Goal: Task Accomplishment & Management: Use online tool/utility

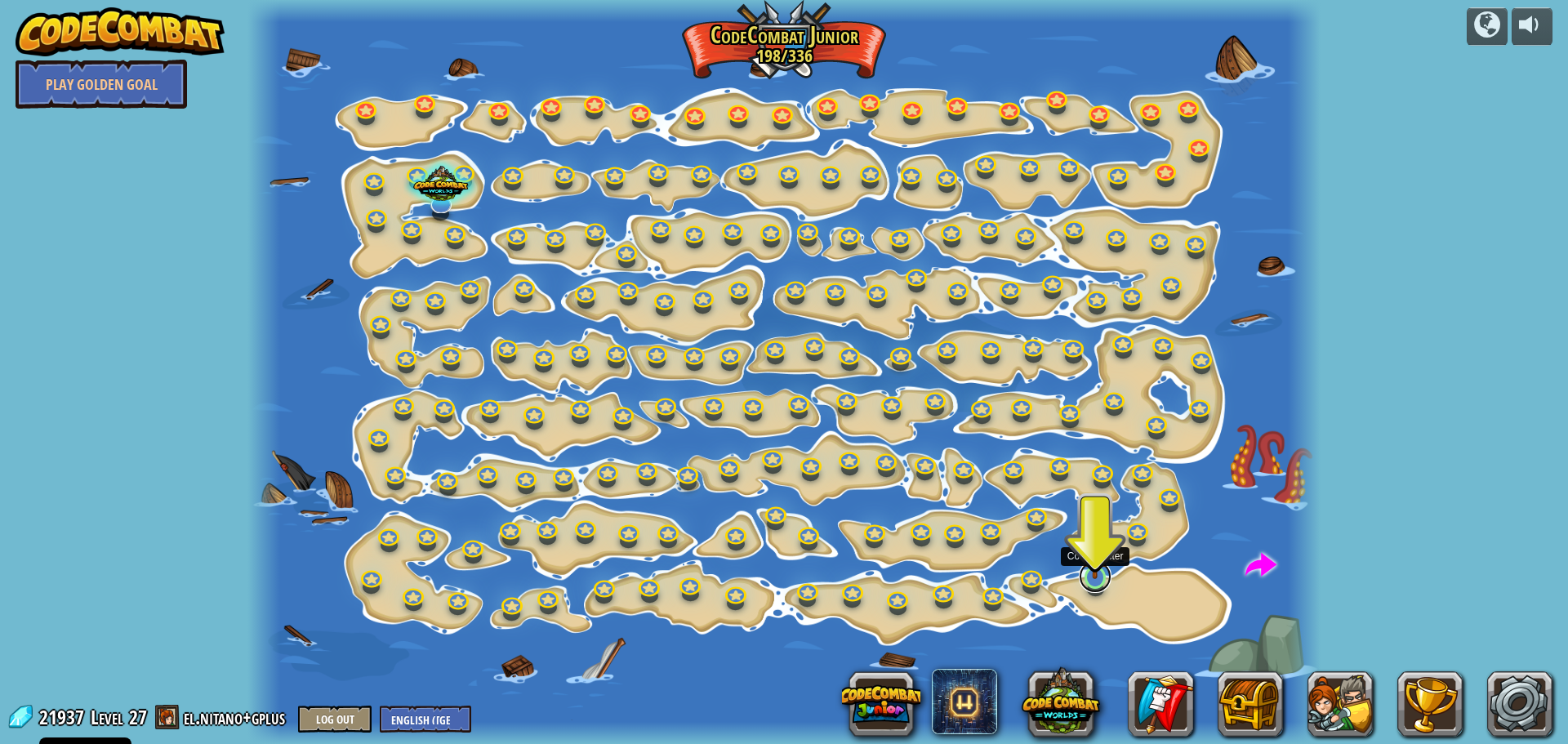
click at [1096, 584] on link at bounding box center [1095, 577] width 33 height 33
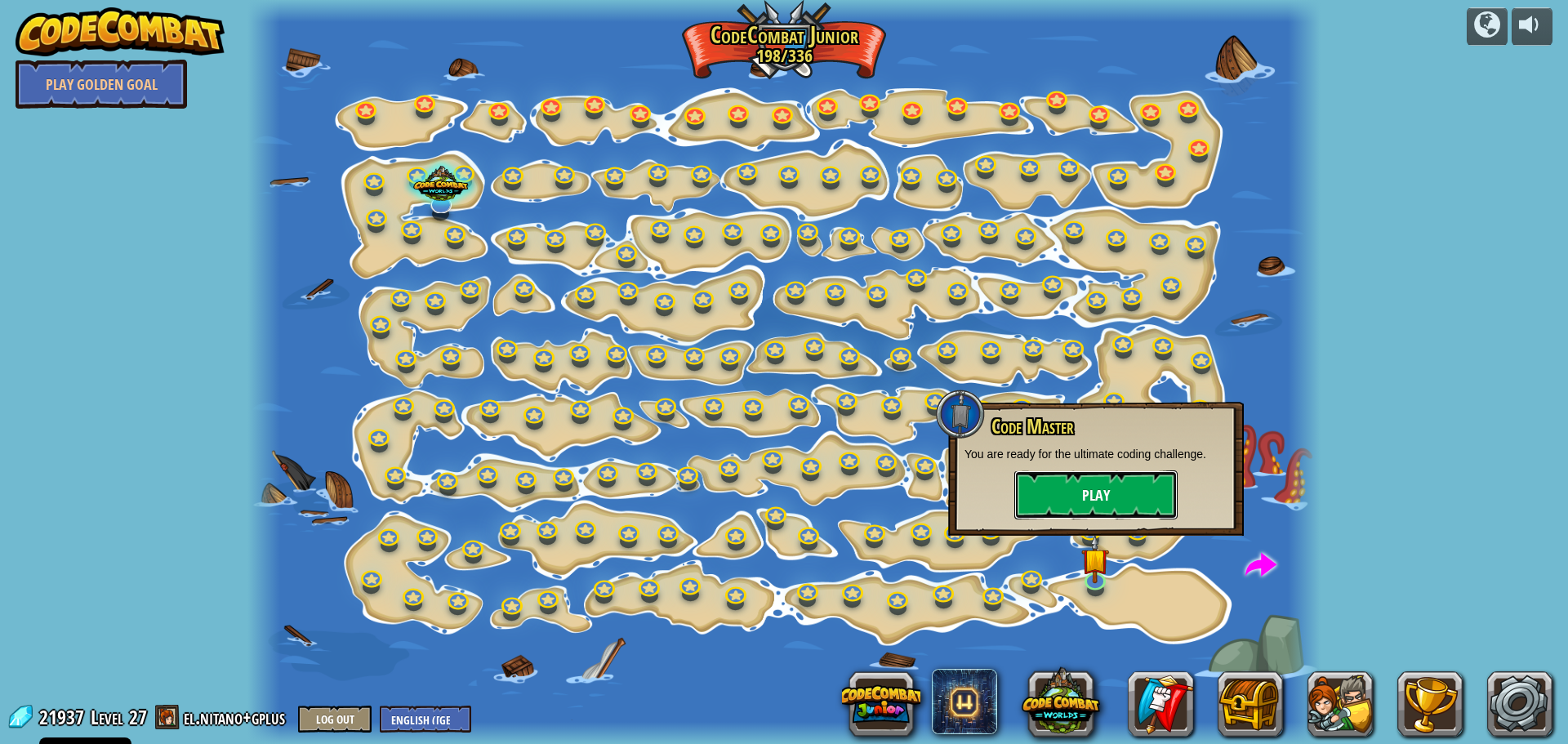
click at [1079, 489] on button "Play" at bounding box center [1096, 495] width 164 height 49
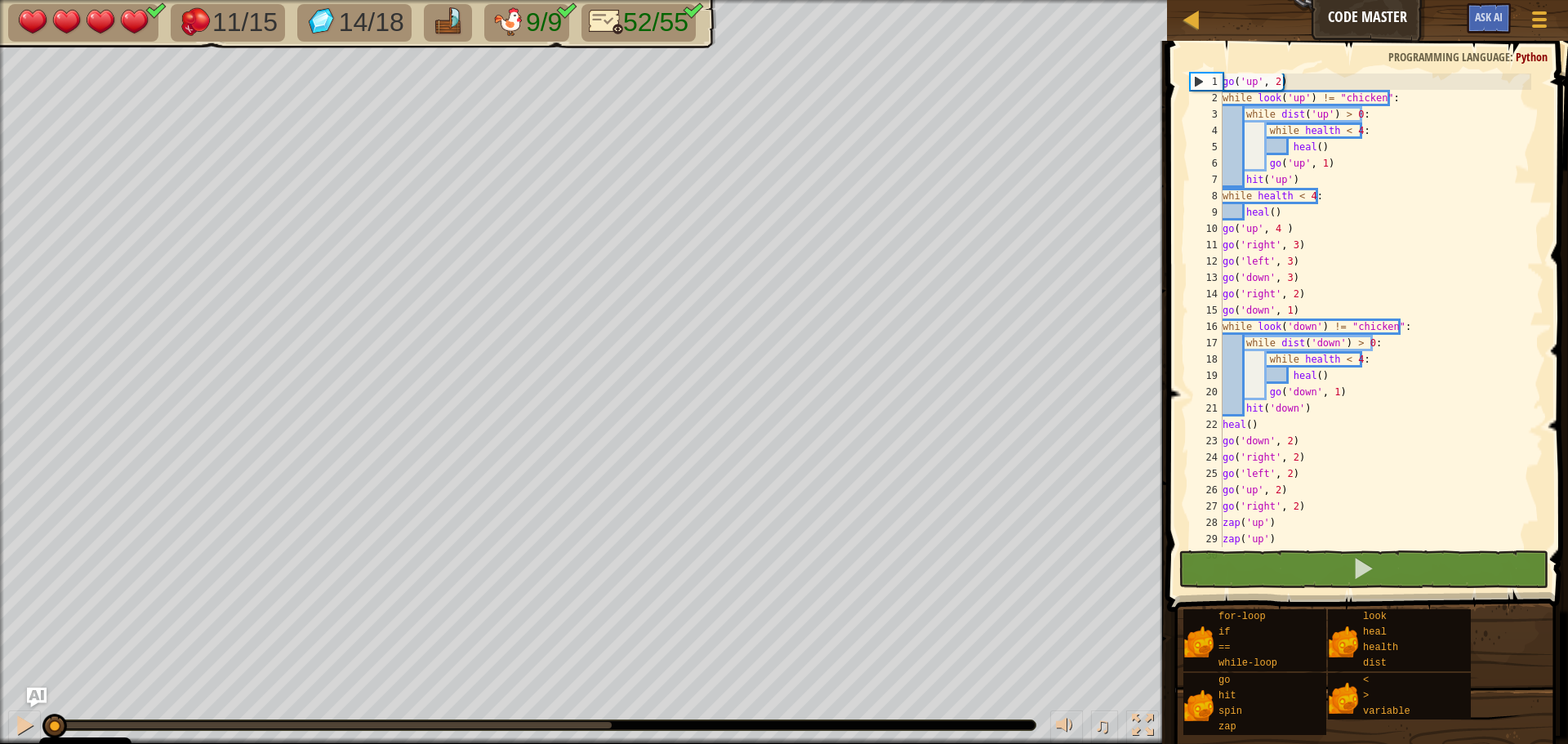
click at [1395, 99] on div "go ( 'up' , 2 ) while look ( 'up' ) != "chicken" : while dist ( 'up' ) > 0 : wh…" at bounding box center [1375, 326] width 312 height 506
drag, startPoint x: 1302, startPoint y: 78, endPoint x: 1217, endPoint y: 83, distance: 85.1
click at [1217, 83] on div "while look('up') != "chicken": 1 2 3 4 5 6 7 8 9 10 11 12 13 14 15 16 17 18 19 …" at bounding box center [1365, 310] width 357 height 474
type textarea "go('up', 2)"
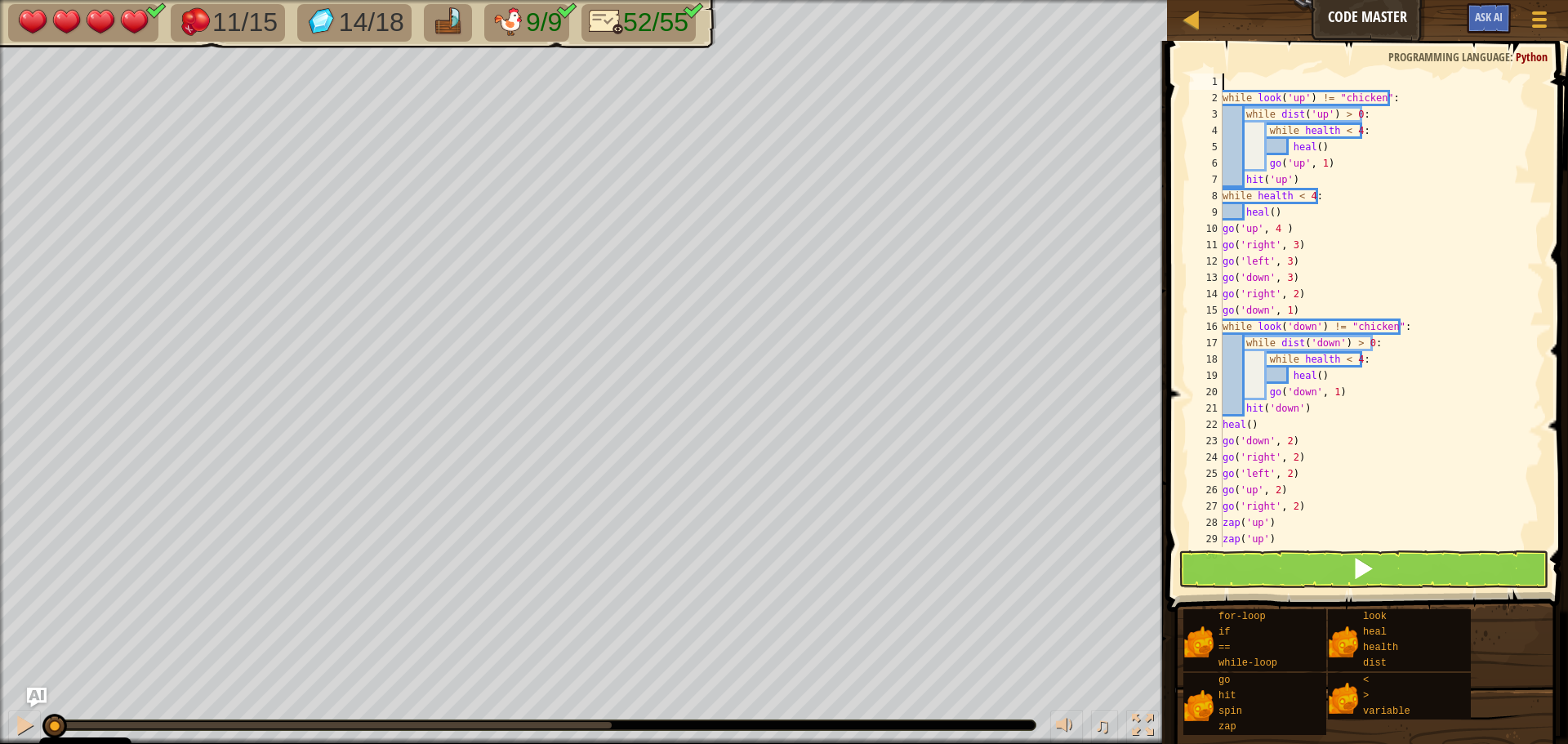
type textarea "while look('up') != "chicken":"
type textarea "f"
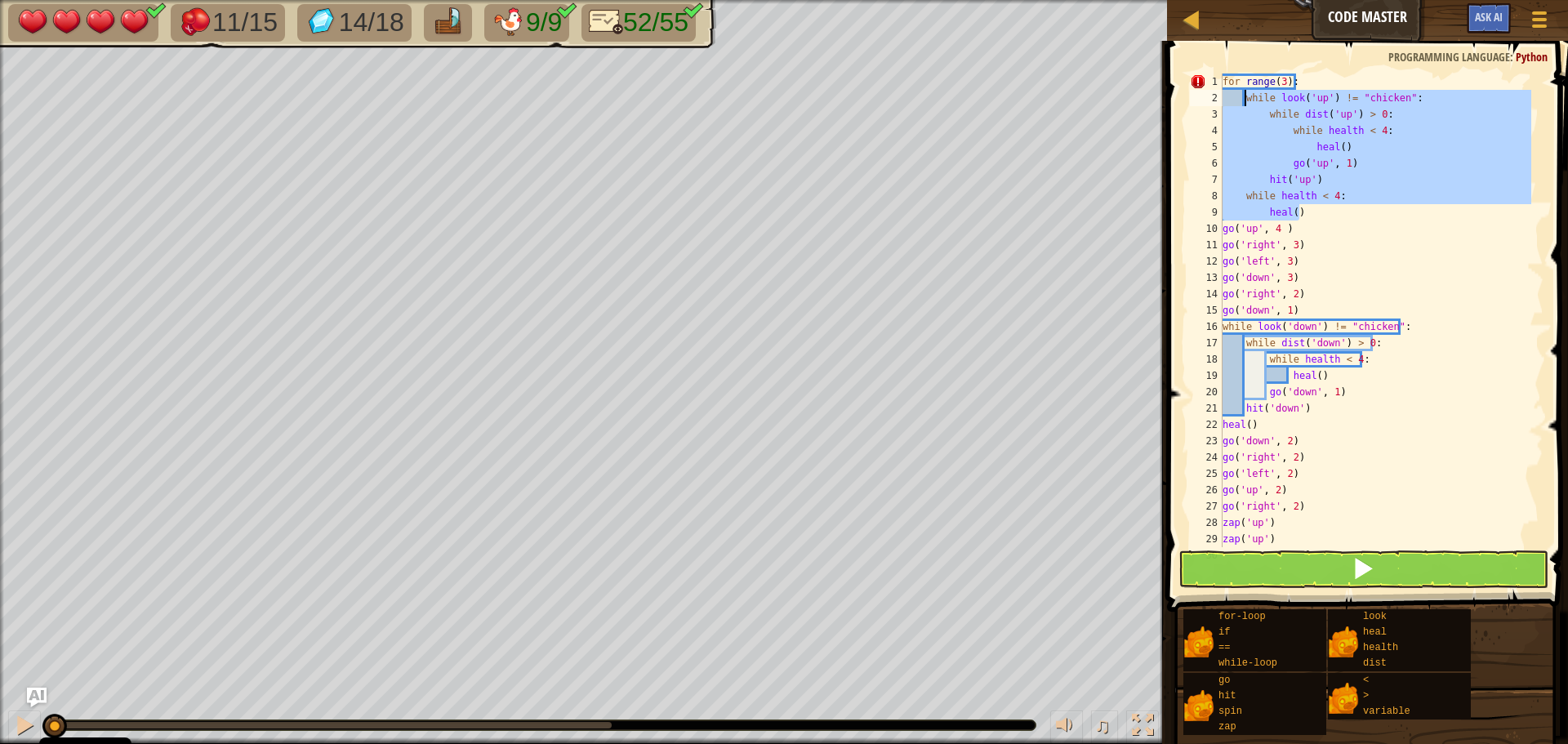
type textarea "while look('up') != "chicken":"
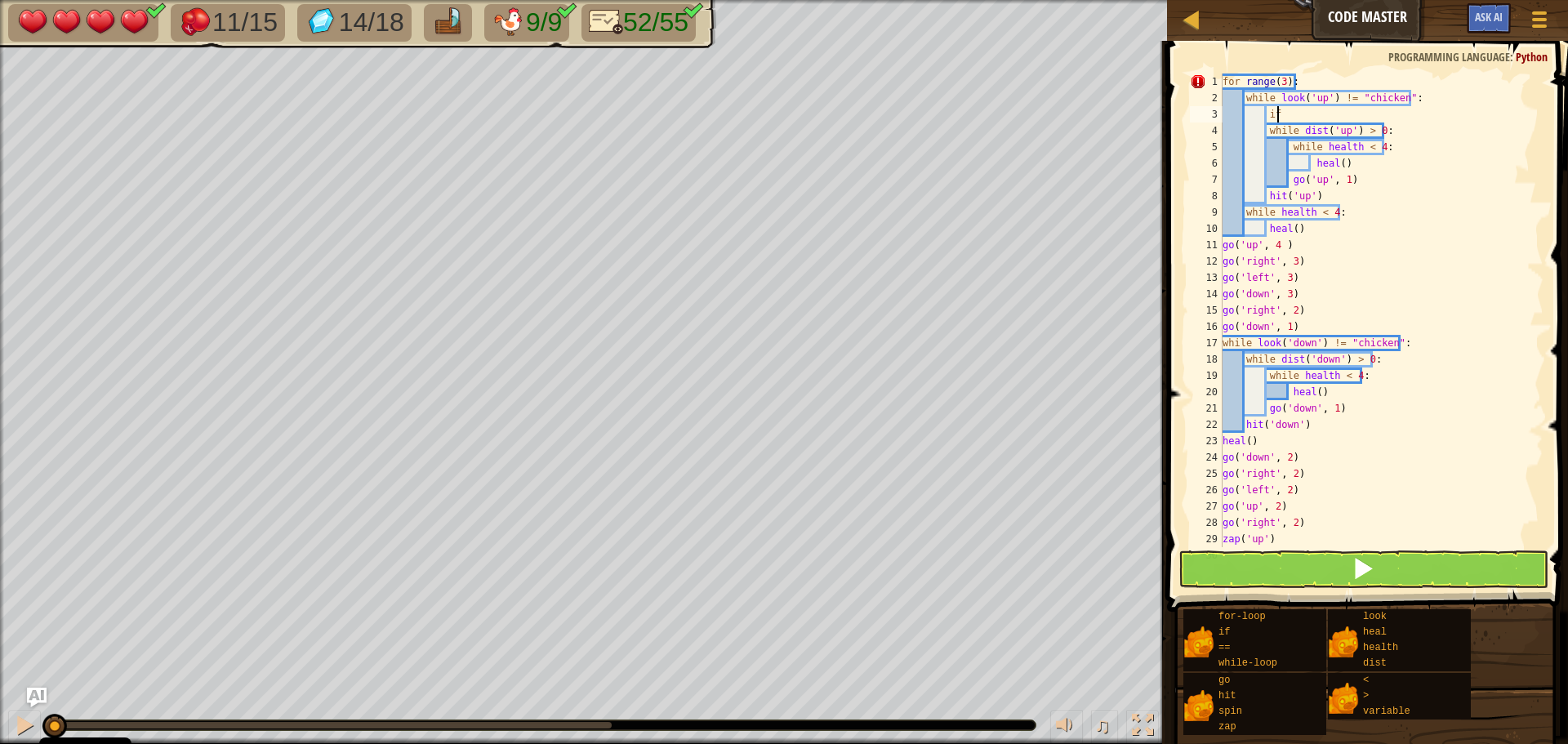
type textarea "i"
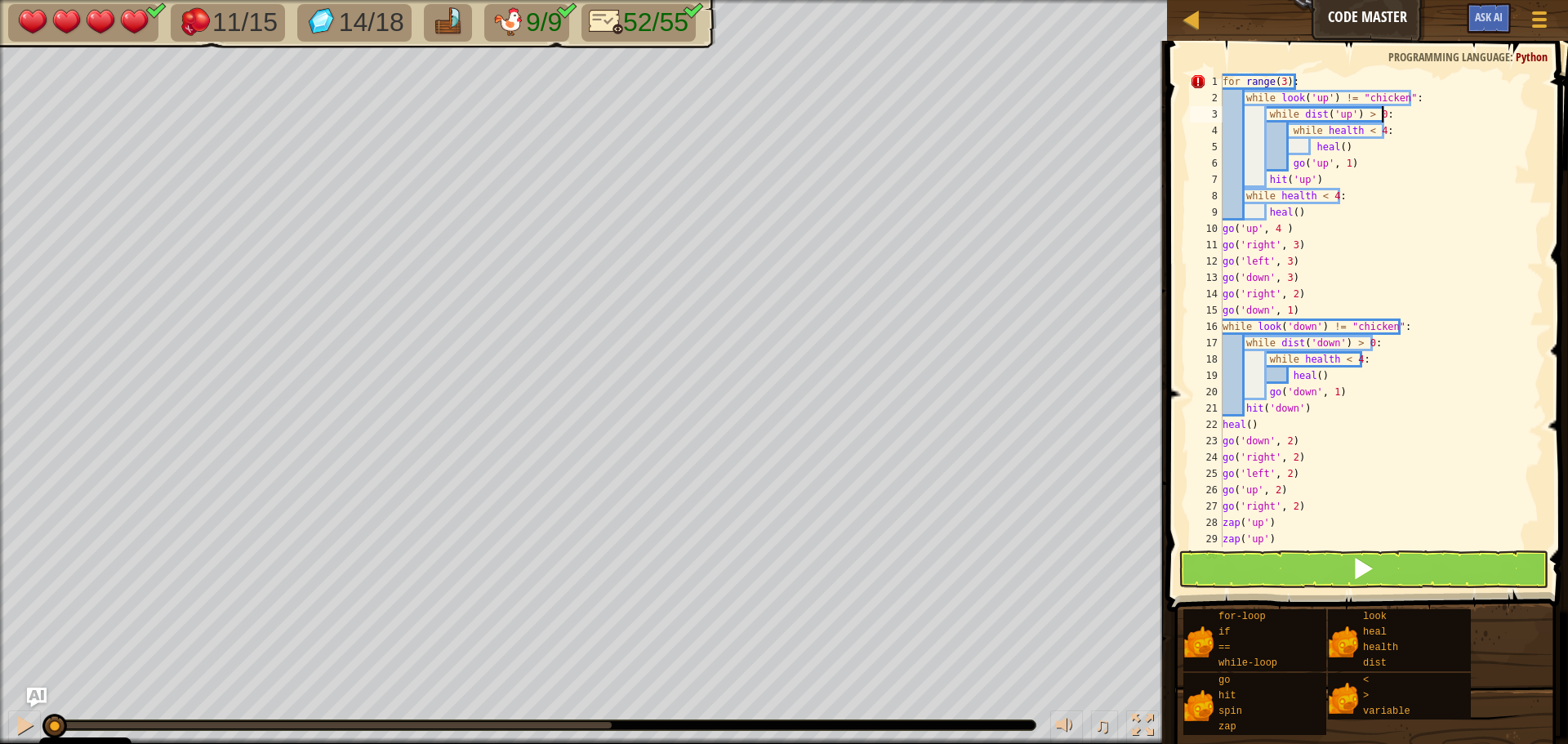
type textarea "while look('up') != "chicken":"
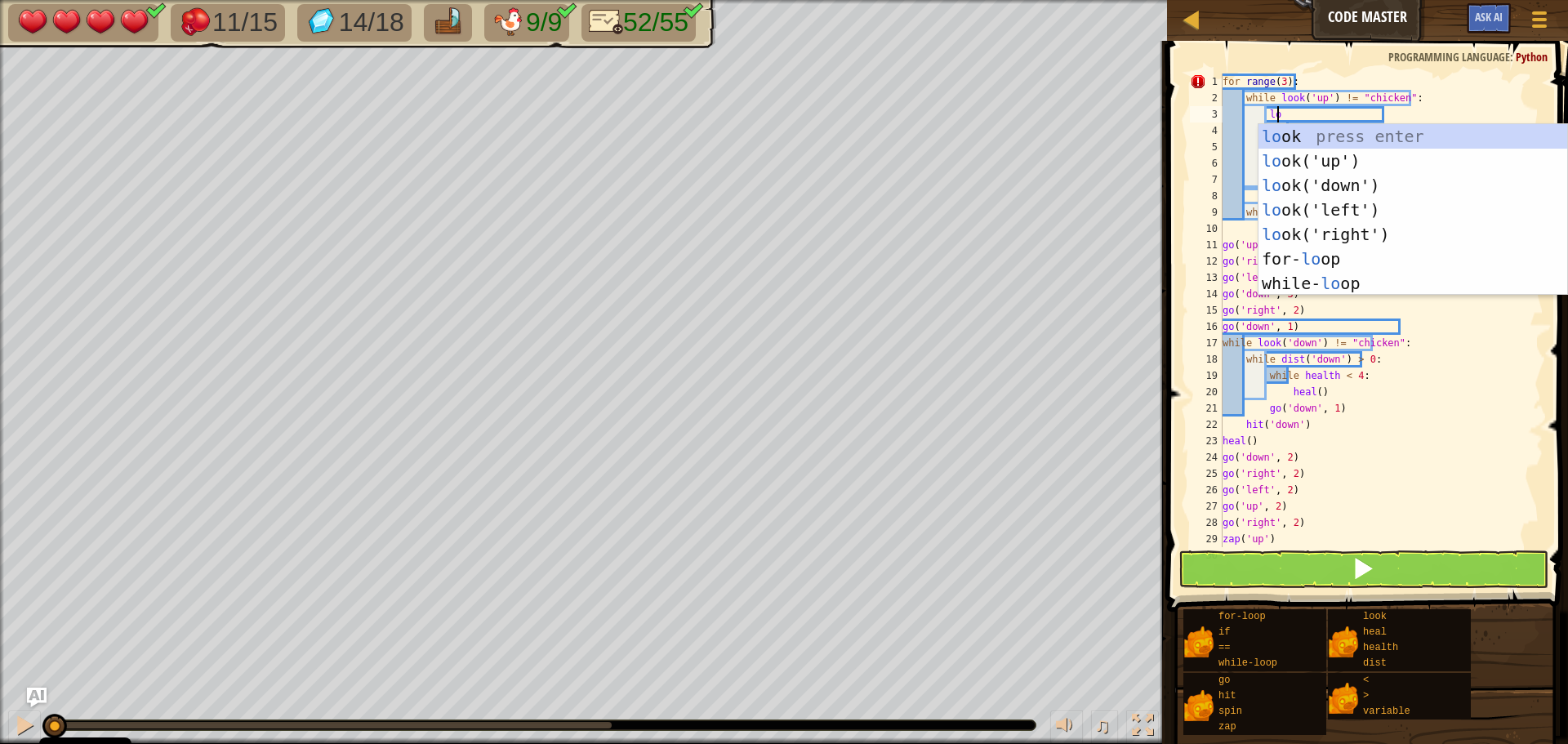
type textarea "look"
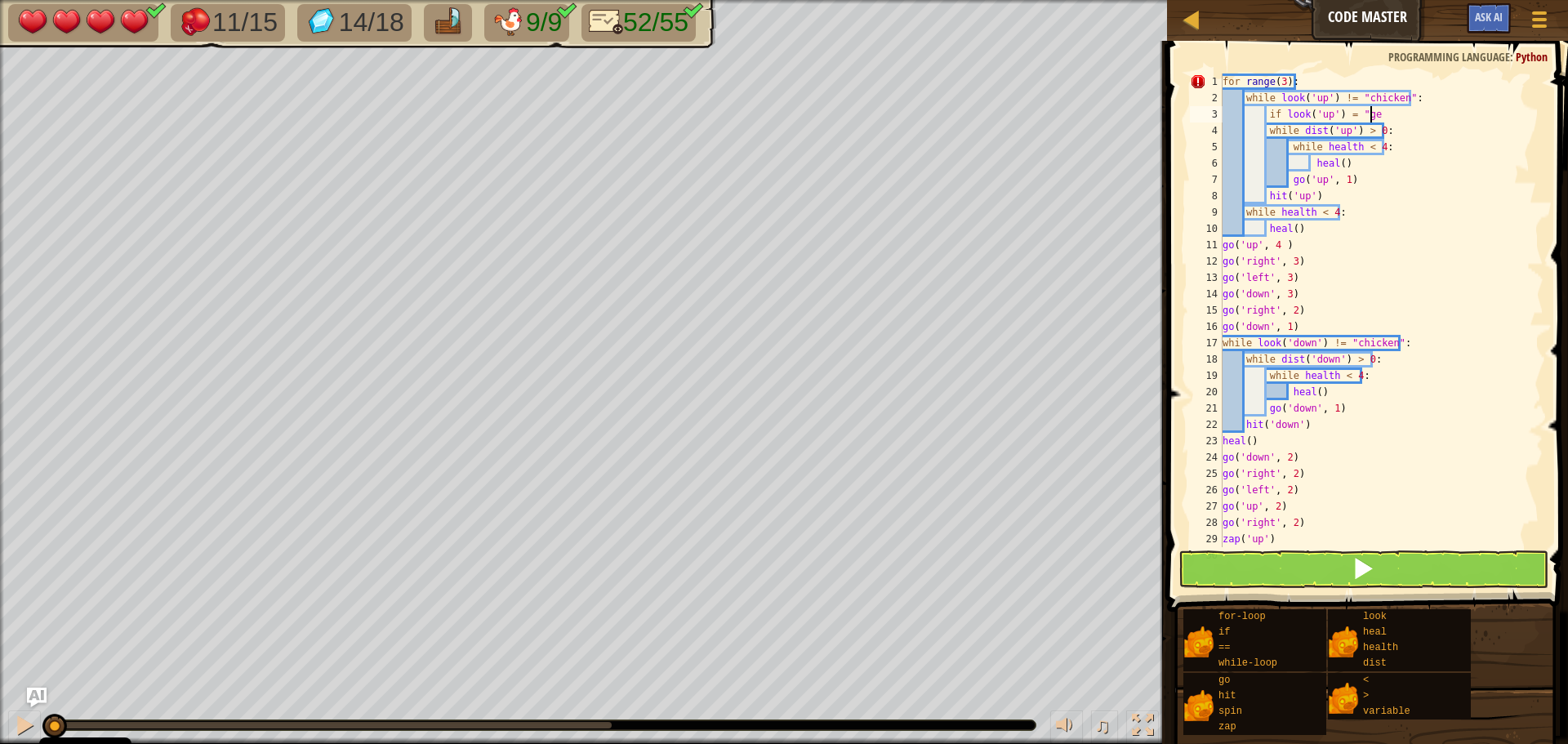
scroll to position [8, 13]
type textarea "if look('up') = "gem":"
type textarea "go"
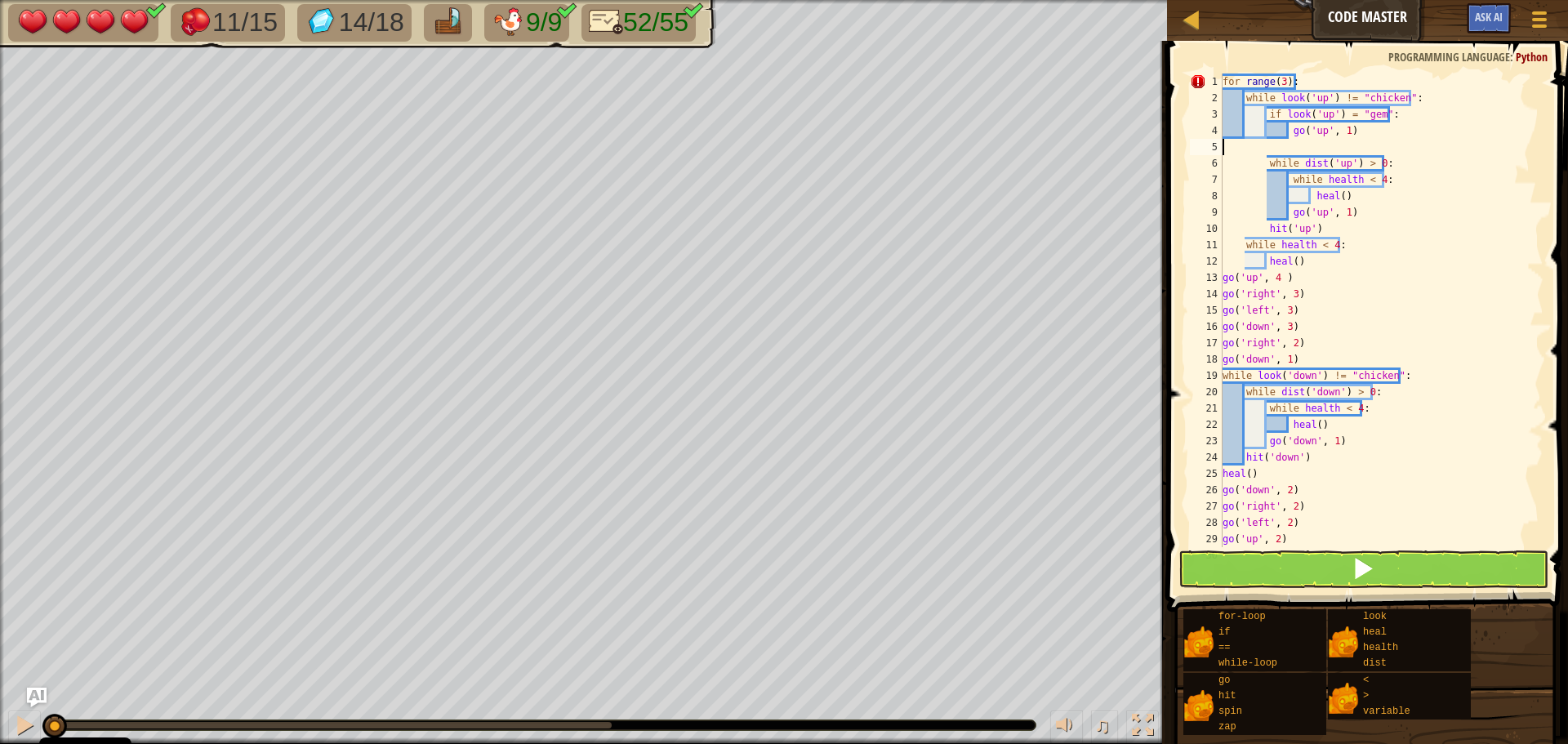
scroll to position [8, 0]
type textarea "go('up', 1)"
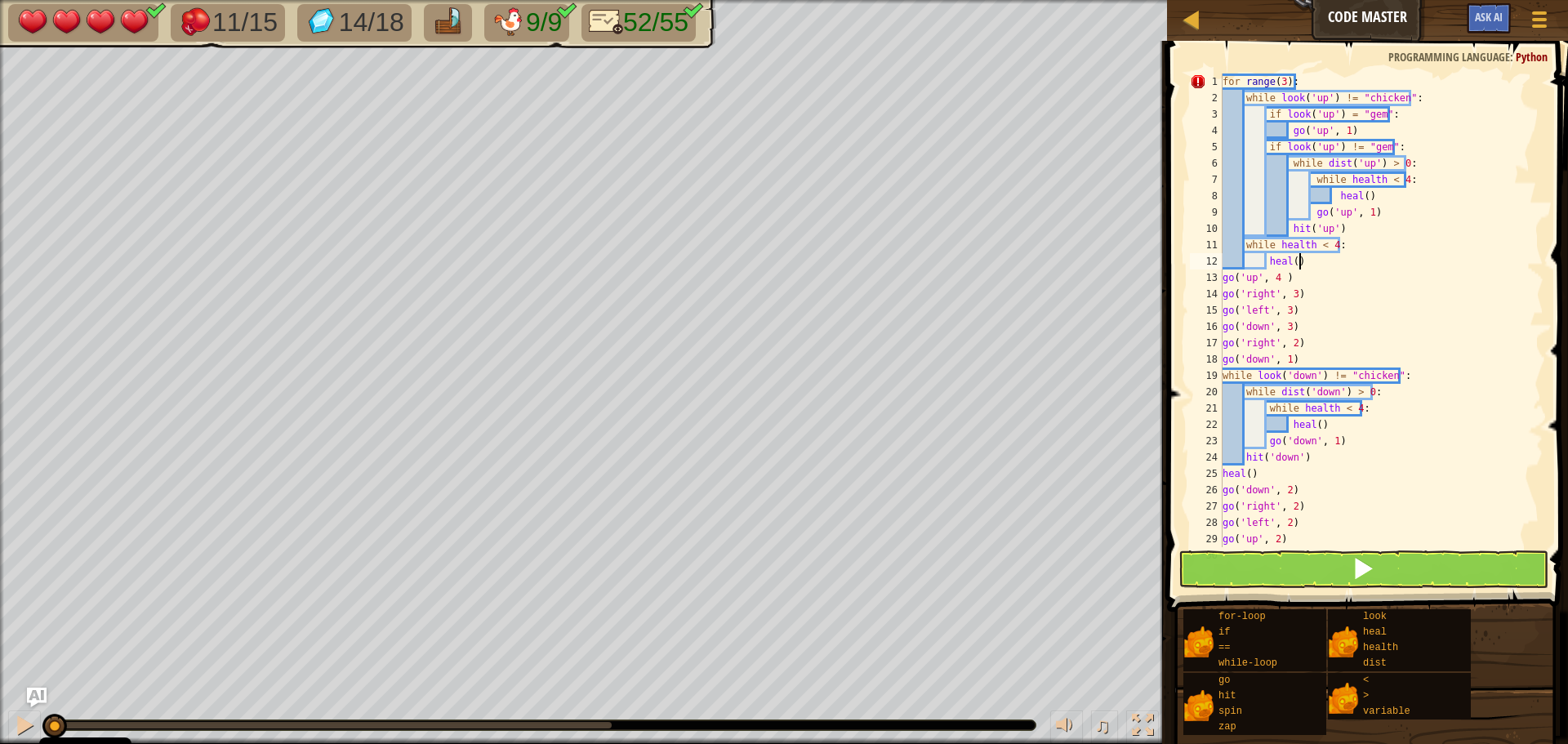
scroll to position [8, 6]
click at [1240, 81] on div "for range ( 3 ) : while look ( 'up' ) != "chicken" : if look ( 'up' ) = "gem" :…" at bounding box center [1375, 326] width 312 height 506
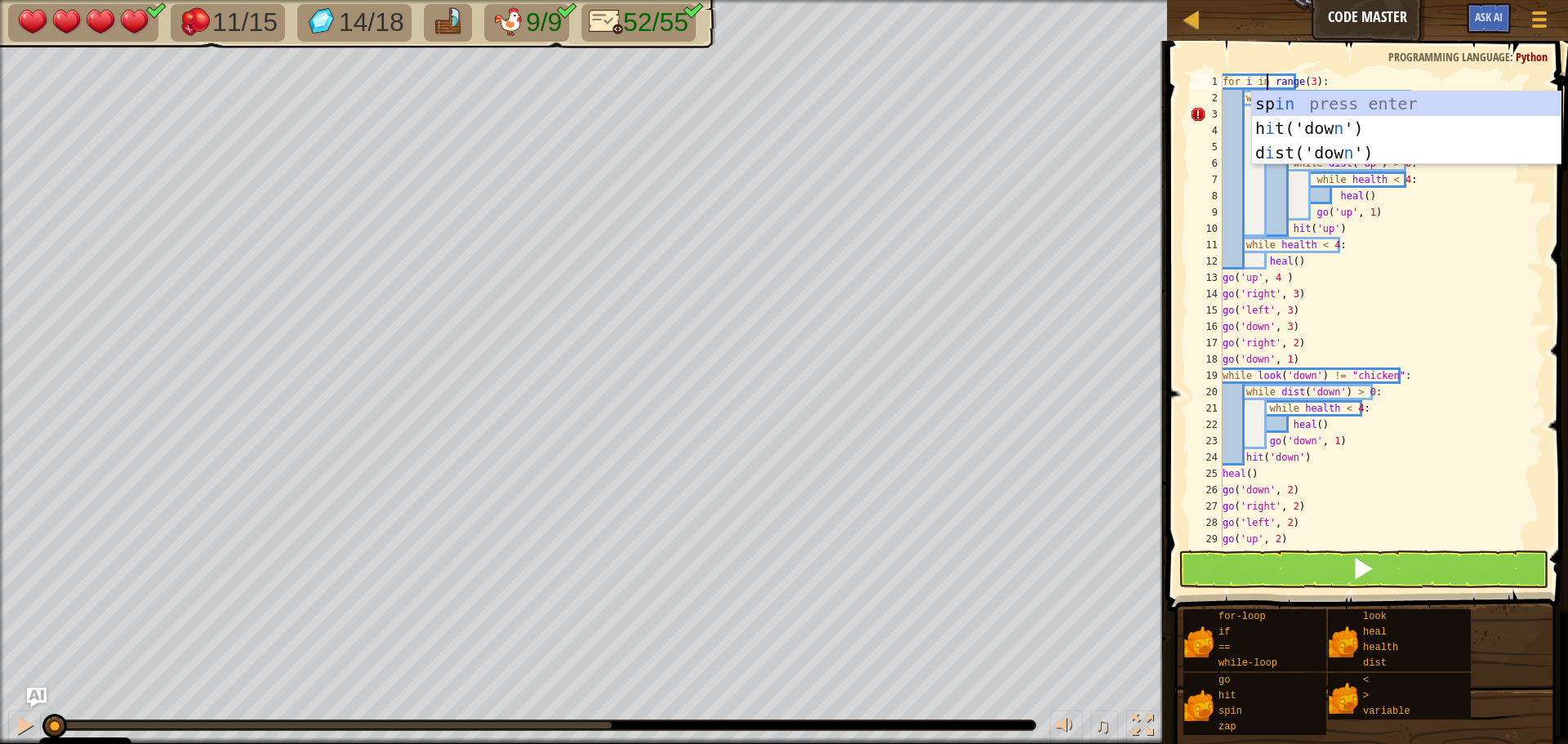
click at [1402, 309] on div "for i in range ( 3 ) : while look ( 'up' ) != "chicken" : if look ( 'up' ) = "g…" at bounding box center [1375, 326] width 312 height 506
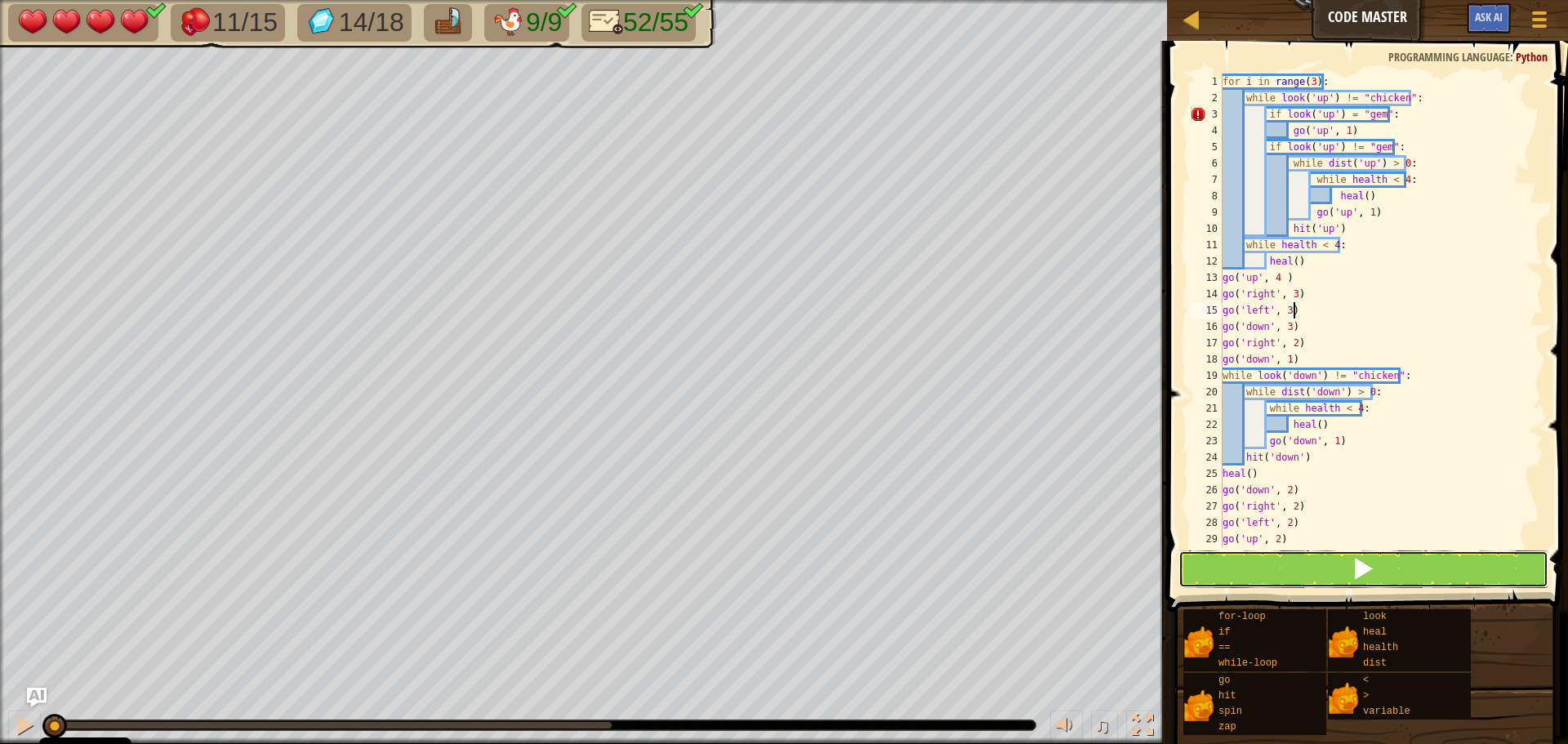
click at [1371, 568] on span at bounding box center [1363, 569] width 23 height 23
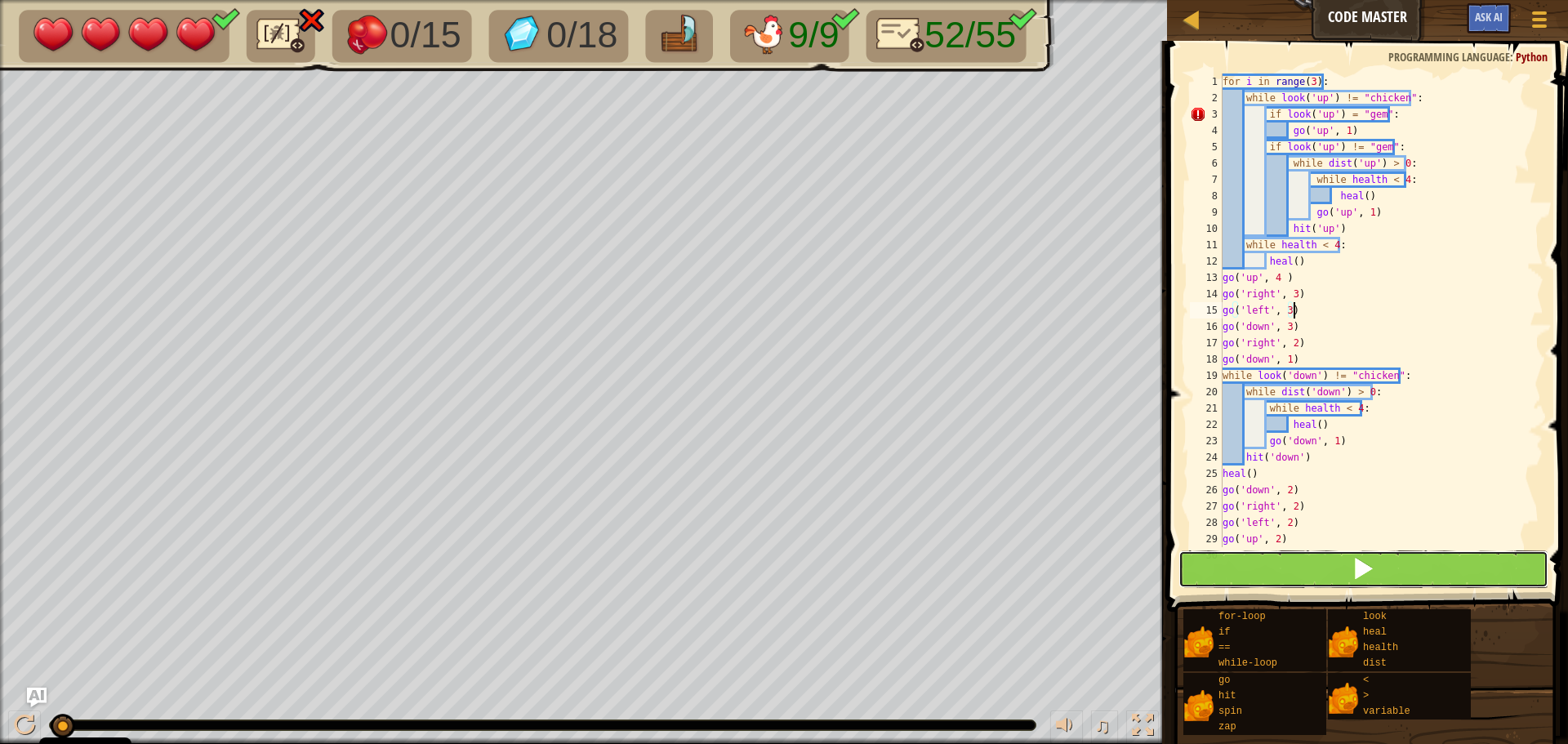
drag, startPoint x: 1325, startPoint y: 563, endPoint x: 1333, endPoint y: 556, distance: 10.6
click at [1327, 562] on button at bounding box center [1363, 569] width 370 height 38
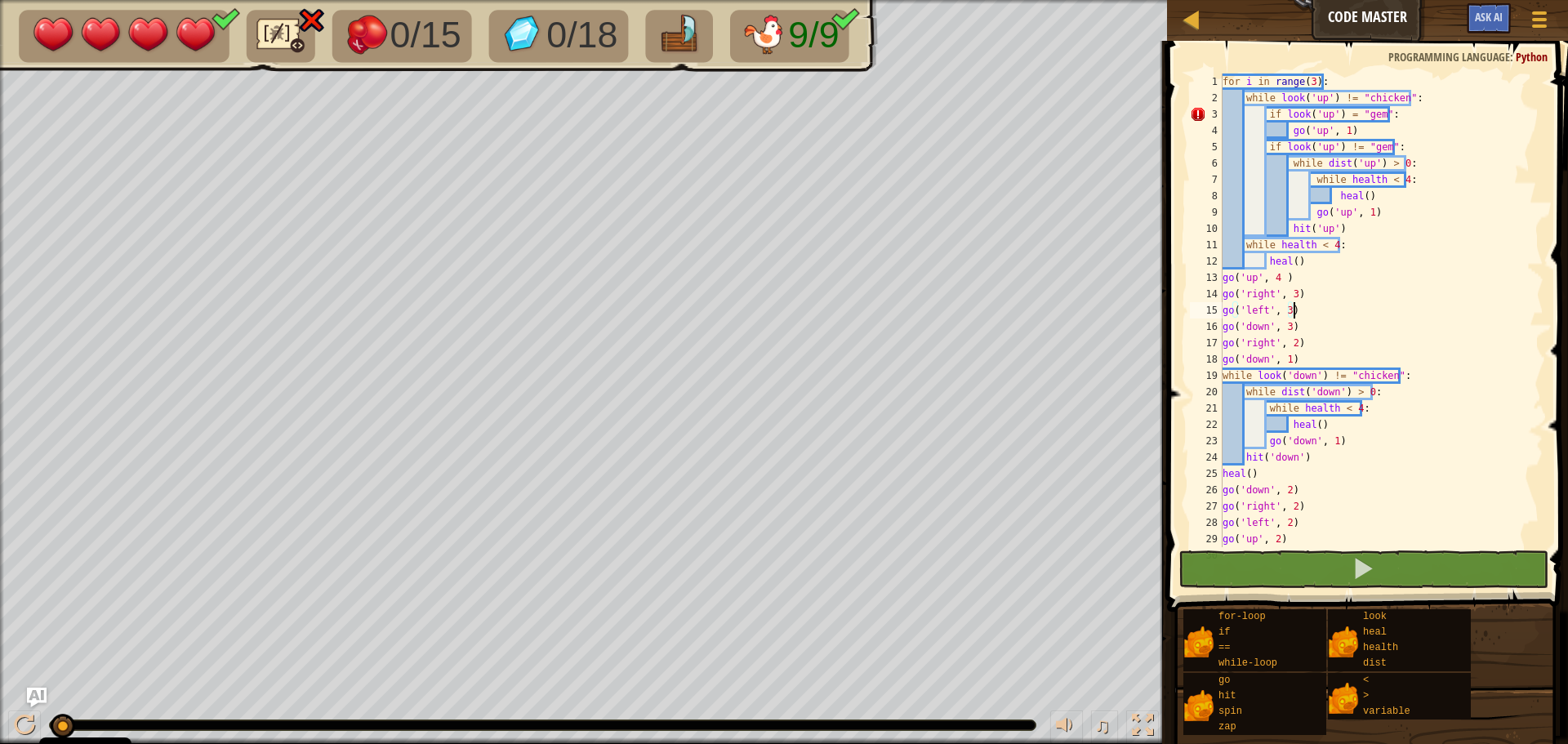
click at [1344, 110] on div "for i in range ( 3 ) : while look ( 'up' ) != "chicken" : if look ( 'up' ) = "g…" at bounding box center [1375, 326] width 312 height 506
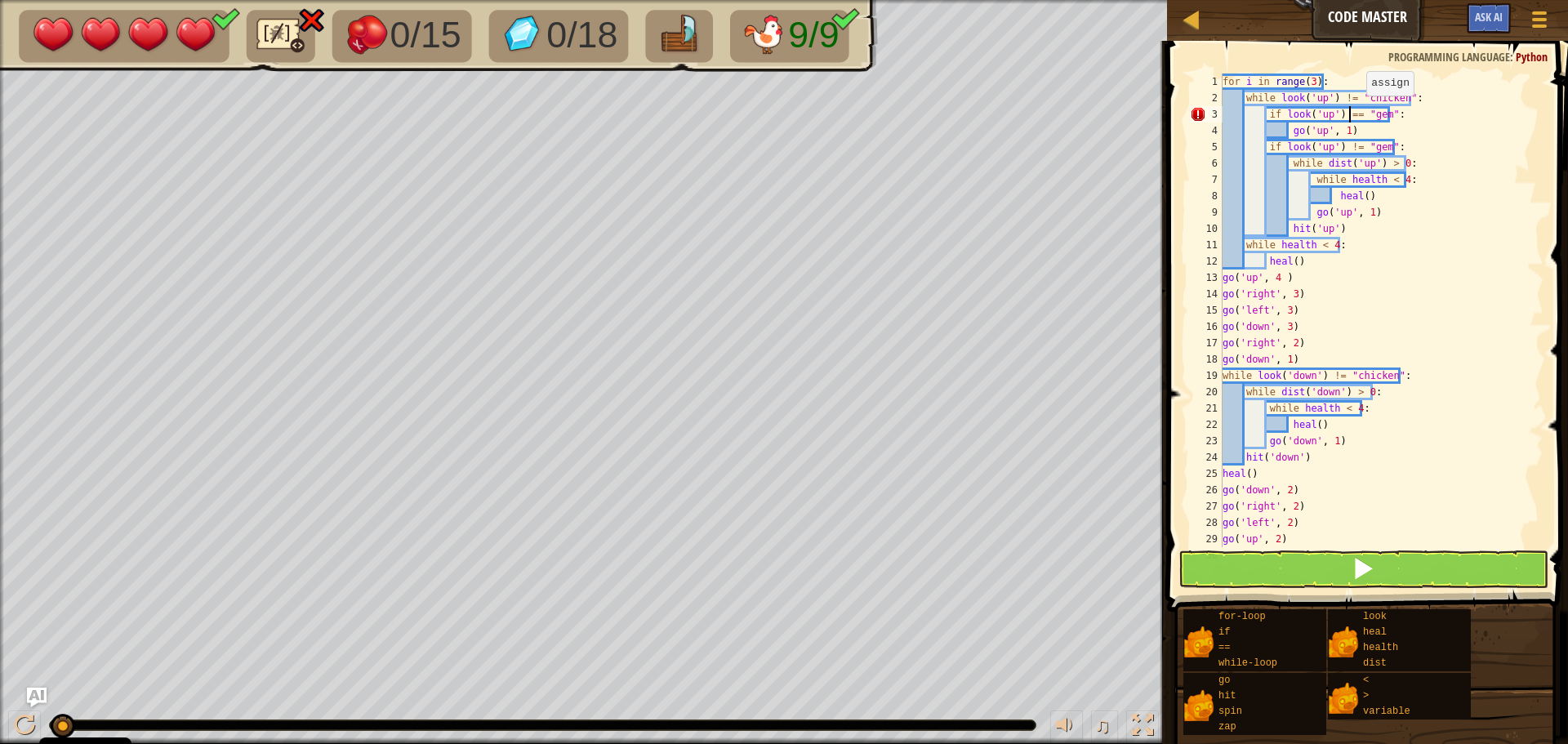
scroll to position [8, 10]
click at [1379, 588] on span at bounding box center [1369, 302] width 414 height 619
click at [1380, 557] on button at bounding box center [1363, 569] width 370 height 38
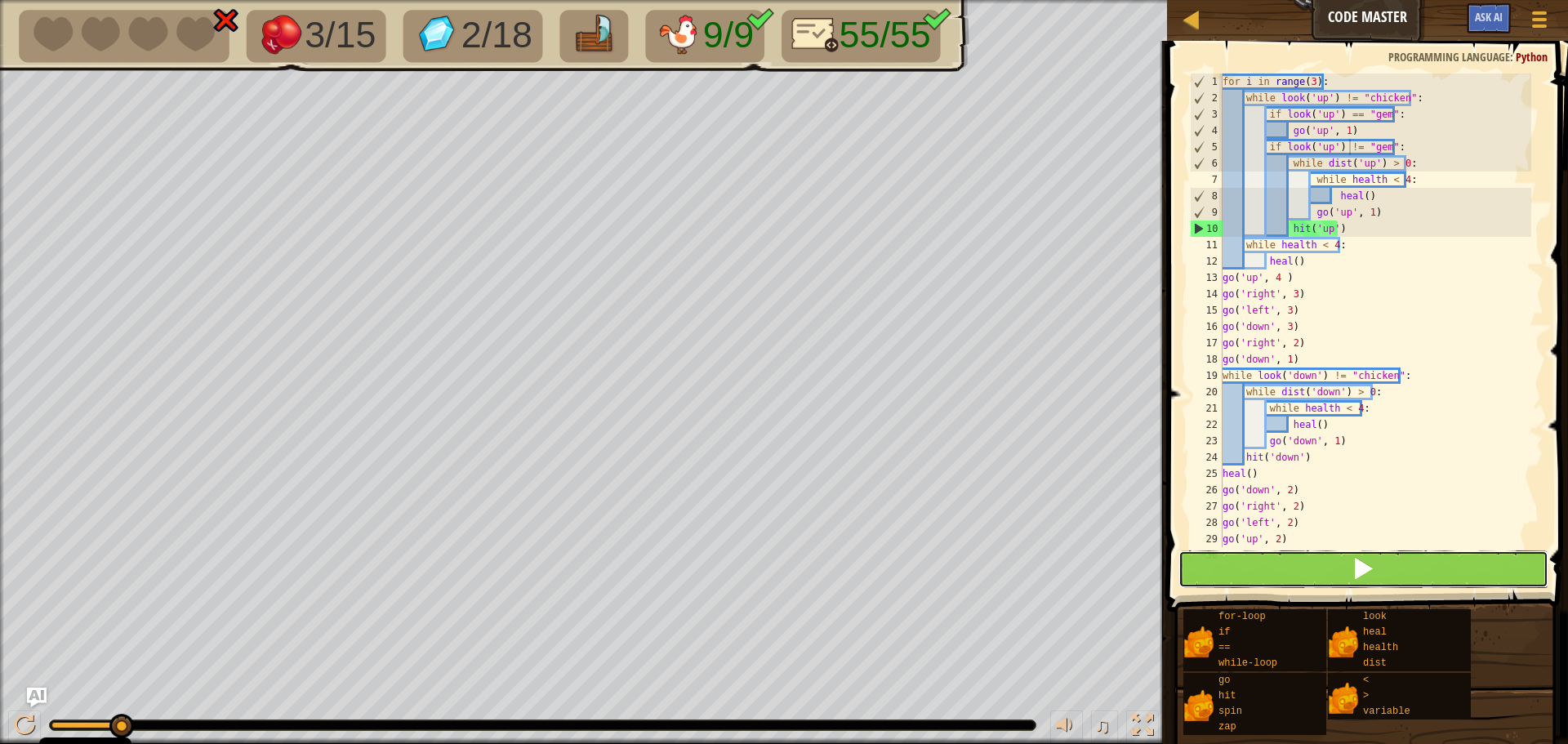
click at [1367, 562] on span at bounding box center [1363, 569] width 23 height 23
click at [1349, 561] on button at bounding box center [1363, 569] width 370 height 38
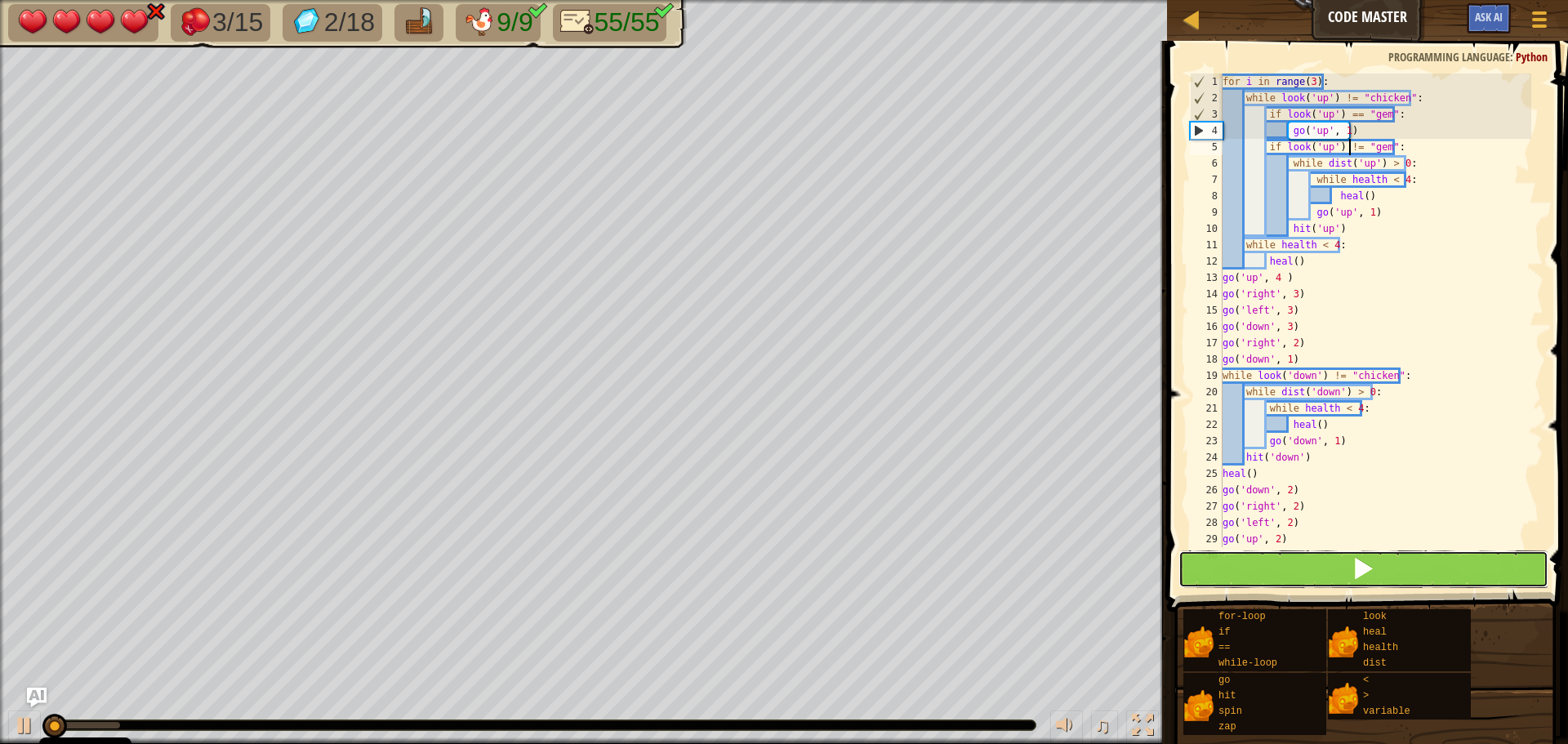
click at [1341, 555] on button at bounding box center [1363, 569] width 370 height 38
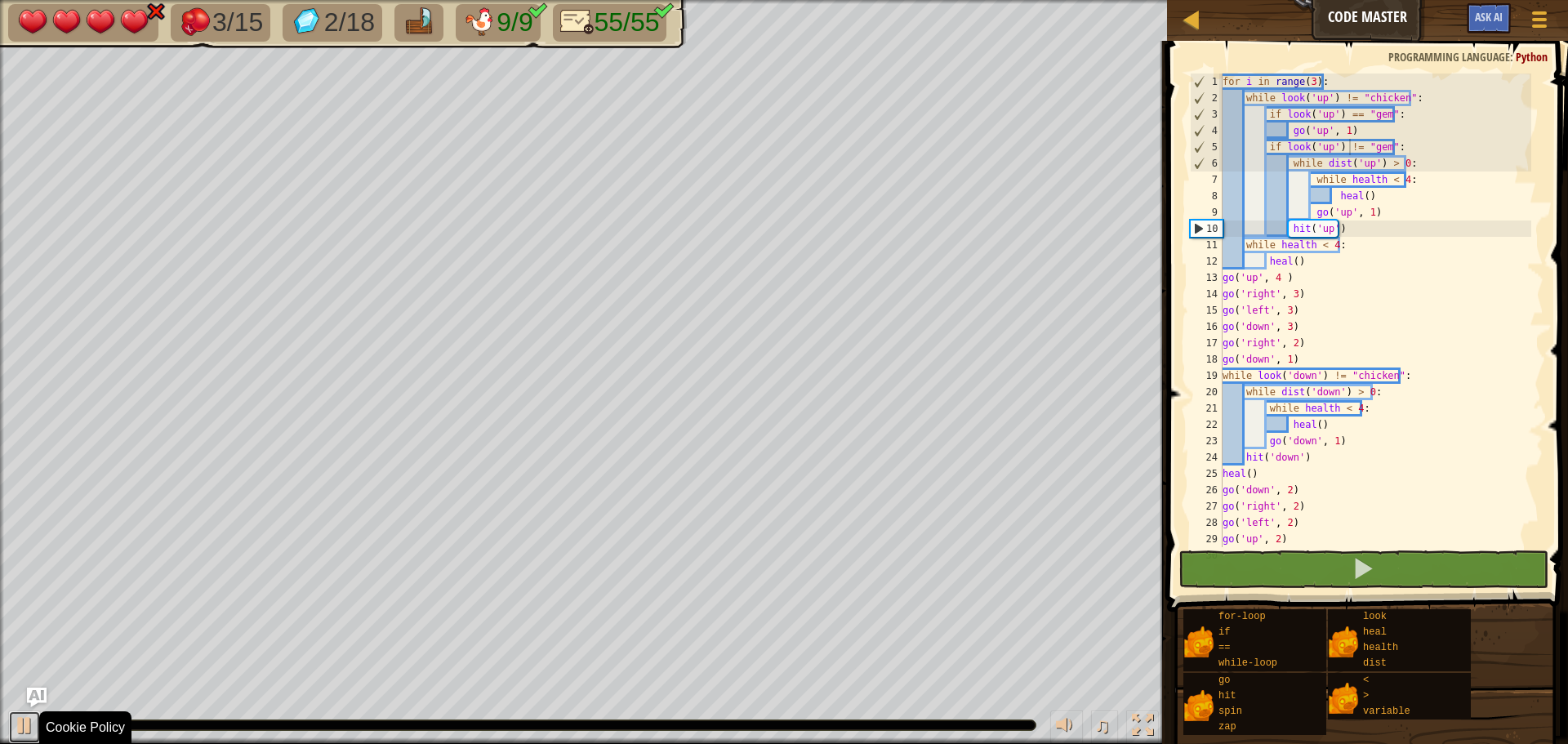
drag, startPoint x: 24, startPoint y: 726, endPoint x: 64, endPoint y: 725, distance: 40.0
click at [27, 725] on div at bounding box center [24, 725] width 21 height 21
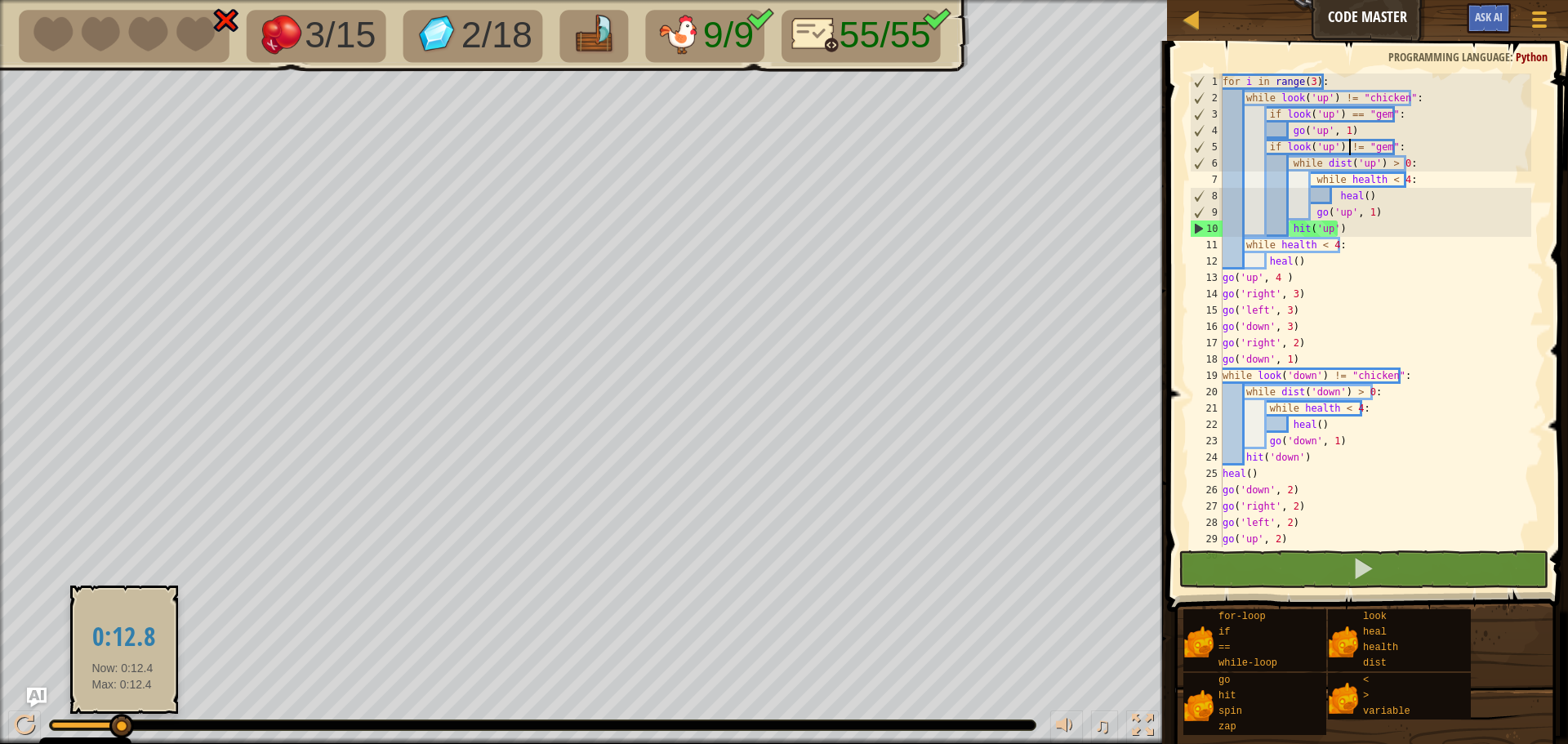
drag, startPoint x: 75, startPoint y: 722, endPoint x: 122, endPoint y: 723, distance: 47.0
click at [122, 723] on div at bounding box center [121, 725] width 24 height 24
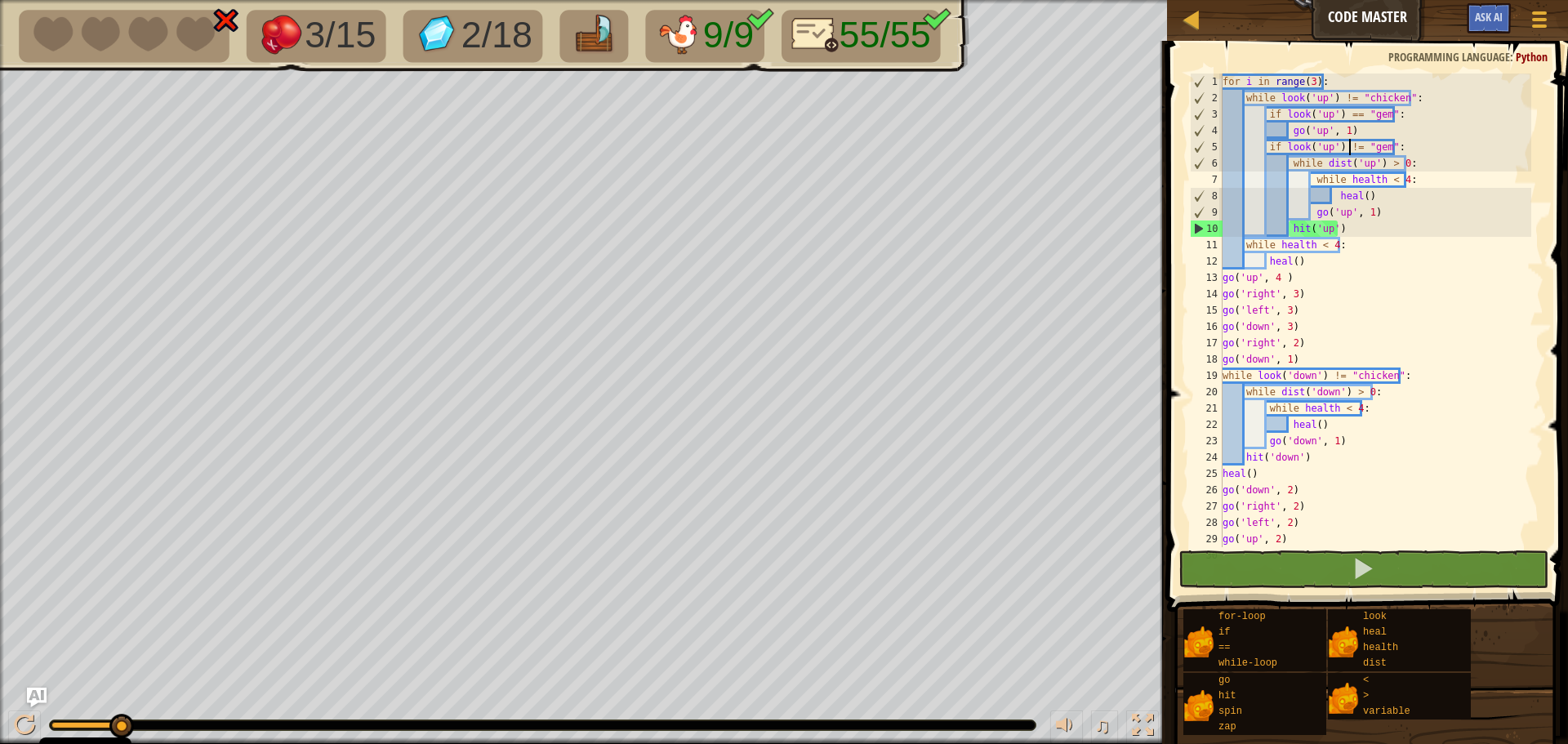
click at [1401, 152] on div "for i in range ( 3 ) : while look ( 'up' ) != "chicken" : if look ( 'up' ) == "…" at bounding box center [1375, 326] width 312 height 506
type textarea "go('up', 1)"
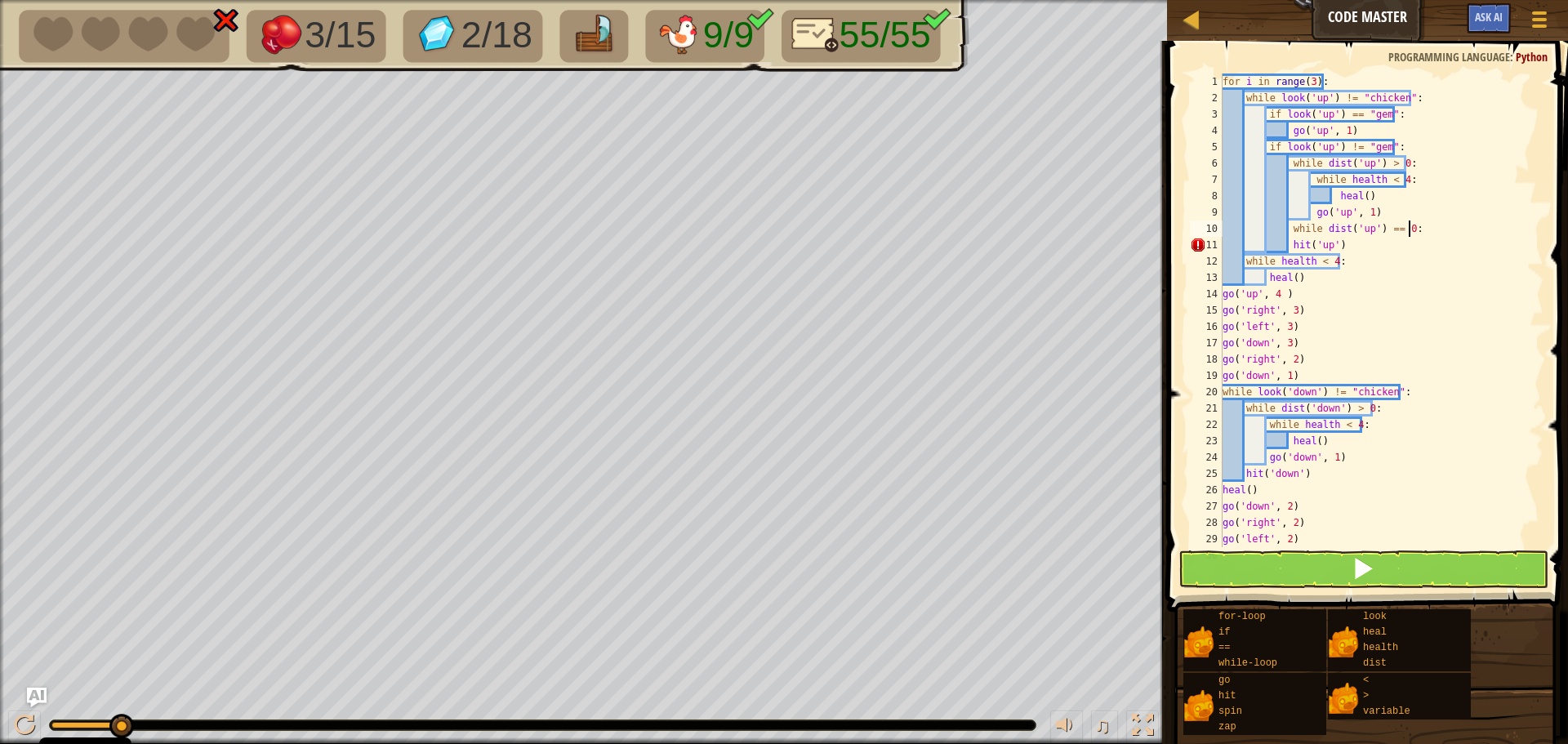
scroll to position [8, 9]
click at [1377, 560] on button at bounding box center [1363, 569] width 370 height 38
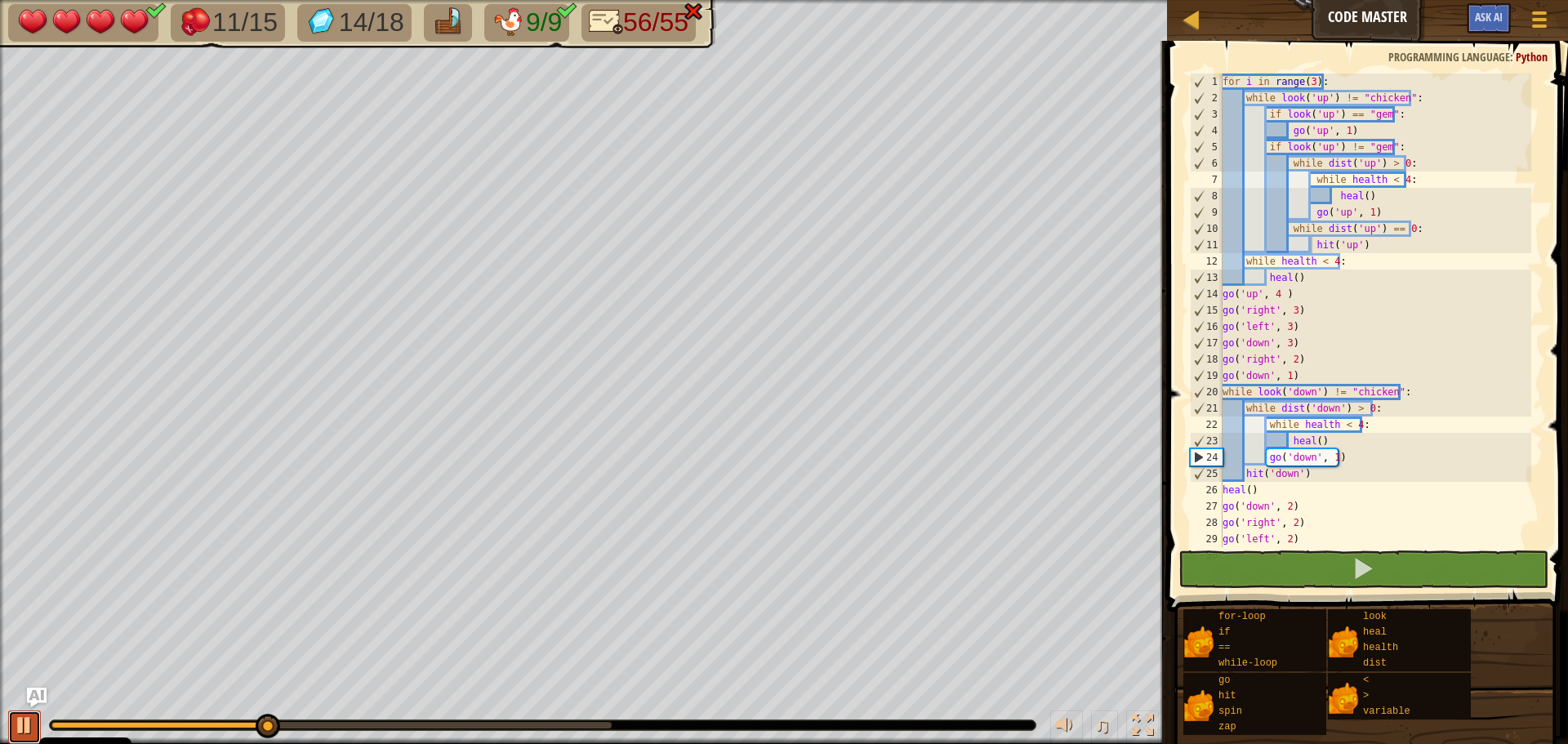
click at [15, 725] on div at bounding box center [24, 725] width 21 height 21
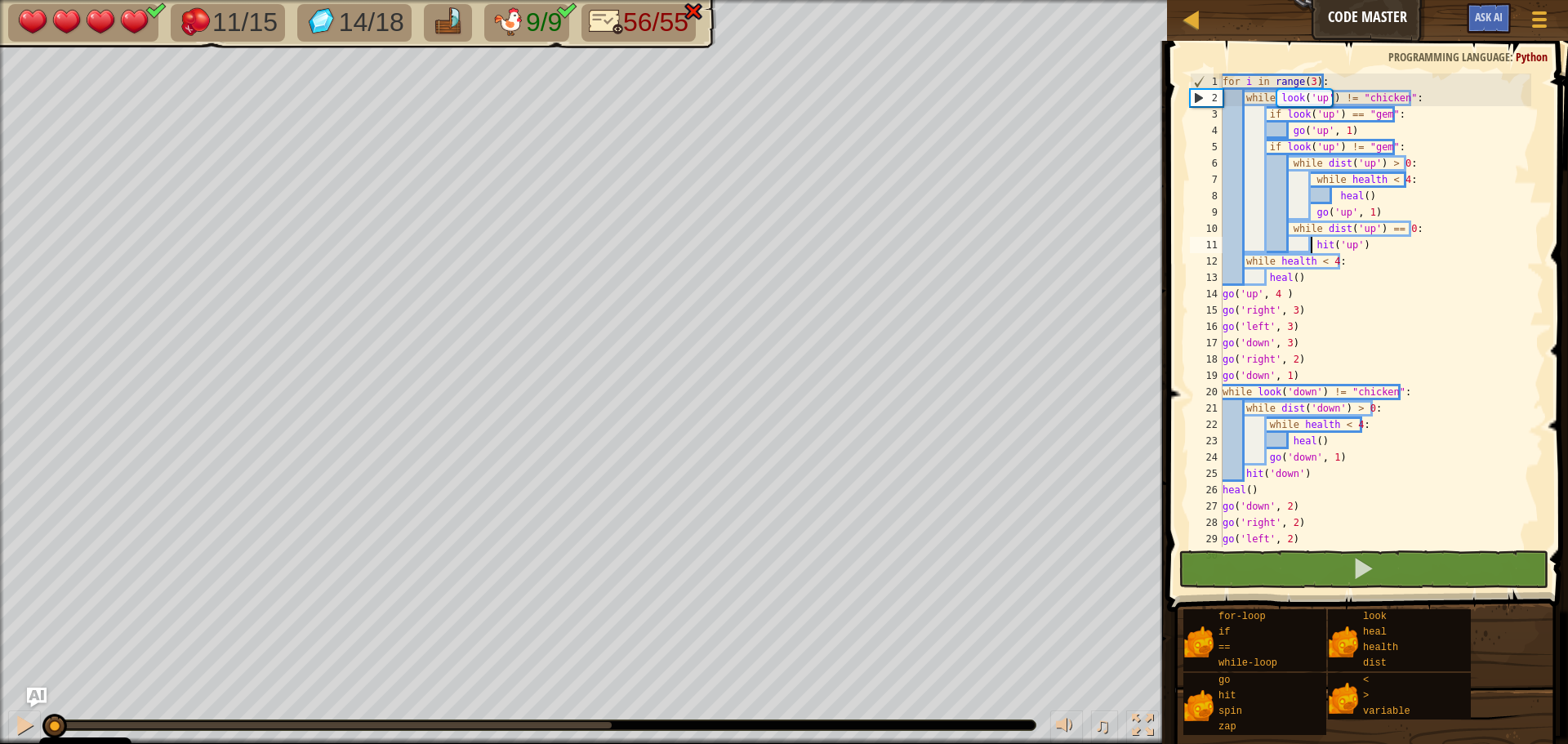
drag, startPoint x: 274, startPoint y: 726, endPoint x: 1, endPoint y: 721, distance: 273.0
click at [1, 721] on div "♫" at bounding box center [583, 721] width 1167 height 49
click at [1312, 295] on div "for i in range ( 3 ) : while look ( 'up' ) != "chicken" : if look ( 'up' ) == "…" at bounding box center [1375, 326] width 312 height 506
type textarea "go('up', 4 )"
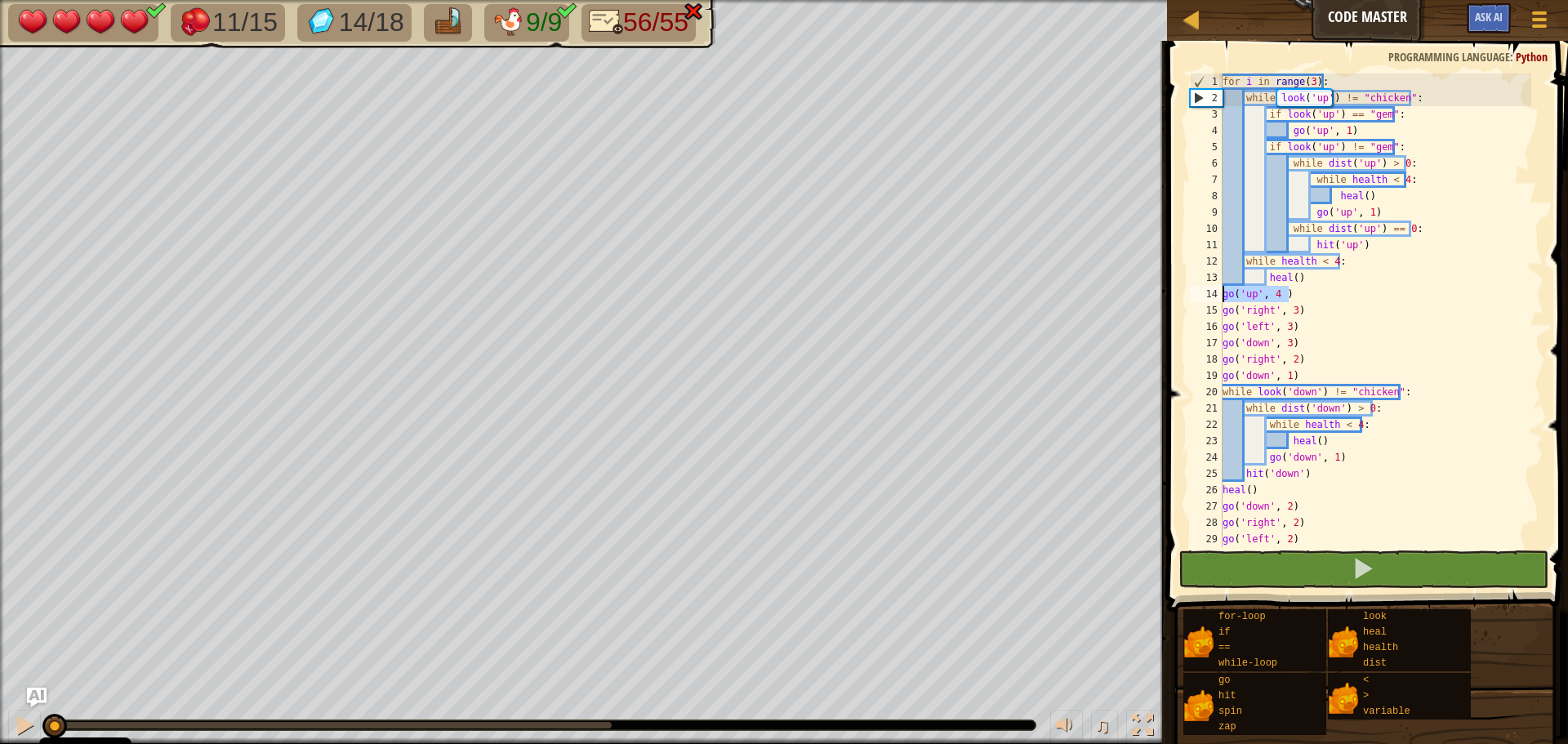
drag, startPoint x: 1305, startPoint y: 290, endPoint x: 1215, endPoint y: 300, distance: 90.6
click at [1215, 300] on div "go('up', 4 ) 1 2 3 4 5 6 7 8 9 10 11 12 13 14 15 16 17 18 19 20 21 22 23 24 25 …" at bounding box center [1365, 310] width 357 height 474
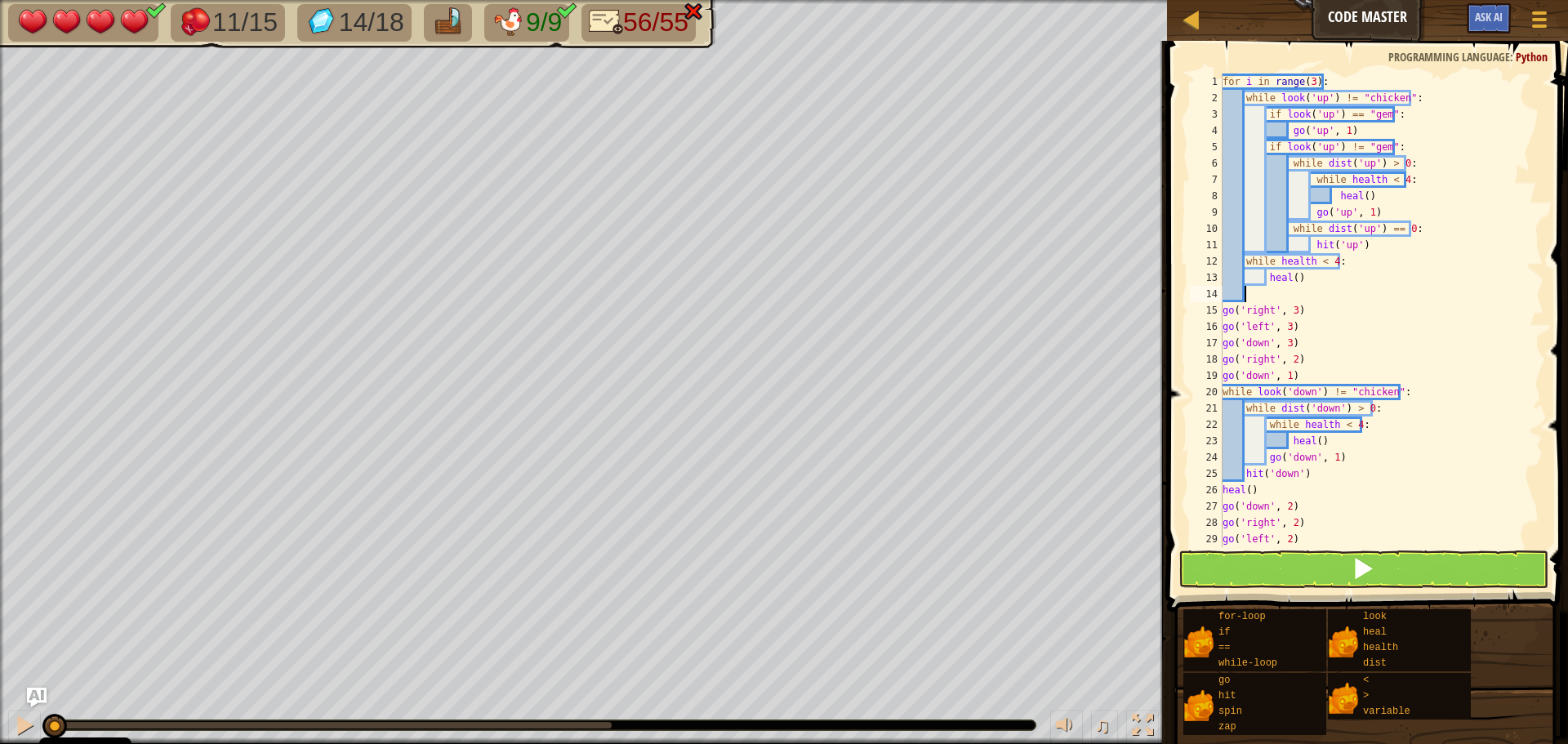
scroll to position [8, 2]
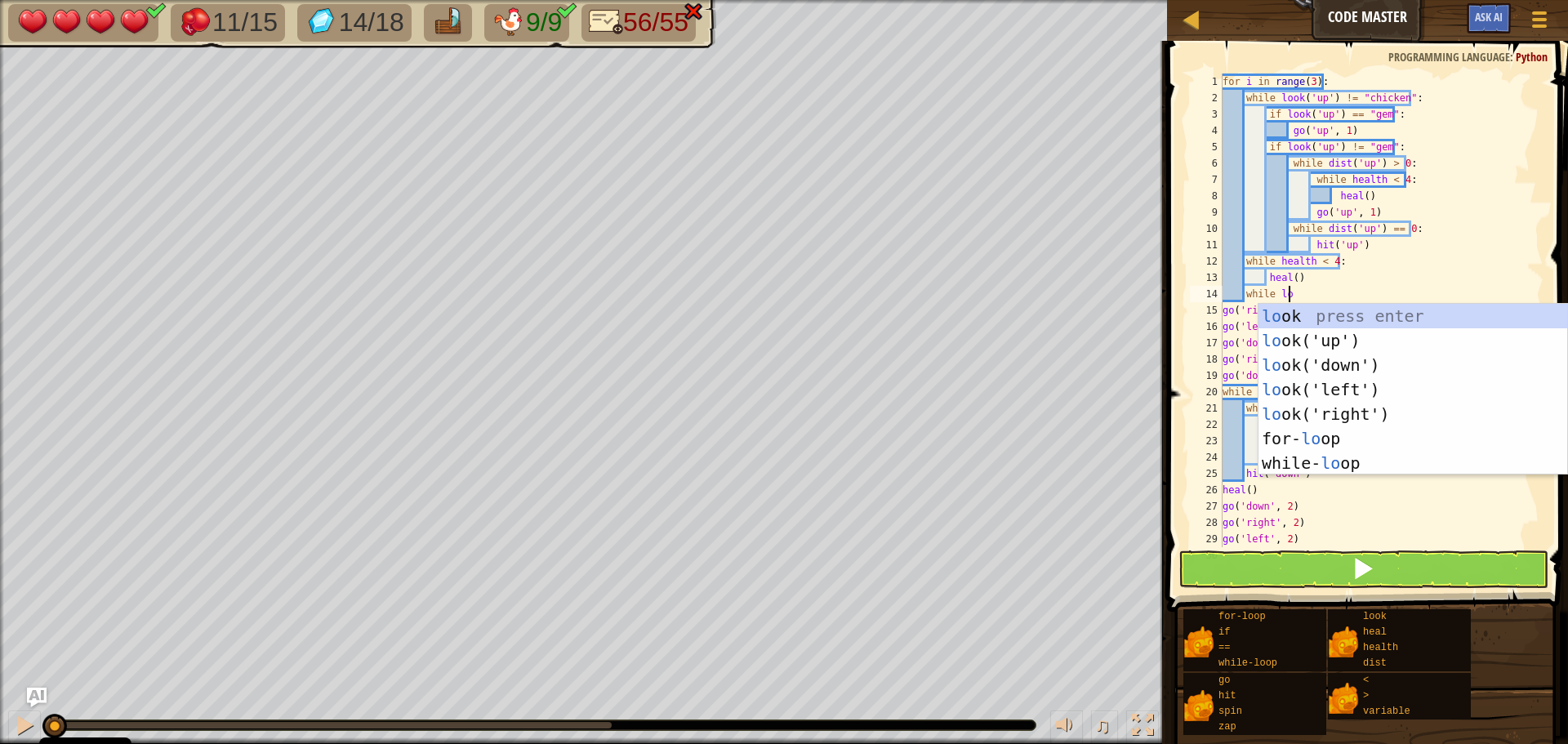
type textarea "while look"
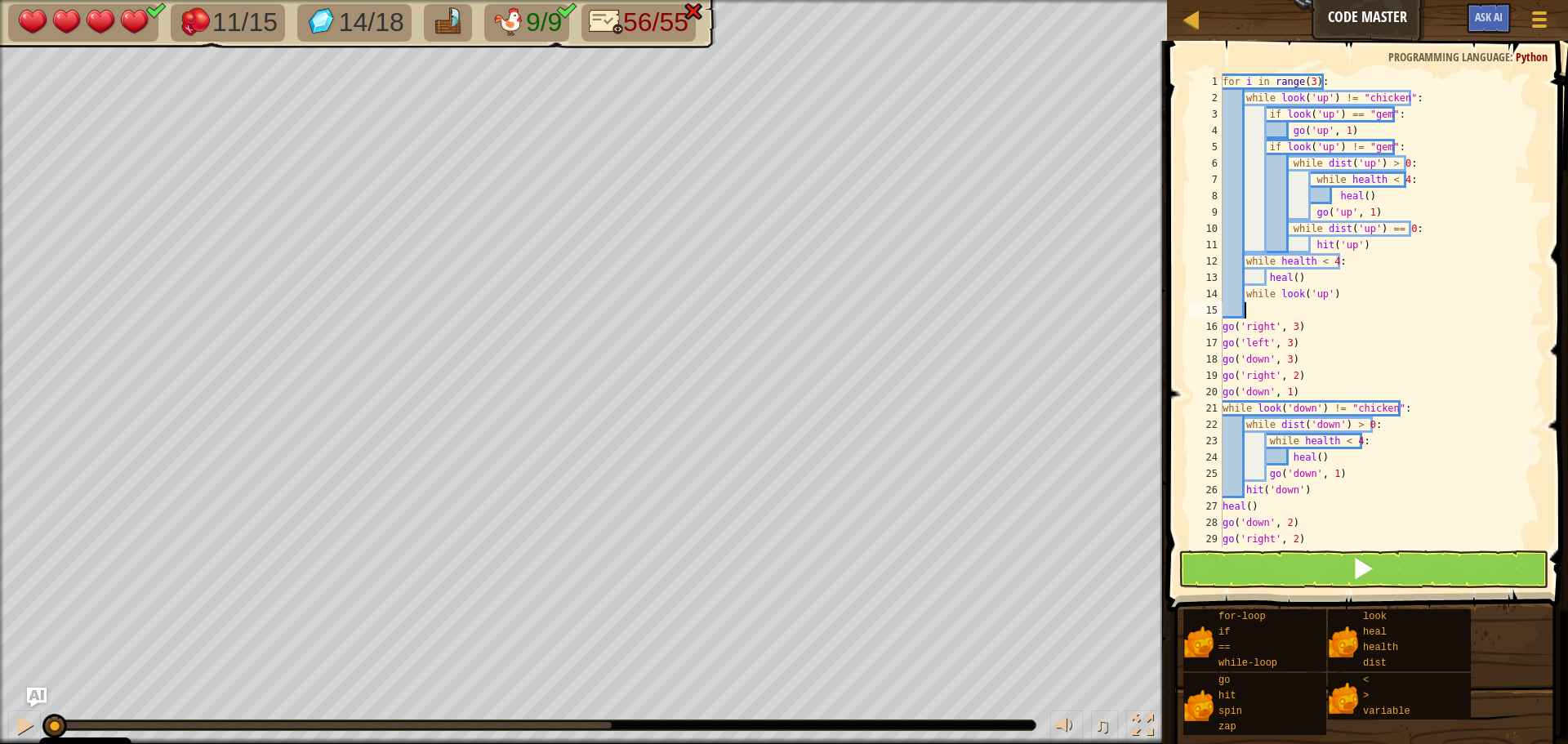
scroll to position [8, 0]
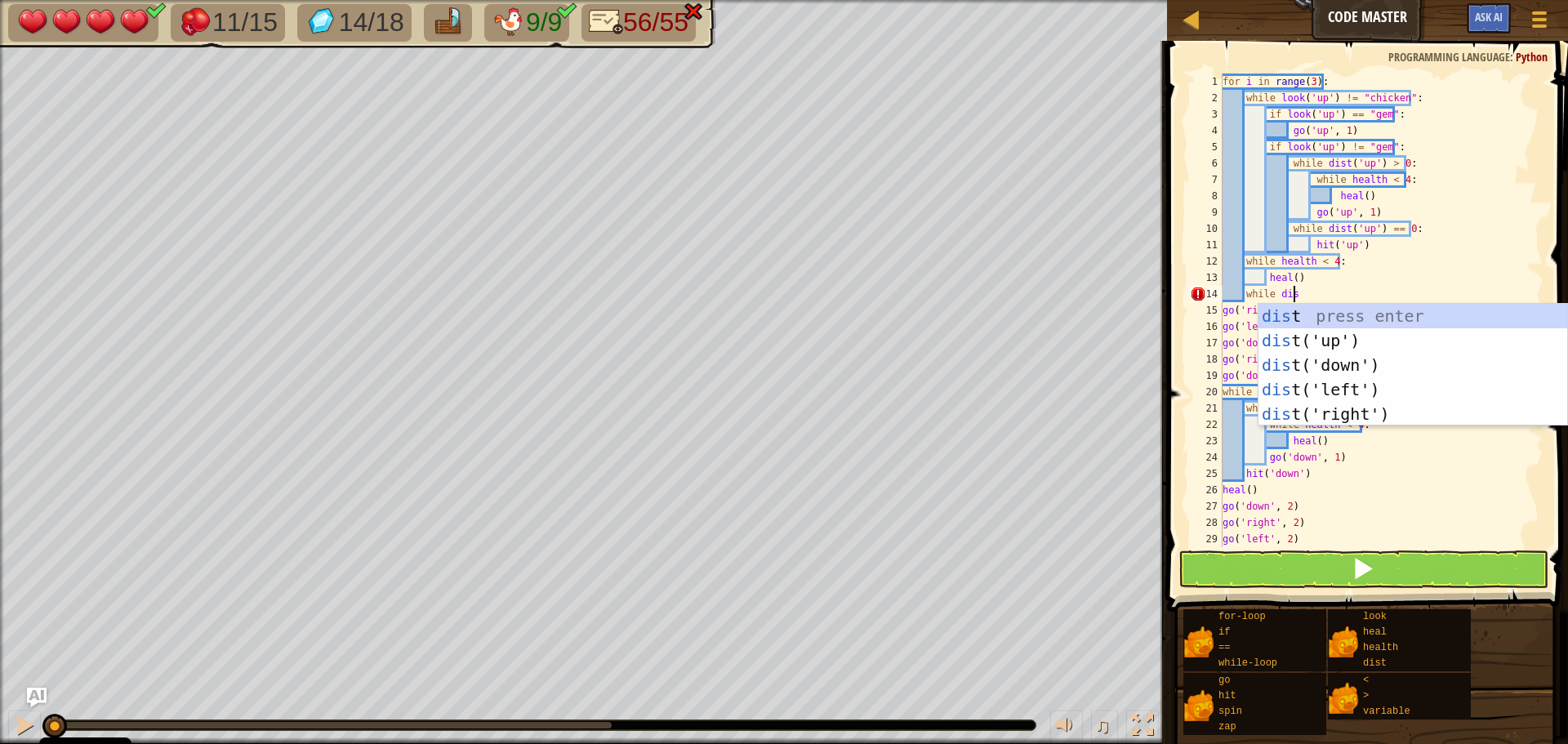
type textarea "while dist"
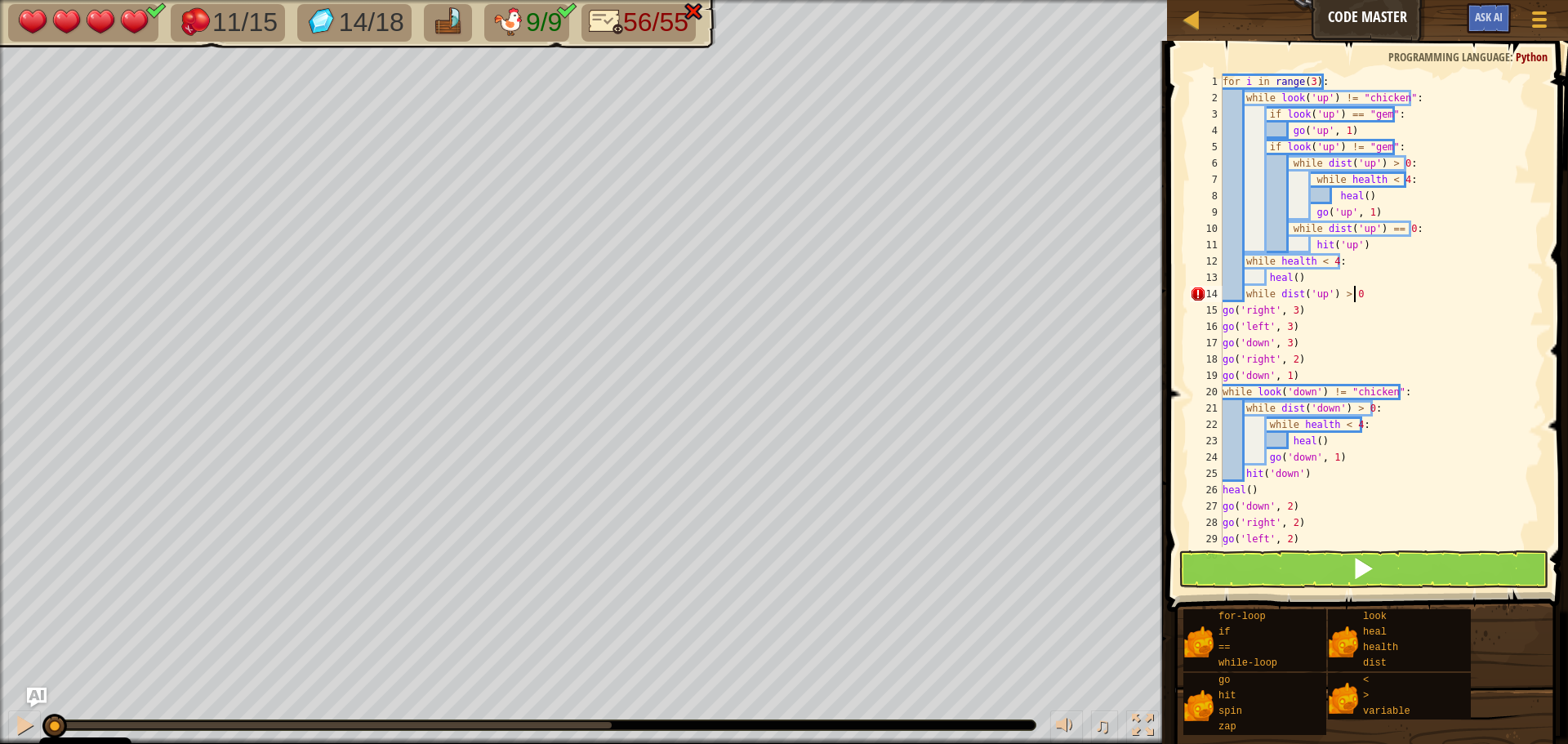
type textarea "while dist('up') > 0:"
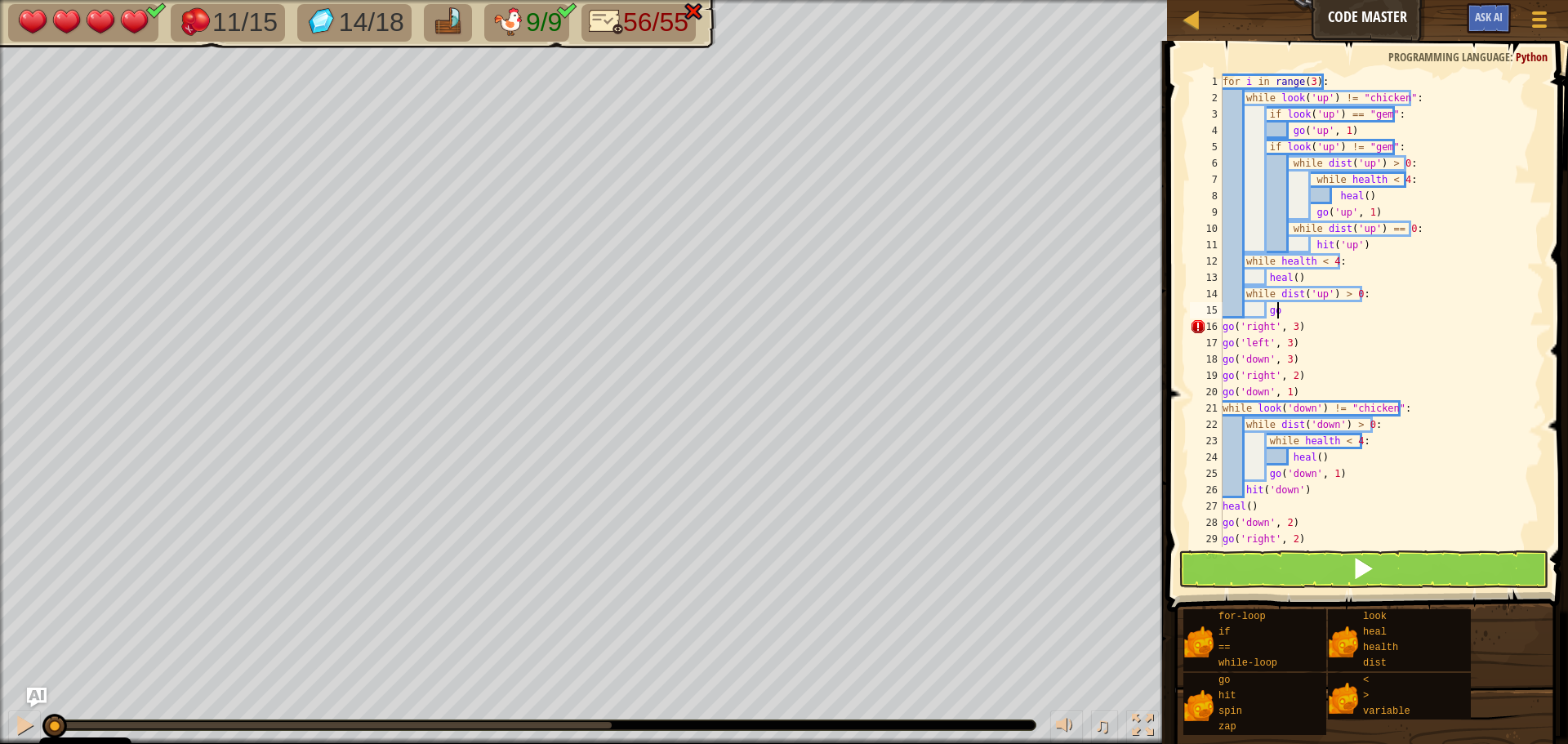
type textarea "g"
type textarea "heal()"
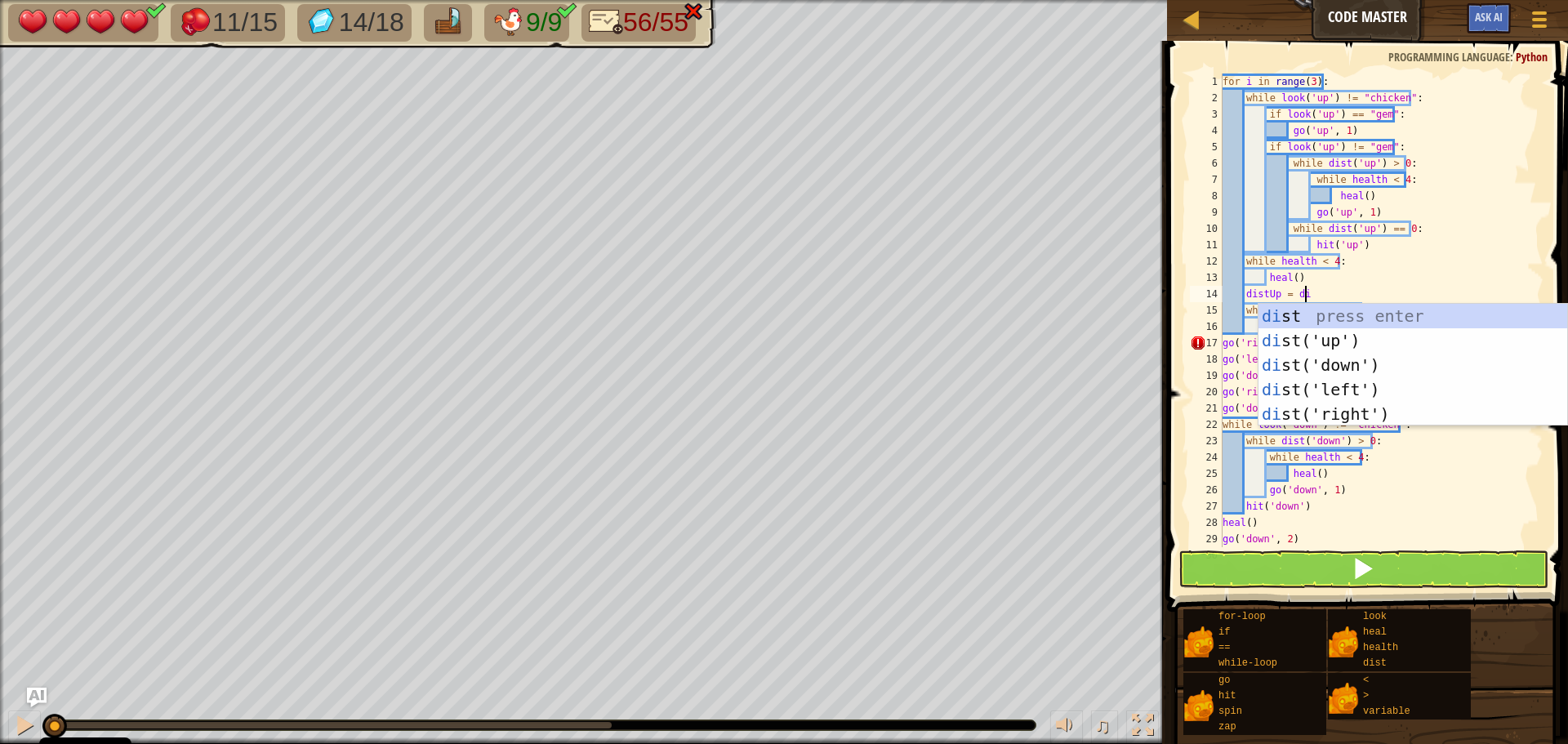
type textarea "distUp = dist"
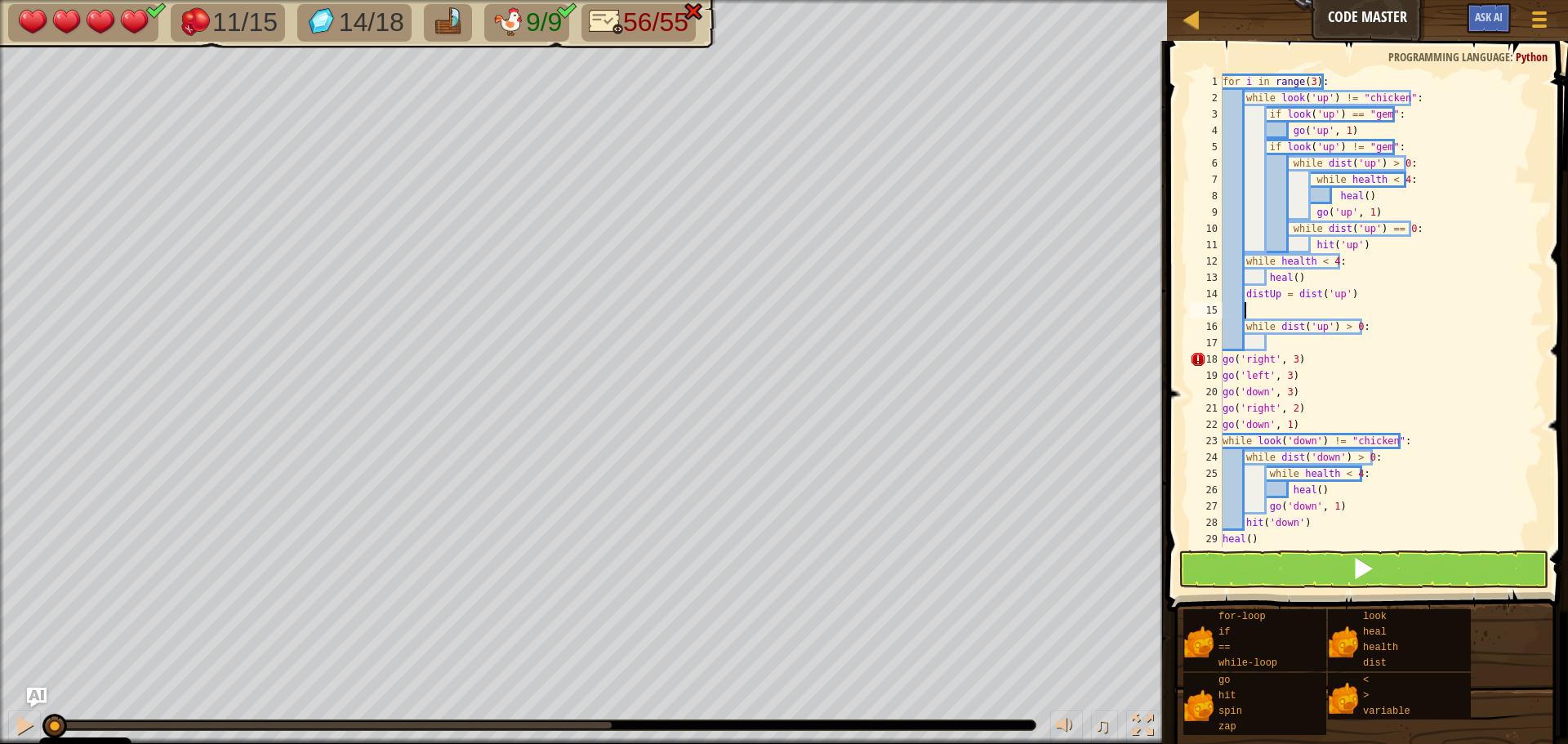
scroll to position [8, 0]
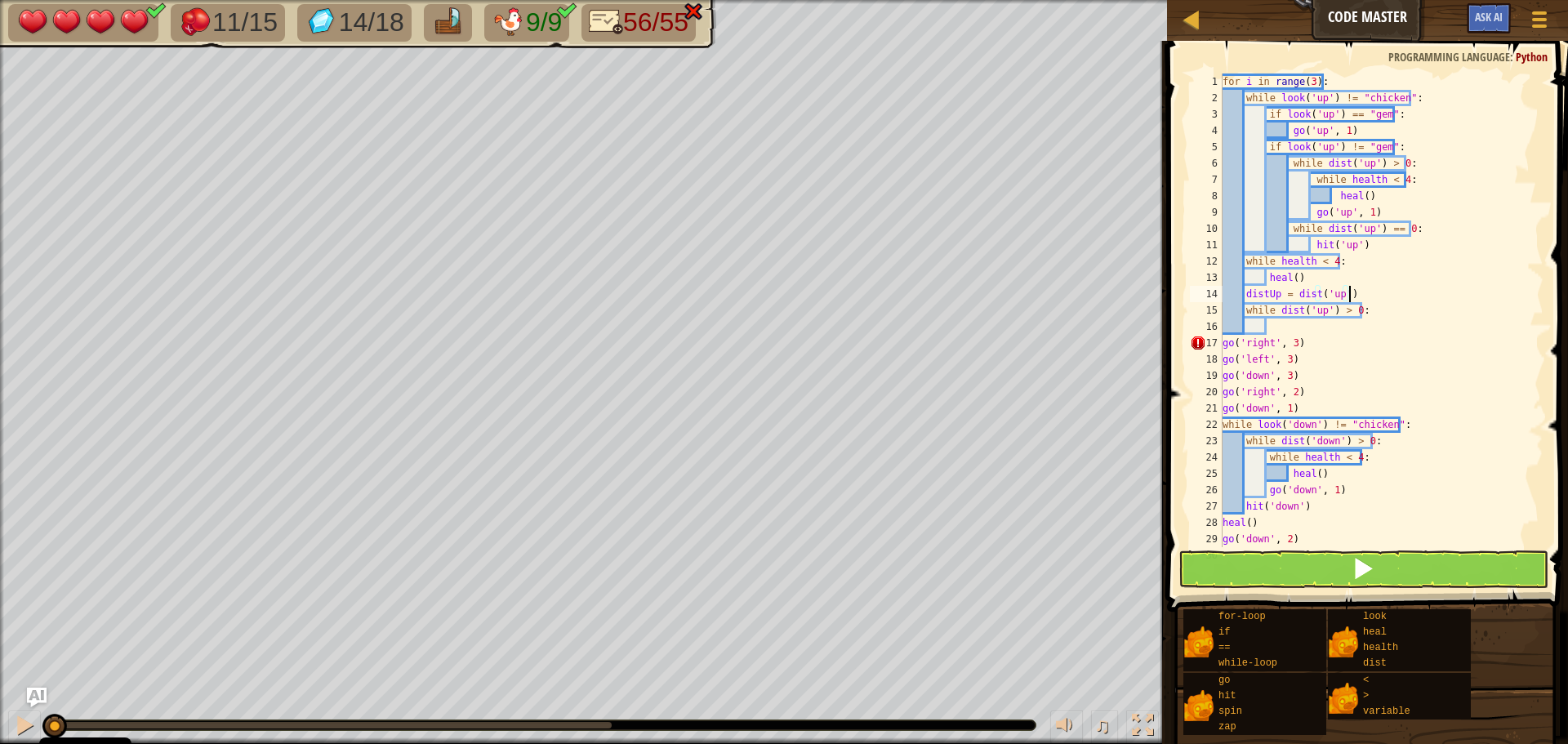
type textarea "while dist('up') > 0:"
type textarea "go"
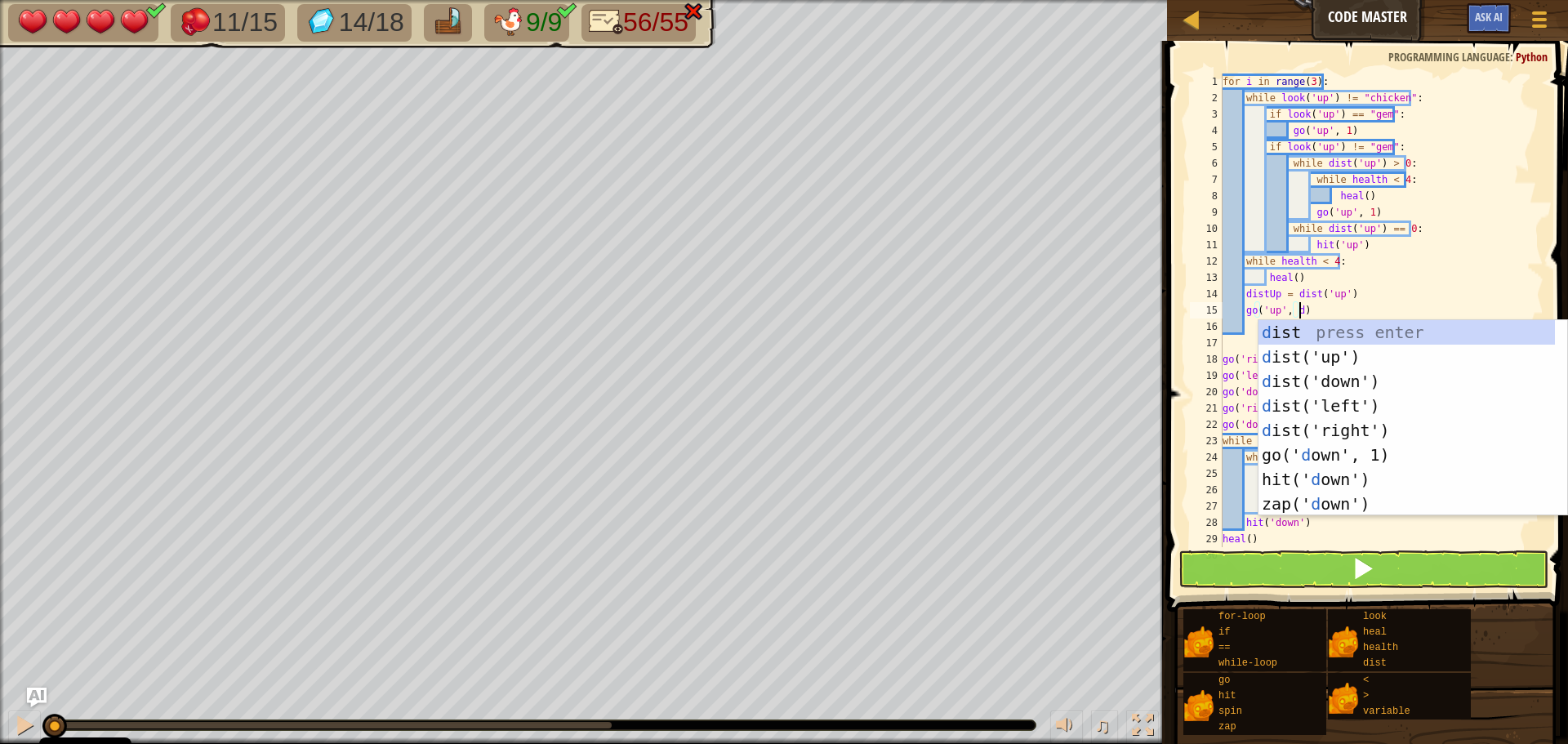
scroll to position [8, 6]
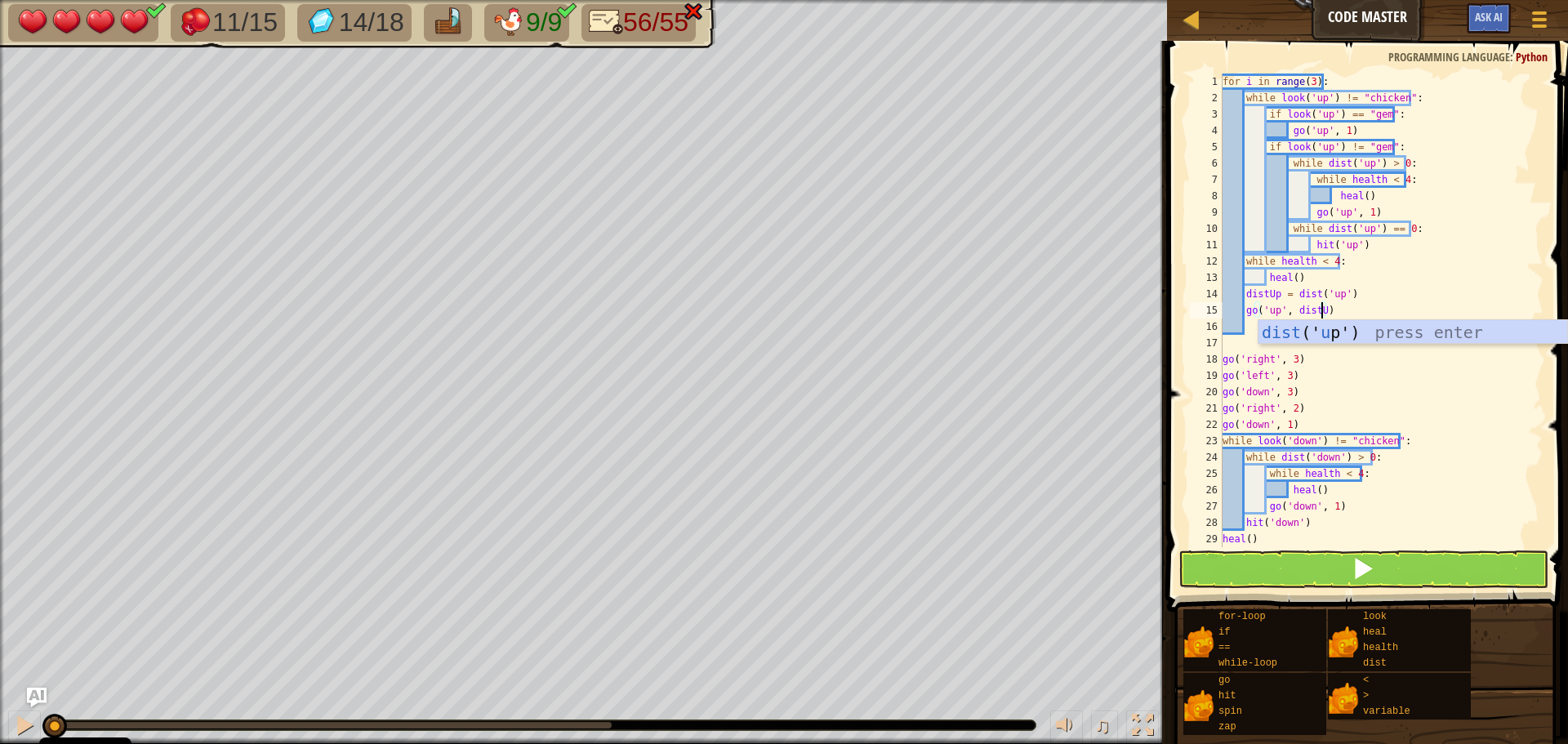
type textarea "go('up', distUp)"
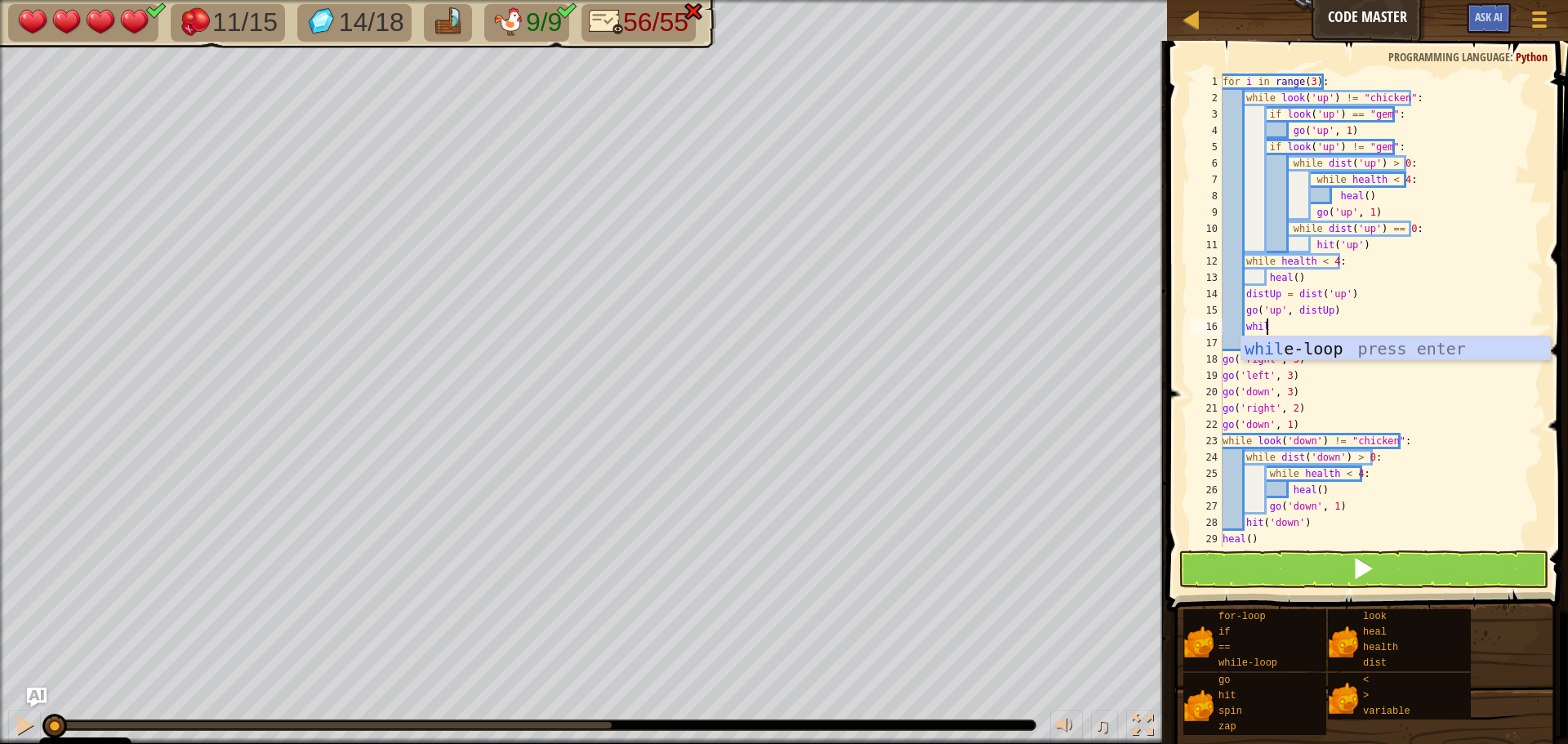
type textarea "while l"
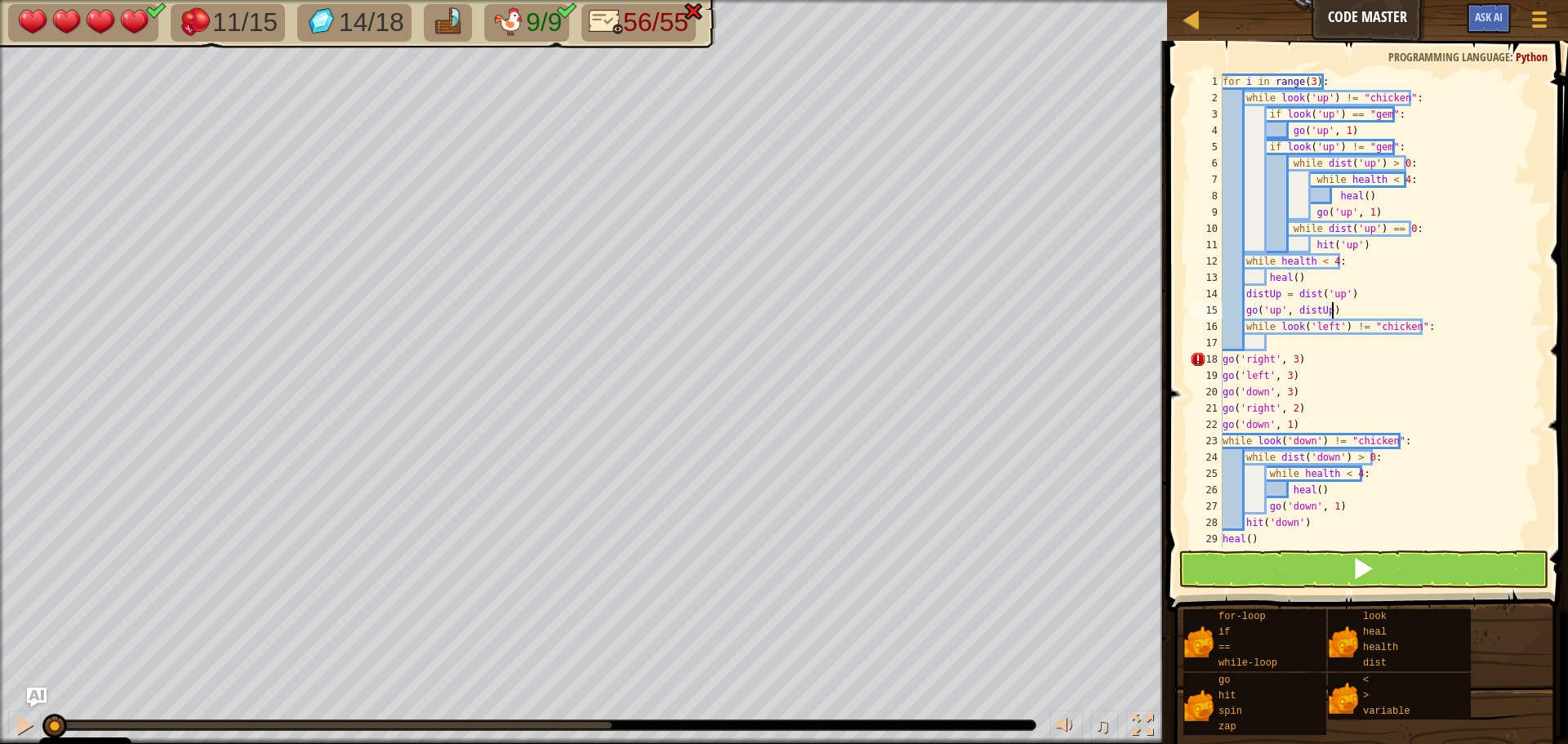
type textarea "while look('left') != "chicken":"
type textarea "go"
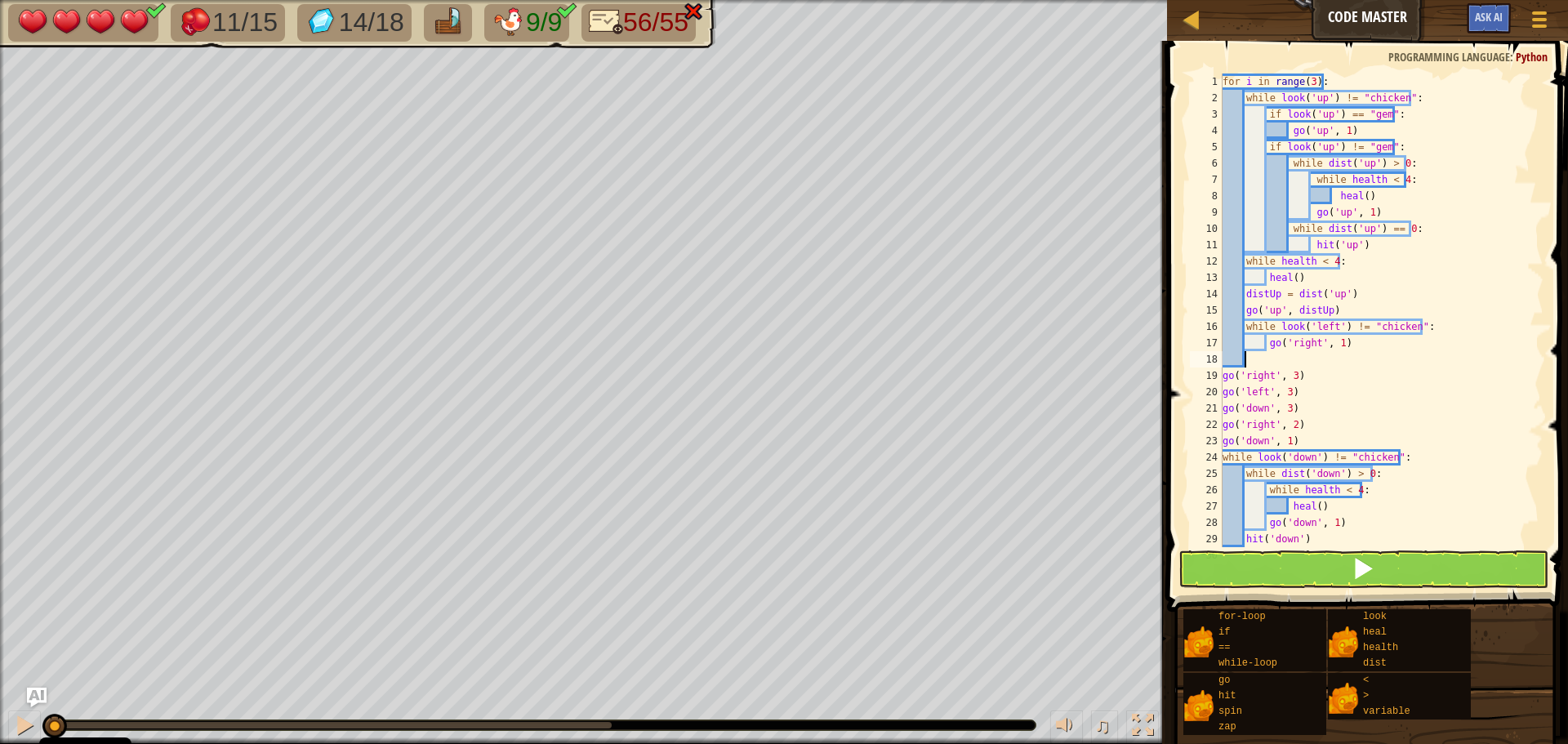
scroll to position [8, 0]
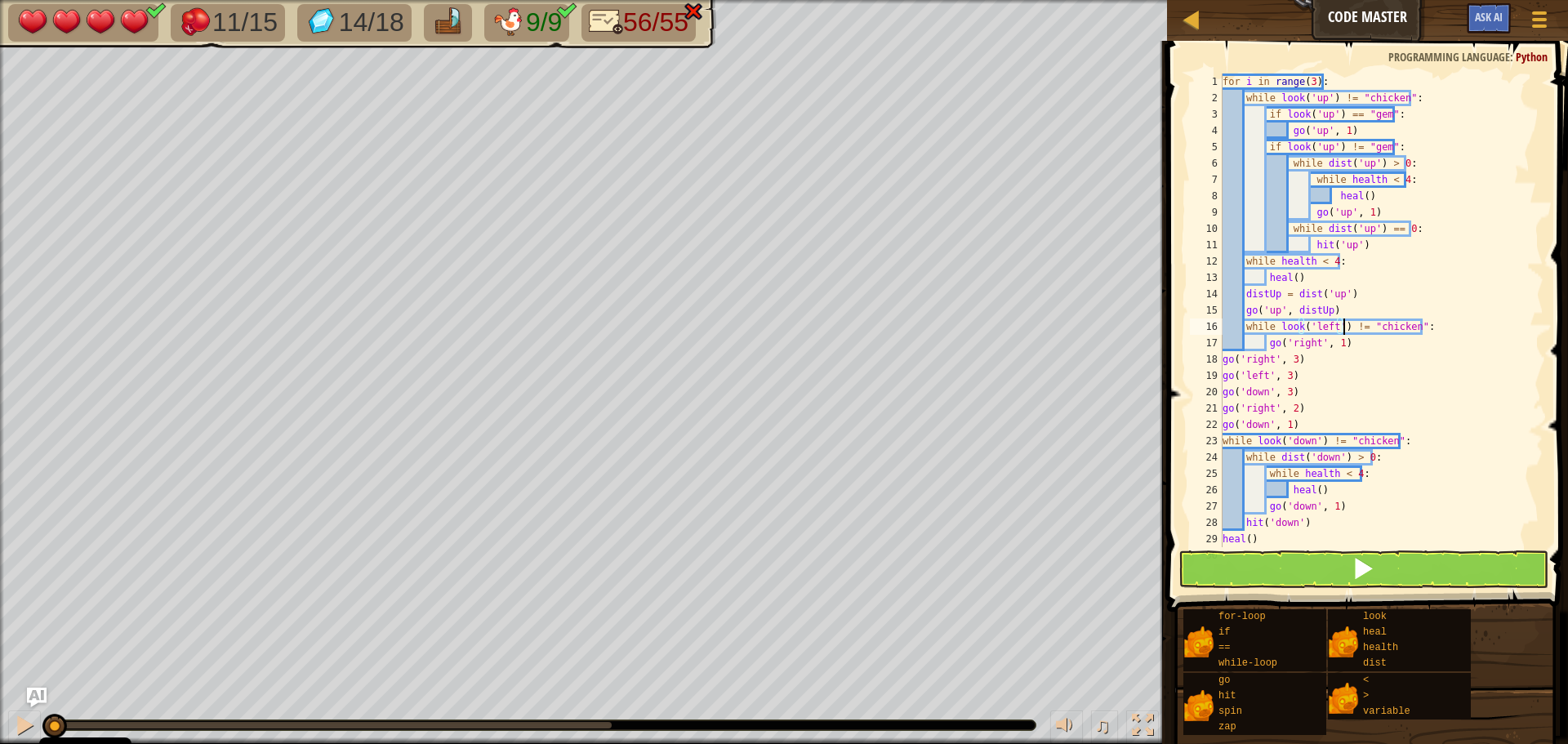
type textarea "go('up', distUp)"
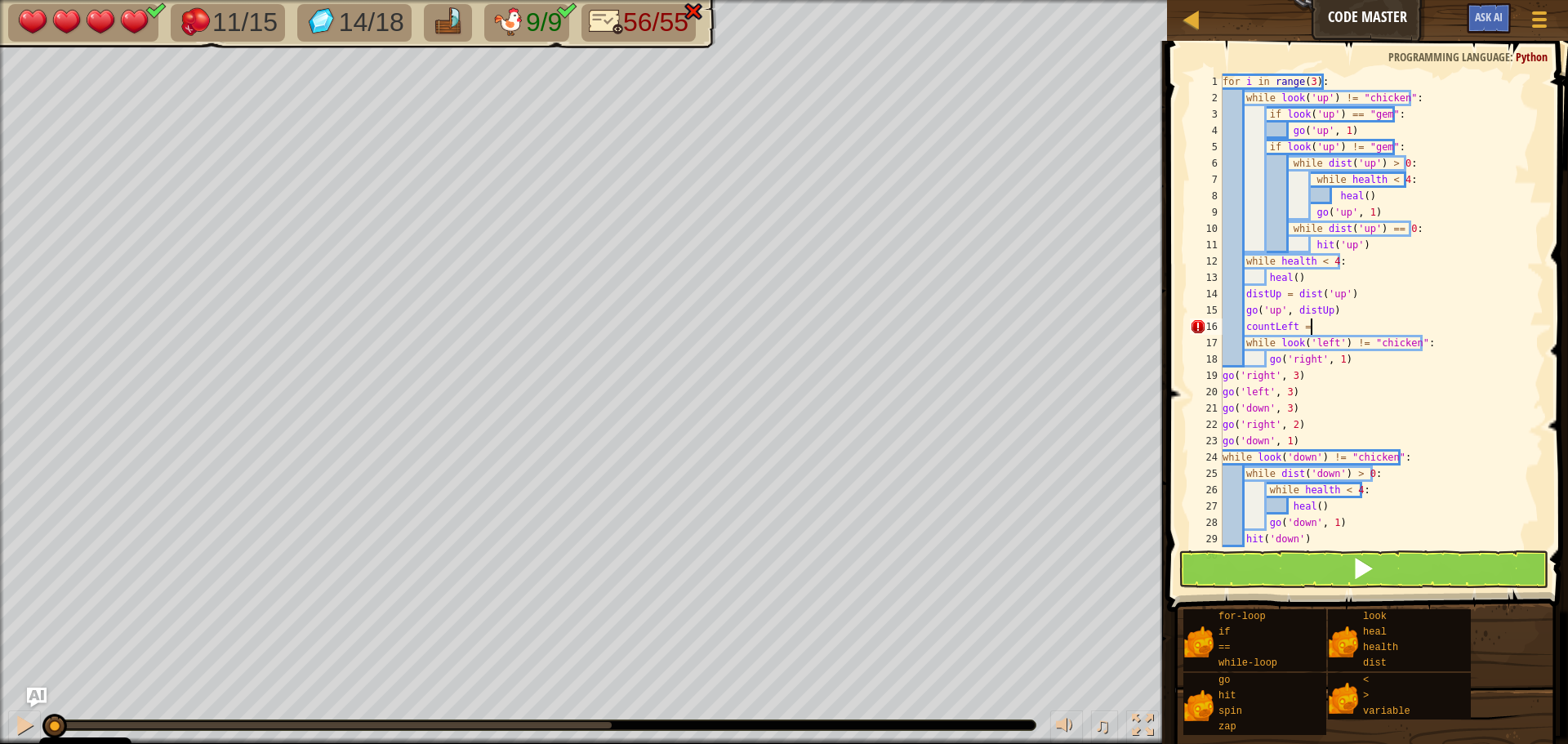
scroll to position [8, 8]
type textarea "go('right', 1)"
type textarea "c"
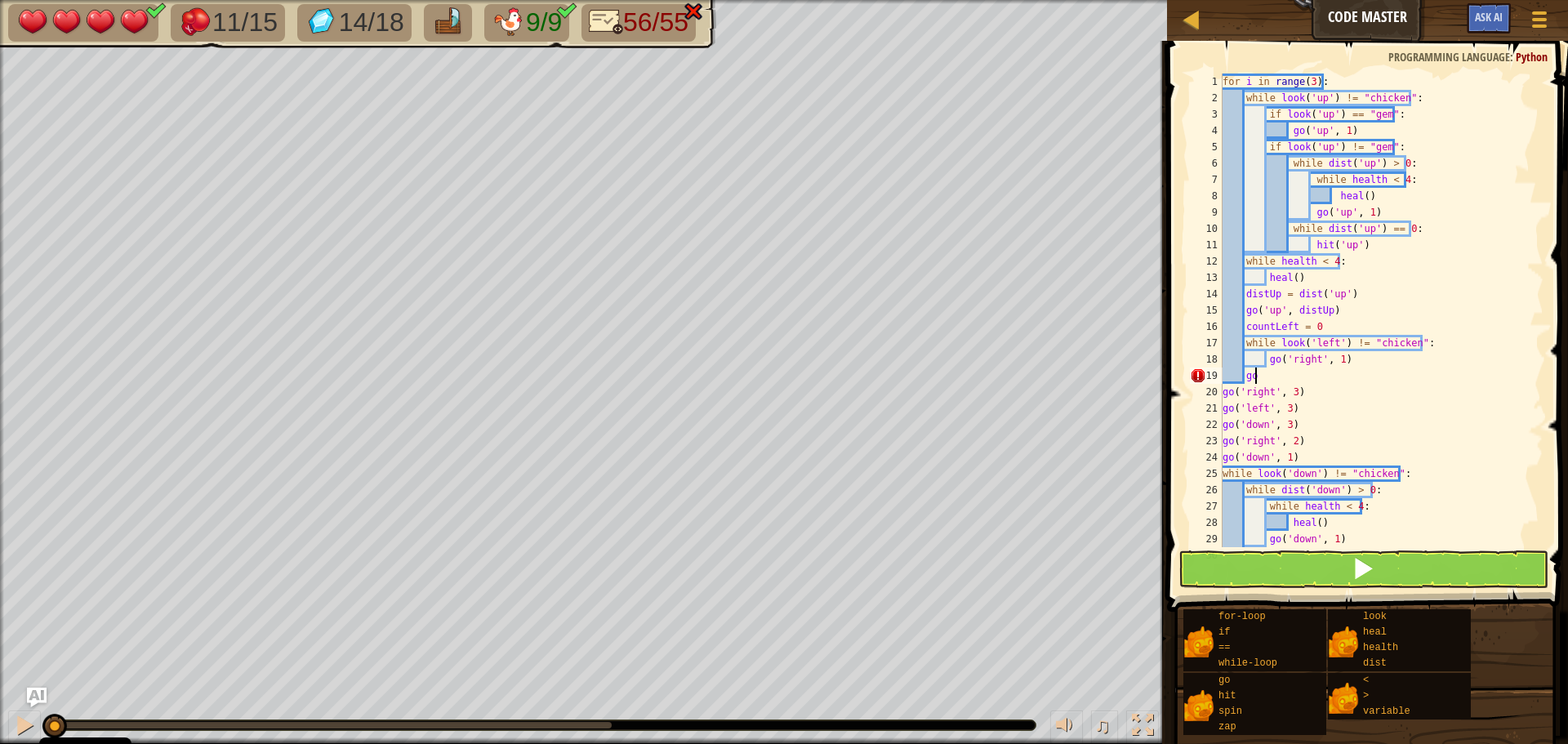
type textarea "g"
type textarea "l"
type textarea "go"
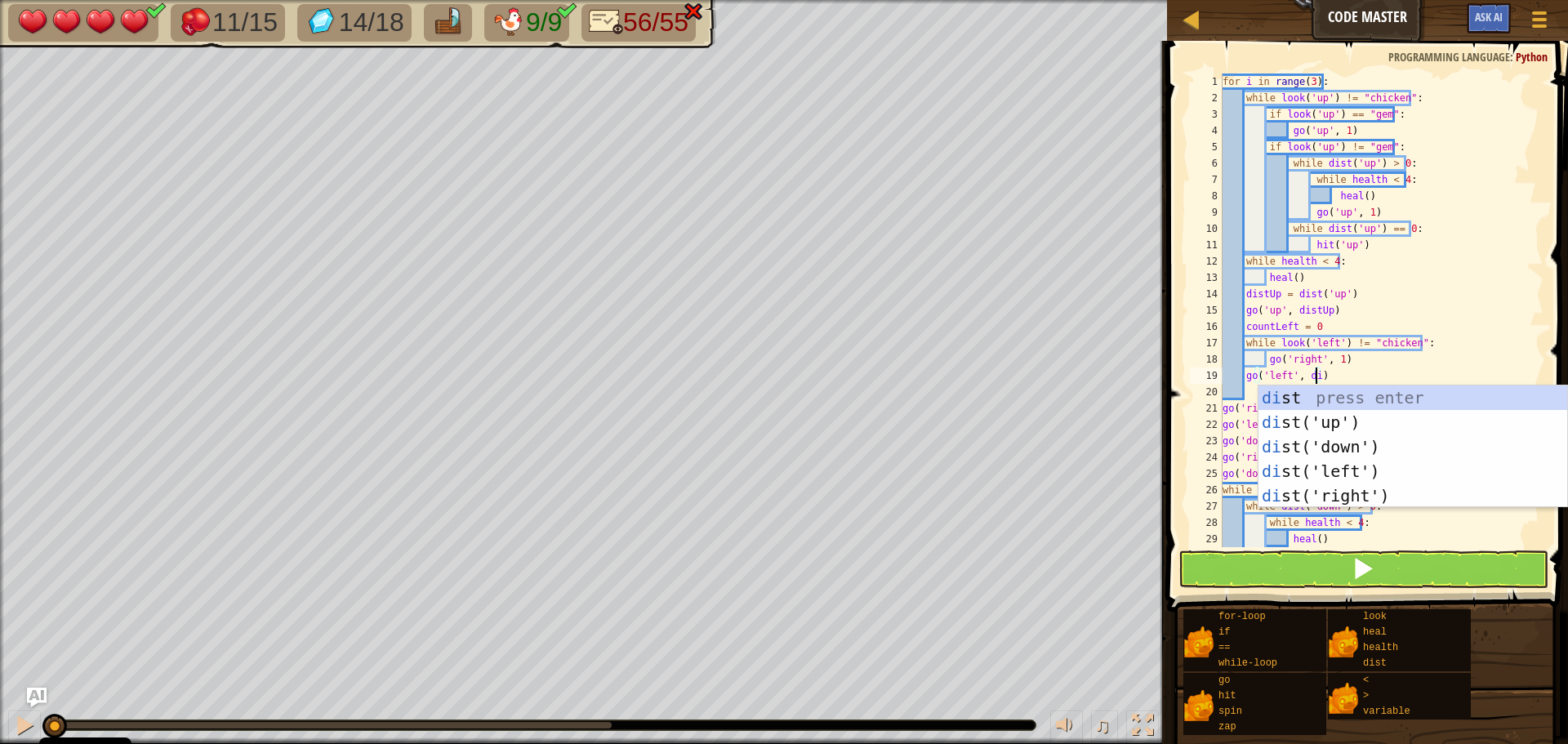
scroll to position [8, 8]
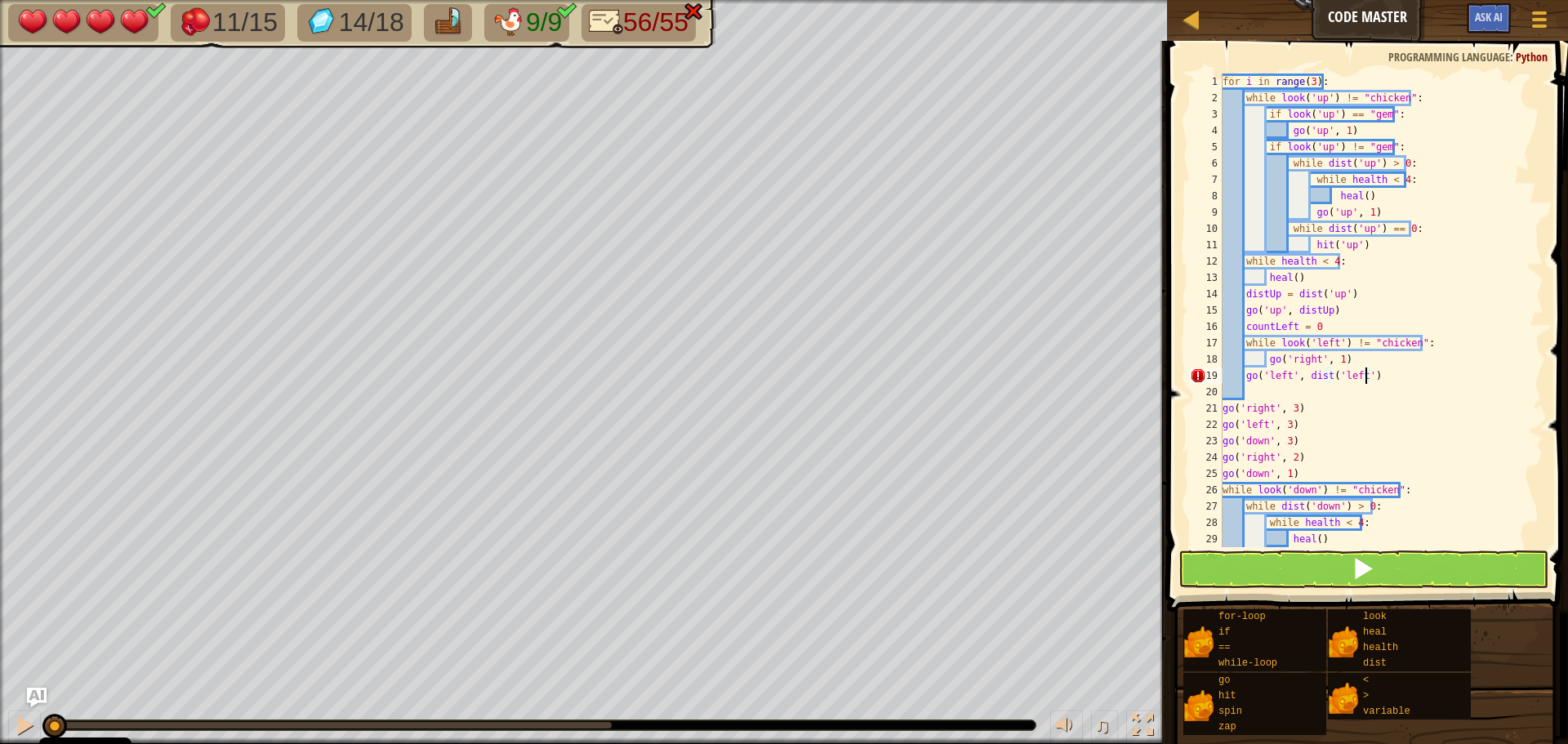
type textarea "go('left', dist('left'))"
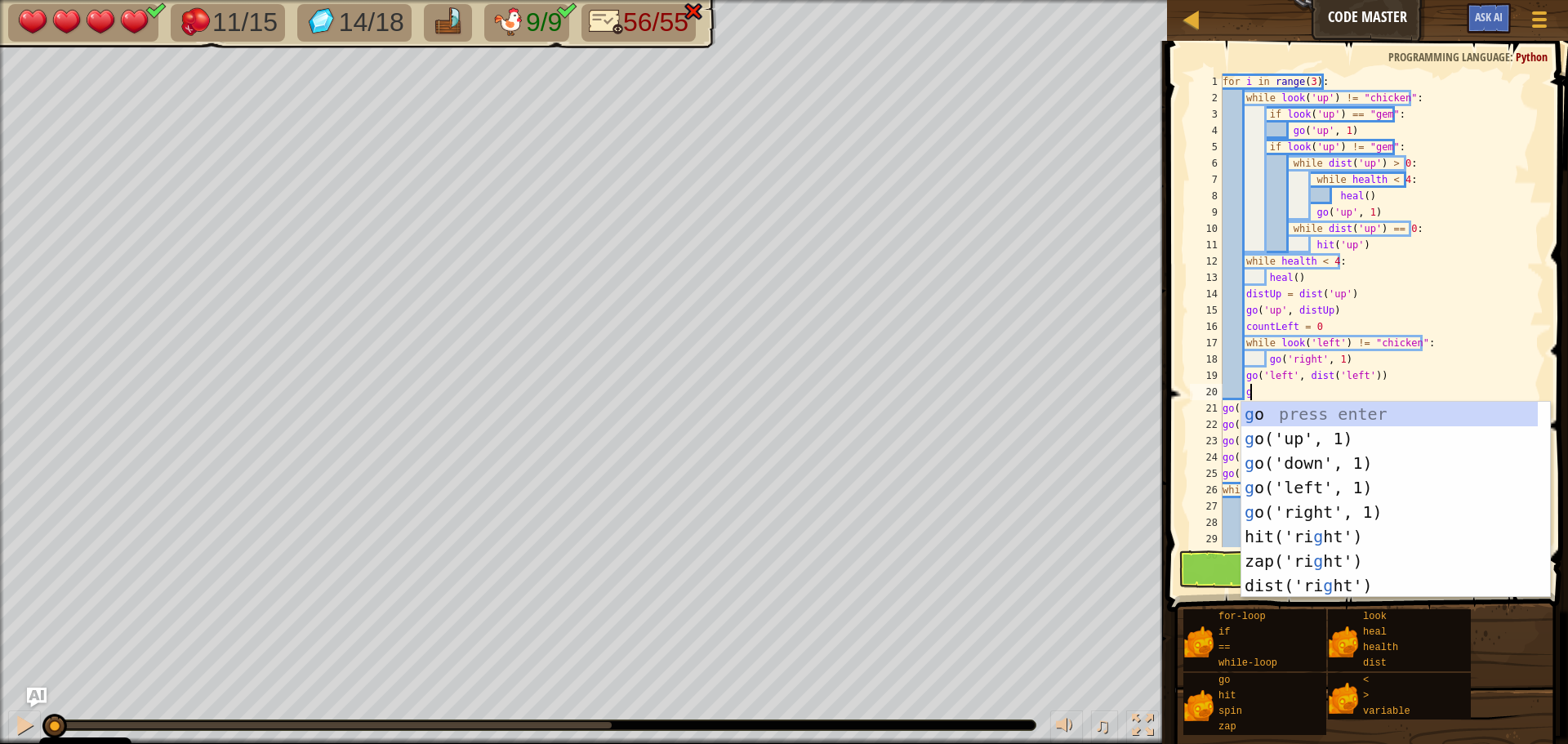
scroll to position [8, 2]
type textarea "go"
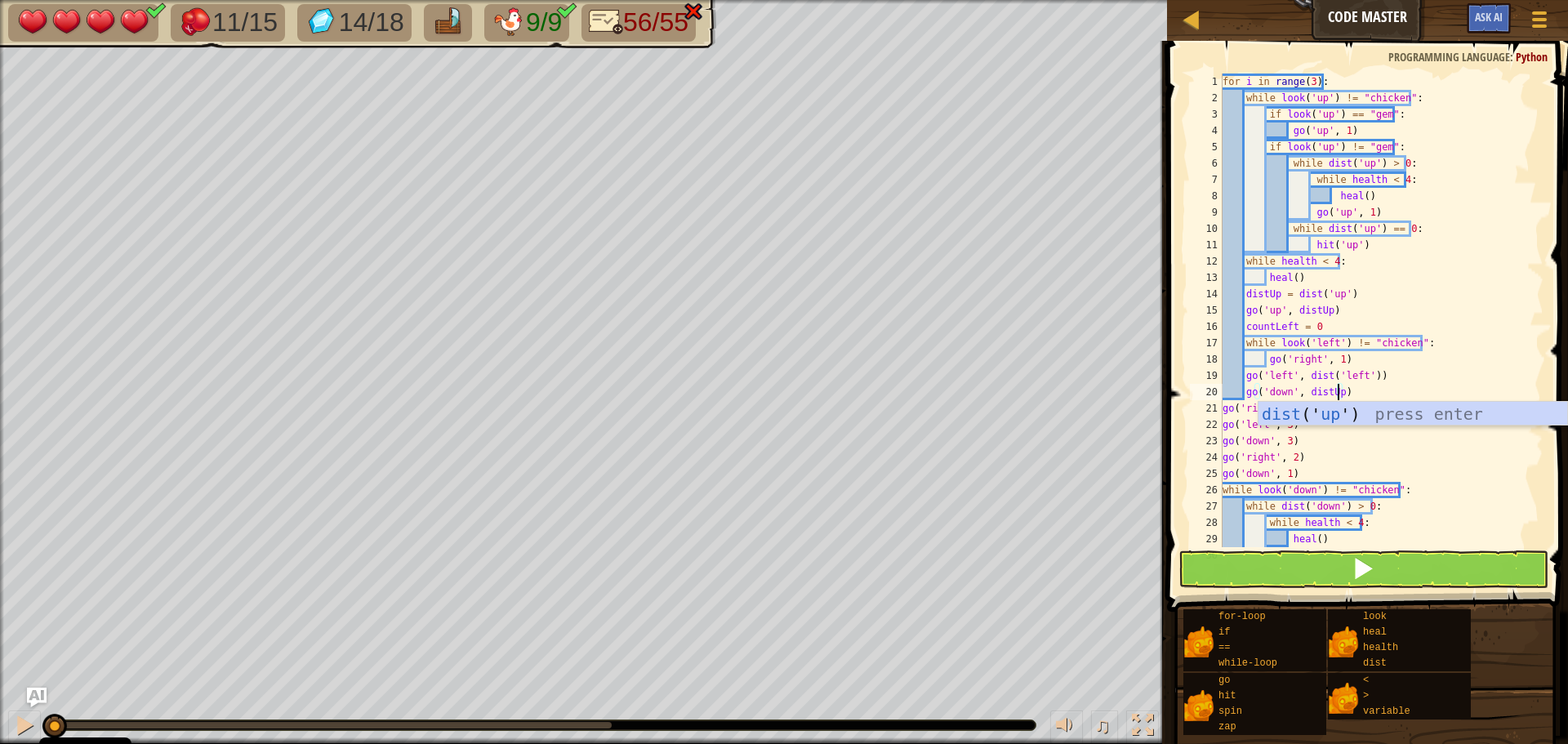
scroll to position [8, 10]
type textarea "go('right', 3)"
type textarea "g"
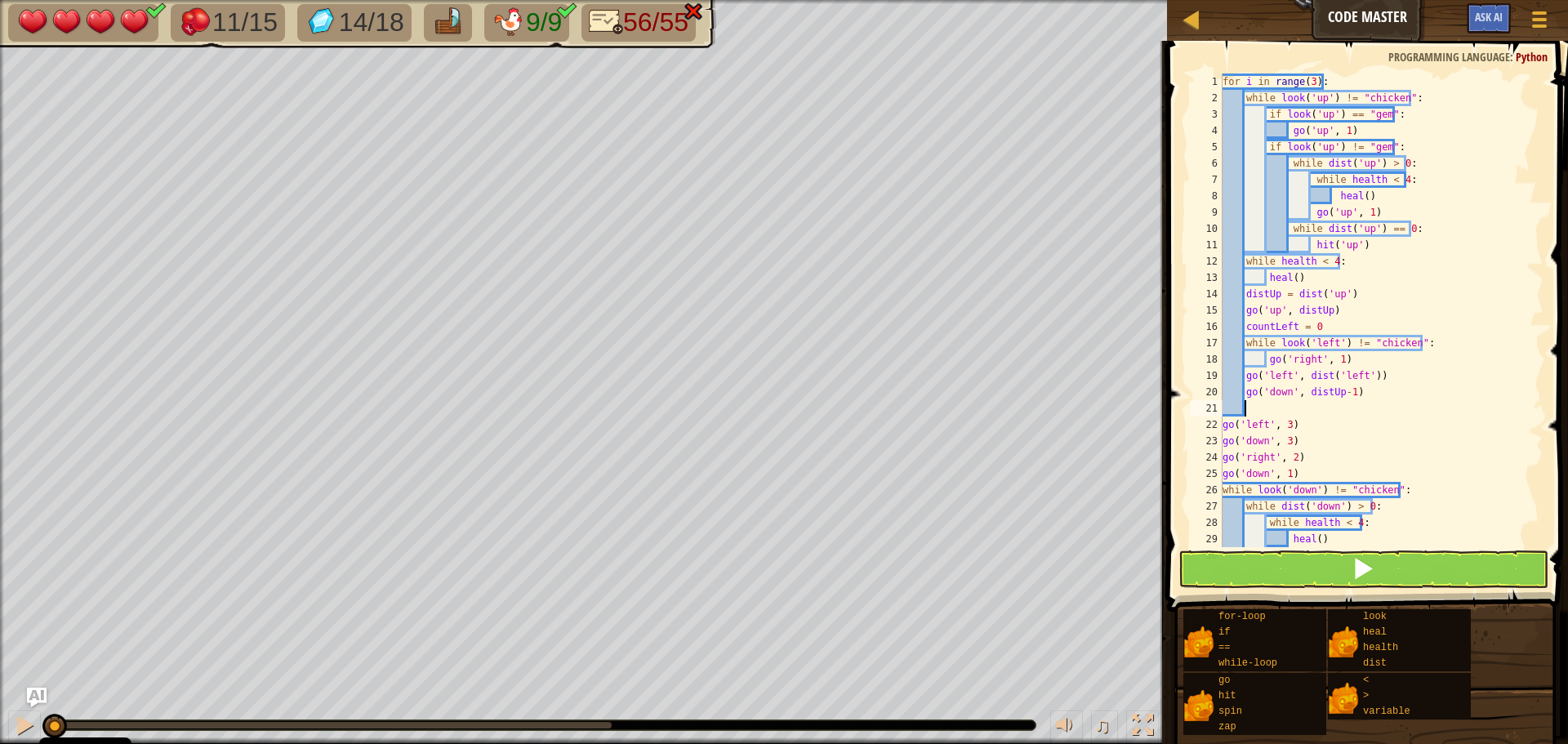
type textarea "go"
type textarea "go('right', dist('right'))"
click at [1279, 425] on div "for i in range ( 3 ) : while look ( 'up' ) != "chicken" : if look ( 'up' ) == "…" at bounding box center [1375, 326] width 312 height 506
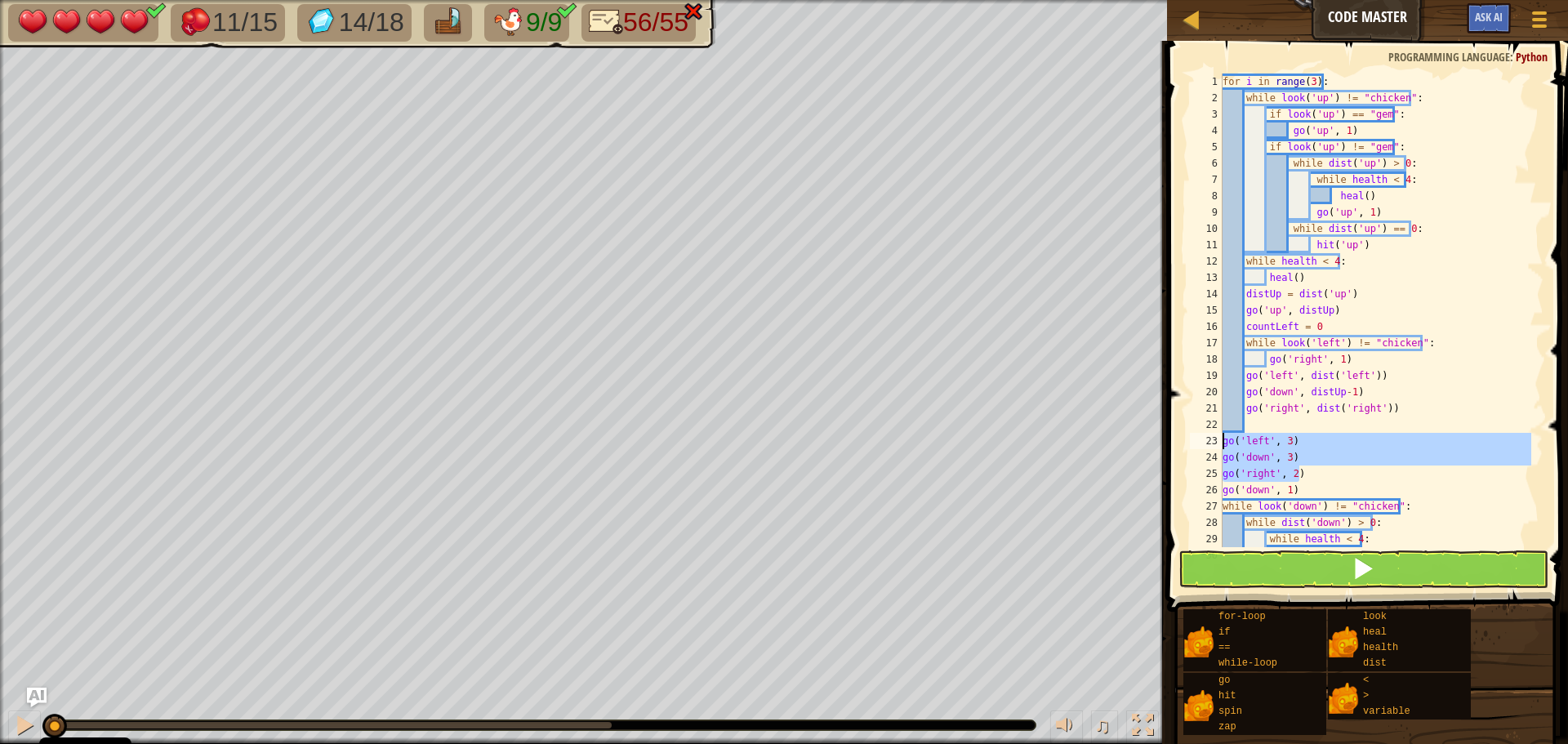
drag, startPoint x: 1314, startPoint y: 475, endPoint x: 1214, endPoint y: 439, distance: 106.3
click at [1214, 439] on div "1 2 3 4 5 6 7 8 9 10 11 12 13 14 15 16 17 18 19 20 21 22 23 24 25 26 27 28 29 3…" at bounding box center [1365, 310] width 357 height 474
type textarea "go('left', 3) go('down', 3)"
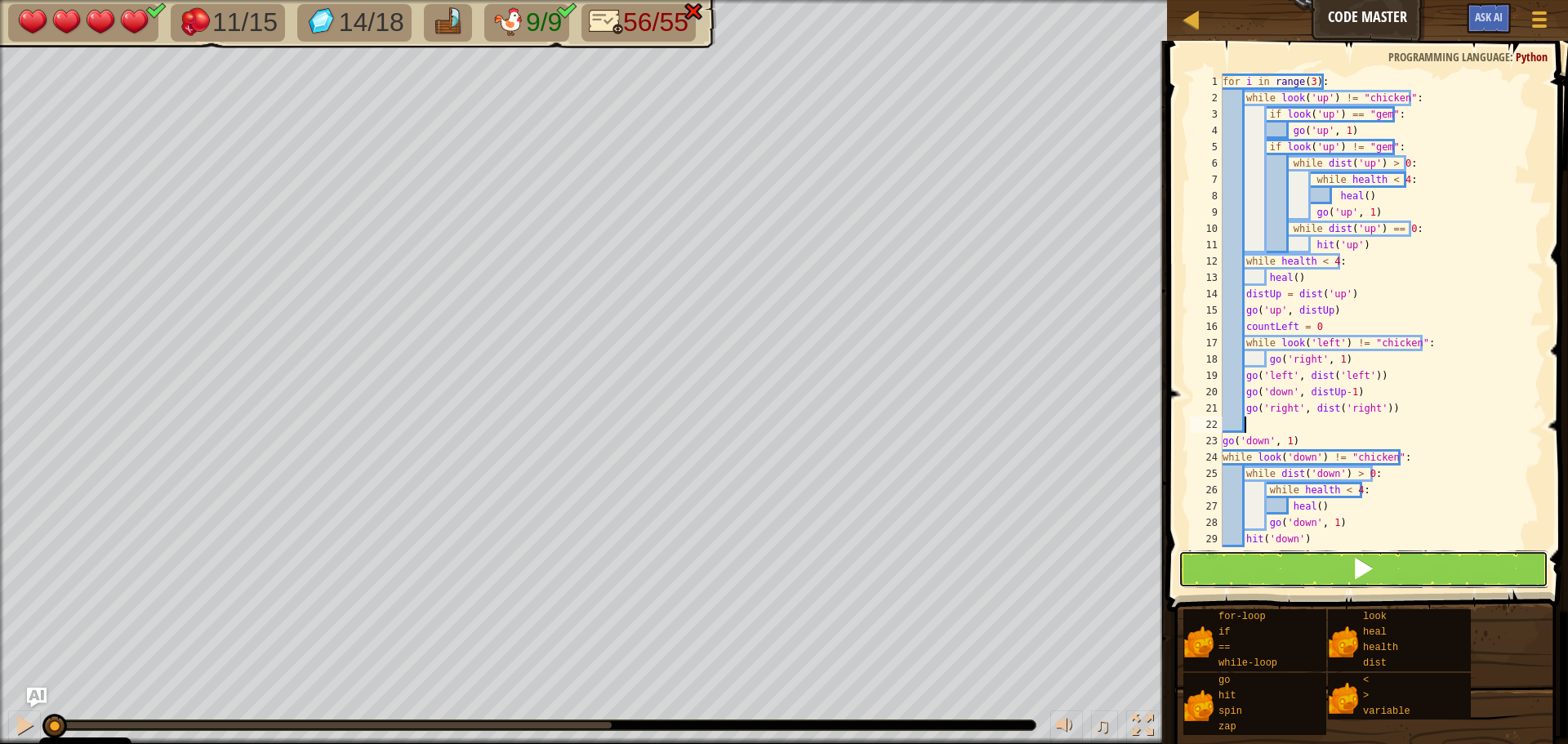
click at [1333, 574] on button at bounding box center [1363, 569] width 370 height 38
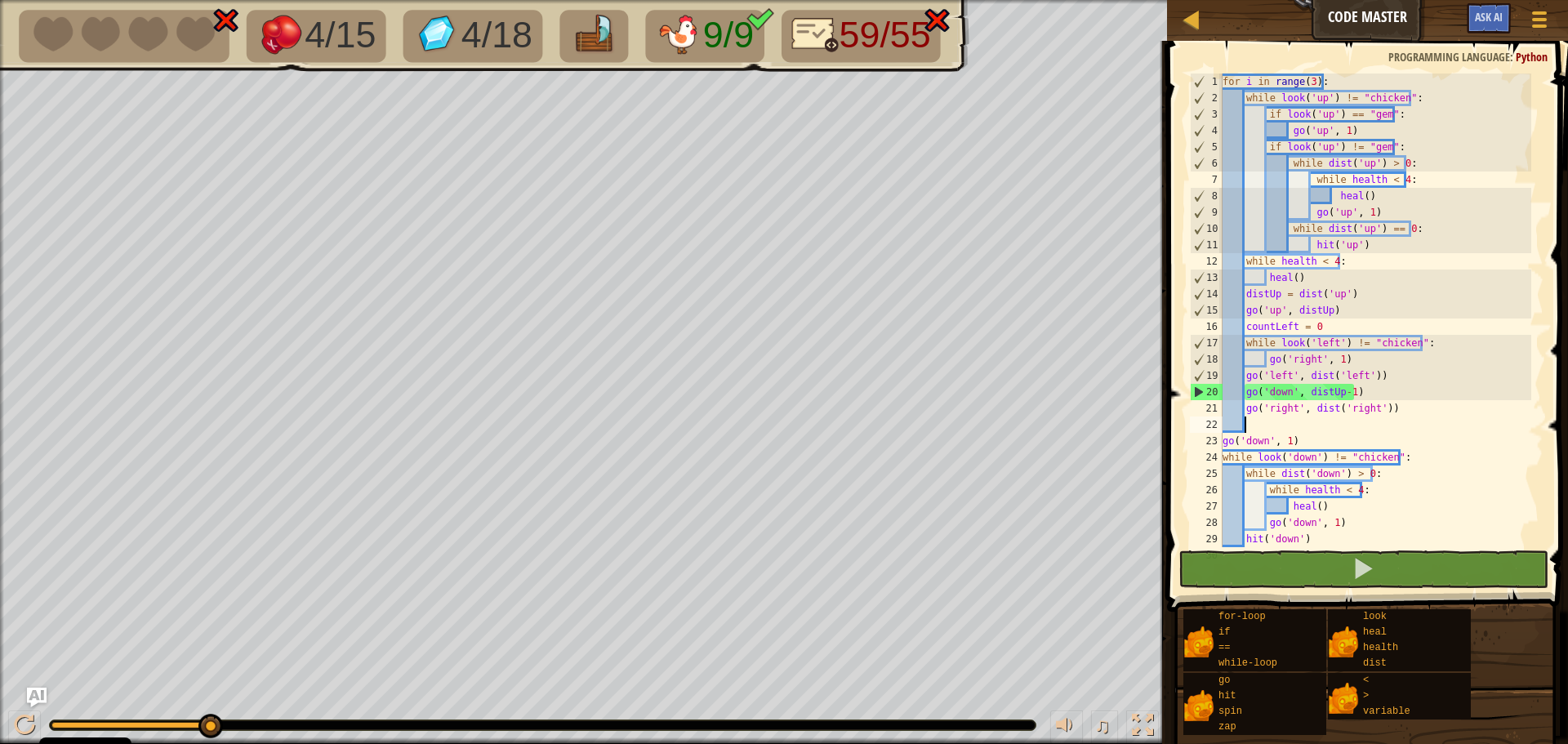
click at [1306, 388] on div "for i in range ( 3 ) : while look ( 'up' ) != "chicken" : if look ( 'up' ) == "…" at bounding box center [1375, 326] width 312 height 506
click at [1288, 364] on div "for i in range ( 3 ) : while look ( 'up' ) != "chicken" : if look ( 'up' ) == "…" at bounding box center [1375, 326] width 312 height 506
click at [1274, 374] on div "for i in range ( 3 ) : while look ( 'up' ) != "chicken" : if look ( 'up' ) == "…" at bounding box center [1375, 326] width 312 height 506
click at [1294, 360] on div "for i in range ( 3 ) : while look ( 'up' ) != "chicken" : if look ( 'up' ) == "…" at bounding box center [1375, 326] width 312 height 506
drag, startPoint x: 1331, startPoint y: 339, endPoint x: 1311, endPoint y: 341, distance: 20.1
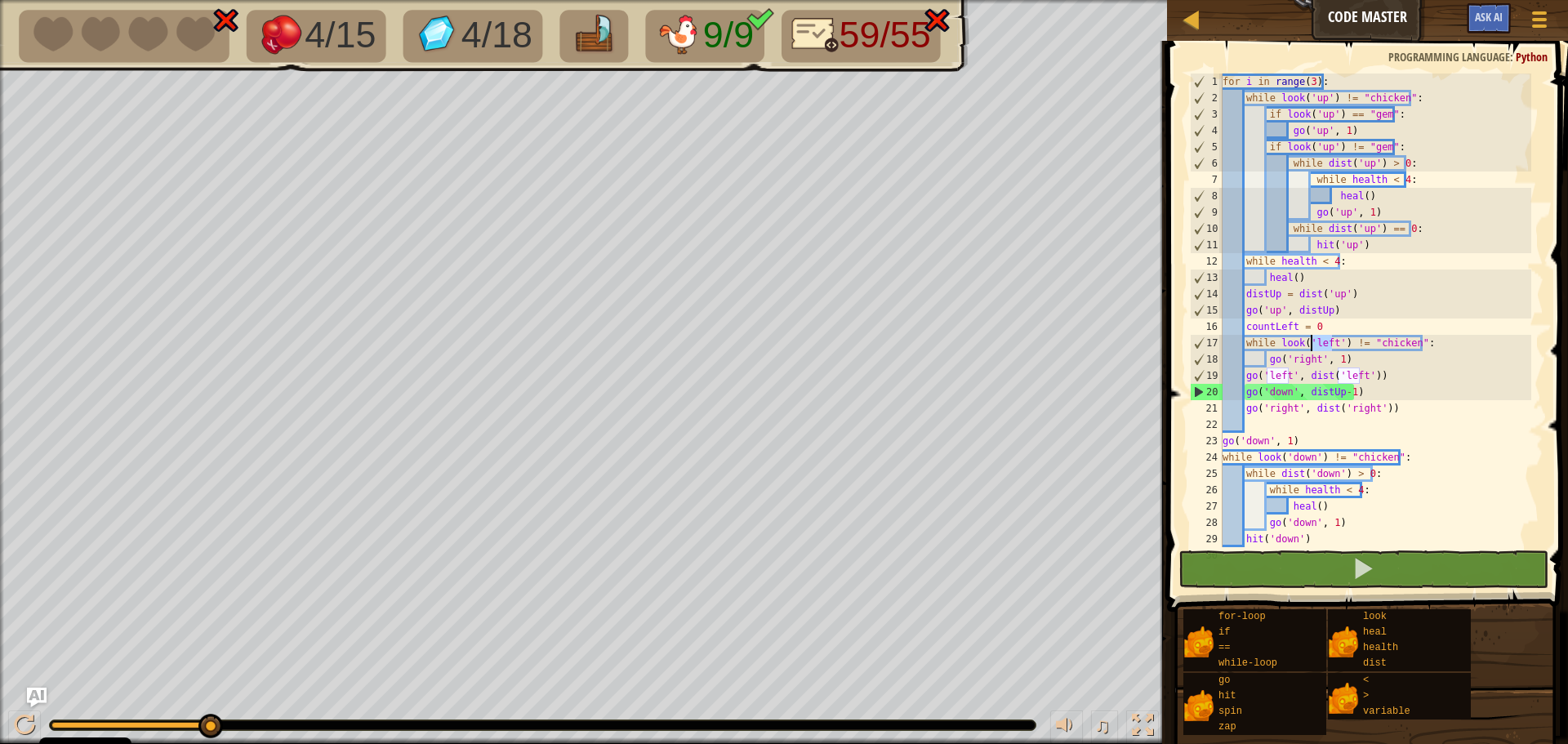
click at [1311, 341] on div "for i in range ( 3 ) : while look ( 'up' ) != "chicken" : if look ( 'up' ) == "…" at bounding box center [1375, 326] width 312 height 506
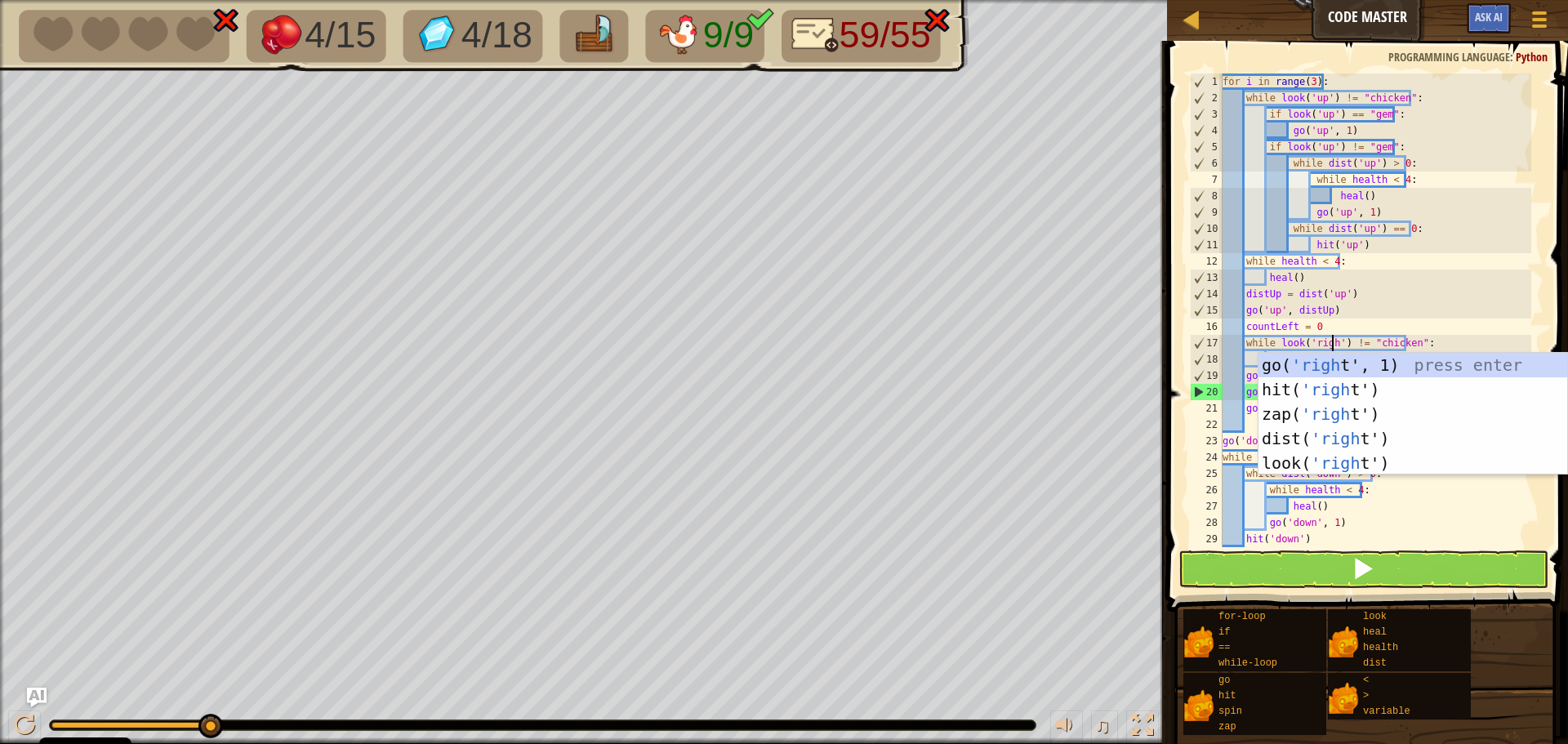
scroll to position [8, 10]
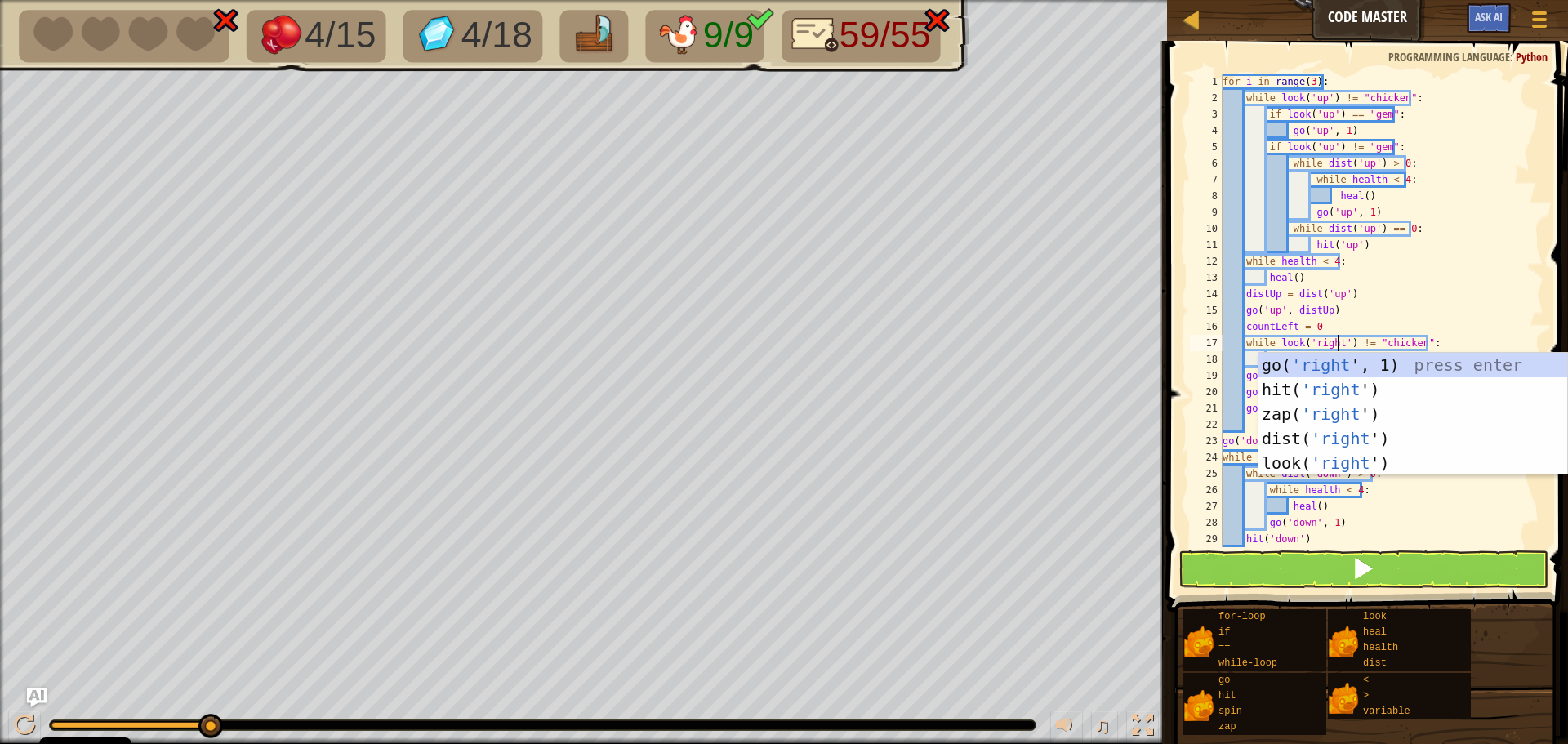
type textarea "while look('right') != "chicken":"
click at [1349, 578] on button at bounding box center [1363, 569] width 370 height 38
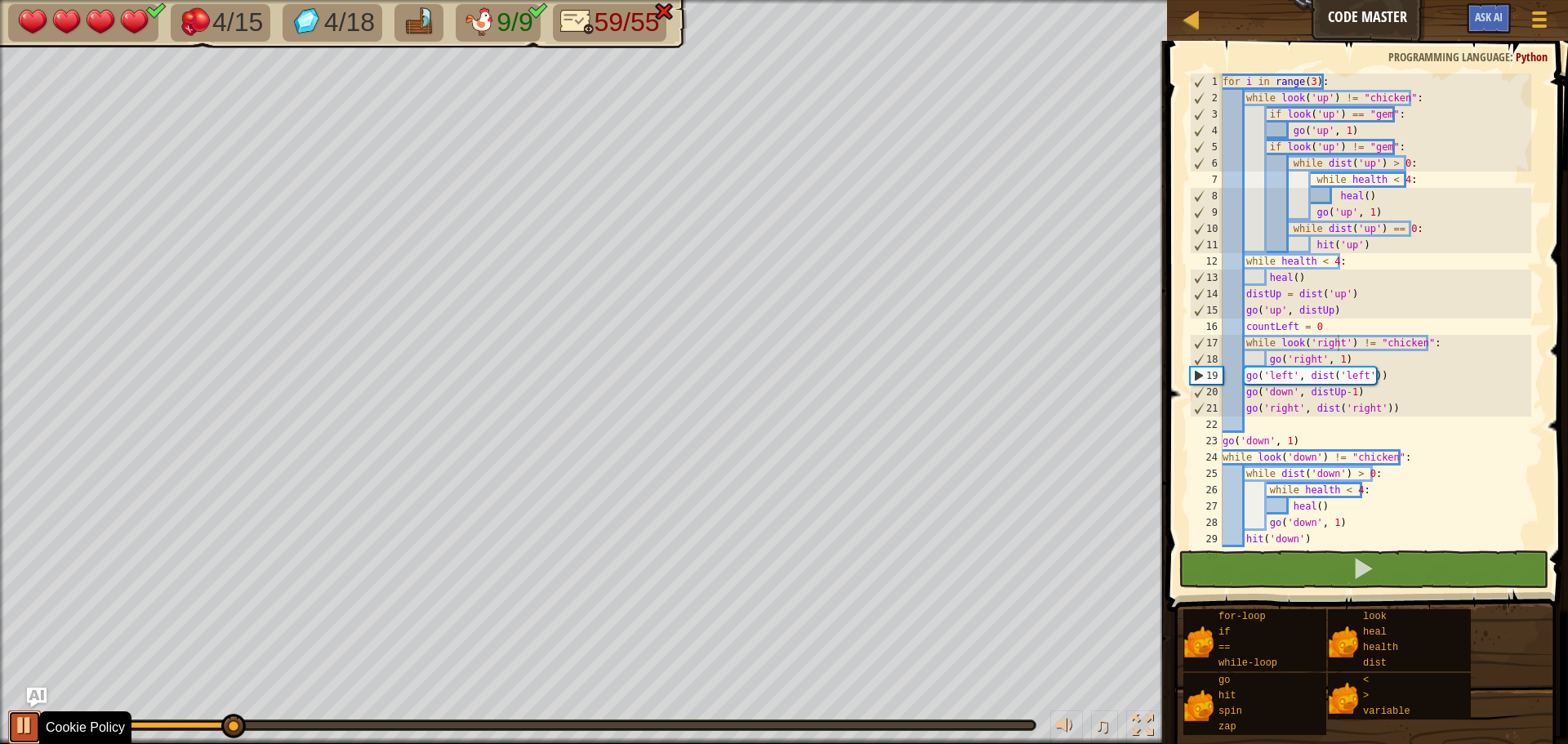
click at [21, 733] on div at bounding box center [24, 725] width 21 height 21
click at [1289, 427] on div "for i in range ( 3 ) : while look ( 'up' ) != "chicken" : if look ( 'up' ) == "…" at bounding box center [1375, 326] width 312 height 506
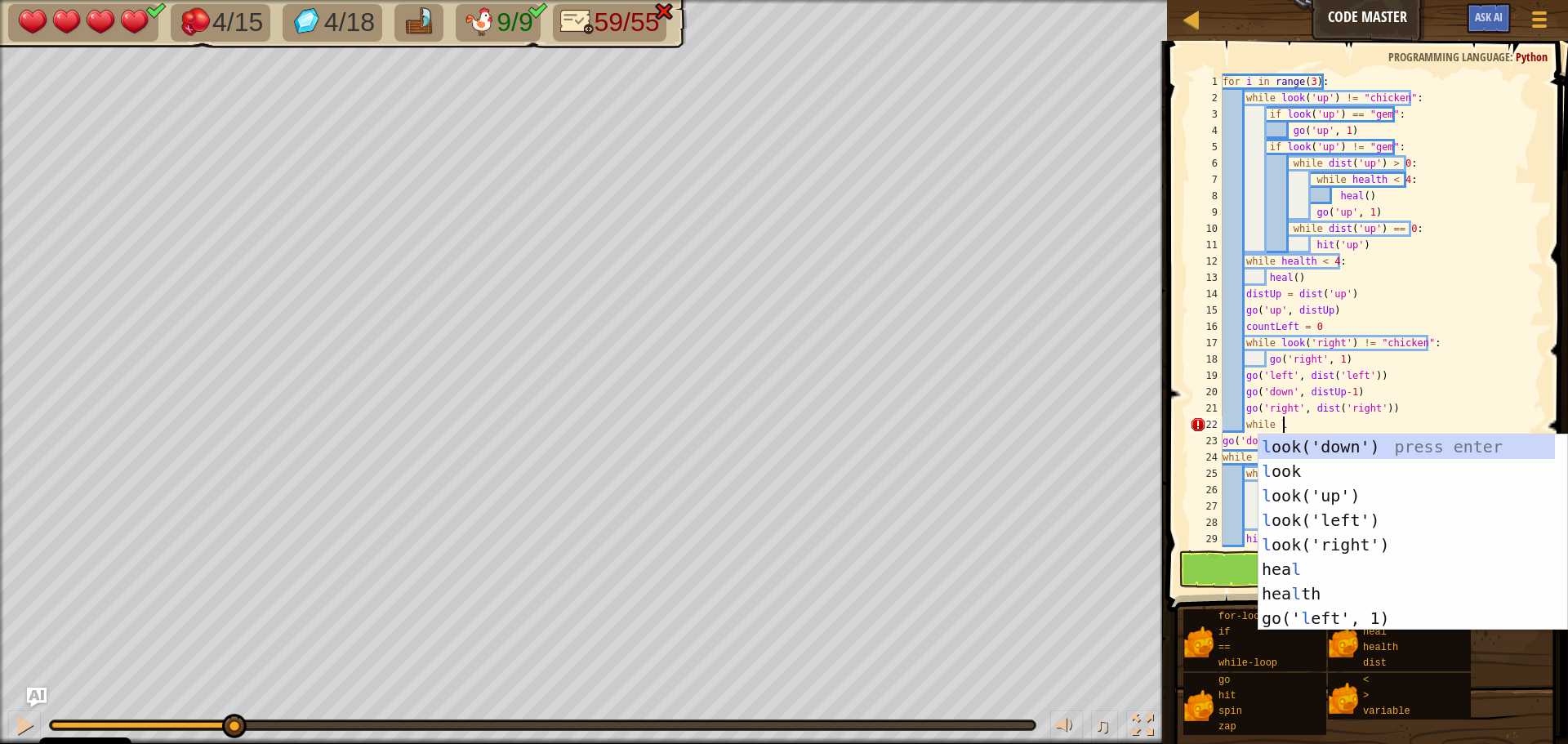
scroll to position [8, 4]
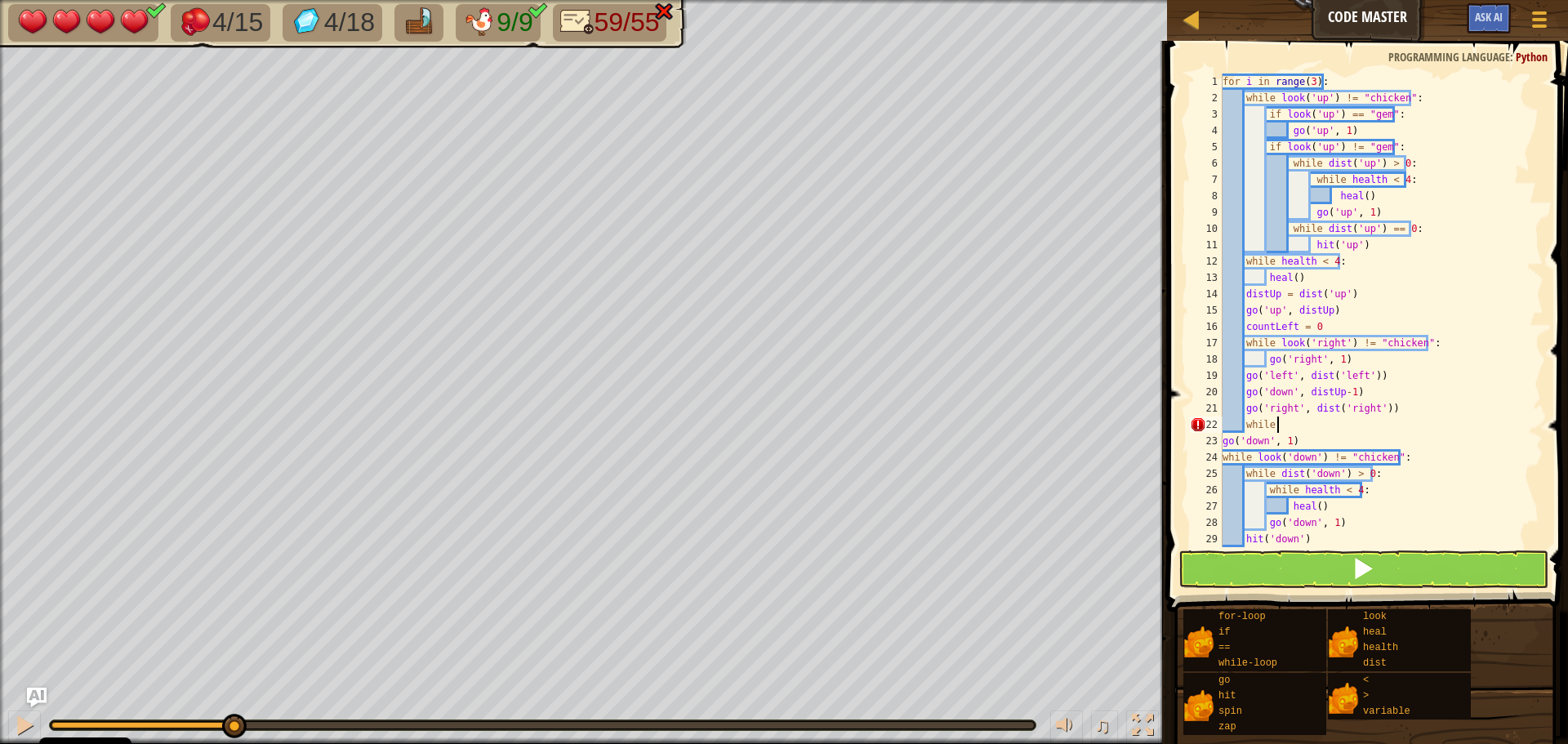
type textarea "while l"
type textarea "while look('down') != "chicken":"
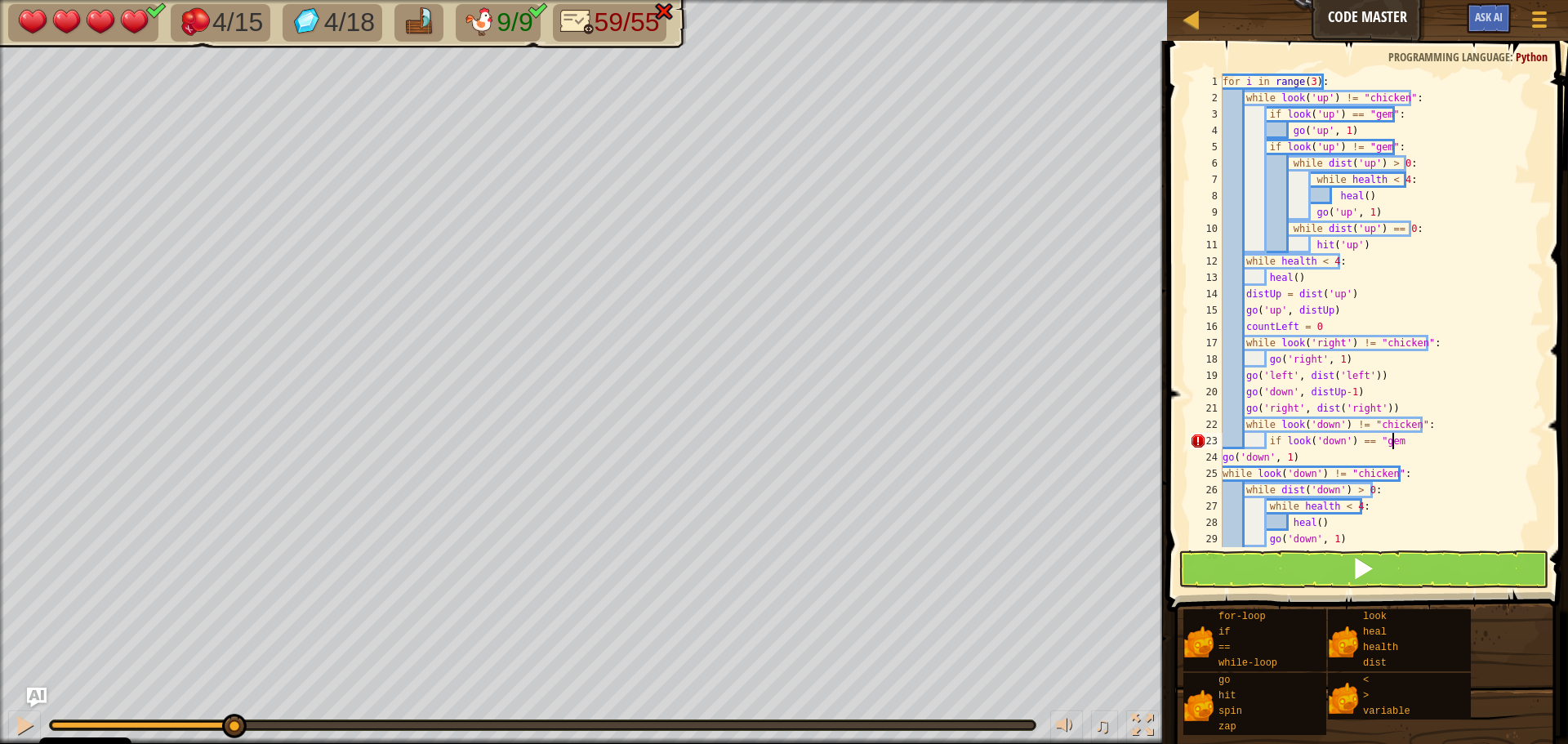
scroll to position [8, 13]
type textarea "if look('down') == "gem":"
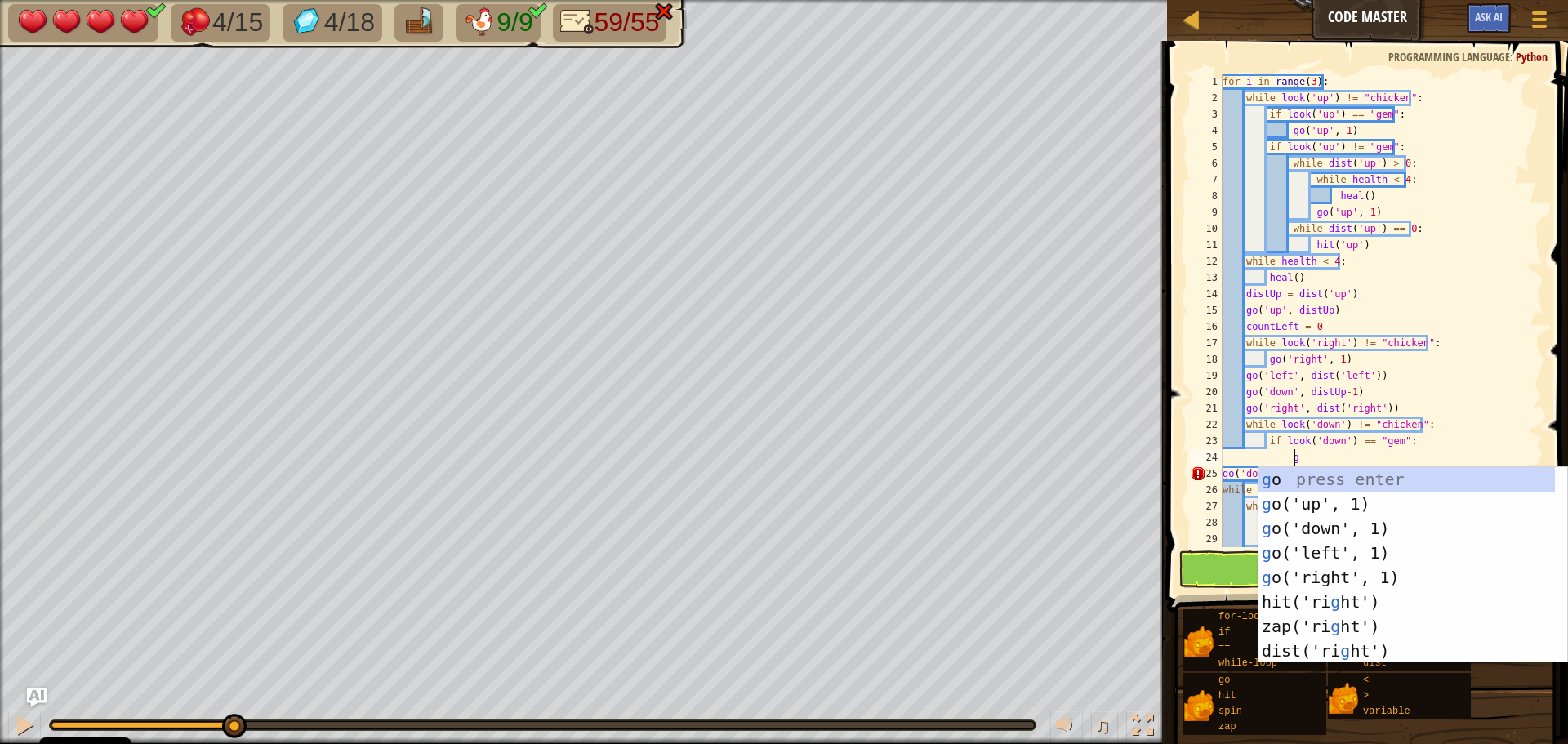
type textarea "go"
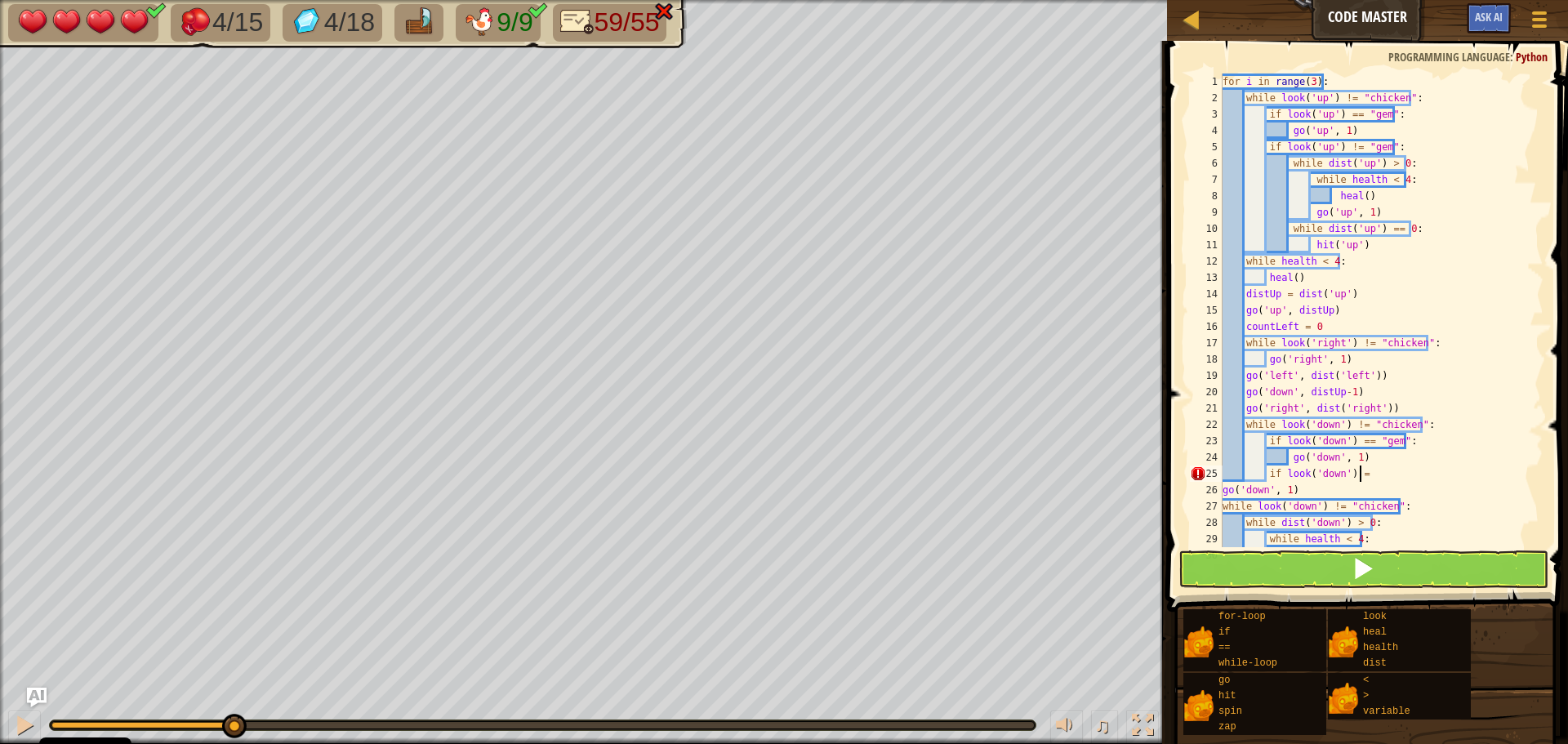
scroll to position [8, 12]
click at [1379, 74] on div "if look('down') == 1 2 3 4 5 6 7 8 9 10 11 12 13 14 15 16 17 18 19 20 21 22 23 …" at bounding box center [1365, 358] width 406 height 619
click at [1367, 82] on div "for i in range ( 3 ) : while look ( 'up' ) != "chicken" : if look ( 'up' ) == "…" at bounding box center [1375, 326] width 312 height 506
type textarea "for i in range(3):"
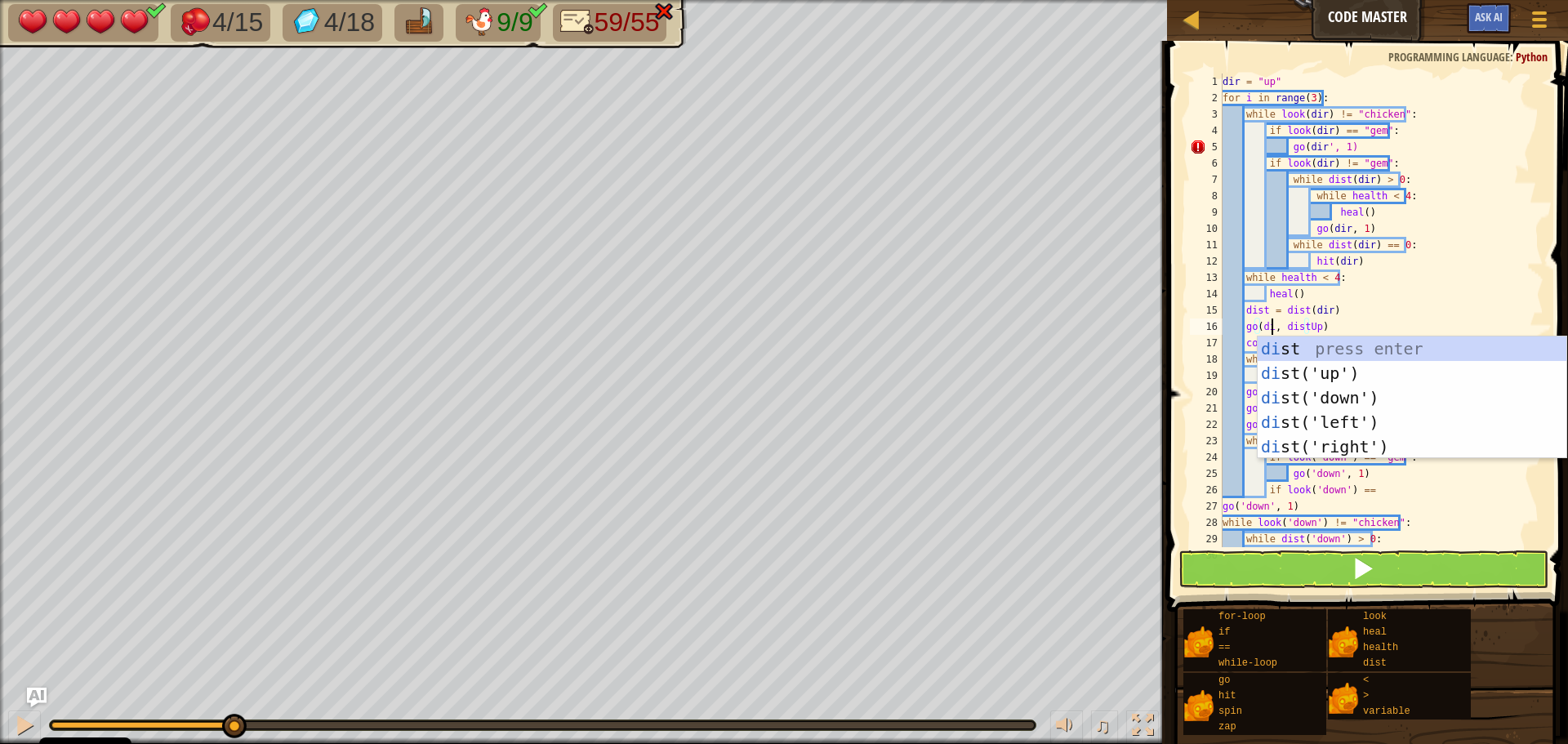
scroll to position [8, 5]
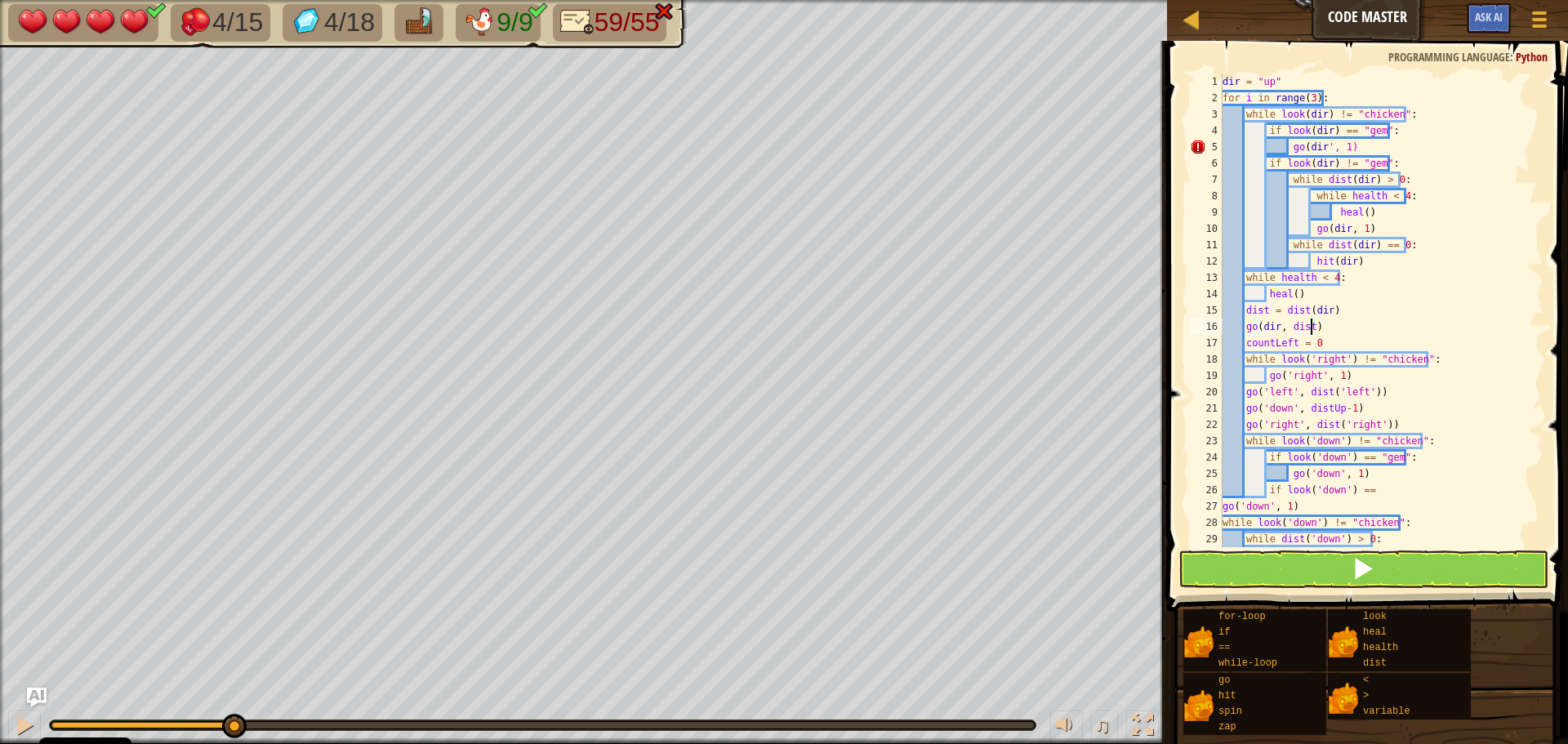
type textarea "countLeft = 0"
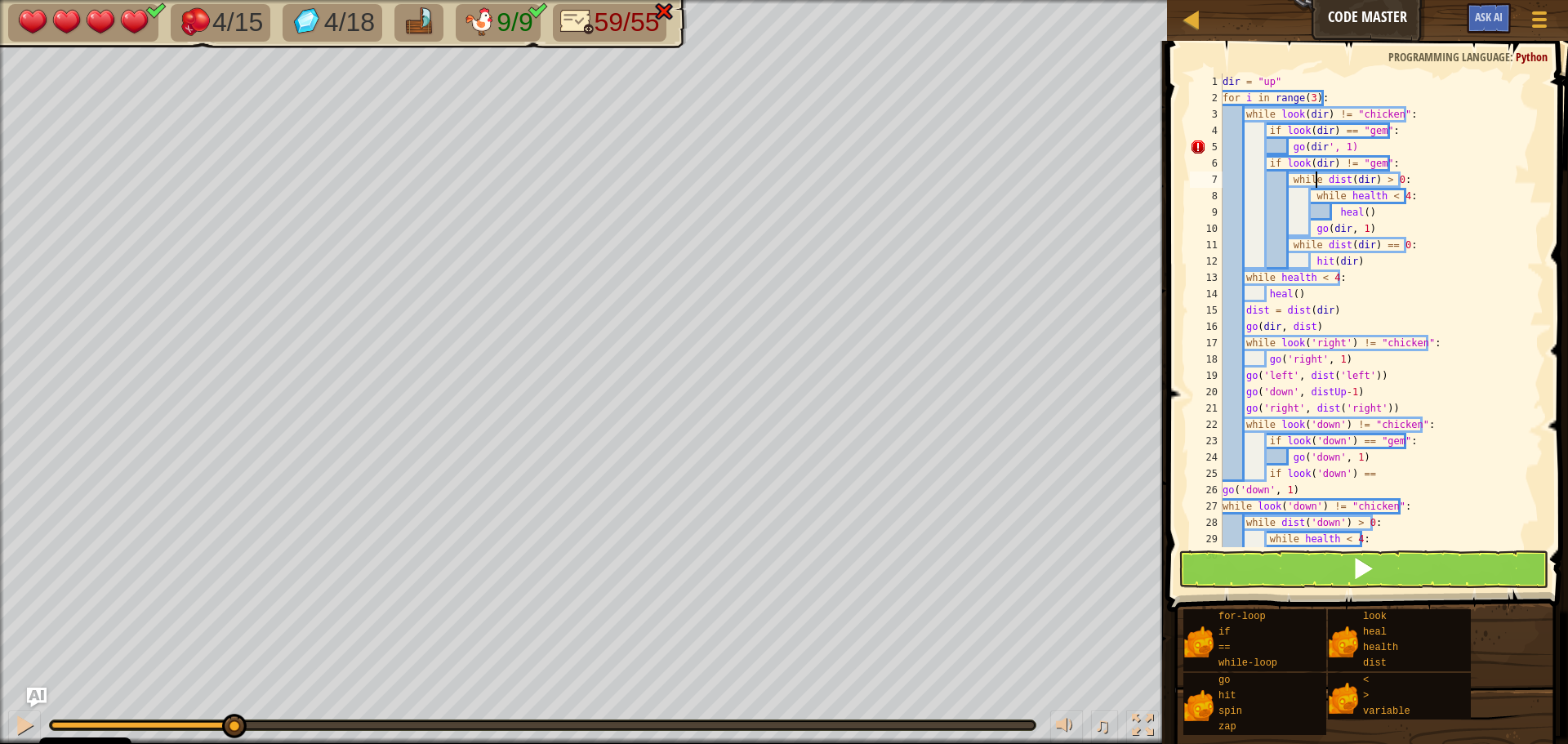
type textarea "dir = "up""
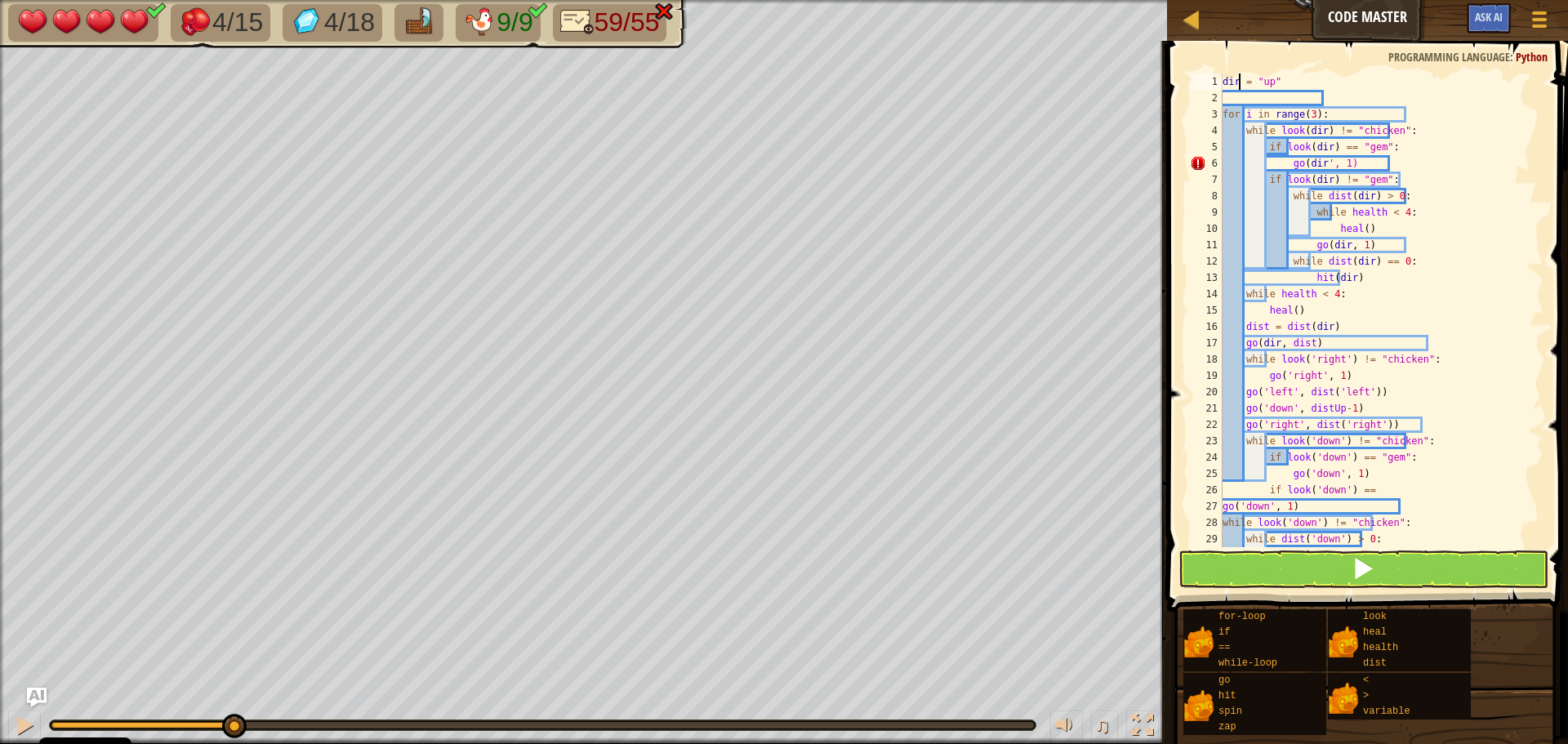
scroll to position [8, 3]
type textarea "dir_v = "up""
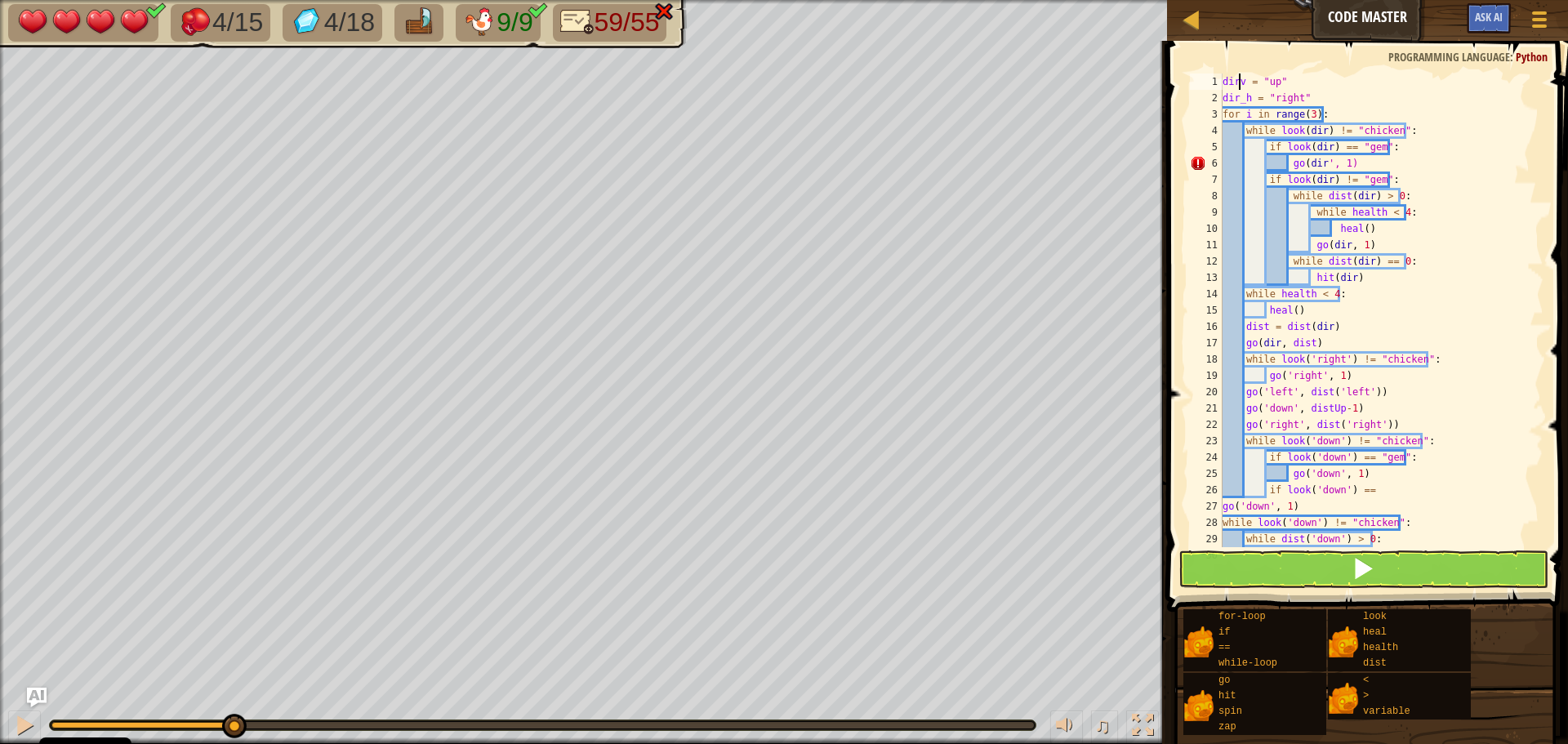
scroll to position [8, 4]
type textarea "dir_h = "right""
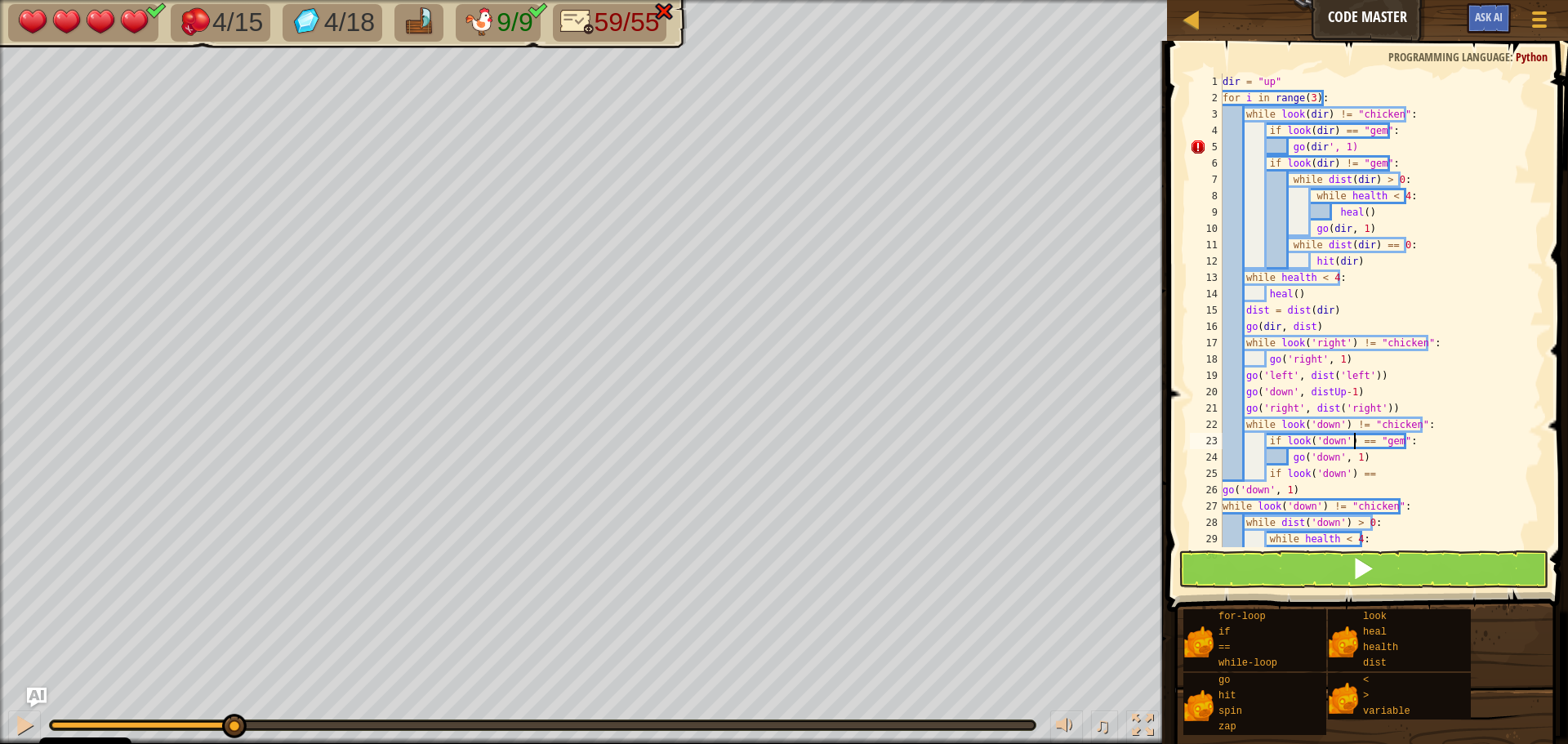
type textarea "go('right', dist('right'))"
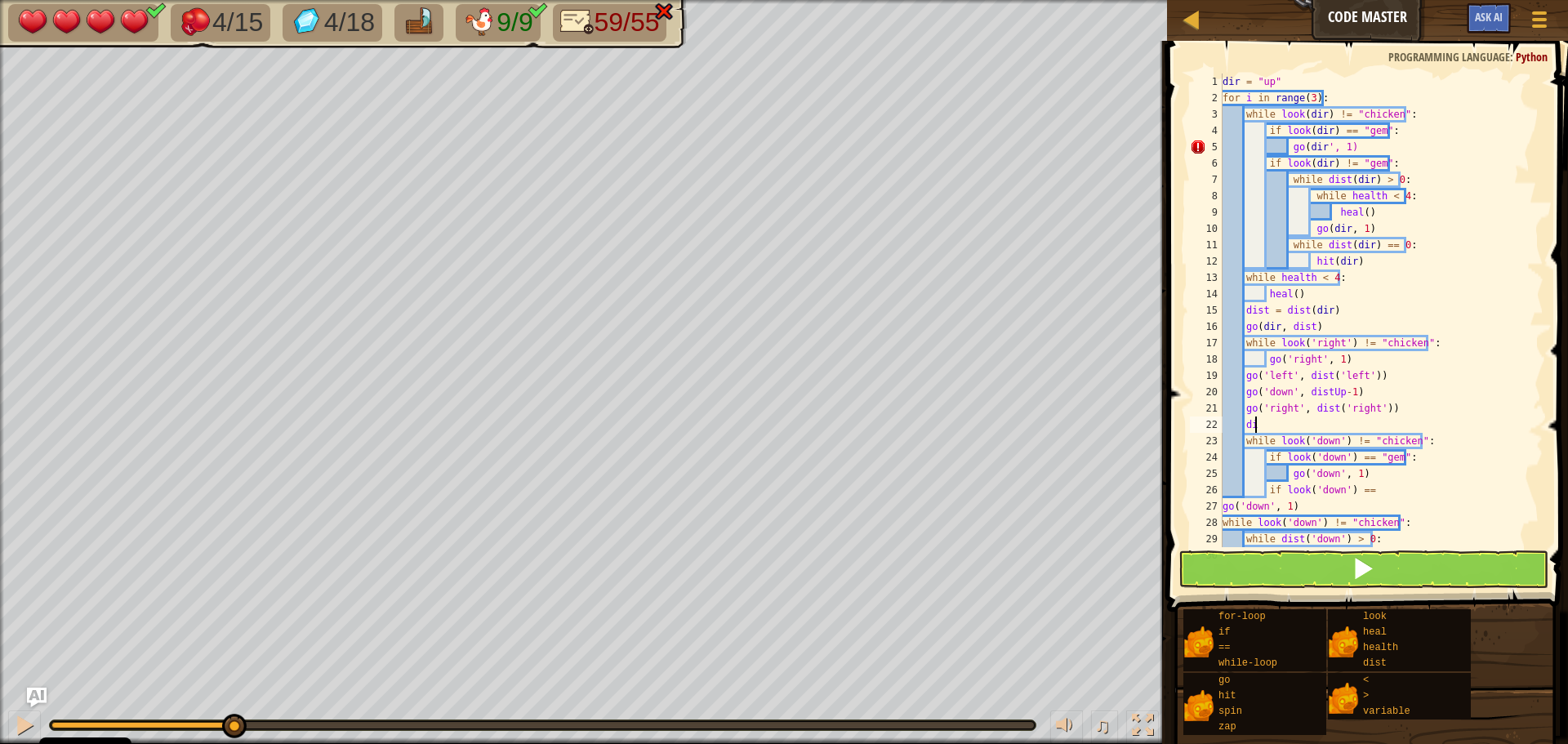
type textarea "d"
type textarea "f"
type textarea "if dir == "up":"
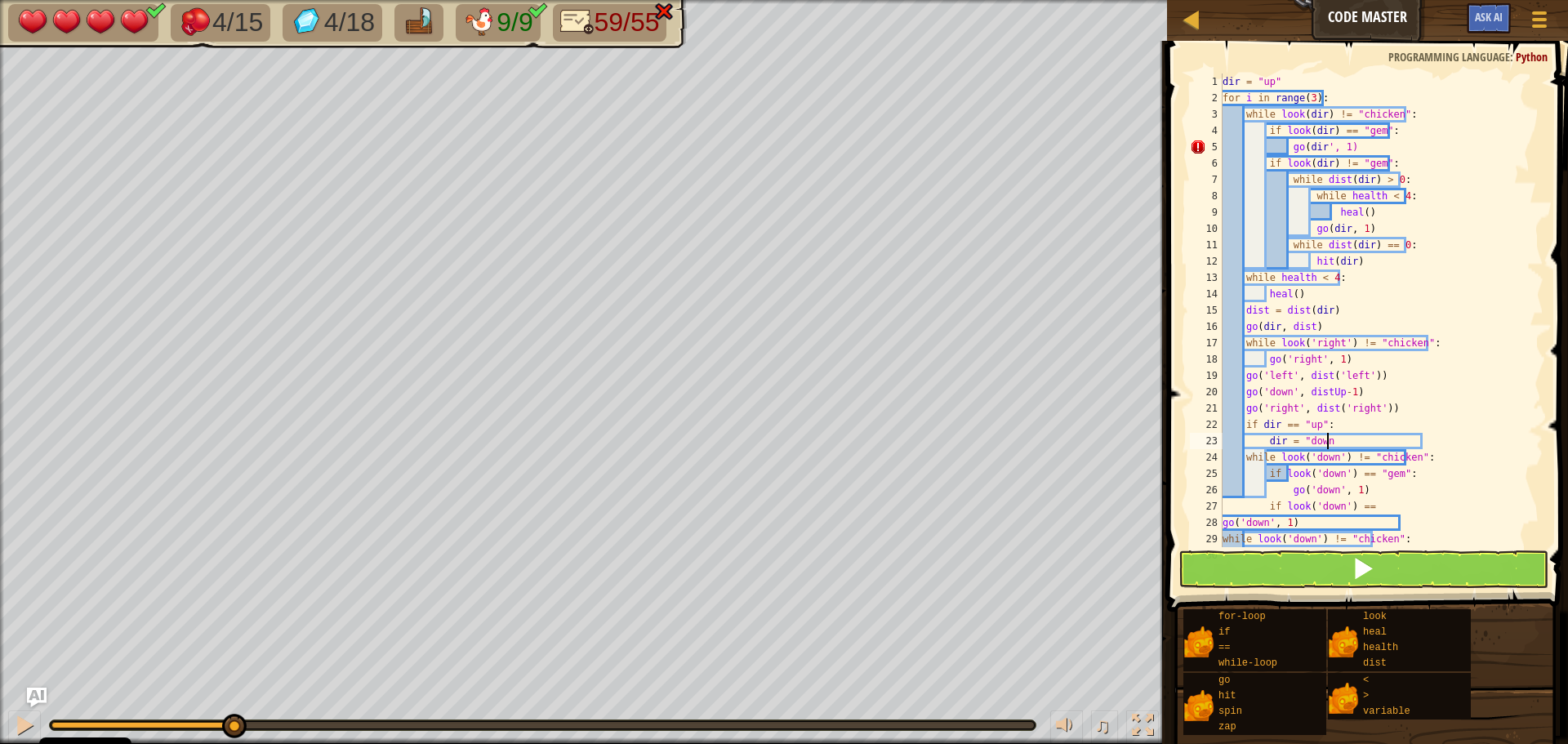
type textarea "dir = "down""
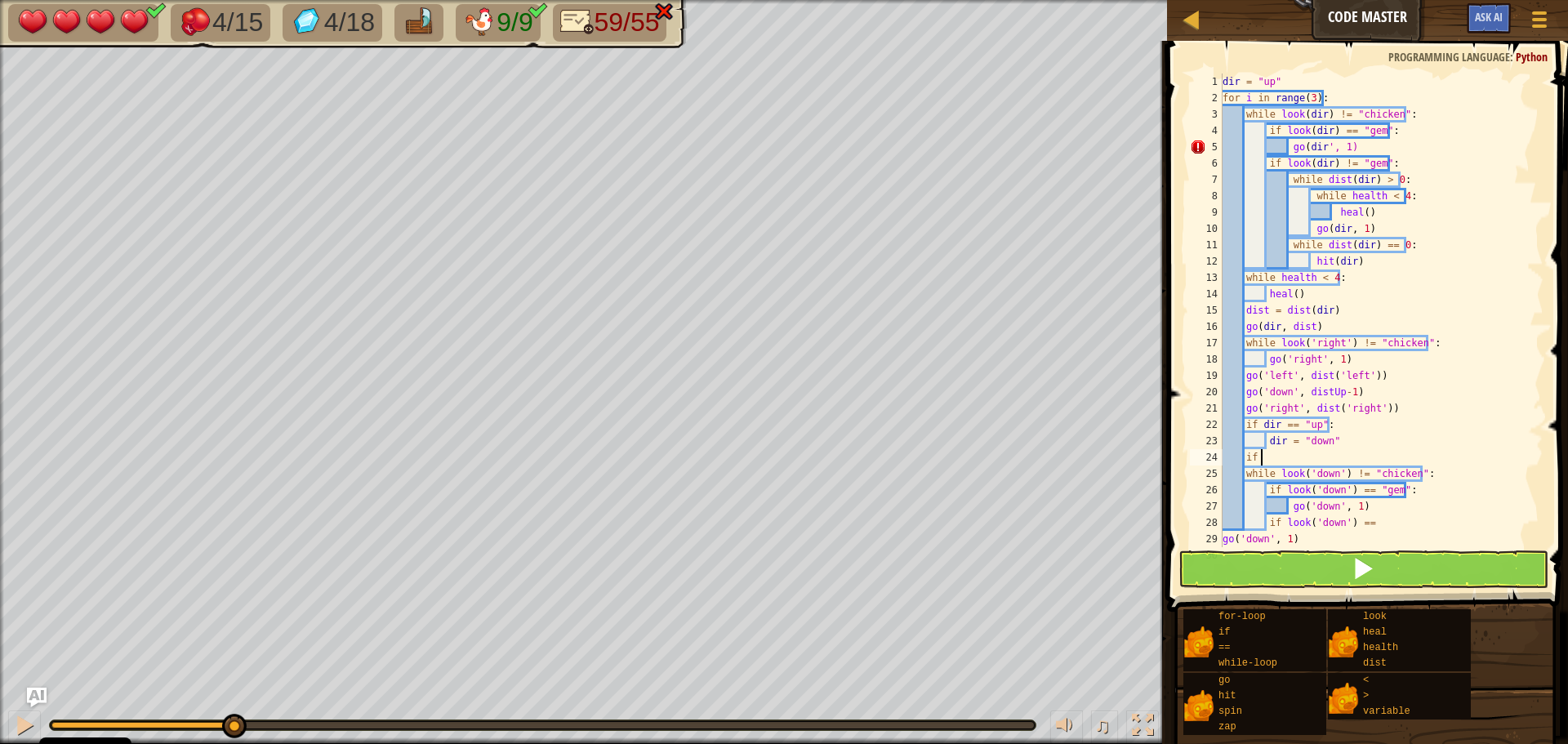
type textarea "i"
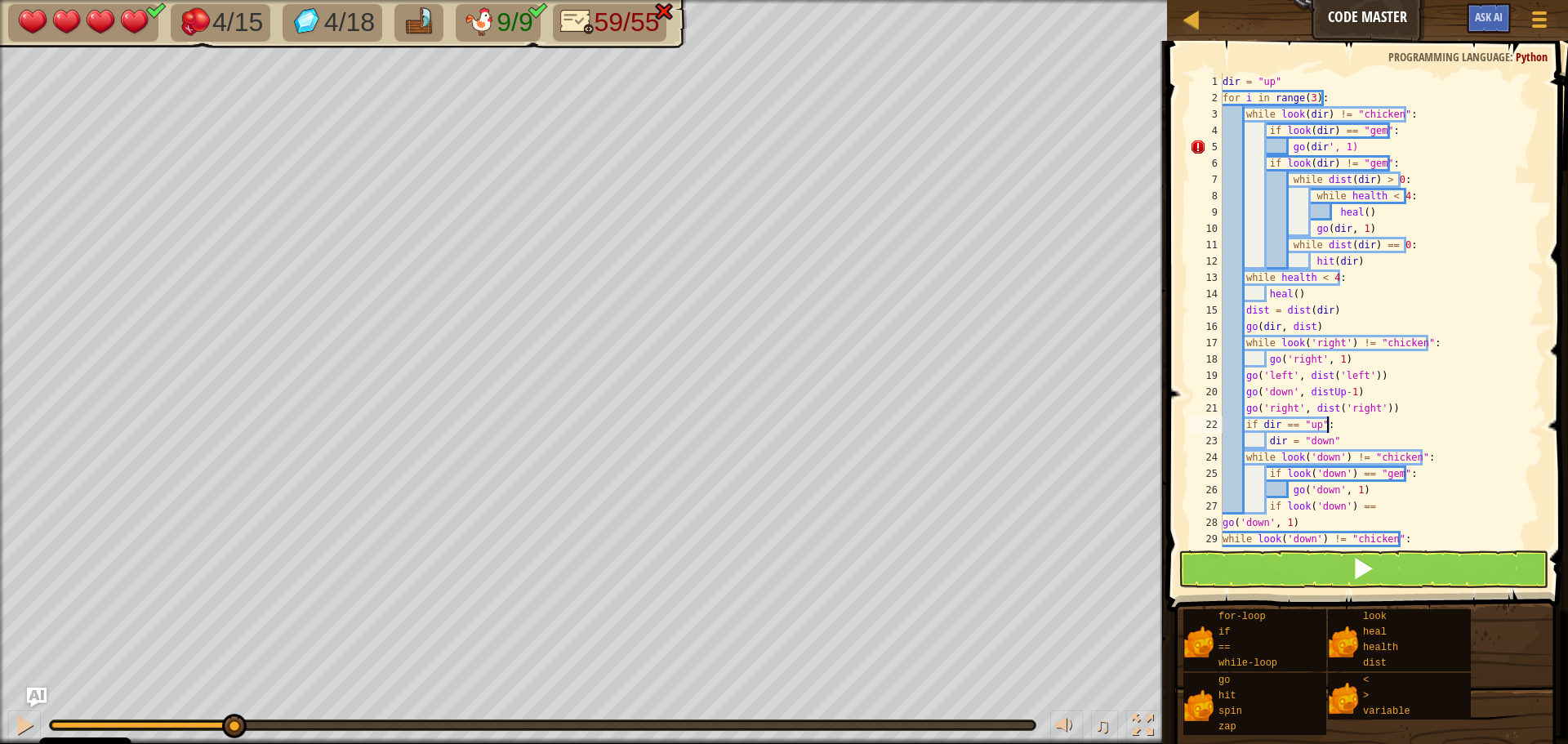
type textarea "go('right', dist('right'))"
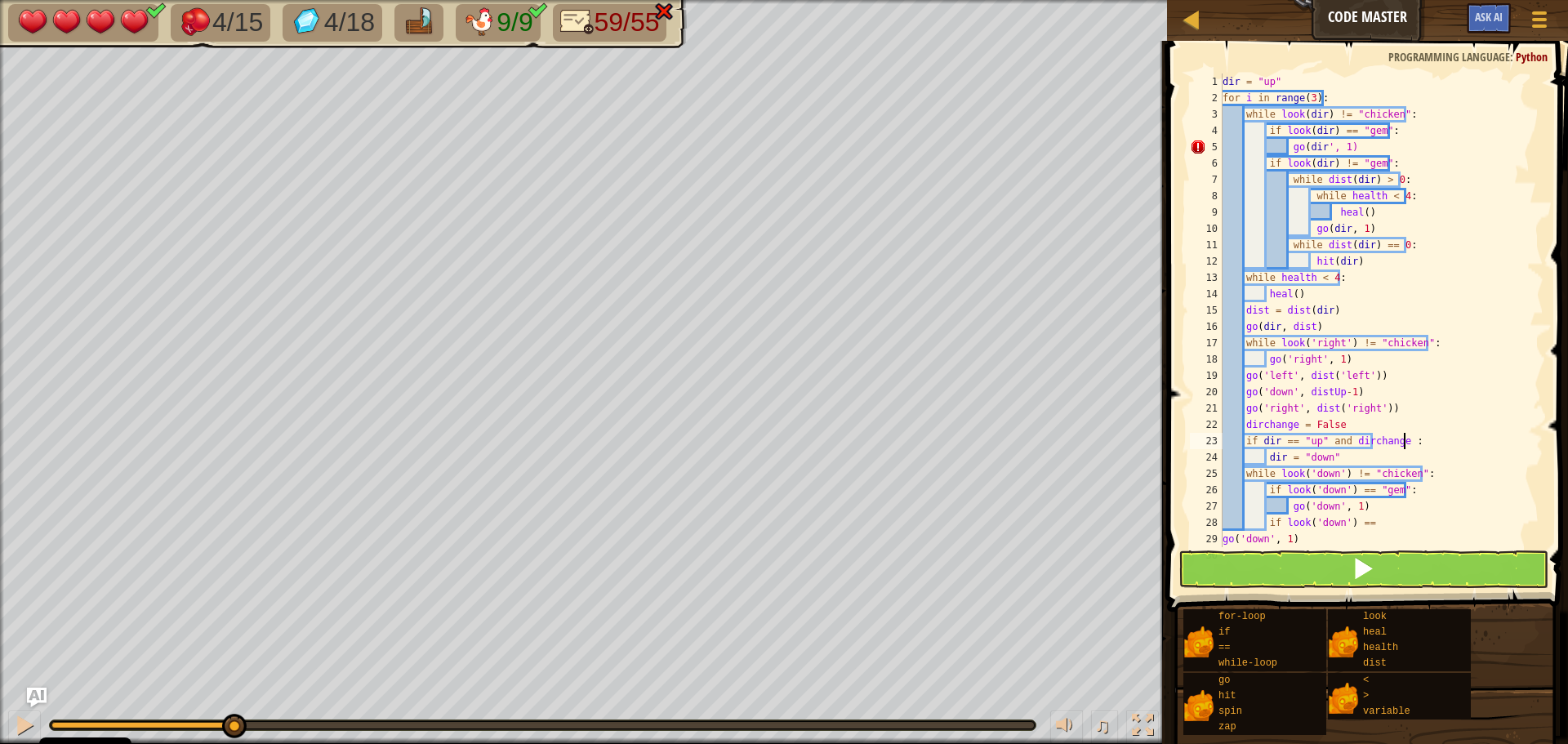
scroll to position [8, 15]
type textarea "dir = "down""
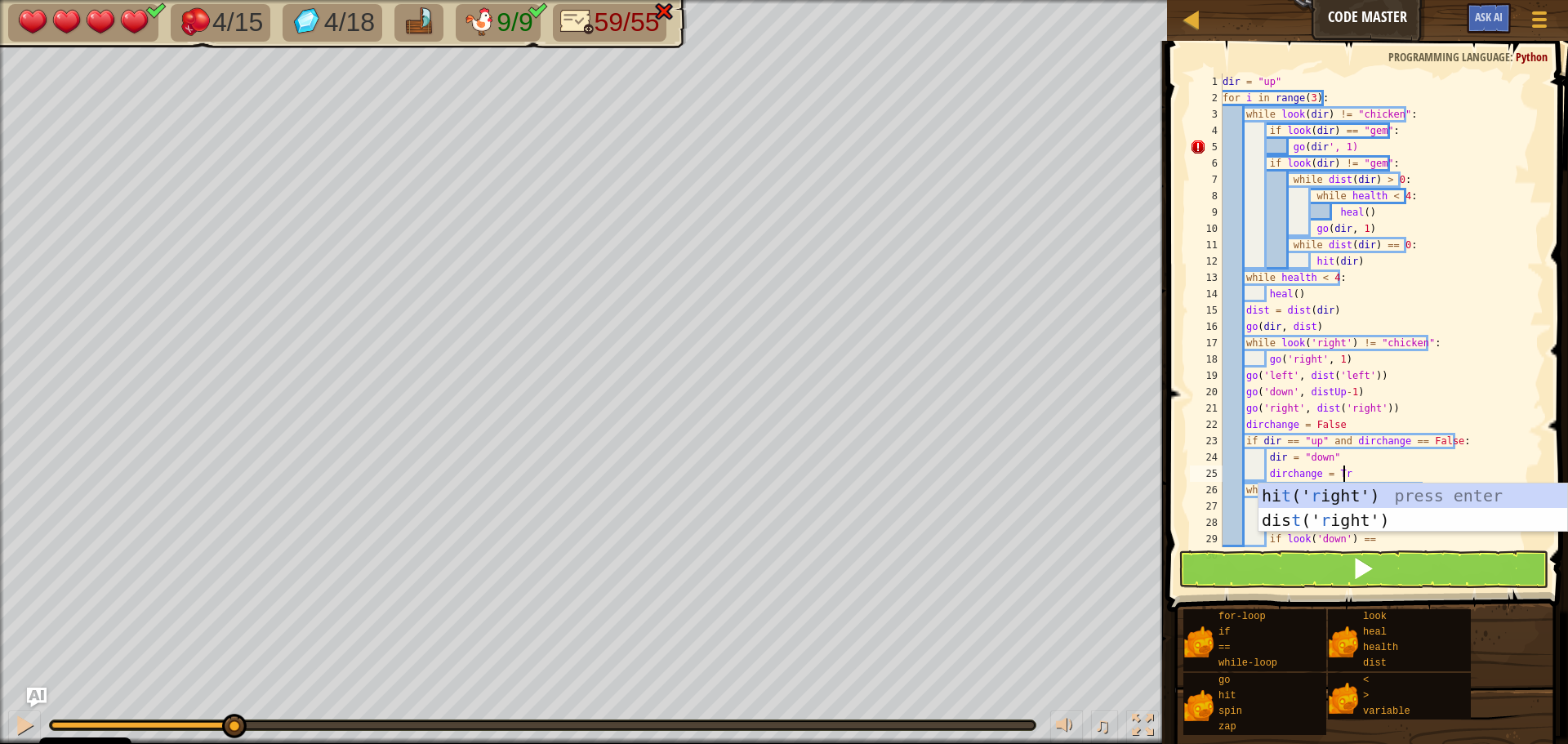
type textarea "dirchange = True"
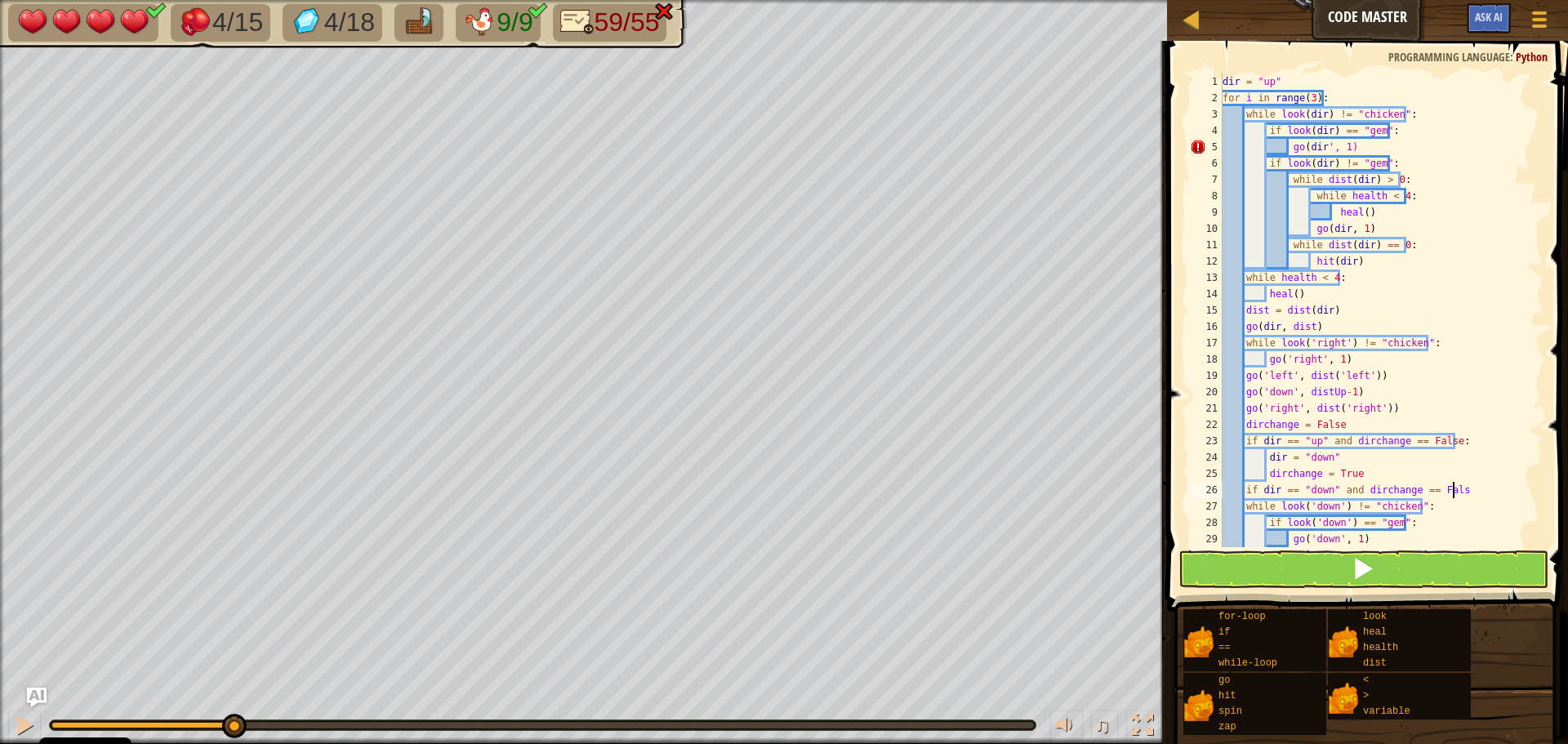
type textarea "if dir == "down" and dirchange == False:"
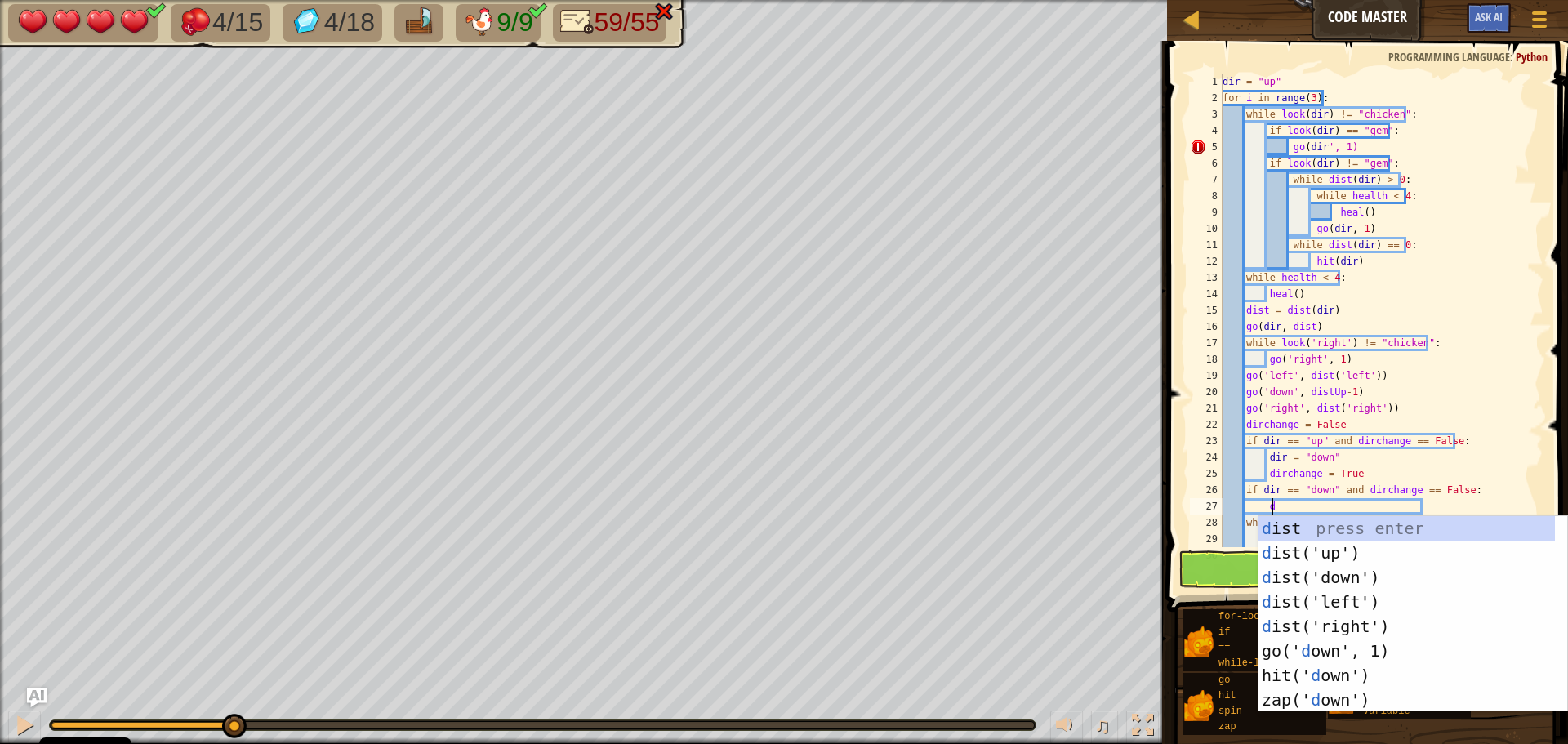
scroll to position [8, 4]
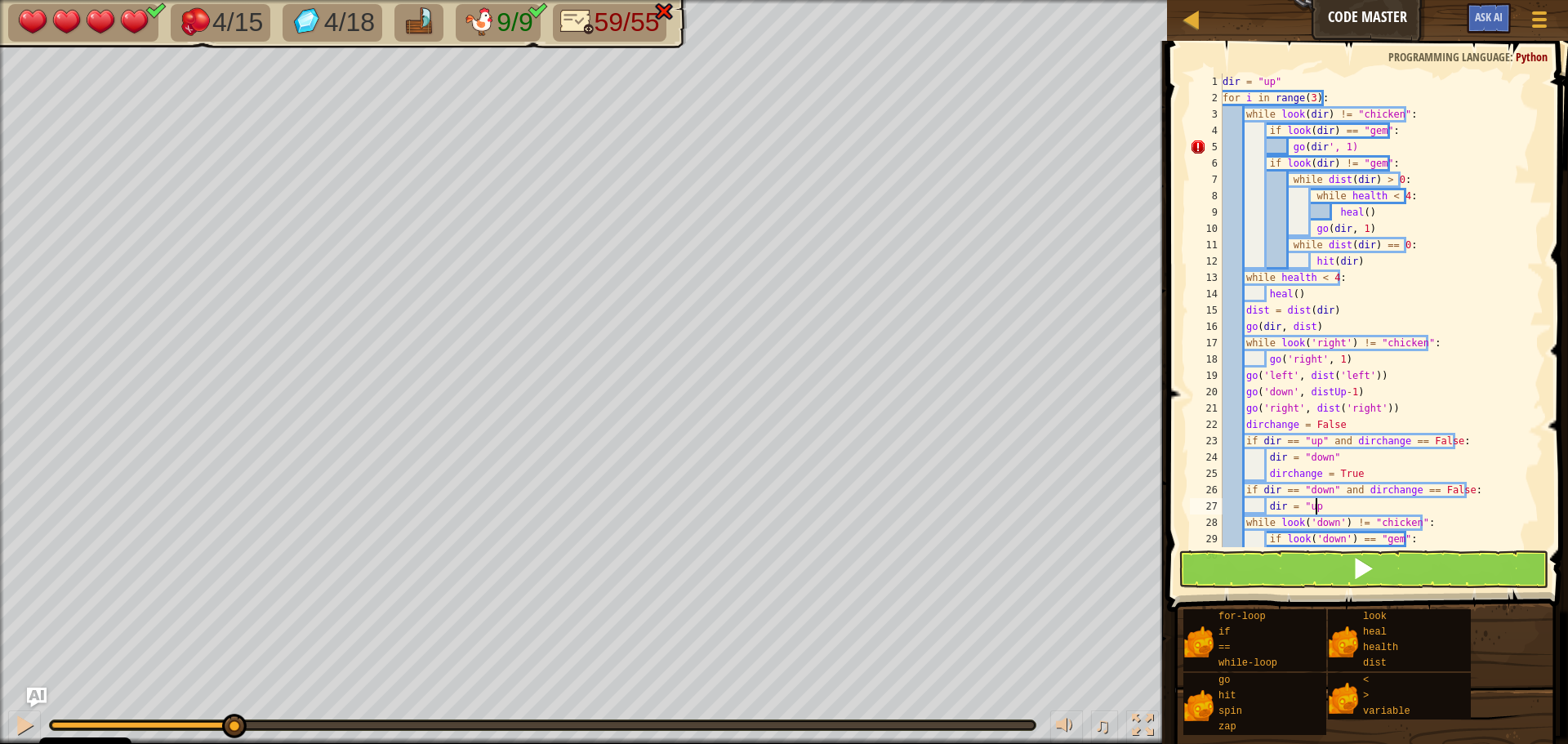
type textarea "dir = "up""
type textarea "c"
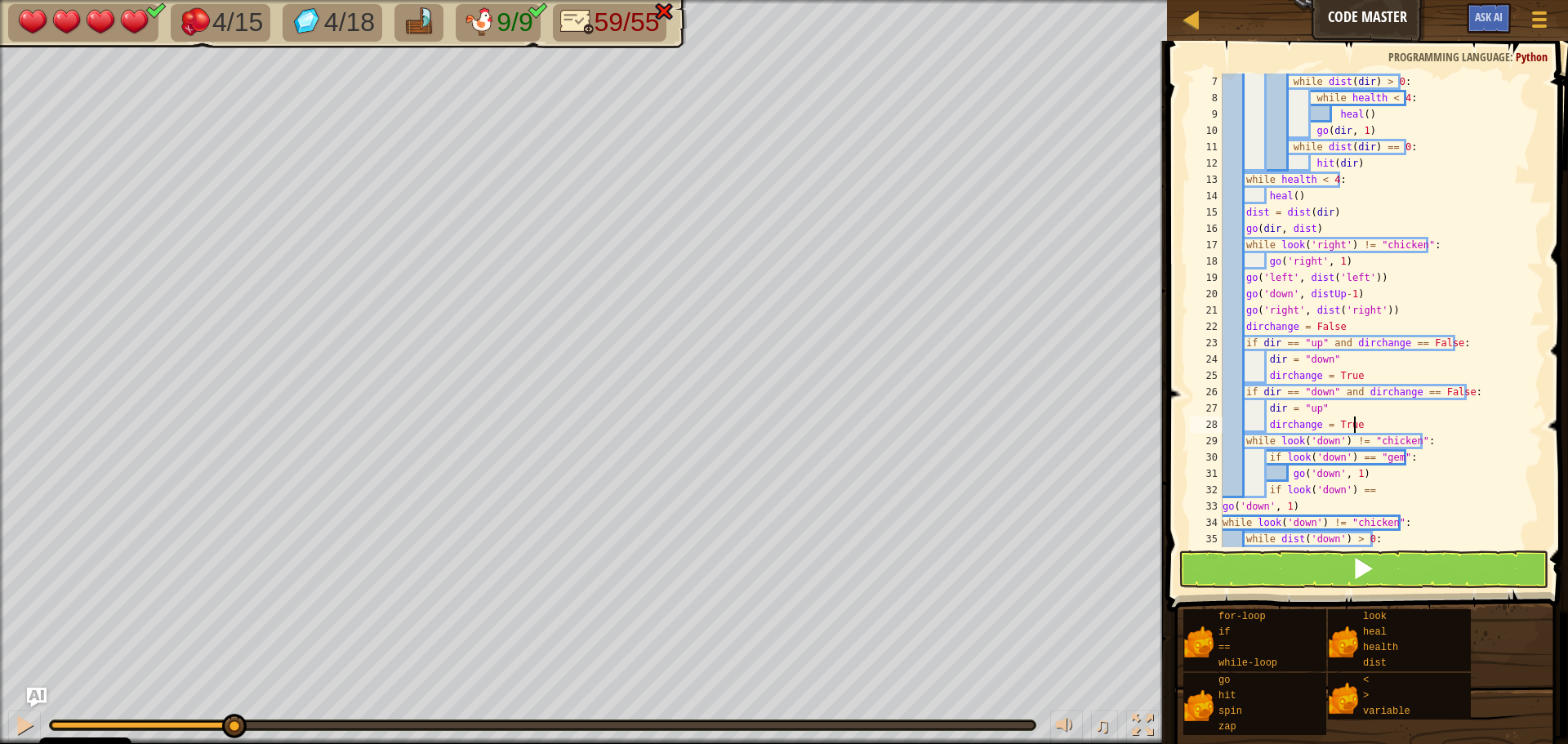
scroll to position [98, 0]
drag, startPoint x: 1354, startPoint y: 421, endPoint x: 1230, endPoint y: 424, distance: 124.0
click at [1230, 424] on div "while dist ( dir ) > 0 : while health < 4 : heal ( ) go ( dir , 1 ) while dist …" at bounding box center [1375, 326] width 312 height 506
type textarea "dirchange = True"
click at [1263, 423] on div "while dist ( dir ) > 0 : while health < 4 : heal ( ) go ( dir , 1 ) while dist …" at bounding box center [1375, 310] width 312 height 474
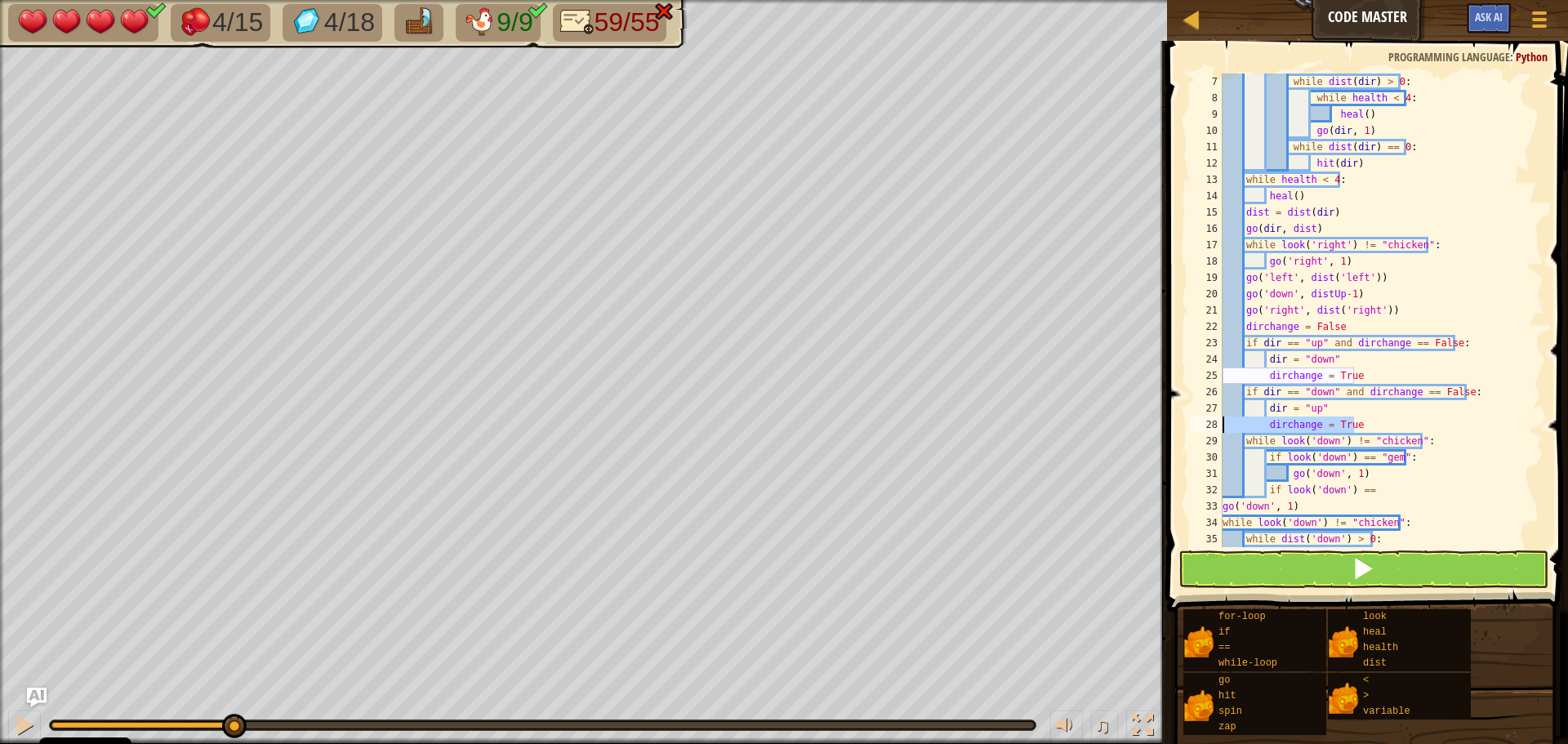
drag, startPoint x: 1362, startPoint y: 425, endPoint x: 1193, endPoint y: 422, distance: 169.0
click at [1193, 422] on div "dirchange = True 7 8 9 10 11 12 13 14 15 16 17 18 19 20 21 22 23 24 25 26 27 28…" at bounding box center [1365, 310] width 357 height 474
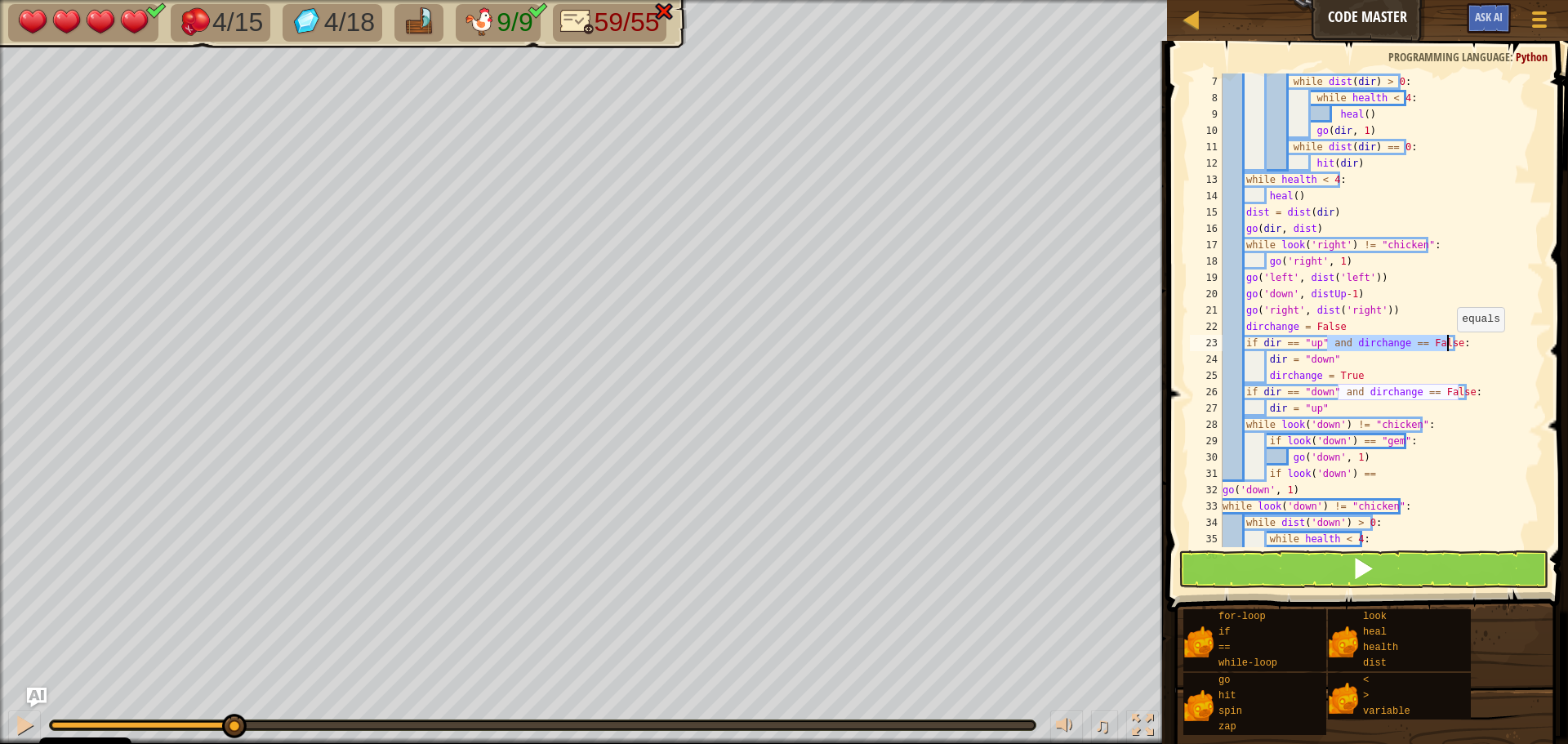
drag, startPoint x: 1329, startPoint y: 346, endPoint x: 1449, endPoint y: 347, distance: 120.0
click at [1449, 347] on div "while dist ( dir ) > 0 : while health < 4 : heal ( ) go ( dir , 1 ) while dist …" at bounding box center [1375, 326] width 312 height 506
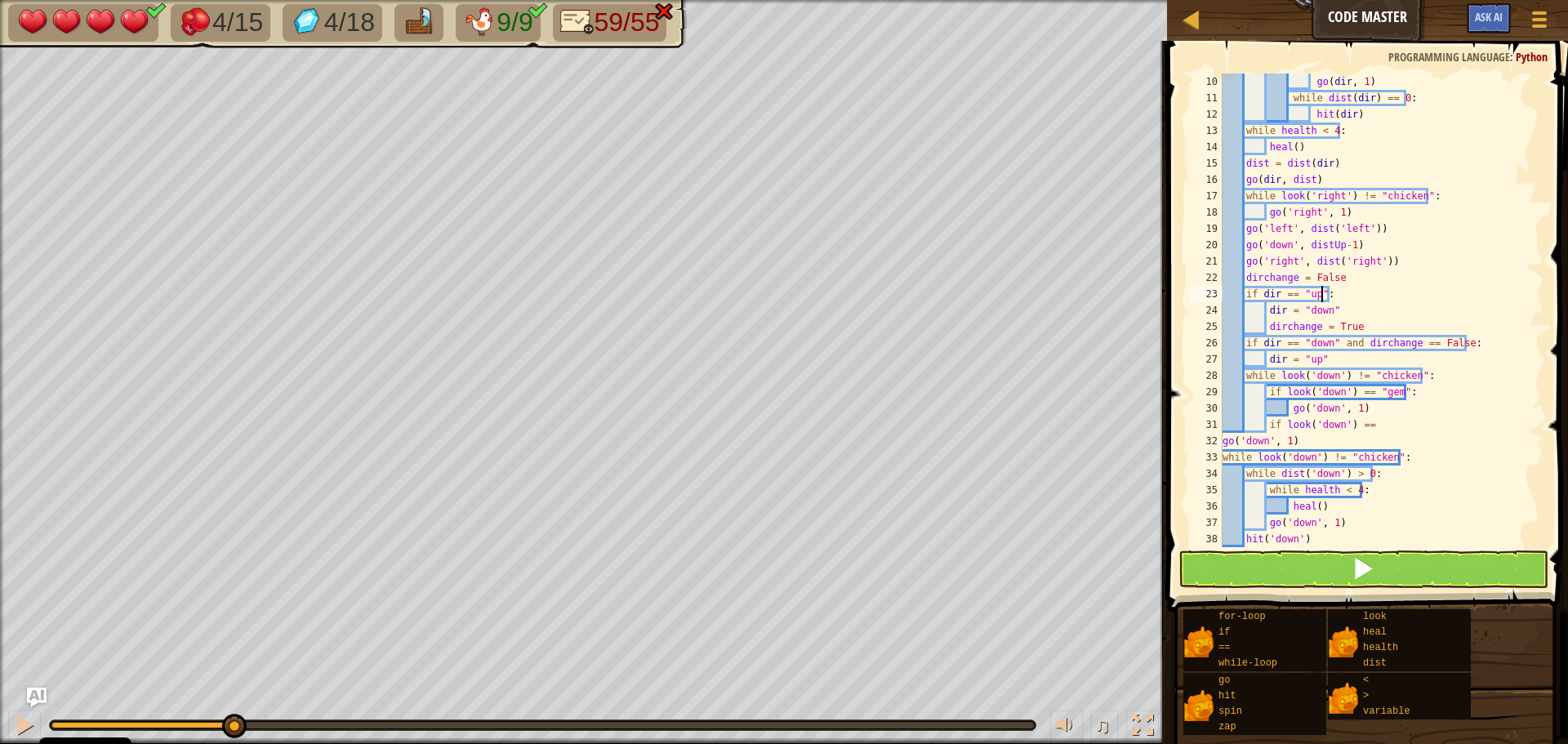
scroll to position [147, 0]
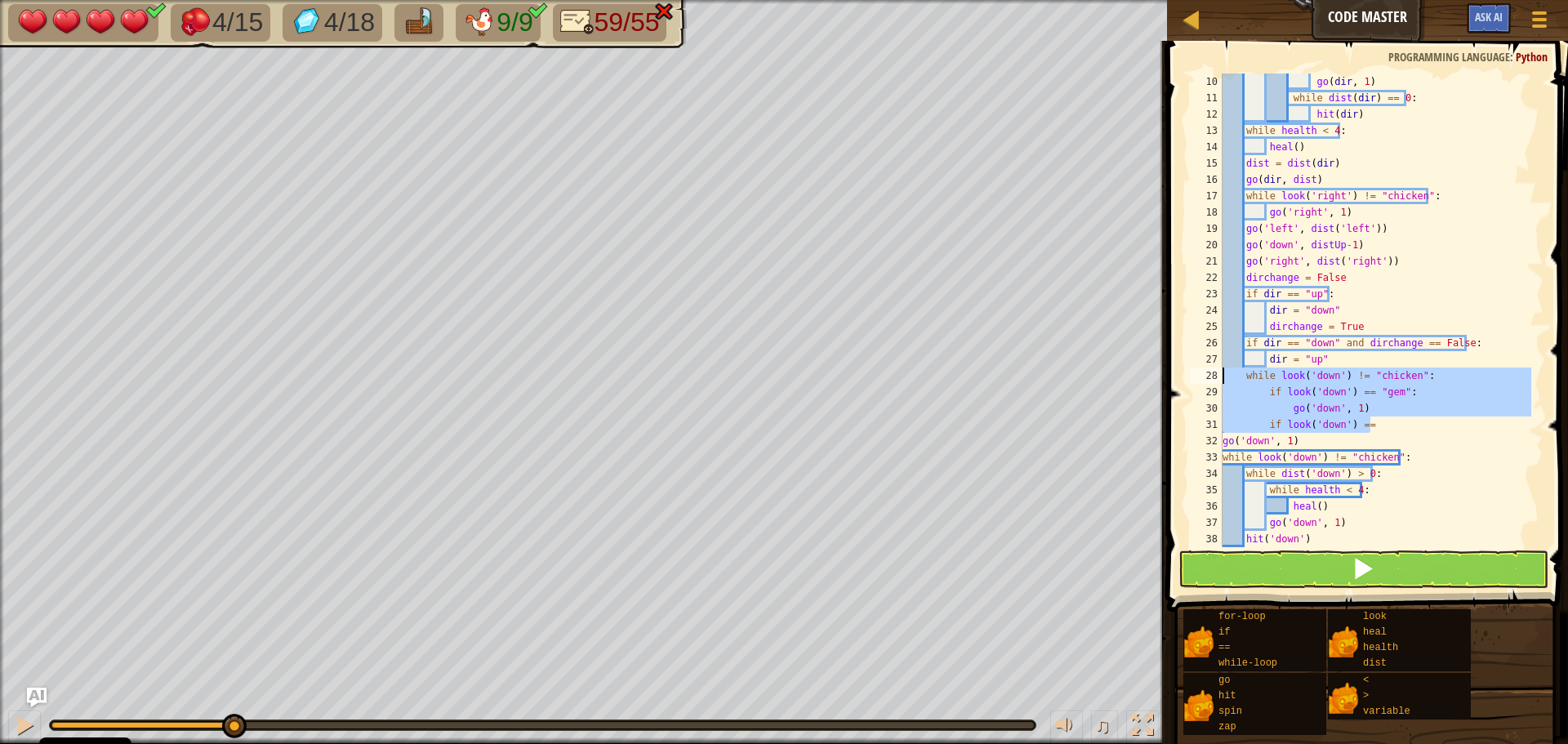
drag, startPoint x: 1377, startPoint y: 424, endPoint x: 1168, endPoint y: 379, distance: 213.8
click at [1168, 379] on div "if dir == "up": 10 11 12 13 14 15 16 17 18 19 20 21 22 23 24 25 26 27 28 29 30 …" at bounding box center [1365, 358] width 406 height 619
type textarea "while look('down') != "chicken": if look('down') == "gem":"
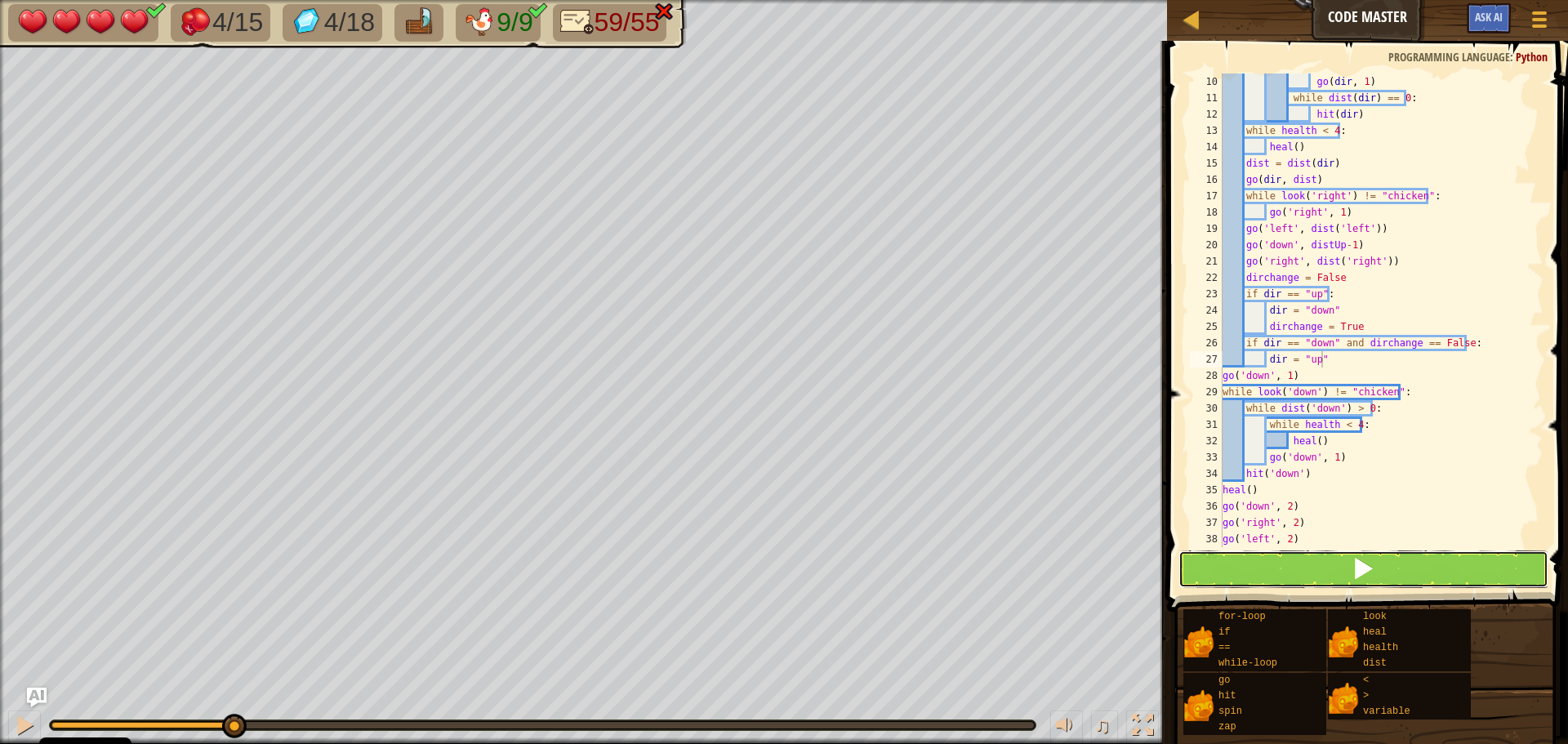
click at [1363, 568] on span at bounding box center [1363, 569] width 23 height 23
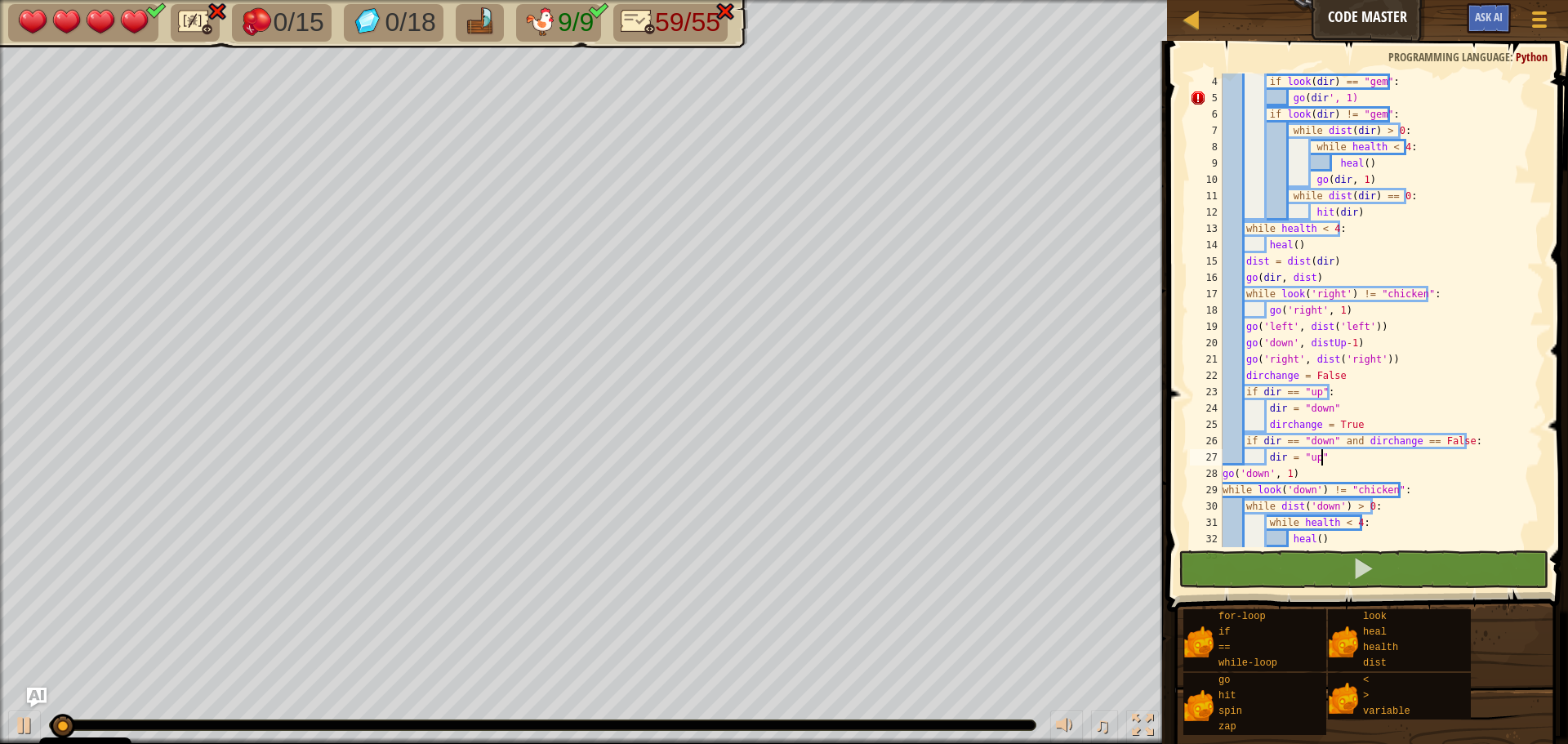
scroll to position [0, 0]
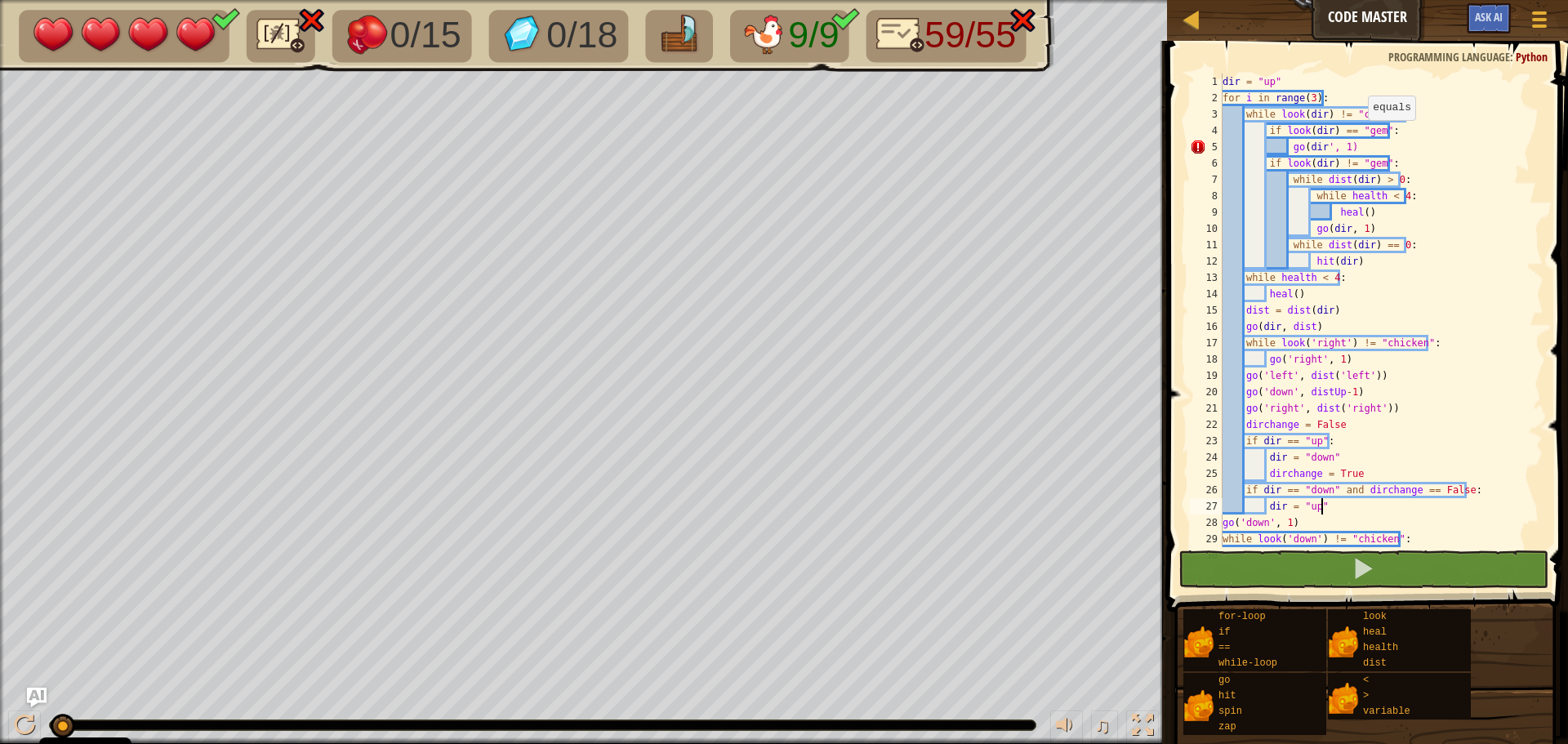
click at [1358, 137] on div "dir = "up" for i in range ( 3 ) : while look ( dir ) != "chicken" : if look ( d…" at bounding box center [1375, 326] width 312 height 506
click at [1439, 137] on div "dir = "up" for i in range ( 3 ) : while look ( dir ) != "chicken" : if look ( d…" at bounding box center [1375, 326] width 312 height 506
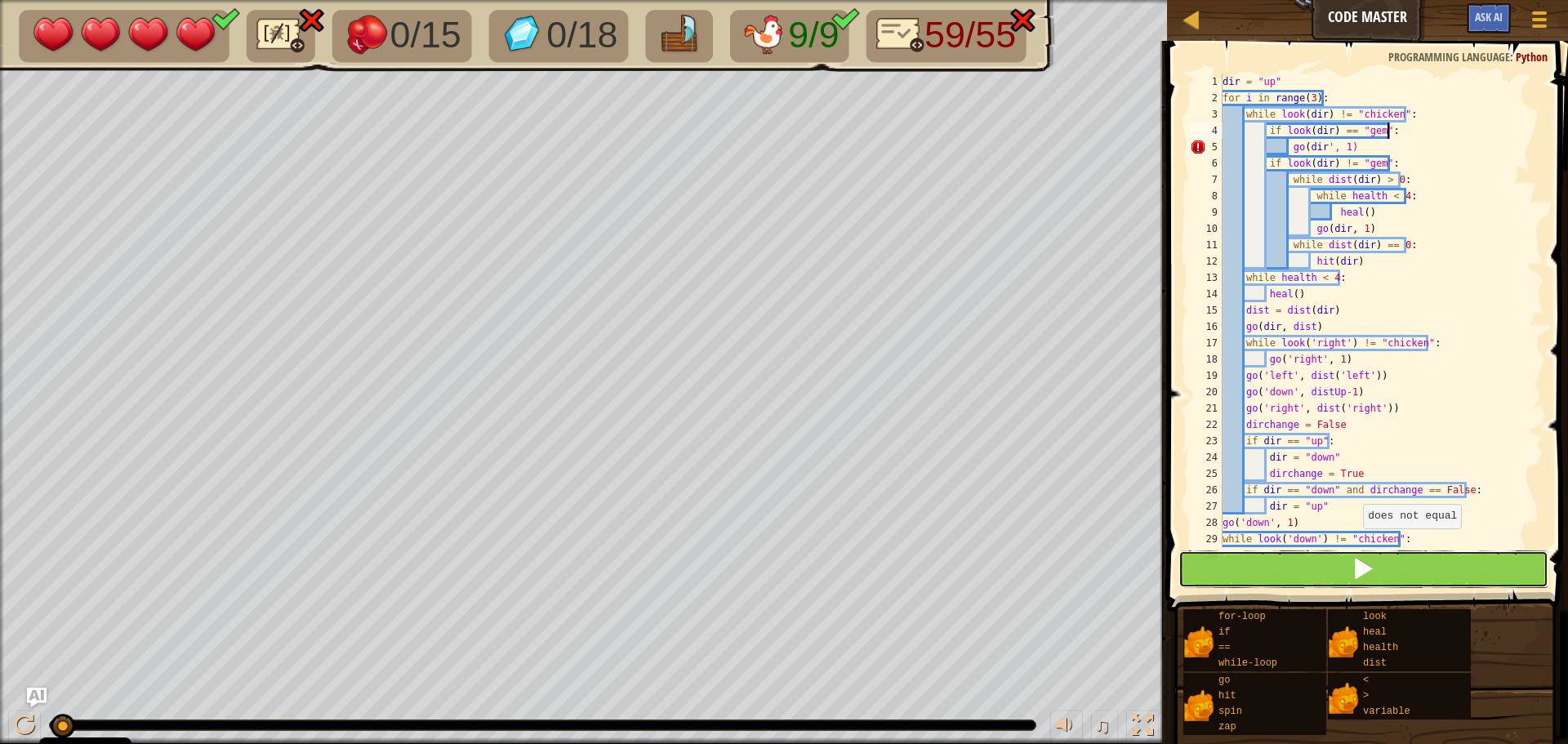
click at [1366, 572] on span at bounding box center [1363, 569] width 23 height 23
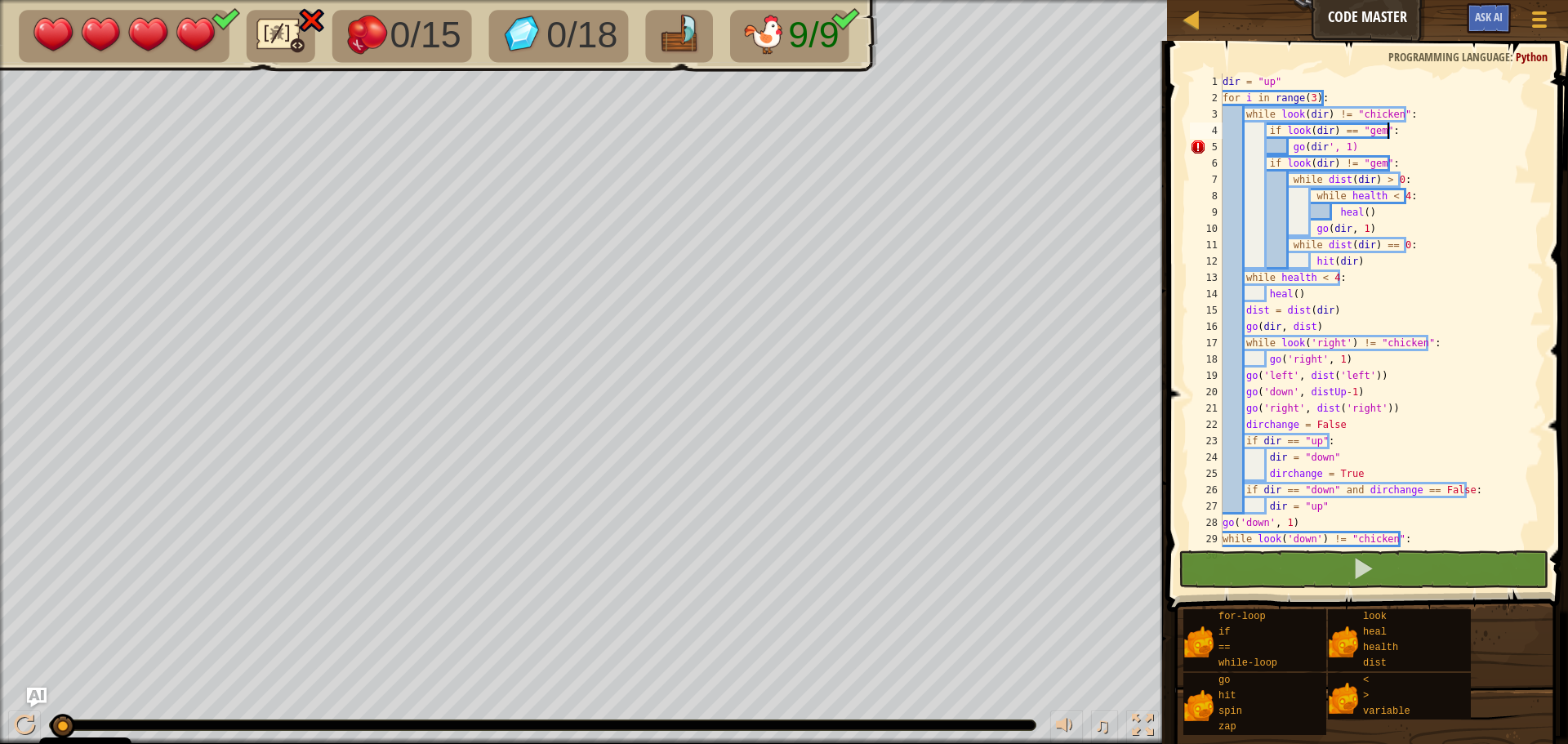
click at [1326, 148] on div "dir = "up" for i in range ( 3 ) : while look ( dir ) != "chicken" : if look ( d…" at bounding box center [1375, 326] width 312 height 506
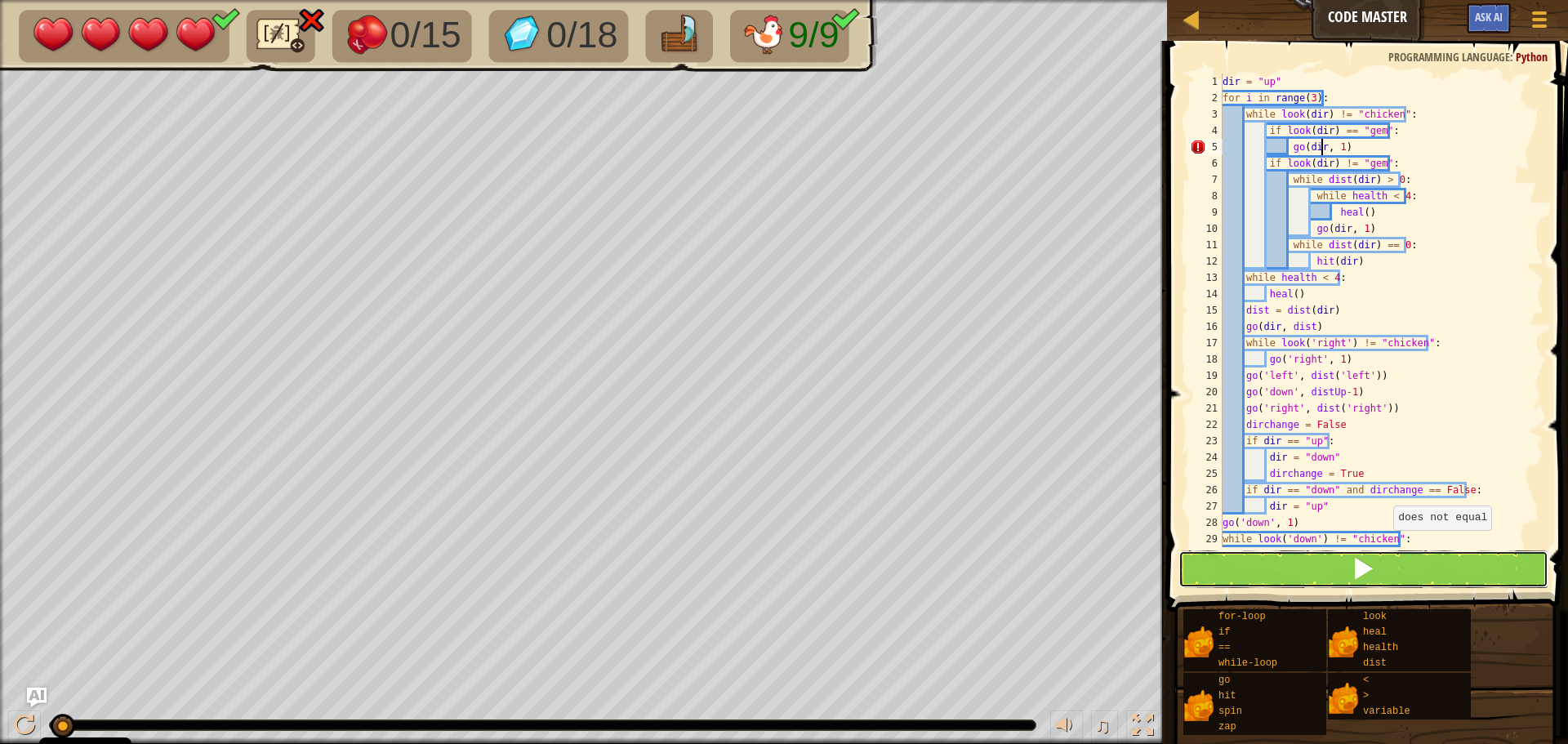
click at [1384, 582] on button at bounding box center [1363, 569] width 370 height 38
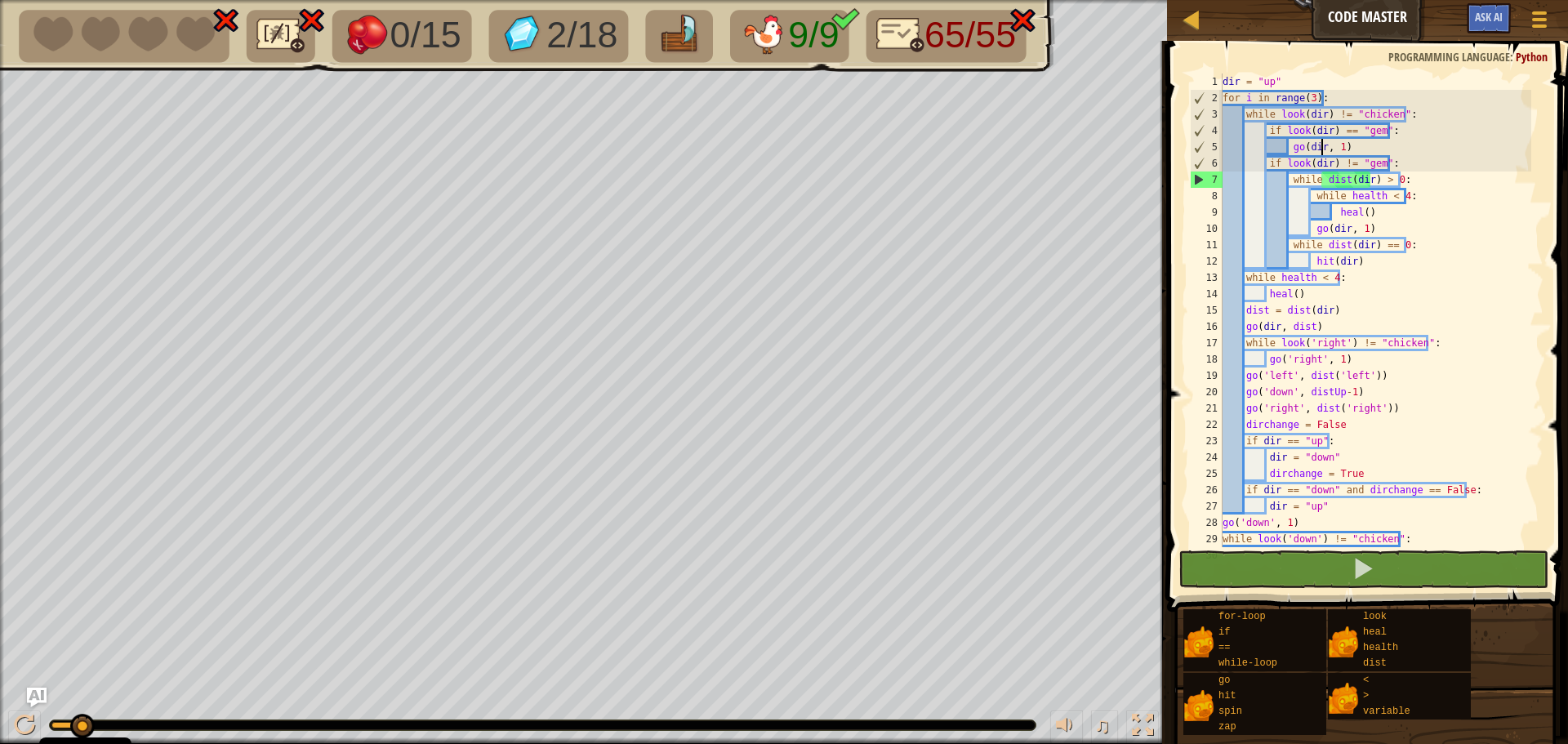
click at [1370, 184] on div "dir = "up" for i in range ( 3 ) : while look ( dir ) != "chicken" : if look ( d…" at bounding box center [1375, 326] width 312 height 506
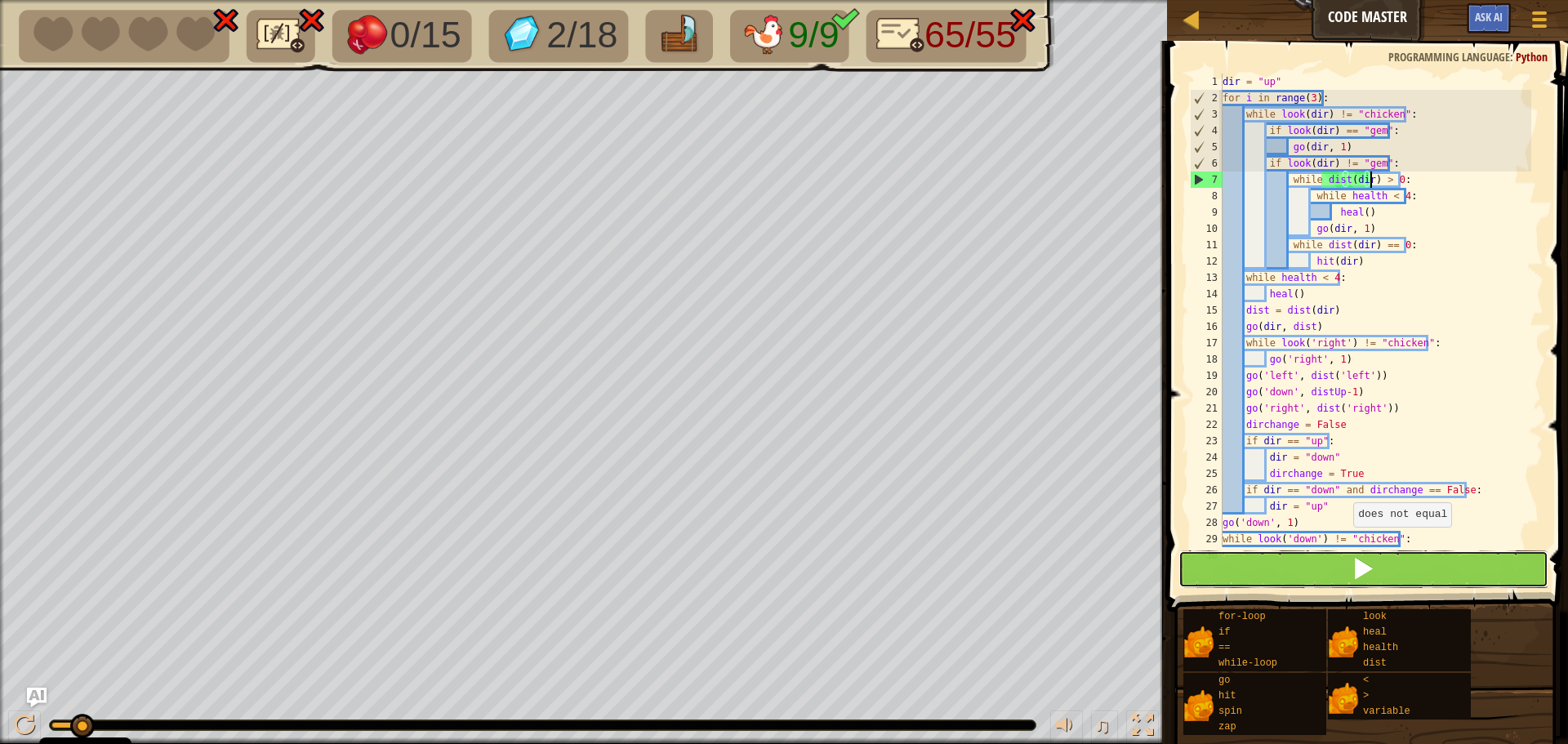
click at [1427, 574] on button at bounding box center [1363, 569] width 370 height 38
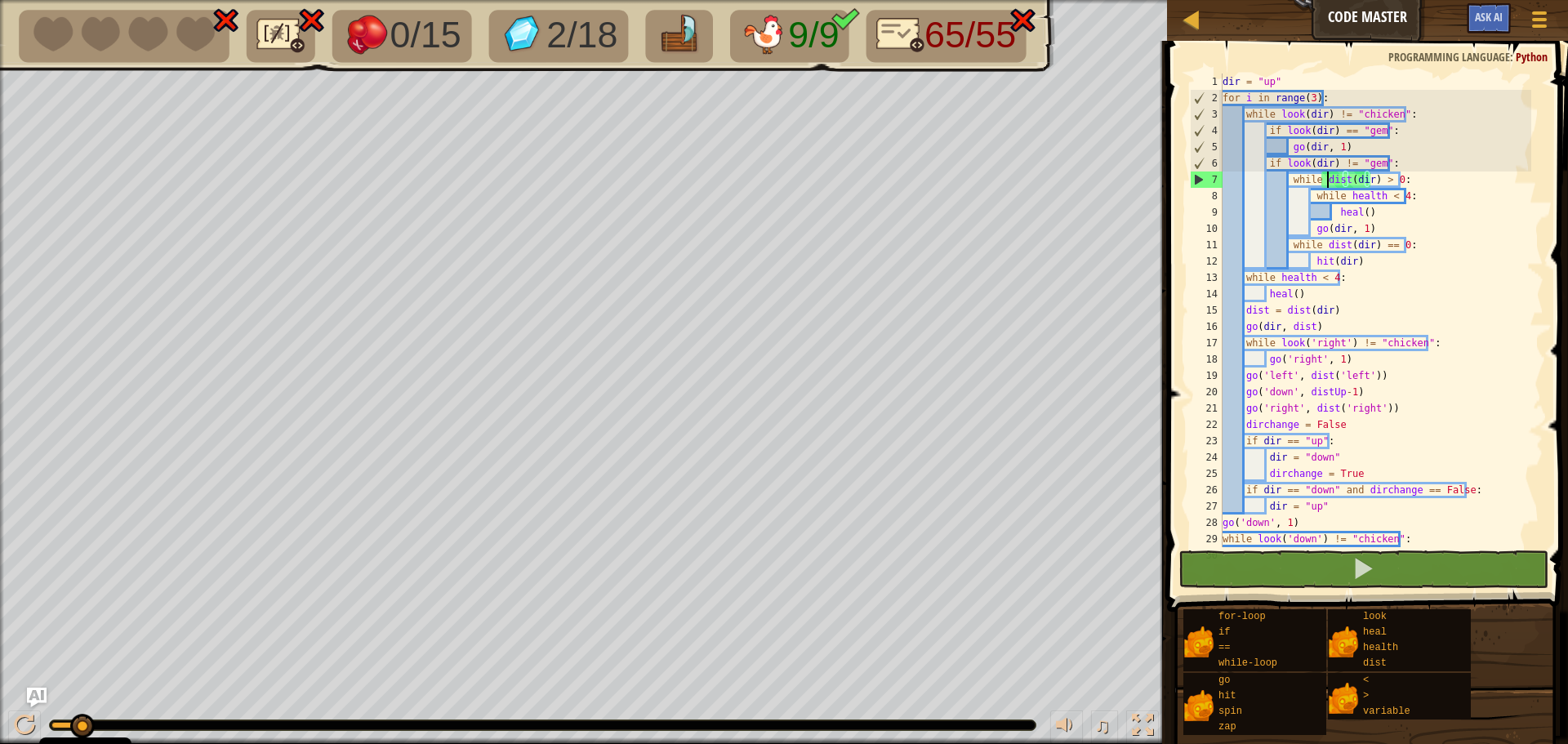
click at [1329, 175] on div "dir = "up" for i in range ( 3 ) : while look ( dir ) != "chicken" : if look ( d…" at bounding box center [1375, 326] width 312 height 506
click at [1497, 16] on span "Ask AI" at bounding box center [1488, 16] width 28 height 15
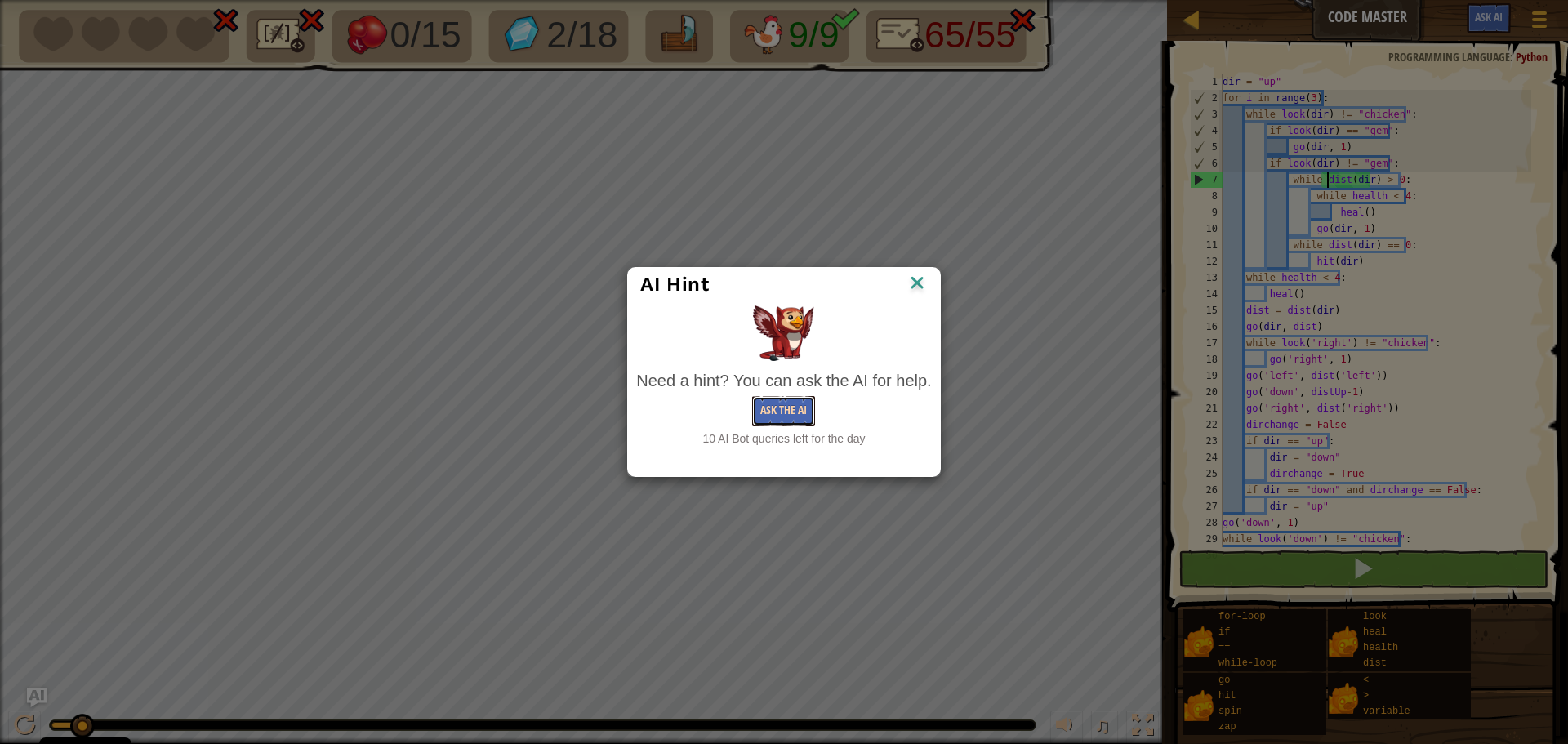
click at [800, 411] on button "Ask the AI" at bounding box center [783, 410] width 63 height 30
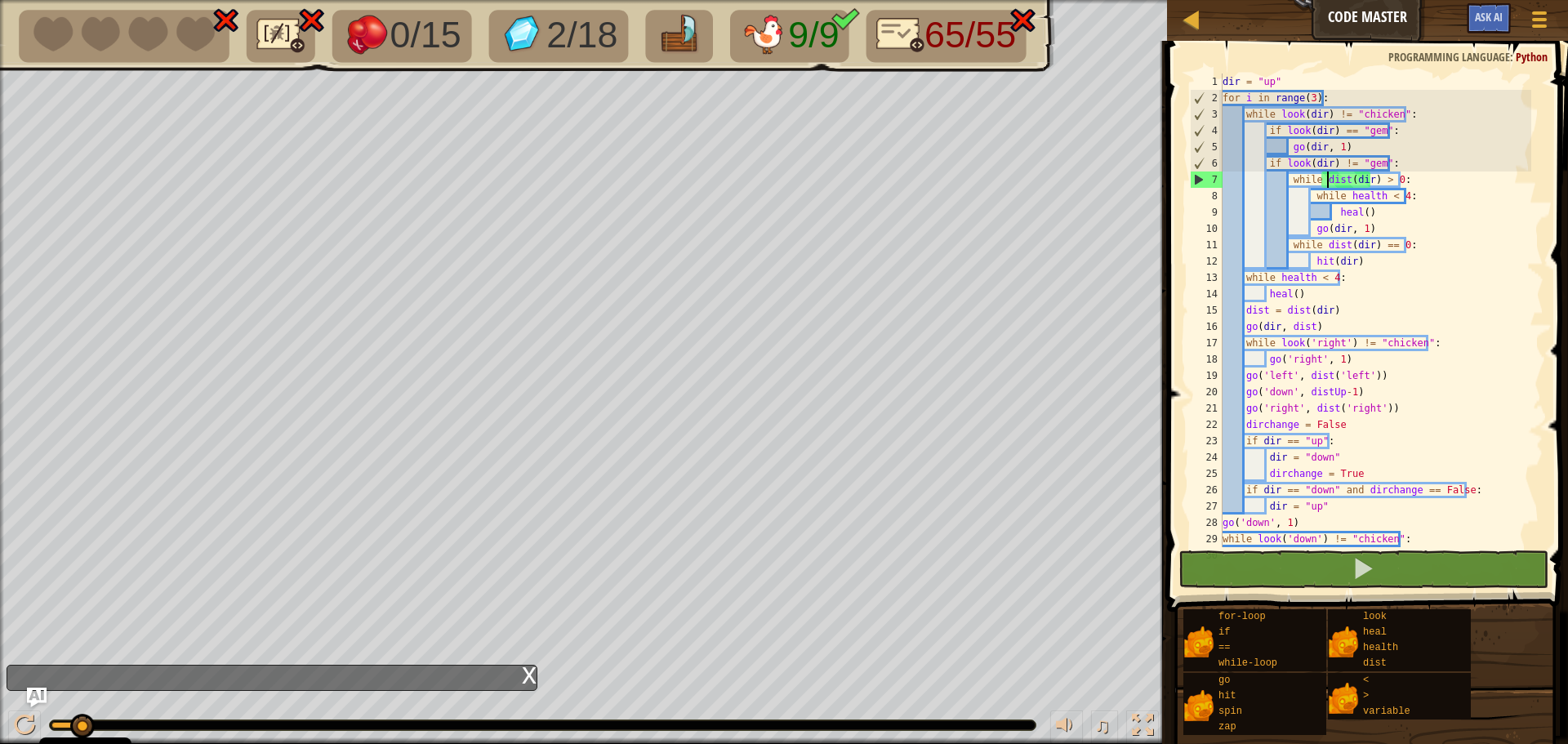
click at [530, 674] on div "x" at bounding box center [528, 673] width 14 height 16
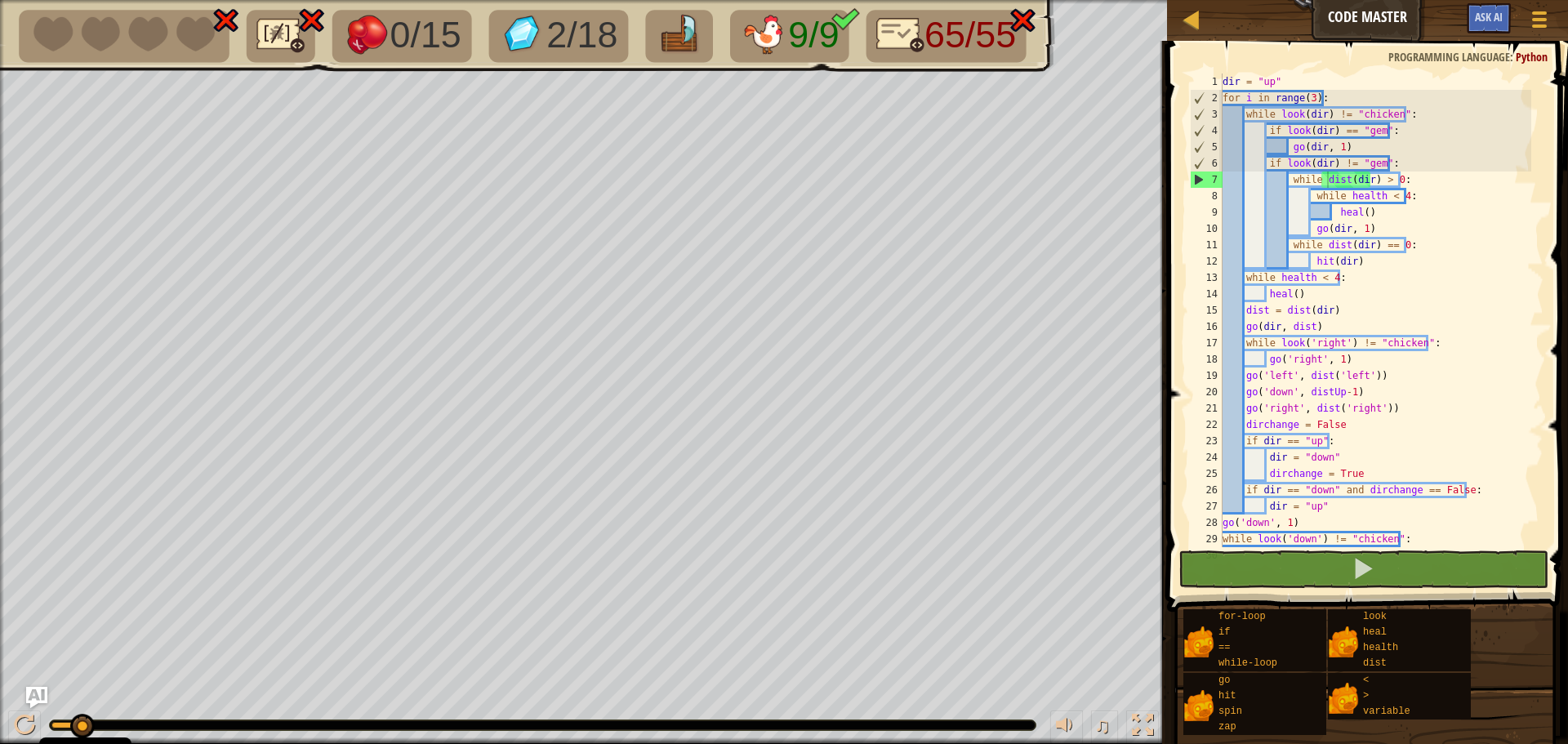
click at [38, 693] on img "Ask AI" at bounding box center [37, 697] width 21 height 21
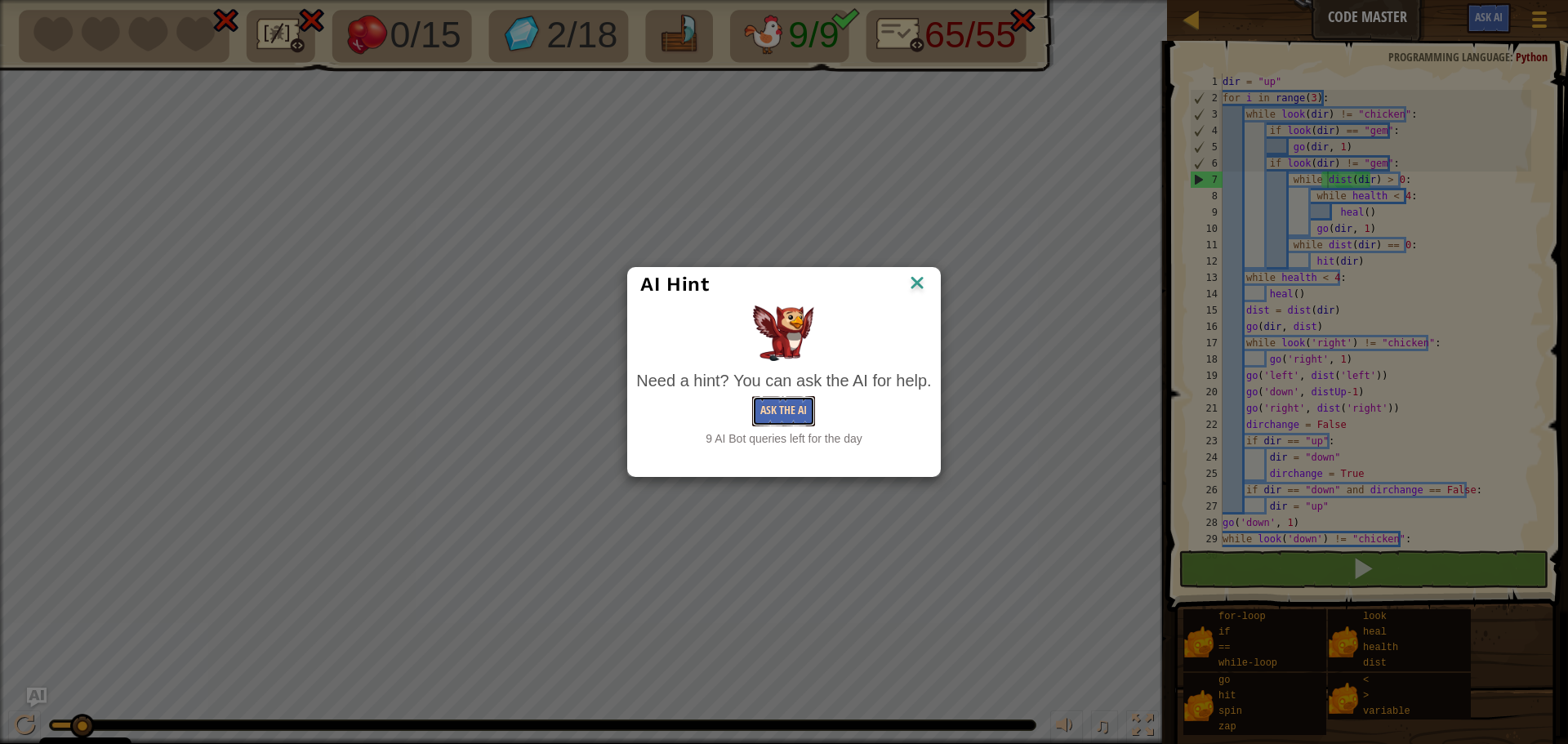
click at [800, 407] on button "Ask the AI" at bounding box center [783, 410] width 63 height 30
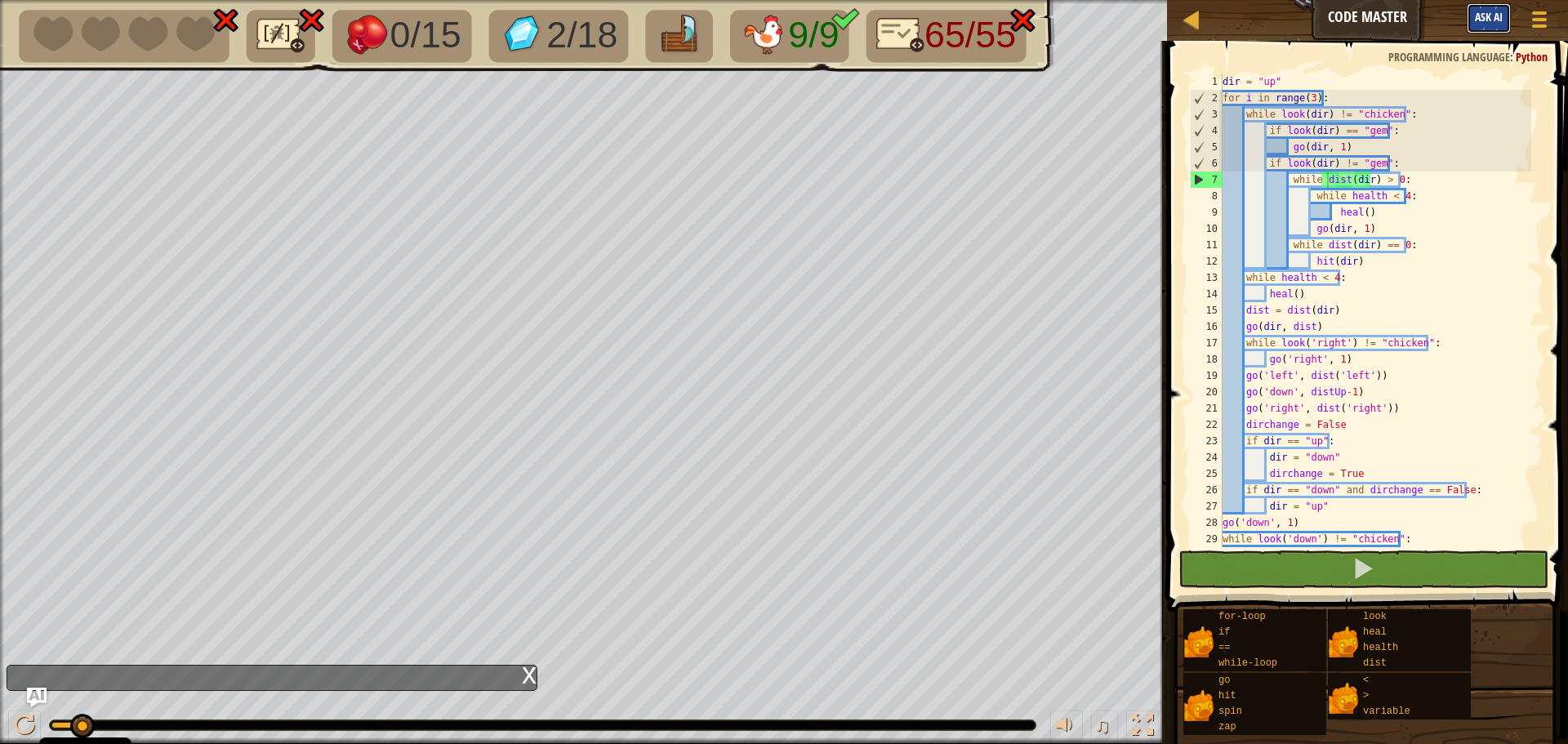
click at [1495, 15] on span "Ask AI" at bounding box center [1488, 16] width 28 height 15
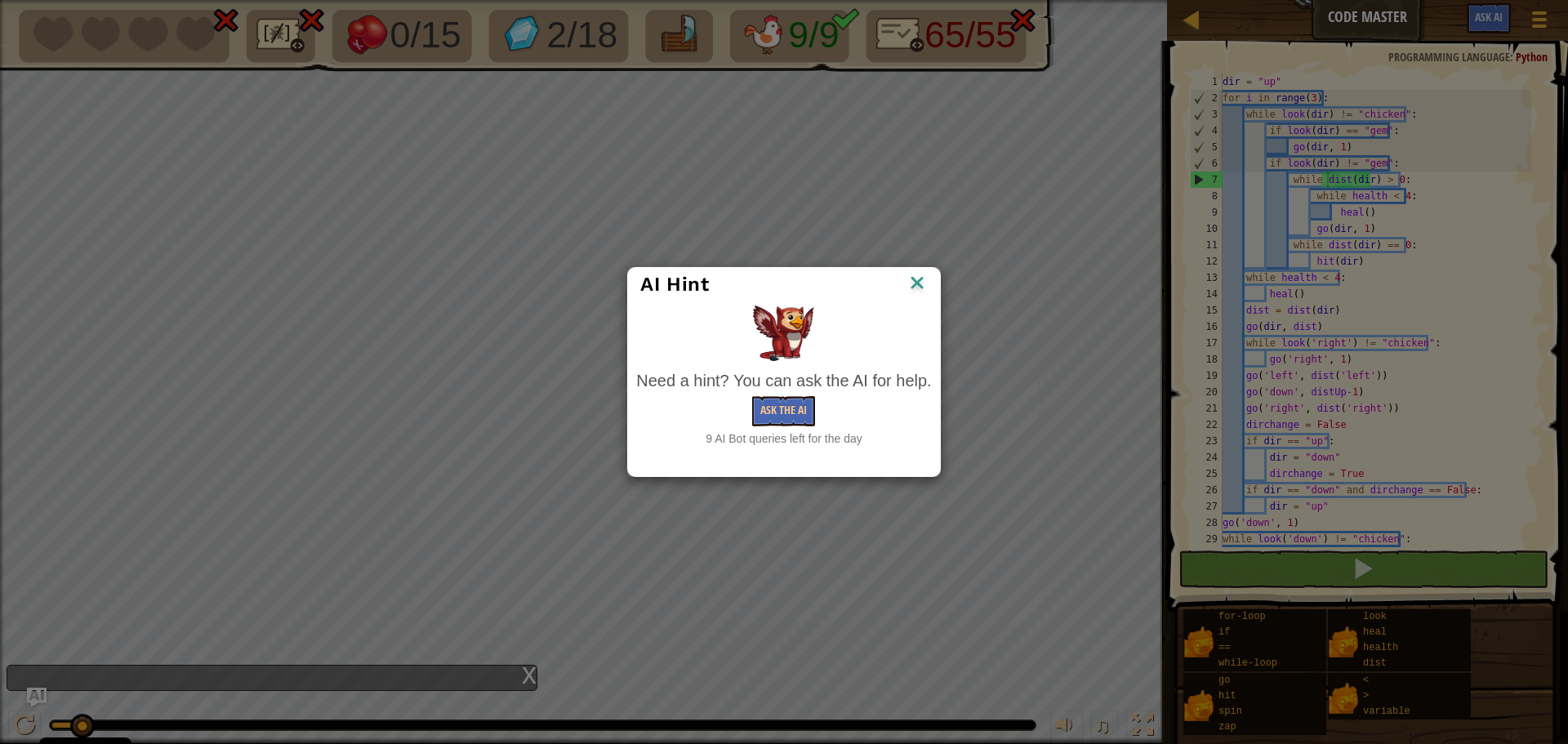
click at [919, 283] on img at bounding box center [917, 284] width 21 height 24
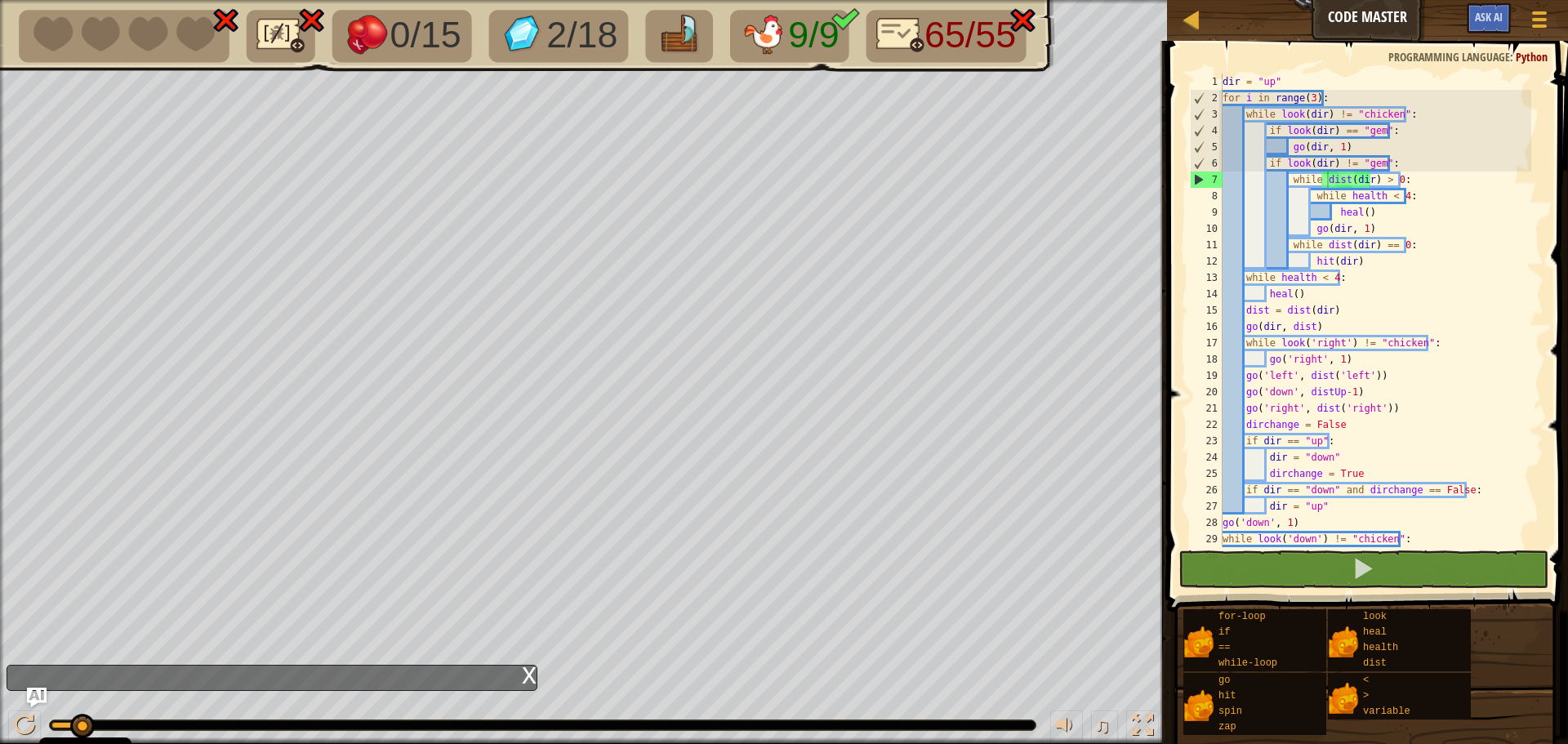
click at [530, 673] on div "x" at bounding box center [528, 673] width 14 height 16
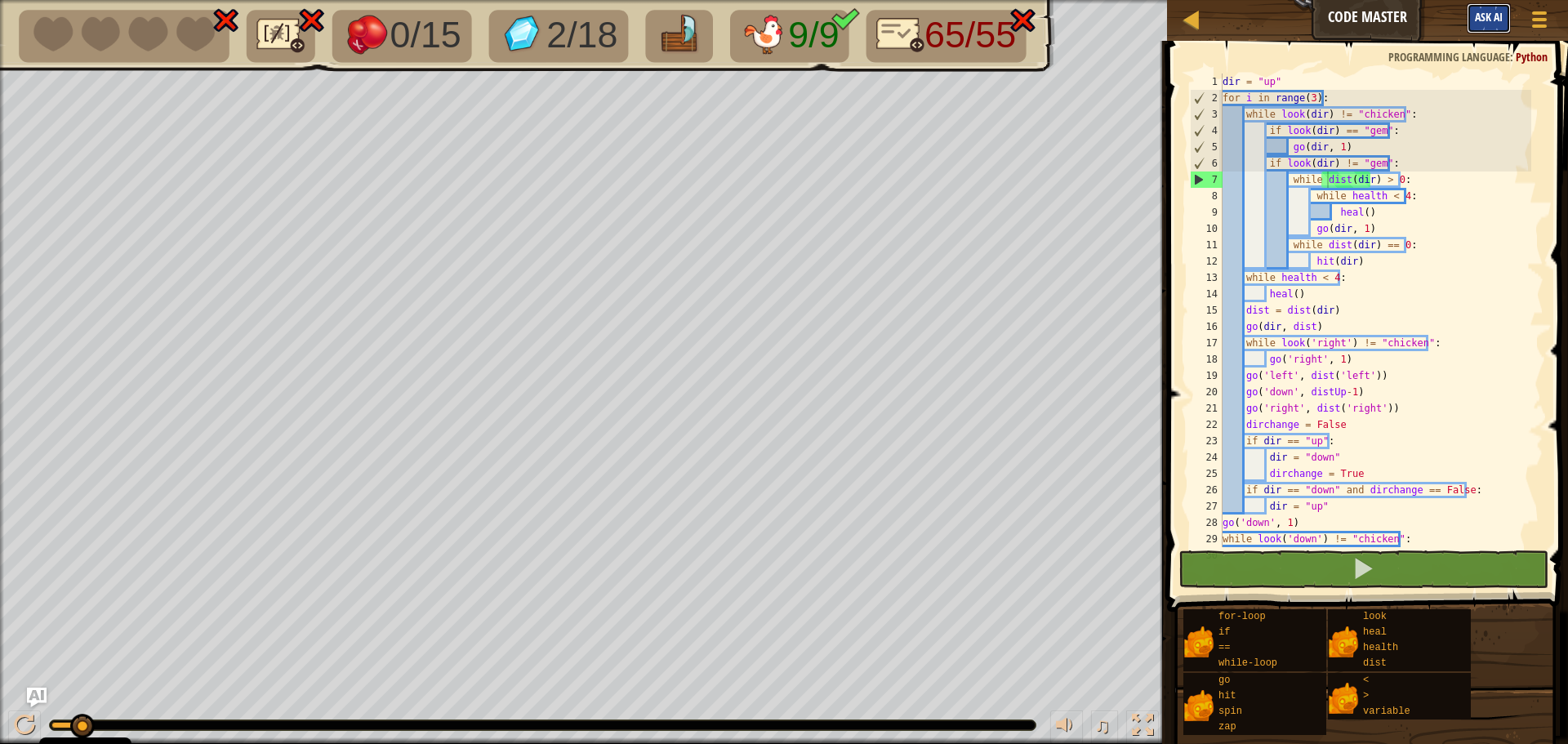
click at [1497, 19] on span "Ask AI" at bounding box center [1488, 16] width 28 height 15
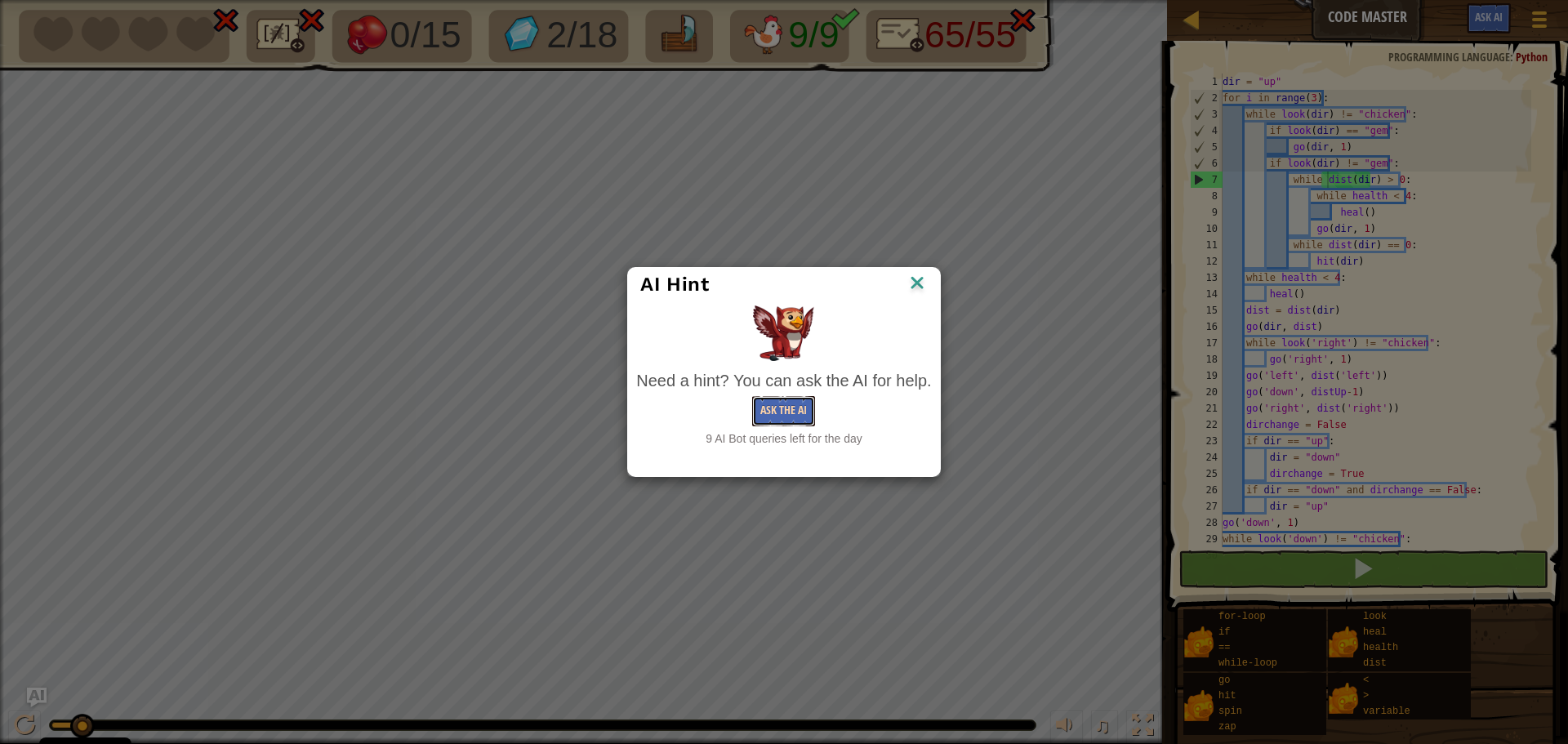
click at [765, 406] on button "Ask the AI" at bounding box center [783, 410] width 63 height 30
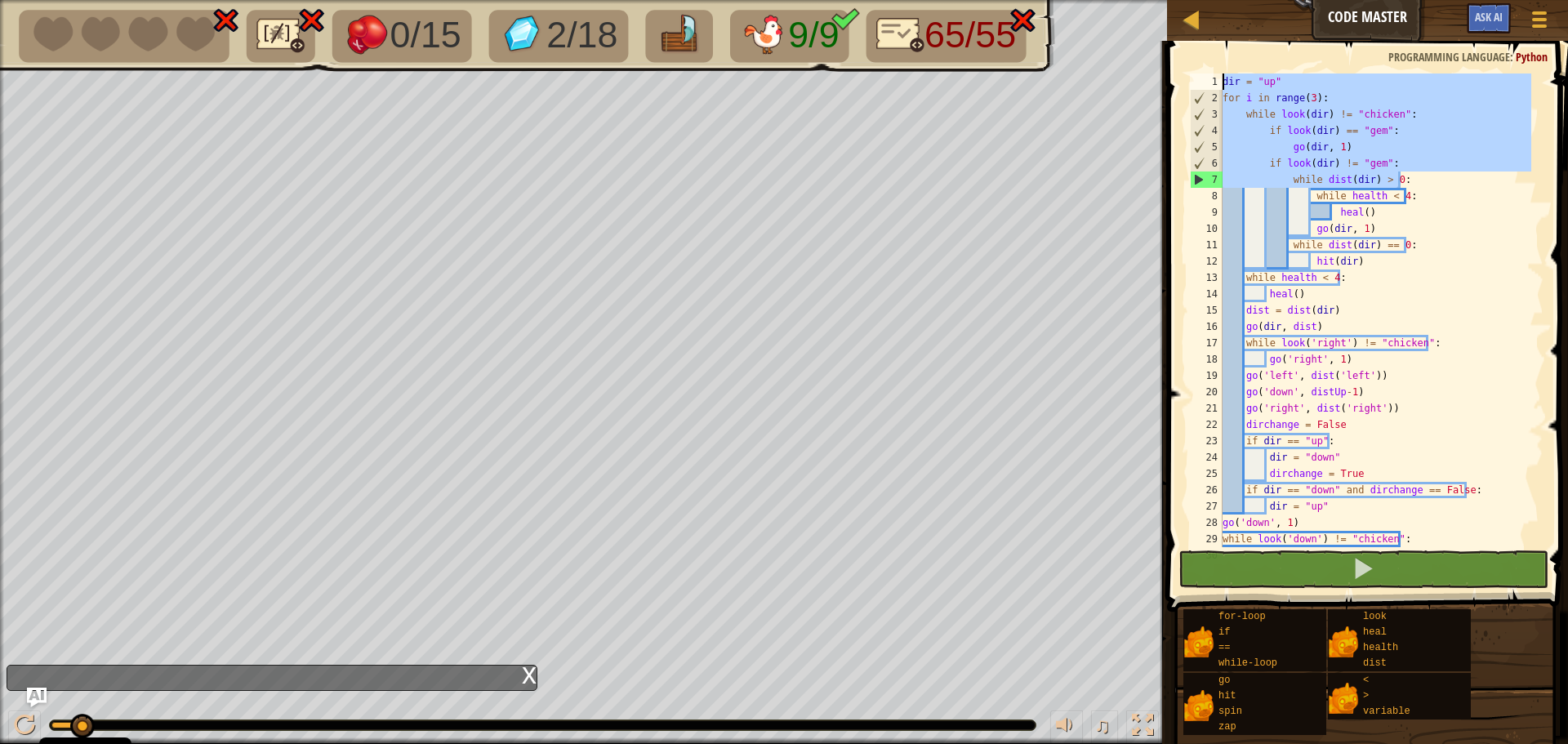
drag, startPoint x: 1414, startPoint y: 176, endPoint x: 1195, endPoint y: 63, distance: 246.4
click at [1195, 63] on div "while dist(dir) > 0: 1 2 3 4 5 6 7 8 9 10 11 12 13 14 15 16 17 18 19 20 21 22 2…" at bounding box center [1365, 358] width 406 height 619
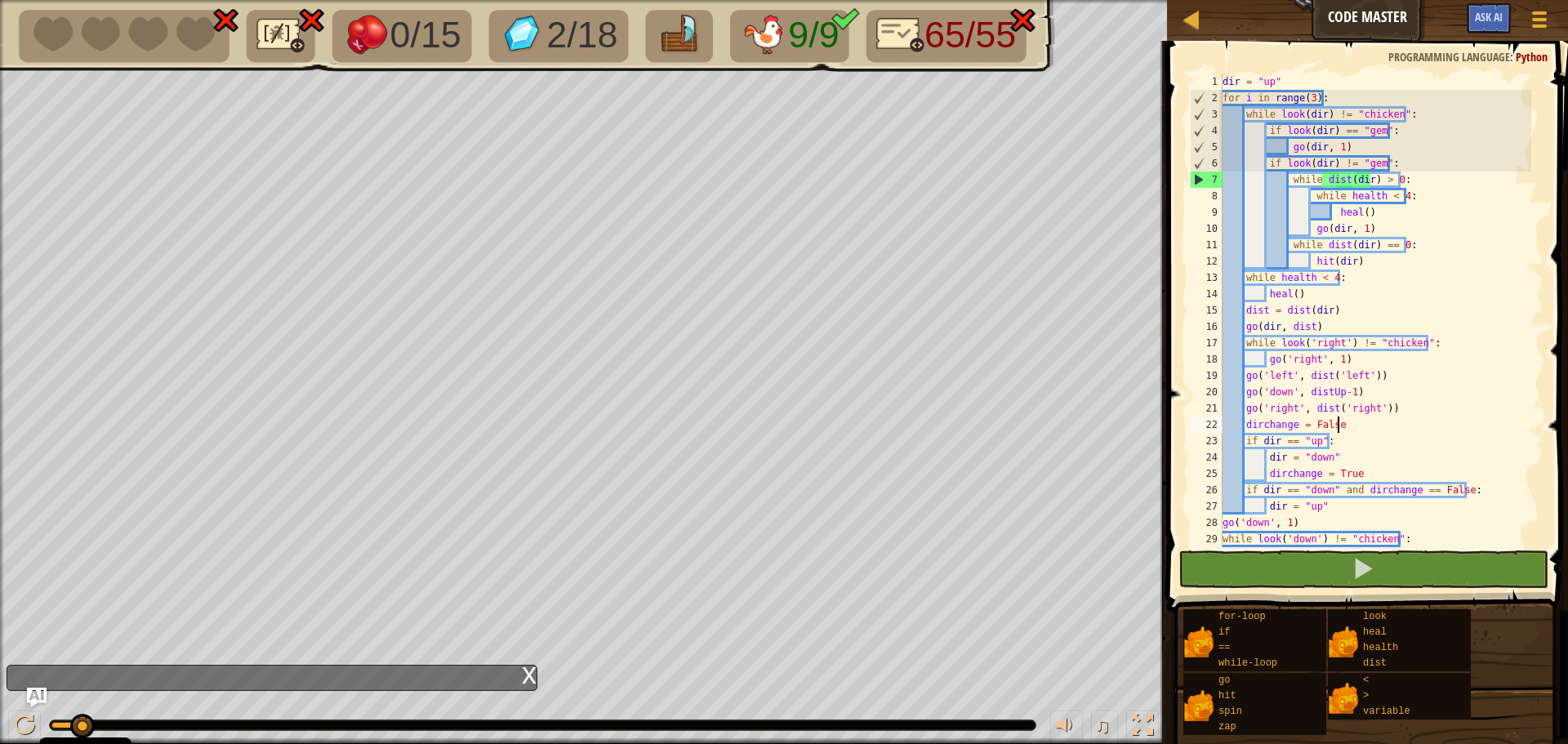
click at [1441, 418] on div "dir = "up" for i in range ( 3 ) : while look ( dir ) != "chicken" : if look ( d…" at bounding box center [1375, 326] width 312 height 506
click at [1434, 282] on div "dir = "up" for i in range ( 3 ) : while look ( dir ) != "chicken" : if look ( d…" at bounding box center [1375, 326] width 312 height 506
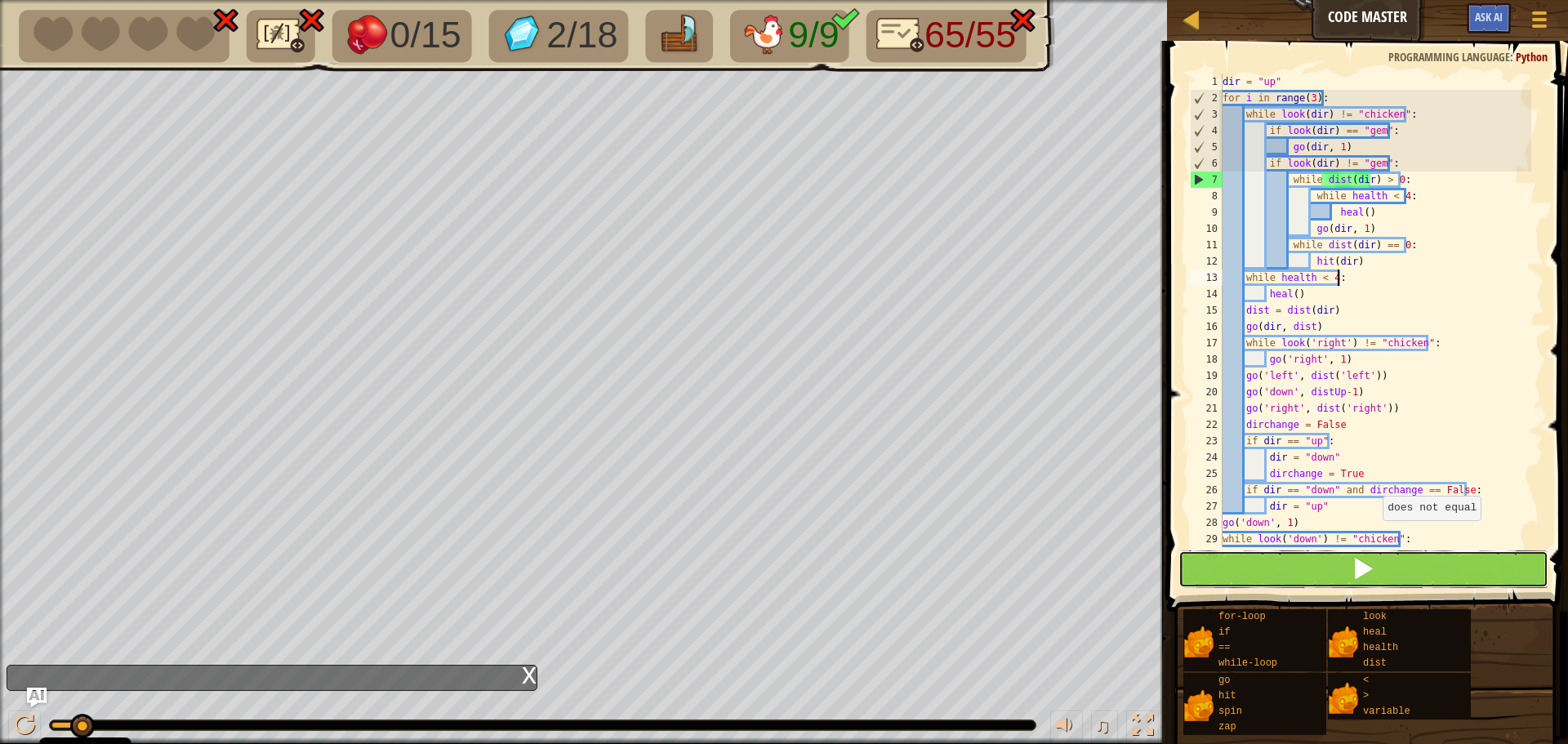
click at [1363, 572] on span at bounding box center [1363, 569] width 23 height 23
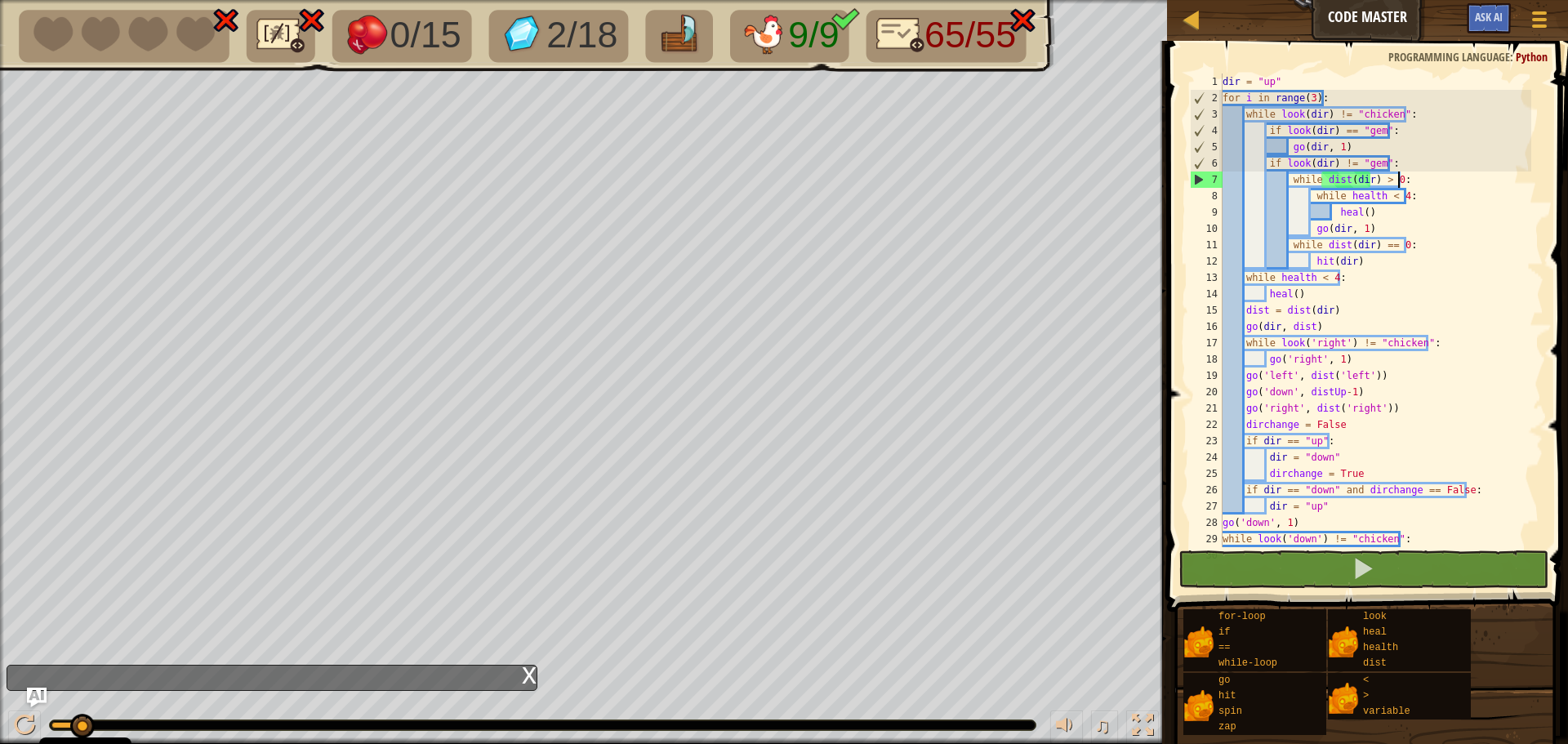
drag, startPoint x: 1396, startPoint y: 180, endPoint x: 1425, endPoint y: 181, distance: 29.0
click at [1398, 180] on div "dir = "up" for i in range ( 3 ) : while look ( dir ) != "chicken" : if look ( d…" at bounding box center [1375, 326] width 312 height 506
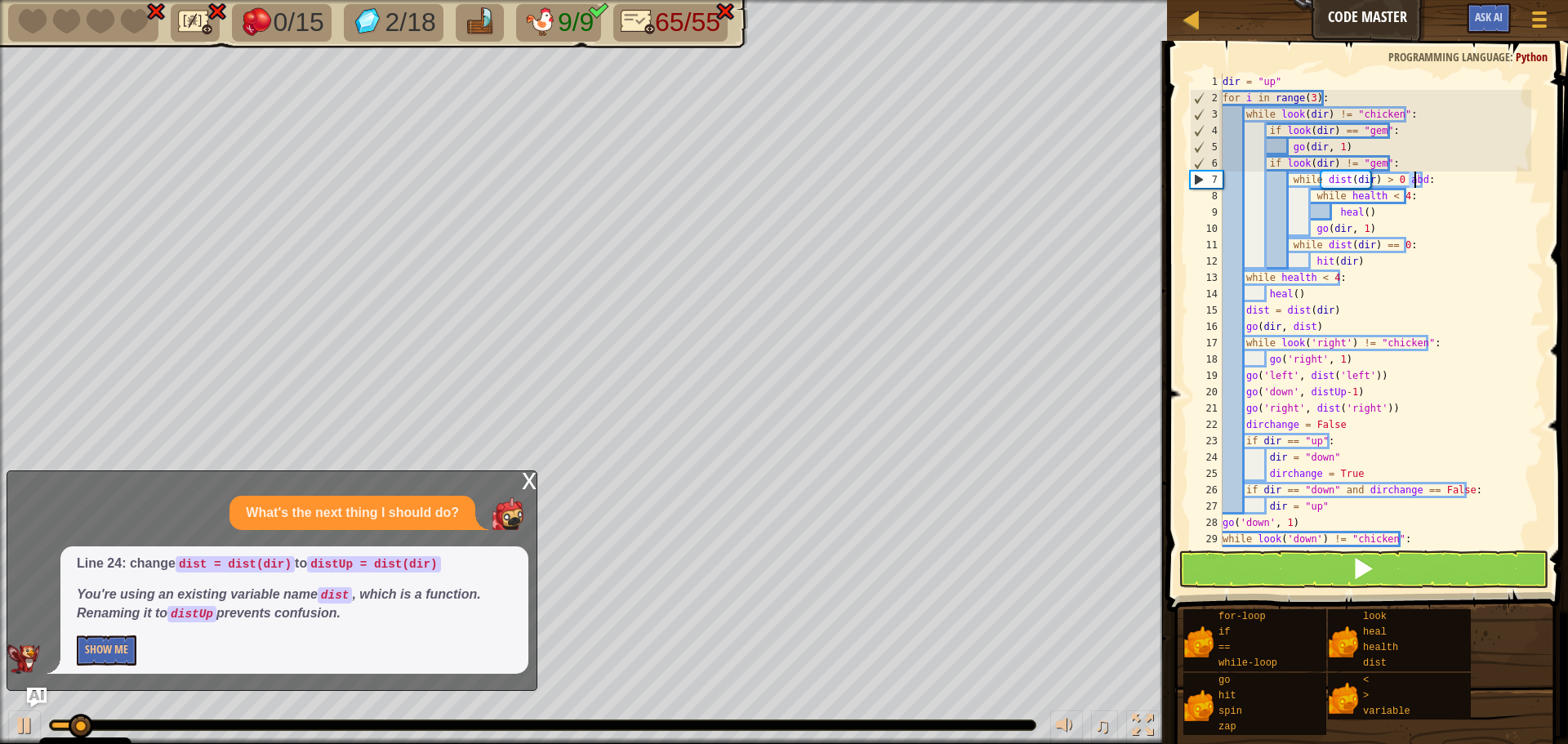
scroll to position [8, 13]
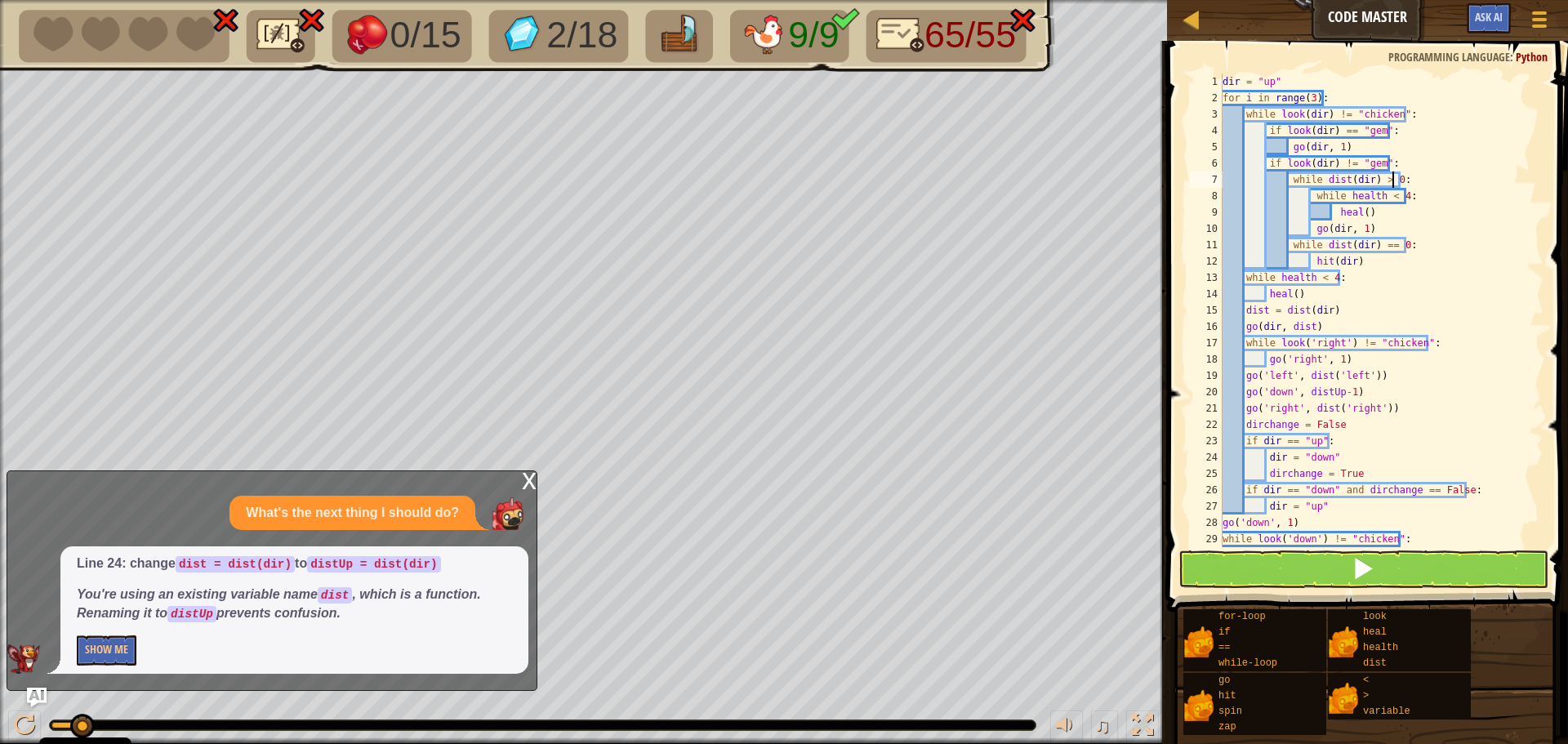
click at [1269, 308] on div "dir = "up" for i in range ( 3 ) : while look ( dir ) != "chicken" : if look ( d…" at bounding box center [1375, 326] width 312 height 506
click at [1311, 325] on div "dir = "up" for i in range ( 3 ) : while look ( dir ) != "chicken" : if look ( d…" at bounding box center [1375, 326] width 312 height 506
click at [1337, 391] on div "dir = "up" for i in range ( 3 ) : while look ( dir ) != "chicken" : if look ( d…" at bounding box center [1375, 326] width 312 height 506
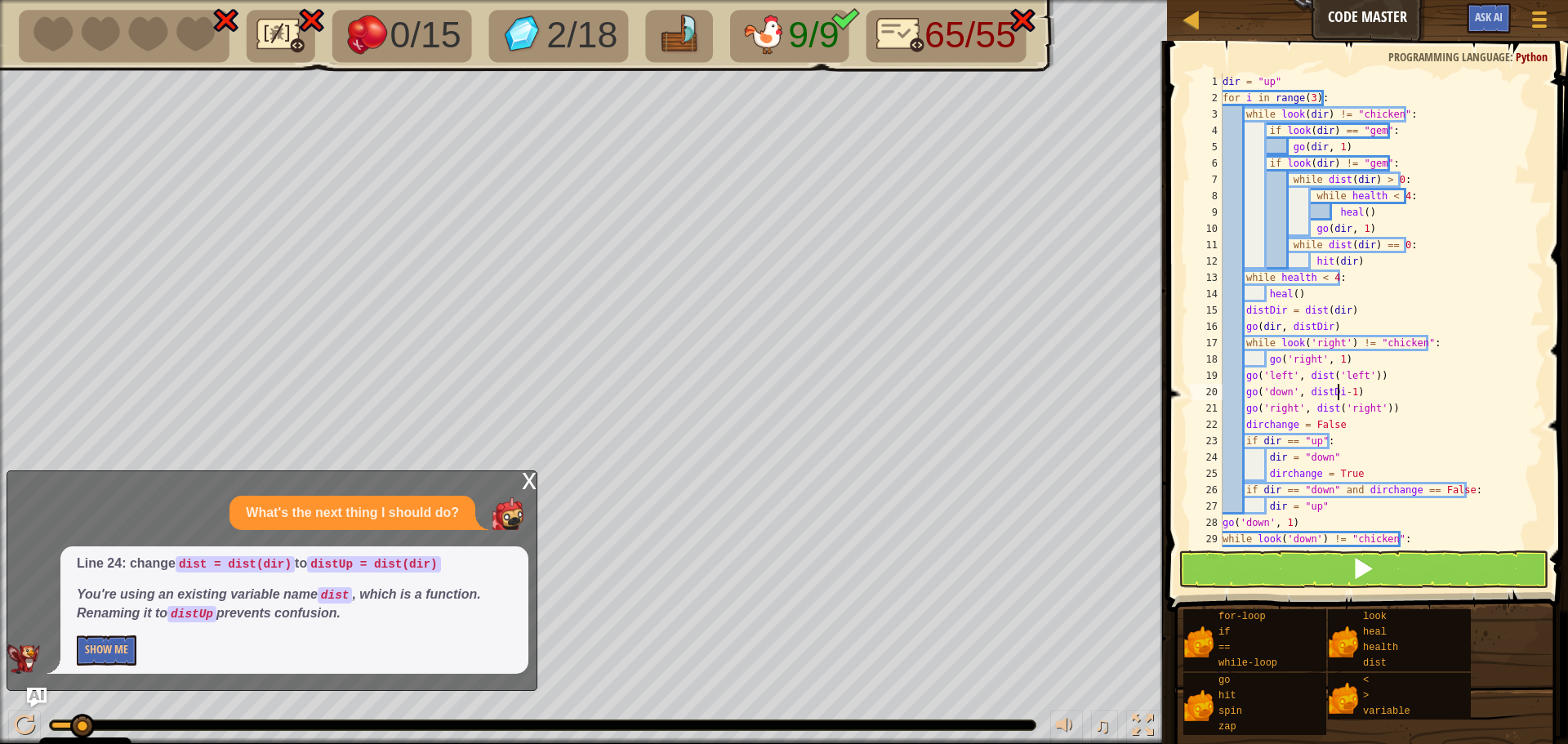
scroll to position [8, 11]
type textarea "go('down', distDir-1)"
click at [1346, 573] on button at bounding box center [1363, 569] width 370 height 38
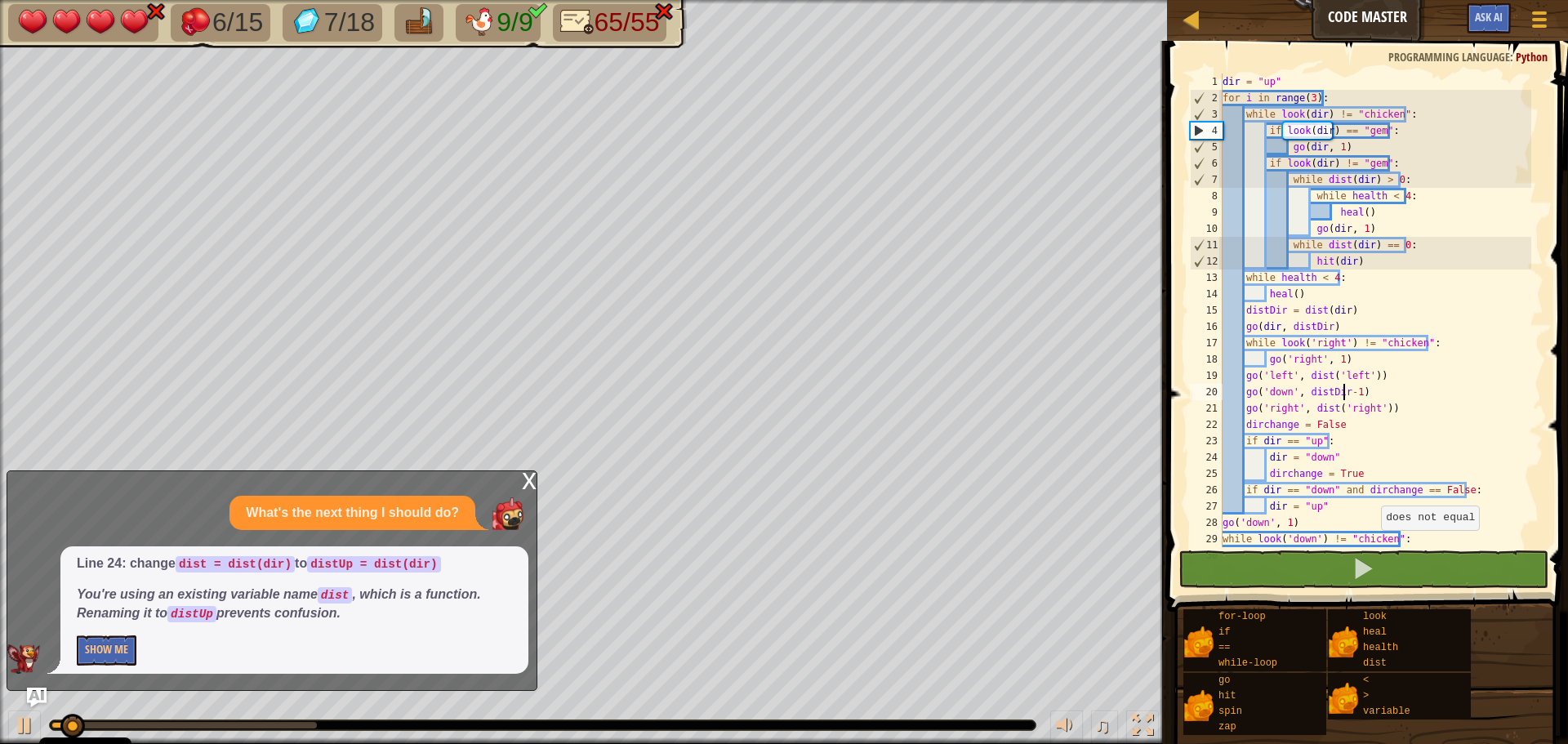
click at [528, 486] on div "x" at bounding box center [528, 479] width 14 height 16
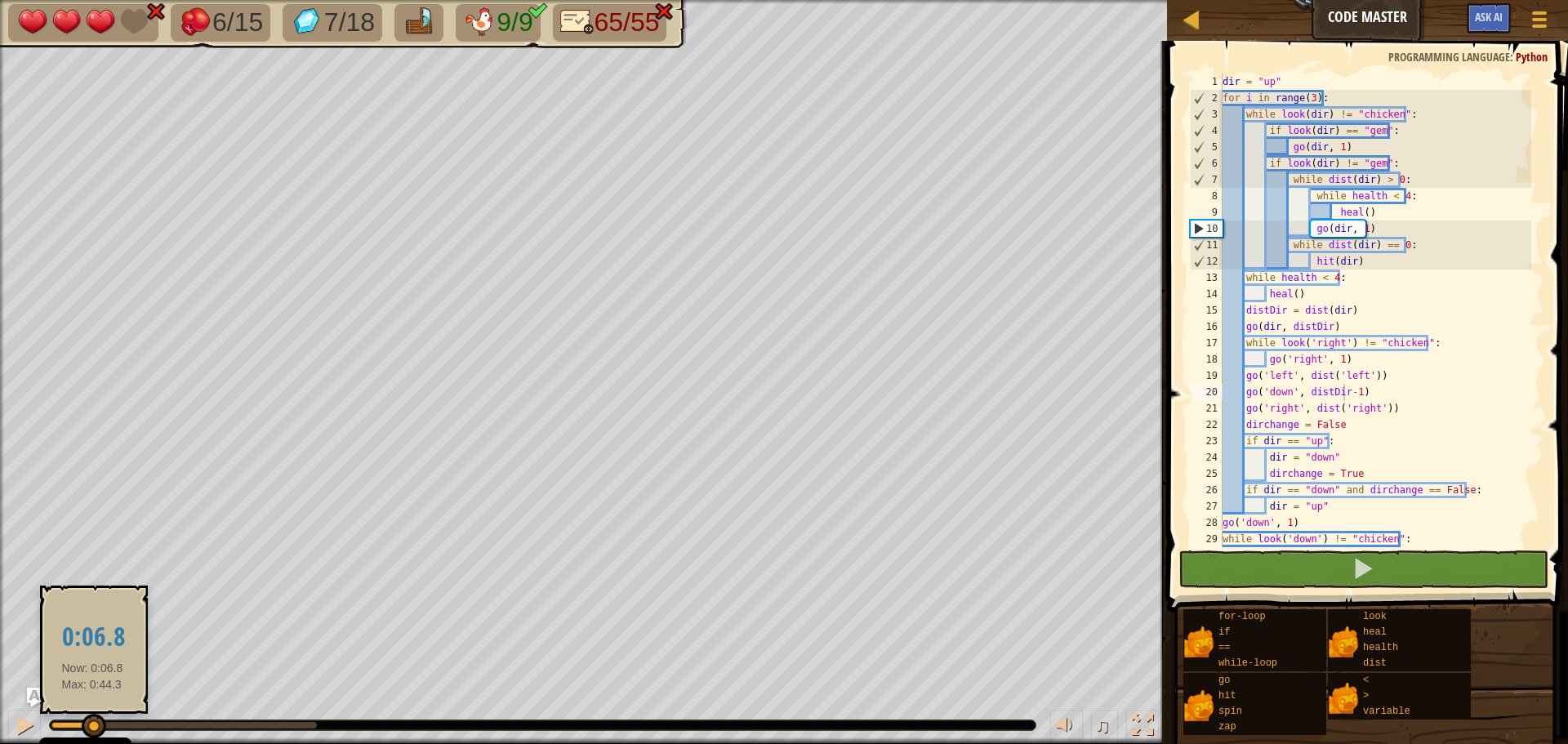
drag, startPoint x: 92, startPoint y: 721, endPoint x: -26, endPoint y: 716, distance: 118.1
click at [0, 0] on html "Cookie Policy CodeCombat uses a few essential and non-essential cookies. Privac…" at bounding box center [784, 0] width 1568 height 0
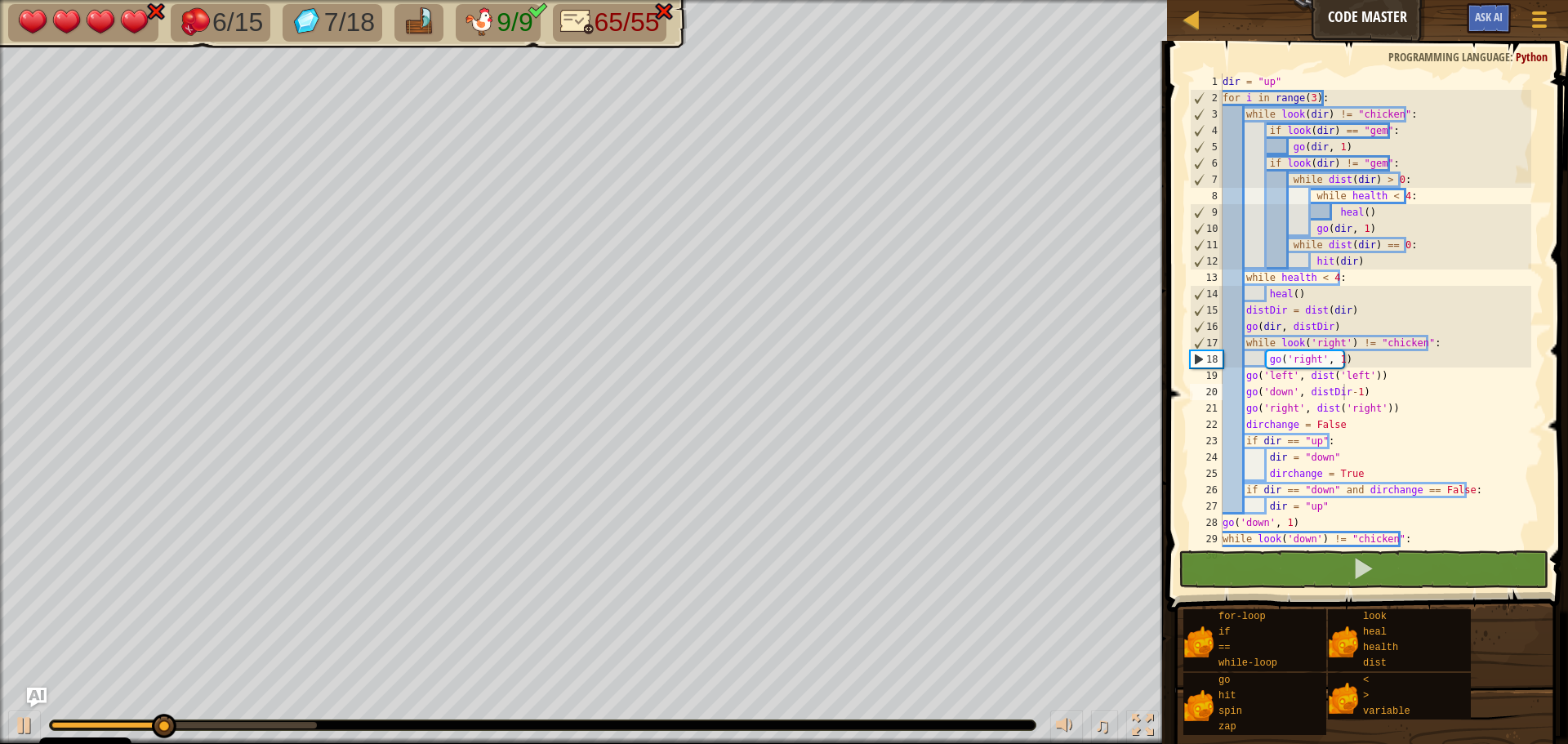
scroll to position [8, 11]
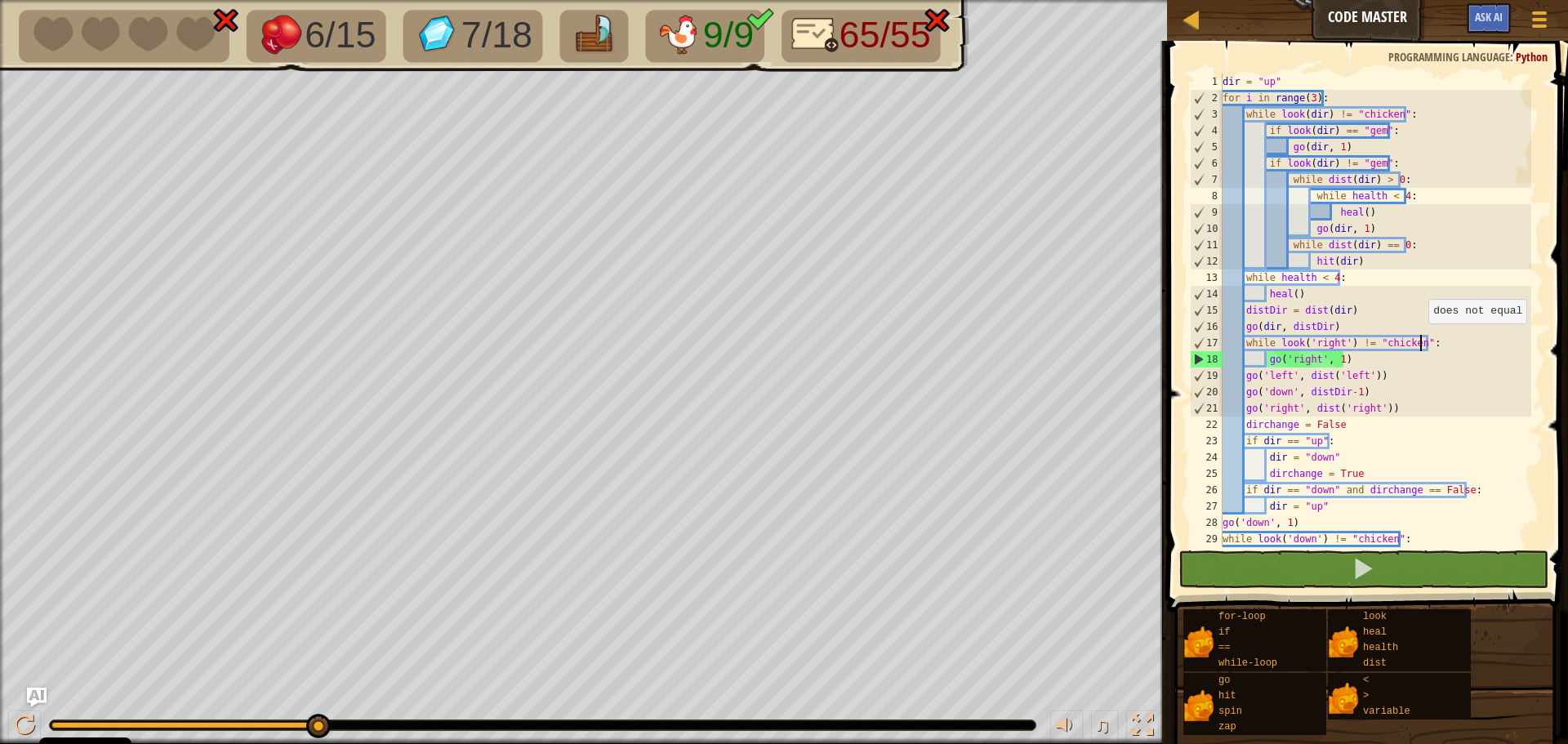
click at [1420, 340] on div "dir = "up" for i in range ( 3 ) : while look ( dir ) != "chicken" : if look ( d…" at bounding box center [1375, 326] width 312 height 506
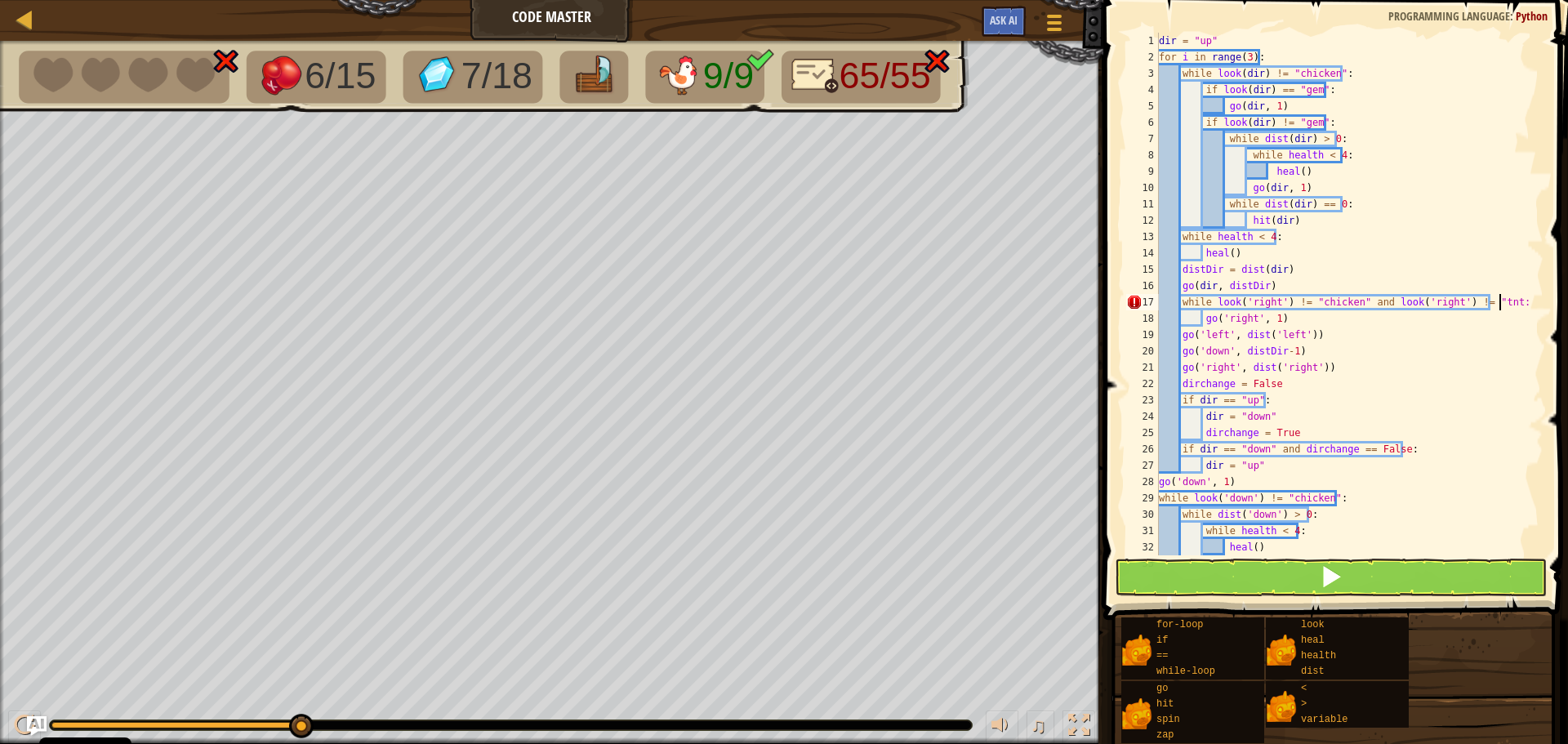
scroll to position [8, 28]
click at [1331, 576] on span at bounding box center [1331, 577] width 23 height 23
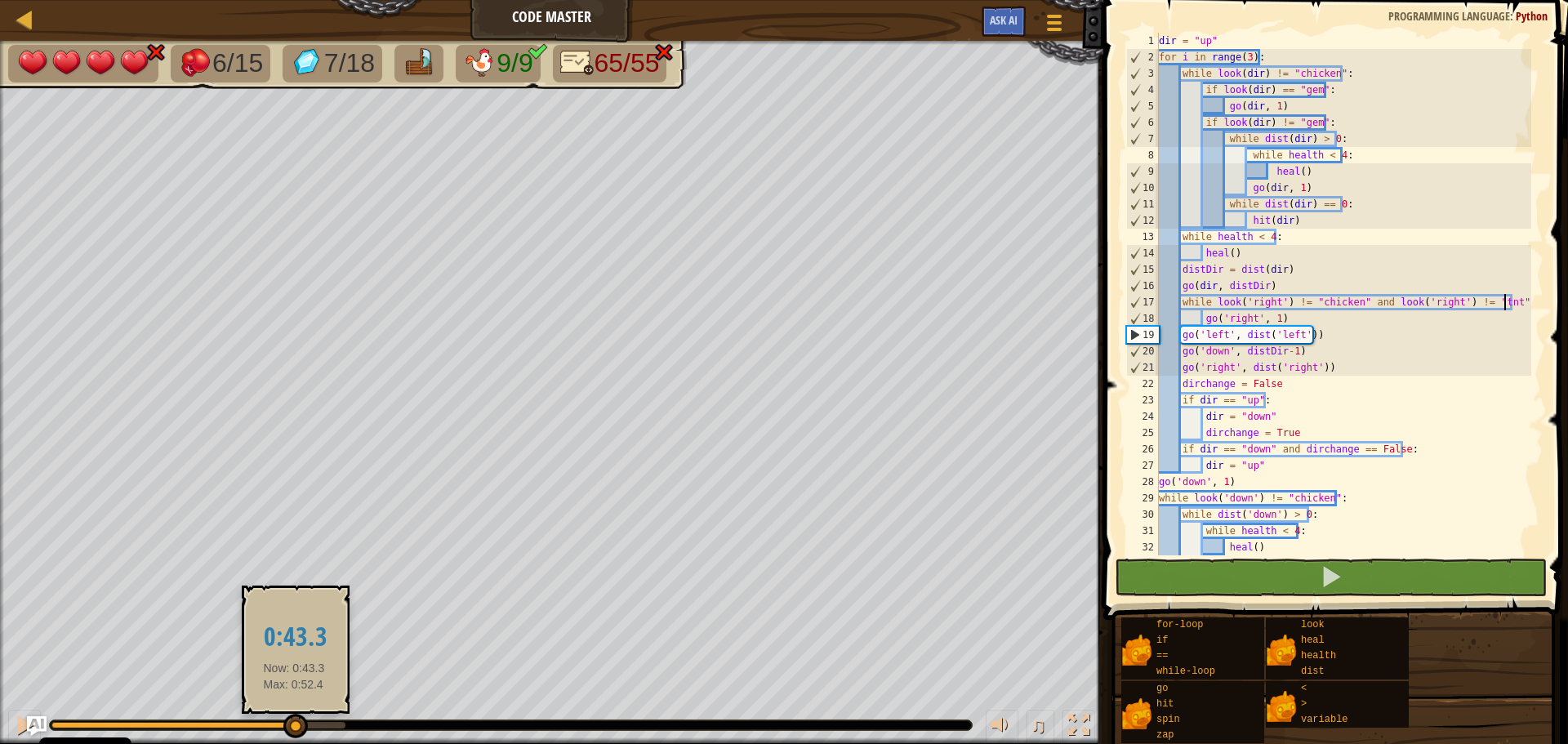
drag, startPoint x: 157, startPoint y: 725, endPoint x: 166, endPoint y: 718, distance: 11.4
click at [294, 727] on div at bounding box center [295, 725] width 24 height 24
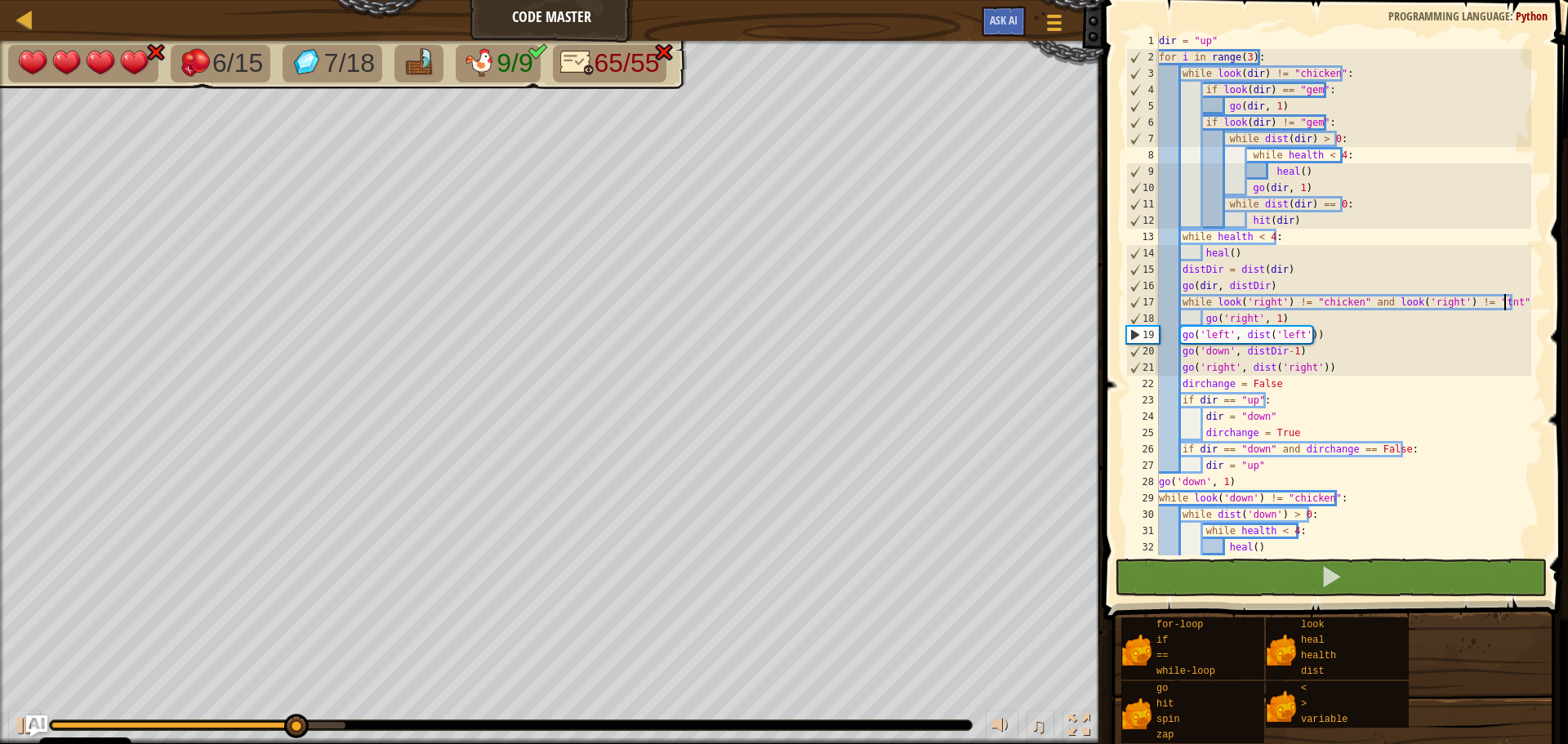
click at [26, 727] on img "Ask AI" at bounding box center [37, 726] width 21 height 21
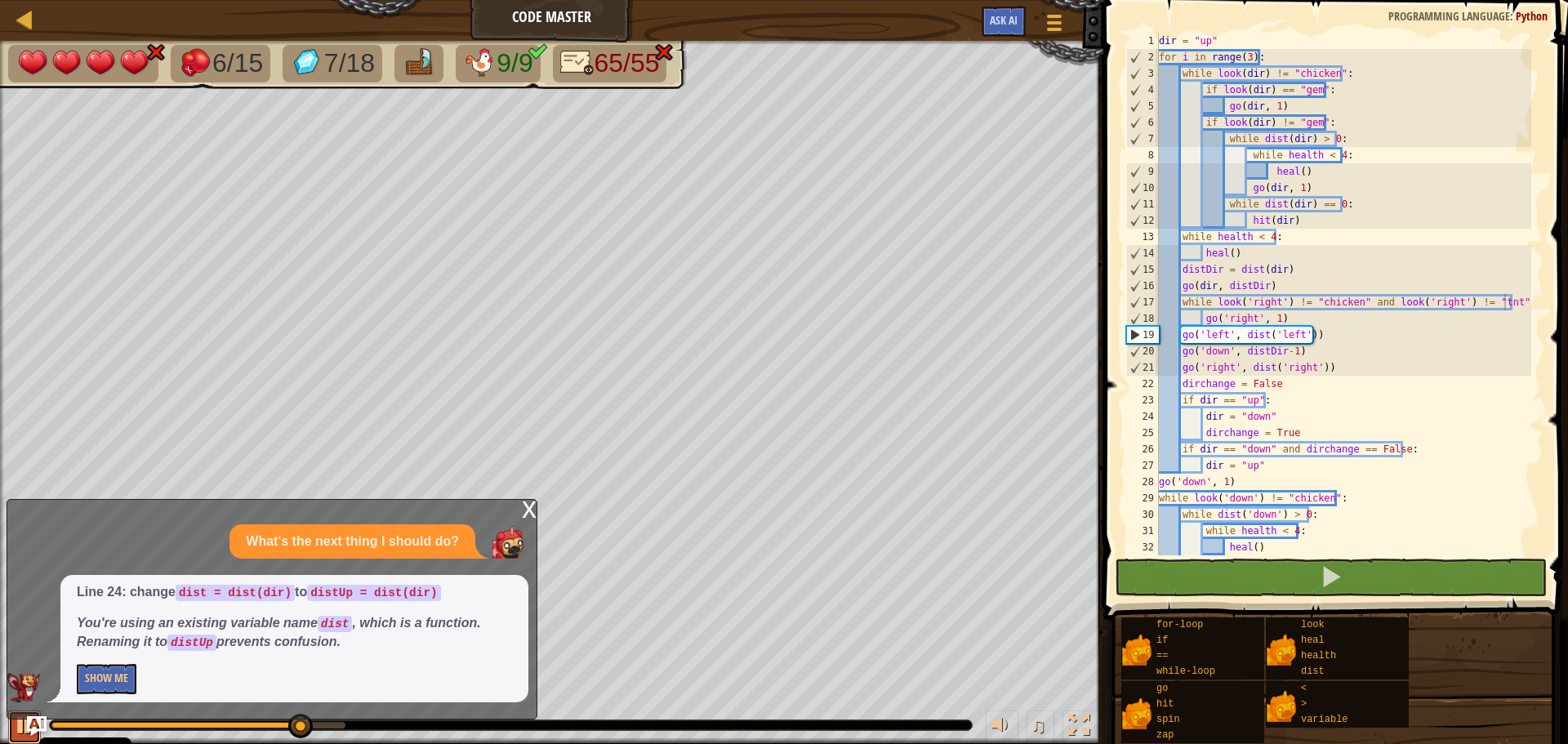
click at [23, 727] on div at bounding box center [24, 725] width 21 height 21
click at [527, 513] on div "x" at bounding box center [528, 507] width 14 height 16
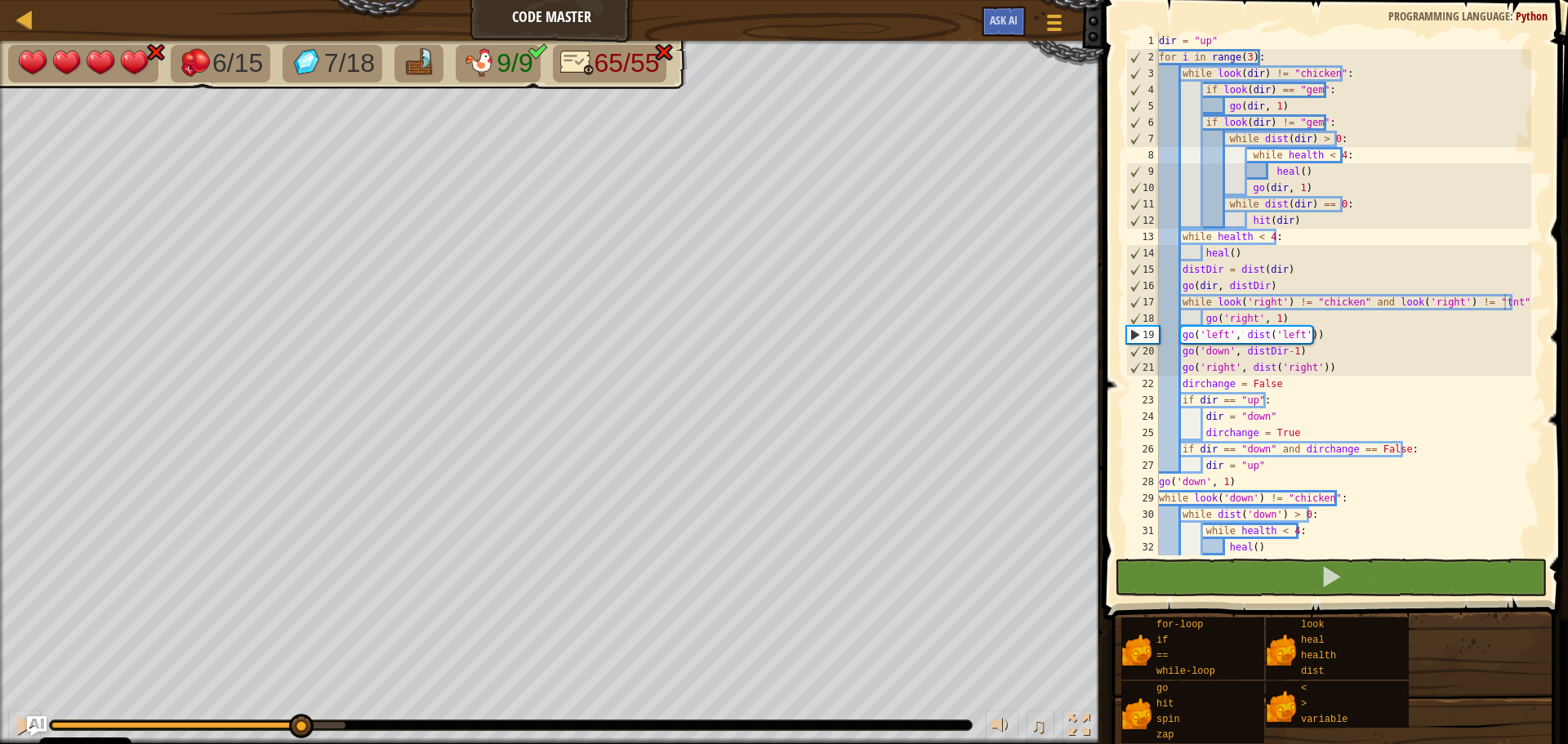
scroll to position [8, 11]
click at [1350, 343] on div "dir = "up" for i in range ( 3 ) : while look ( dir ) != "chicken" : if look ( d…" at bounding box center [1343, 310] width 375 height 555
click at [1354, 333] on div "dir = "up" for i in range ( 3 ) : while look ( dir ) != "chicken" : if look ( d…" at bounding box center [1343, 310] width 375 height 555
type textarea "go('left', dist('left'))"
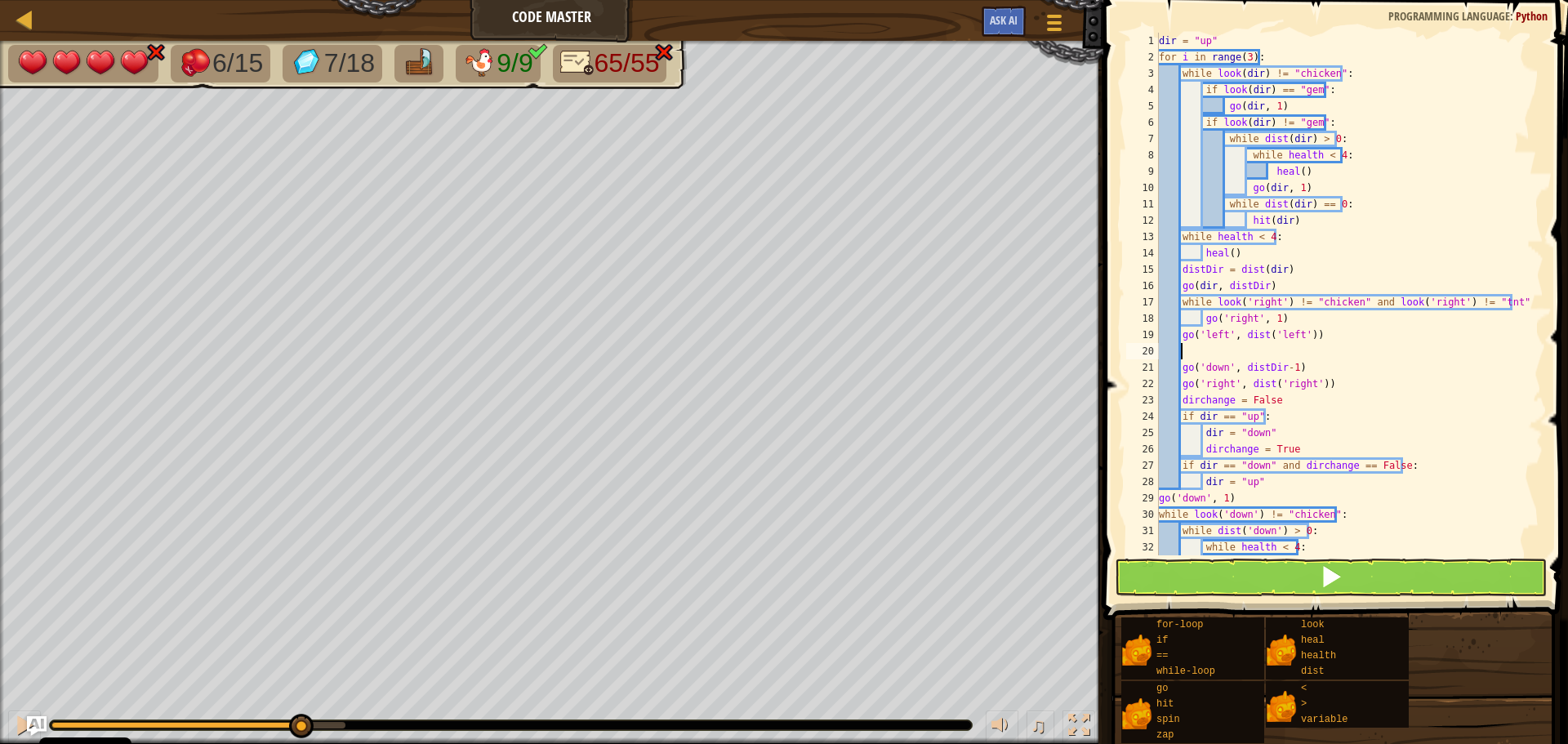
scroll to position [8, 0]
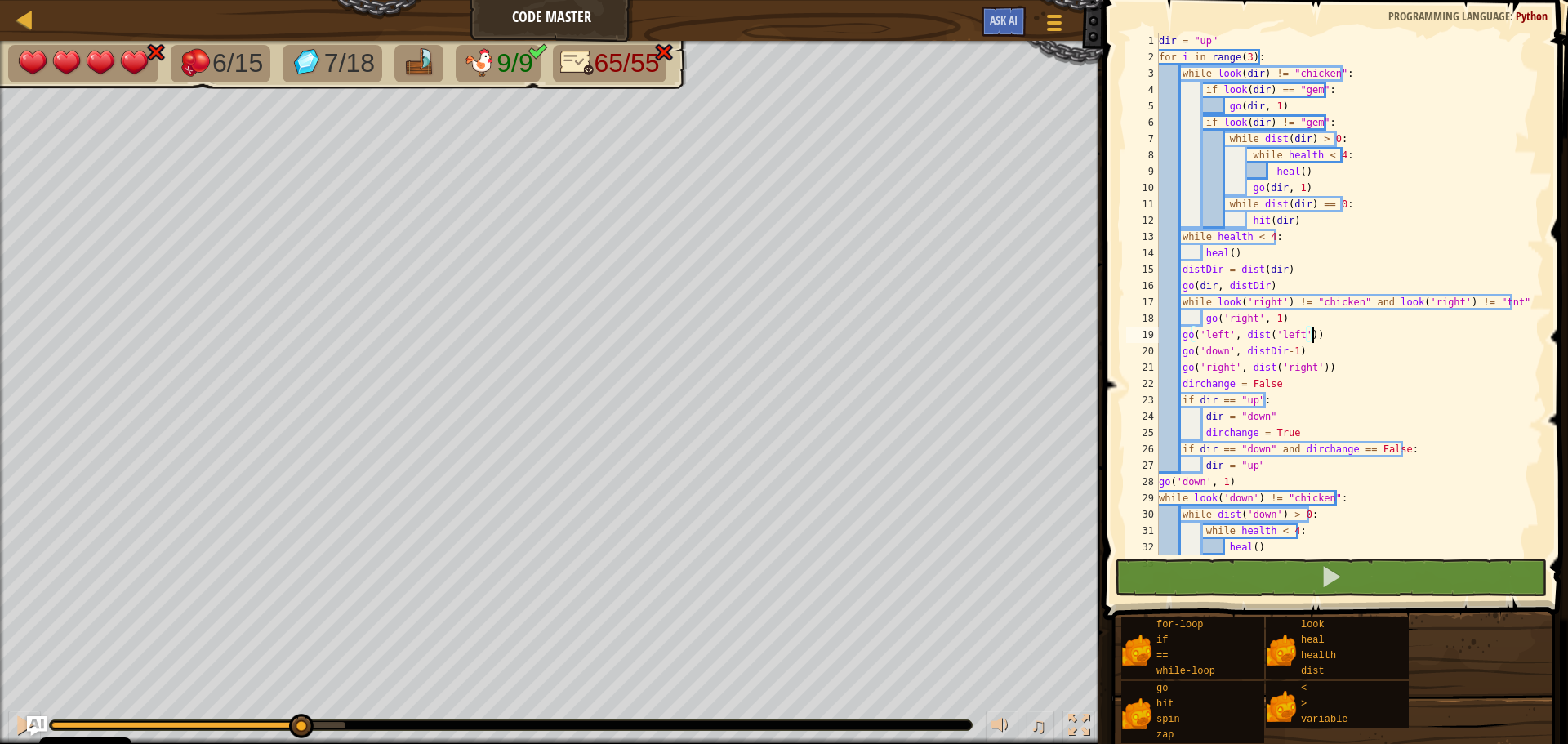
click at [1227, 29] on span at bounding box center [1337, 287] width 477 height 668
click at [1226, 41] on div "dir = "up" for i in range ( 3 ) : while look ( dir ) != "chicken" : if look ( d…" at bounding box center [1343, 310] width 375 height 555
type textarea "dir = "up""
click at [1229, 39] on div "dir = "up" for i in range ( 3 ) : while look ( dir ) != "chicken" : if look ( d…" at bounding box center [1343, 310] width 375 height 555
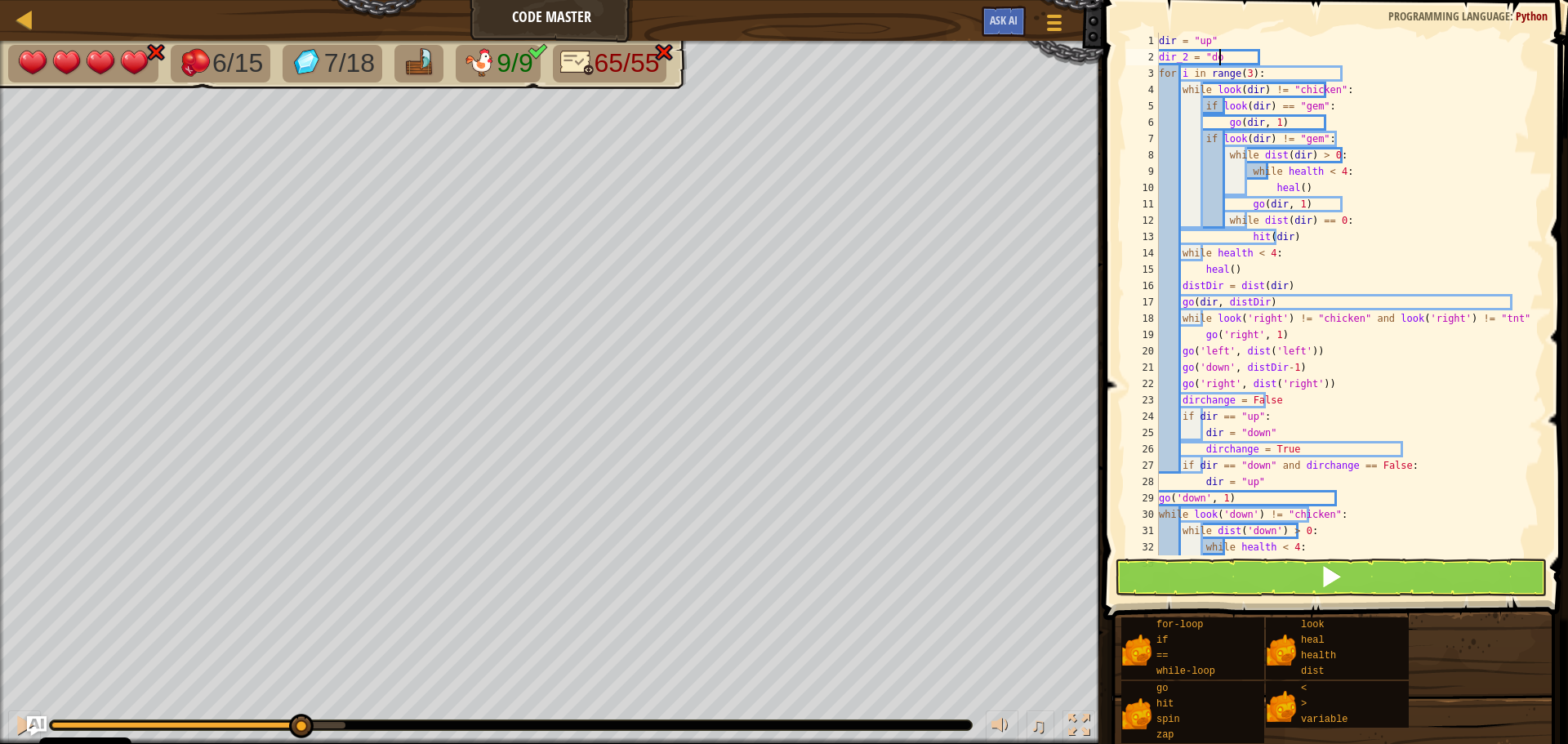
scroll to position [8, 5]
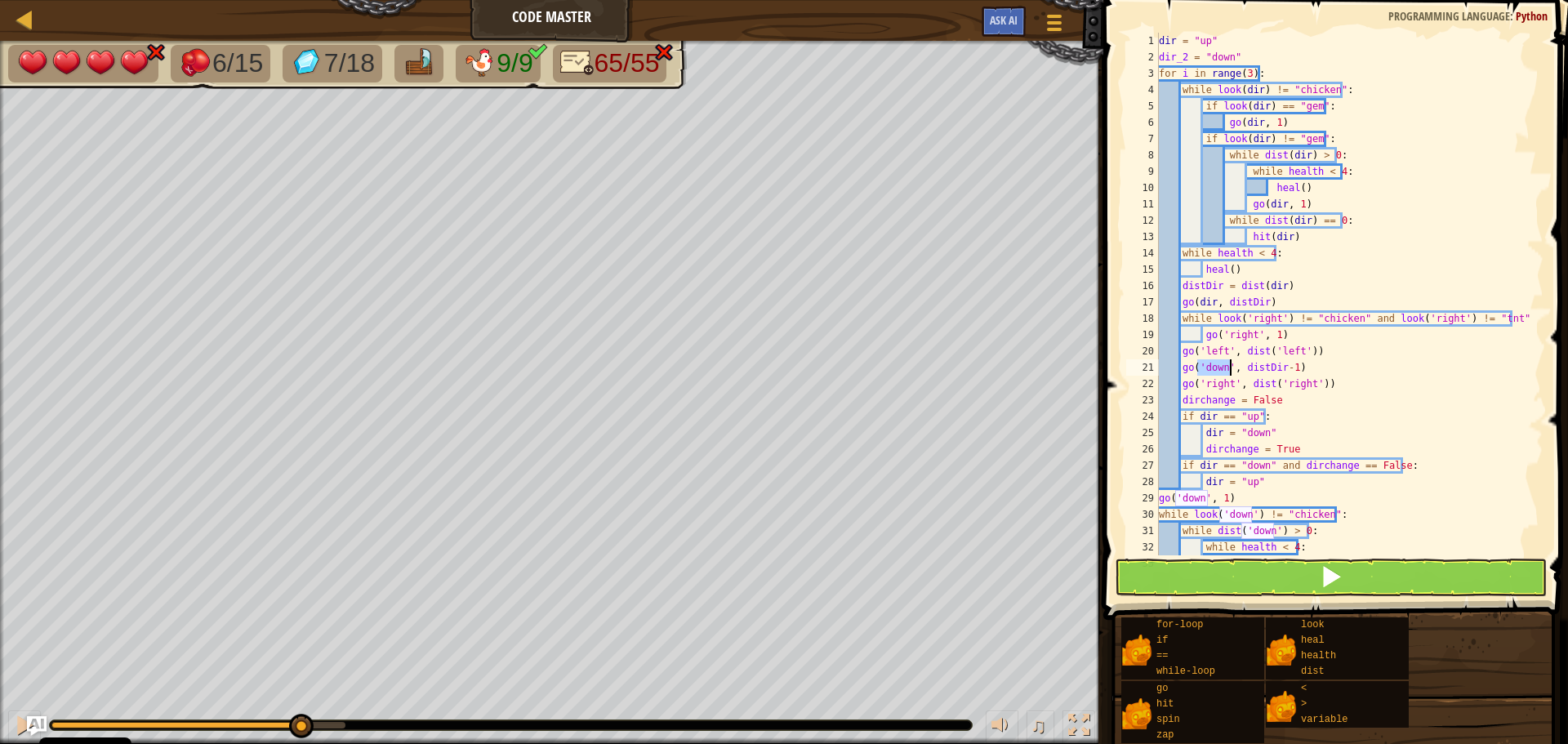
drag, startPoint x: 1195, startPoint y: 366, endPoint x: 1229, endPoint y: 363, distance: 34.1
click at [1229, 363] on div "dir = "up" dir_2 = "down" for i in range ( 3 ) : while look ( dir ) != "chicken…" at bounding box center [1343, 310] width 375 height 555
click at [1229, 363] on div "dir = "up" dir_2 = "down" for i in range ( 3 ) : while look ( dir ) != "chicken…" at bounding box center [1343, 294] width 375 height 523
drag, startPoint x: 1230, startPoint y: 364, endPoint x: 1198, endPoint y: 370, distance: 32.6
click at [1198, 370] on div "dir = "up" dir_2 = "down" for i in range ( 3 ) : while look ( dir ) != "chicken…" at bounding box center [1343, 310] width 375 height 555
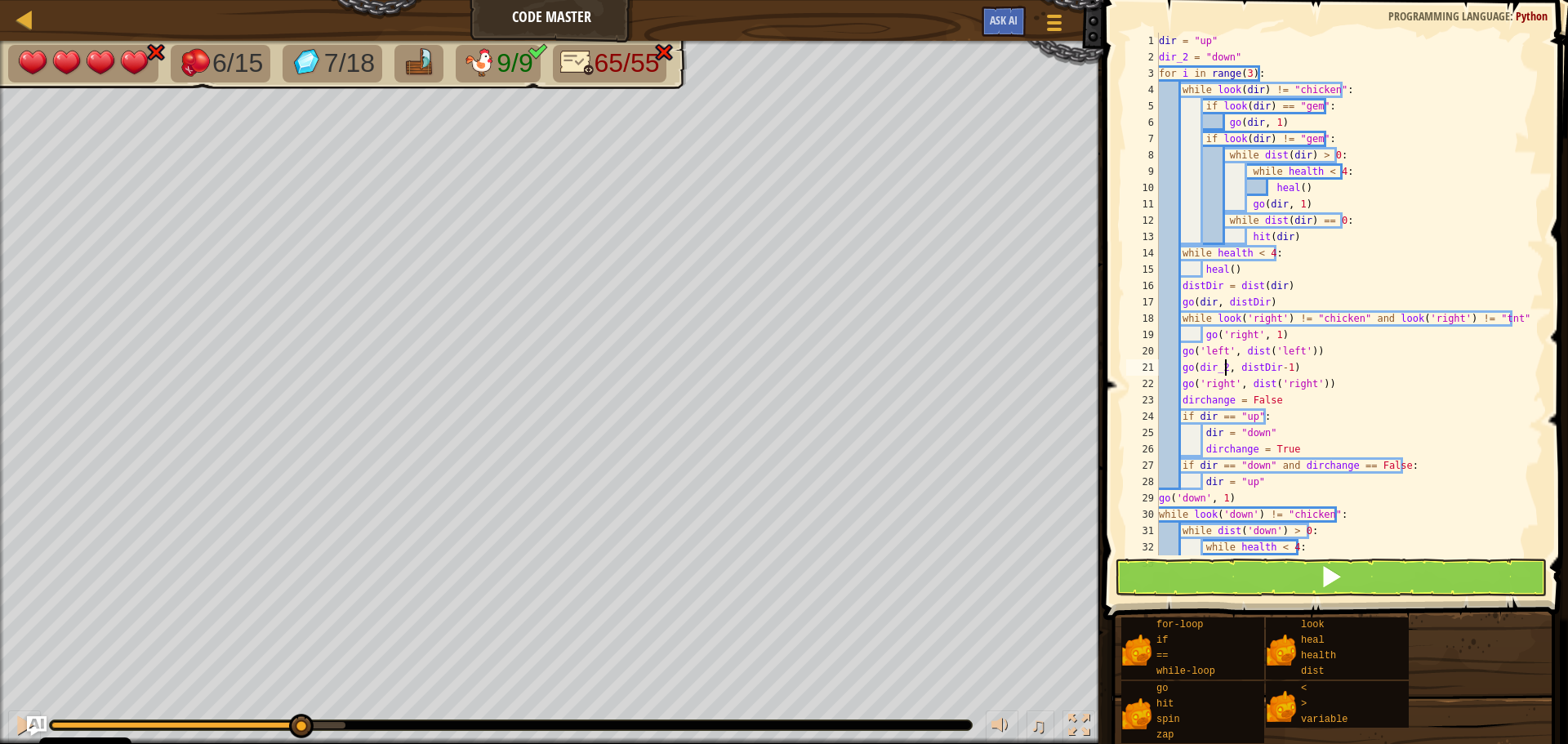
click at [1294, 439] on div "dir = "up" dir_2 = "down" for i in range ( 3 ) : while look ( dir ) != "chicken…" at bounding box center [1343, 310] width 375 height 555
type textarea "dir = "down""
type textarea "dir = "up""
click at [1176, 44] on div "dir = "up" dir_2 = "down" for i in range ( 3 ) : while look ( dir ) != "chicken…" at bounding box center [1343, 310] width 375 height 555
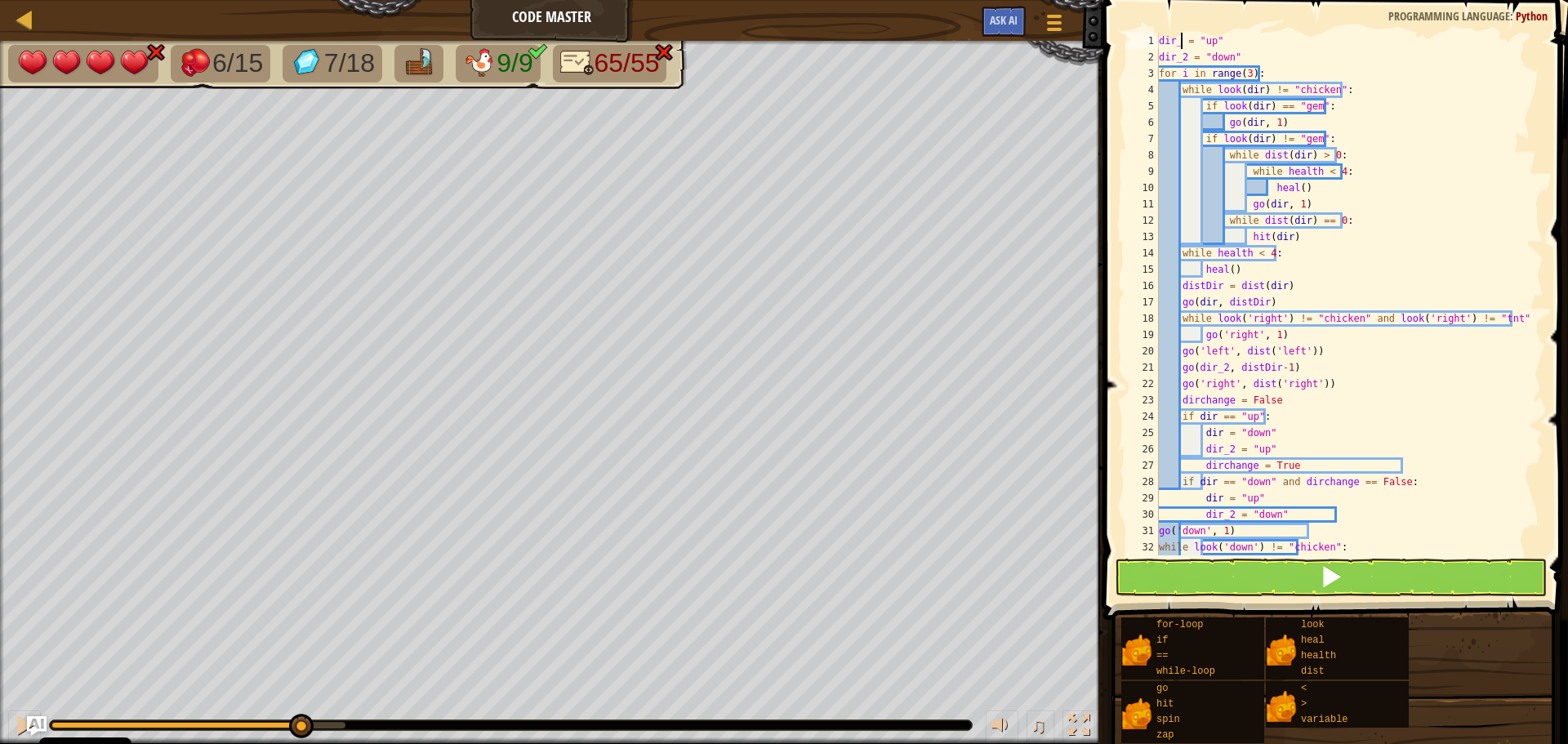
scroll to position [8, 2]
click at [1185, 37] on div "dir_1 = "up" dir_2 = "down" for i in range ( 3 ) : while look ( dir ) != "chick…" at bounding box center [1343, 310] width 375 height 555
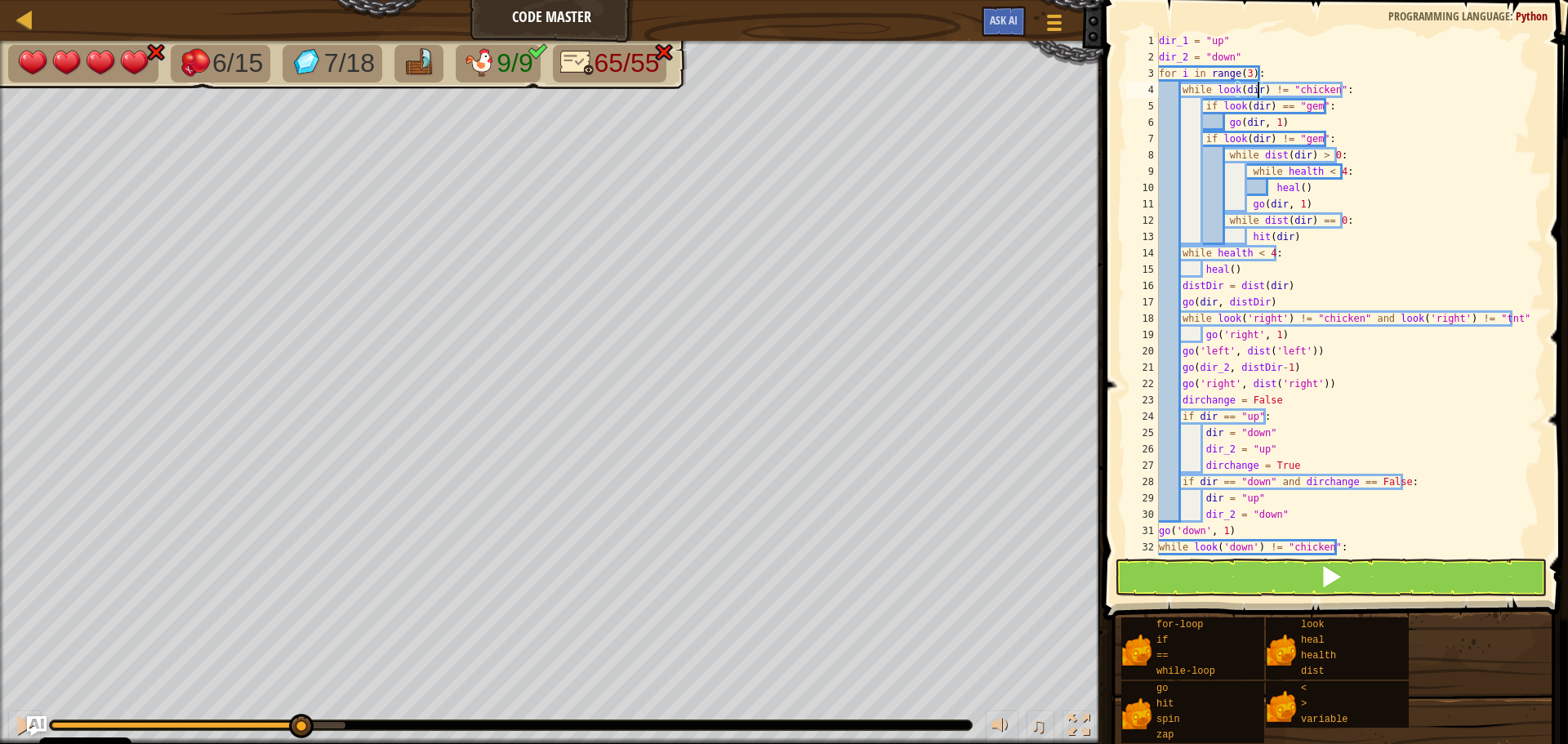
click at [1257, 89] on div "dir_1 = "up" dir_2 = "down" for i in range ( 3 ) : while look ( dir ) != "chick…" at bounding box center [1343, 310] width 375 height 555
paste textarea "_1"
click at [1262, 102] on div "dir_1 = "up" dir_2 = "down" for i in range ( 3 ) : while look ( dir_1 ) != "chi…" at bounding box center [1343, 310] width 375 height 555
paste textarea "_1"
drag, startPoint x: 1257, startPoint y: 122, endPoint x: 1260, endPoint y: 136, distance: 14.3
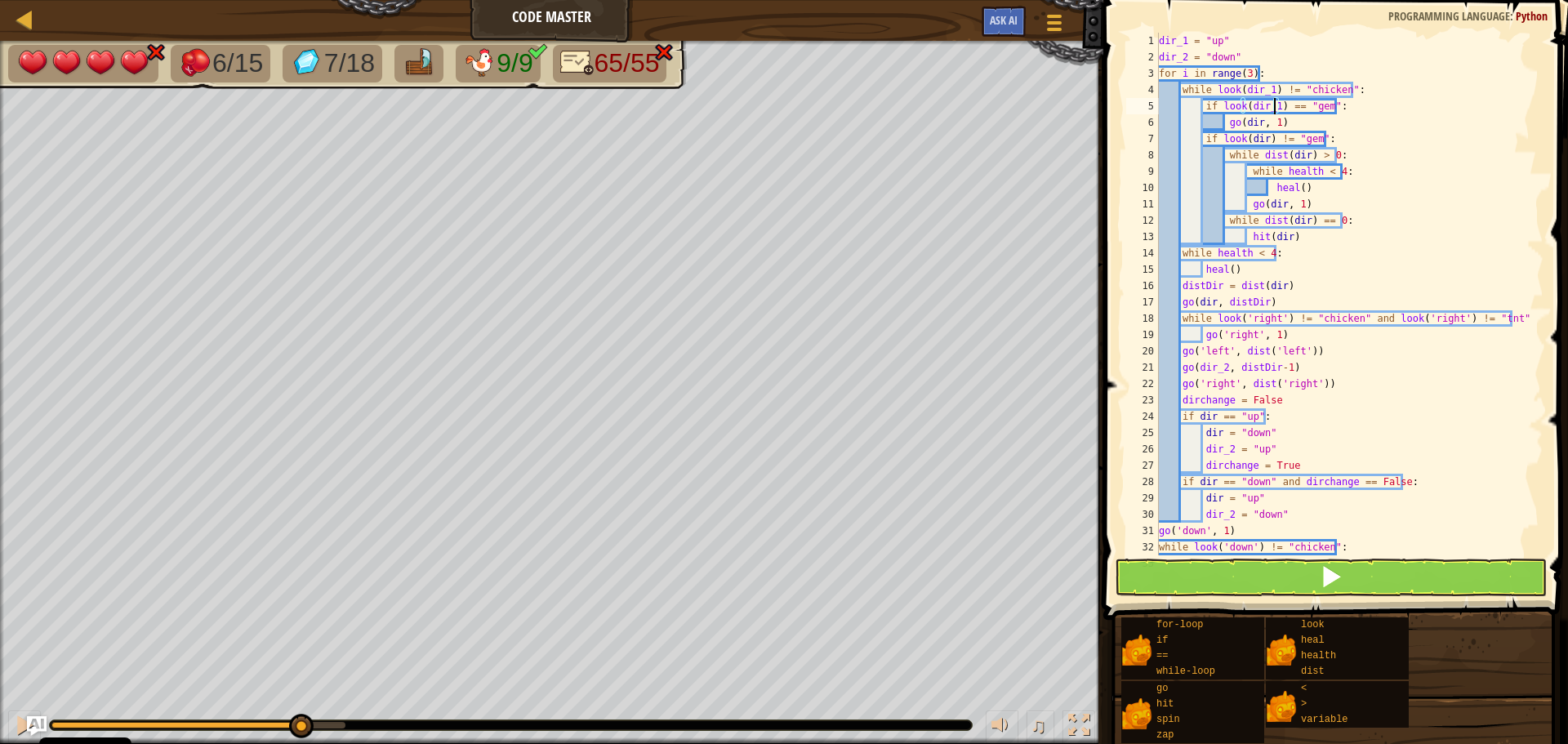
click at [1257, 124] on div "dir_1 = "up" dir_2 = "down" for i in range ( 3 ) : while look ( dir_1 ) != "chi…" at bounding box center [1343, 310] width 375 height 555
paste textarea "_1"
click at [1263, 142] on div "dir_1 = "up" dir_2 = "down" for i in range ( 3 ) : while look ( dir_1 ) != "chi…" at bounding box center [1343, 310] width 375 height 555
paste textarea "_1"
click at [1303, 158] on div "dir_1 = "up" dir_2 = "down" for i in range ( 3 ) : while look ( dir_1 ) != "chi…" at bounding box center [1343, 310] width 375 height 555
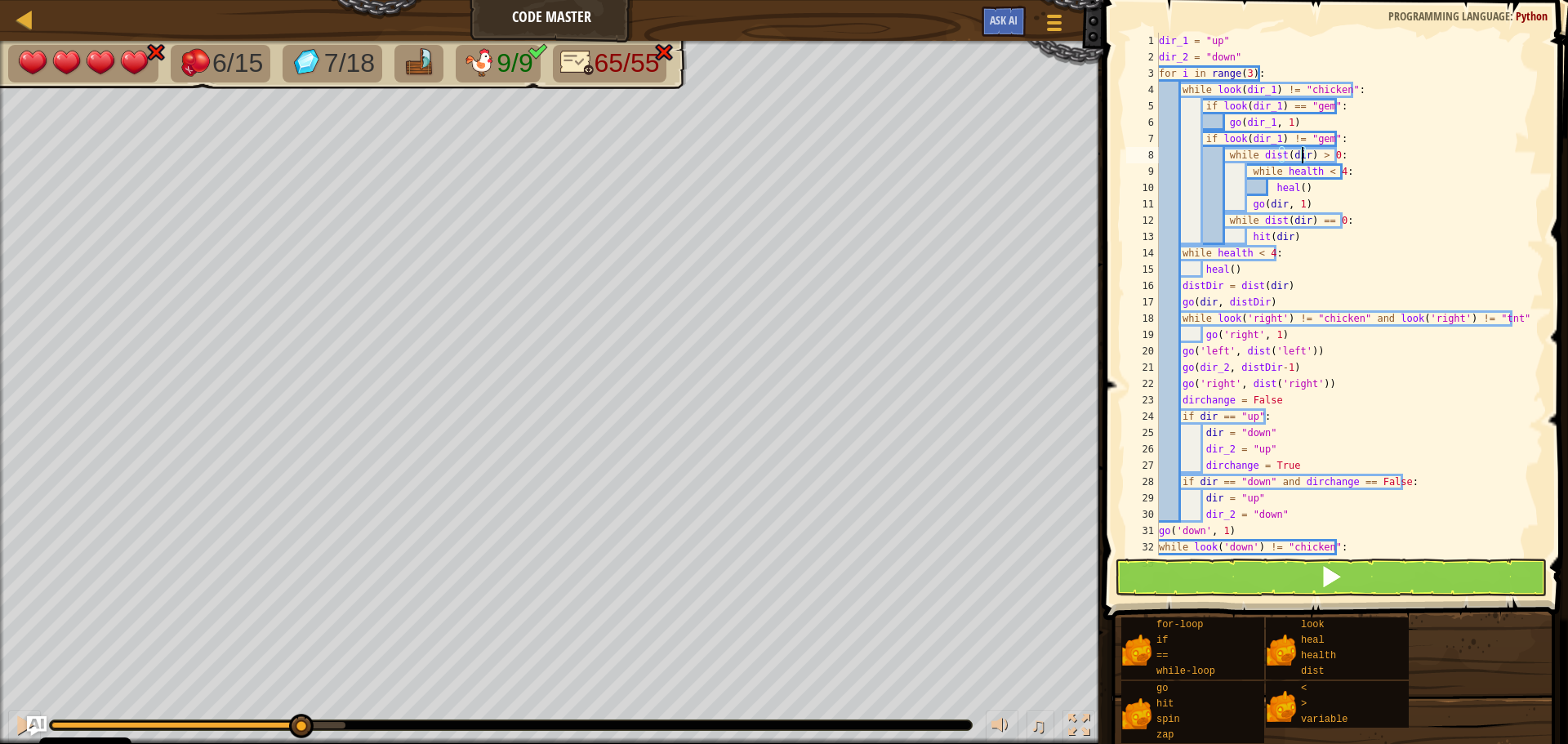
paste textarea "_1"
click at [1279, 202] on div "dir_1 = "up" dir_2 = "down" for i in range ( 3 ) : while look ( dir_1 ) != "chi…" at bounding box center [1343, 310] width 375 height 555
paste textarea "_1"
click at [1299, 221] on div "dir_1 = "up" dir_2 = "down" for i in range ( 3 ) : while look ( dir_1 ) != "chi…" at bounding box center [1343, 310] width 375 height 555
paste textarea "_1"
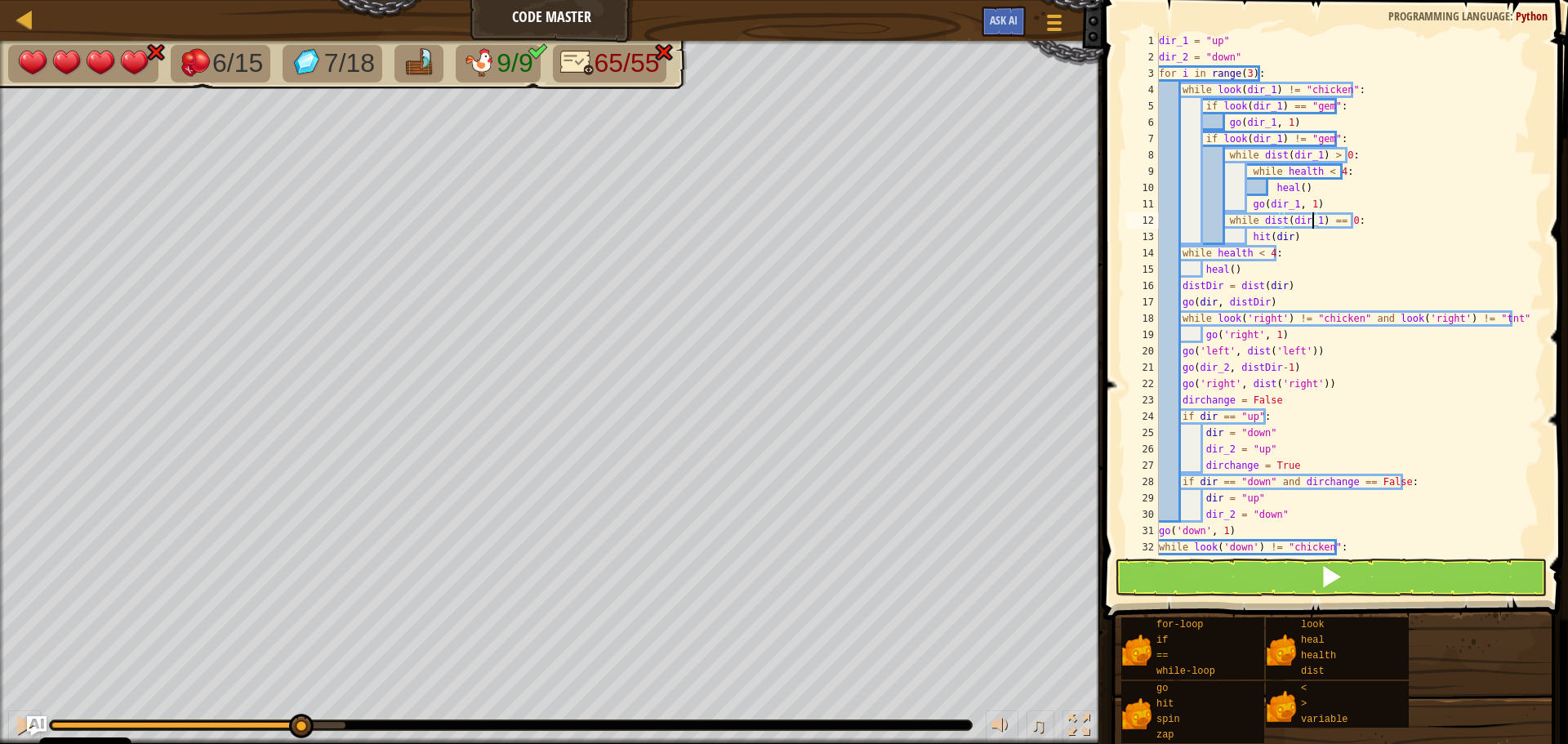
click at [1282, 239] on div "dir_1 = "up" dir_2 = "down" for i in range ( 3 ) : while look ( dir_1 ) != "chi…" at bounding box center [1343, 310] width 375 height 555
paste textarea "_1"
click at [1278, 289] on div "dir_1 = "up" dir_2 = "down" for i in range ( 3 ) : while look ( dir_1 ) != "chi…" at bounding box center [1343, 310] width 375 height 555
paste textarea "_1"
click at [1215, 419] on div "dir_1 = "up" dir_2 = "down" for i in range ( 3 ) : while look ( dir_1 ) != "chi…" at bounding box center [1343, 310] width 375 height 555
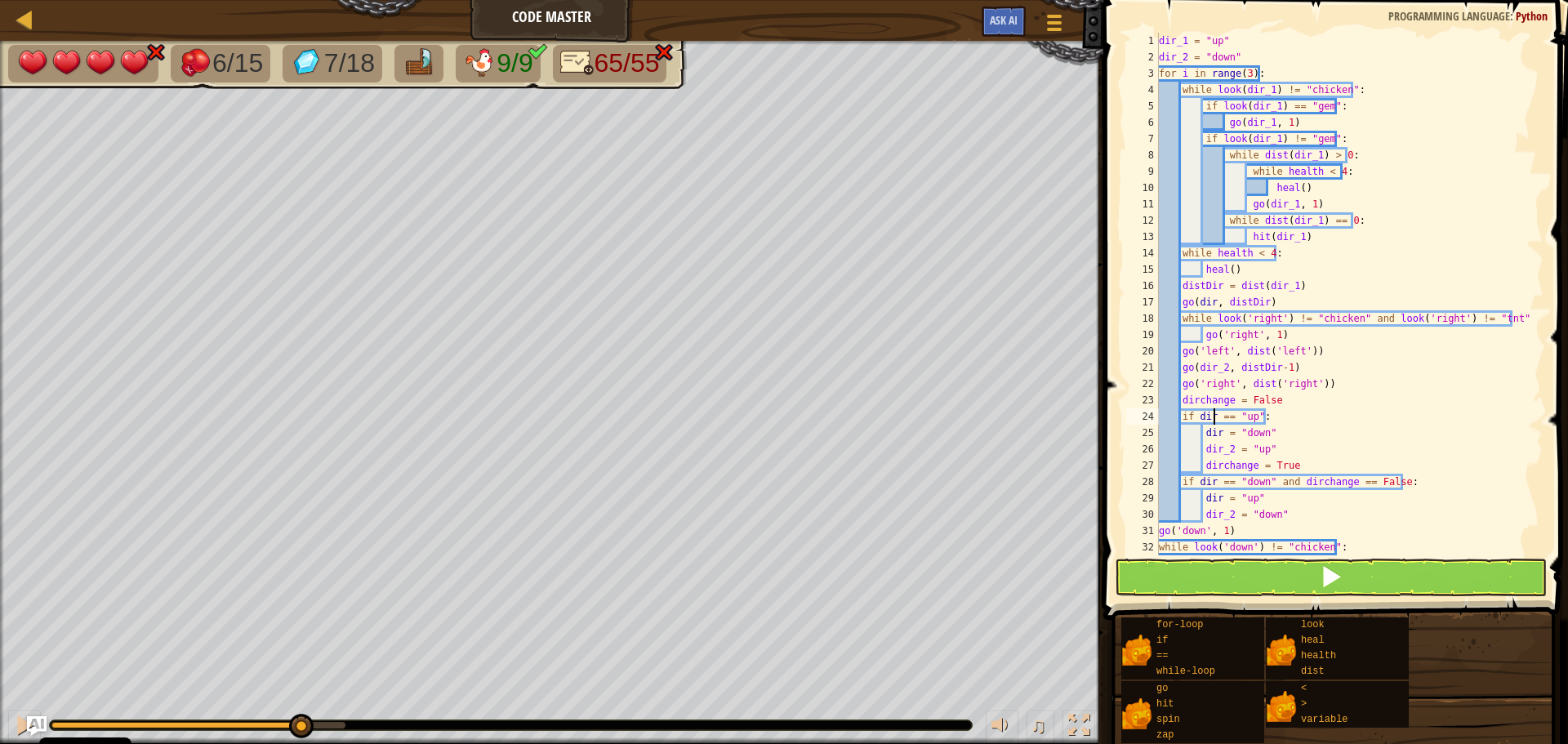
paste textarea "_1"
drag, startPoint x: 1219, startPoint y: 433, endPoint x: 1241, endPoint y: 458, distance: 33.3
click at [1220, 434] on div "dir_1 = "up" dir_2 = "down" for i in range ( 3 ) : while look ( dir_1 ) != "chi…" at bounding box center [1343, 310] width 375 height 555
paste textarea "_1"
click at [1218, 500] on div "dir_1 = "up" dir_2 = "down" for i in range ( 3 ) : while look ( dir_1 ) != "chi…" at bounding box center [1343, 310] width 375 height 555
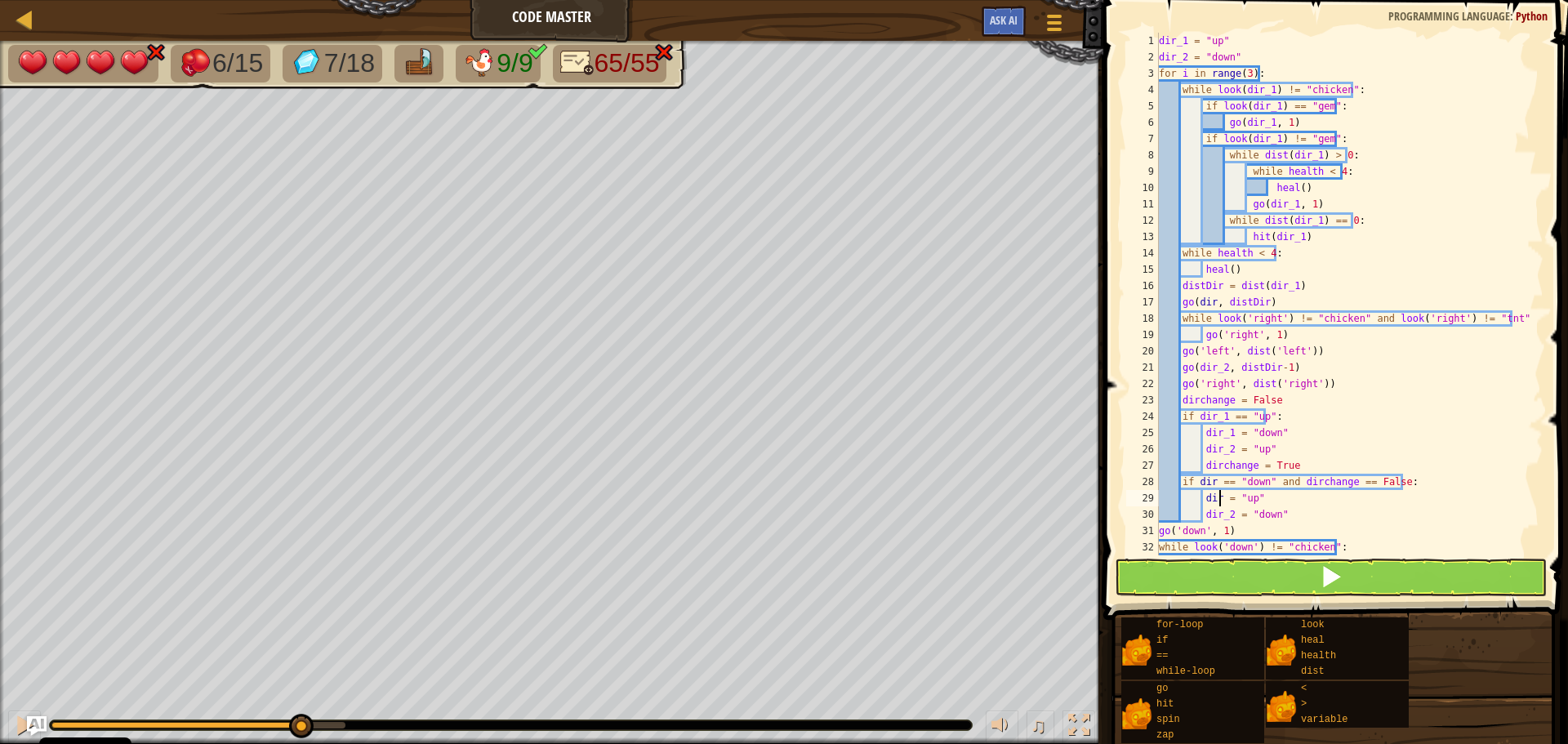
paste textarea "_1"
click at [1212, 483] on div "dir_1 = "up" dir_2 = "down" for i in range ( 3 ) : while look ( dir_1 ) != "chi…" at bounding box center [1343, 310] width 375 height 555
paste textarea "_1"
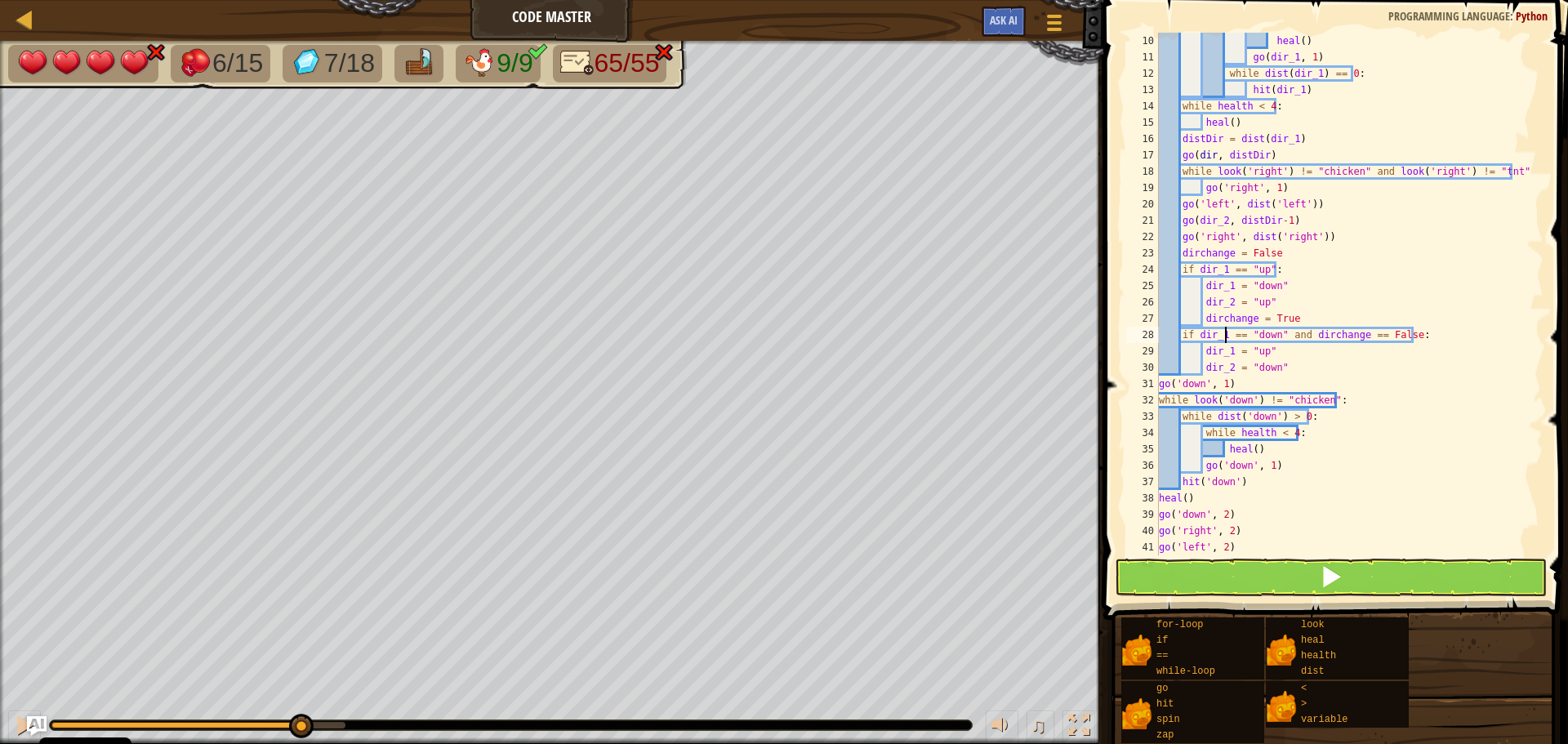
scroll to position [49, 0]
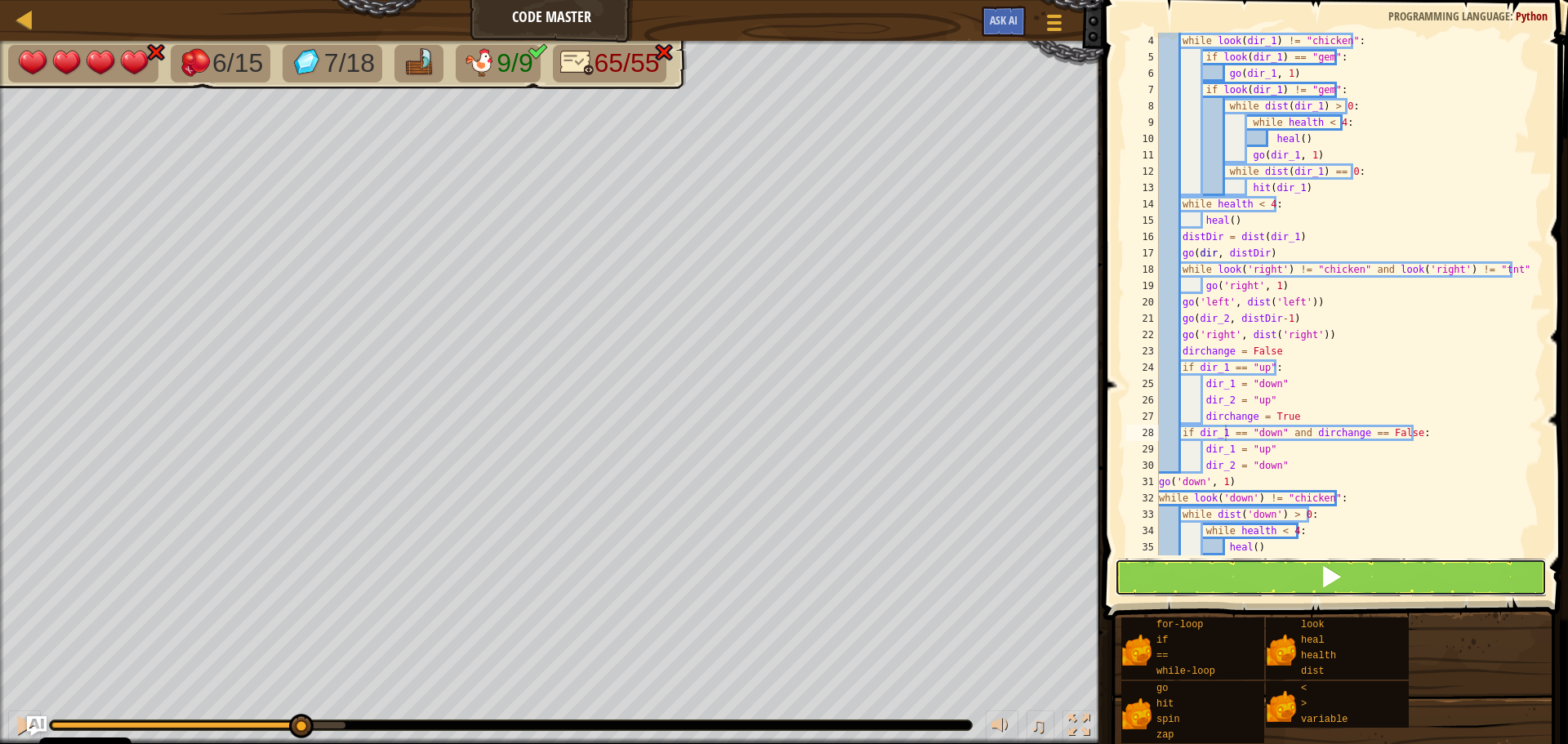
drag, startPoint x: 1280, startPoint y: 578, endPoint x: 1115, endPoint y: 567, distance: 165.4
click at [1279, 578] on button at bounding box center [1330, 577] width 432 height 38
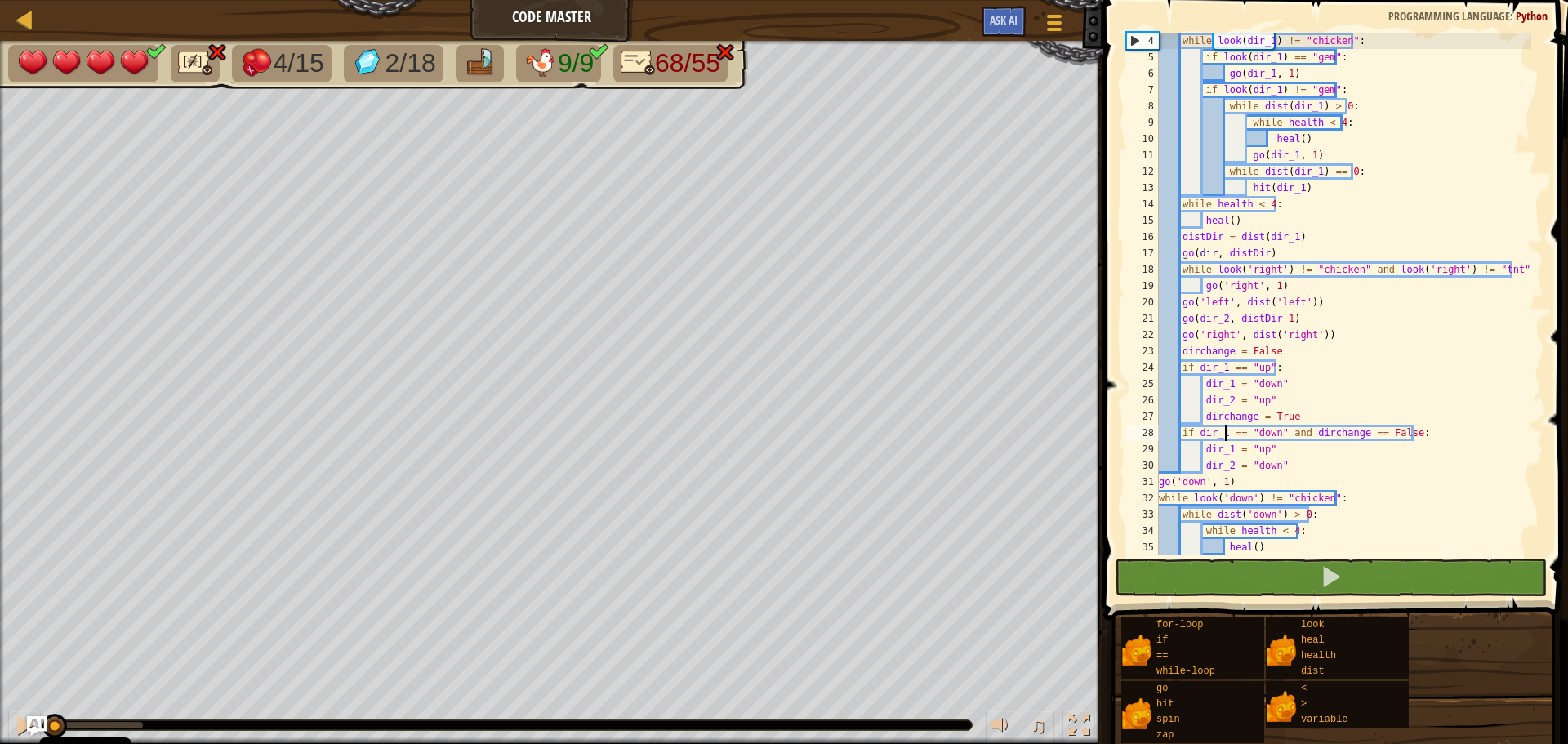
drag, startPoint x: 133, startPoint y: 725, endPoint x: 3, endPoint y: 722, distance: 130.0
click at [3, 722] on div "♫" at bounding box center [552, 721] width 1103 height 49
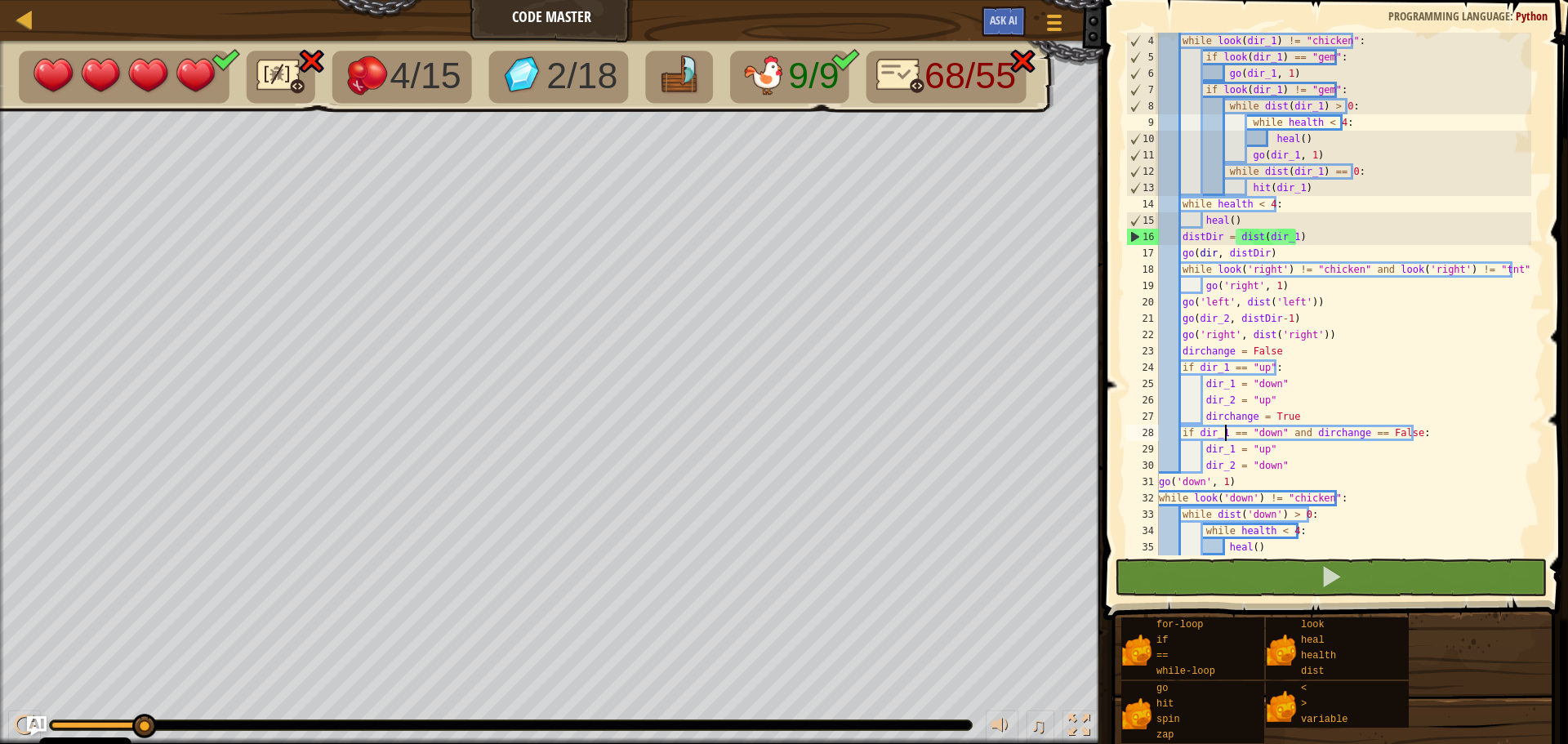
scroll to position [0, 0]
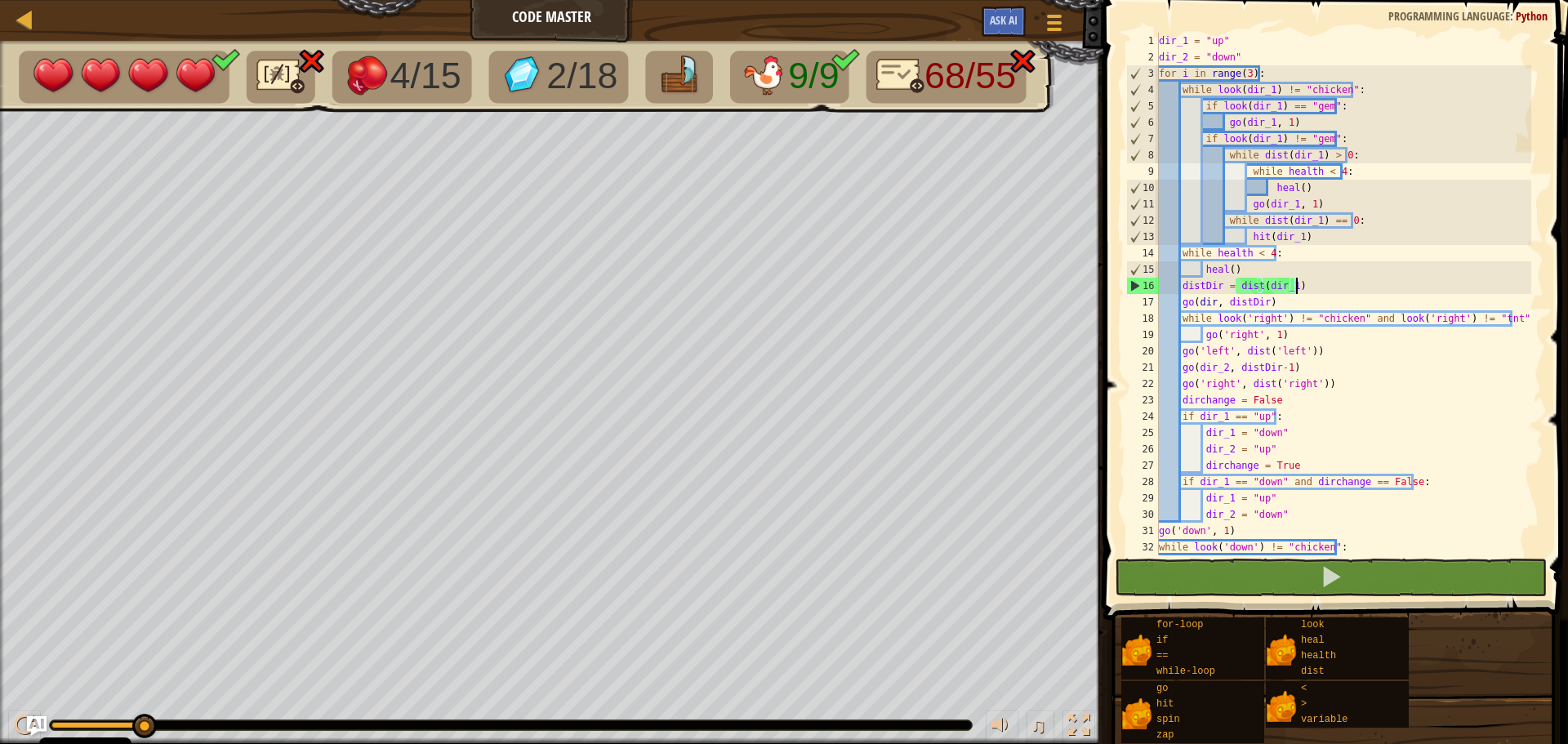
click at [1305, 286] on div "dir_1 = "up" dir_2 = "down" for i in range ( 3 ) : while look ( dir_1 ) != "chi…" at bounding box center [1343, 310] width 375 height 555
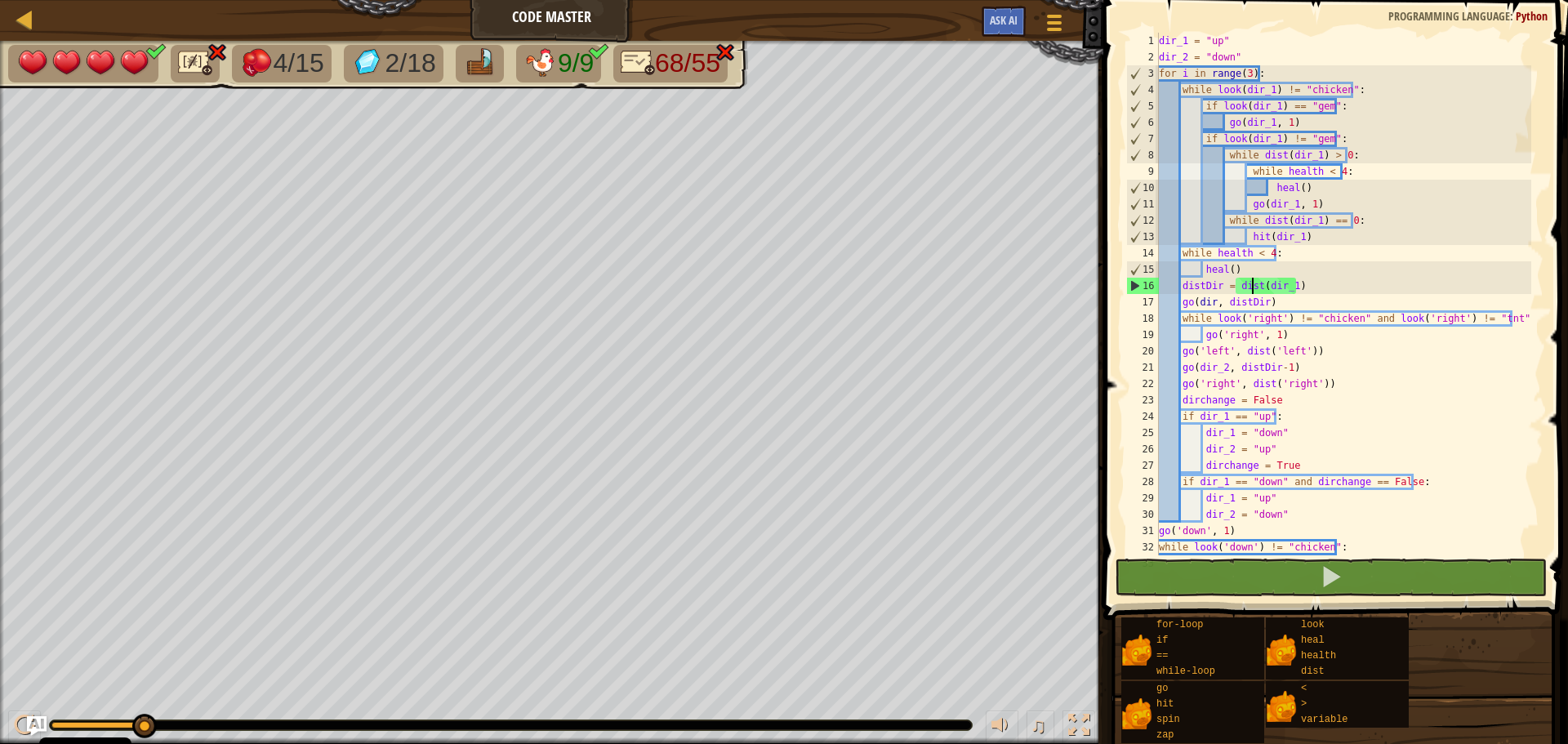
click at [1250, 286] on div "dir_1 = "up" dir_2 = "down" for i in range ( 3 ) : while look ( dir_1 ) != "chi…" at bounding box center [1343, 310] width 375 height 555
click at [42, 725] on img "Ask AI" at bounding box center [37, 726] width 21 height 21
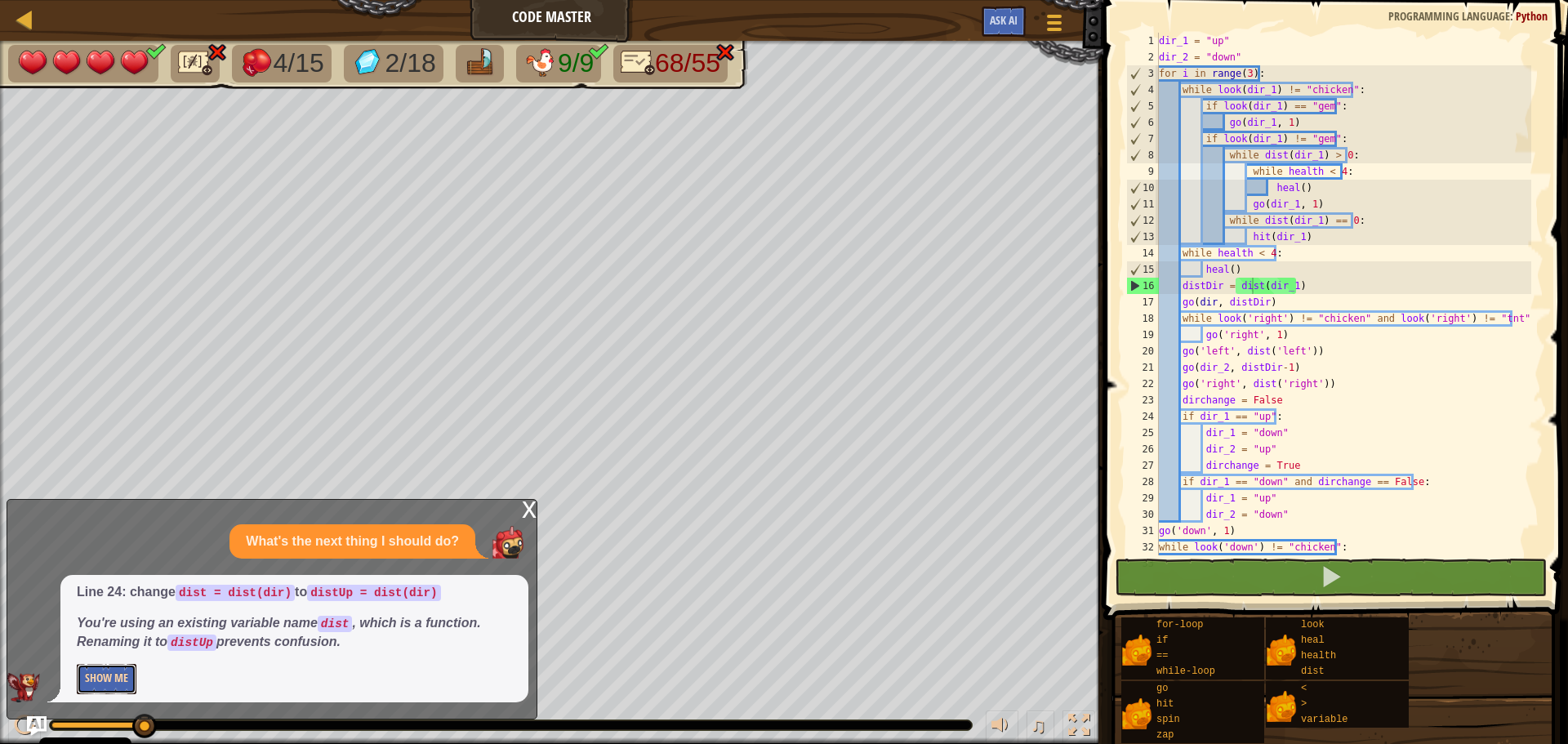
click at [117, 679] on button "Show Me" at bounding box center [107, 679] width 60 height 30
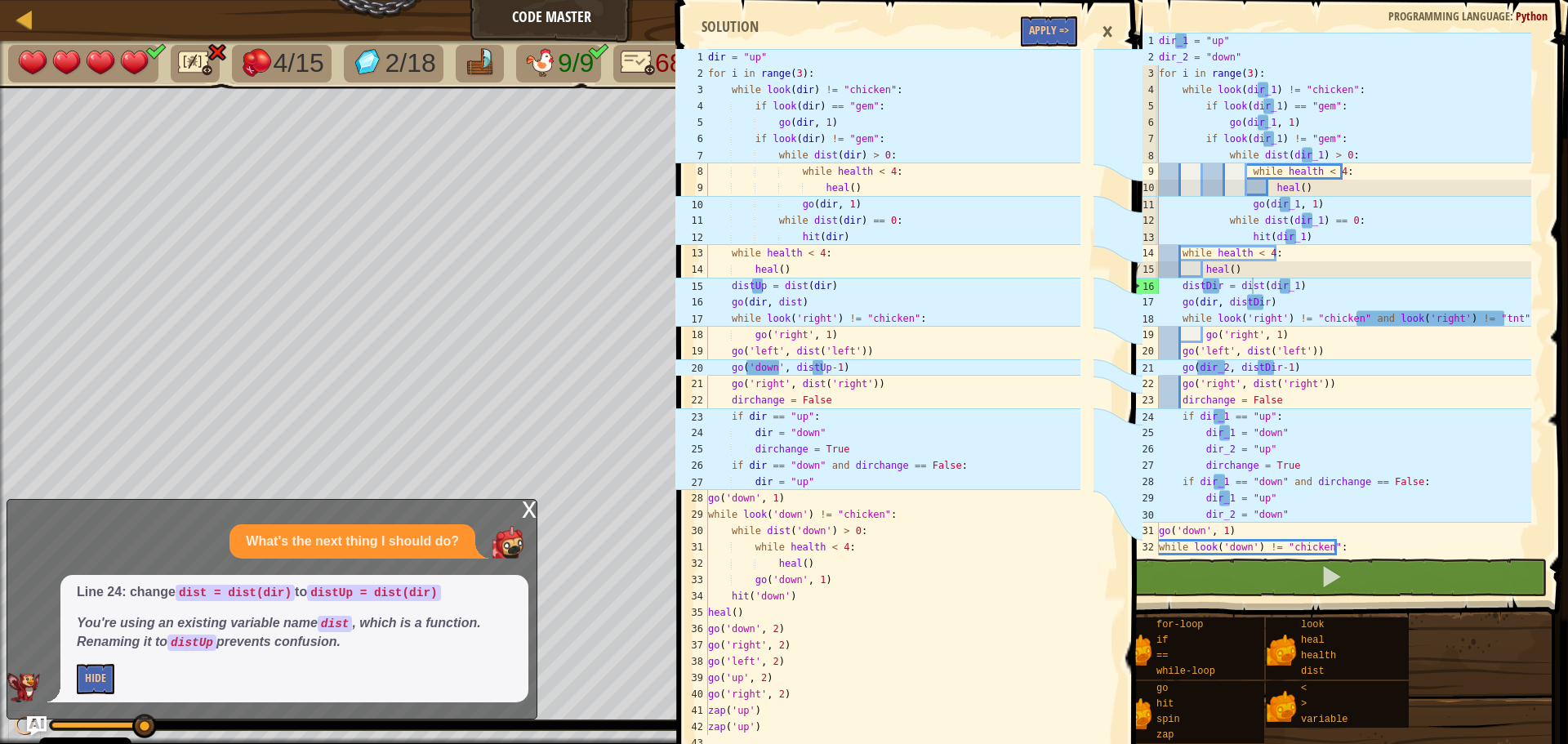
click at [528, 514] on div "x" at bounding box center [528, 507] width 14 height 16
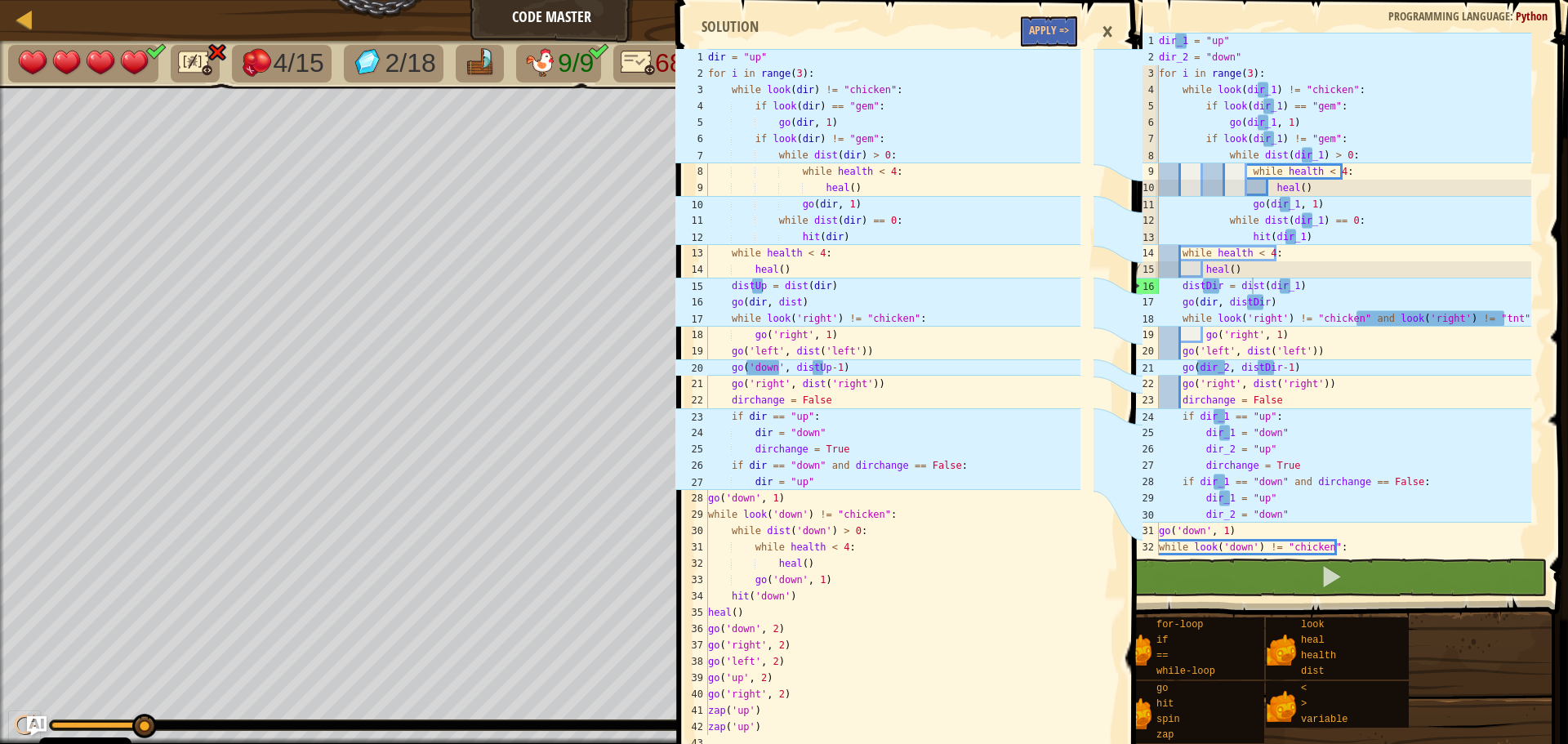
click at [1107, 29] on div "×" at bounding box center [1107, 32] width 28 height 38
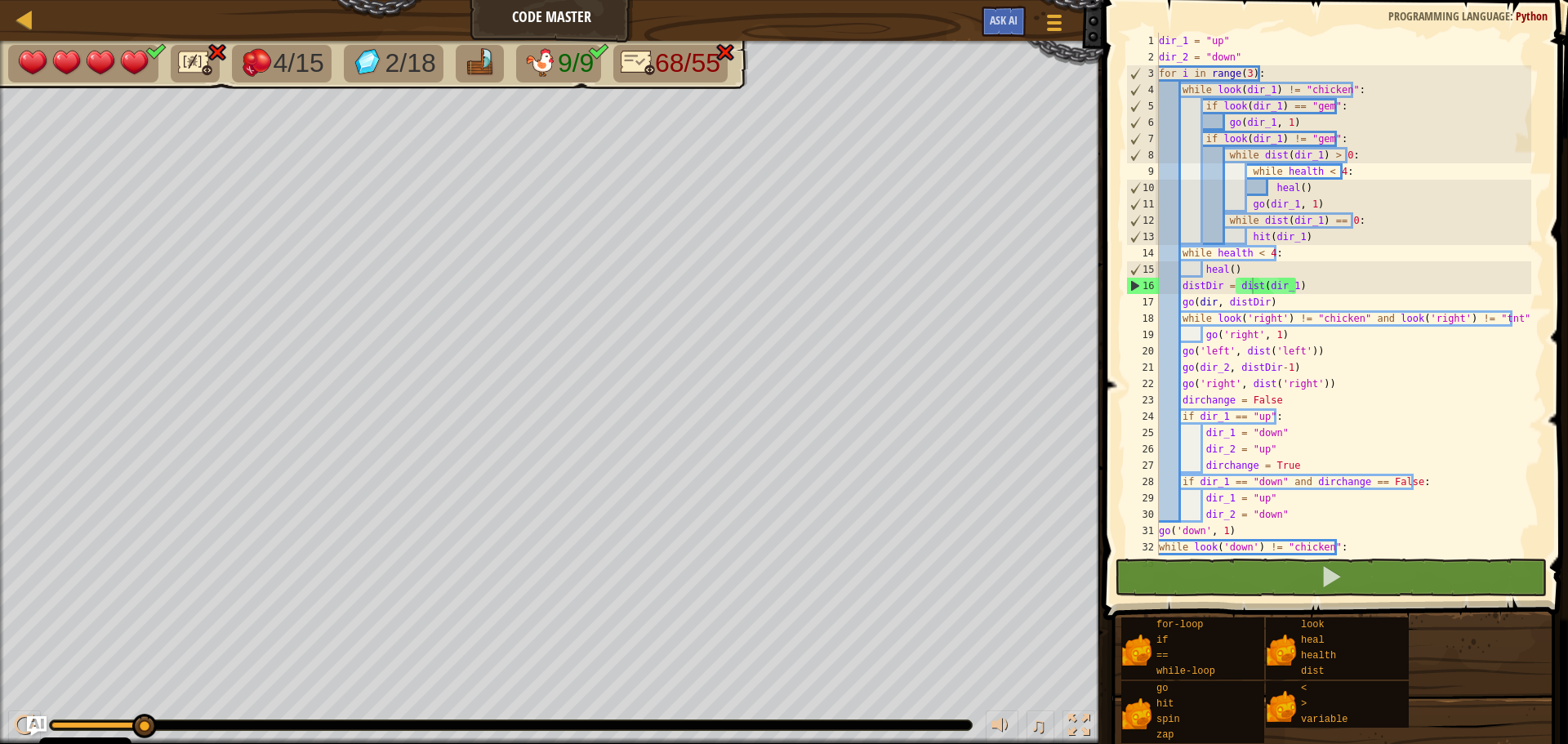
click at [1288, 299] on div "dir_1 = "up" dir_2 = "down" for i in range ( 3 ) : while look ( dir_1 ) != "chi…" at bounding box center [1343, 310] width 375 height 555
click at [1296, 284] on div "dir_1 = "up" dir_2 = "down" for i in range ( 3 ) : while look ( dir_1 ) != "chi…" at bounding box center [1343, 310] width 375 height 555
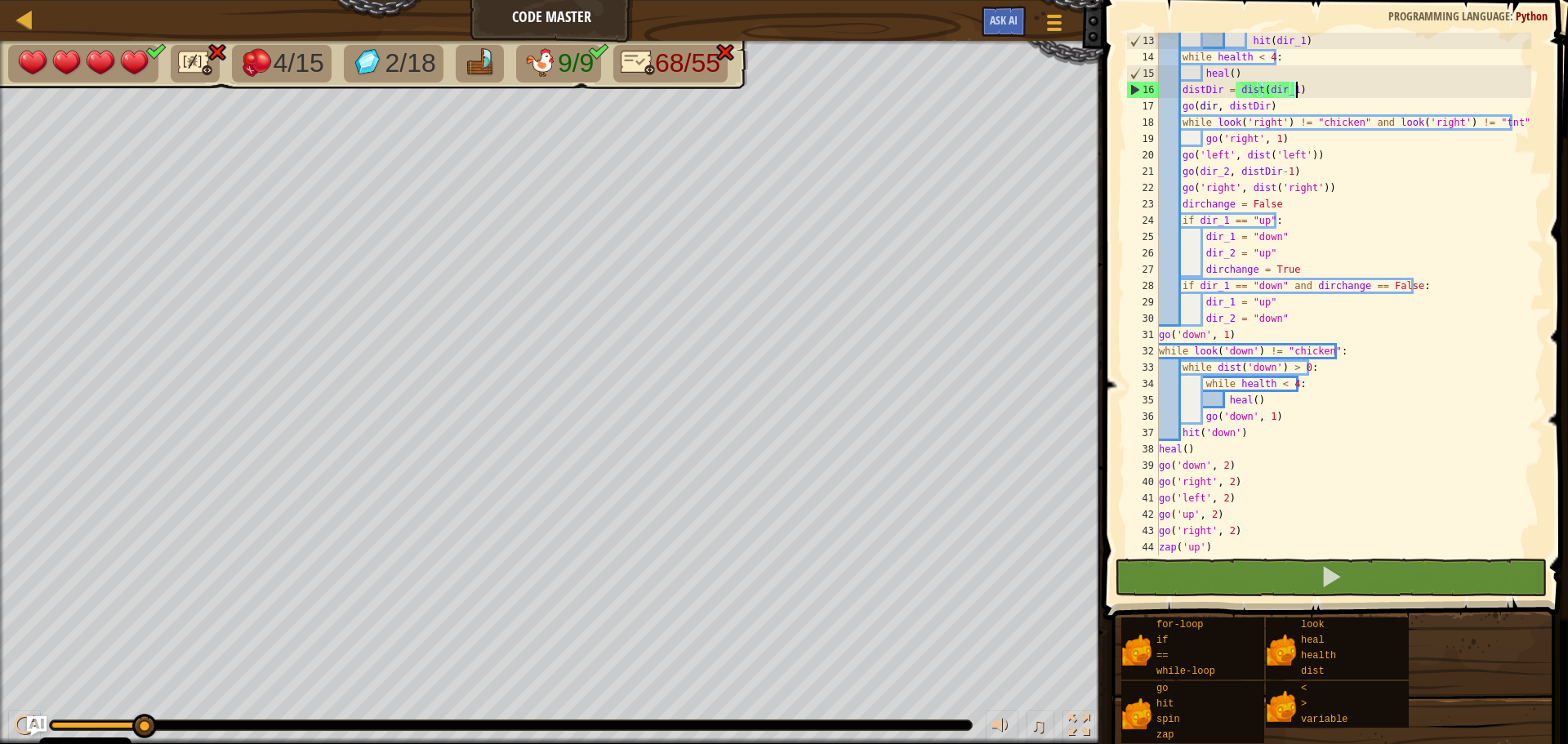
scroll to position [294, 0]
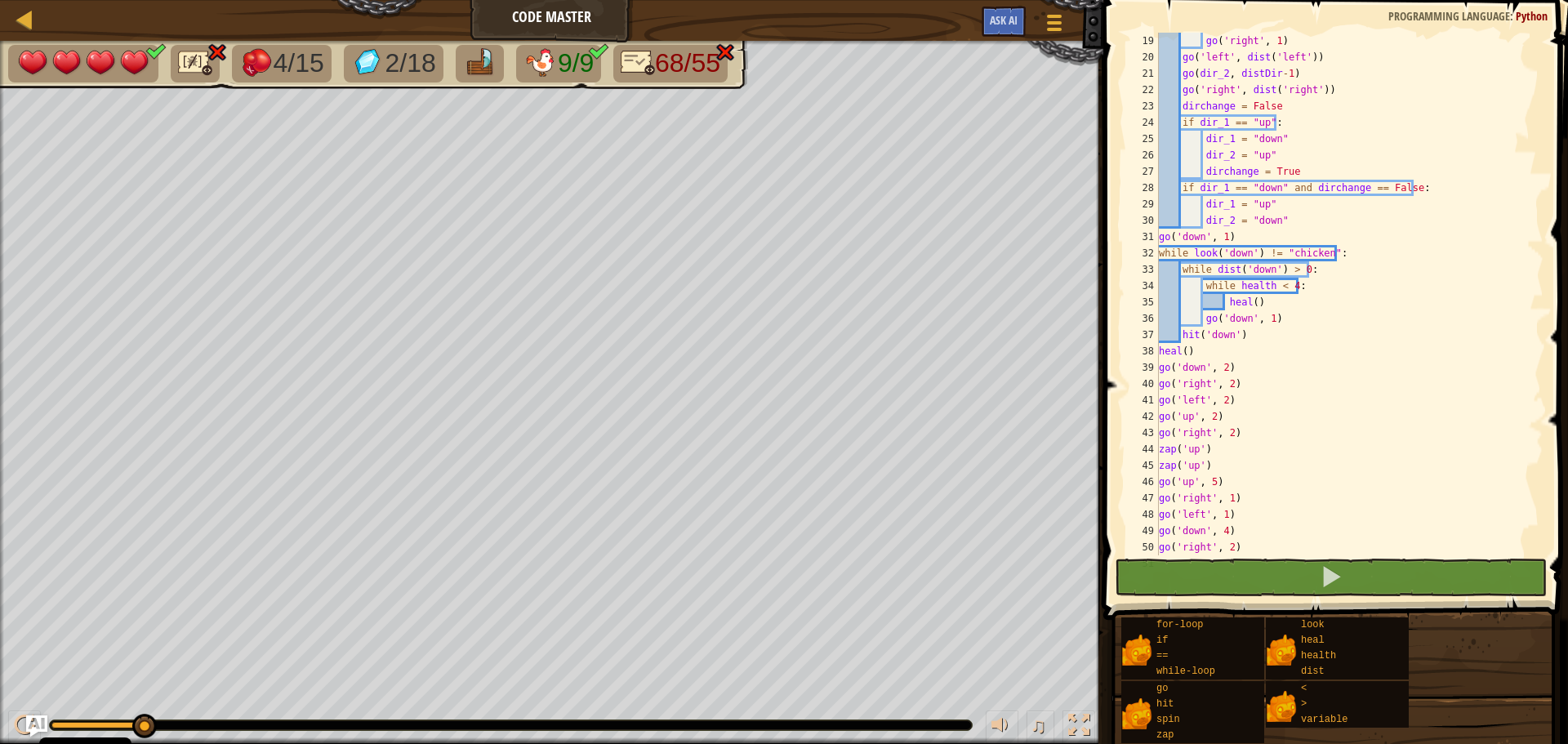
click at [44, 721] on img "Ask AI" at bounding box center [37, 726] width 21 height 21
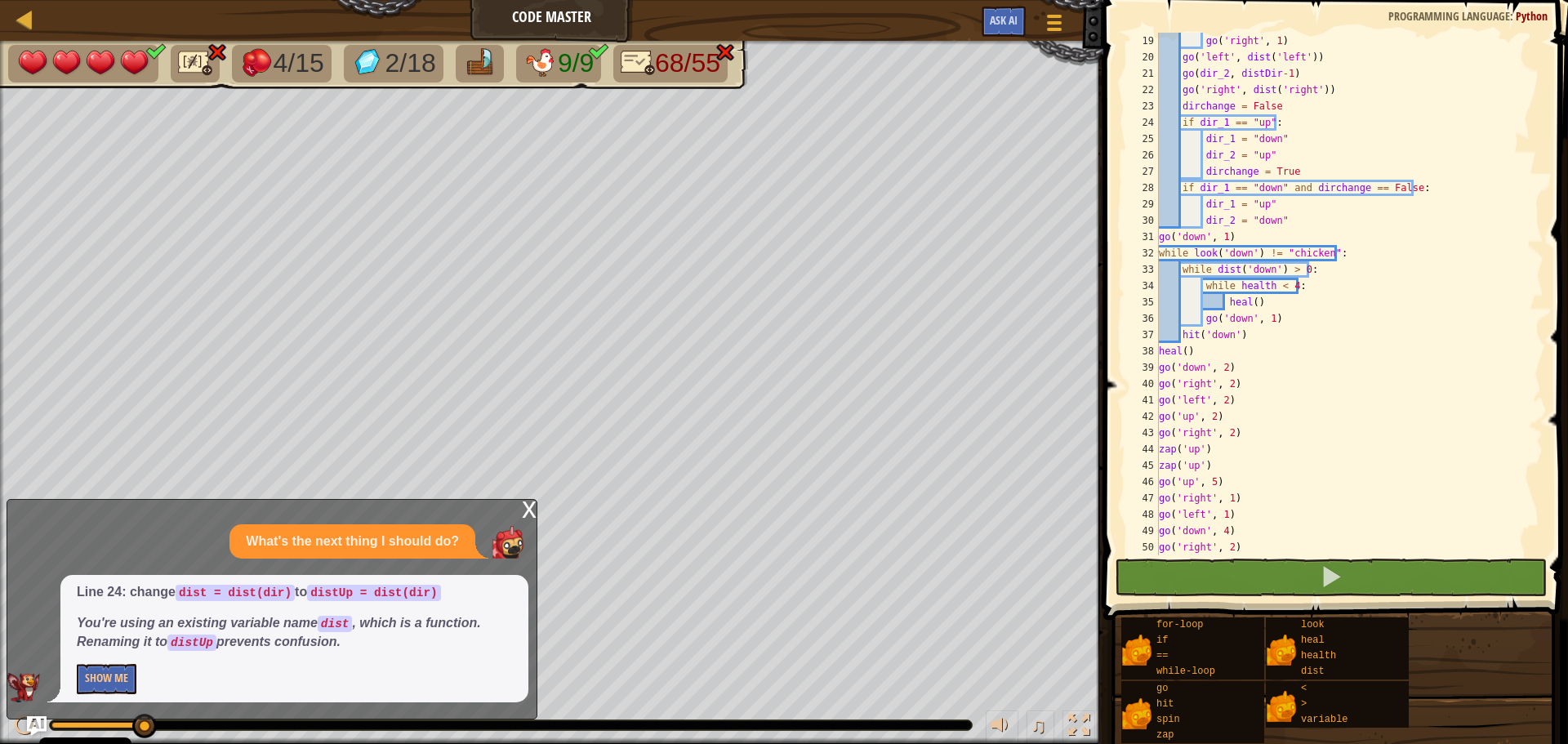
click at [533, 511] on div "x" at bounding box center [528, 507] width 14 height 16
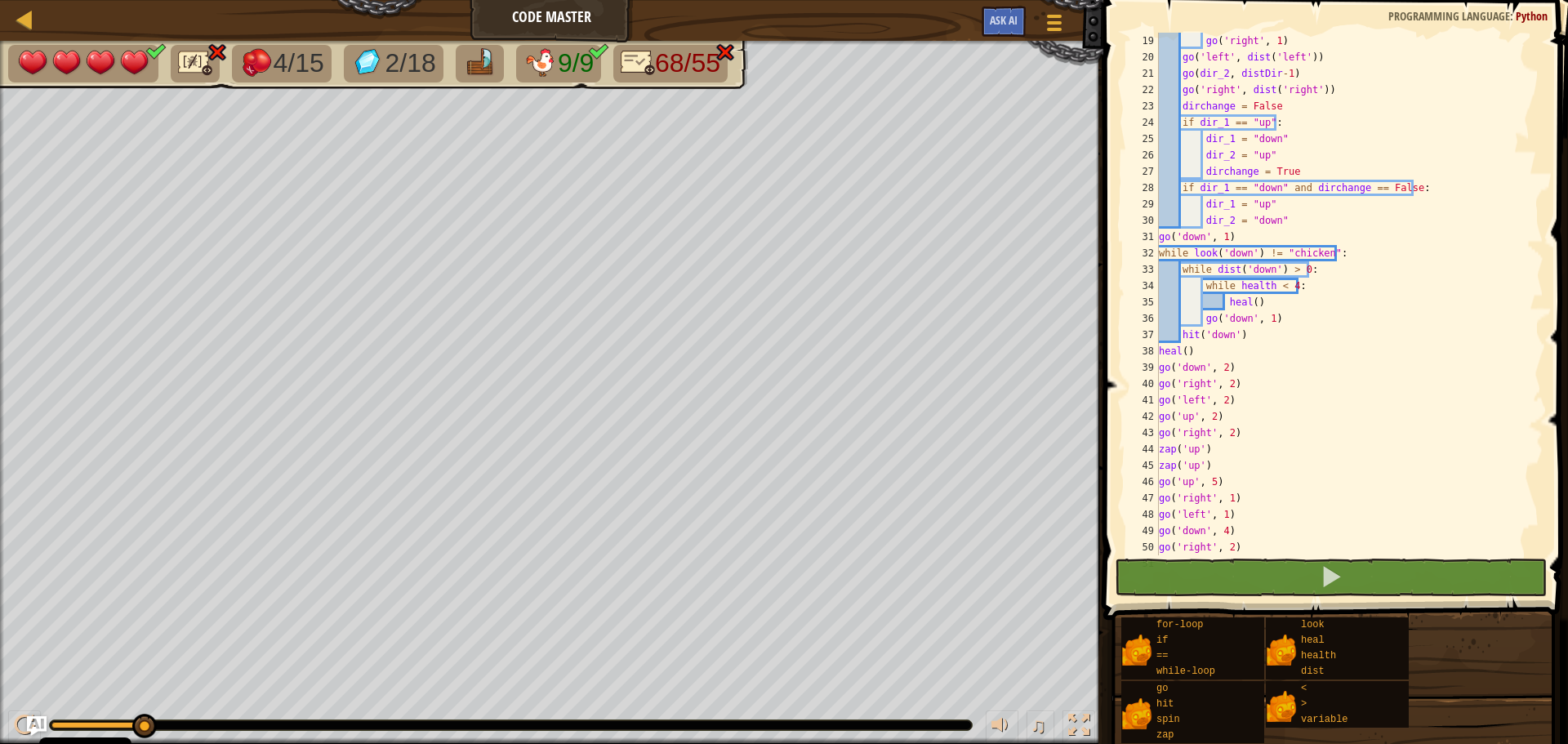
scroll to position [0, 0]
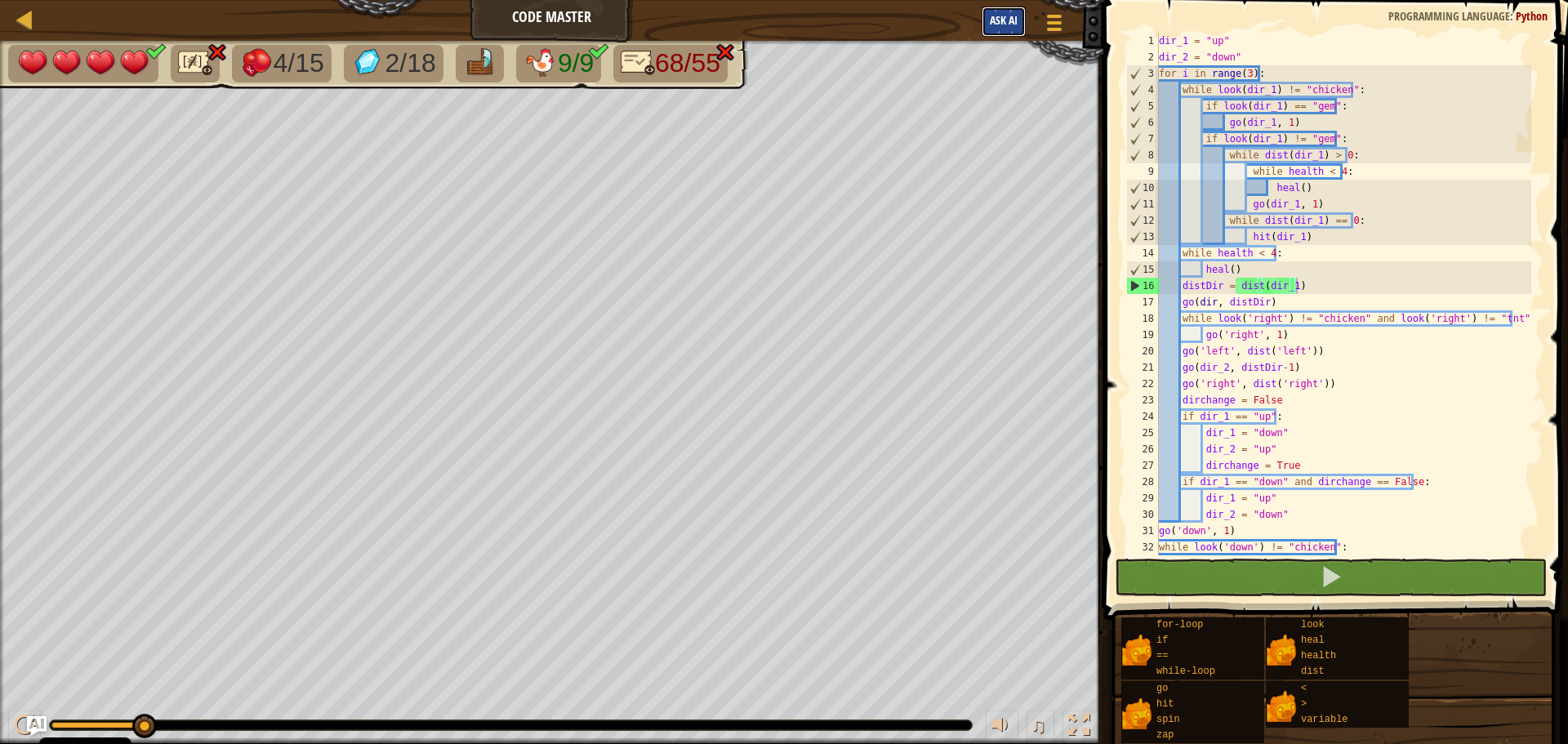
click at [1007, 24] on span "Ask AI" at bounding box center [1003, 20] width 28 height 15
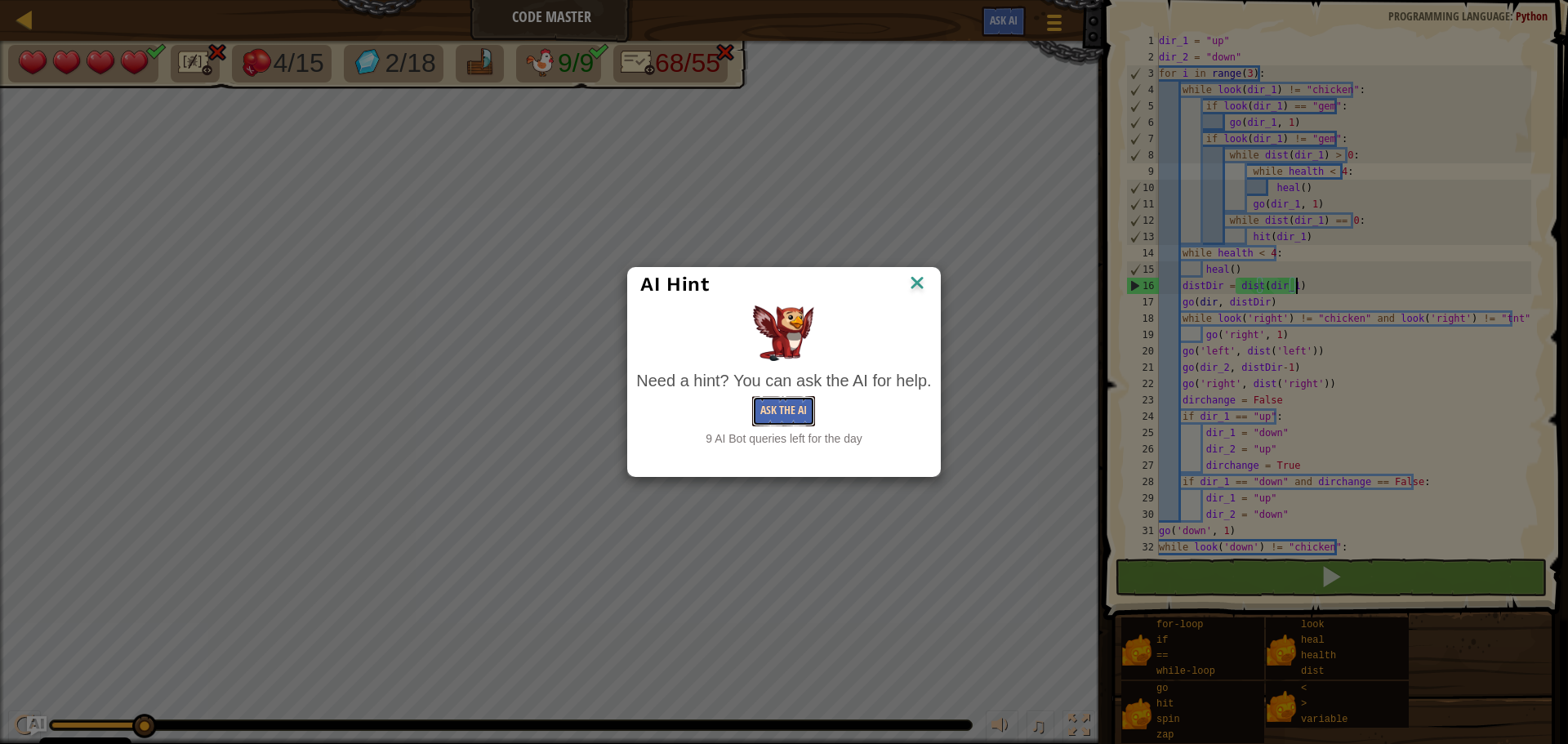
click at [785, 401] on button "Ask the AI" at bounding box center [783, 410] width 63 height 30
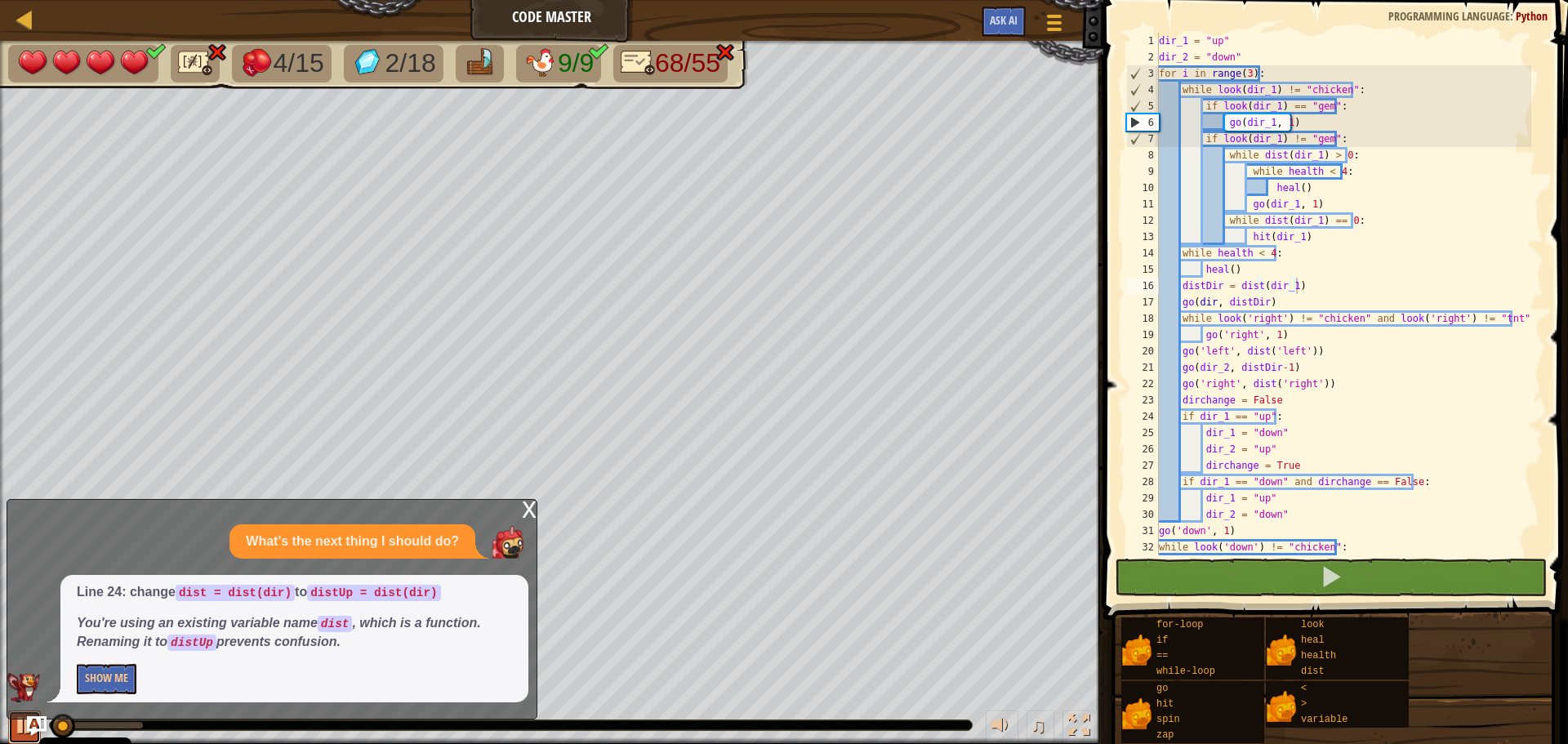
click at [22, 728] on div at bounding box center [24, 725] width 21 height 21
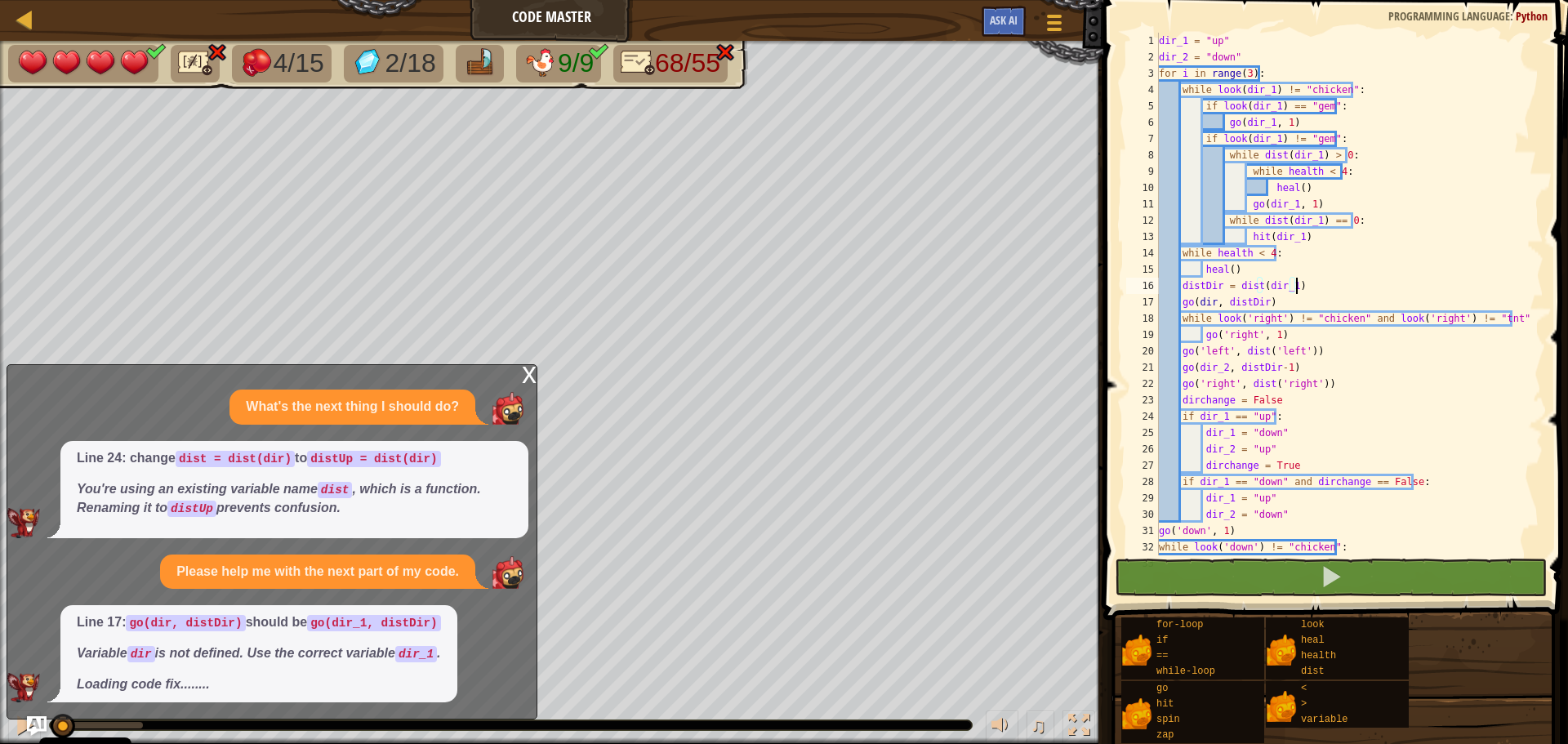
click at [1252, 284] on div "dir_1 = "up" dir_2 = "down" for i in range ( 3 ) : while look ( dir_1 ) != "chi…" at bounding box center [1343, 310] width 375 height 555
click at [1239, 289] on div "dir_1 = "up" dir_2 = "down" for i in range ( 3 ) : while look ( dir_1 ) != "chi…" at bounding box center [1343, 310] width 375 height 555
click at [1237, 288] on div "dir_1 = "up" dir_2 = "down" for i in range ( 3 ) : while look ( dir_1 ) != "chi…" at bounding box center [1343, 310] width 375 height 555
click at [1290, 288] on div "dir_1 = "up" dir_2 = "down" for i in range ( 3 ) : while look ( dir_1 ) != "chi…" at bounding box center [1343, 310] width 375 height 555
click at [1300, 297] on div "dir_1 = "up" dir_2 = "down" for i in range ( 3 ) : while look ( dir_1 ) != "chi…" at bounding box center [1343, 310] width 375 height 555
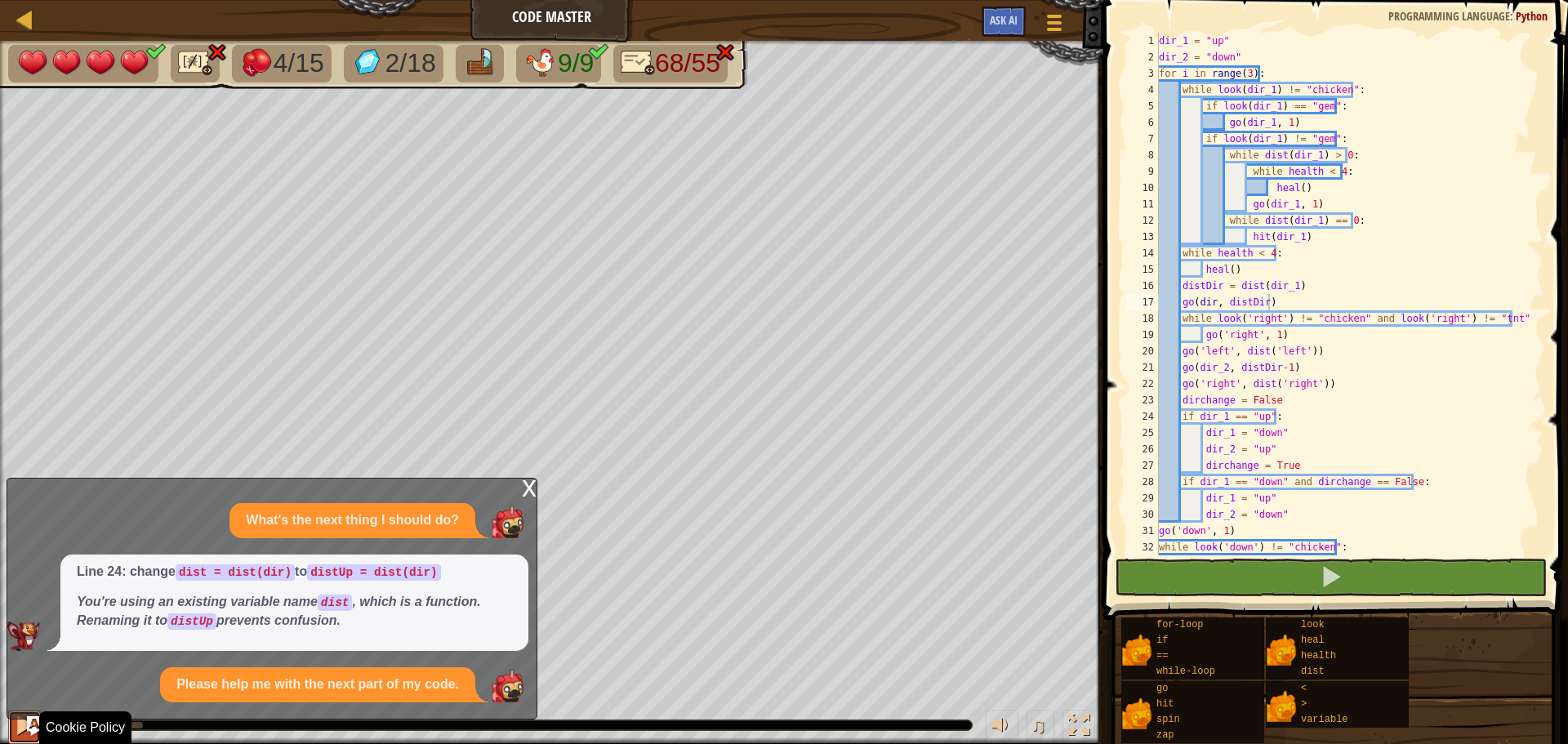
click at [16, 730] on div at bounding box center [24, 725] width 21 height 21
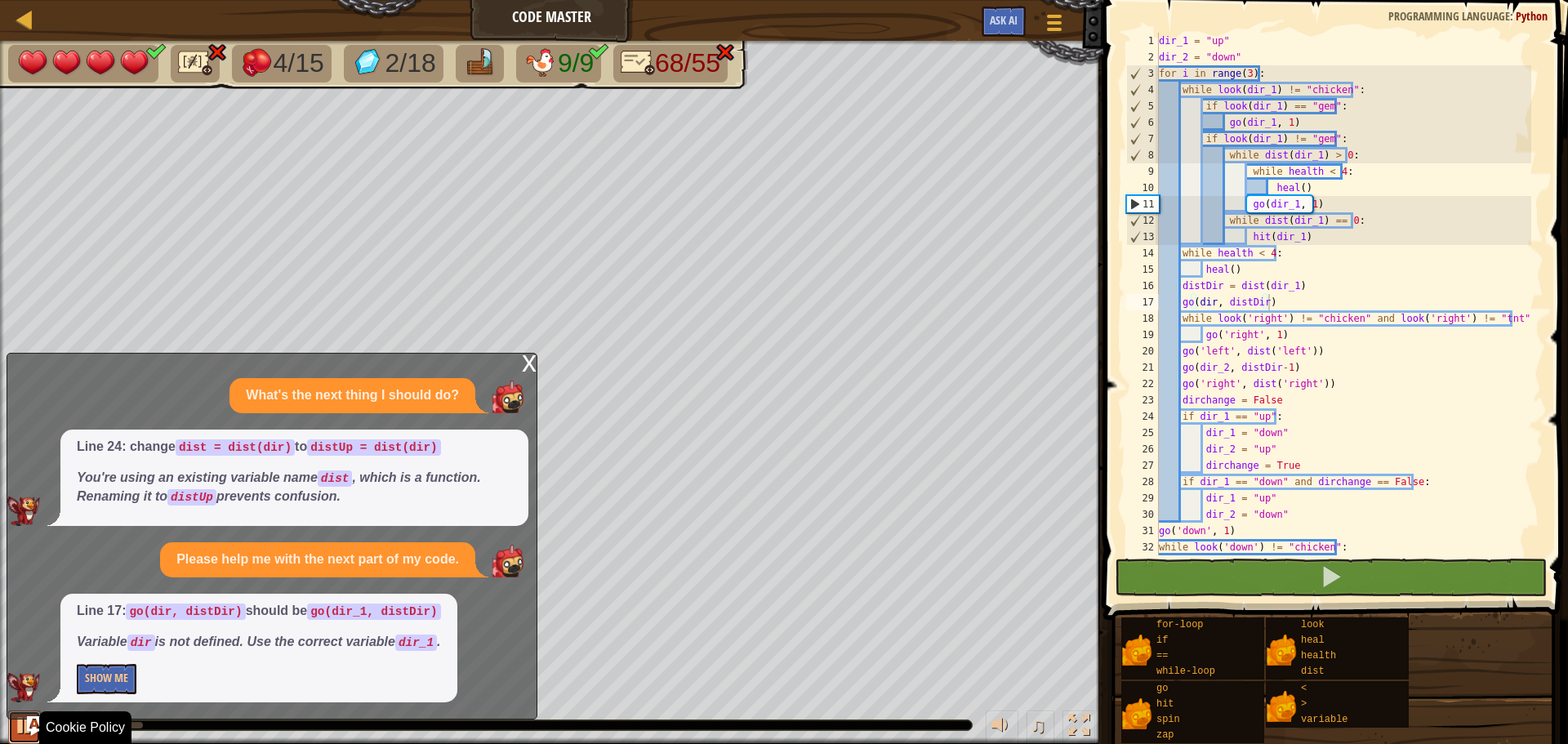
click at [15, 730] on div at bounding box center [24, 725] width 21 height 21
click at [1213, 301] on div "dir_1 = "up" dir_2 = "down" for i in range ( 3 ) : while look ( dir_1 ) != "chi…" at bounding box center [1343, 310] width 375 height 555
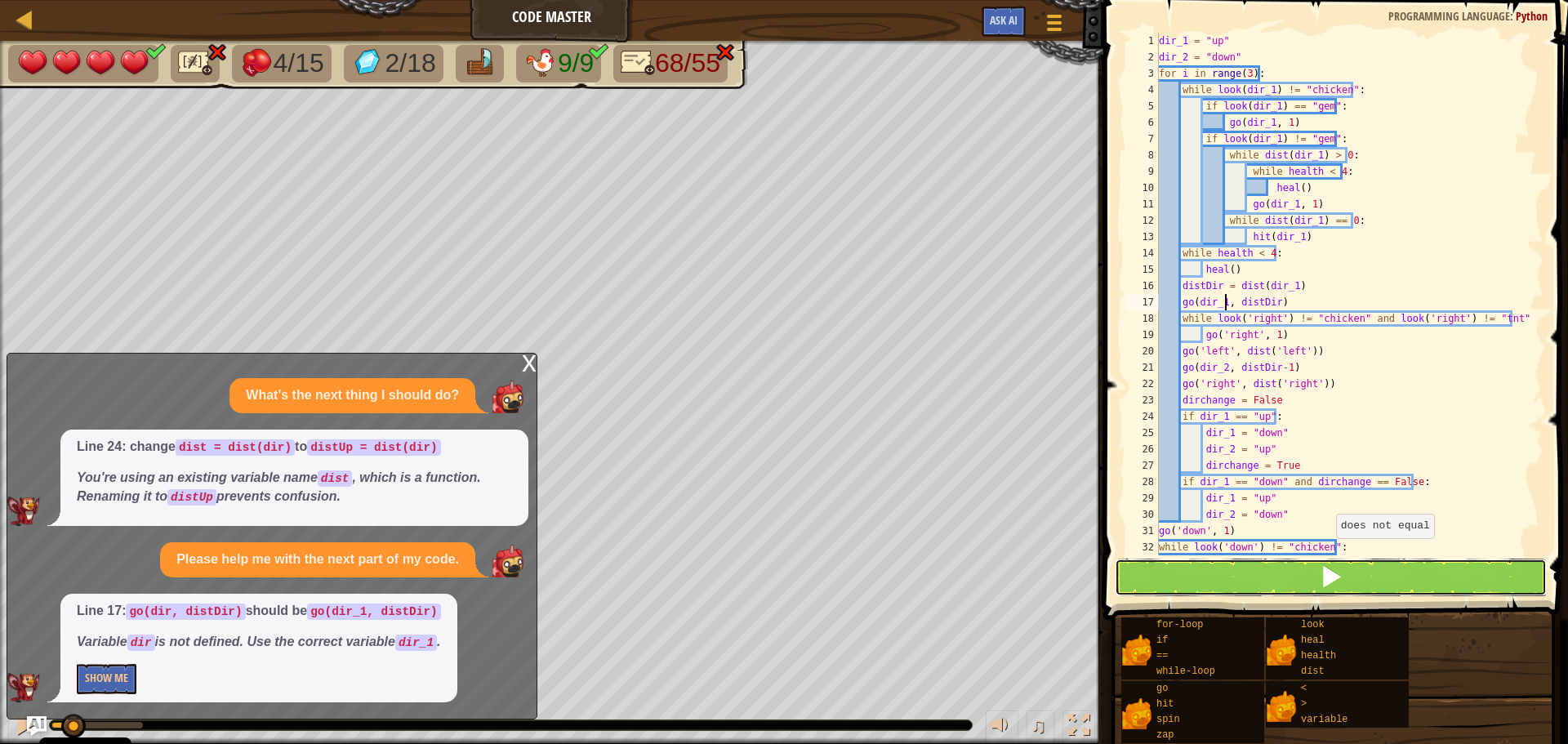
click at [1300, 577] on button at bounding box center [1330, 577] width 432 height 38
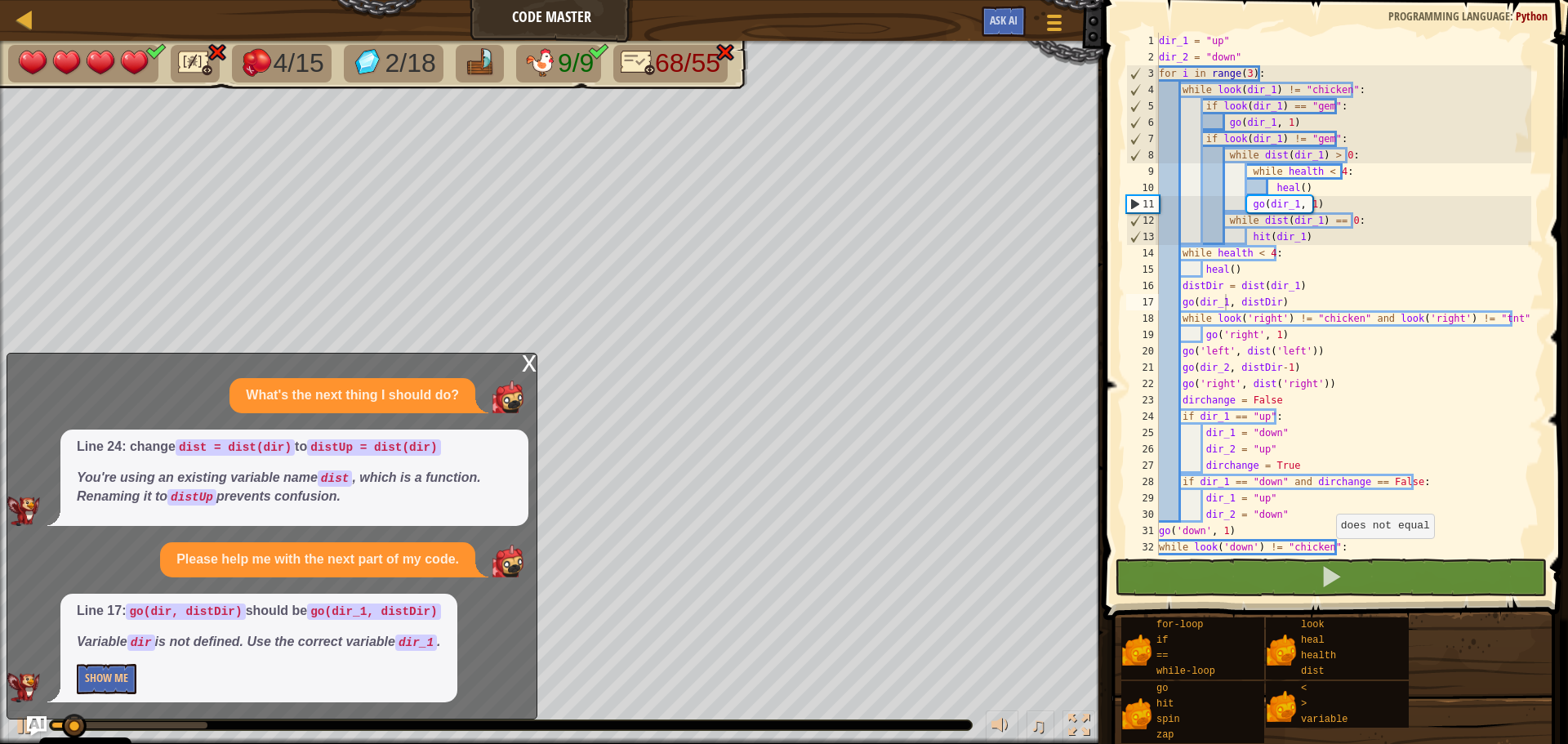
click at [524, 367] on div "x" at bounding box center [528, 361] width 14 height 16
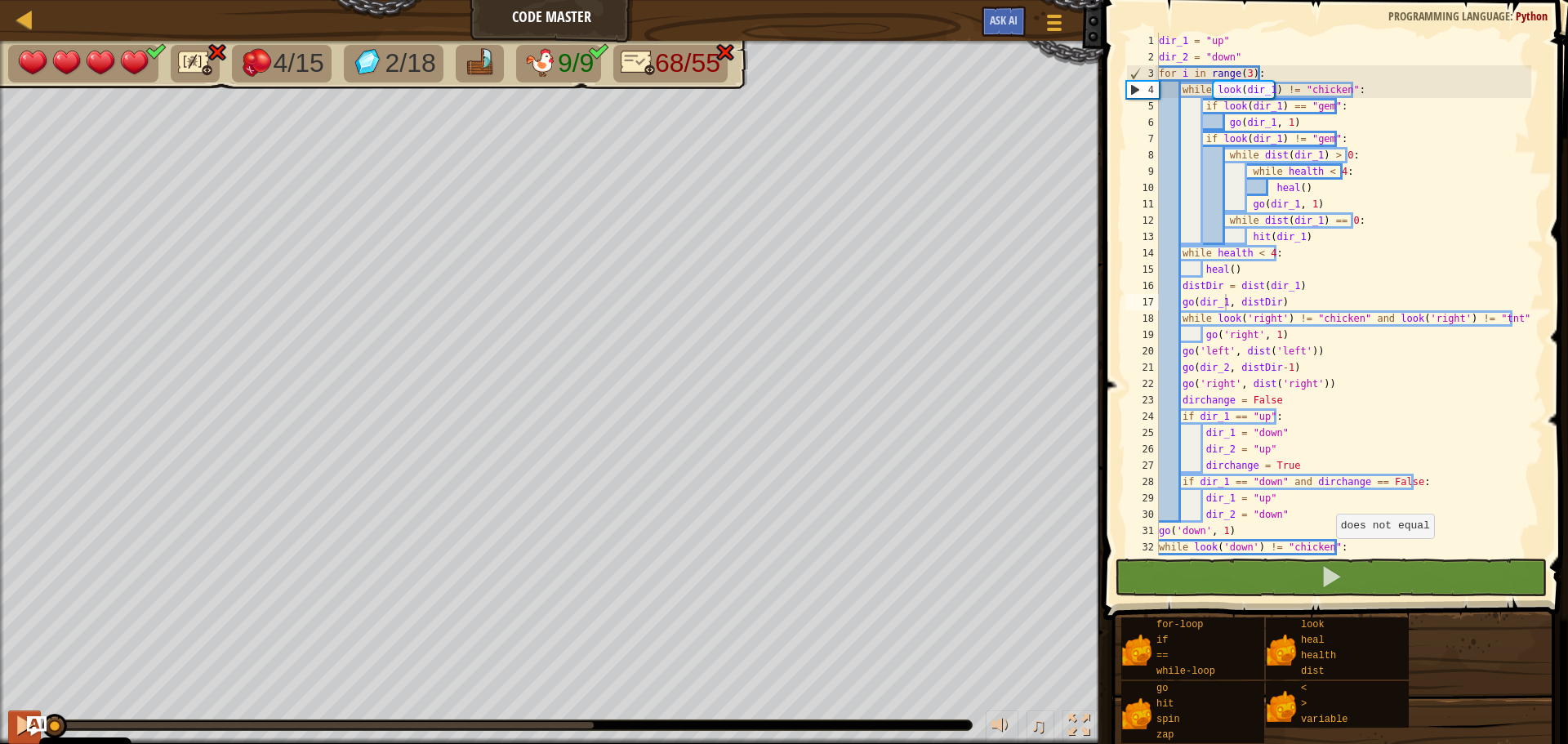
drag, startPoint x: 83, startPoint y: 719, endPoint x: 9, endPoint y: 721, distance: 74.0
click at [9, 721] on div "♫" at bounding box center [552, 721] width 1103 height 49
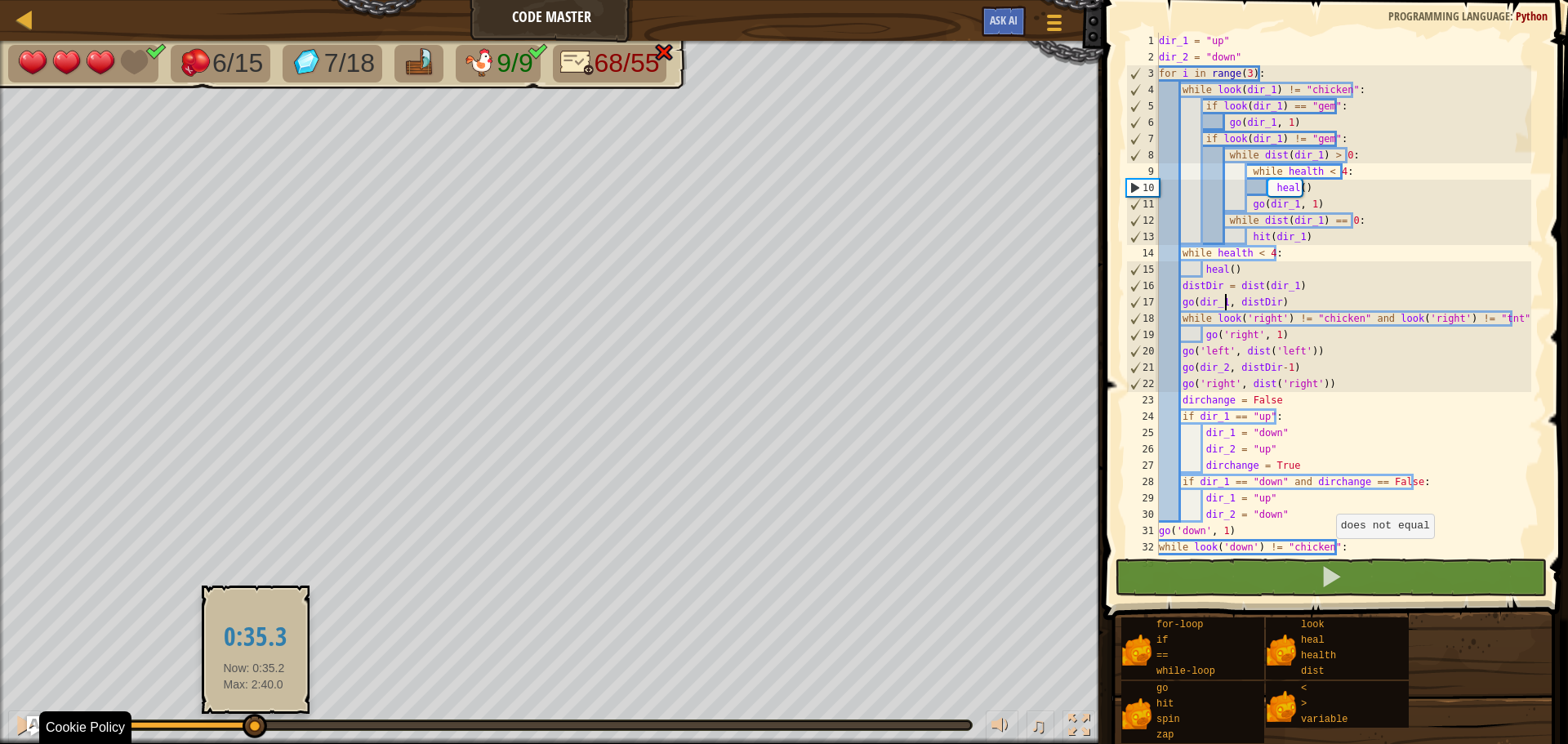
drag, startPoint x: 126, startPoint y: 727, endPoint x: 254, endPoint y: 730, distance: 128.0
click at [254, 730] on div at bounding box center [254, 725] width 24 height 24
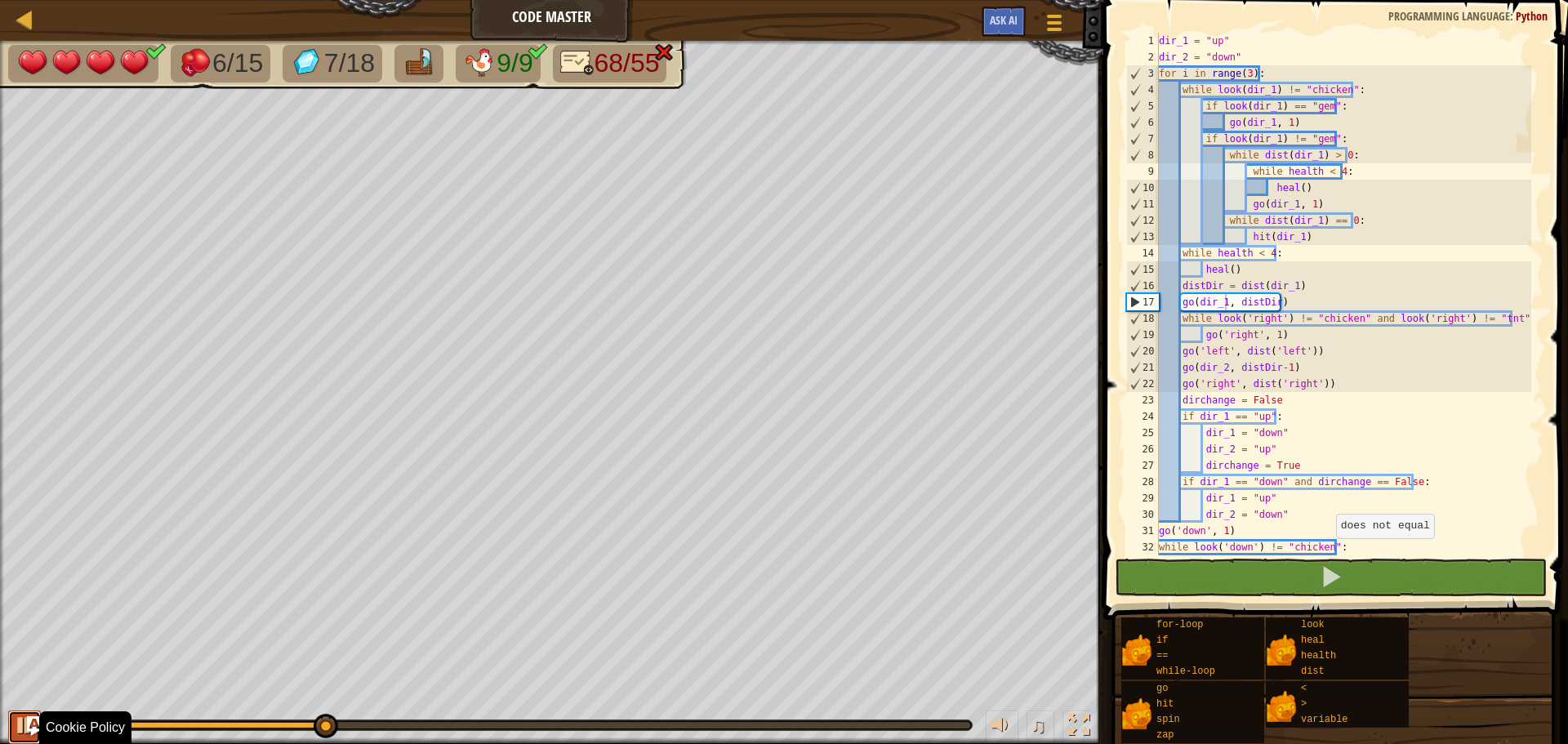
click at [16, 731] on div at bounding box center [24, 725] width 21 height 21
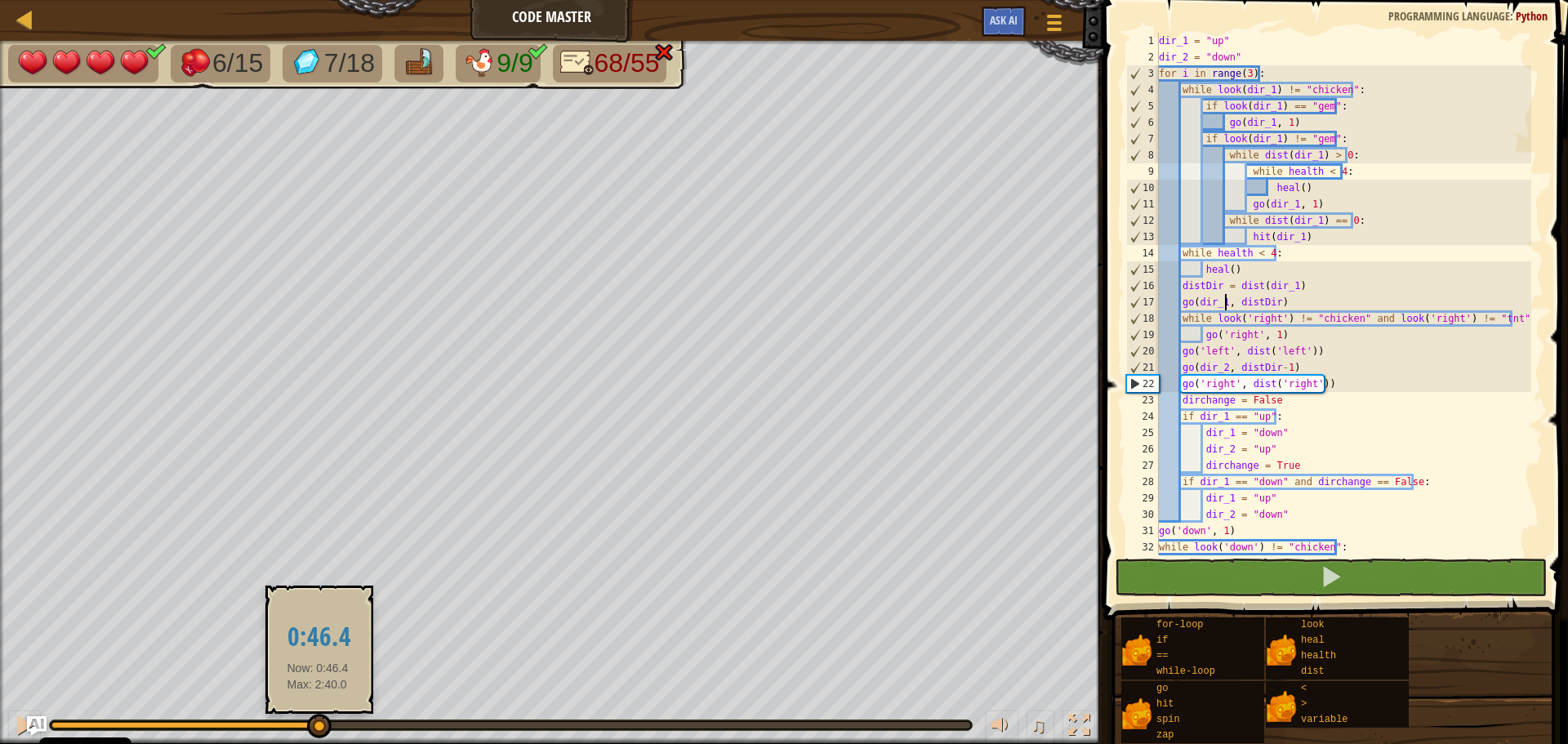
drag, startPoint x: 320, startPoint y: 724, endPoint x: 240, endPoint y: 728, distance: 80.1
click at [317, 725] on div at bounding box center [319, 725] width 24 height 24
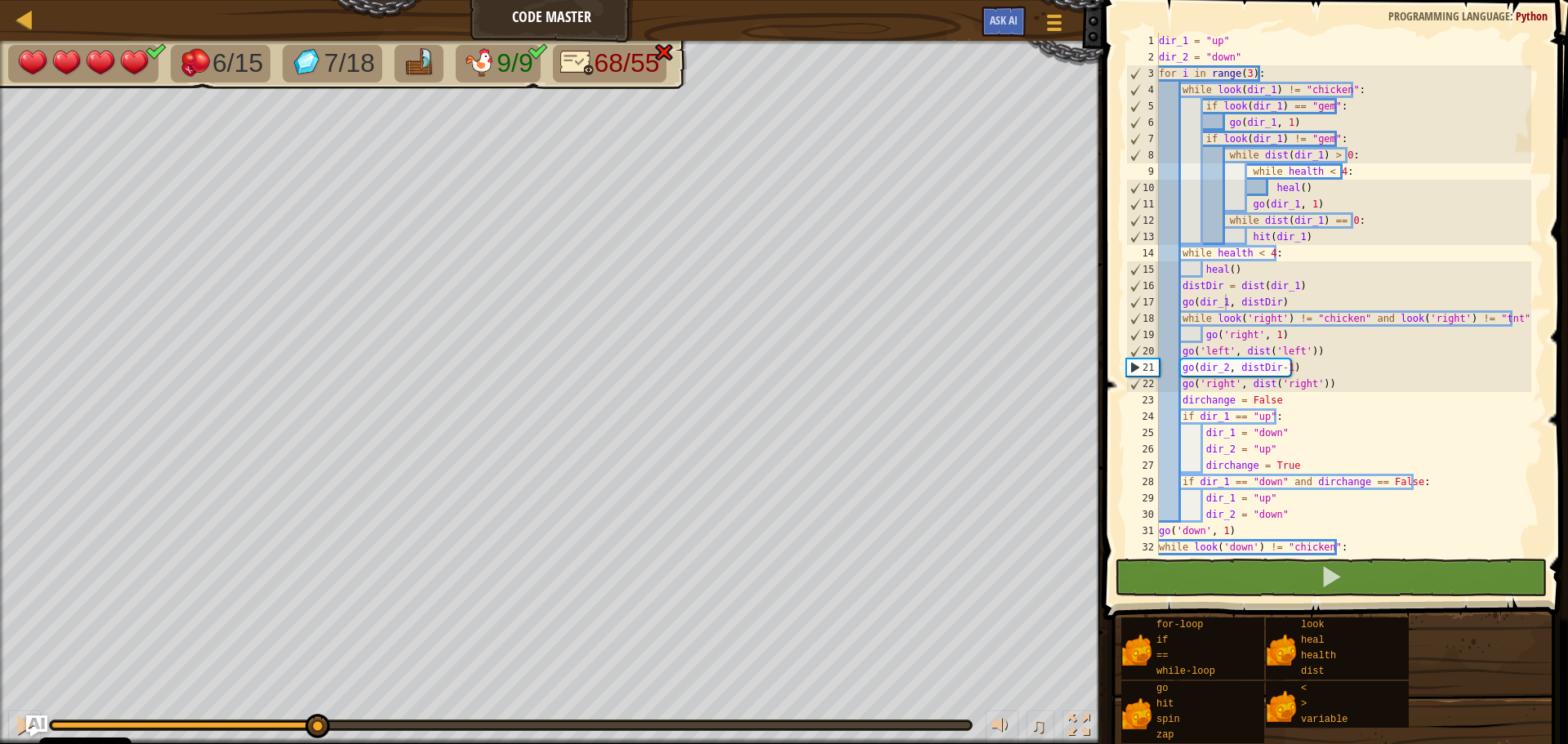
click at [26, 728] on img "Ask AI" at bounding box center [37, 726] width 21 height 21
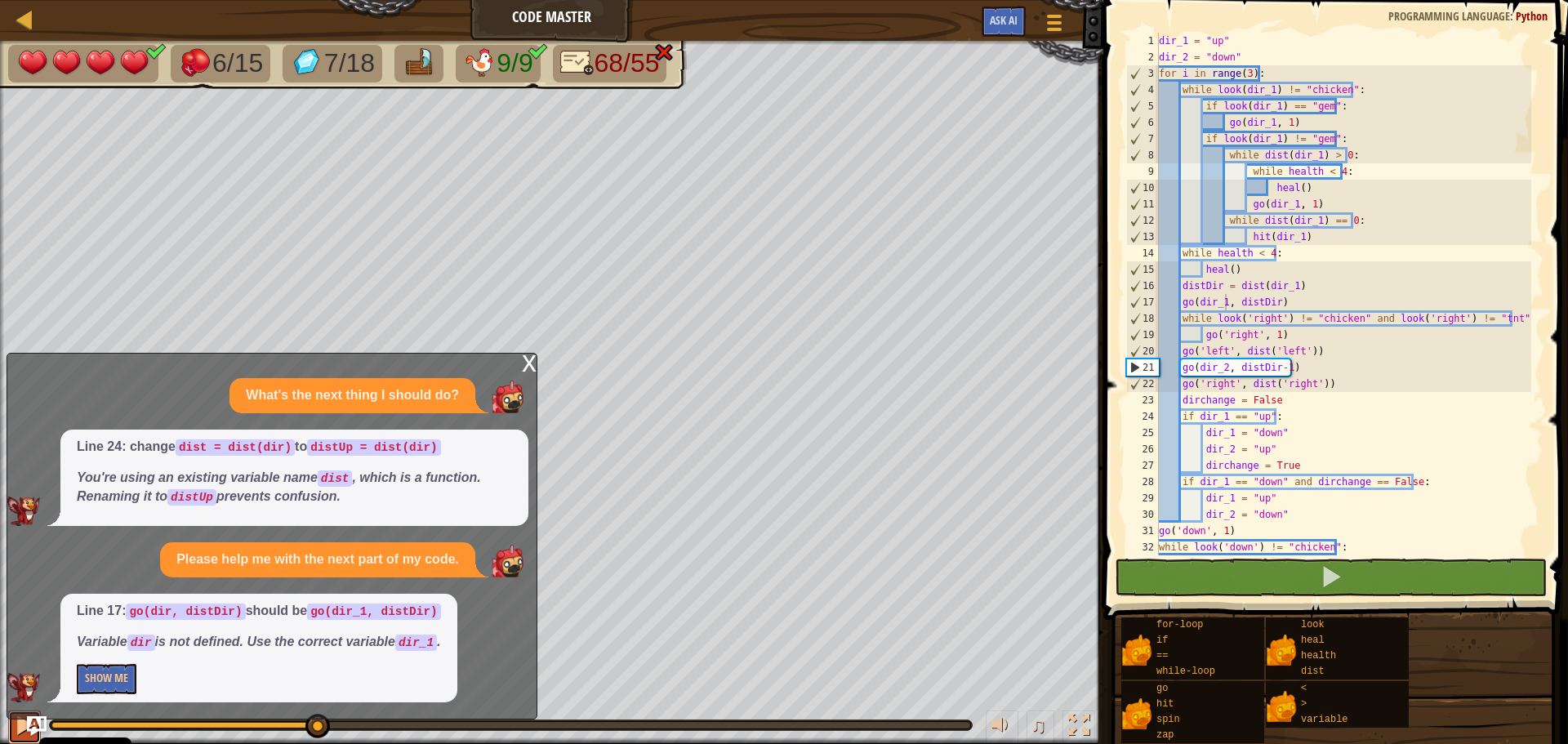
click at [18, 727] on div at bounding box center [24, 725] width 21 height 21
click at [17, 727] on div at bounding box center [24, 725] width 21 height 21
click at [526, 370] on div "x" at bounding box center [528, 361] width 14 height 16
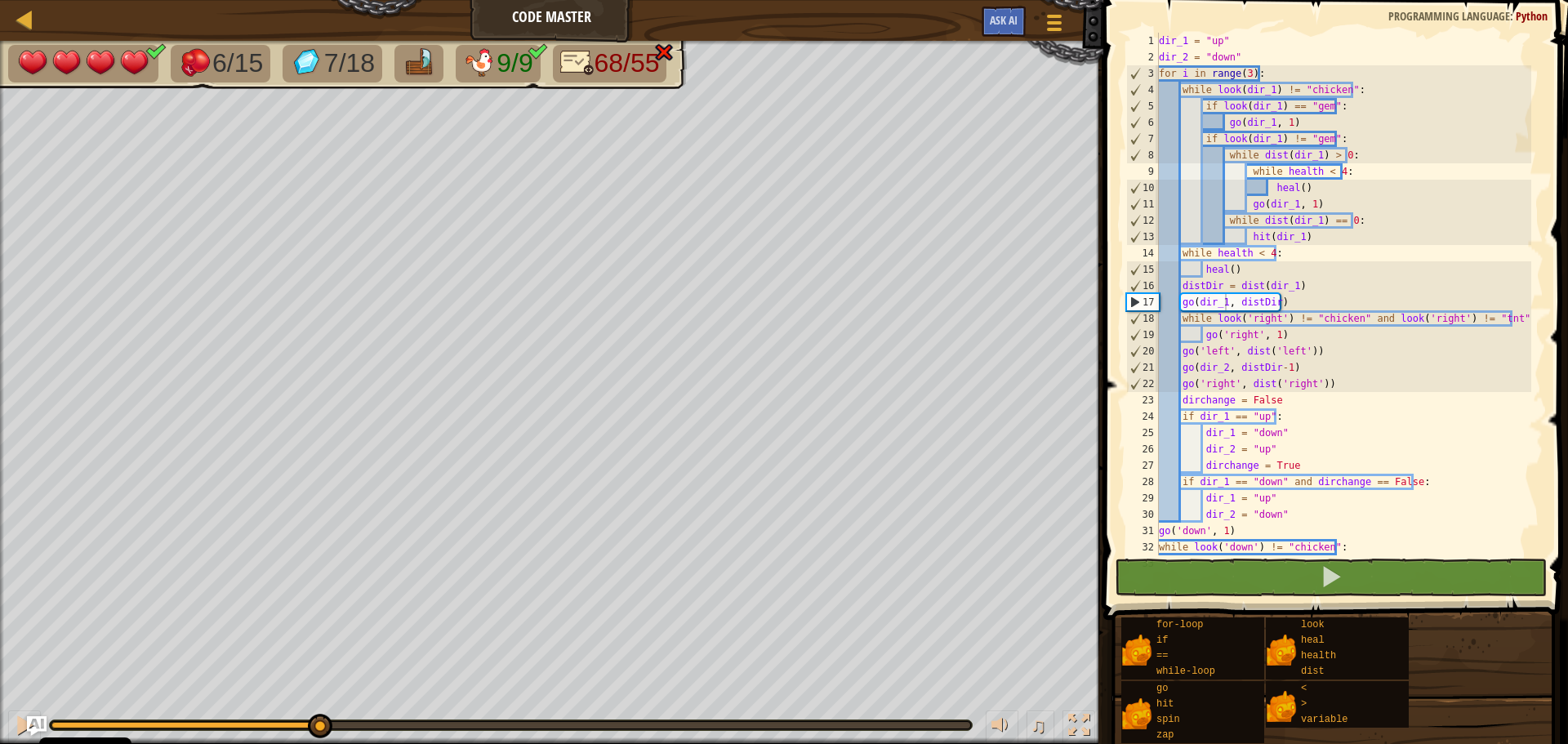
type textarea "go('left', dist('left'))"
click at [1316, 347] on div "dir_1 = "up" dir_2 = "down" for i in range ( 3 ) : while look ( dir_1 ) != "chi…" at bounding box center [1343, 310] width 375 height 555
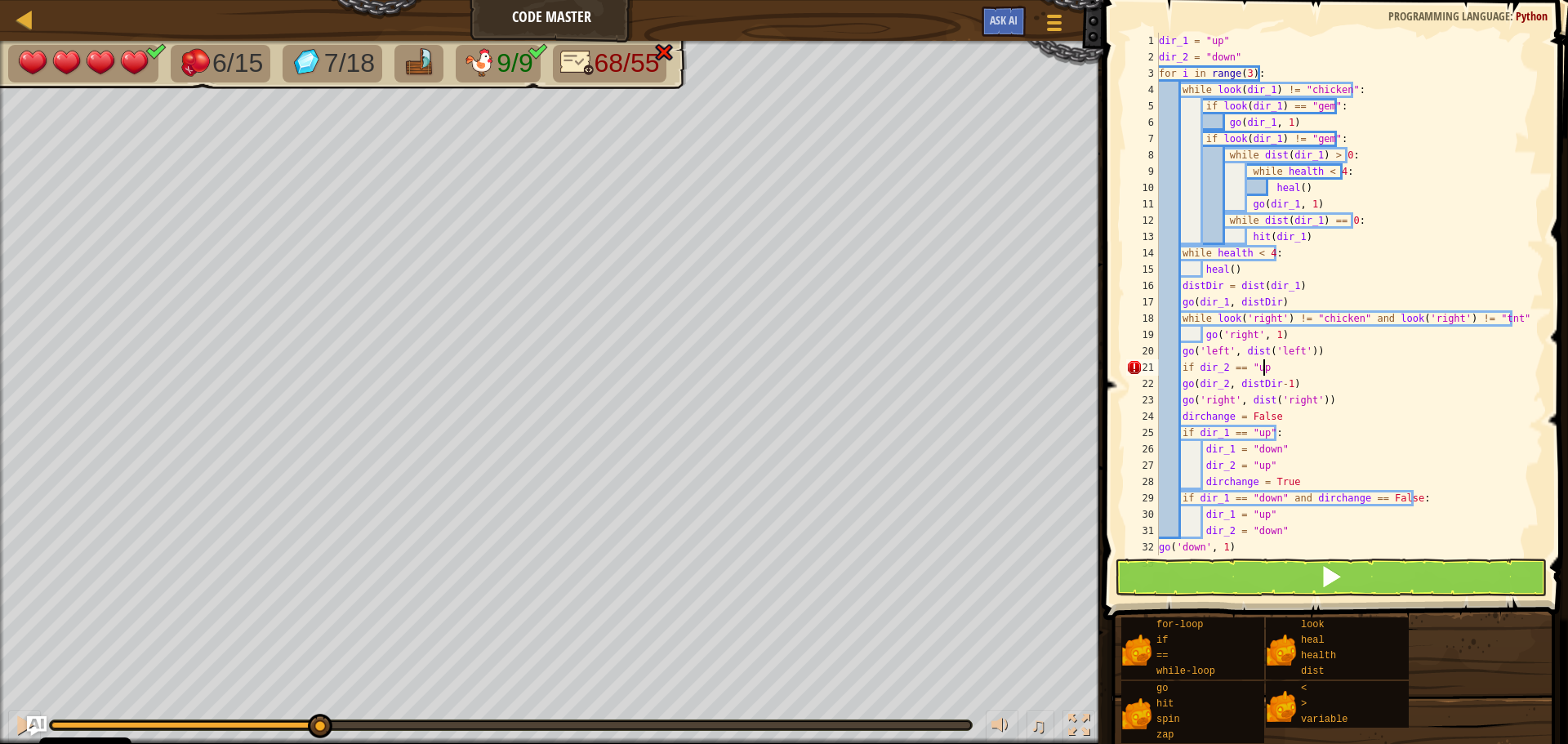
scroll to position [8, 8]
type textarea "go(dir_2, distDir-1)"
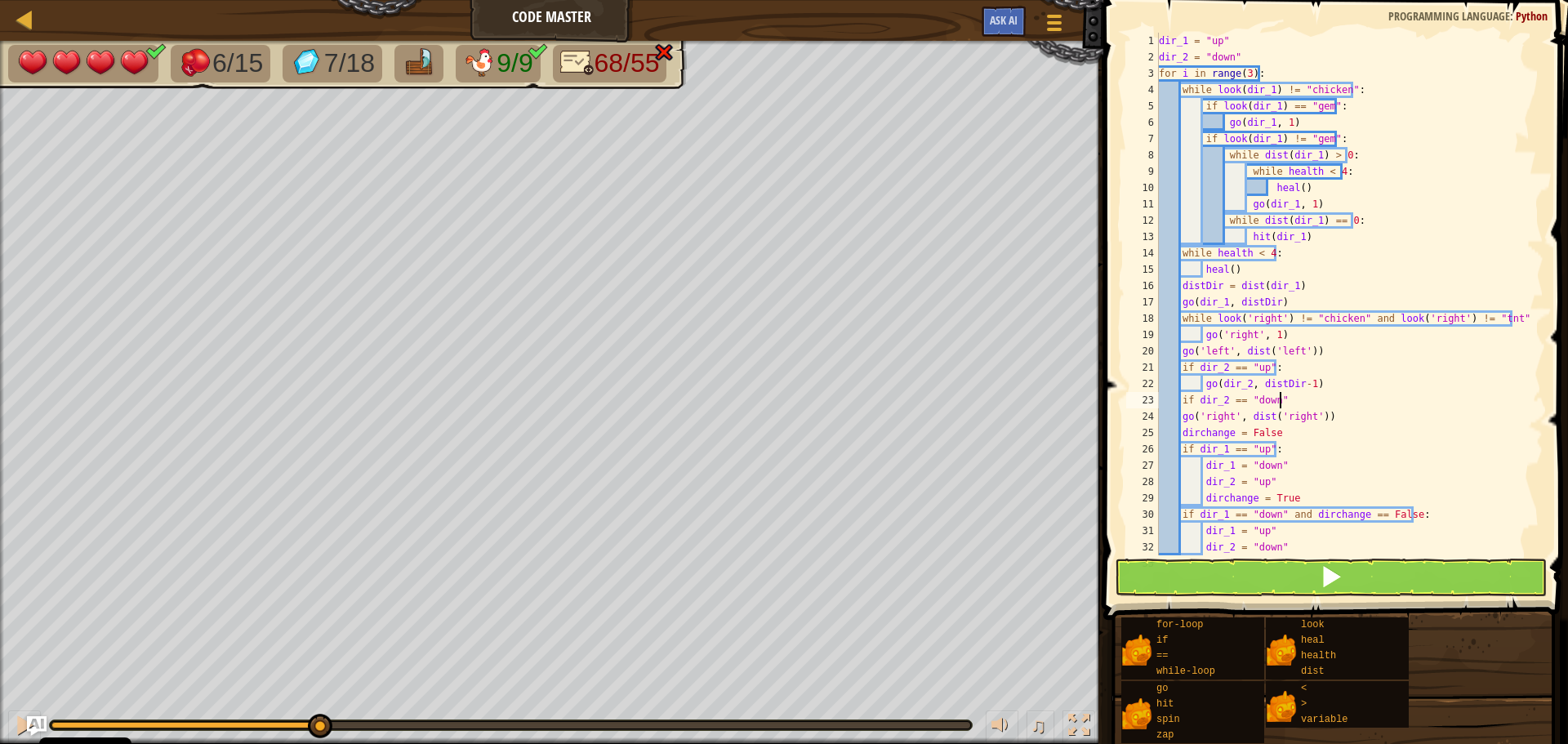
type textarea "if dir_2 == "down":"
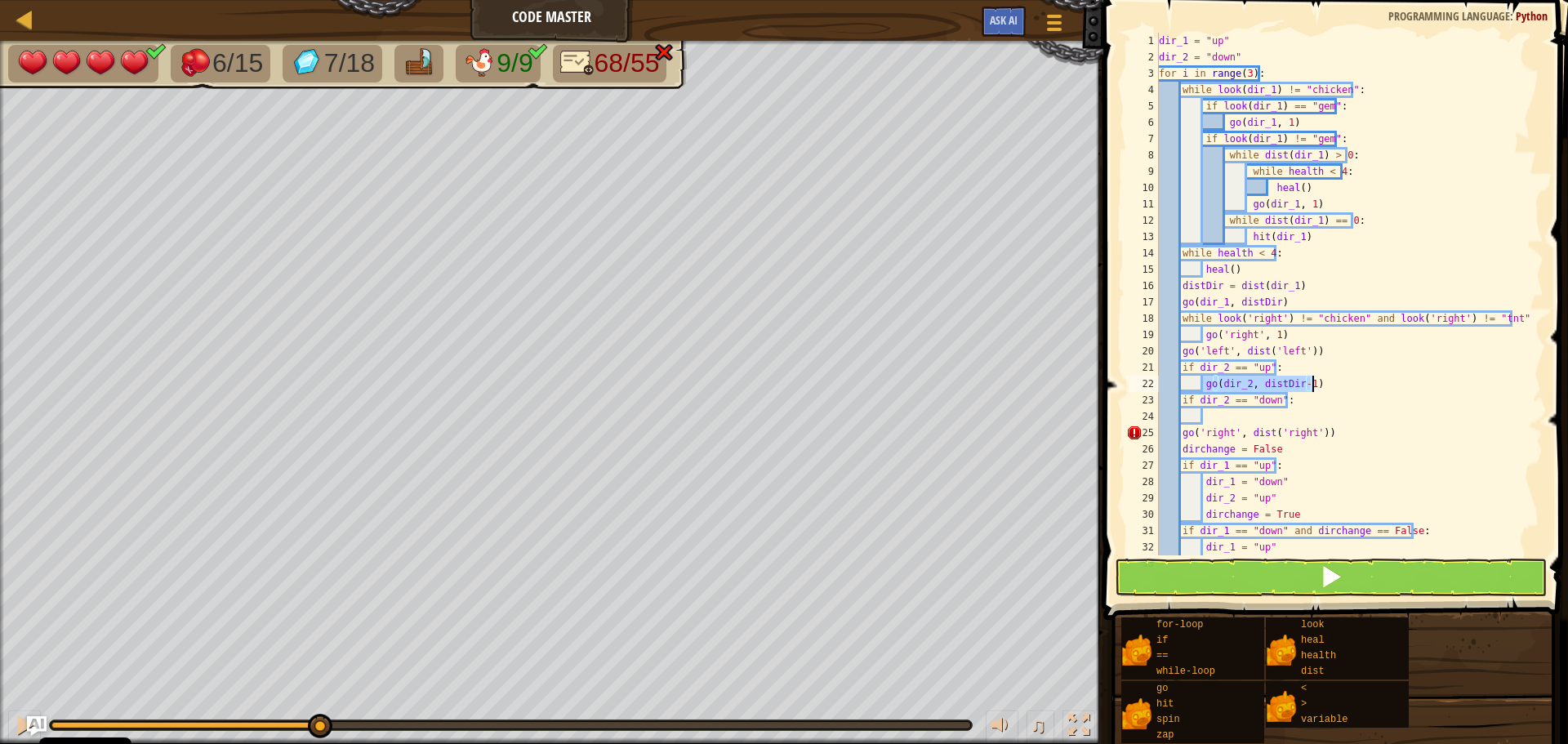
type textarea "if dir_2 == "down":"
paste textarea "go(dir_2, distDir-1)"
click at [1242, 582] on button at bounding box center [1330, 577] width 432 height 38
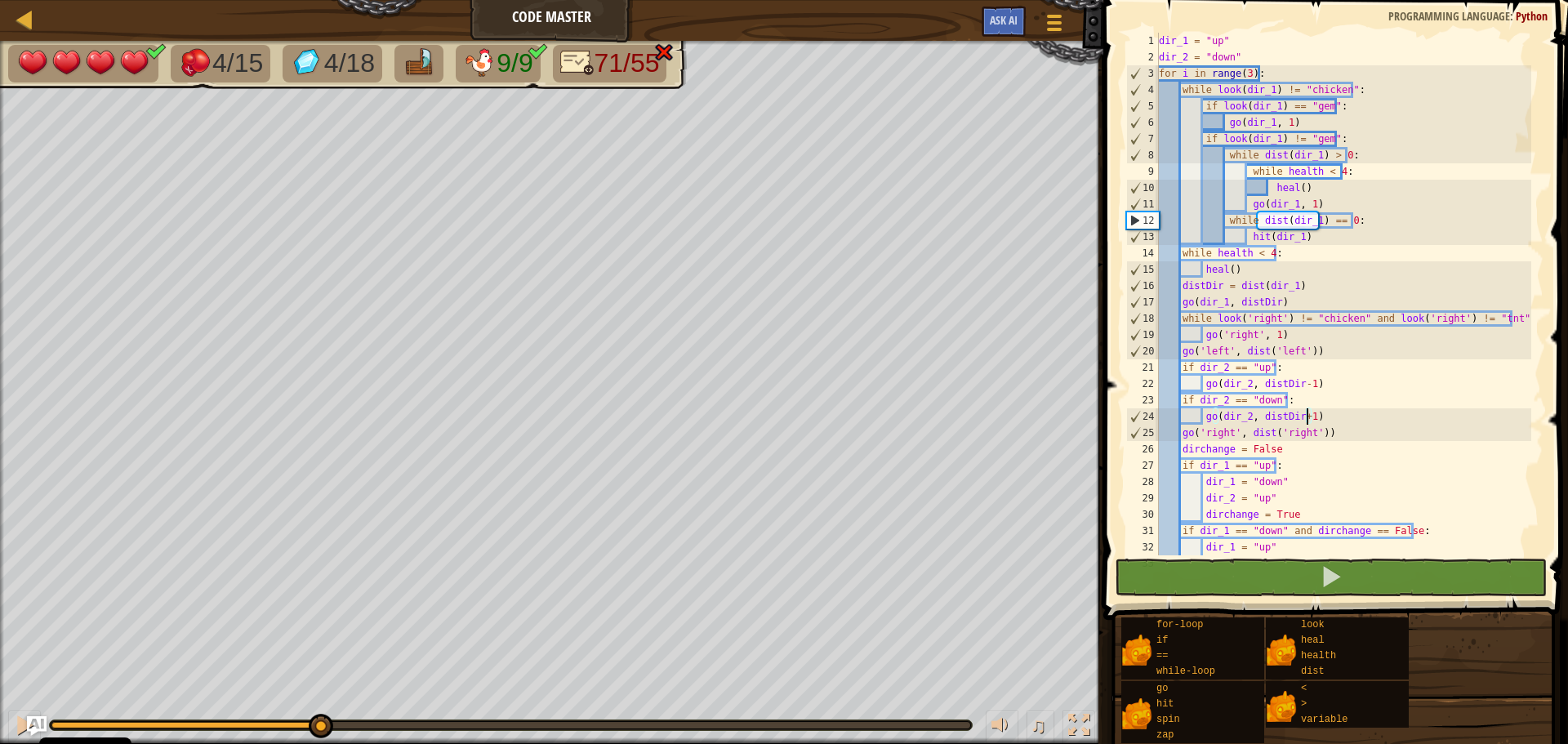
drag, startPoint x: 218, startPoint y: 725, endPoint x: 89, endPoint y: 713, distance: 129.6
click at [175, 718] on div "♫" at bounding box center [552, 721] width 1103 height 49
click at [16, 714] on div at bounding box center [24, 725] width 21 height 21
drag, startPoint x: 255, startPoint y: 717, endPoint x: 163, endPoint y: 722, distance: 92.1
click at [47, 723] on div "♫" at bounding box center [552, 721] width 1103 height 49
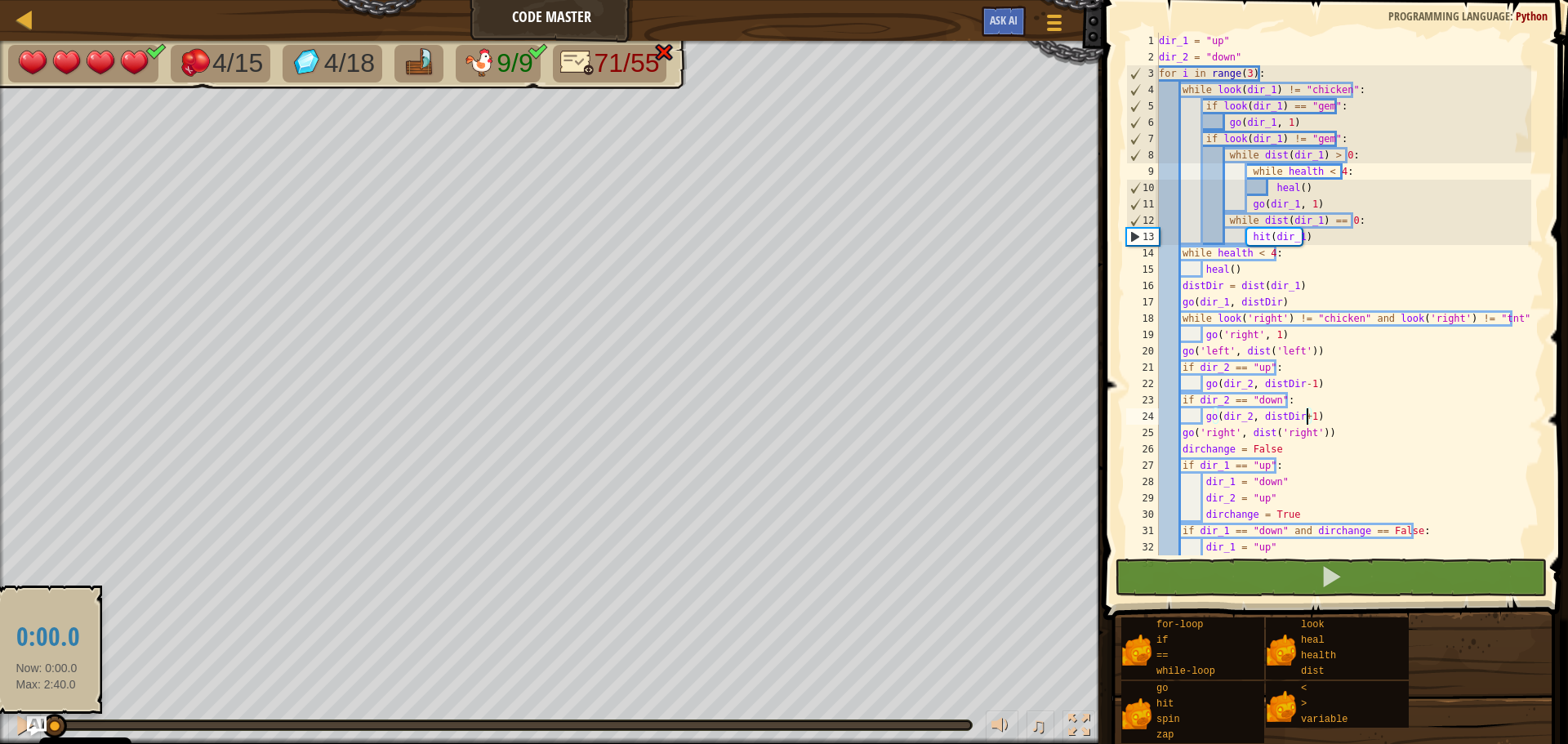
drag, startPoint x: 214, startPoint y: 725, endPoint x: -5, endPoint y: 721, distance: 219.0
click at [0, 0] on html "Cookie Policy CodeCombat uses a few essential and non-essential cookies. Privac…" at bounding box center [784, 0] width 1568 height 0
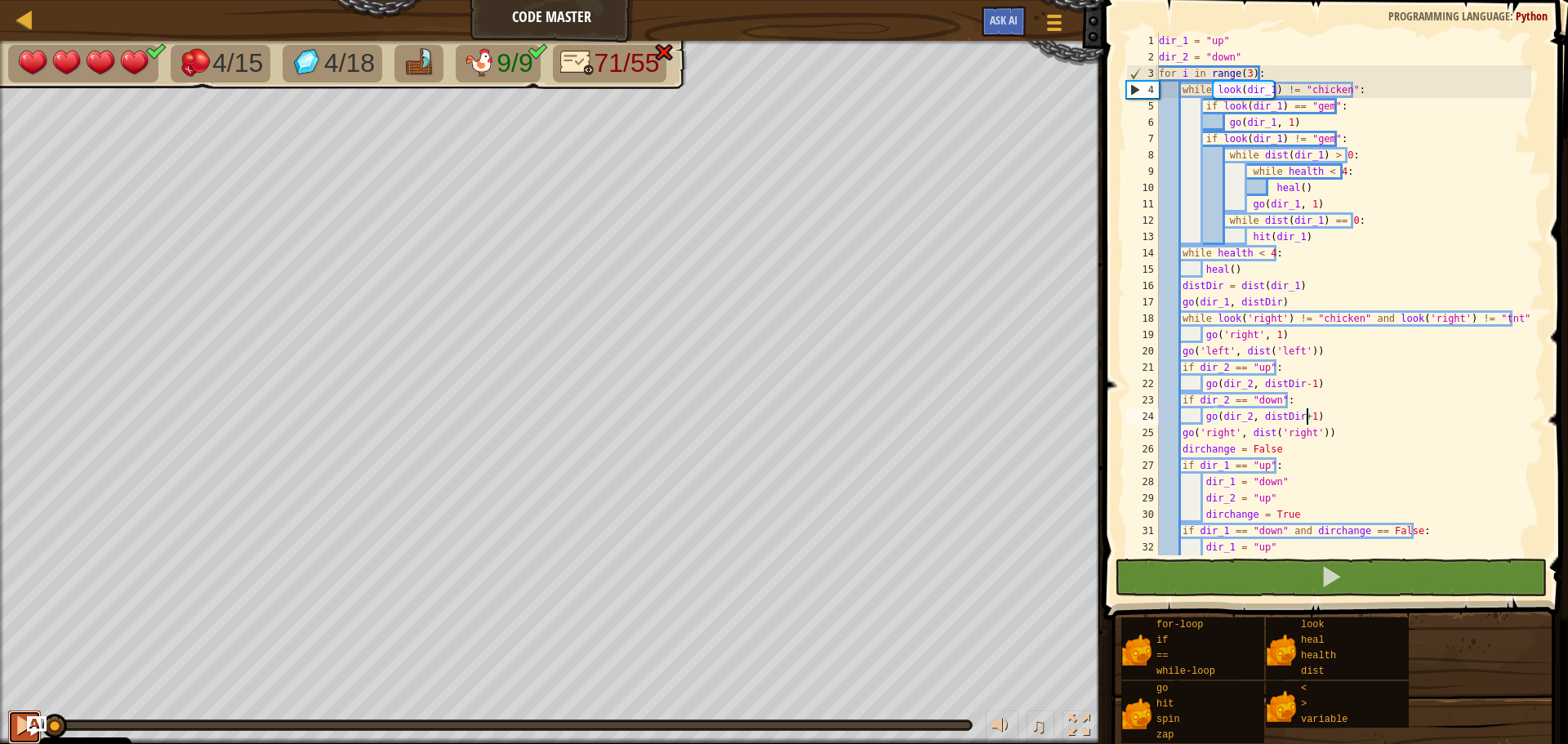
click at [12, 719] on button at bounding box center [24, 727] width 33 height 34
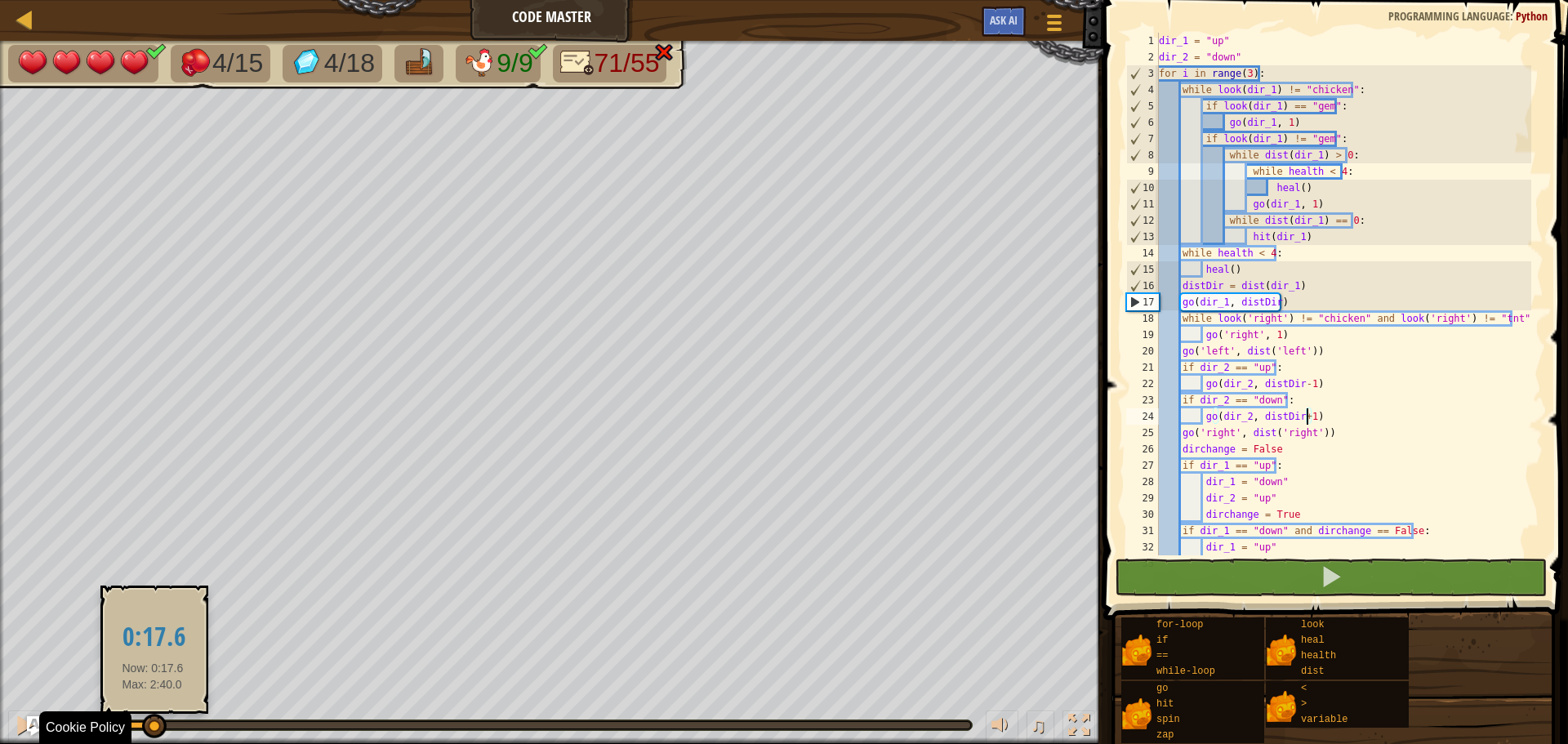
drag, startPoint x: 85, startPoint y: 722, endPoint x: 153, endPoint y: 730, distance: 68.5
click at [153, 730] on div at bounding box center [154, 725] width 24 height 24
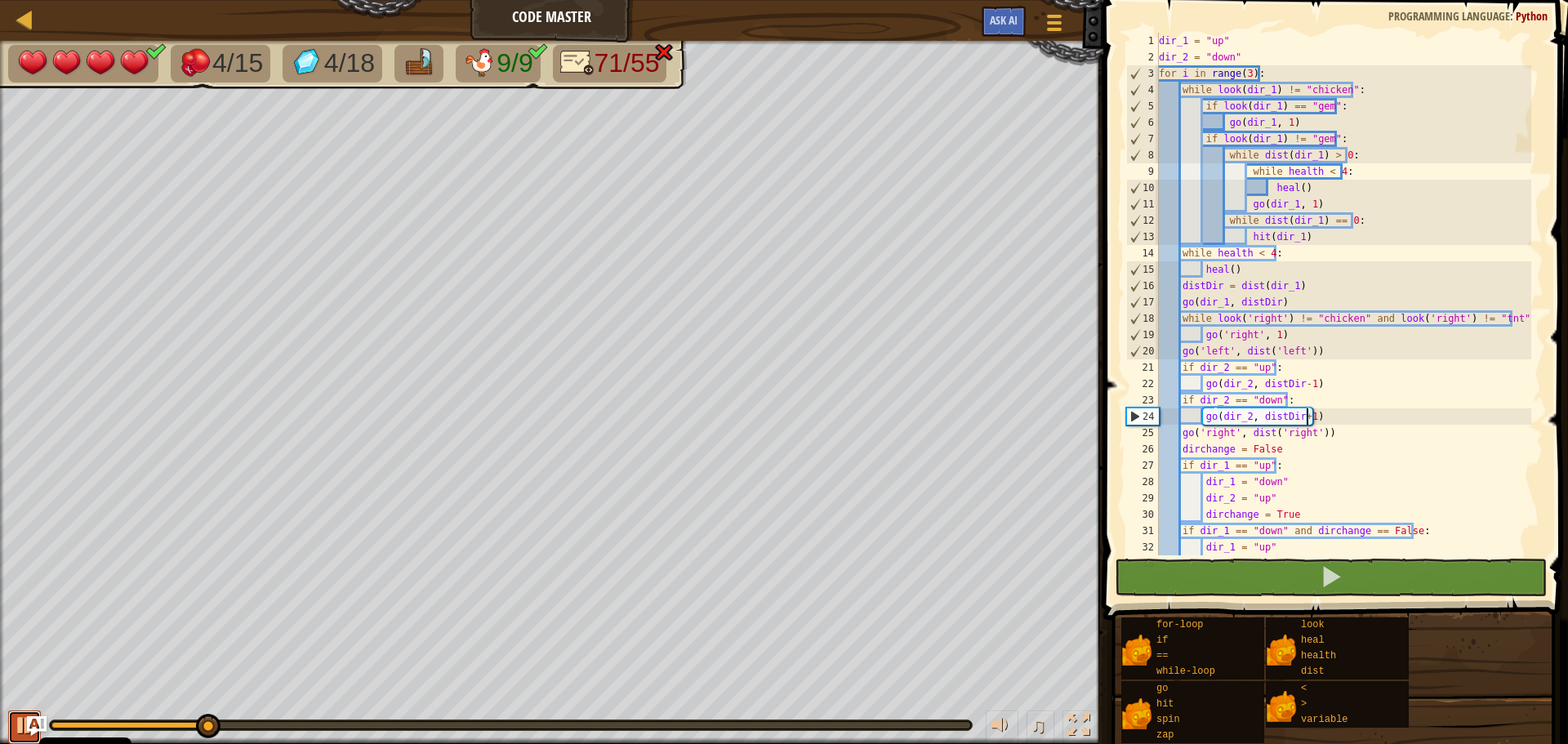
click at [16, 722] on div at bounding box center [24, 725] width 21 height 21
click at [1298, 423] on div "dir_1 = "up" dir_2 = "down" for i in range ( 3 ) : while look ( dir_1 ) != "chi…" at bounding box center [1343, 310] width 375 height 555
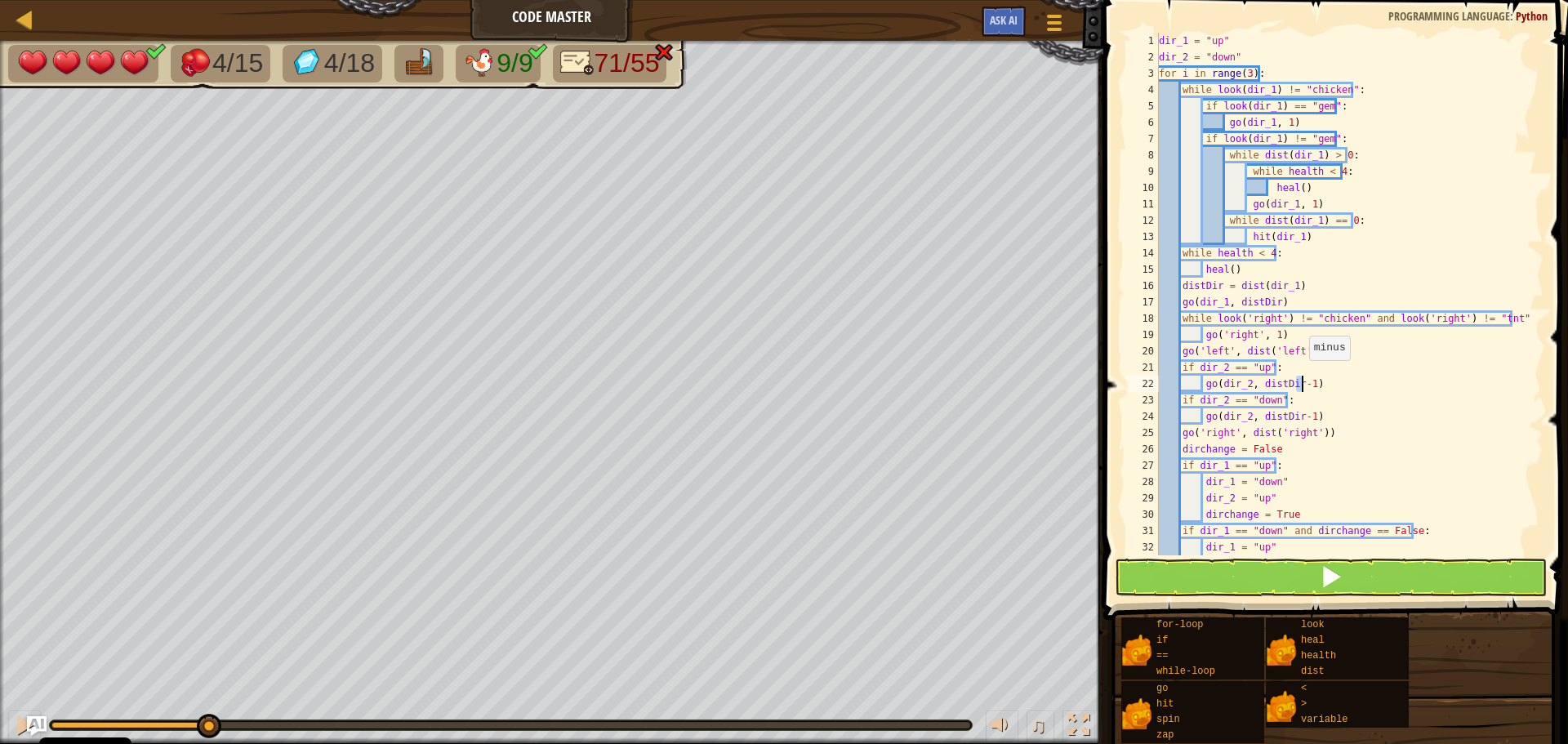
click at [1300, 376] on div "dir_1 = "up" dir_2 = "down" for i in range ( 3 ) : while look ( dir_1 ) != "chi…" at bounding box center [1343, 310] width 375 height 555
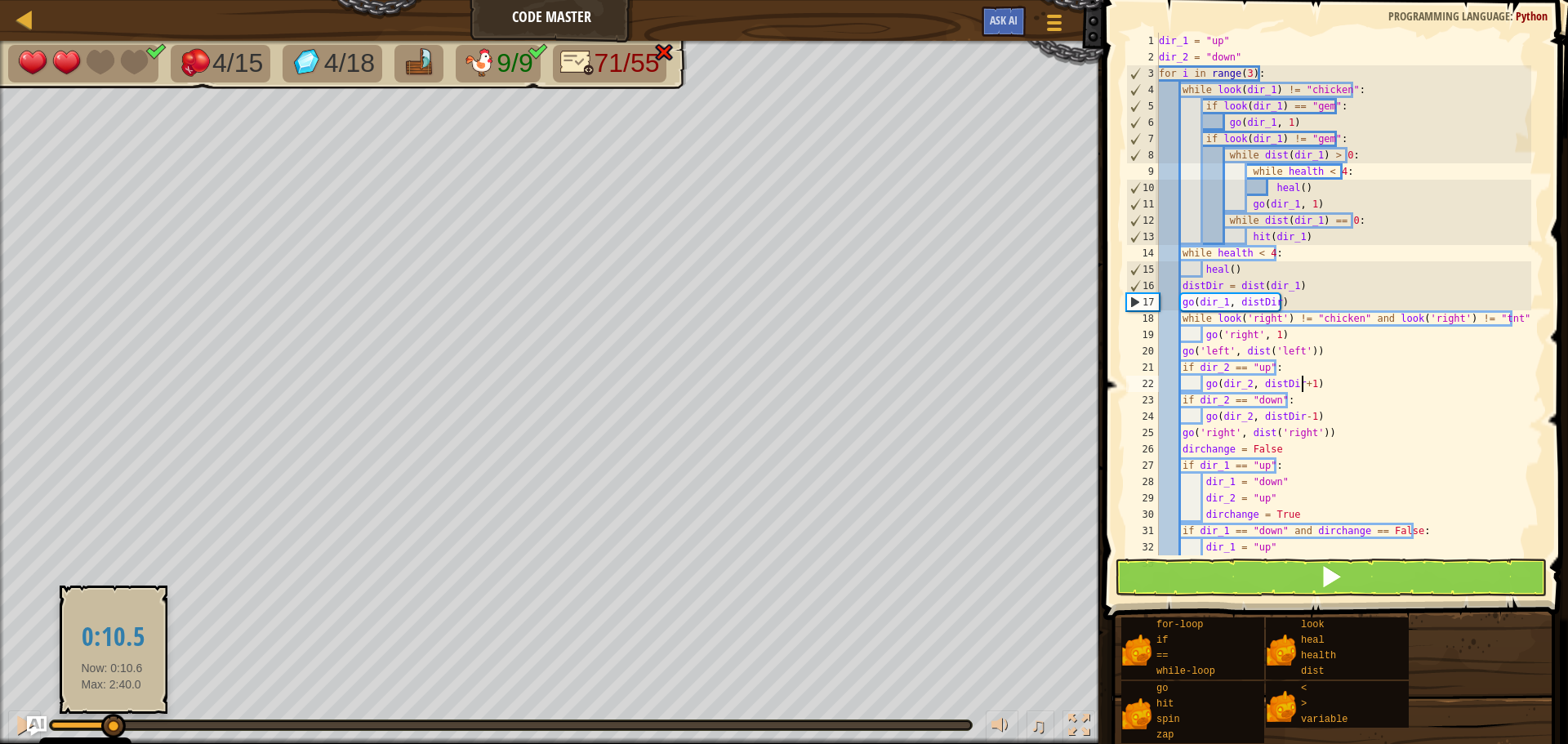
drag, startPoint x: 202, startPoint y: 719, endPoint x: 1, endPoint y: 713, distance: 201.1
click at [2, 0] on body "Cookie Policy CodeCombat uses a few essential and non-essential cookies. Privac…" at bounding box center [784, 0] width 1568 height 0
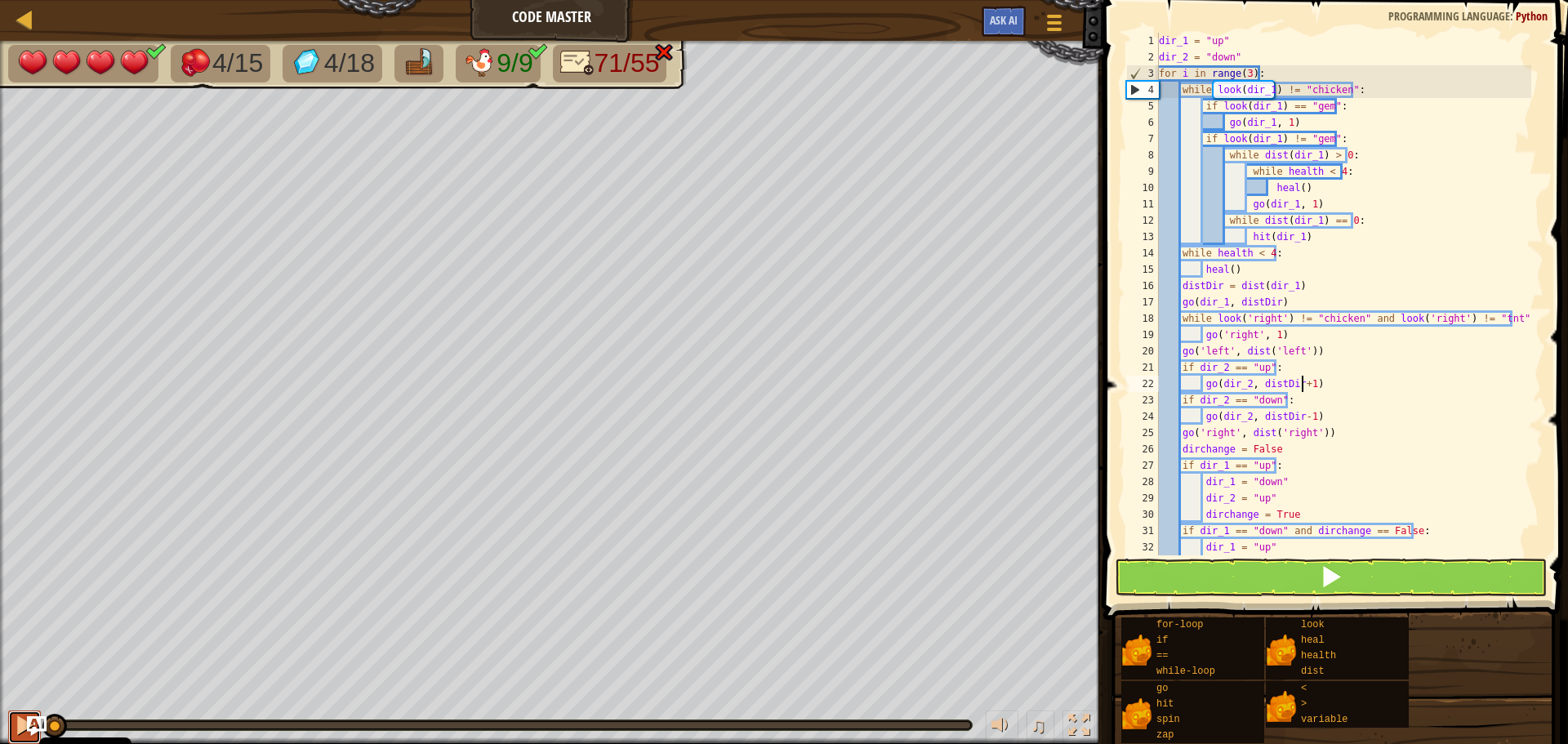
click at [15, 714] on div at bounding box center [24, 725] width 21 height 21
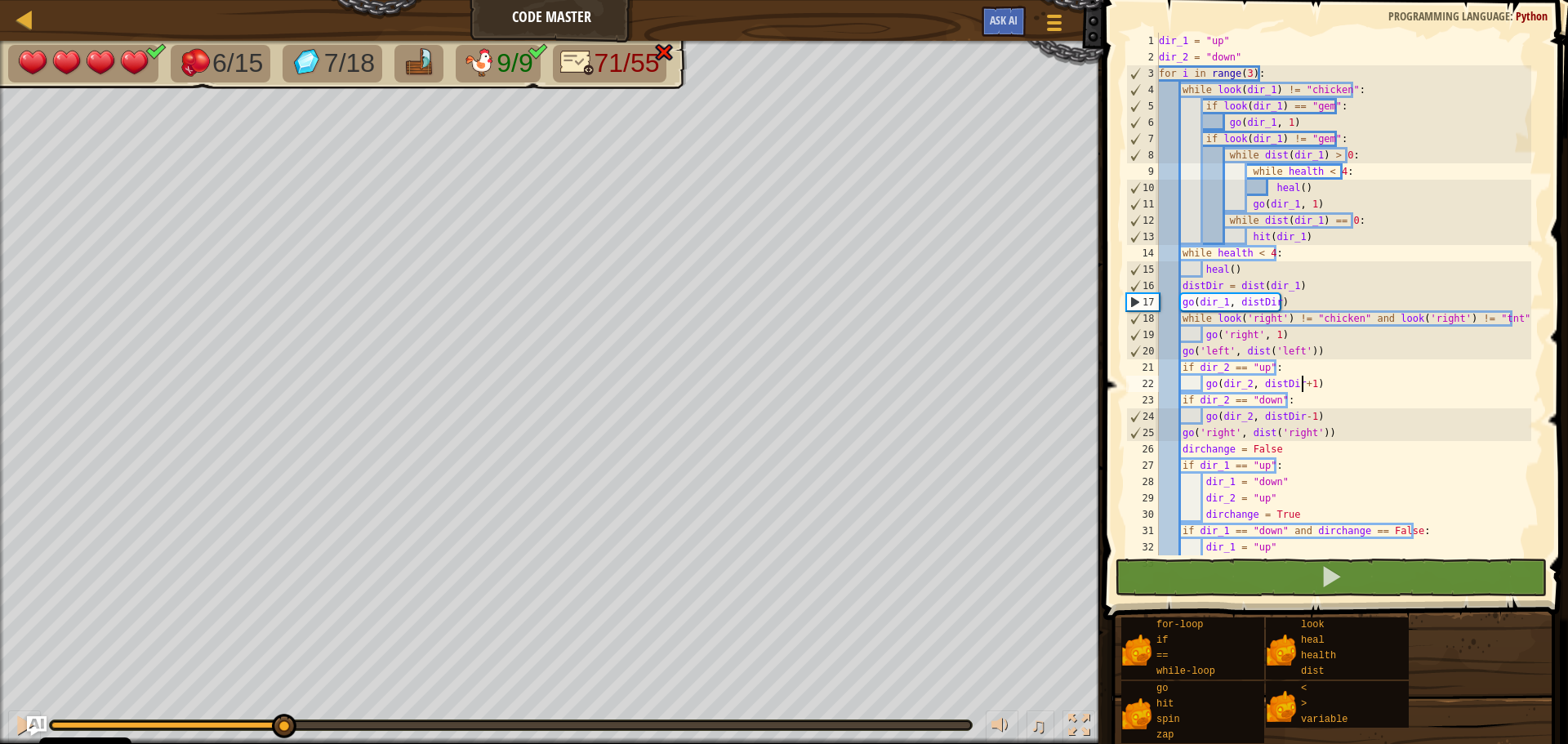
drag, startPoint x: 61, startPoint y: 725, endPoint x: 102, endPoint y: 719, distance: 41.4
click at [102, 719] on div at bounding box center [511, 725] width 924 height 12
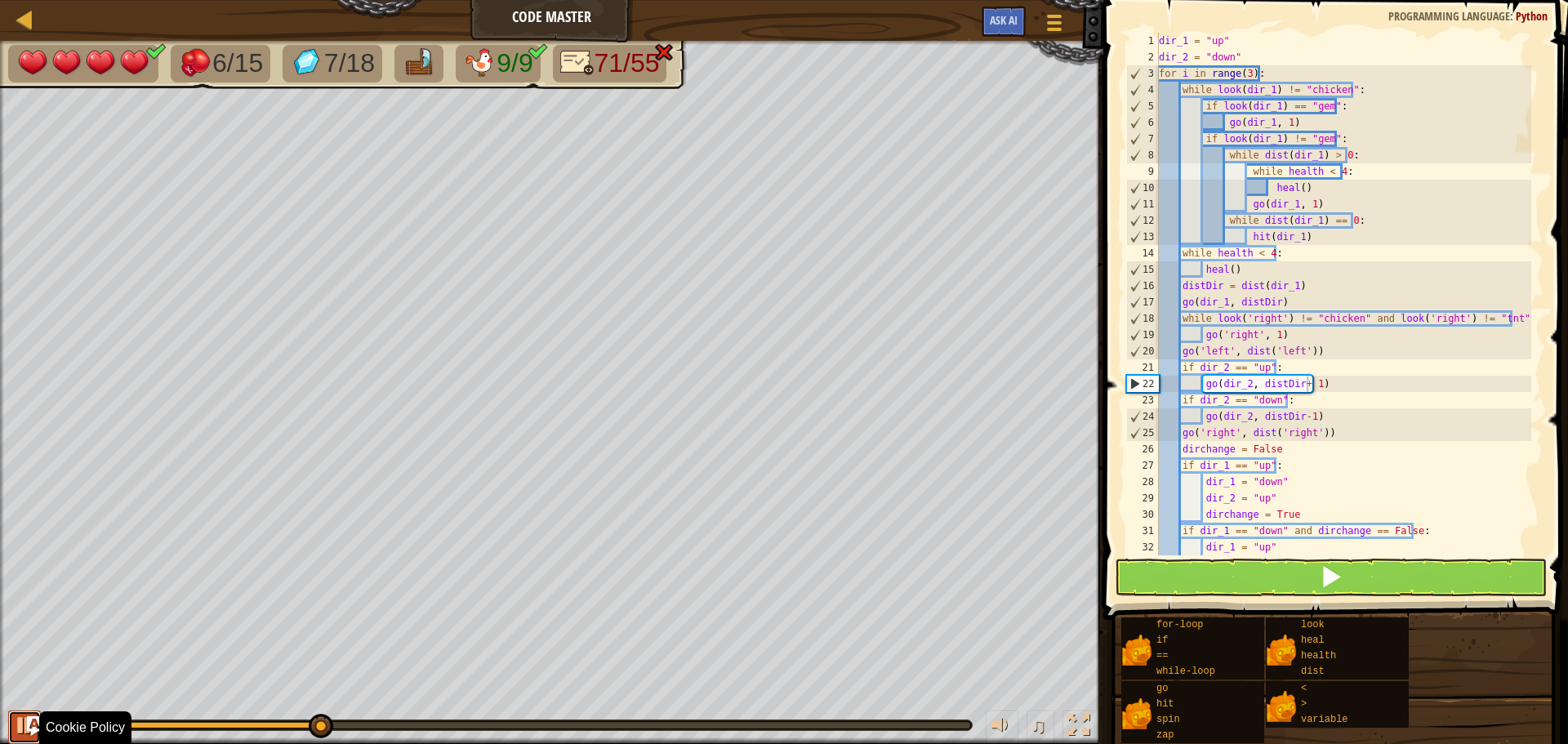
click at [22, 730] on div at bounding box center [24, 725] width 21 height 21
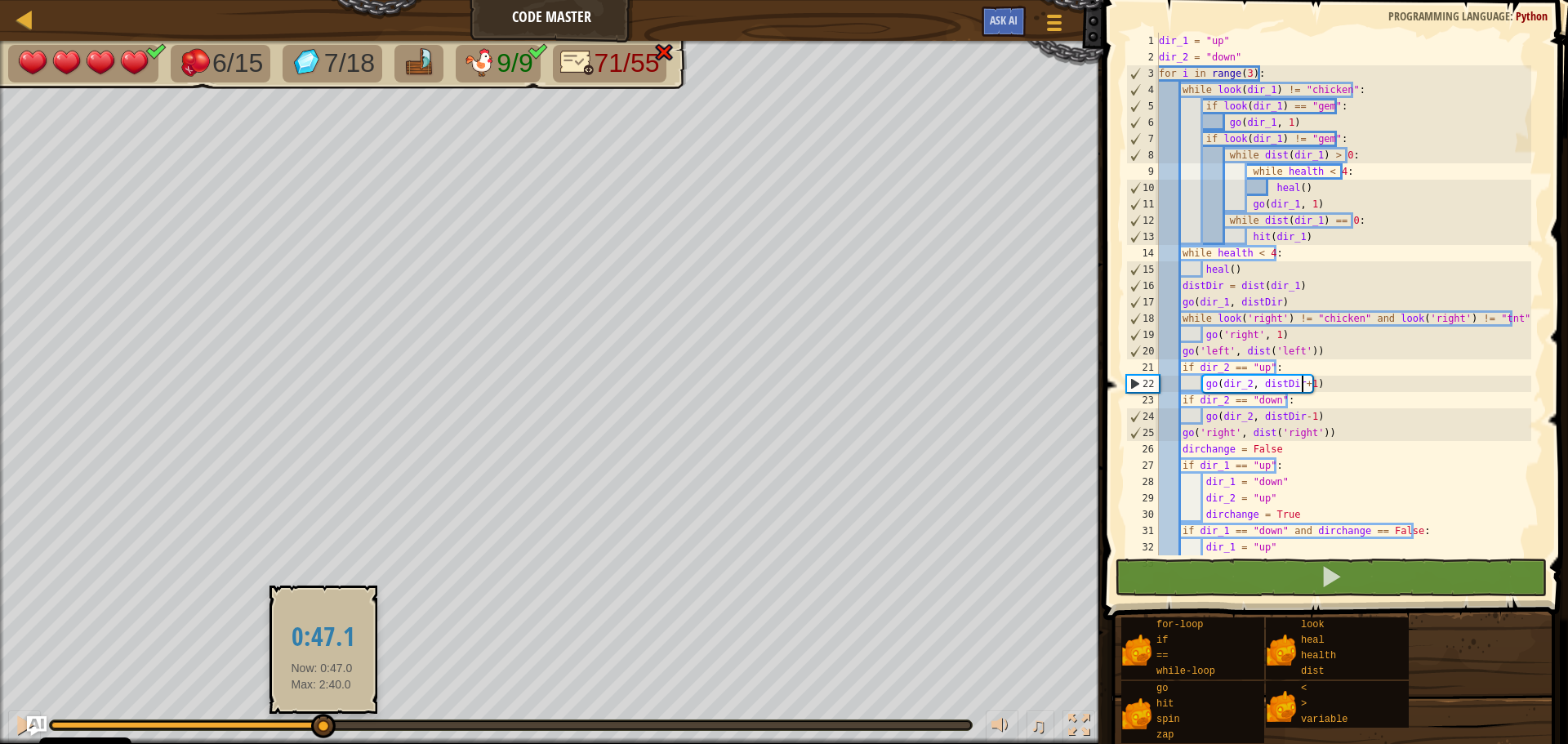
drag, startPoint x: 321, startPoint y: 719, endPoint x: 370, endPoint y: 688, distance: 58.0
click at [321, 717] on div at bounding box center [322, 725] width 24 height 24
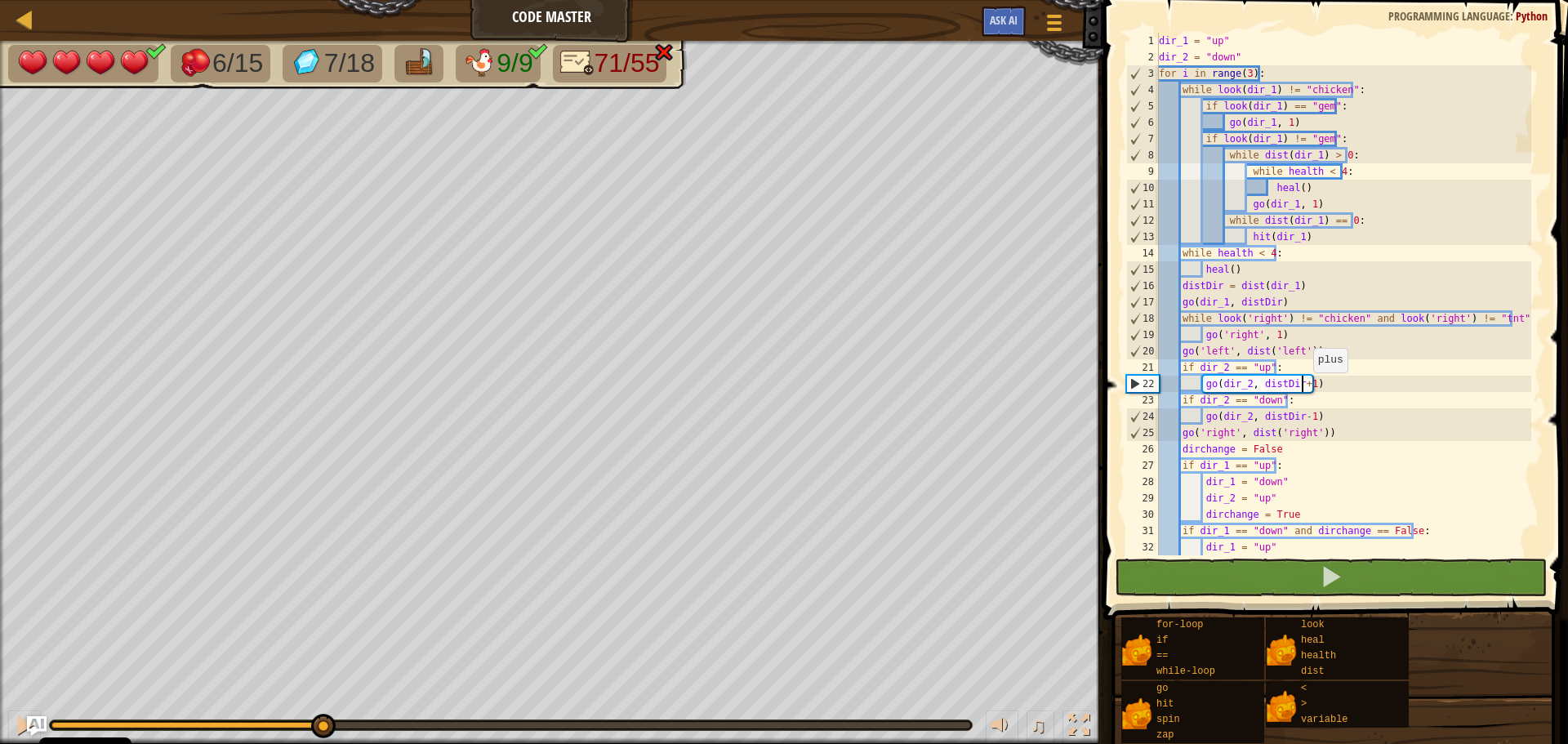
click at [1306, 387] on div "dir_1 = "up" dir_2 = "down" for i in range ( 3 ) : while look ( dir_1 ) != "chi…" at bounding box center [1343, 310] width 375 height 555
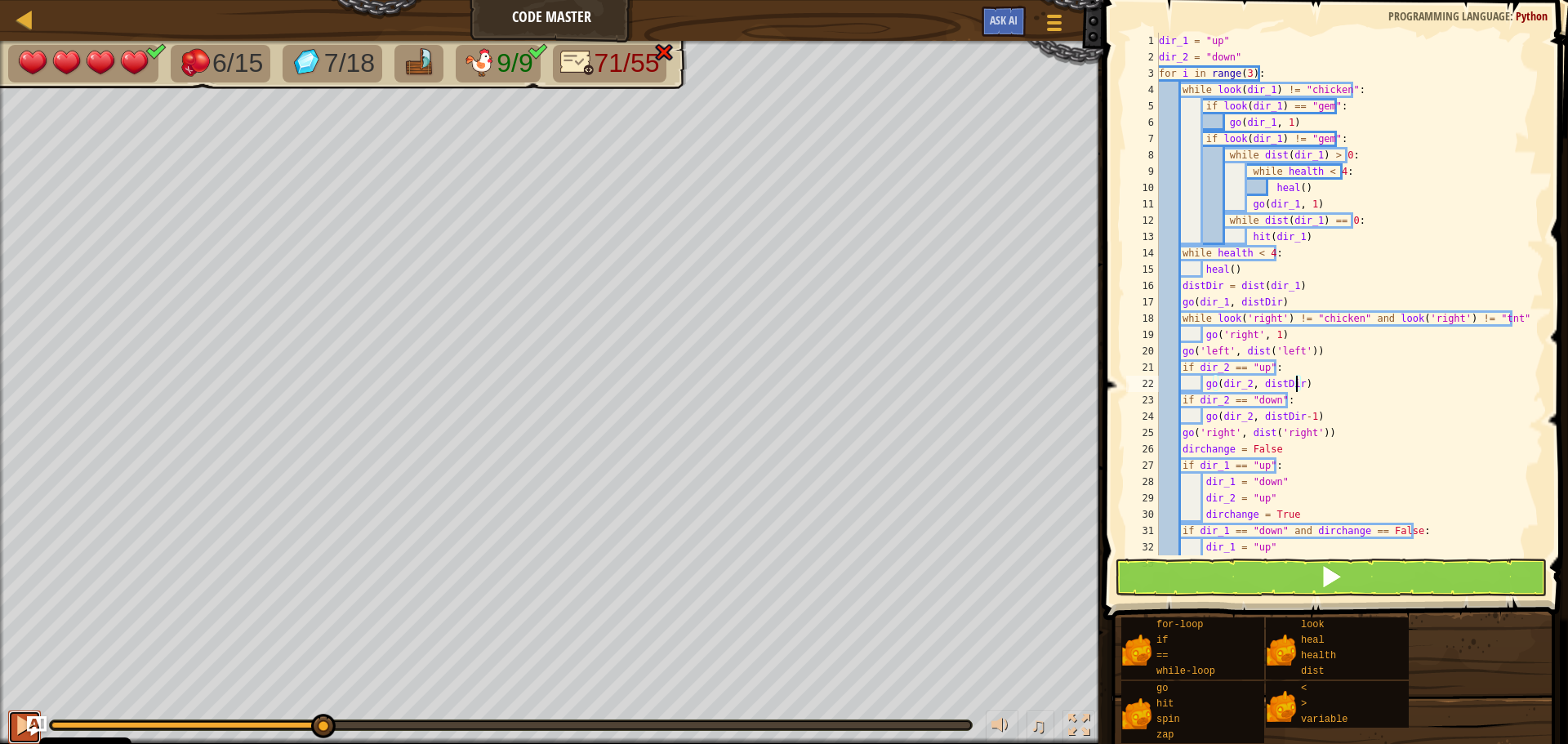
click at [11, 729] on button at bounding box center [24, 727] width 33 height 34
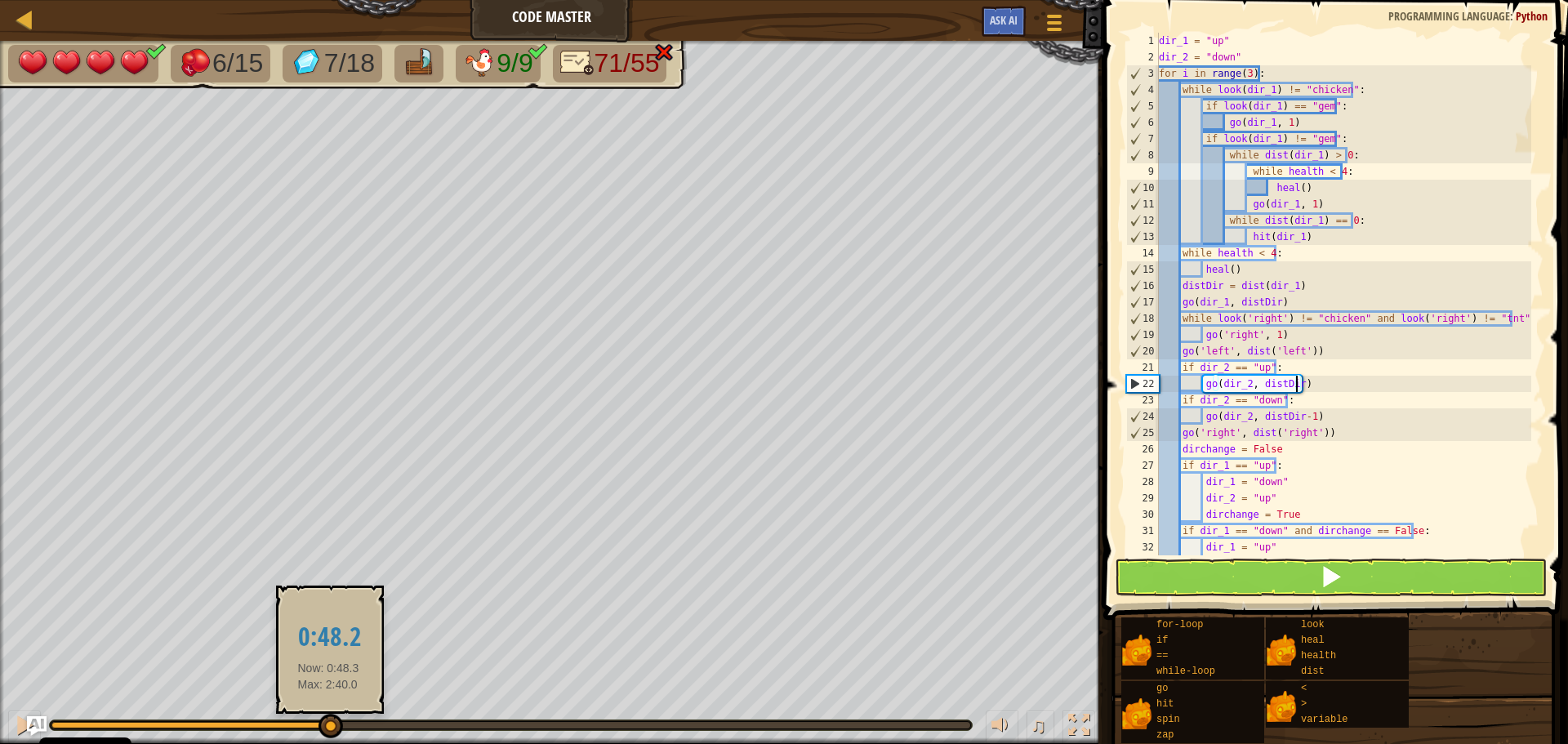
drag, startPoint x: 315, startPoint y: 729, endPoint x: 328, endPoint y: 728, distance: 13.0
click at [328, 728] on div at bounding box center [330, 725] width 24 height 24
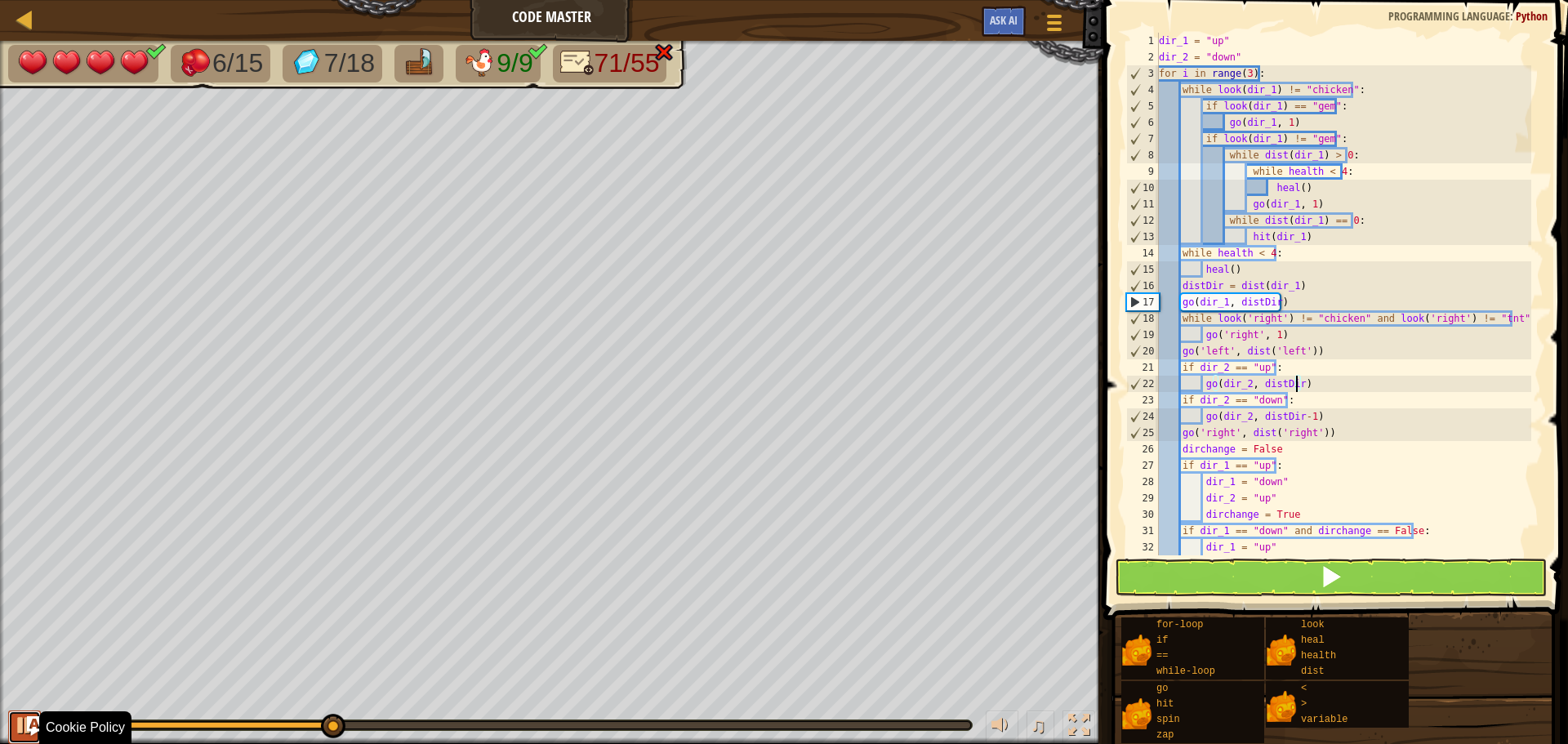
click at [25, 729] on div at bounding box center [24, 725] width 21 height 21
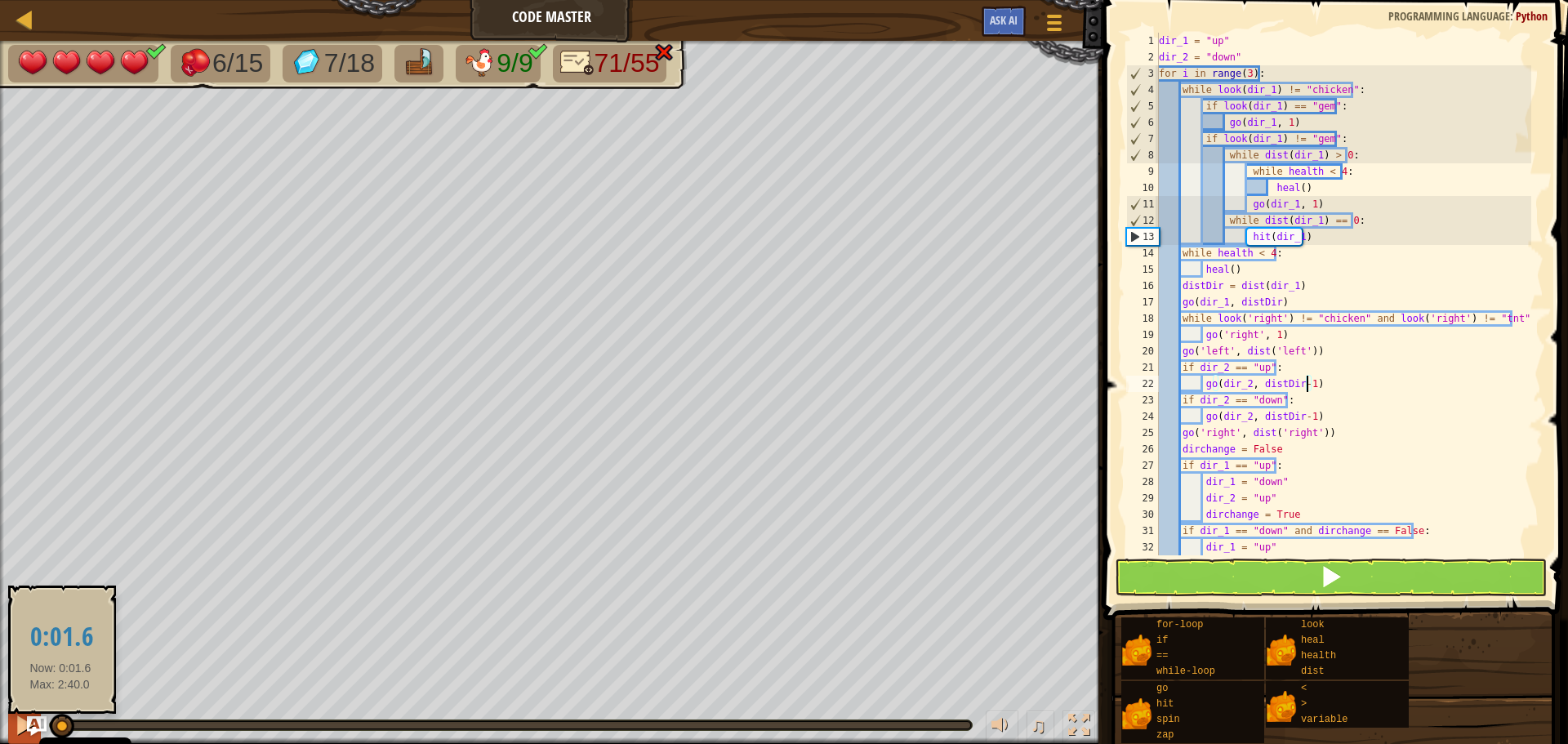
drag, startPoint x: 336, startPoint y: 719, endPoint x: 34, endPoint y: 715, distance: 302.0
click at [34, 715] on div "♫" at bounding box center [552, 721] width 1103 height 49
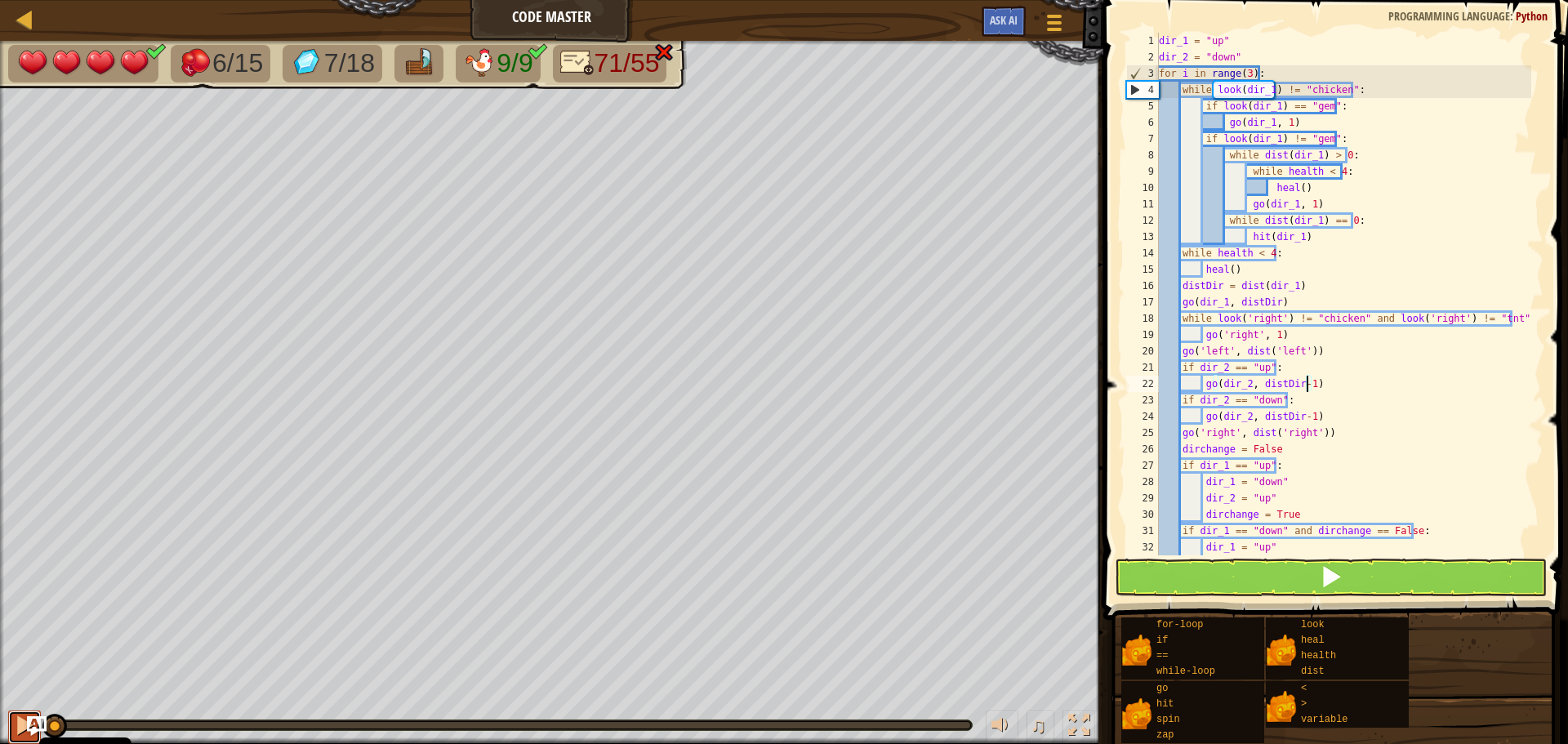
click at [17, 727] on div at bounding box center [24, 725] width 21 height 21
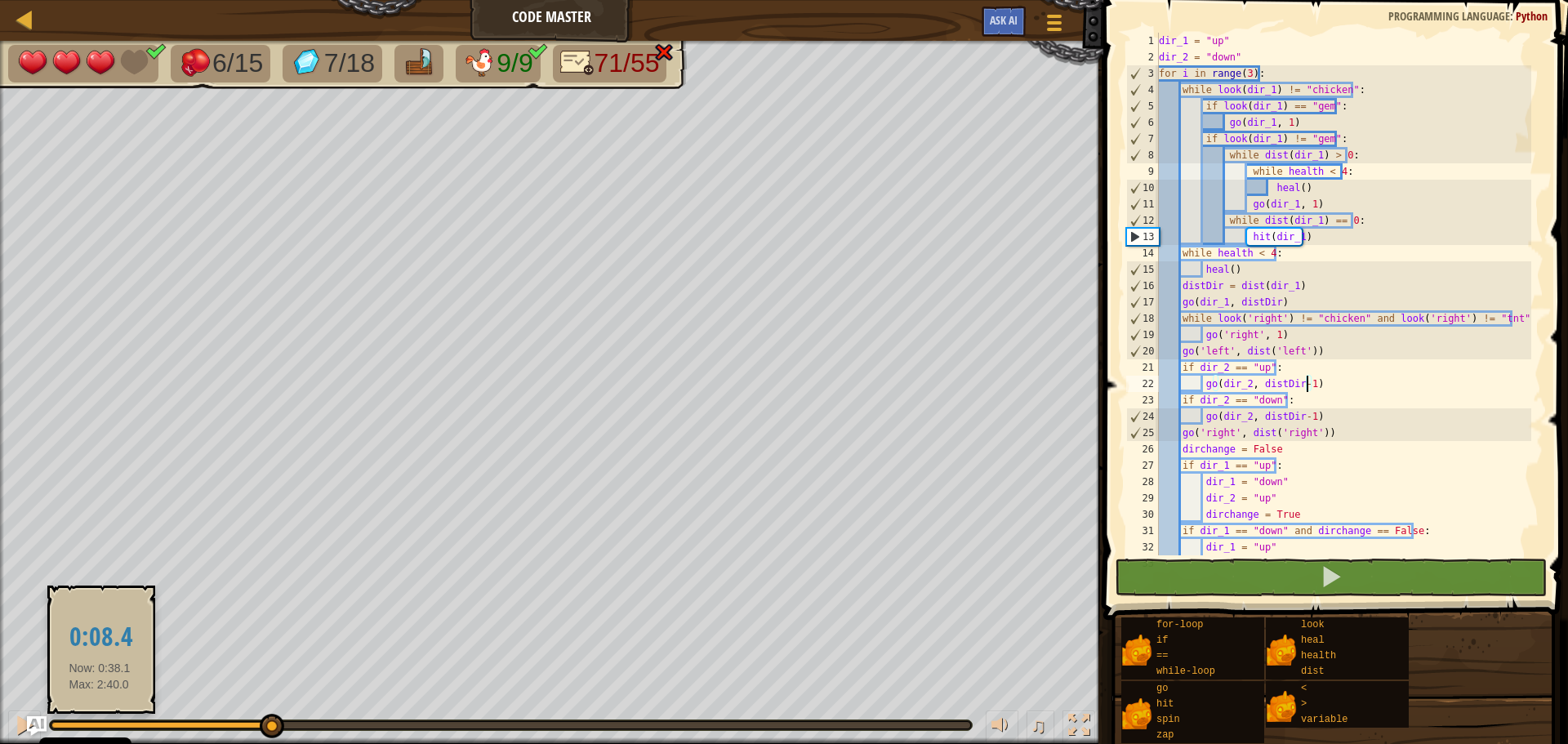
drag, startPoint x: 59, startPoint y: 725, endPoint x: 100, endPoint y: 725, distance: 41.0
click at [100, 725] on div at bounding box center [160, 725] width 218 height 7
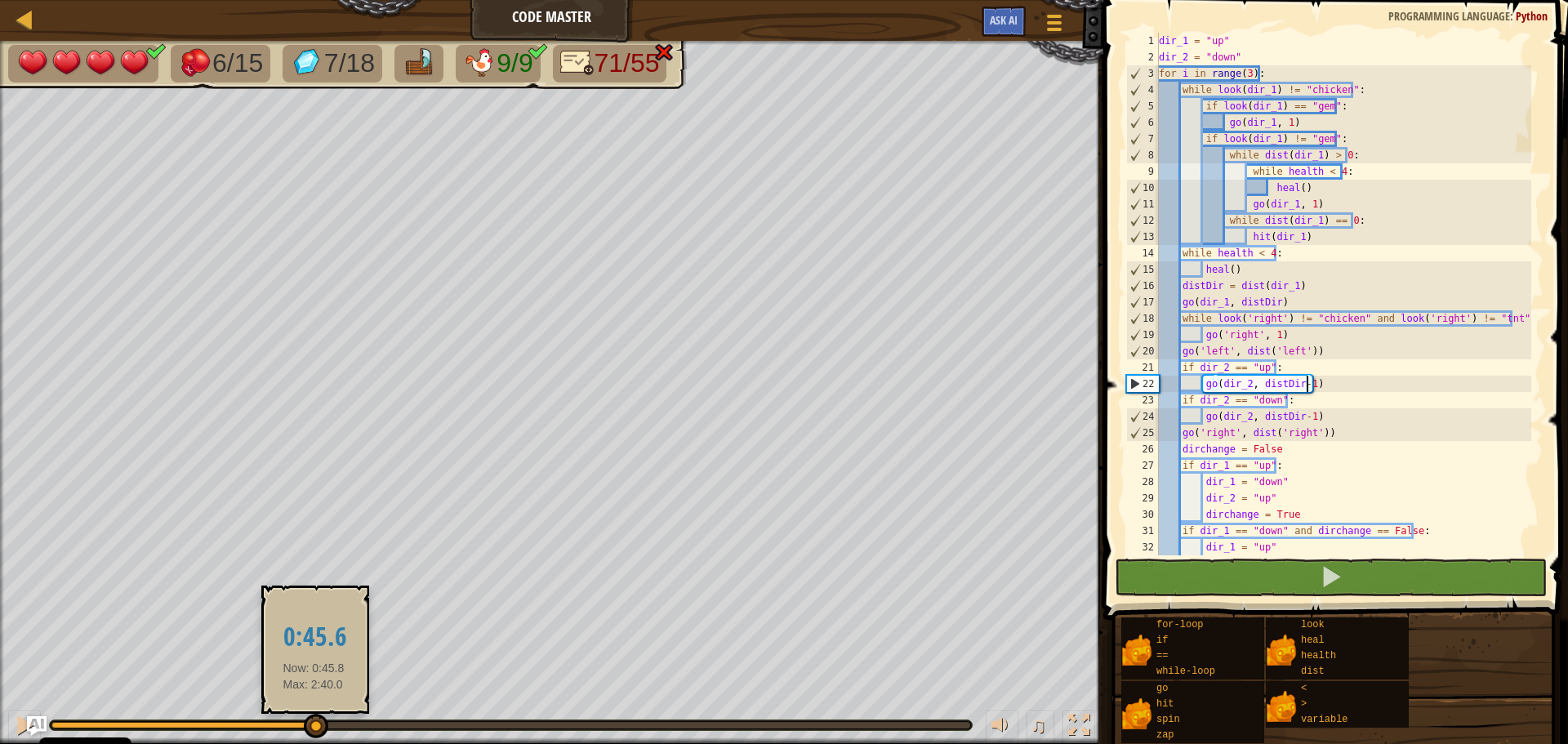
drag, startPoint x: 281, startPoint y: 725, endPoint x: 314, endPoint y: 727, distance: 33.1
click at [314, 727] on div at bounding box center [316, 725] width 24 height 24
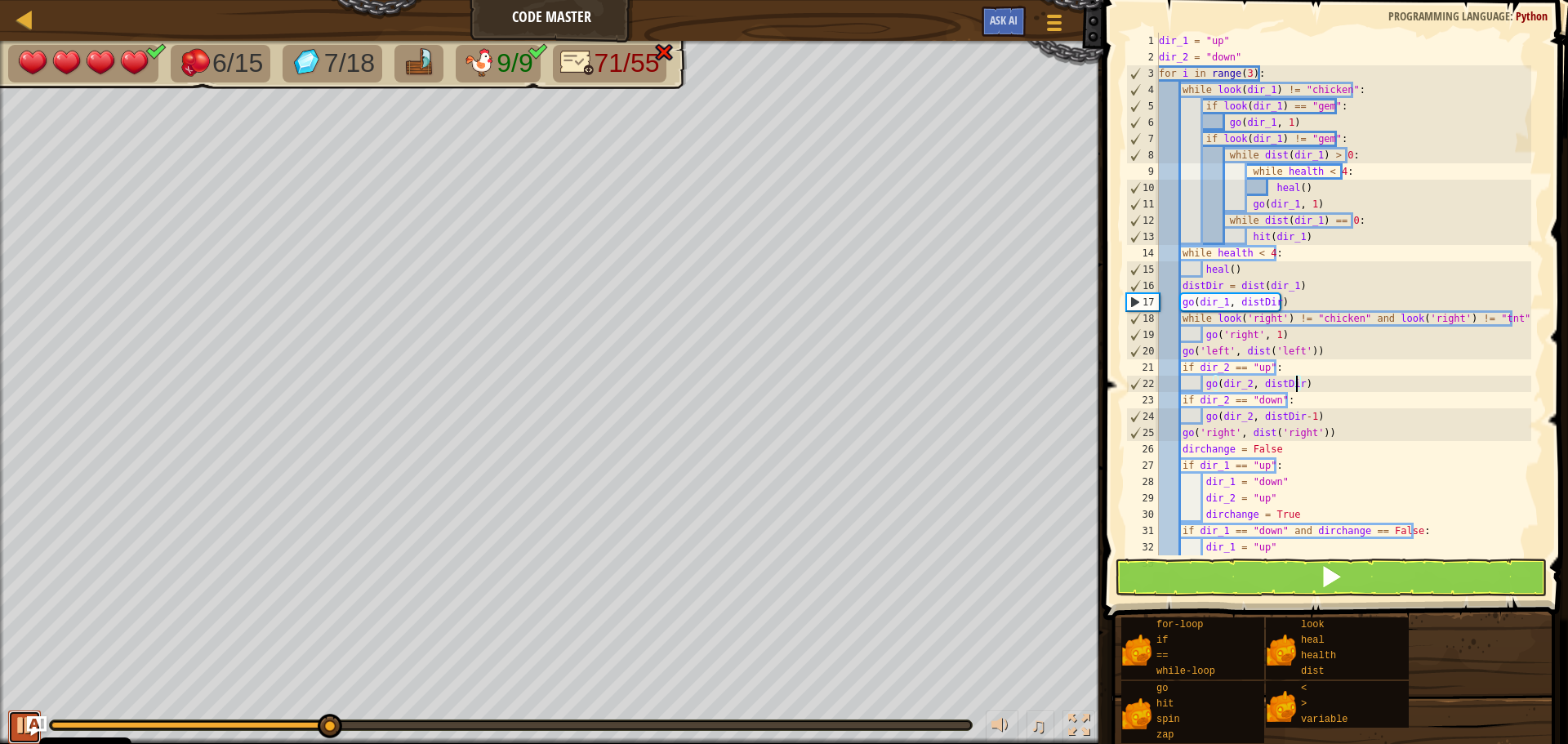
click at [18, 725] on div at bounding box center [24, 725] width 21 height 21
click at [17, 726] on div at bounding box center [24, 725] width 21 height 21
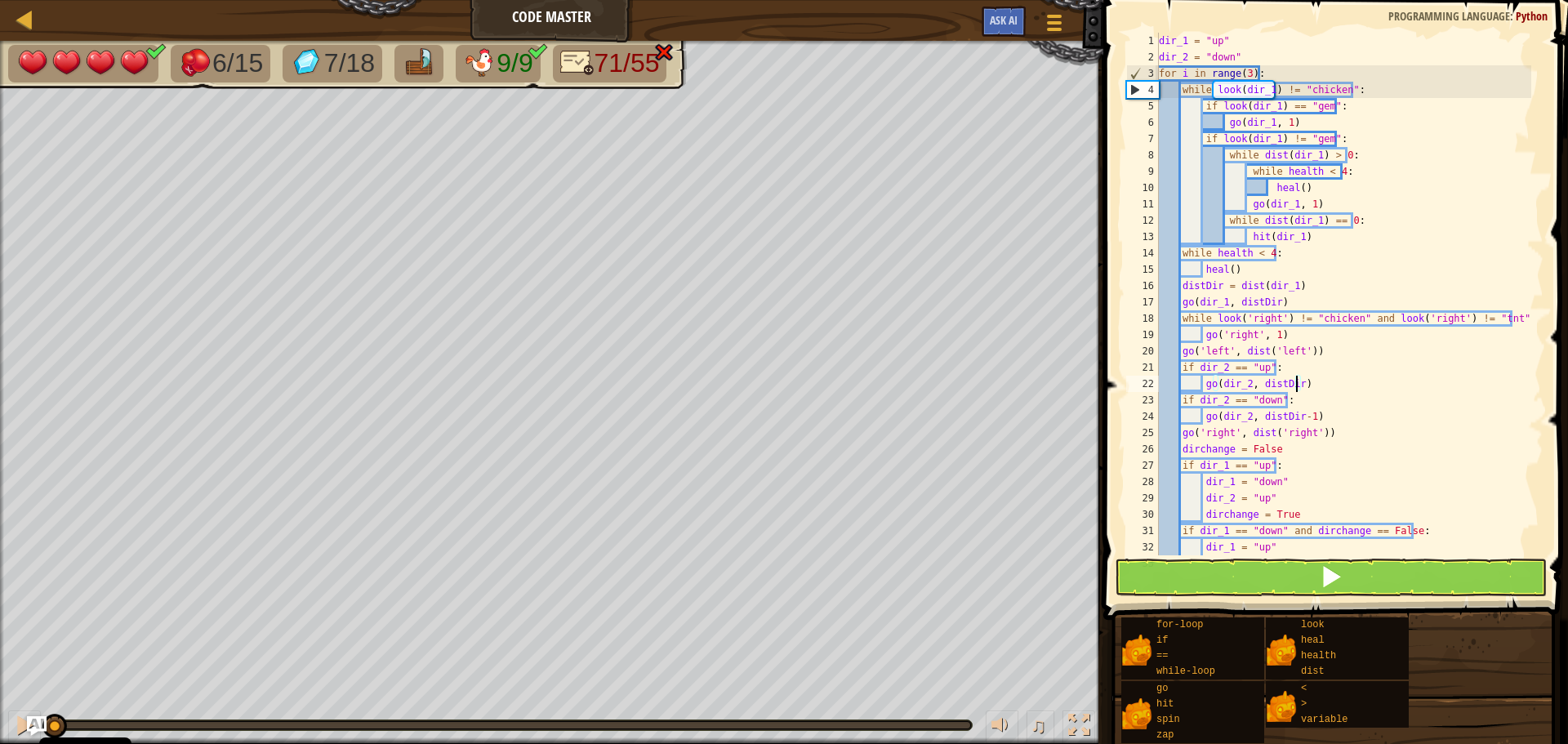
drag, startPoint x: 330, startPoint y: 722, endPoint x: -18, endPoint y: 725, distance: 348.0
click at [0, 0] on html "Cookie Policy CodeCombat uses a few essential and non-essential cookies. Privac…" at bounding box center [784, 0] width 1568 height 0
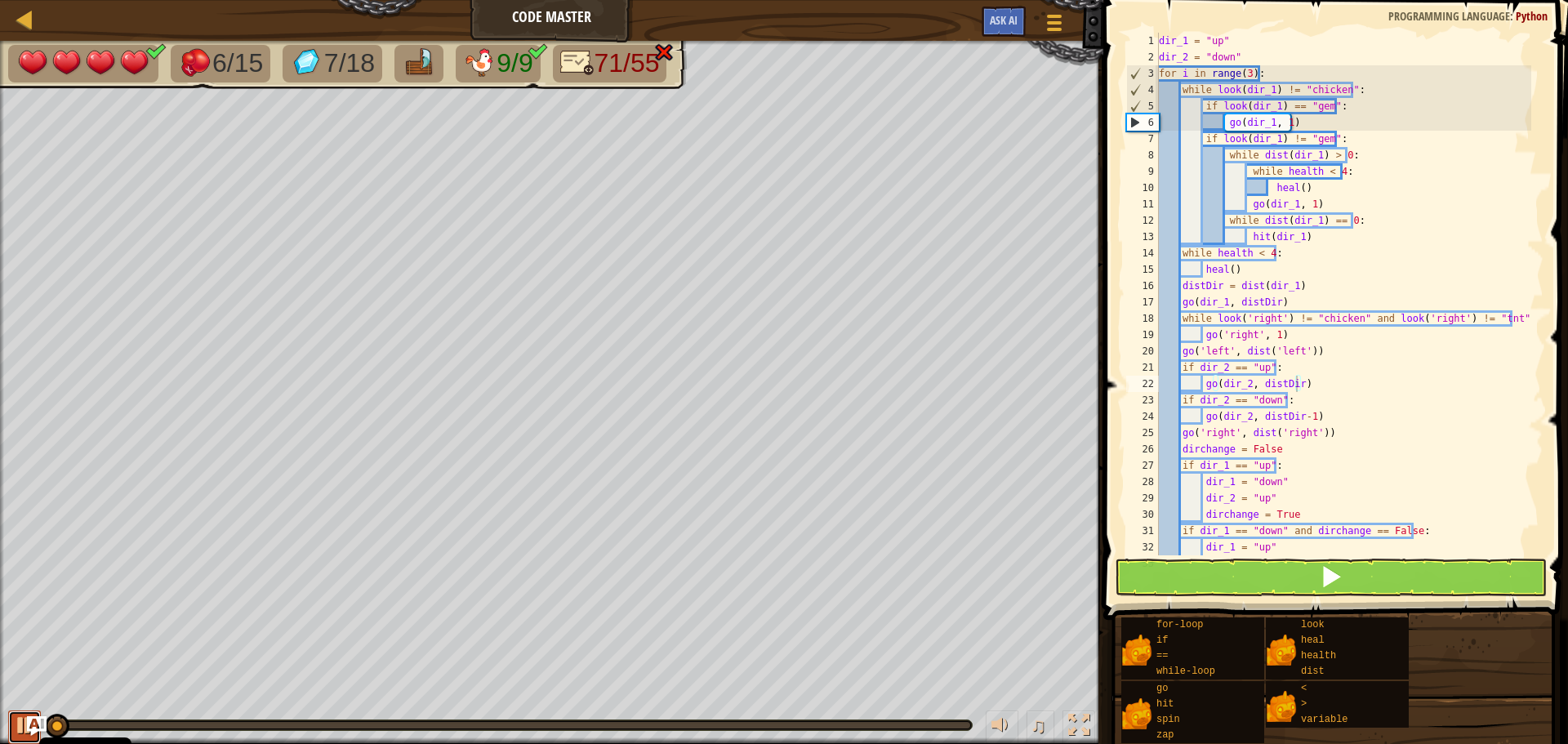
click at [22, 723] on div at bounding box center [24, 725] width 21 height 21
click at [20, 731] on div at bounding box center [24, 725] width 21 height 21
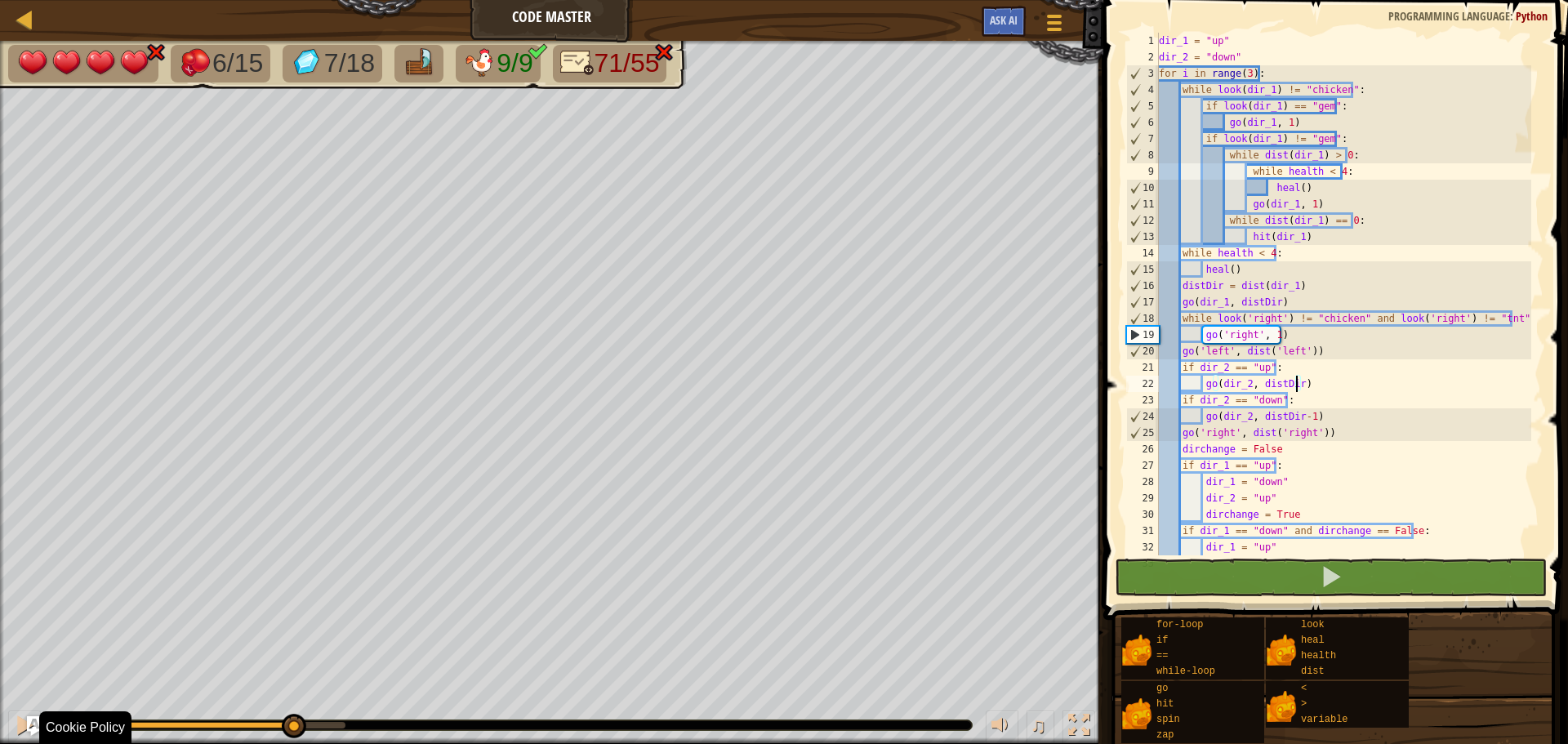
drag, startPoint x: 60, startPoint y: 725, endPoint x: 262, endPoint y: 737, distance: 202.4
click at [262, 737] on div "♫" at bounding box center [552, 721] width 1103 height 49
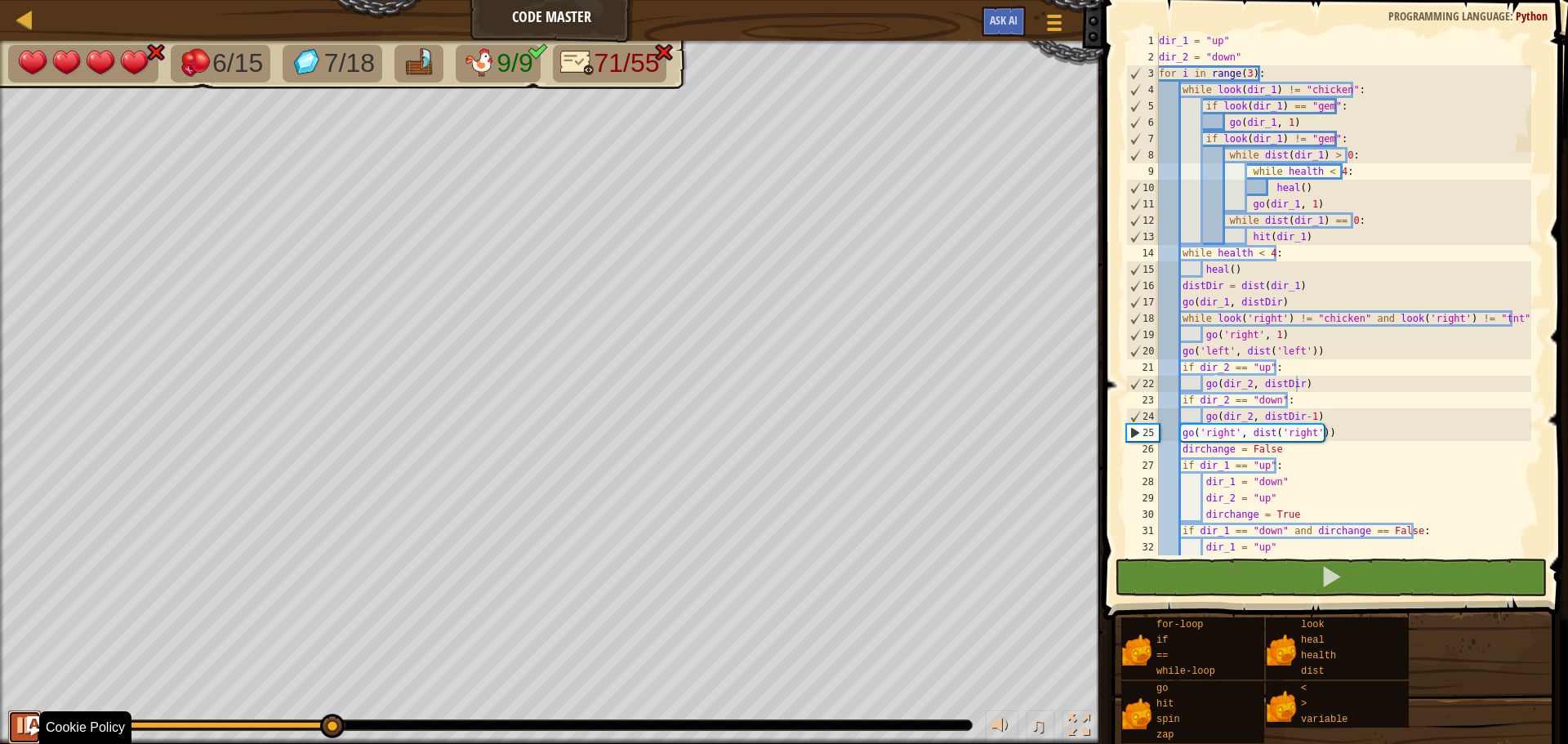
click at [21, 729] on div at bounding box center [24, 725] width 21 height 21
click at [13, 731] on button at bounding box center [24, 727] width 33 height 34
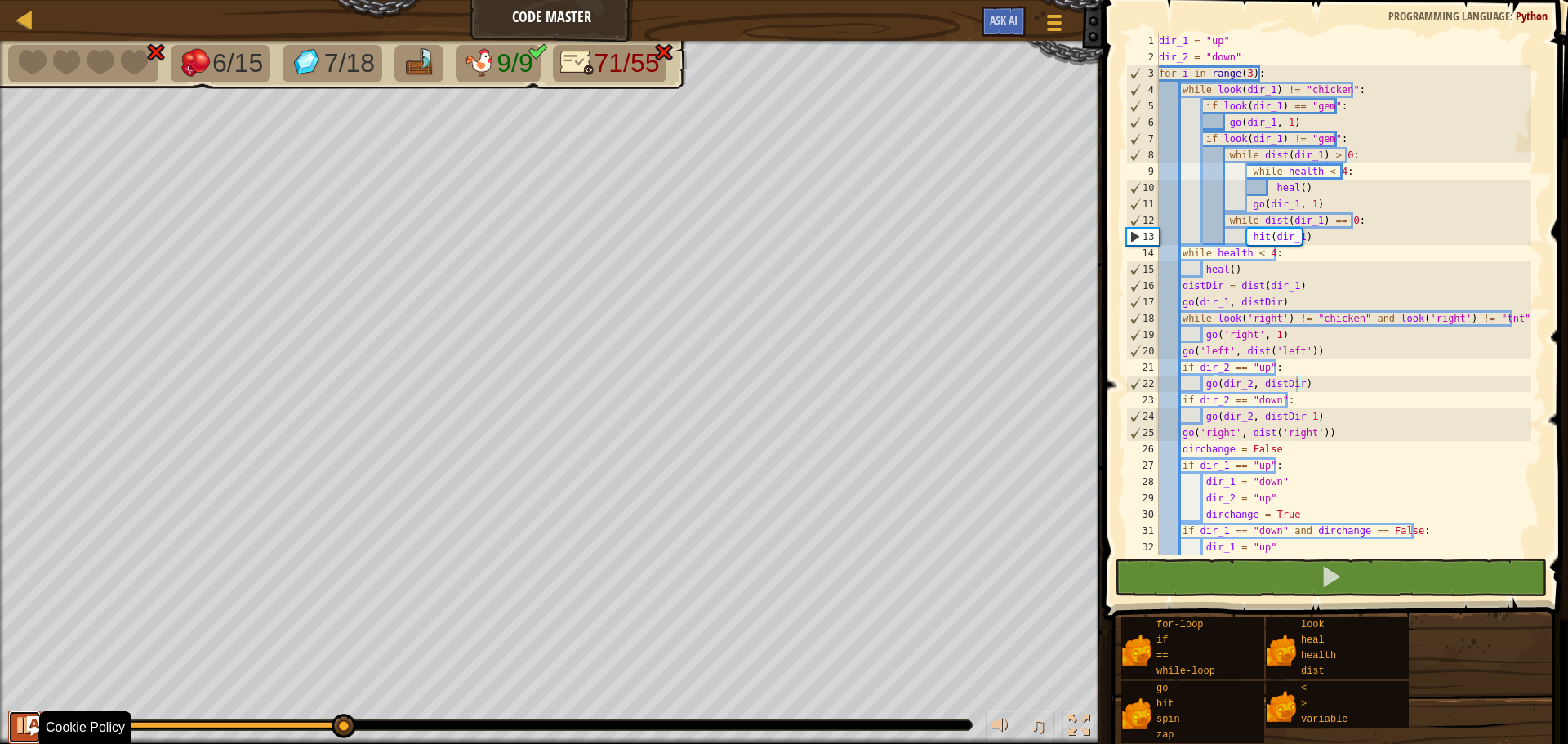
click at [13, 731] on button at bounding box center [24, 727] width 33 height 34
click at [1365, 129] on div "dir_1 = "up" dir_2 = "down" for i in range ( 3 ) : while look ( dir_1 ) != "chi…" at bounding box center [1343, 310] width 375 height 555
click at [1366, 141] on div "dir_1 = "up" dir_2 = "down" for i in range ( 3 ) : while look ( dir_1 ) != "chi…" at bounding box center [1343, 310] width 375 height 555
drag, startPoint x: 1328, startPoint y: 139, endPoint x: 1338, endPoint y: 139, distance: 10.0
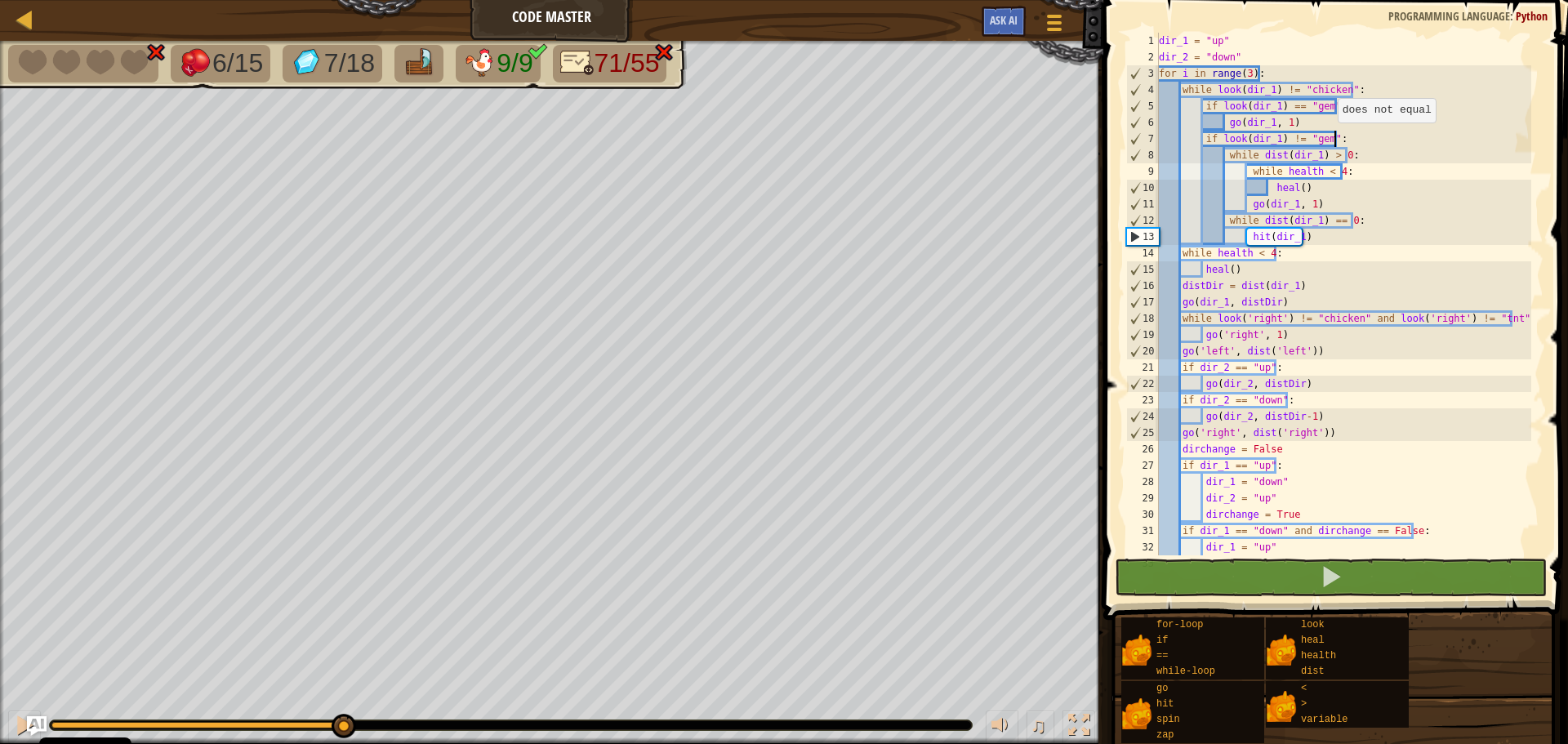
click at [1329, 139] on div "dir_1 = "up" dir_2 = "down" for i in range ( 3 ) : while look ( dir_1 ) != "chi…" at bounding box center [1343, 310] width 375 height 555
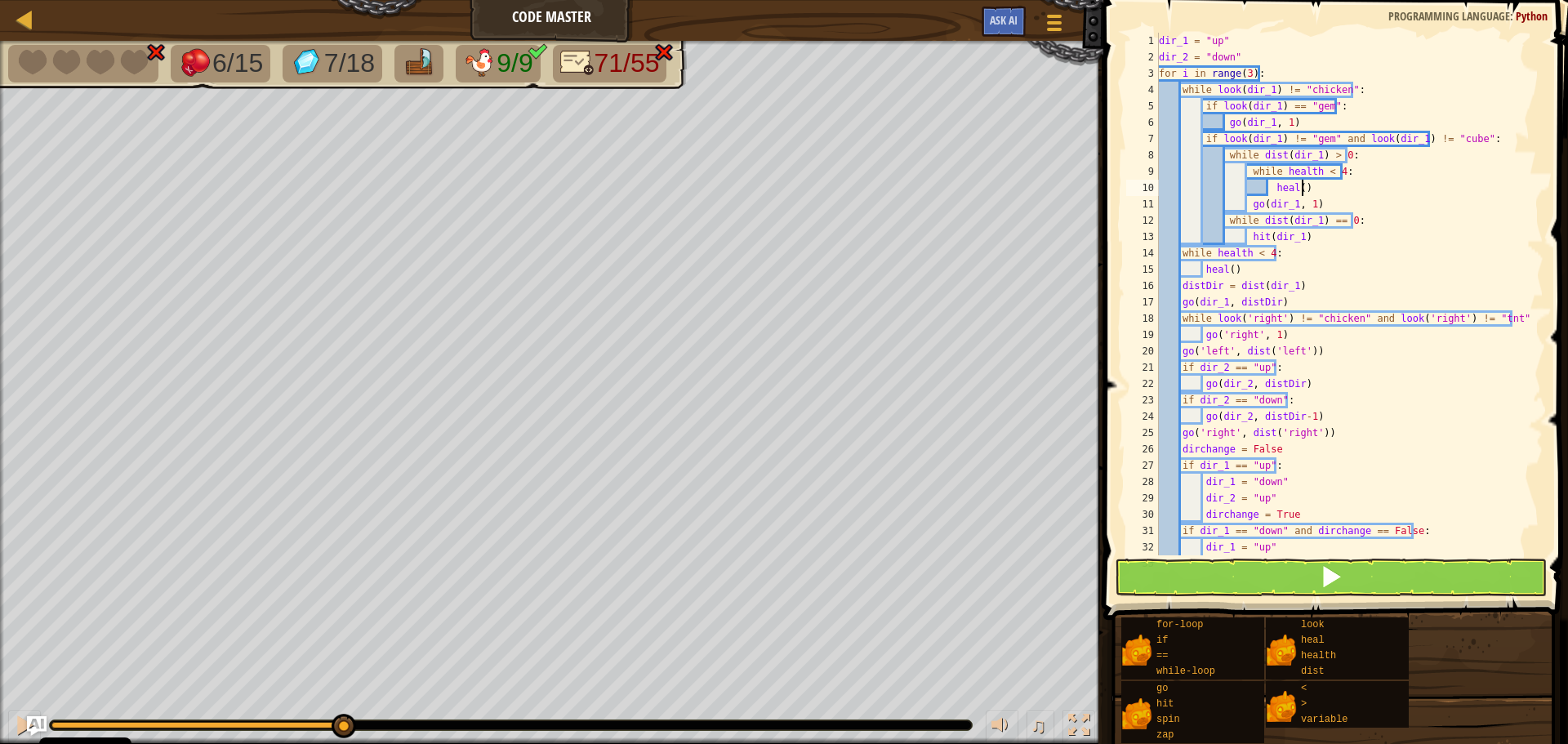
scroll to position [8, 12]
type textarea "hit(dir_1)"
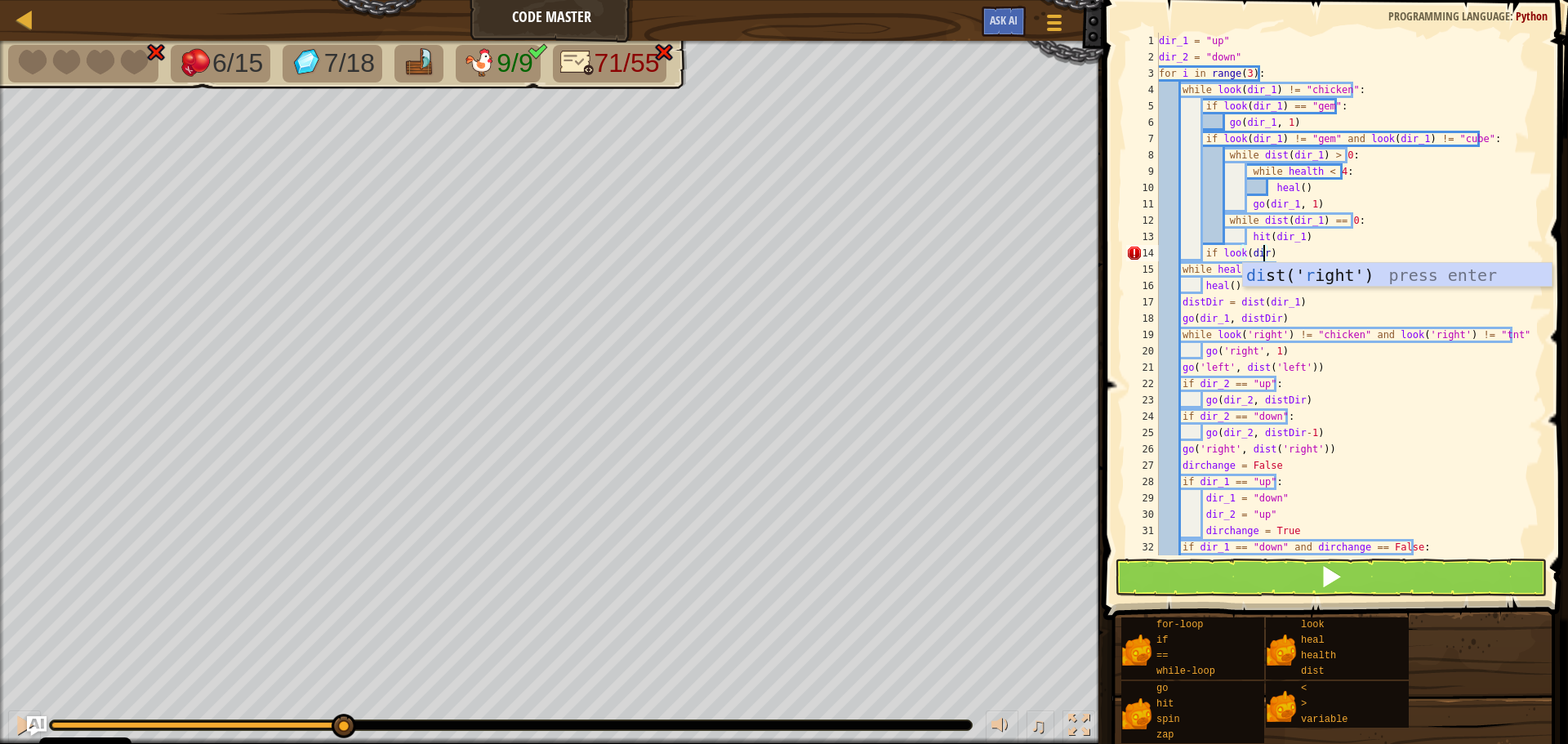
scroll to position [8, 9]
type textarea "if look(dir_1) == "cube":"
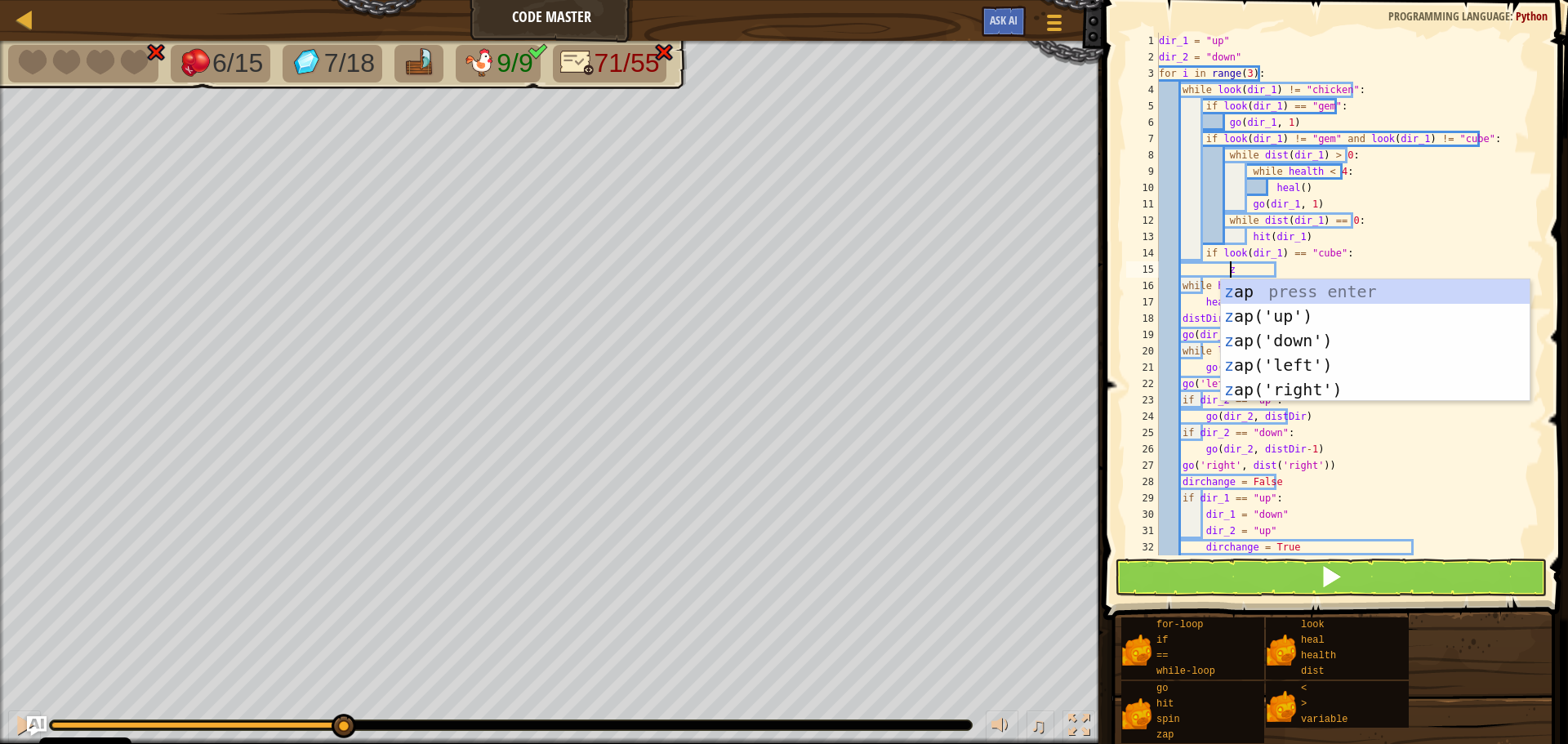
type textarea "zap"
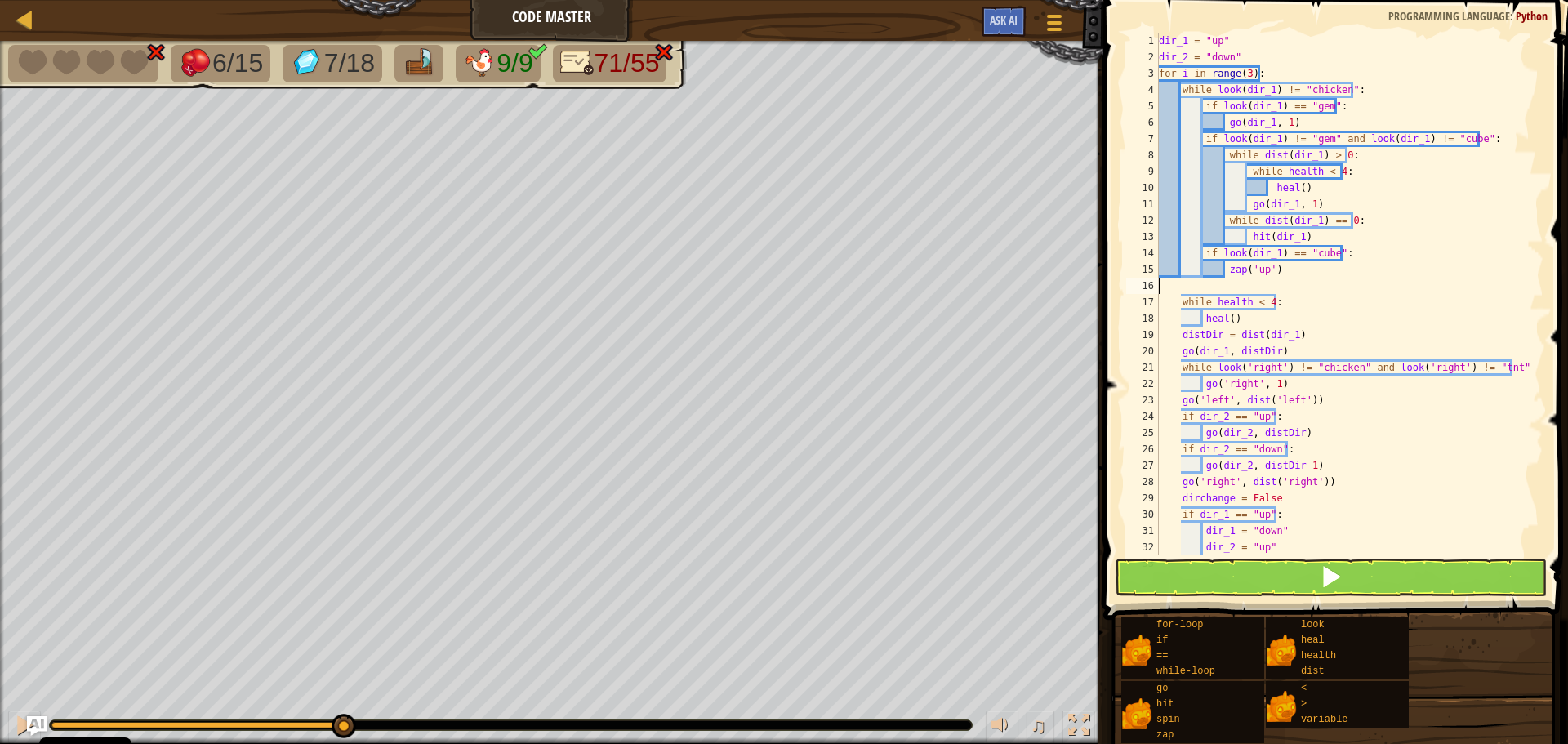
scroll to position [8, 0]
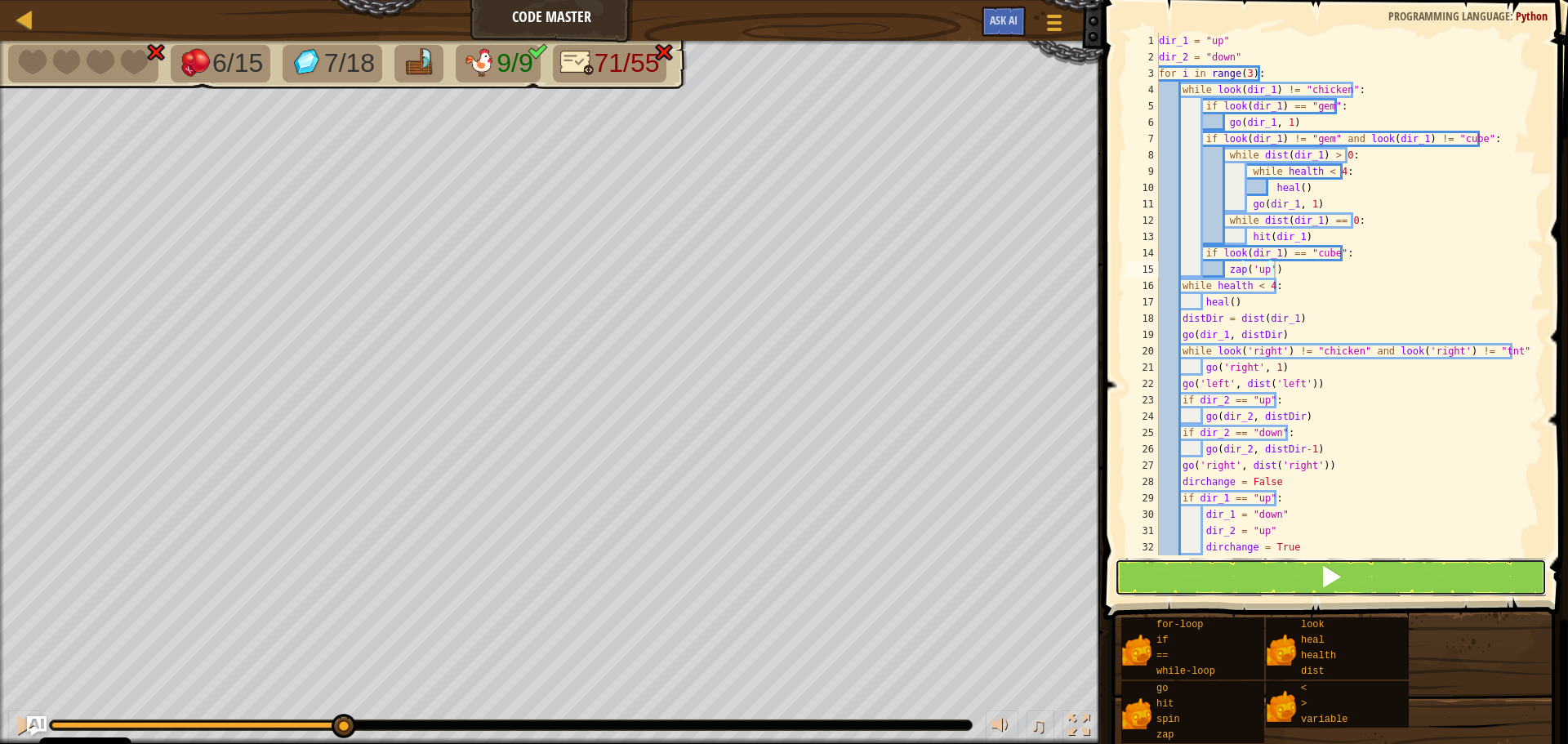
click at [1289, 588] on button at bounding box center [1330, 577] width 432 height 38
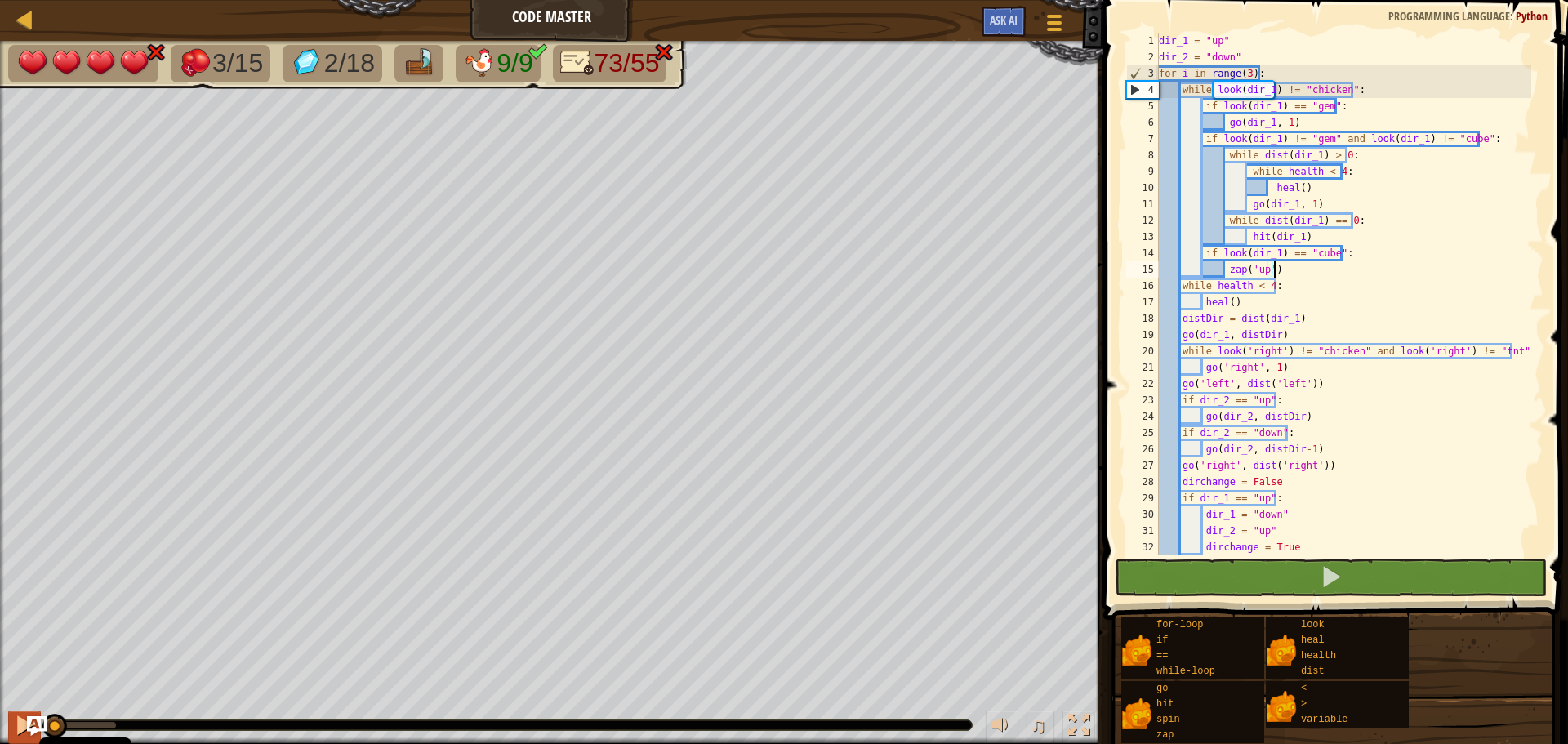
drag, startPoint x: 66, startPoint y: 729, endPoint x: 13, endPoint y: 712, distance: 55.7
click at [0, 0] on html "Cookie Policy CodeCombat uses a few essential and non-essential cookies. Privac…" at bounding box center [784, 0] width 1568 height 0
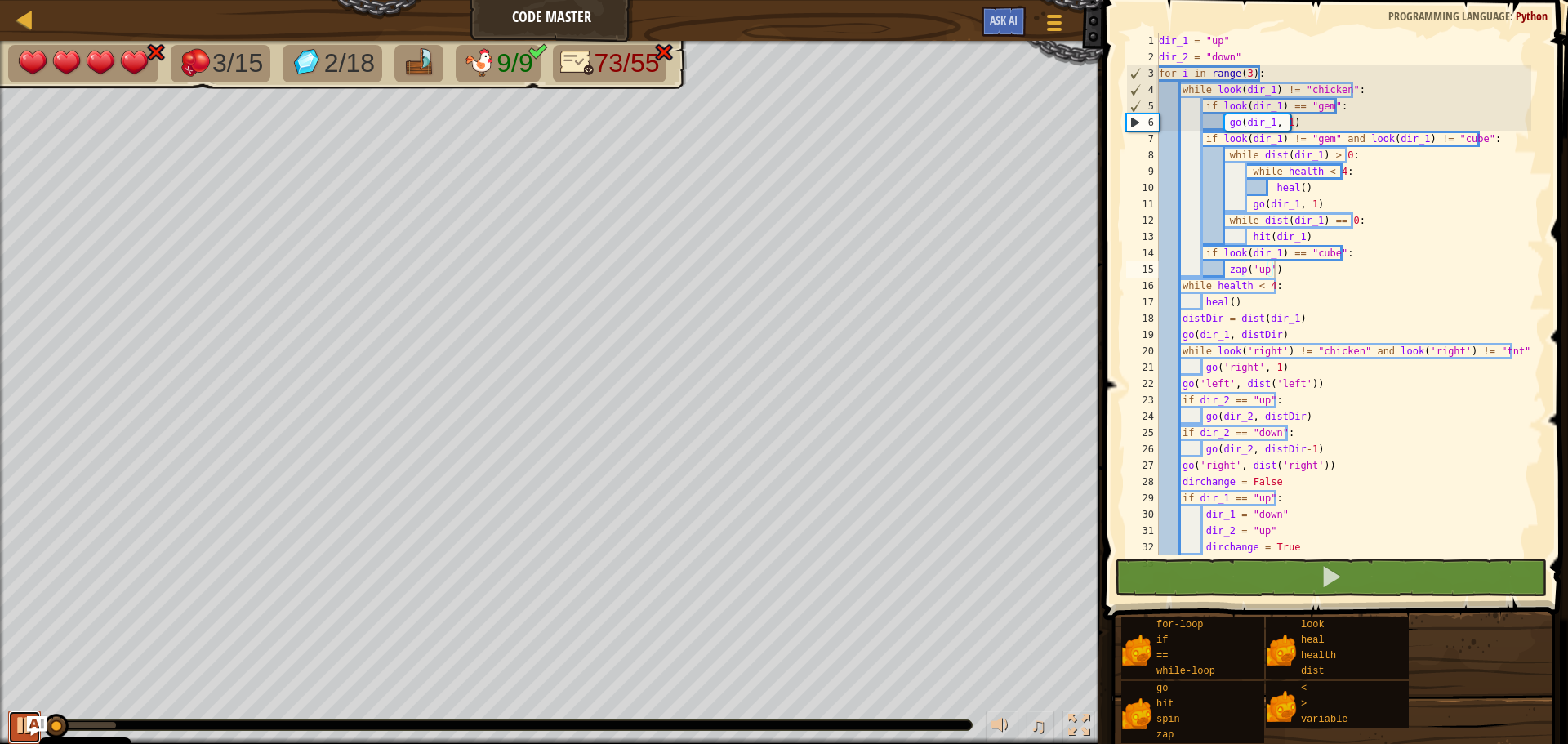
click at [17, 718] on div at bounding box center [24, 725] width 21 height 21
click at [17, 719] on div at bounding box center [24, 725] width 21 height 21
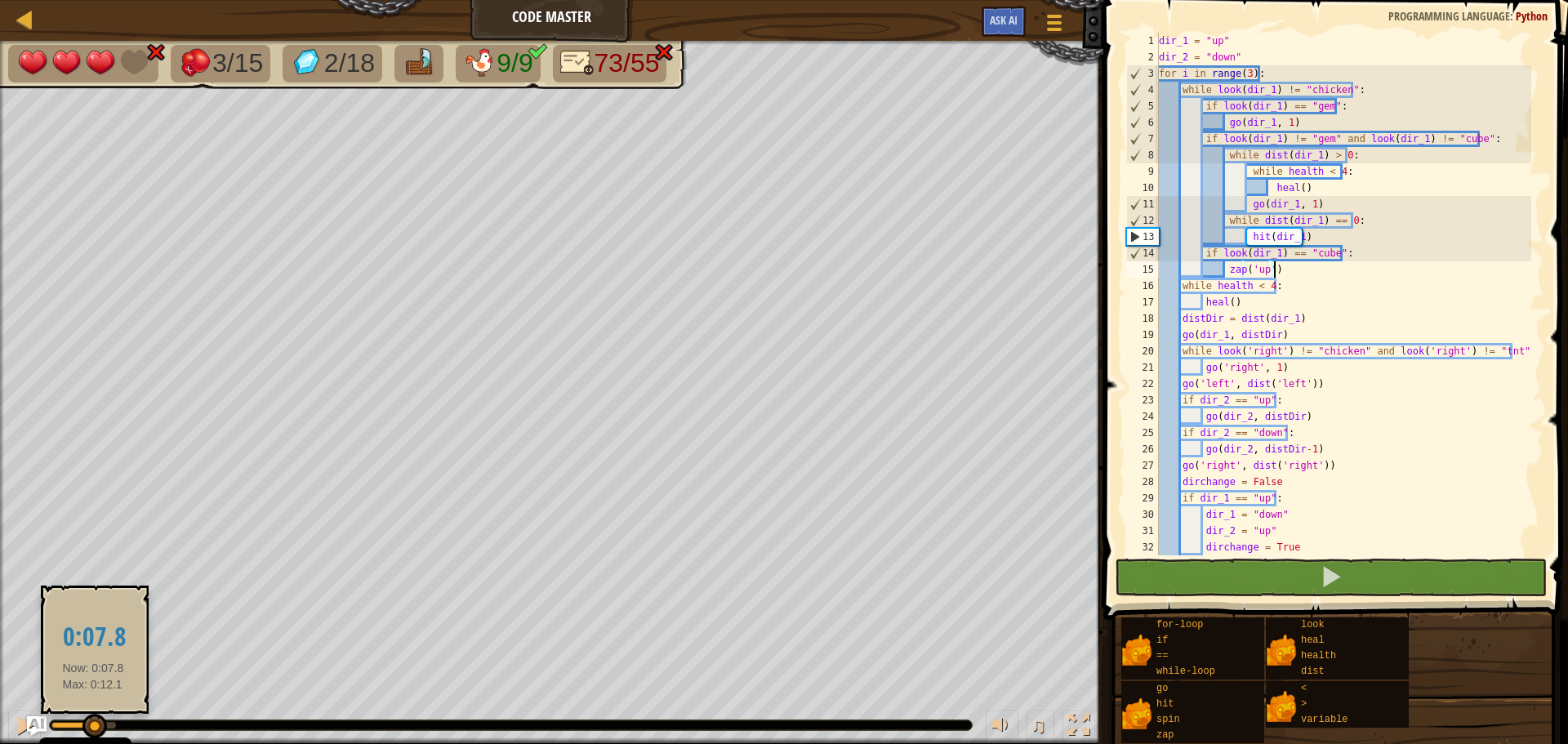
drag, startPoint x: 61, startPoint y: 726, endPoint x: 93, endPoint y: 727, distance: 32.0
click at [93, 727] on div at bounding box center [94, 725] width 24 height 24
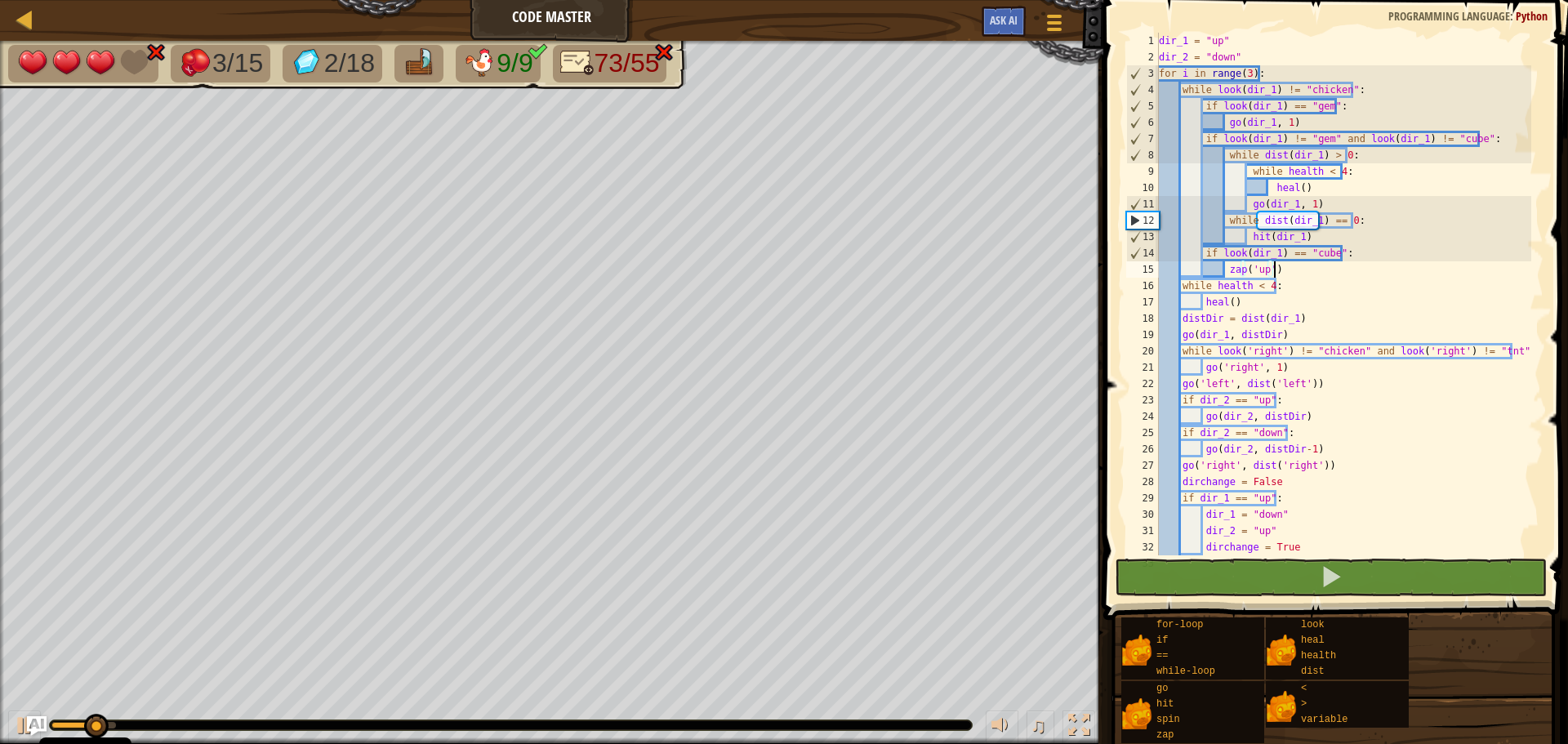
click at [3, 721] on div "♫" at bounding box center [552, 721] width 1103 height 49
click at [18, 720] on div at bounding box center [24, 725] width 21 height 21
click at [1330, 261] on div "dir_1 = "up" dir_2 = "down" for i in range ( 3 ) : while look ( dir_1 ) != "chi…" at bounding box center [1343, 310] width 375 height 555
drag, startPoint x: 1327, startPoint y: 252, endPoint x: 1350, endPoint y: 246, distance: 23.8
click at [1327, 252] on div "dir_1 = "up" dir_2 = "down" for i in range ( 3 ) : while look ( dir_1 ) != "chi…" at bounding box center [1343, 310] width 375 height 555
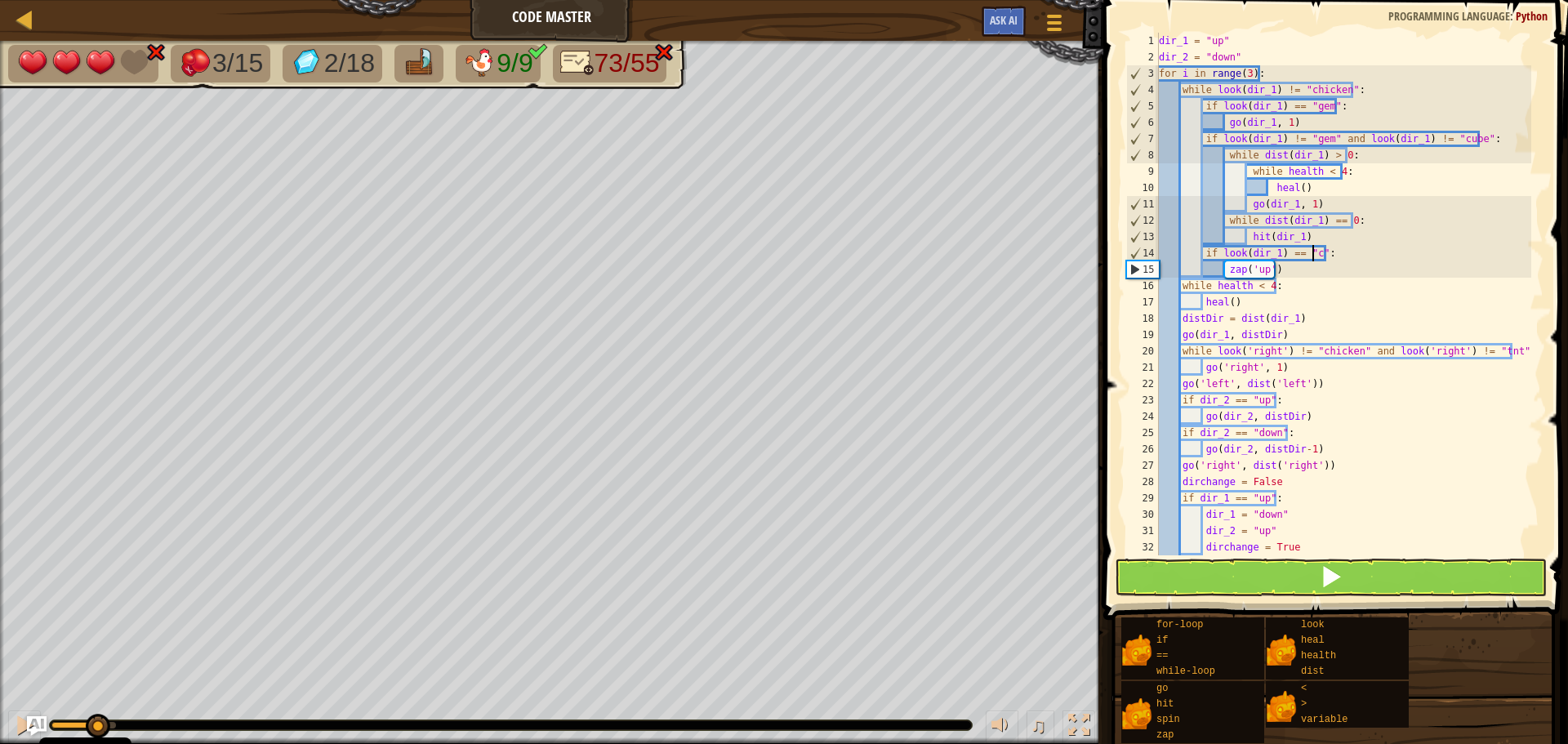
scroll to position [8, 13]
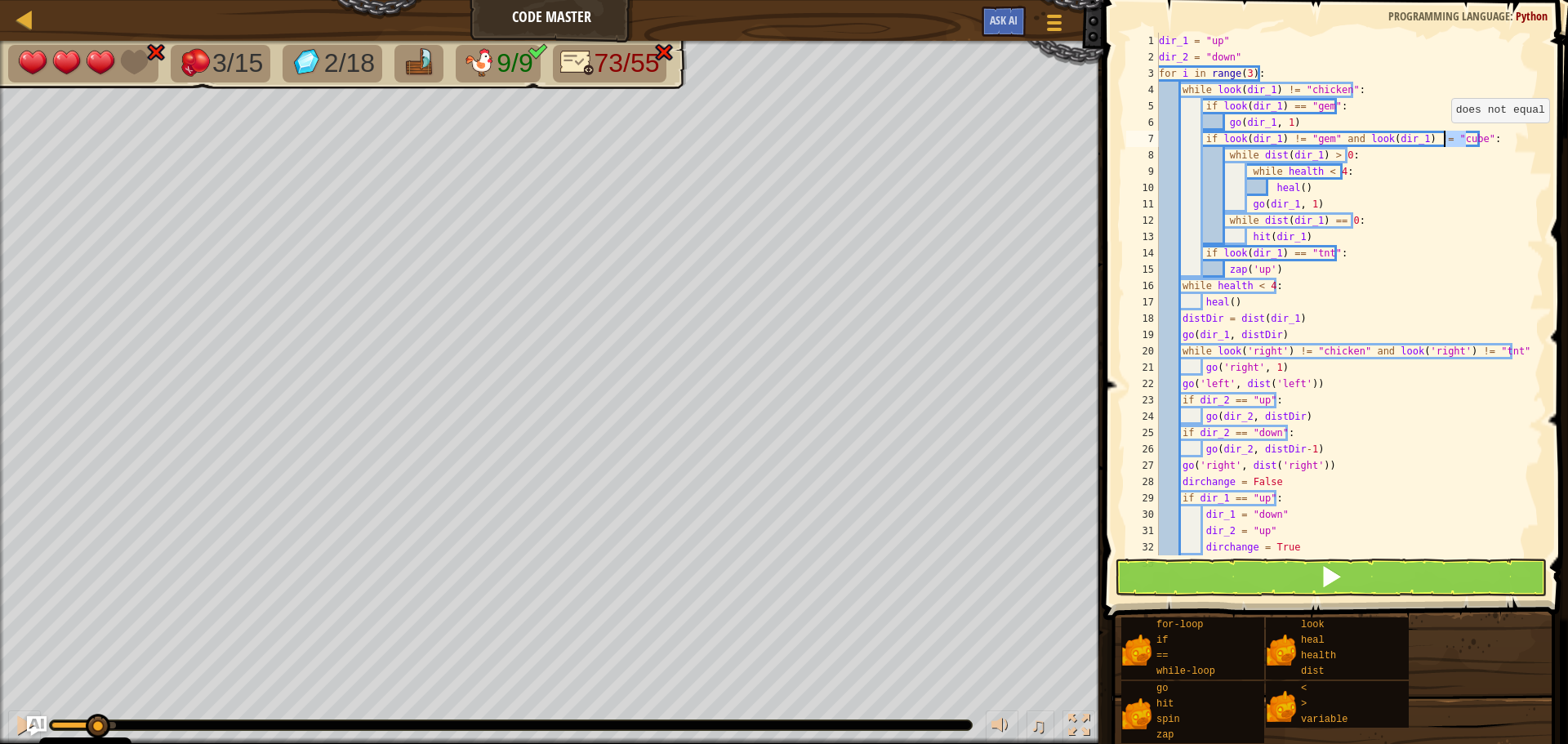
drag, startPoint x: 1468, startPoint y: 138, endPoint x: 1445, endPoint y: 139, distance: 23.0
click at [1445, 139] on div "dir_1 = "up" dir_2 = "down" for i in range ( 3 ) : while look ( dir_1 ) != "chi…" at bounding box center [1343, 310] width 375 height 555
click at [1307, 577] on button at bounding box center [1330, 577] width 432 height 38
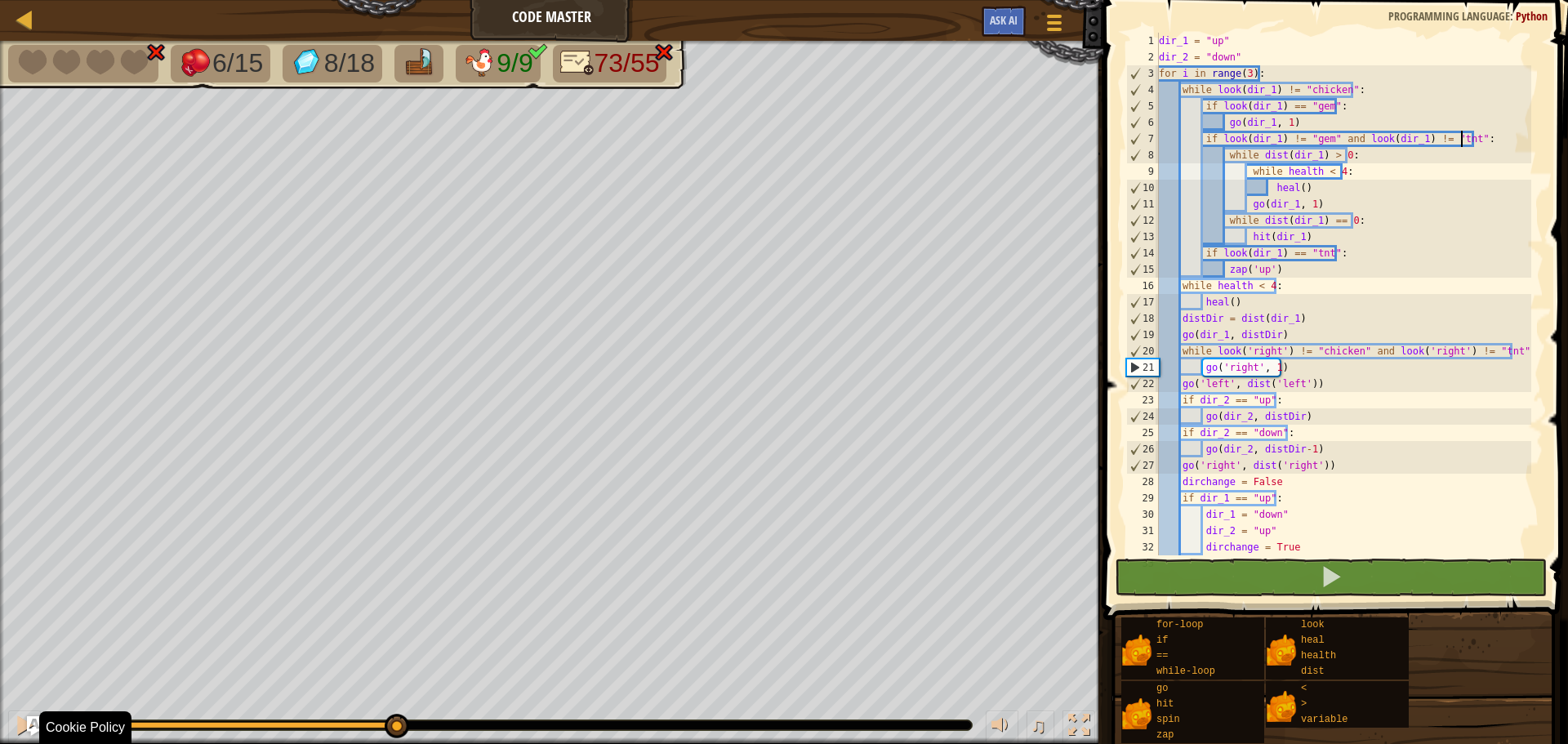
drag, startPoint x: 81, startPoint y: 727, endPoint x: 250, endPoint y: 730, distance: 169.0
click at [250, 730] on div at bounding box center [511, 725] width 922 height 10
click at [24, 730] on div at bounding box center [24, 725] width 21 height 21
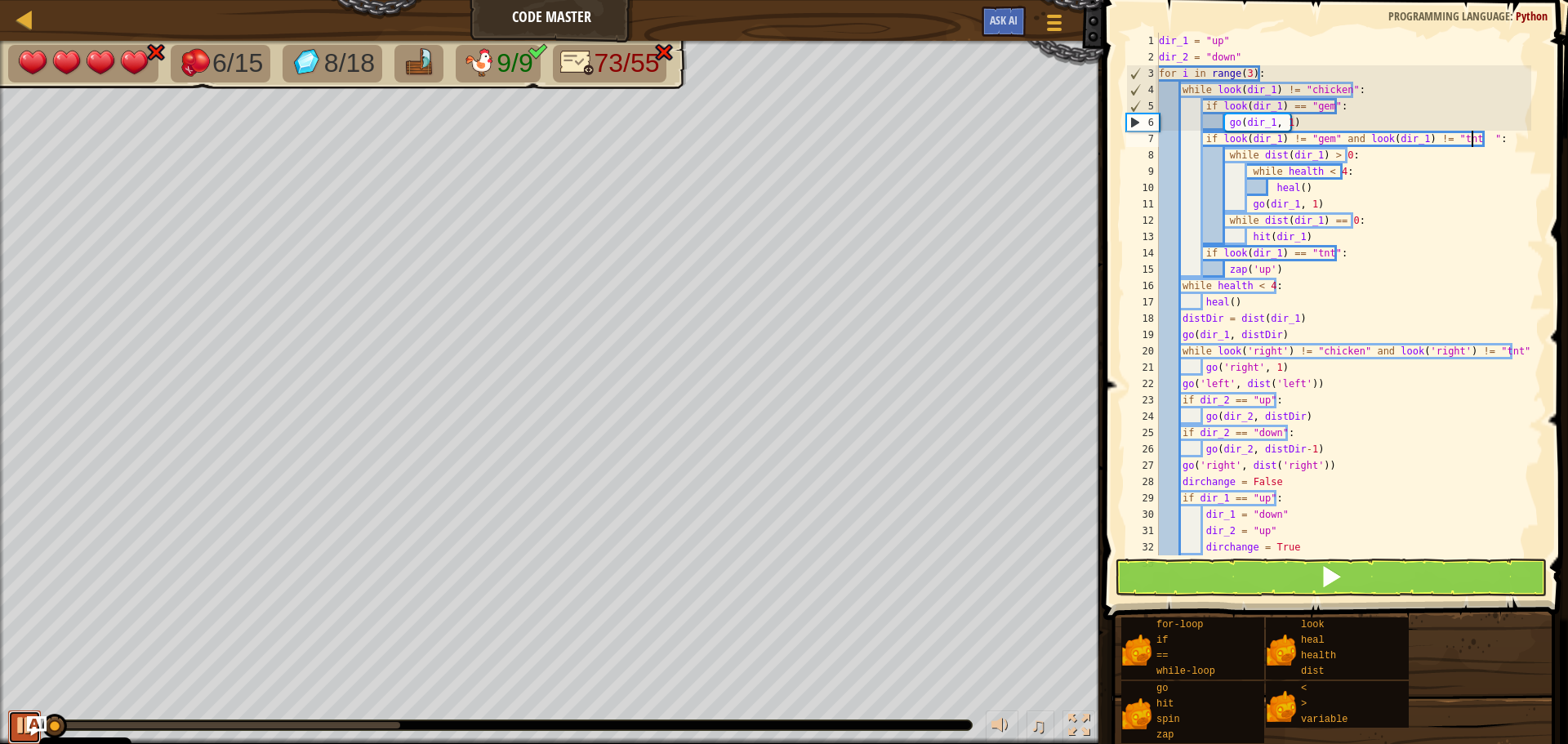
click at [13, 724] on button at bounding box center [24, 727] width 33 height 34
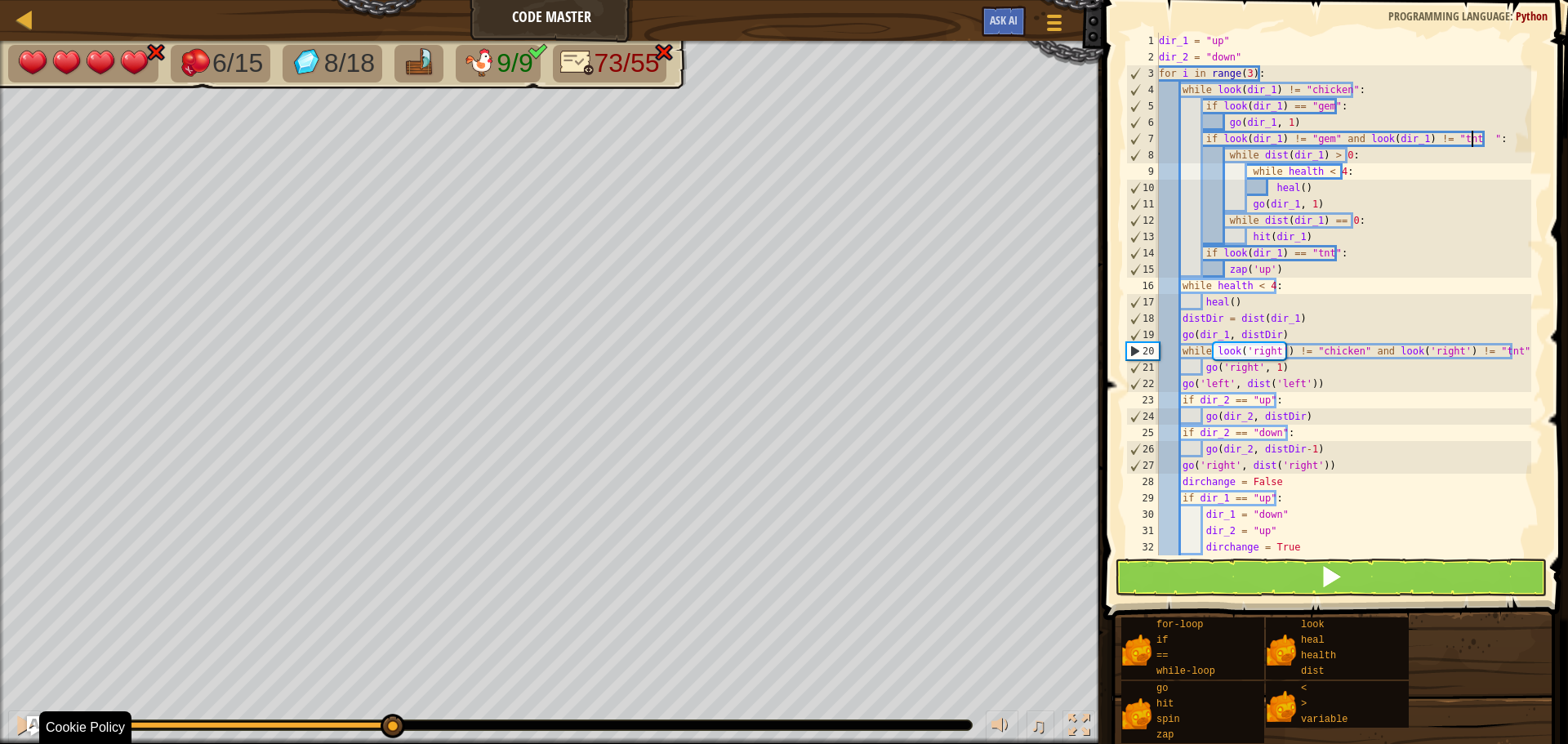
drag, startPoint x: 57, startPoint y: 729, endPoint x: 391, endPoint y: 748, distance: 334.5
click at [391, 0] on html "Cookie Policy CodeCombat uses a few essential and non-essential cookies. Privac…" at bounding box center [784, 0] width 1568 height 0
click at [1507, 348] on div "dir_1 = "up" dir_2 = "down" for i in range ( 3 ) : while look ( dir_1 ) != "chi…" at bounding box center [1343, 310] width 375 height 555
click at [1509, 348] on div "dir_1 = "up" dir_2 = "down" for i in range ( 3 ) : while look ( dir_1 ) != "chi…" at bounding box center [1343, 310] width 375 height 555
click at [1502, 347] on div "dir_1 = "up" dir_2 = "down" for i in range ( 3 ) : while look ( dir_1 ) != "chi…" at bounding box center [1343, 310] width 375 height 555
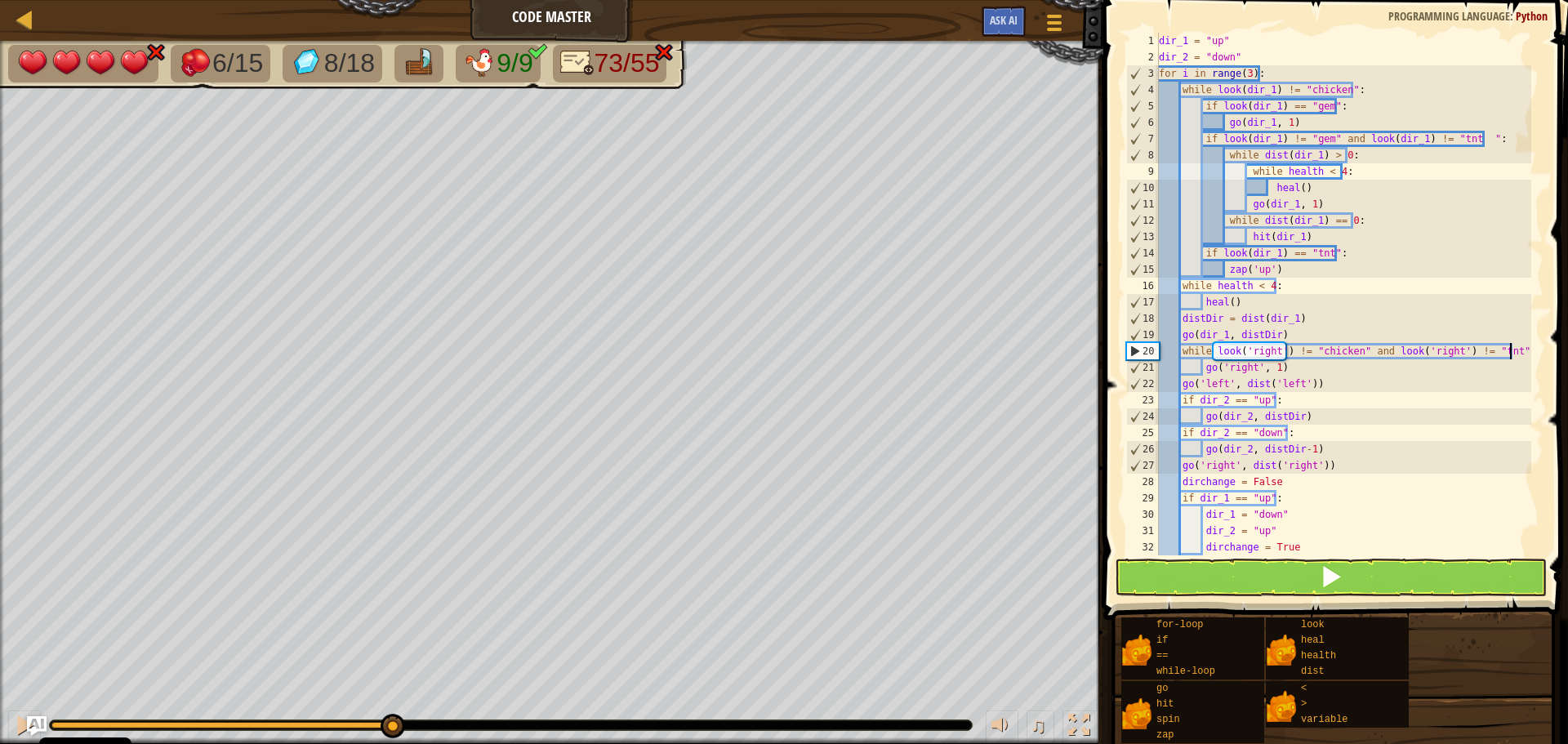
click at [1508, 347] on div "dir_1 = "up" dir_2 = "down" for i in range ( 3 ) : while look ( dir_1 ) != "chi…" at bounding box center [1343, 310] width 375 height 555
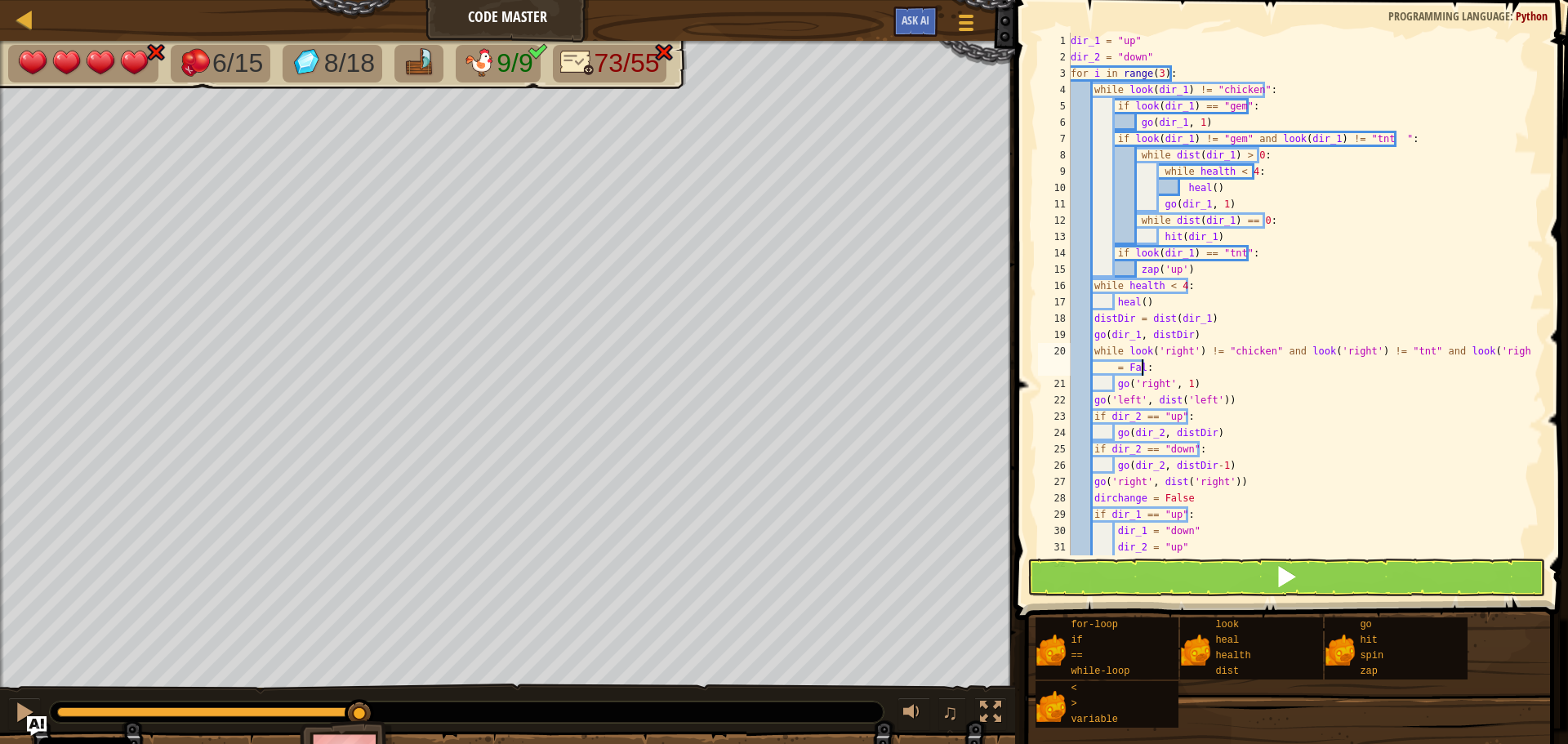
scroll to position [8, 40]
click at [1269, 569] on button at bounding box center [1286, 577] width 518 height 38
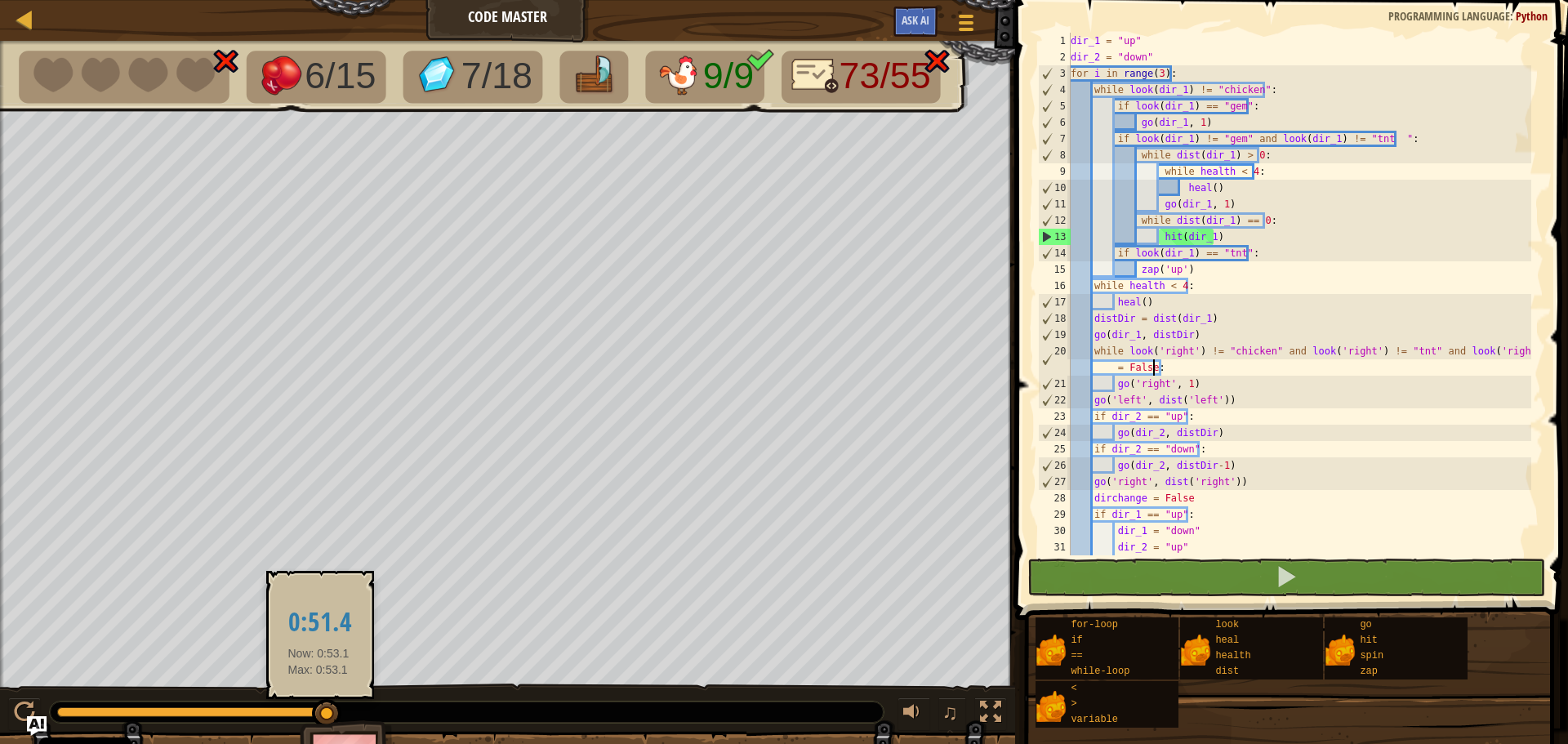
drag, startPoint x: 151, startPoint y: 710, endPoint x: 312, endPoint y: 708, distance: 161.0
click at [318, 707] on div at bounding box center [326, 713] width 30 height 30
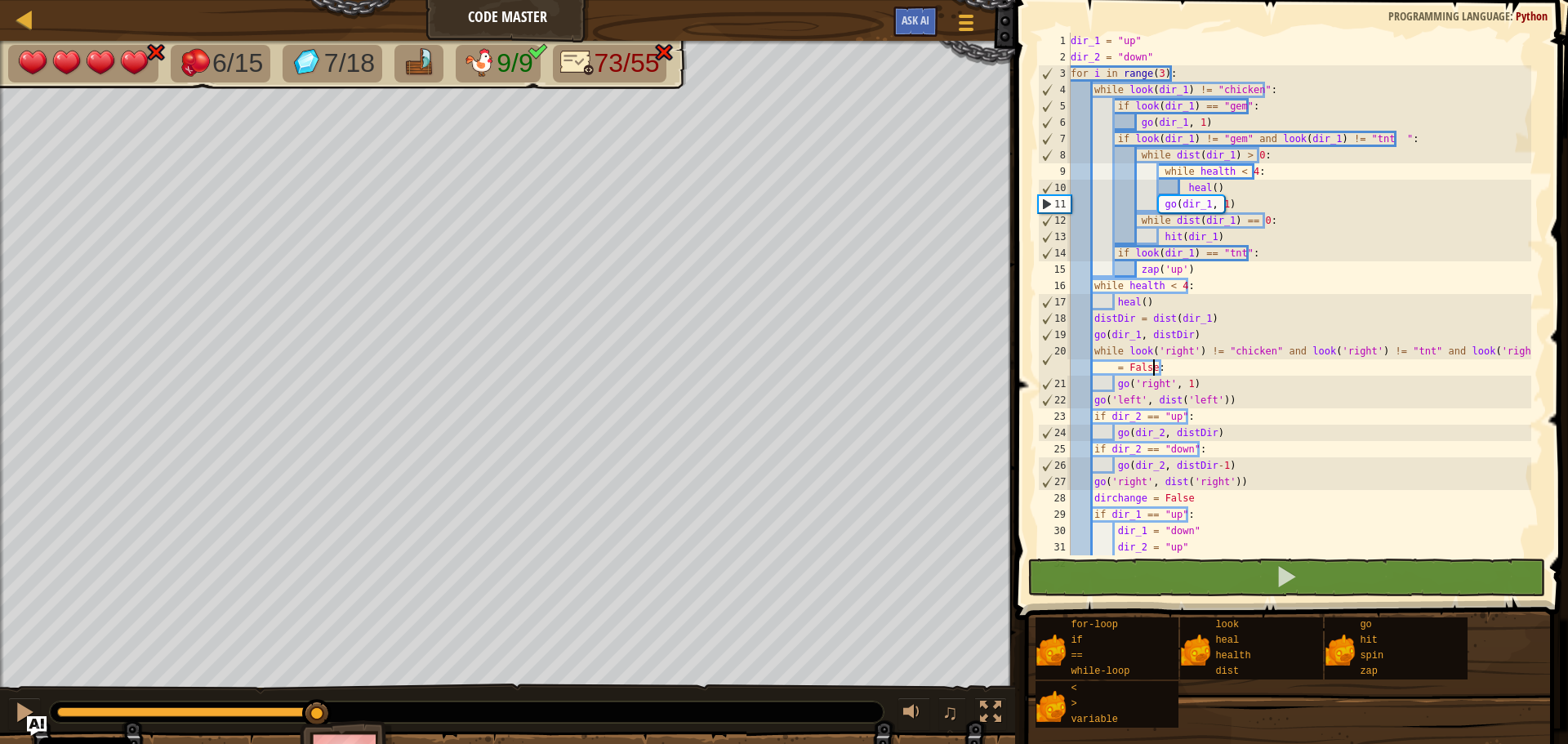
drag, startPoint x: 64, startPoint y: 706, endPoint x: 318, endPoint y: 723, distance: 254.6
click at [318, 723] on div "6/15 7/18 9/9 73/55 ♫ Pugicorn 4 x: 46 y: 56 x: 46 y: 62 action: move" at bounding box center [784, 419] width 1568 height 757
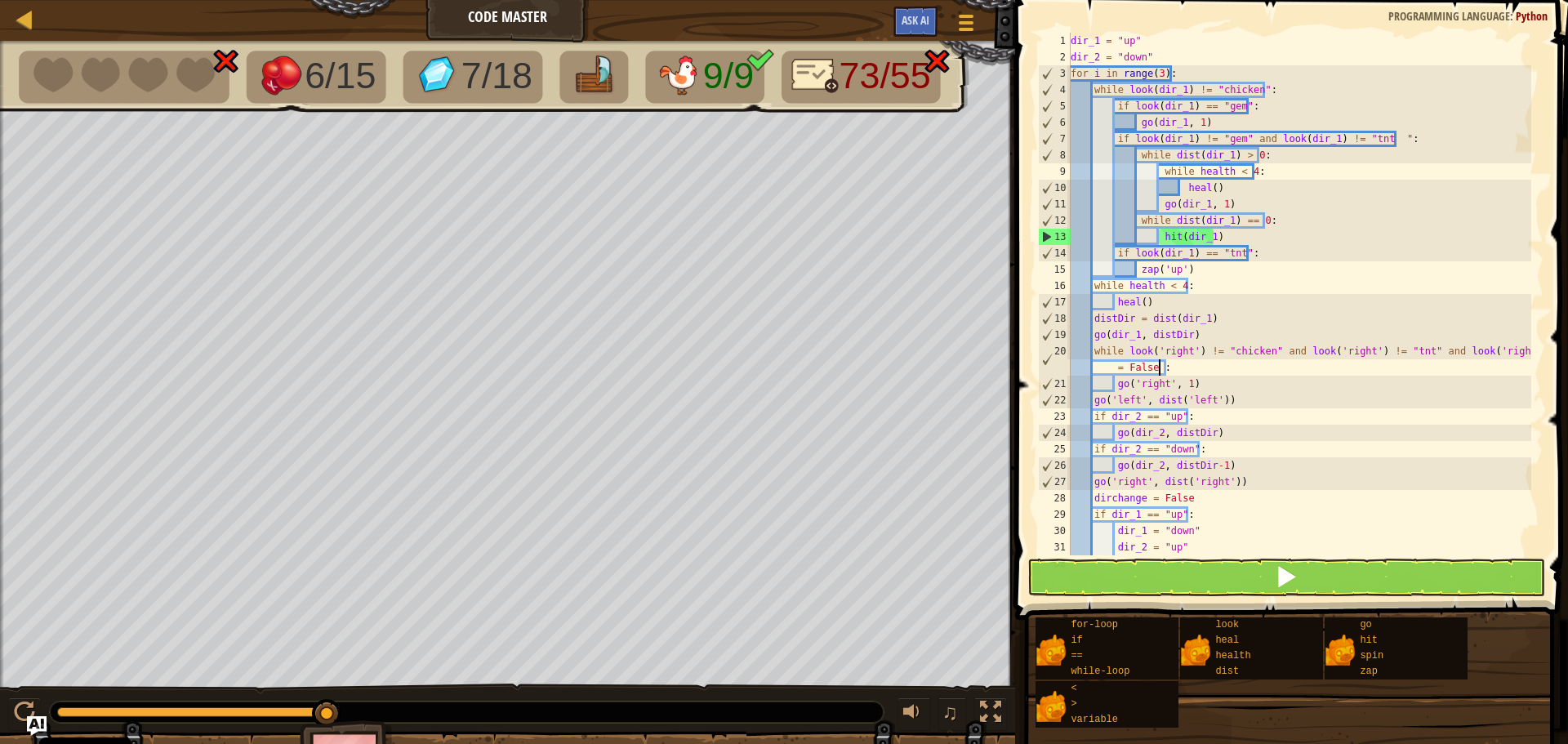
click at [1214, 340] on div "dir_1 = "up" dir_2 = "down" for i in range ( 3 ) : while look ( dir_1 ) != "chi…" at bounding box center [1299, 310] width 464 height 555
drag, startPoint x: 1160, startPoint y: 365, endPoint x: 1215, endPoint y: 379, distance: 56.8
click at [1161, 366] on div "dir_1 = "up" dir_2 = "down" for i in range ( 3 ) : while look ( dir_1 ) != "chi…" at bounding box center [1299, 310] width 464 height 555
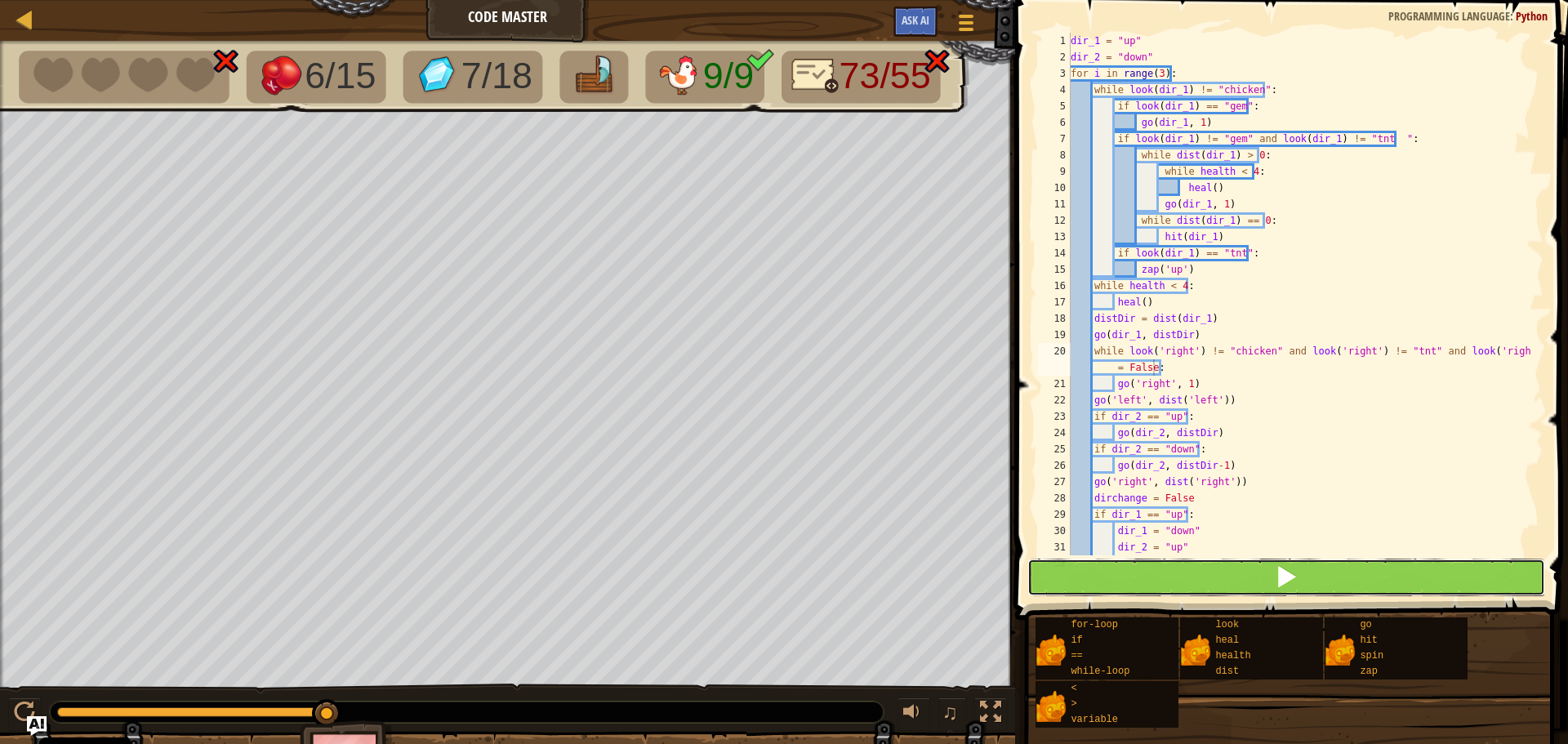
click at [1272, 587] on button at bounding box center [1286, 577] width 518 height 38
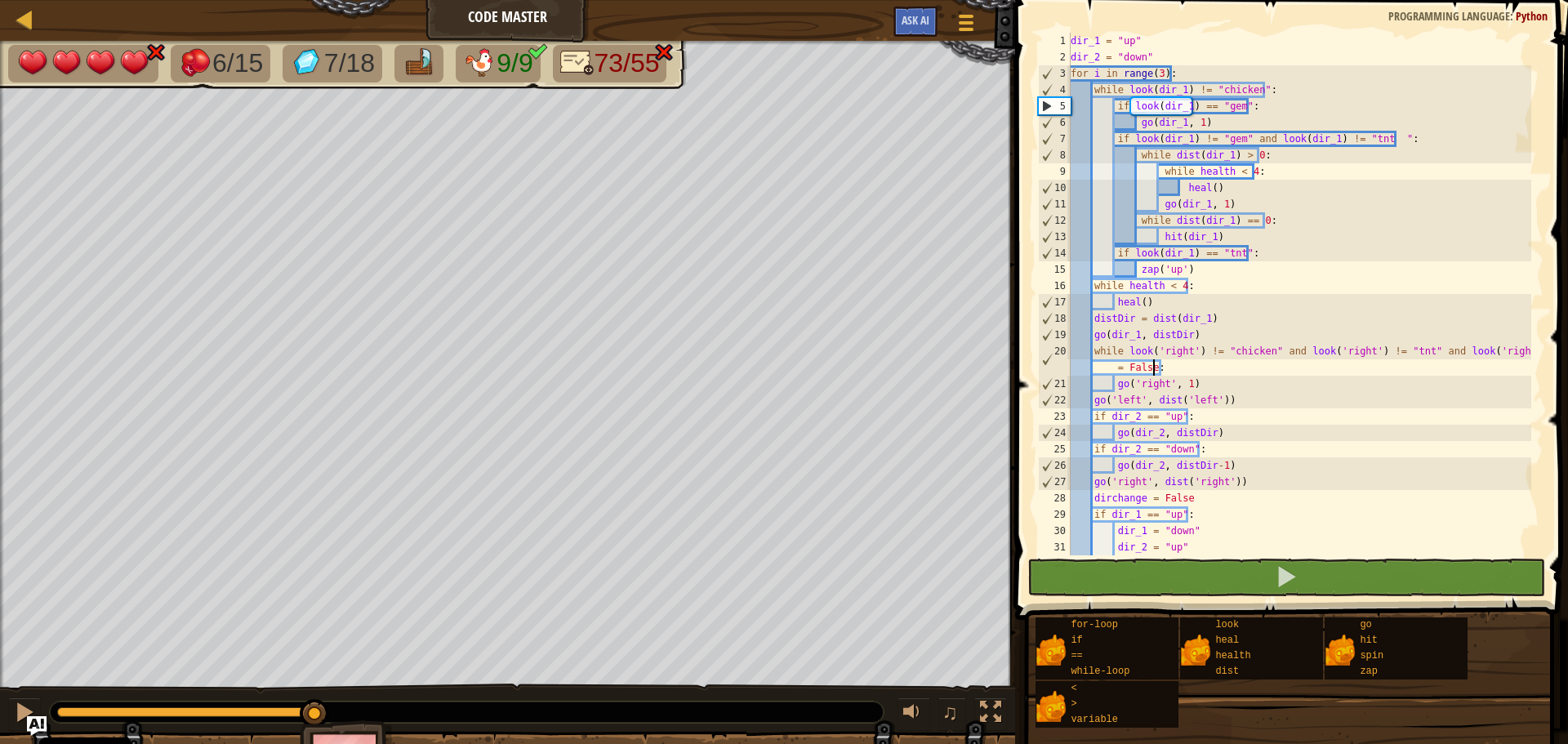
drag, startPoint x: 70, startPoint y: 708, endPoint x: 315, endPoint y: 724, distance: 245.5
click at [315, 724] on div "6/15 7/18 9/9 73/55 ♫ Pugicorn 4 x: 46 y: 54 No target action: look" at bounding box center [784, 419] width 1568 height 757
click at [1381, 133] on div "dir_1 = "up" dir_2 = "down" for i in range ( 3 ) : while look ( dir_1 ) != "chi…" at bounding box center [1299, 310] width 464 height 555
type textarea "if look(dir_1) != "gem" and look(dir_1) != "tnt":"
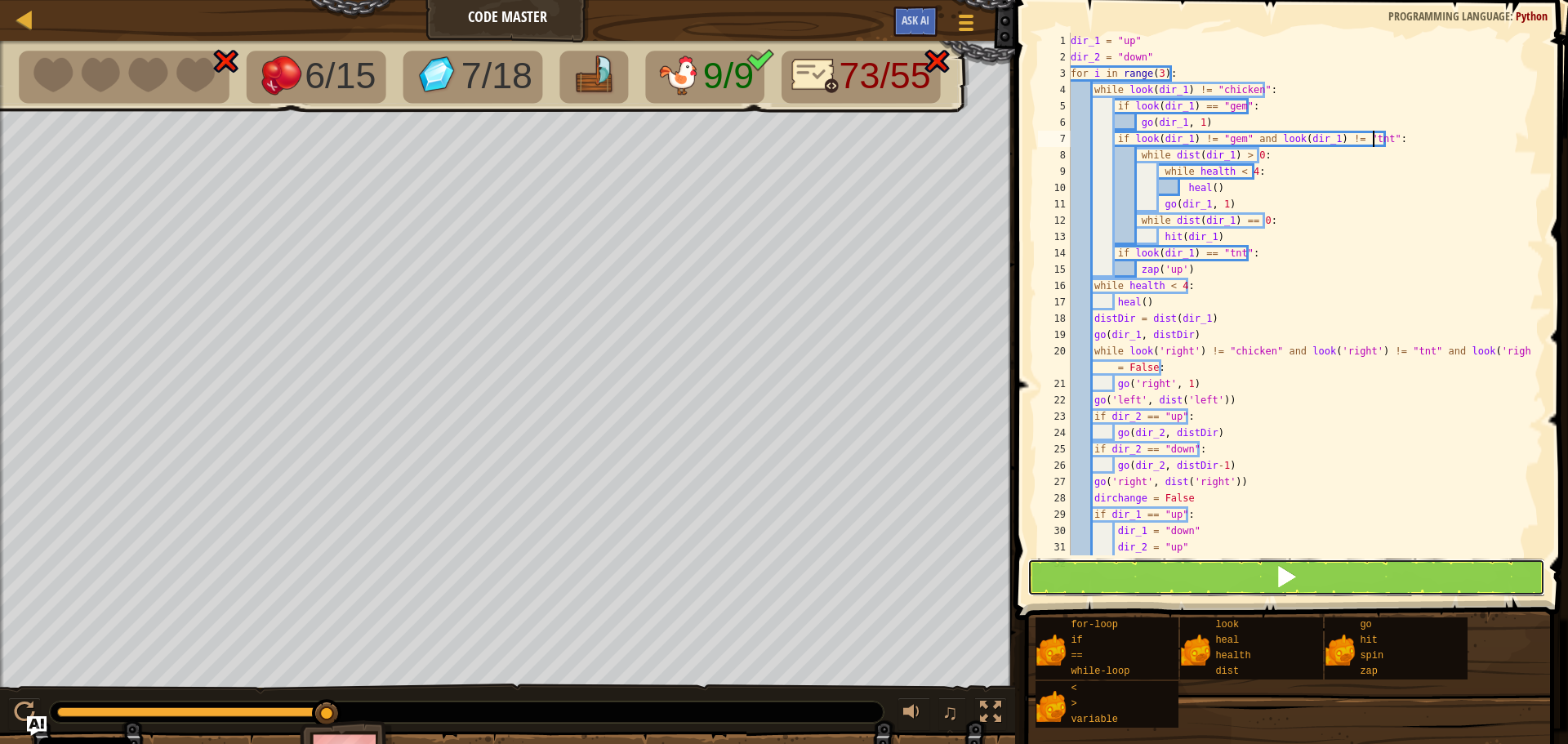
drag, startPoint x: 1318, startPoint y: 570, endPoint x: 1183, endPoint y: 590, distance: 136.5
click at [1321, 568] on button at bounding box center [1286, 577] width 518 height 38
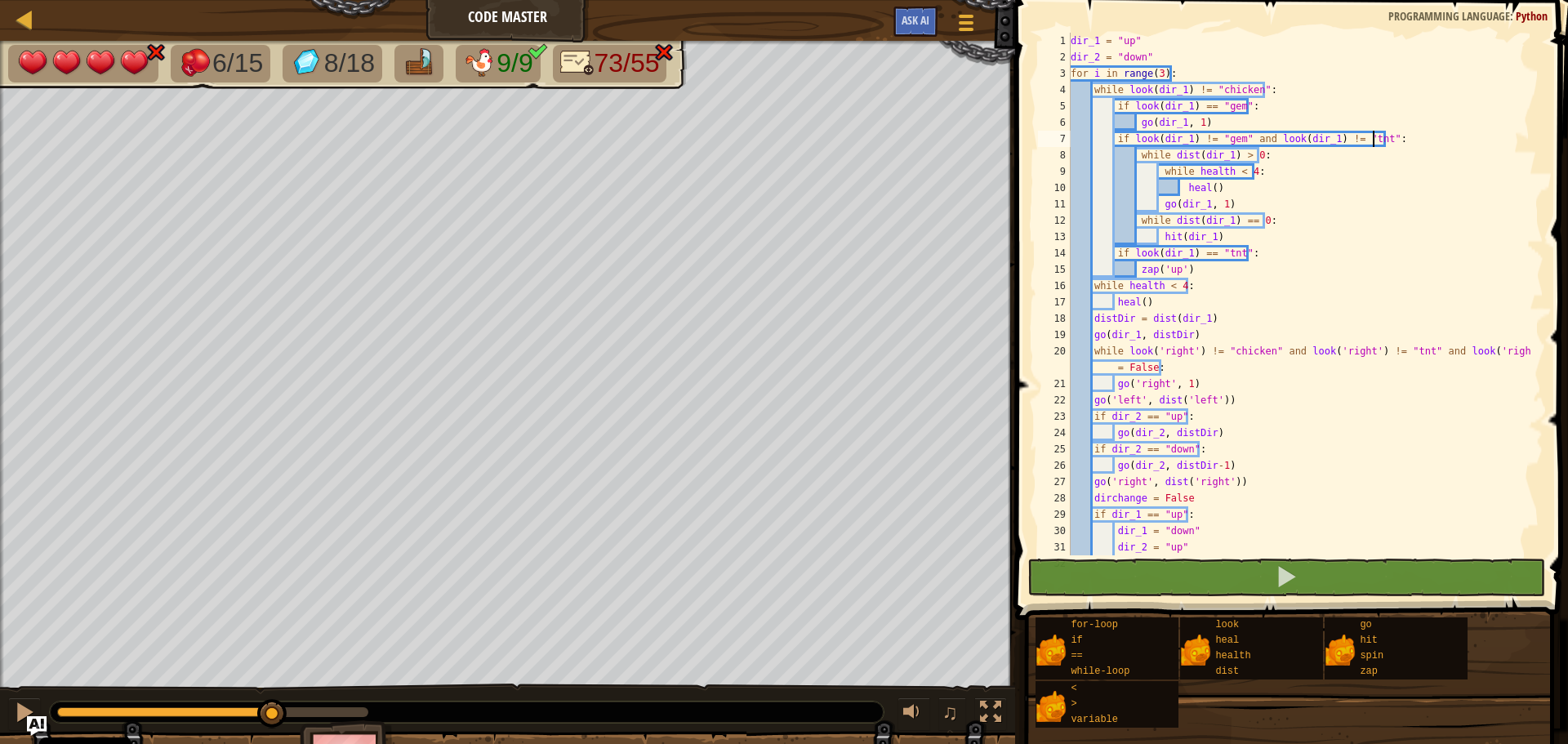
scroll to position [8, 9]
click at [365, 711] on div at bounding box center [212, 712] width 311 height 10
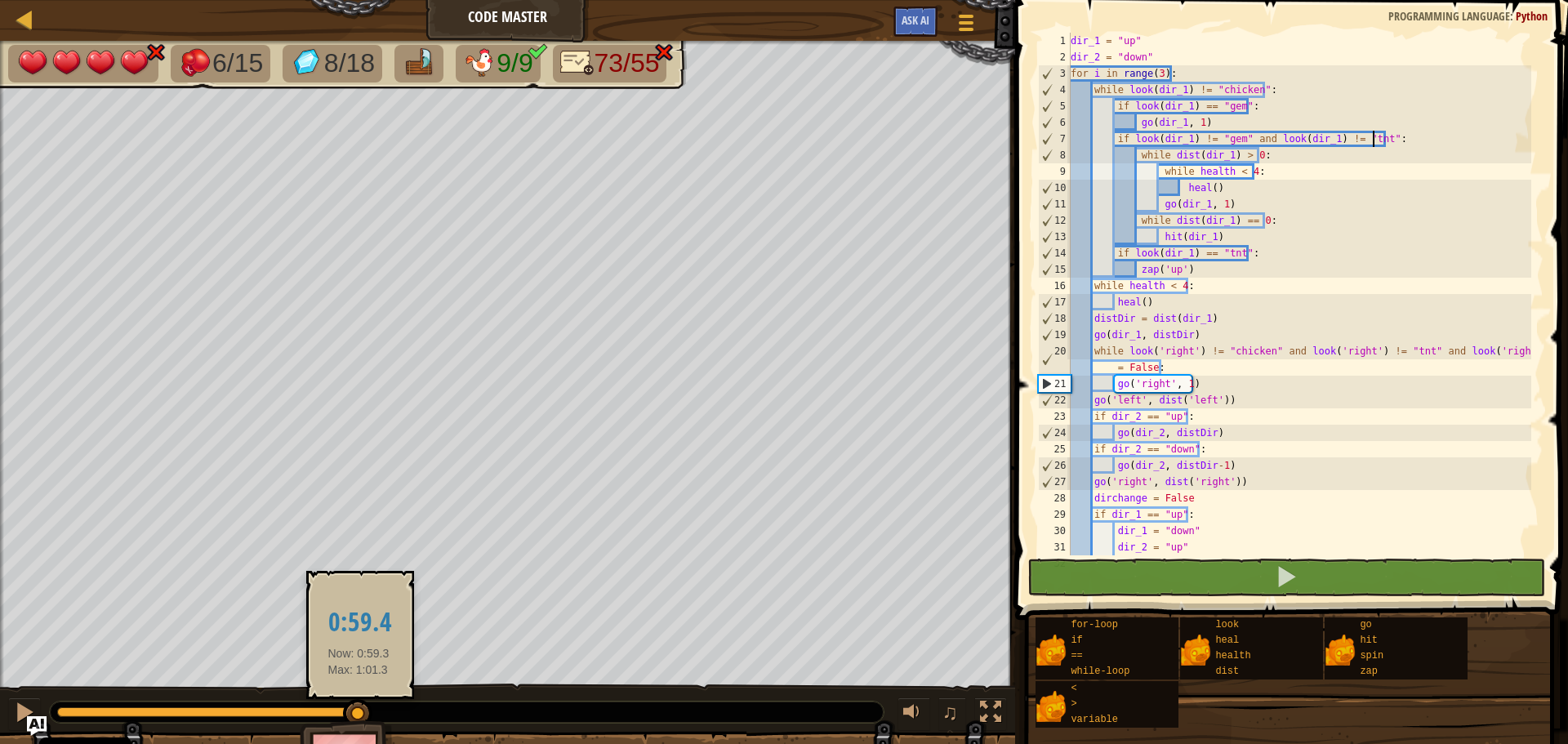
drag, startPoint x: 283, startPoint y: 710, endPoint x: 360, endPoint y: 709, distance: 77.0
click at [358, 714] on div at bounding box center [357, 713] width 30 height 30
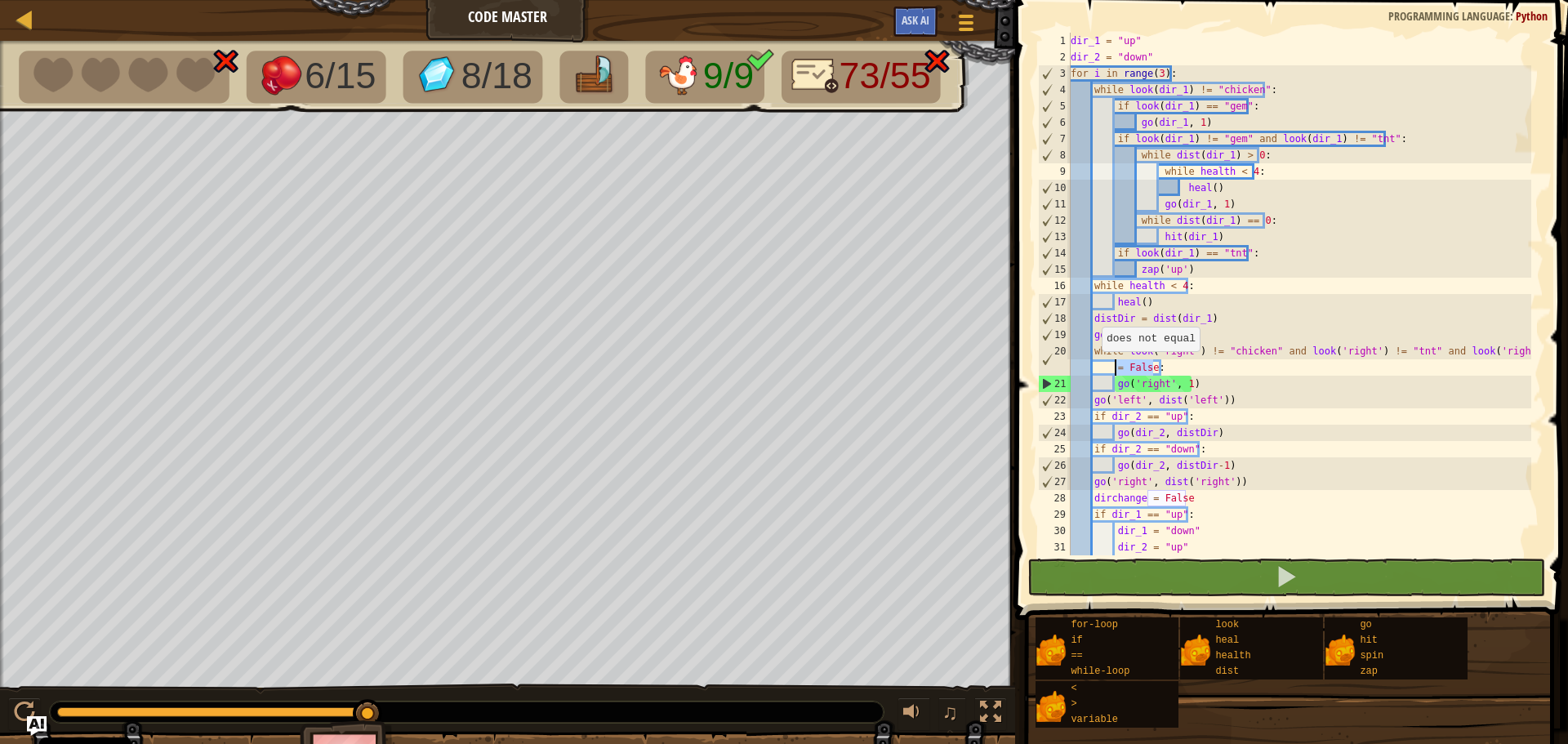
drag, startPoint x: 1155, startPoint y: 365, endPoint x: 1093, endPoint y: 368, distance: 62.1
click at [1093, 368] on div "dir_1 = "up" dir_2 = "down" for i in range ( 3 ) : while look ( dir_1 ) != "chi…" at bounding box center [1299, 310] width 464 height 555
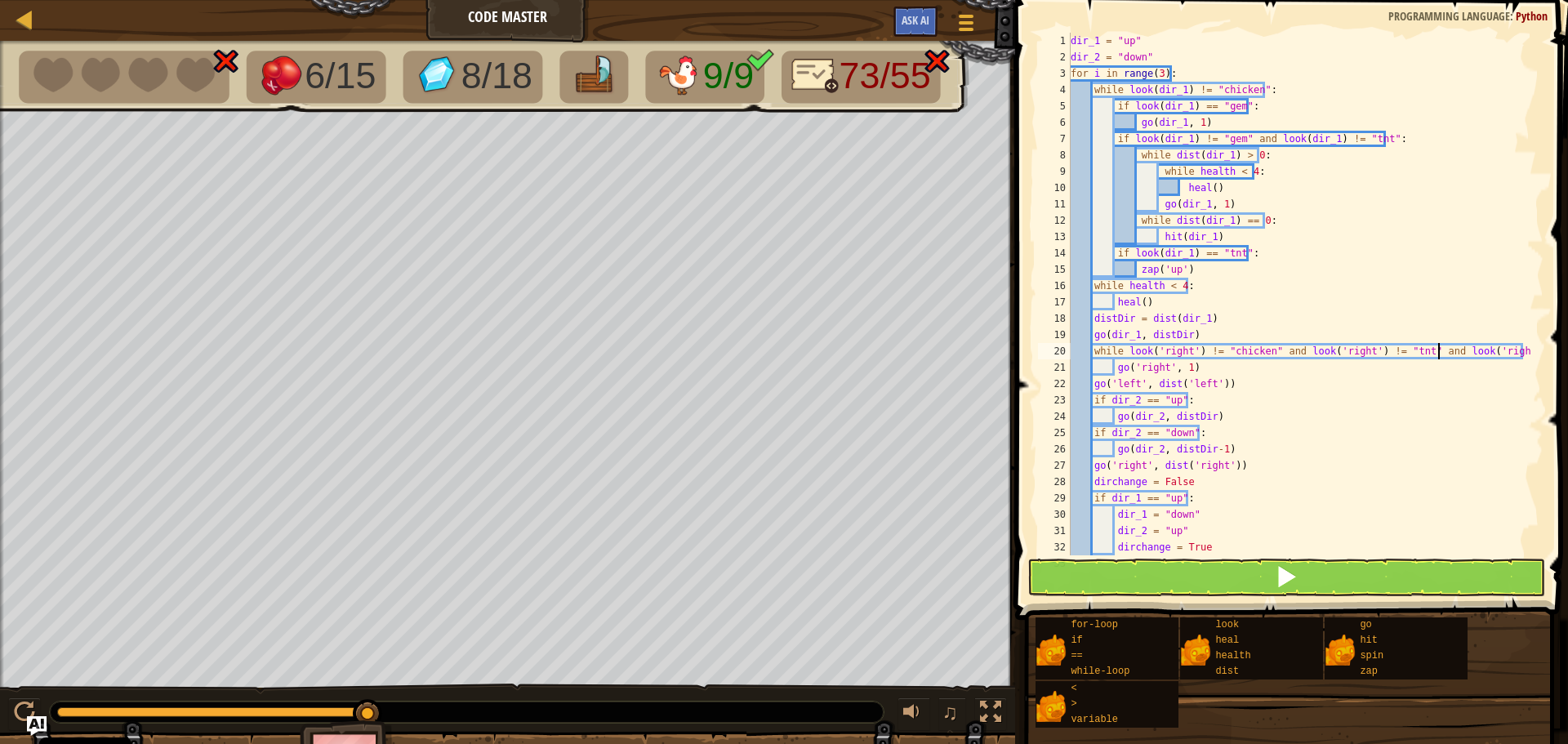
click at [1437, 350] on div "dir_1 = "up" dir_2 = "down" for i in range ( 3 ) : while look ( dir_1 ) != "chi…" at bounding box center [1299, 310] width 464 height 555
click at [1127, 350] on div "dir_1 = "up" dir_2 = "down" for i in range ( 3 ) : while look ( dir_1 ) != "chi…" at bounding box center [1299, 310] width 464 height 555
drag, startPoint x: 1420, startPoint y: 352, endPoint x: 1432, endPoint y: 356, distance: 12.6
click at [1421, 352] on div "dir_1 = "up" dir_2 = "down" for i in range ( 3 ) : while look ( dir_1 ) != "chi…" at bounding box center [1299, 310] width 464 height 555
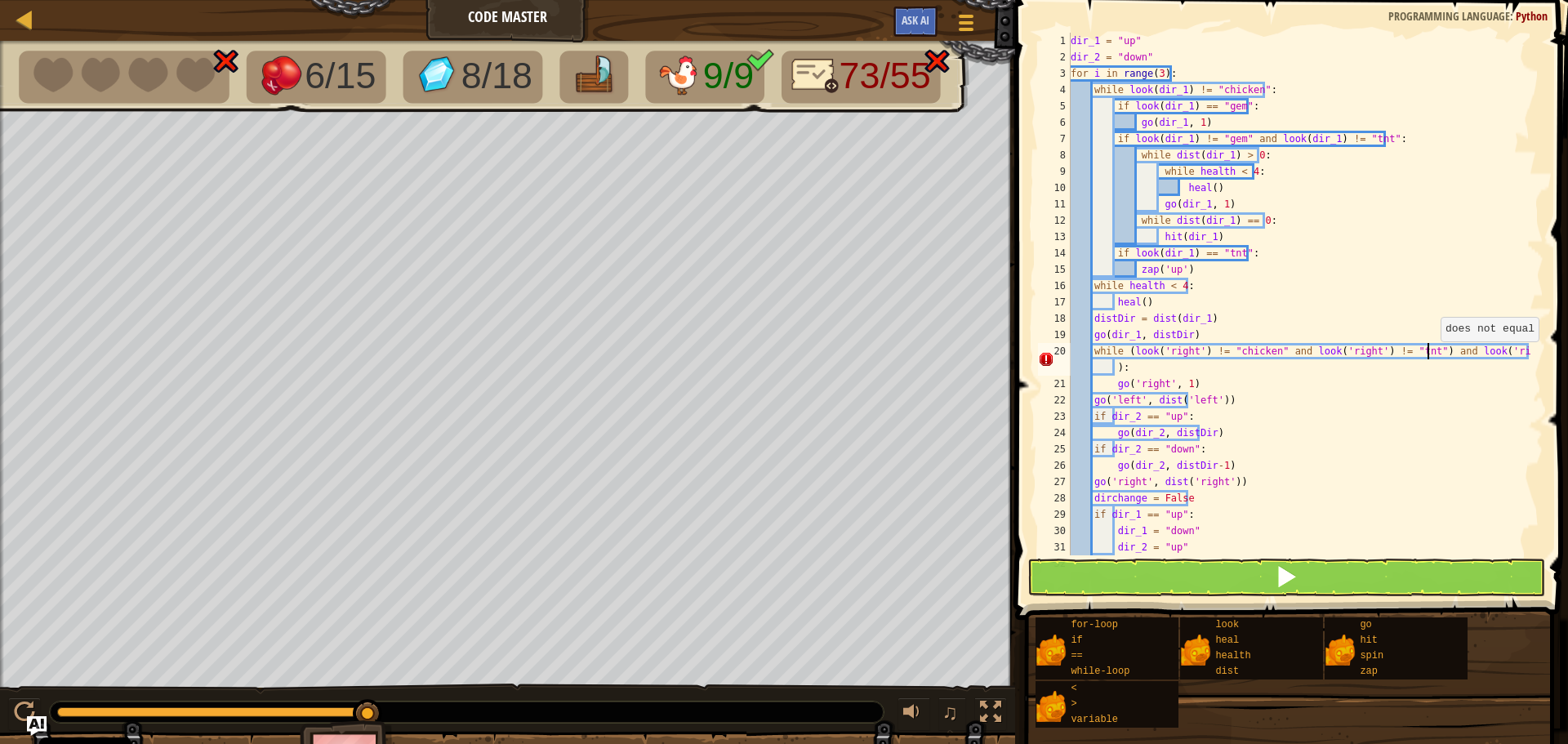
scroll to position [8, 30]
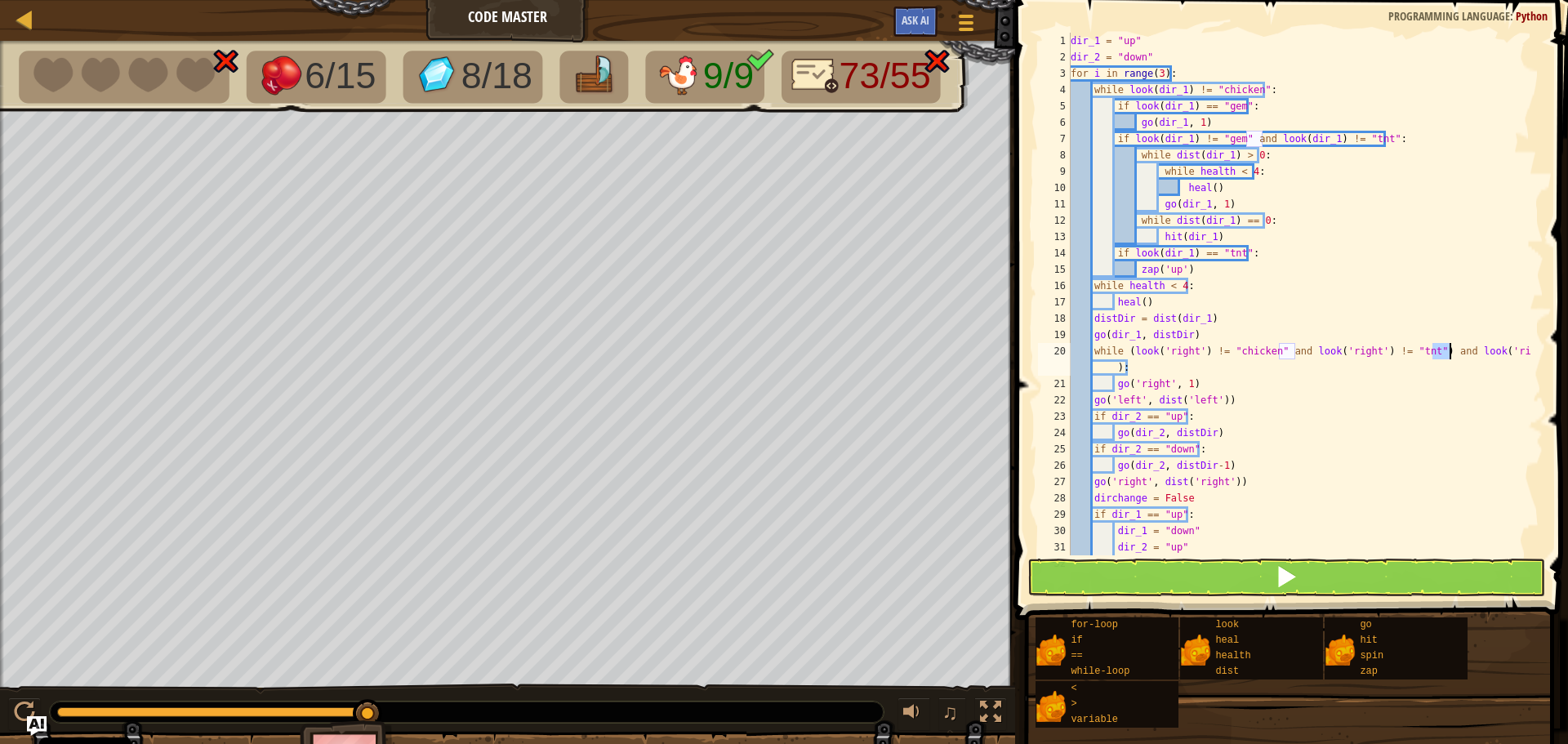
drag, startPoint x: 1435, startPoint y: 351, endPoint x: 1449, endPoint y: 349, distance: 14.1
click at [1449, 349] on div "dir_1 = "up" dir_2 = "down" for i in range ( 3 ) : while look ( dir_1 ) != "chi…" at bounding box center [1299, 310] width 464 height 555
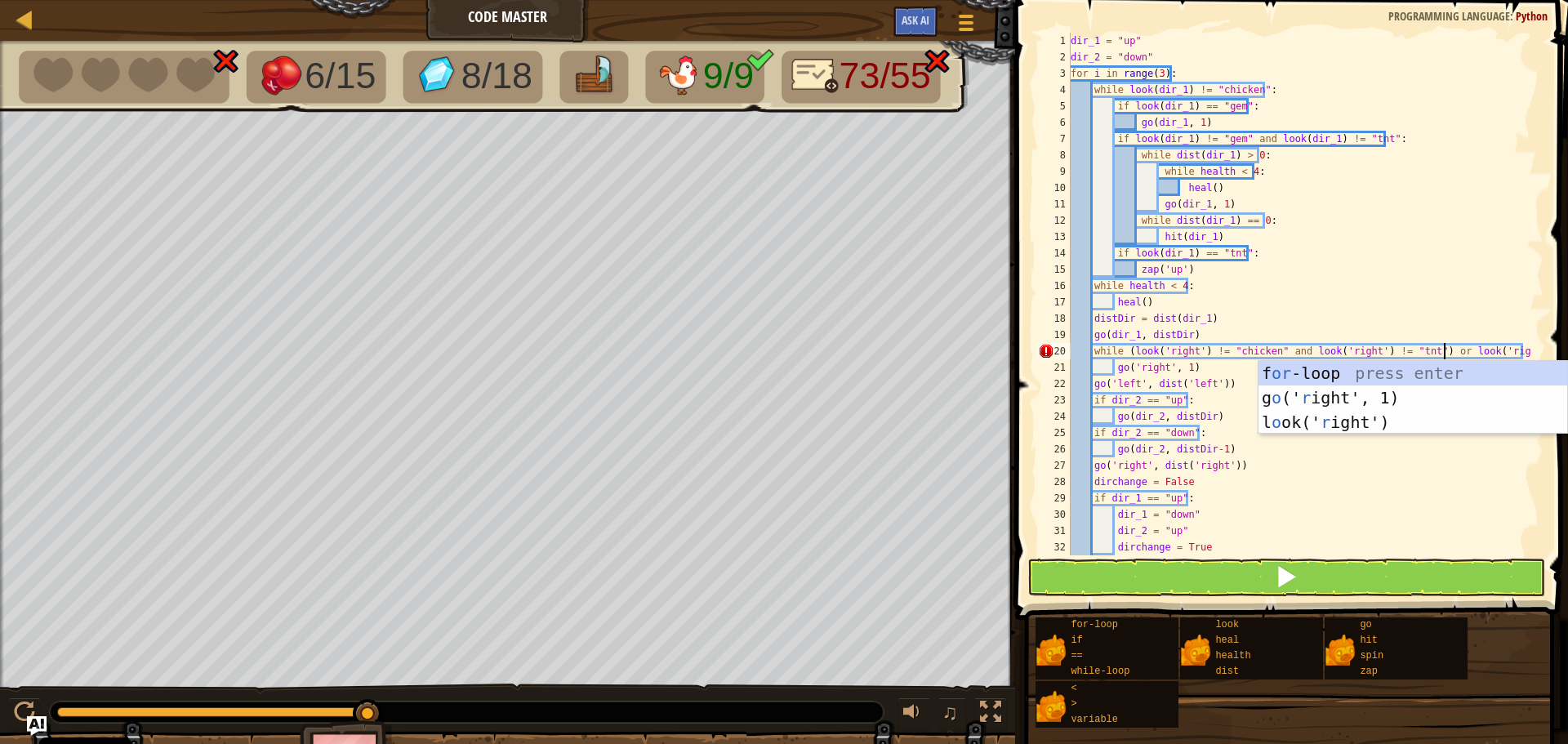
scroll to position [8, 31]
click at [1283, 574] on span at bounding box center [1286, 577] width 23 height 23
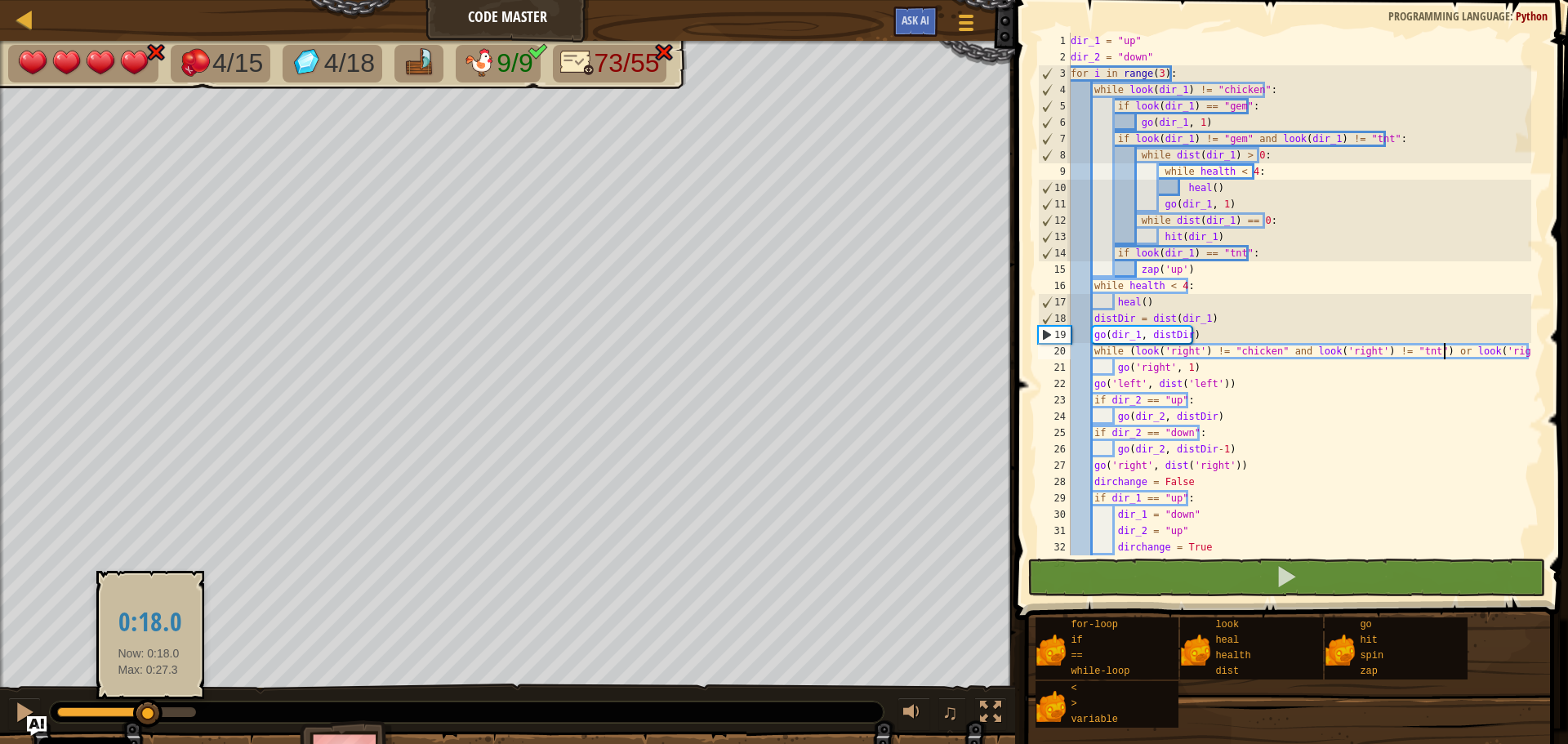
drag, startPoint x: 168, startPoint y: 717, endPoint x: 148, endPoint y: 715, distance: 20.1
click at [148, 715] on div at bounding box center [147, 713] width 30 height 30
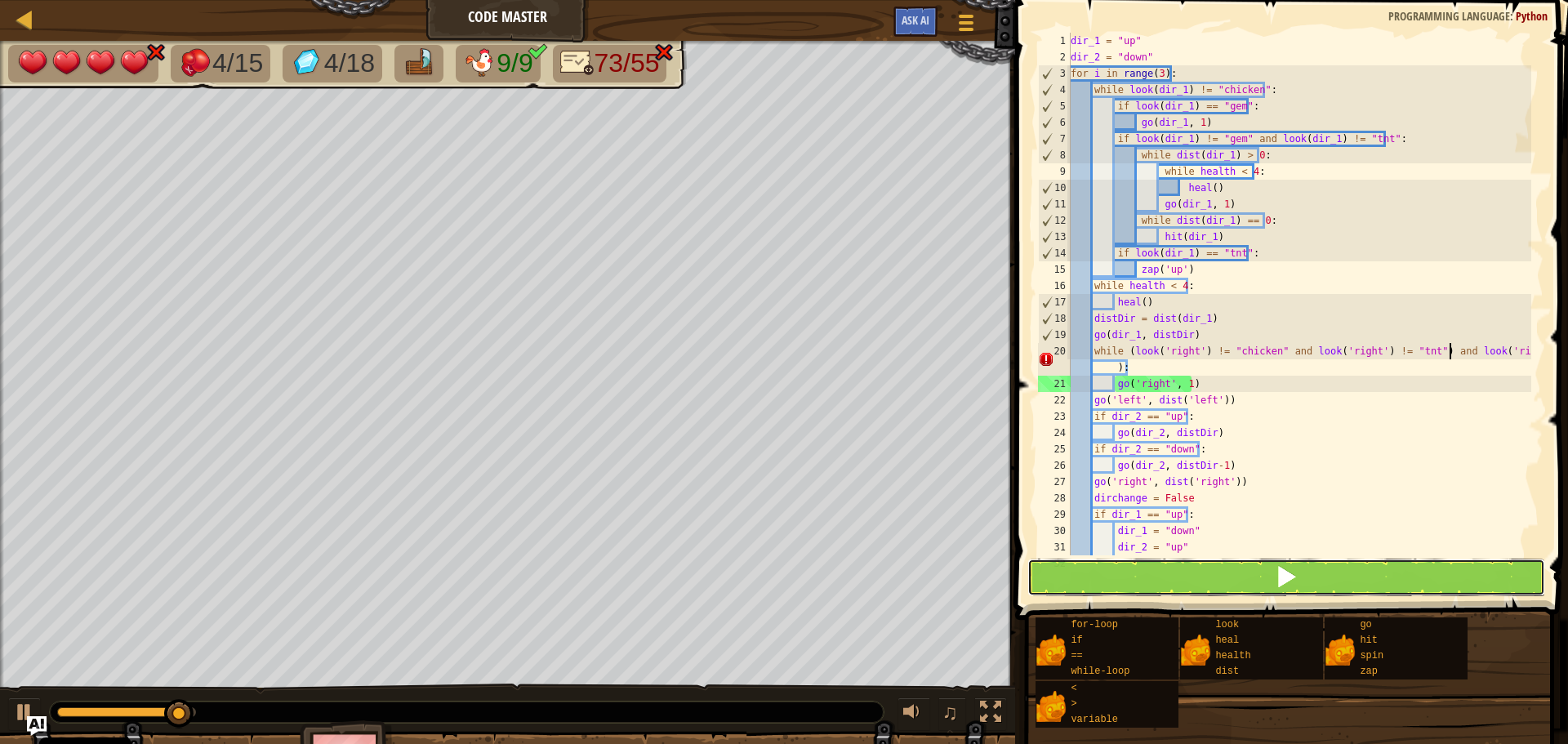
click at [1259, 573] on button at bounding box center [1286, 577] width 518 height 38
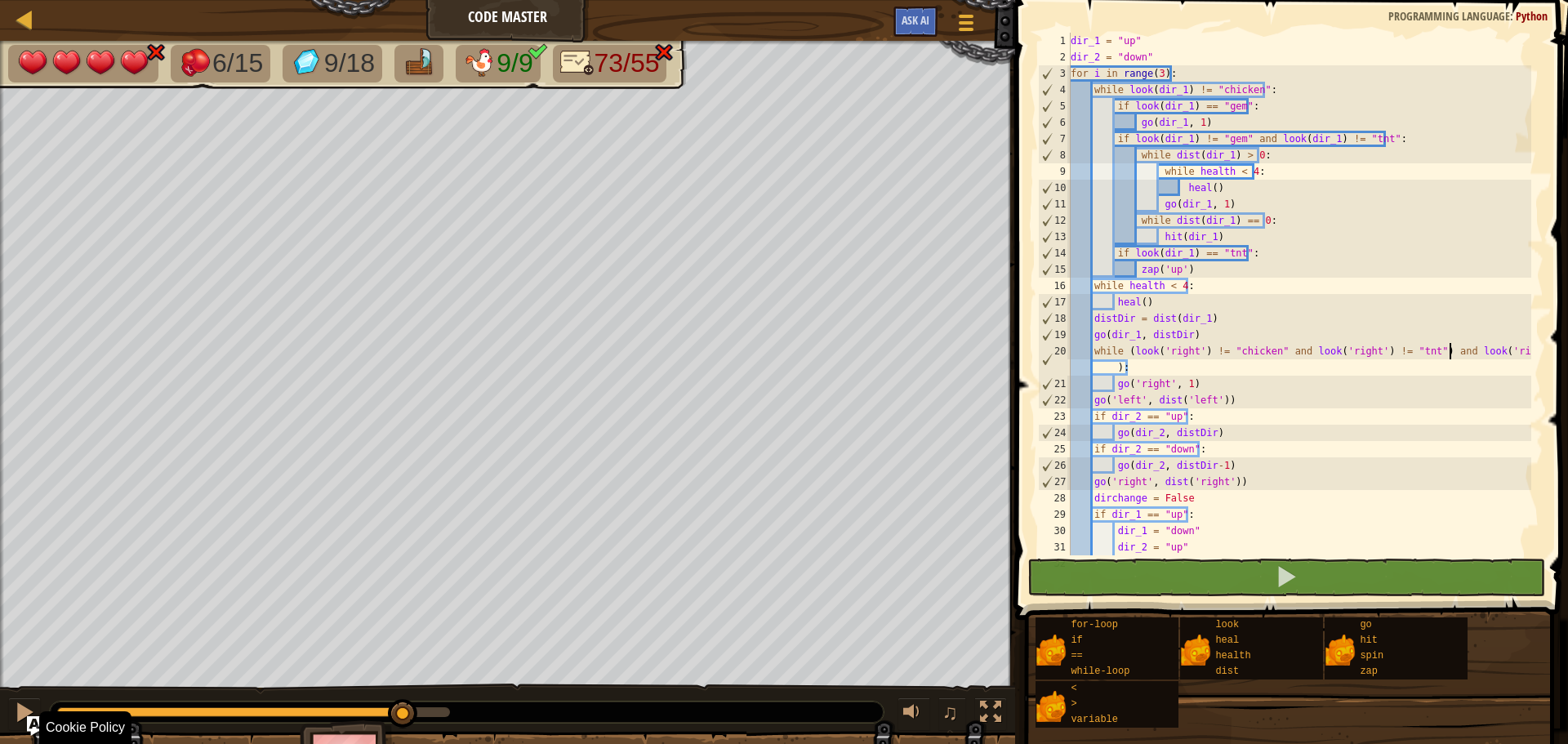
drag, startPoint x: 148, startPoint y: 712, endPoint x: 403, endPoint y: 740, distance: 256.5
click at [403, 740] on div "6/15 9/18 9/9 73/55 ♫ Pugicorn 4 x: 62 y: 54 No target action: distance" at bounding box center [784, 419] width 1568 height 757
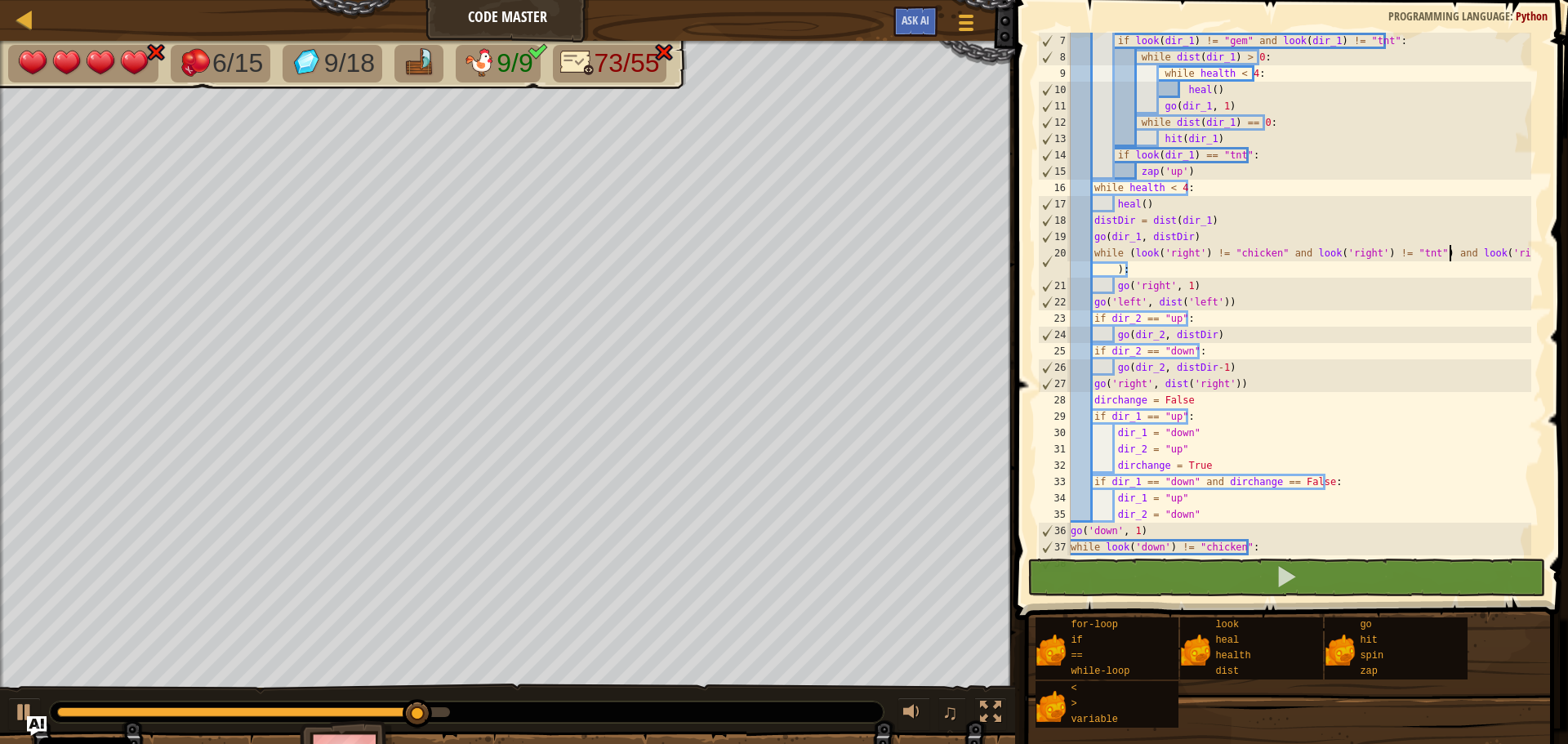
scroll to position [98, 0]
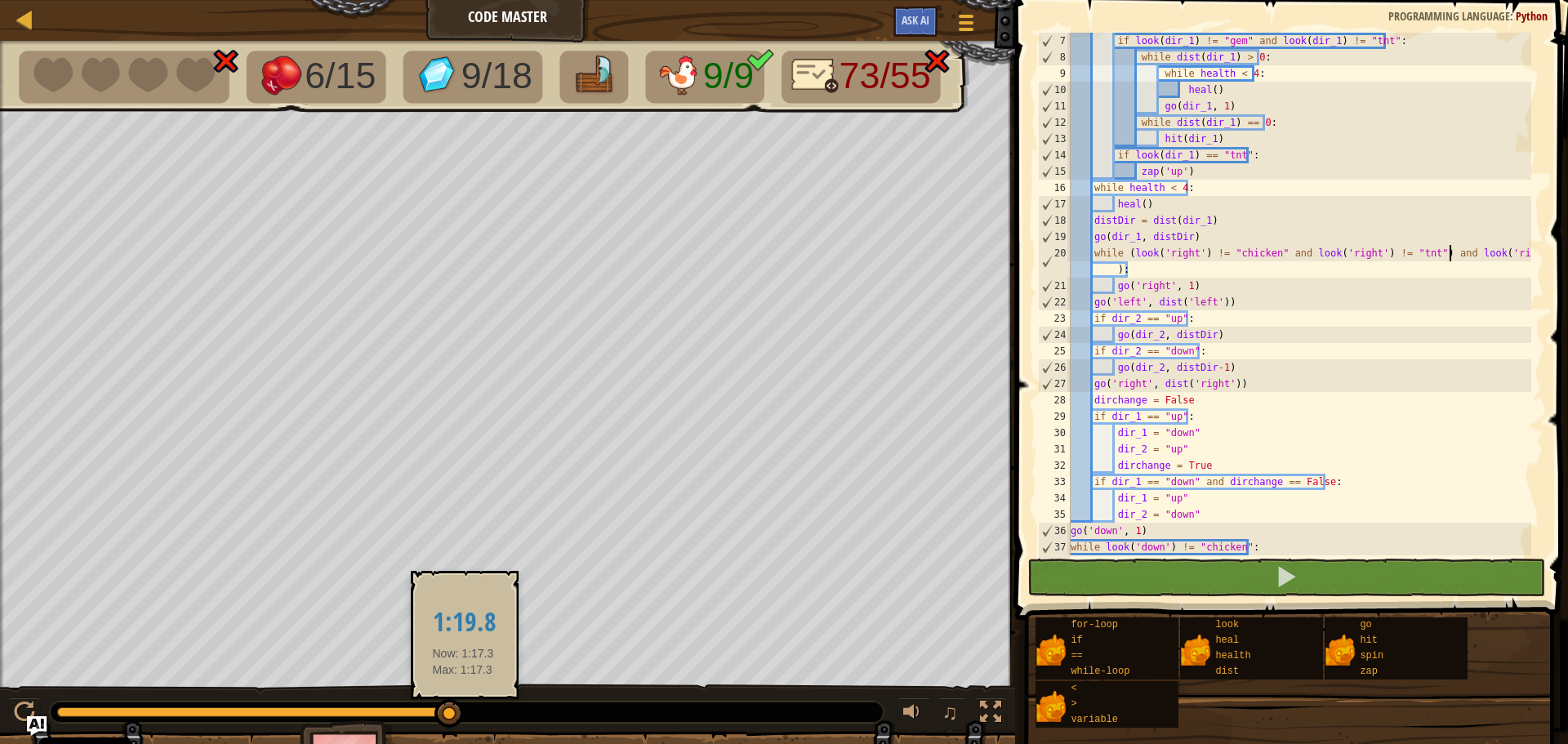
drag, startPoint x: 432, startPoint y: 713, endPoint x: 245, endPoint y: 712, distance: 187.0
click at [457, 718] on div at bounding box center [449, 713] width 30 height 30
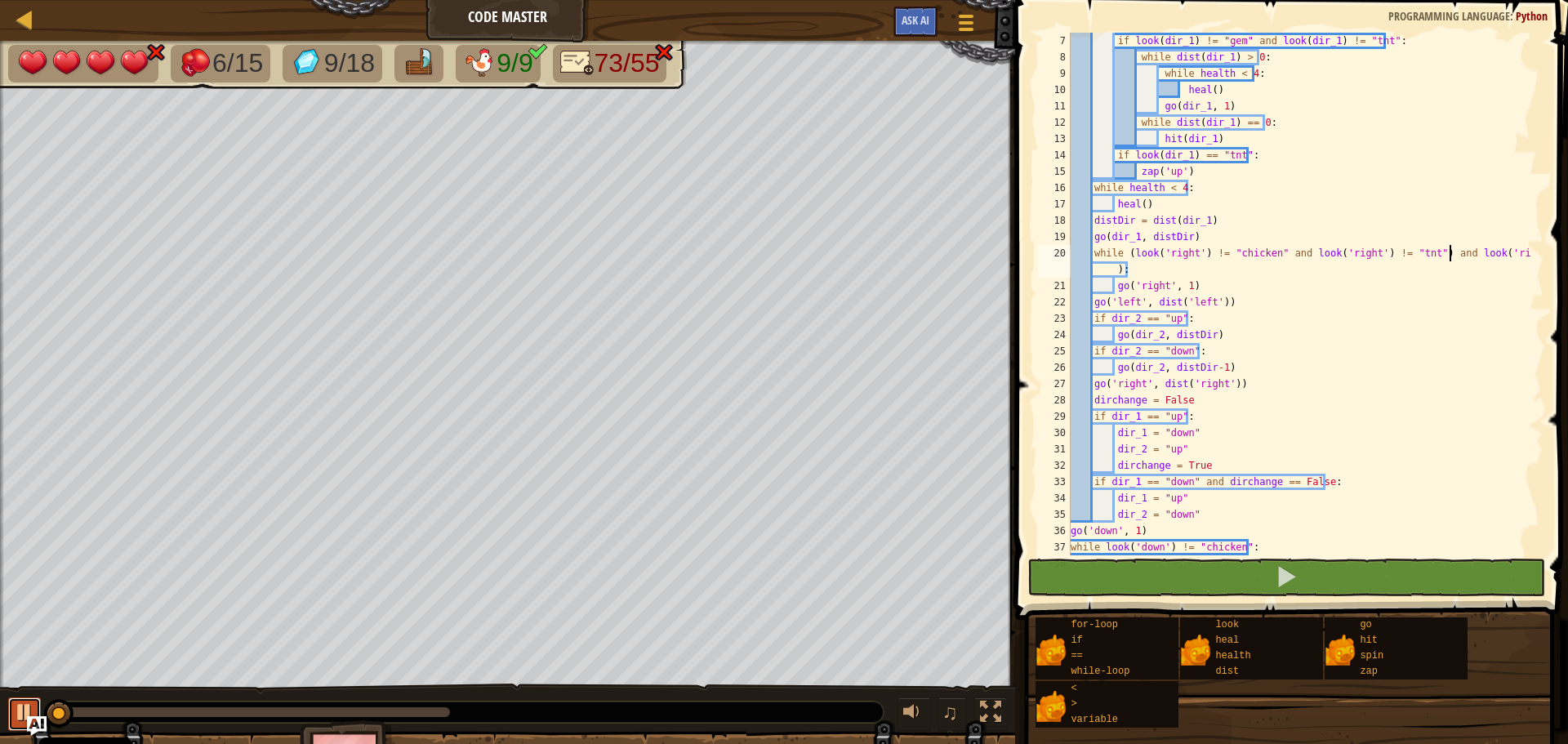
click at [18, 708] on div at bounding box center [24, 712] width 21 height 21
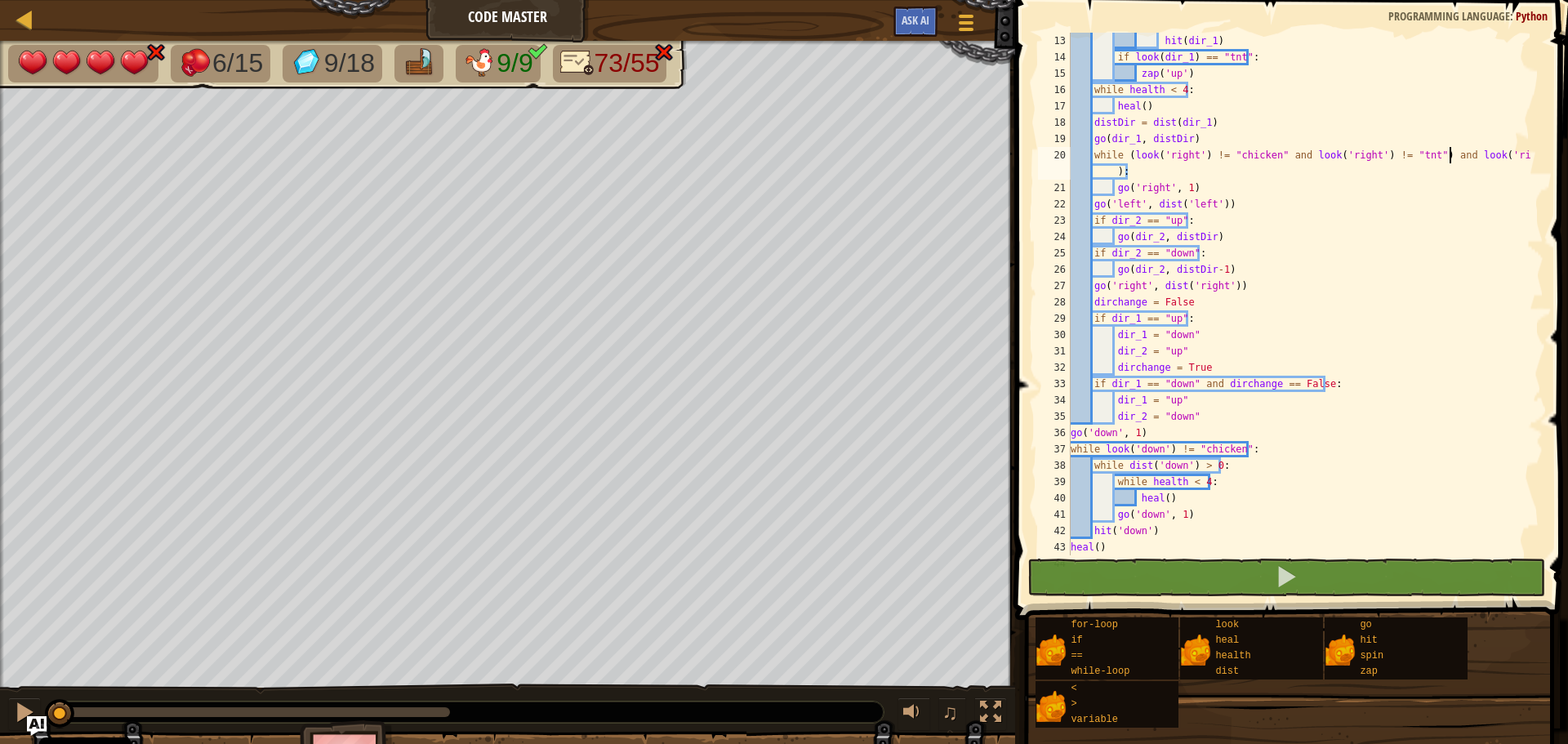
scroll to position [245, 0]
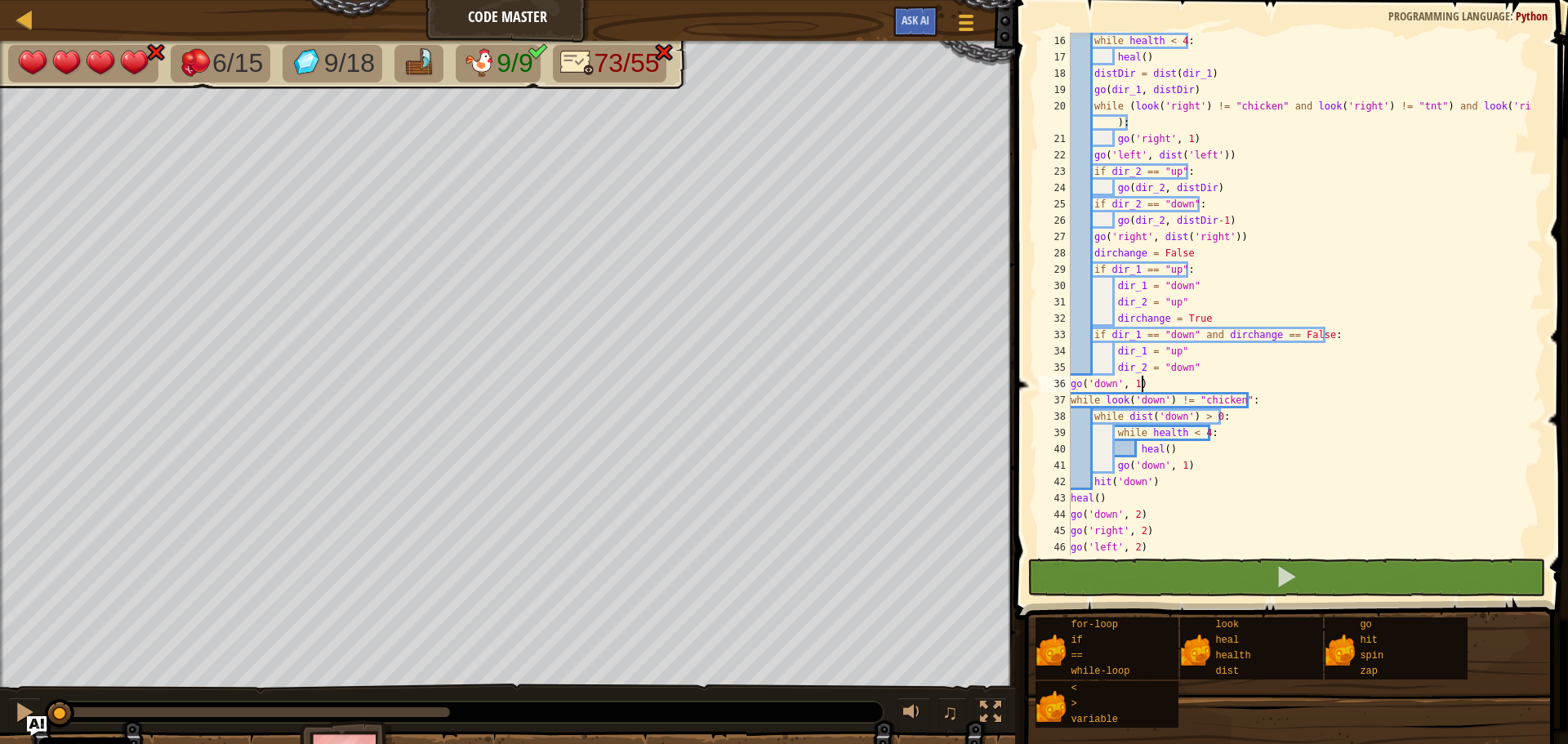
click at [1147, 383] on div "while health < 4 : heal ( ) distDir = dist ( dir_1 ) go ( dir_1 , distDir ) whi…" at bounding box center [1299, 310] width 464 height 555
type textarea "go('down', 1)"
drag, startPoint x: 1071, startPoint y: 384, endPoint x: 1173, endPoint y: 385, distance: 102.0
click at [1173, 385] on div "while health < 4 : heal ( ) distDir = dist ( dir_1 ) go ( dir_1 , distDir ) whi…" at bounding box center [1299, 310] width 464 height 555
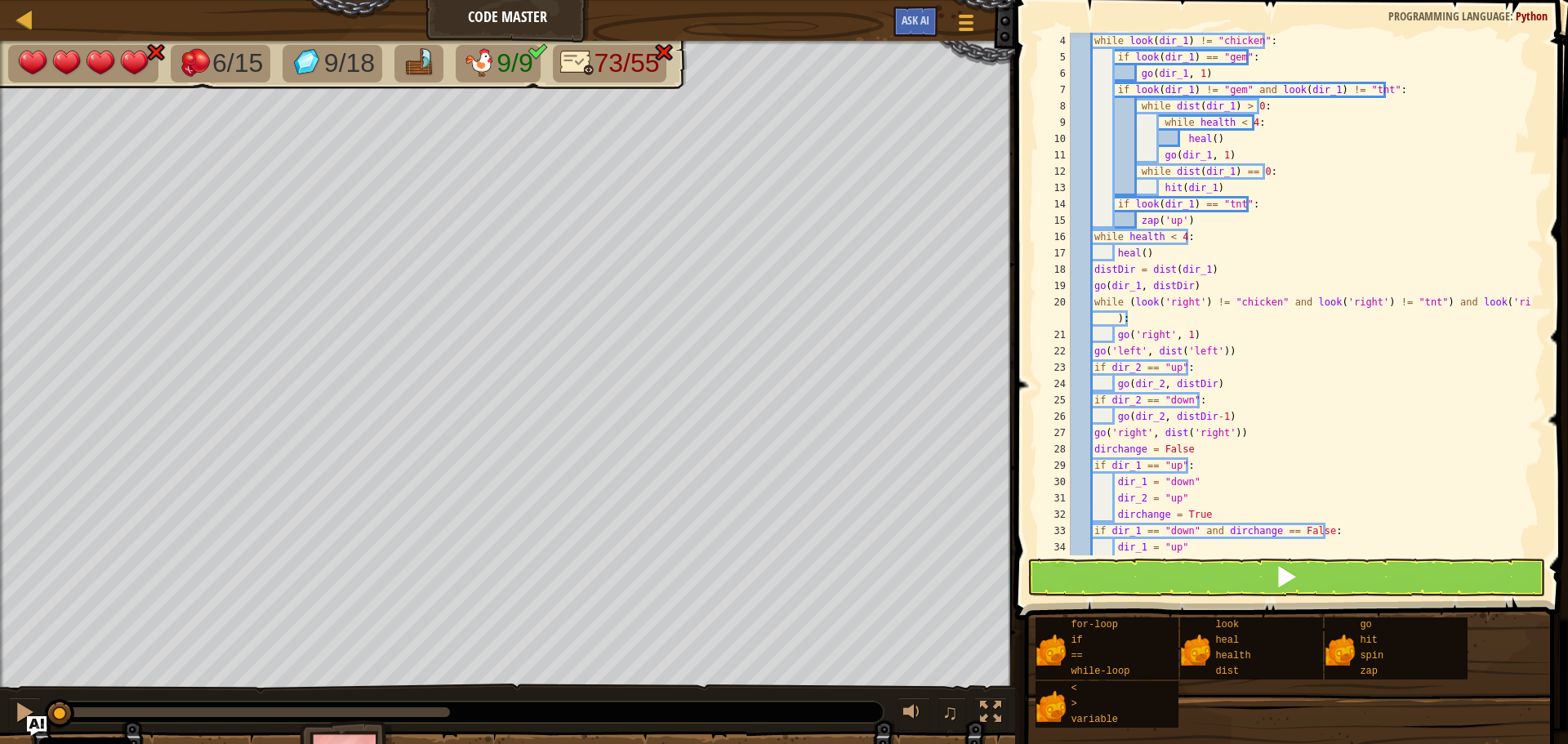
scroll to position [0, 0]
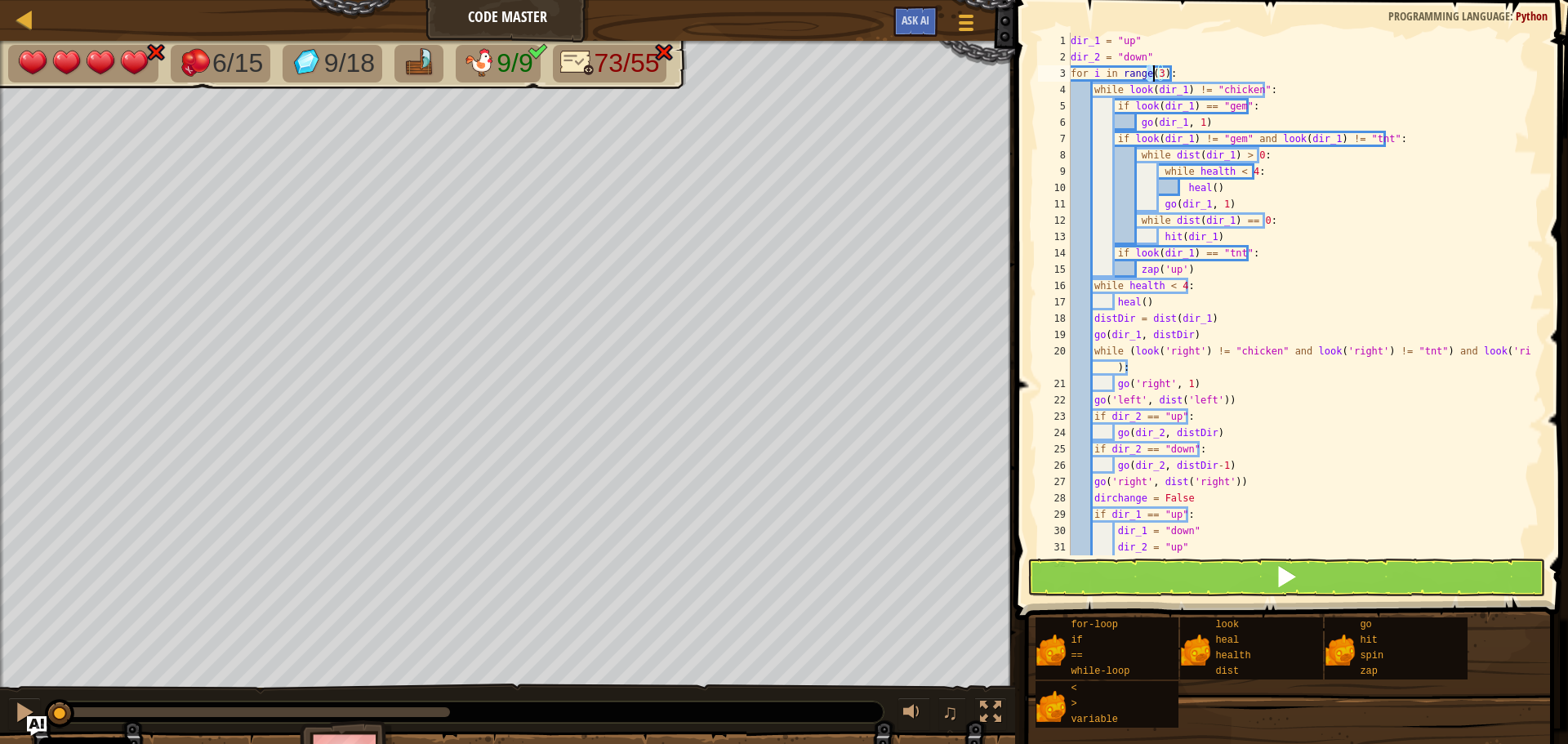
click at [1152, 73] on div "dir_1 = "up" dir_2 = "down" for i in range ( 3 ) : while look ( dir_1 ) != "chi…" at bounding box center [1299, 310] width 464 height 555
click at [1154, 73] on div "dir_1 = "up" dir_2 = "down" for i in range ( 3 ) : while look ( dir_1 ) != "chi…" at bounding box center [1299, 294] width 464 height 523
click at [1157, 69] on div "dir_1 = "up" dir_2 = "down" for i in range ( 3 ) : while look ( dir_1 ) != "chi…" at bounding box center [1299, 310] width 464 height 555
click at [1220, 576] on button at bounding box center [1286, 577] width 518 height 38
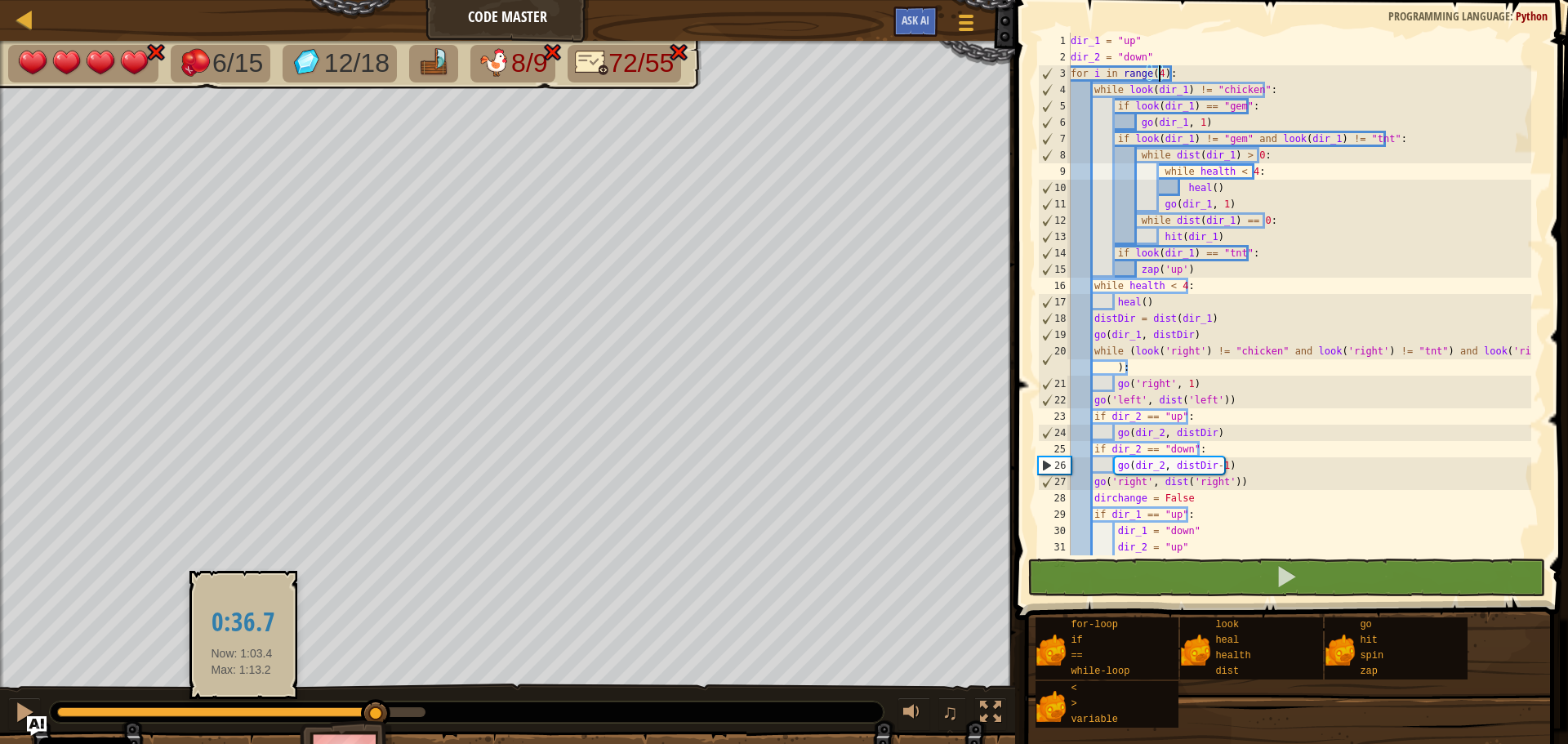
drag, startPoint x: 65, startPoint y: 713, endPoint x: 242, endPoint y: 715, distance: 177.0
click at [242, 715] on div at bounding box center [217, 712] width 320 height 10
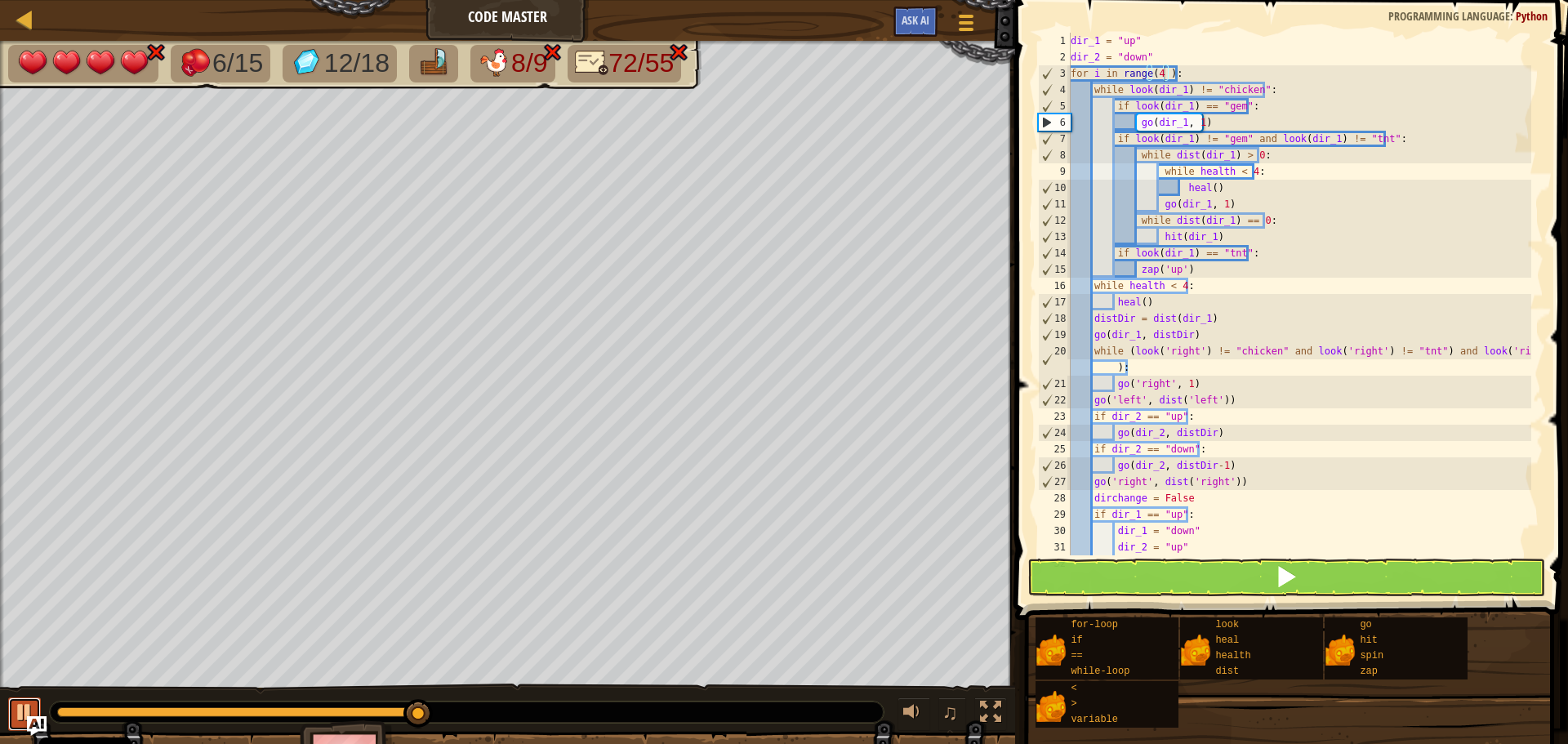
click at [22, 707] on div at bounding box center [24, 712] width 21 height 21
click at [1381, 137] on div "dir_1 = "up" dir_2 = "down" for i in range ( 4 ) : while look ( dir_1 ) != "chi…" at bounding box center [1299, 310] width 464 height 555
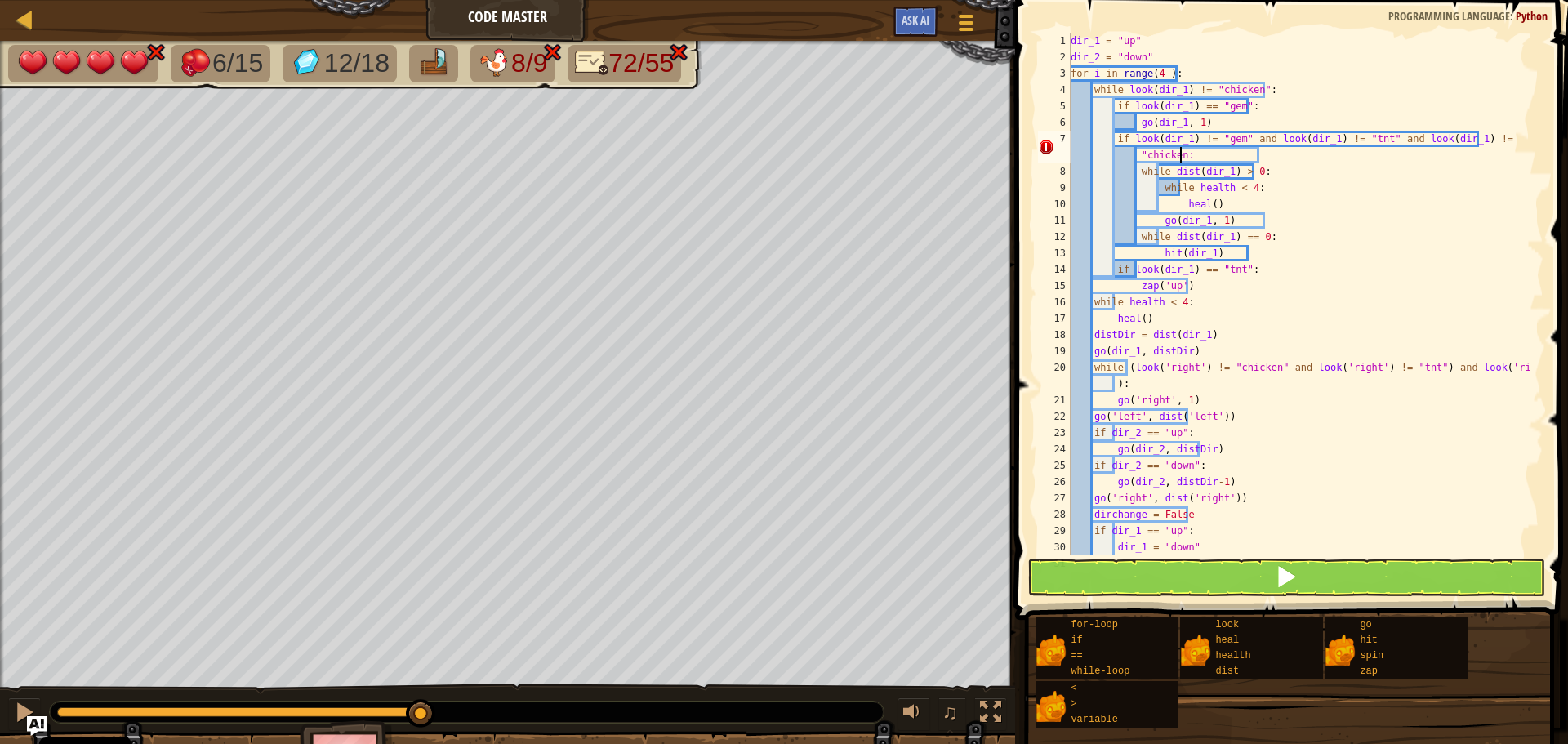
scroll to position [8, 39]
click at [1298, 568] on span at bounding box center [1286, 577] width 23 height 23
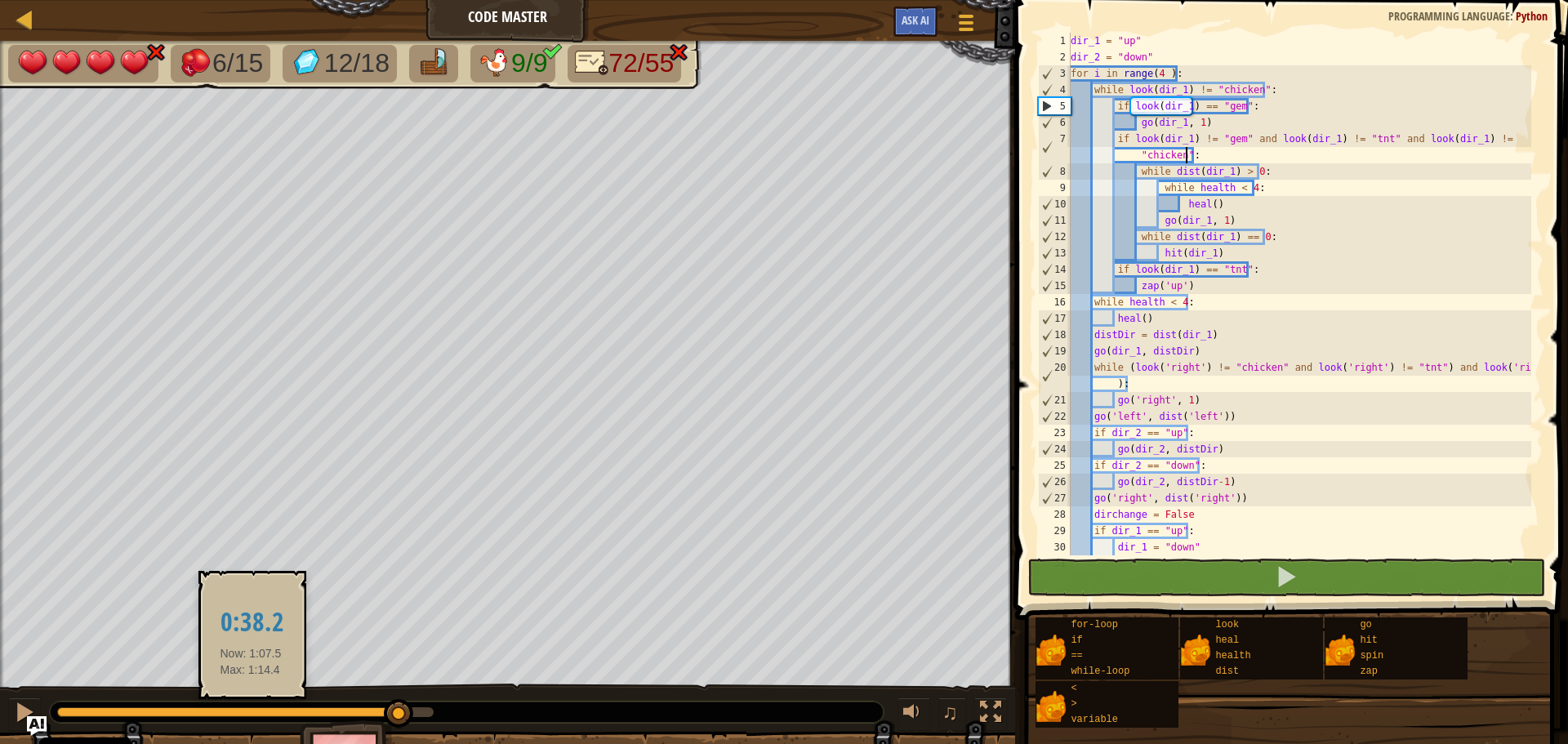
drag, startPoint x: 77, startPoint y: 716, endPoint x: 250, endPoint y: 714, distance: 173.0
click at [250, 714] on div at bounding box center [227, 712] width 342 height 10
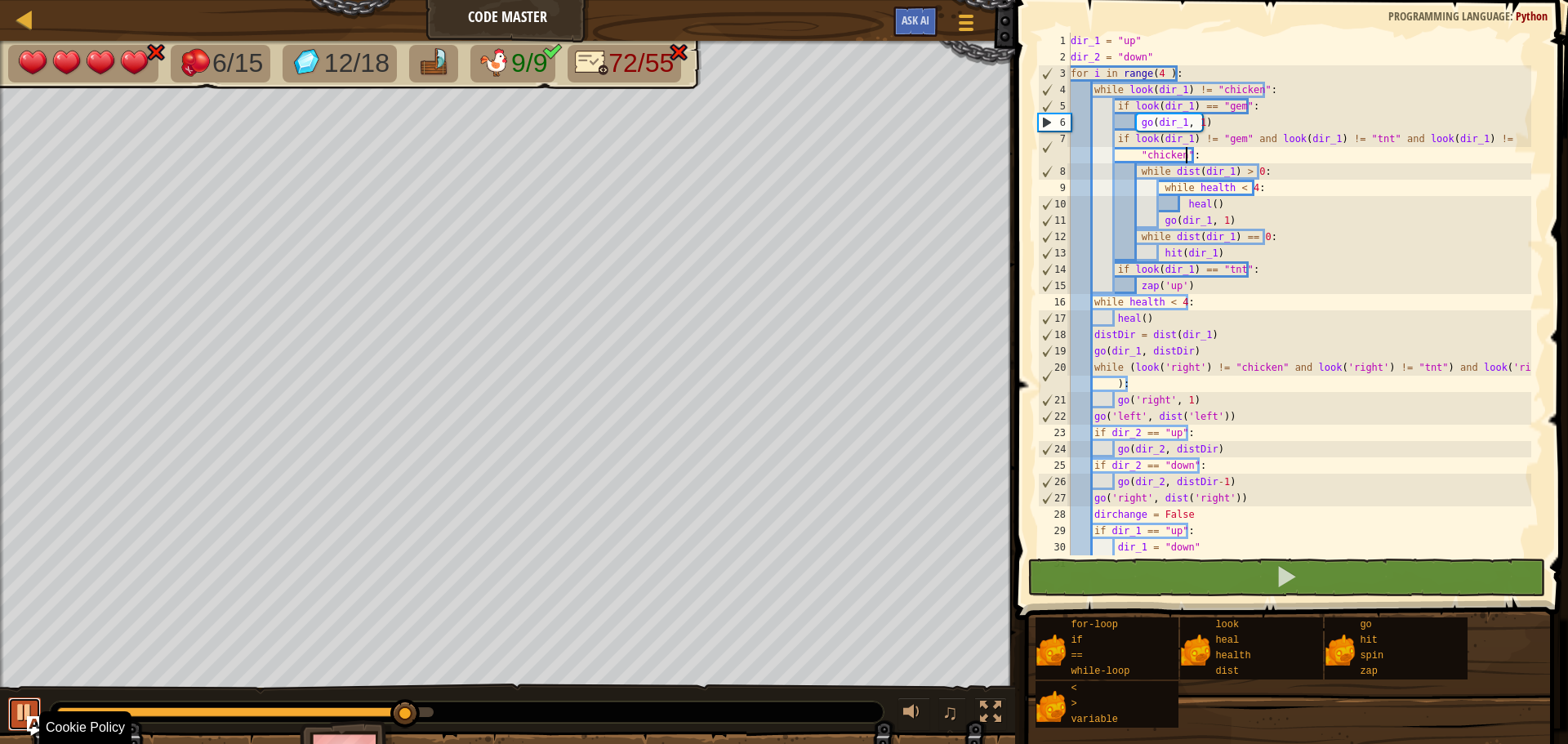
click at [32, 704] on div at bounding box center [24, 712] width 21 height 21
drag, startPoint x: 1155, startPoint y: 76, endPoint x: 1163, endPoint y: 73, distance: 8.5
click at [1163, 73] on div "dir_1 = "up" dir_2 = "down" for i in range ( 4 ) : while look ( dir_1 ) != "chi…" at bounding box center [1299, 310] width 464 height 555
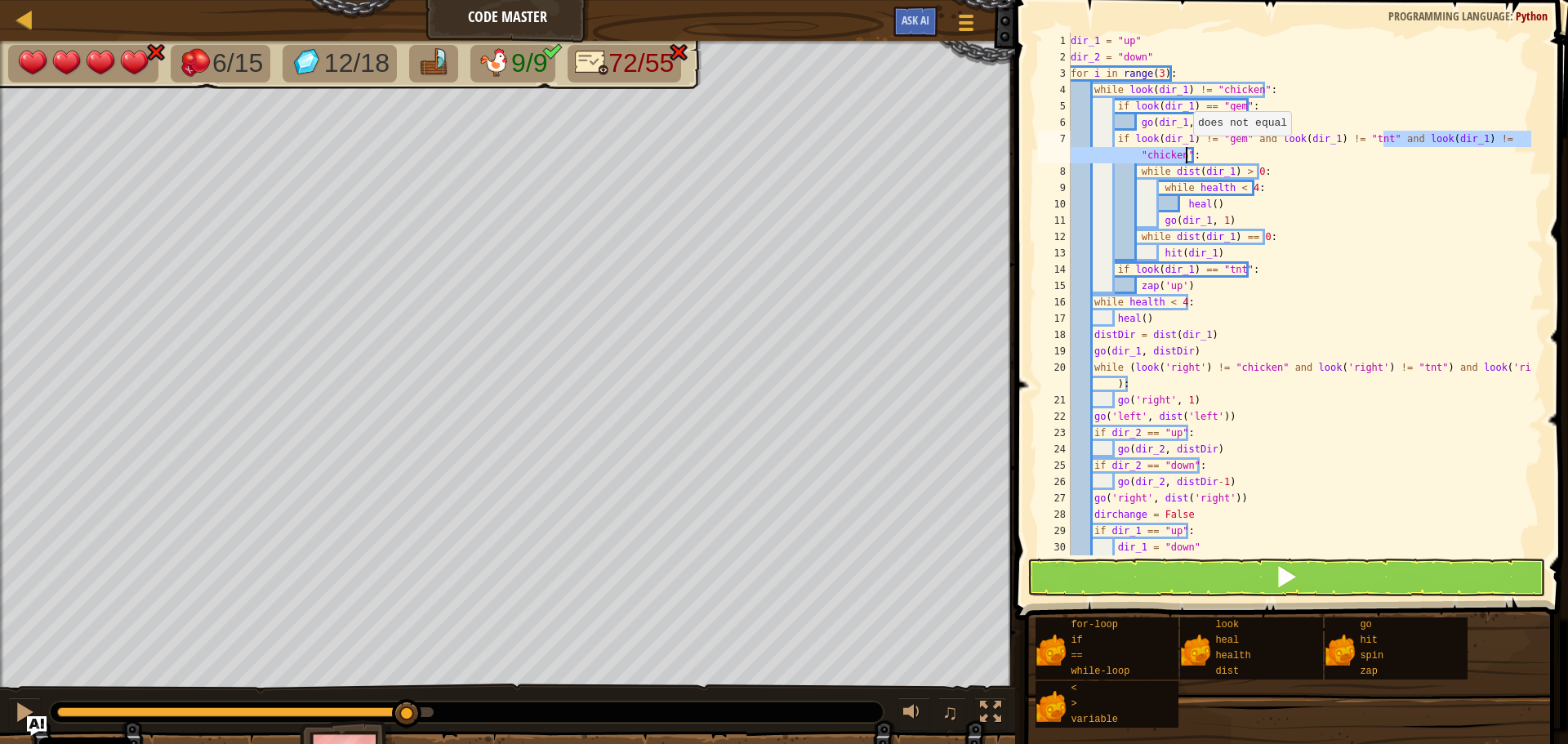
drag, startPoint x: 1381, startPoint y: 139, endPoint x: 1185, endPoint y: 152, distance: 196.4
click at [1185, 152] on div "dir_1 = "up" dir_2 = "down" for i in range ( 3 ) : while look ( dir_1 ) != "chi…" at bounding box center [1299, 310] width 464 height 555
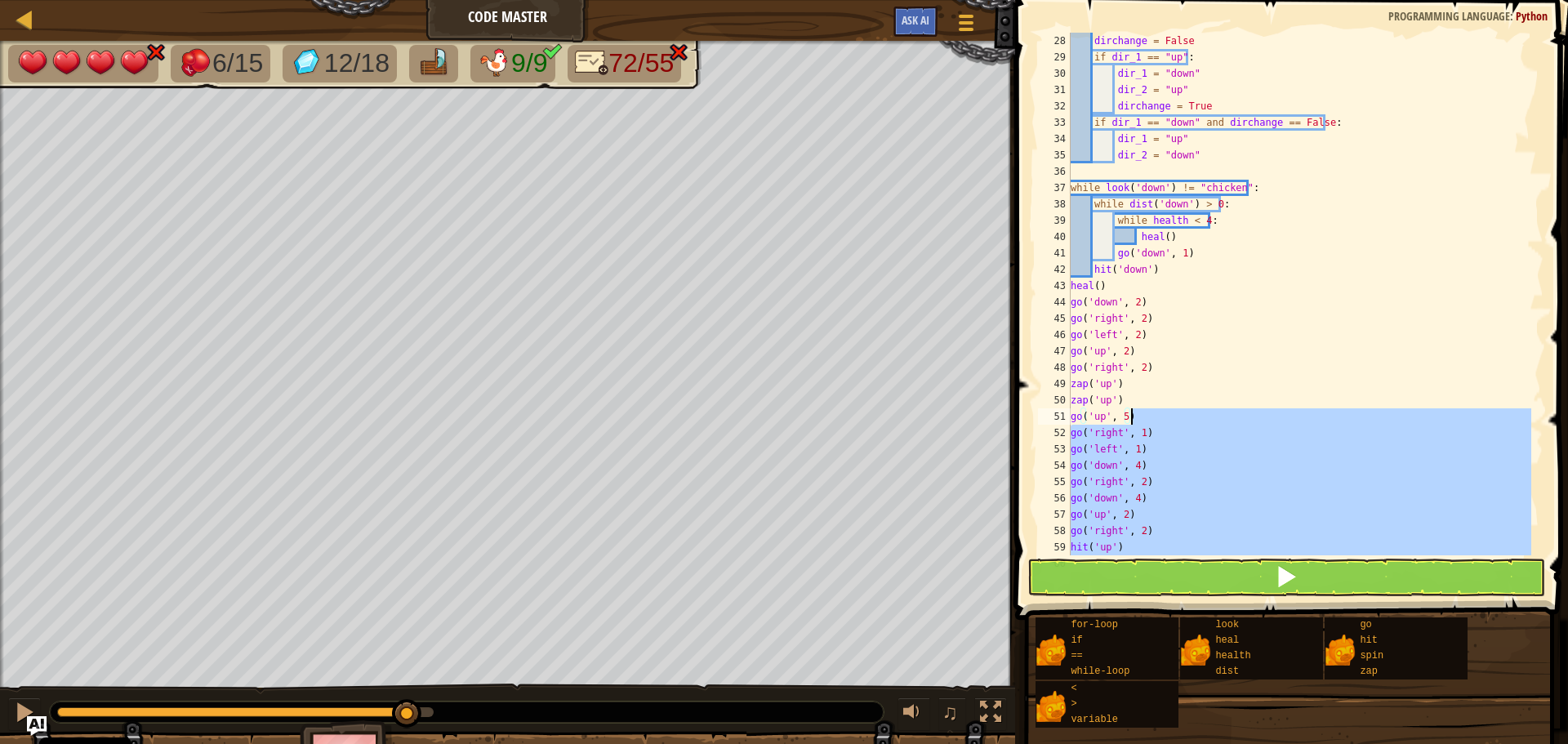
scroll to position [310, 0]
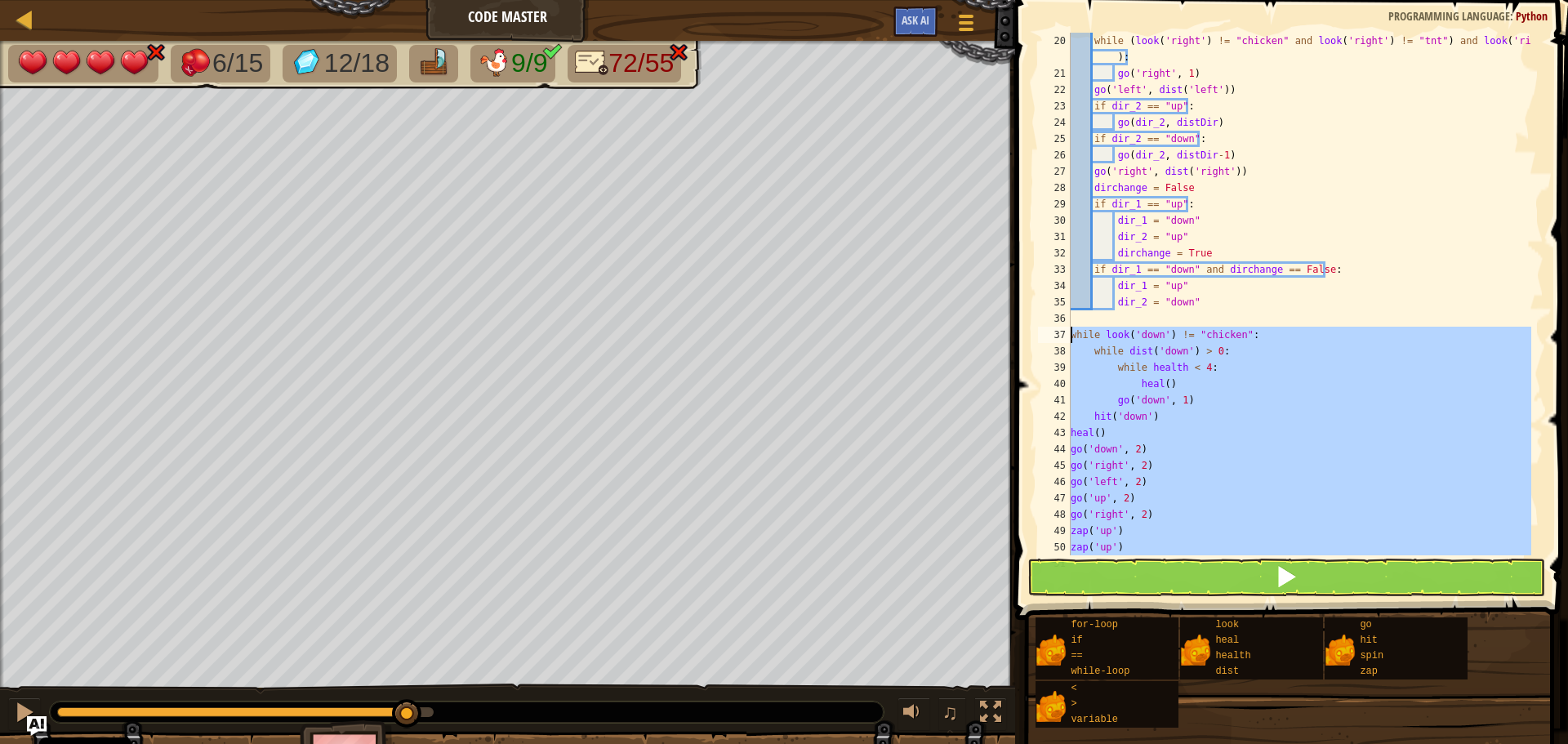
drag, startPoint x: 1177, startPoint y: 523, endPoint x: 1067, endPoint y: 332, distance: 220.4
click at [1067, 332] on div "if look(dir_1) != "gem" and look(dir_1) != "tnt": 20 21 22 23 24 25 26 27 28 29…" at bounding box center [1289, 294] width 509 height 523
type textarea "while look('down') != "chicken": while dist('down') > 0:"
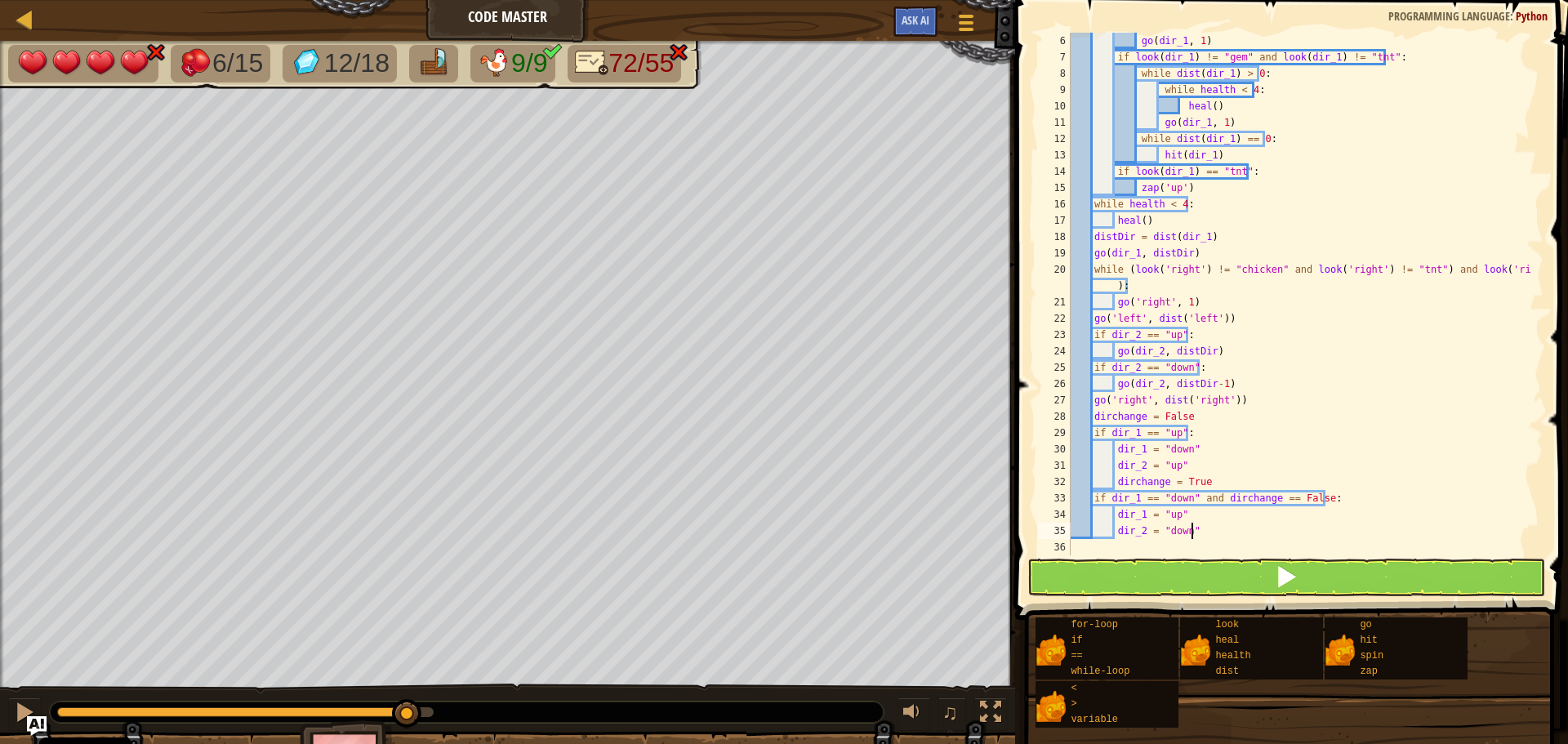
scroll to position [82, 0]
type textarea "dir_2 = "down""
click at [1206, 577] on button at bounding box center [1286, 577] width 518 height 38
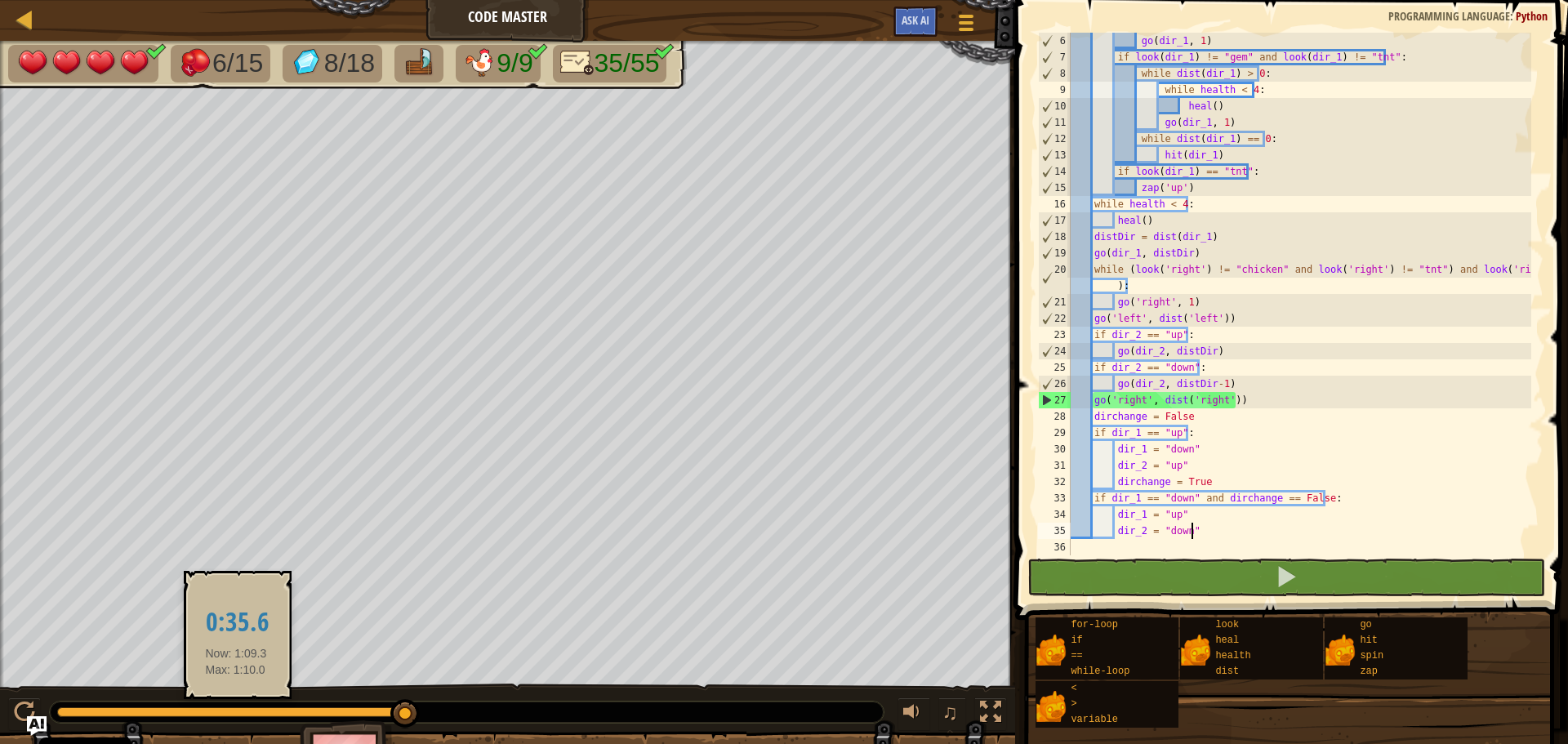
drag, startPoint x: 76, startPoint y: 708, endPoint x: 63, endPoint y: 733, distance: 28.2
click at [234, 717] on div at bounding box center [231, 712] width 348 height 10
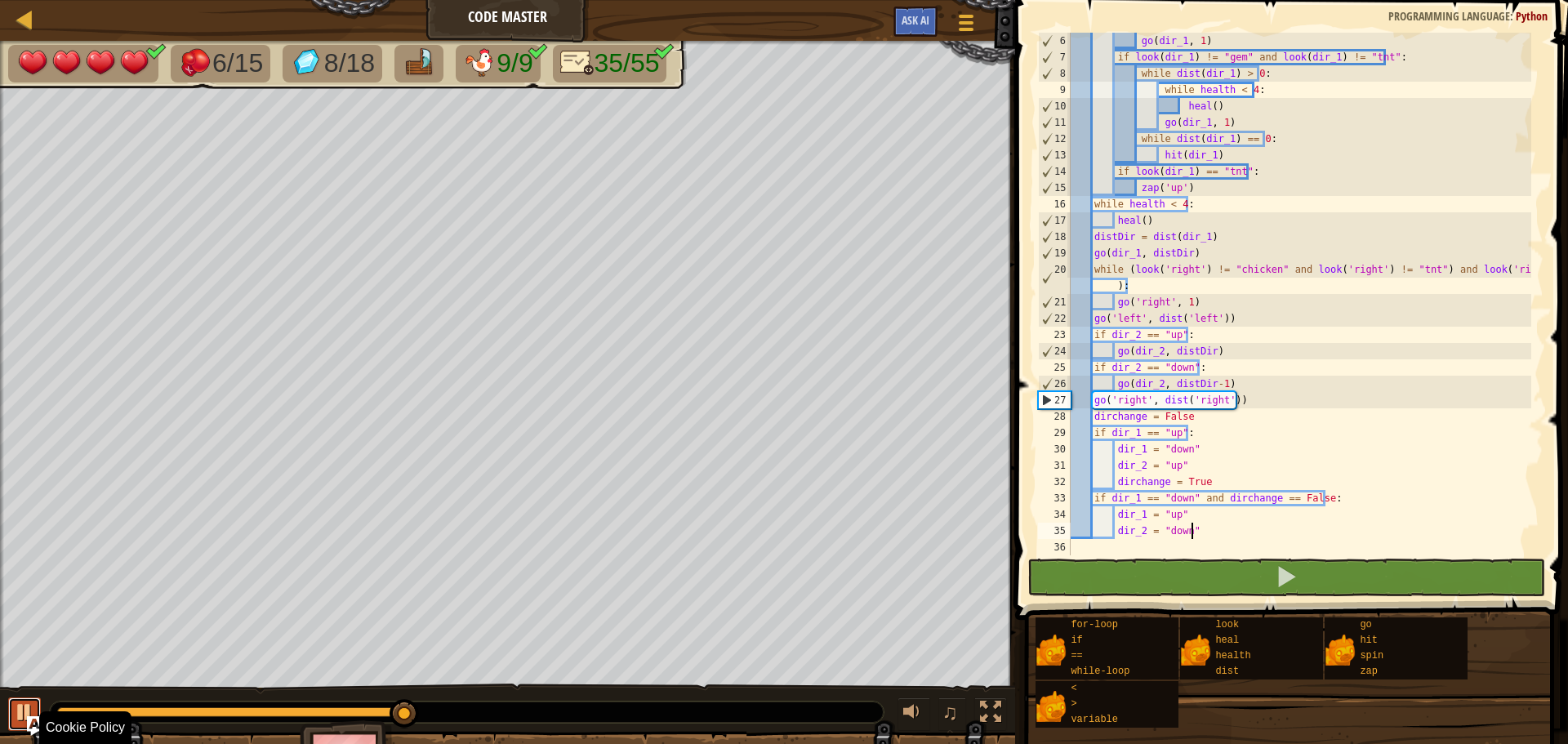
click at [17, 708] on button at bounding box center [24, 714] width 33 height 34
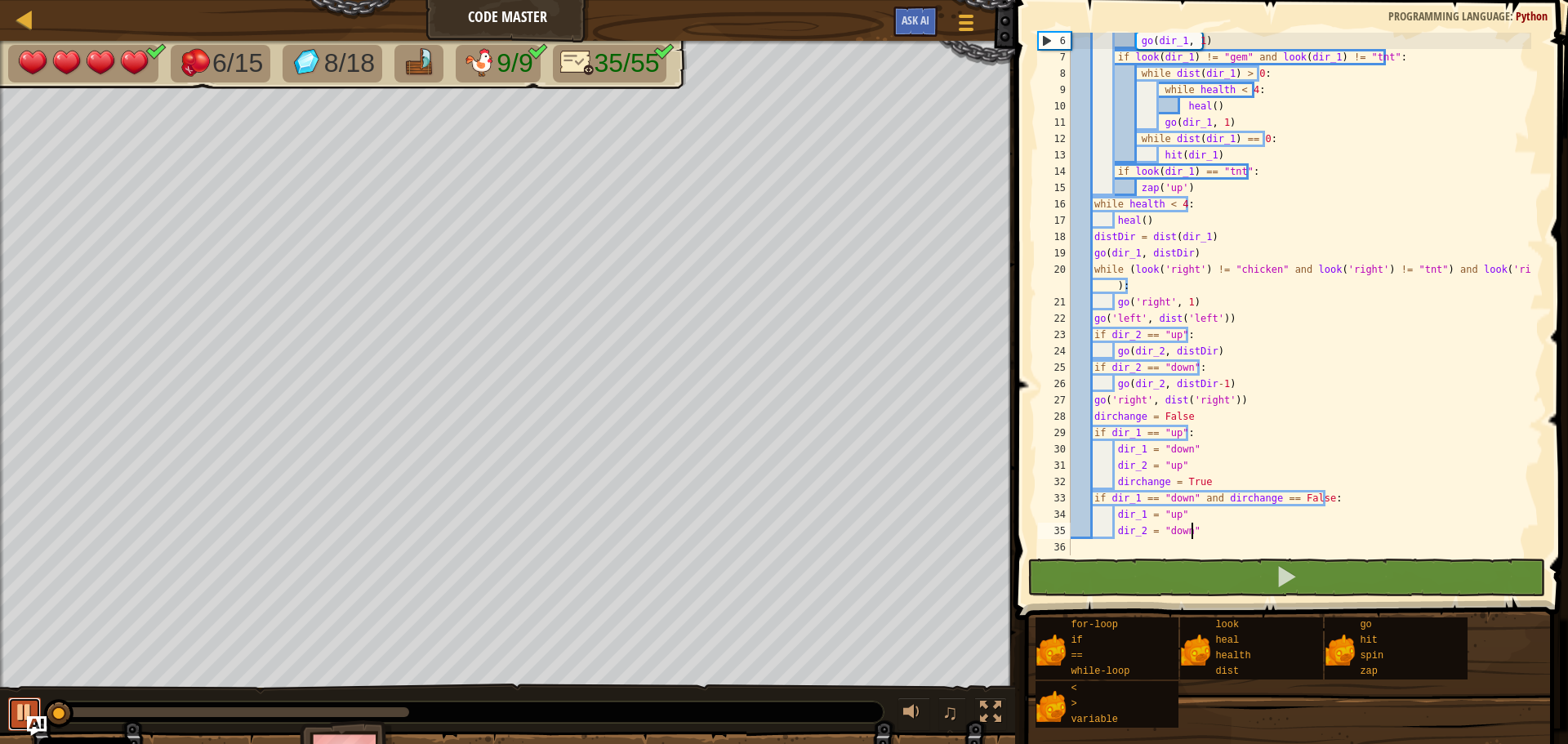
click at [19, 712] on div at bounding box center [24, 712] width 21 height 21
drag, startPoint x: 65, startPoint y: 708, endPoint x: 11, endPoint y: 708, distance: 54.0
click at [13, 708] on div "♫" at bounding box center [507, 707] width 1015 height 49
click at [1209, 528] on div "go ( dir_1 , 1 ) if look ( dir_1 ) != "gem" and look ( dir_1 ) != "tnt" : while…" at bounding box center [1299, 310] width 464 height 555
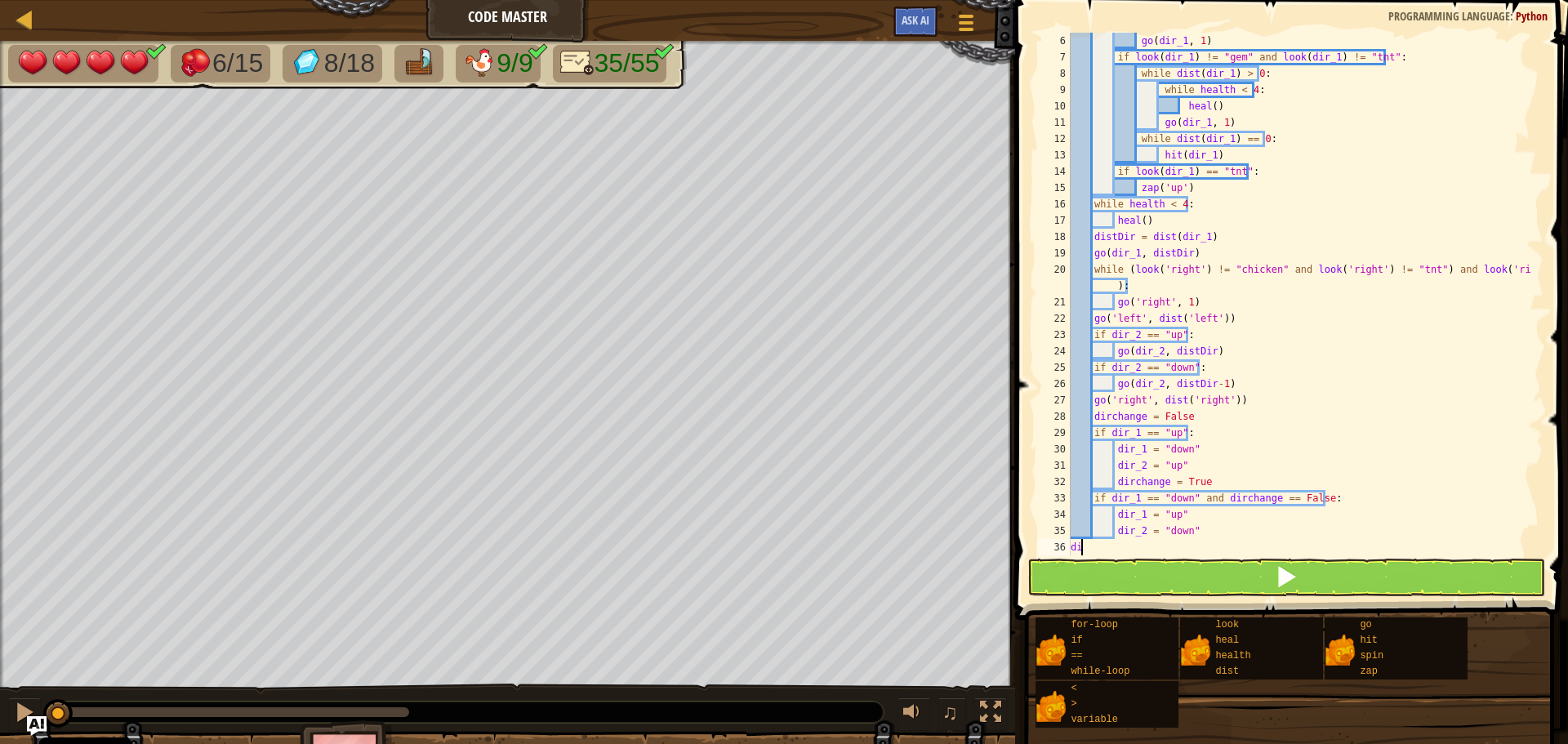
scroll to position [8, 0]
type textarea "d"
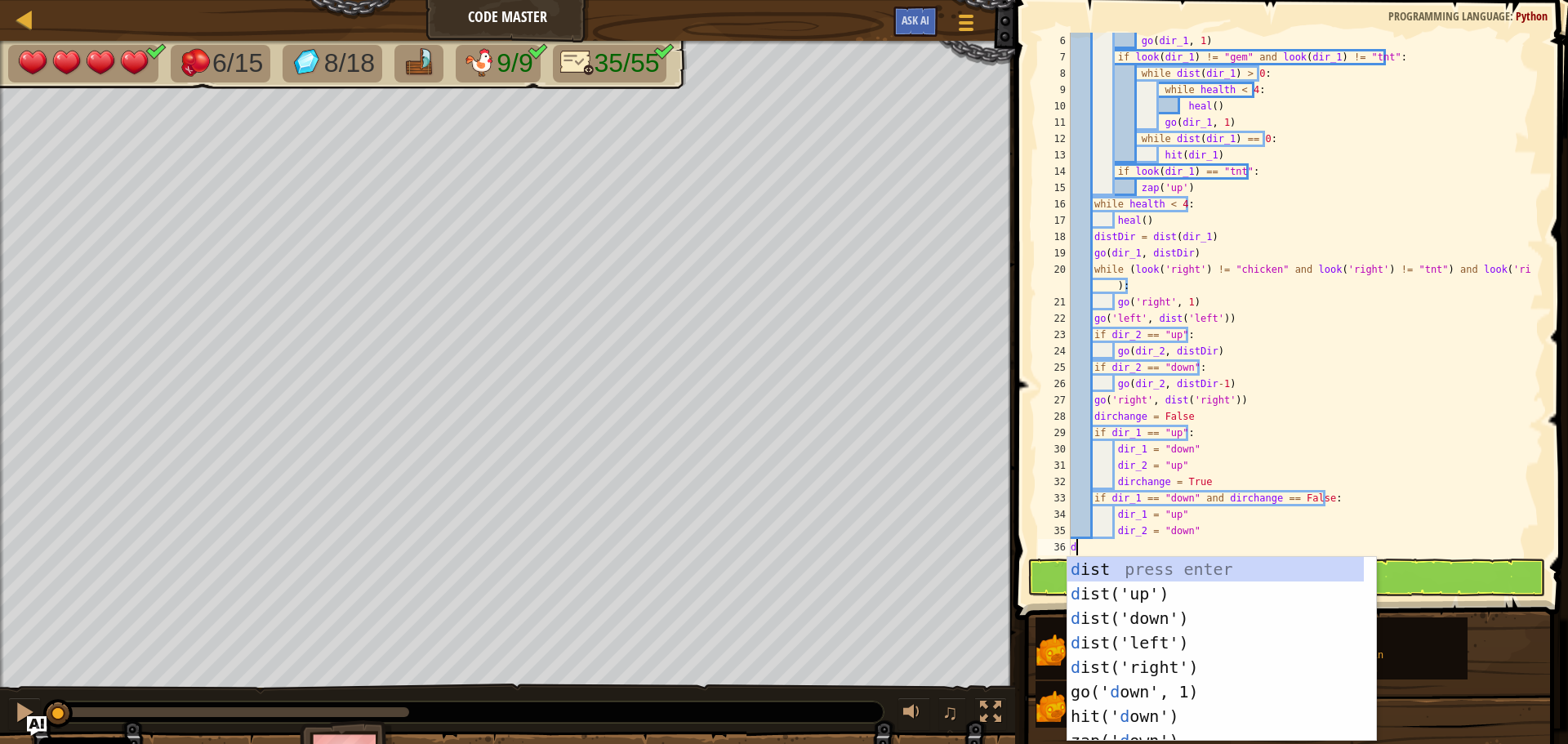
type textarea "down"
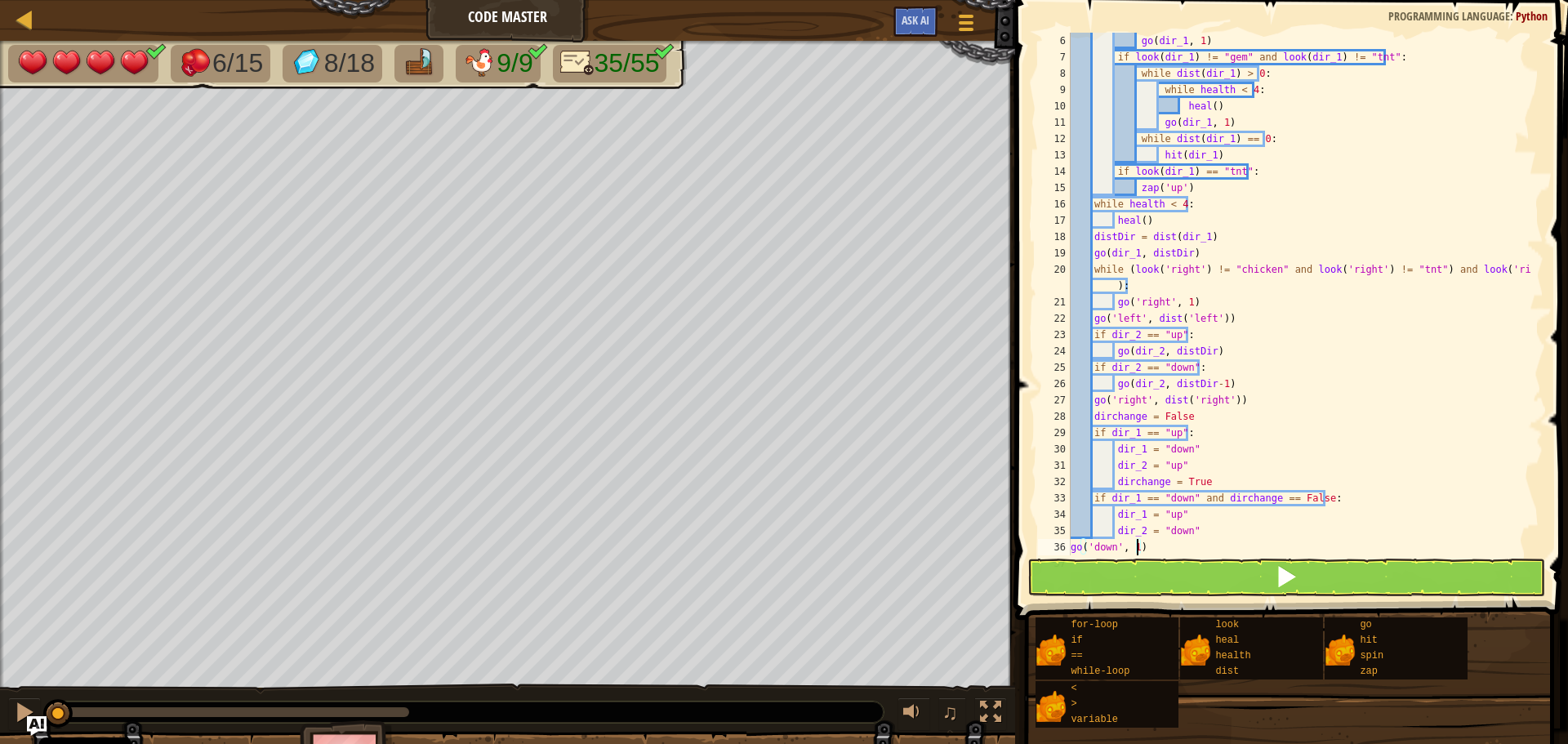
type textarea "go('down', 4)"
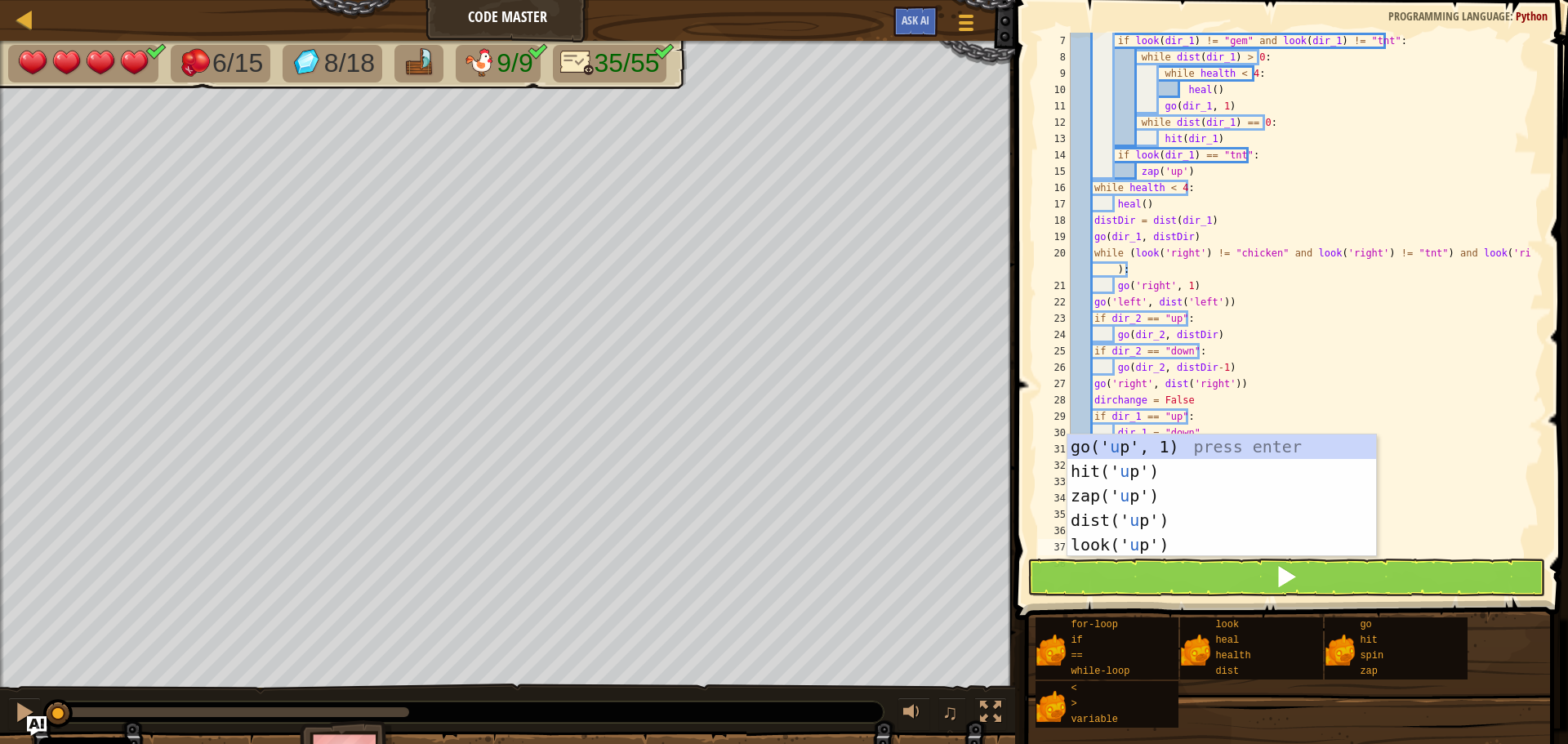
type textarea "up"
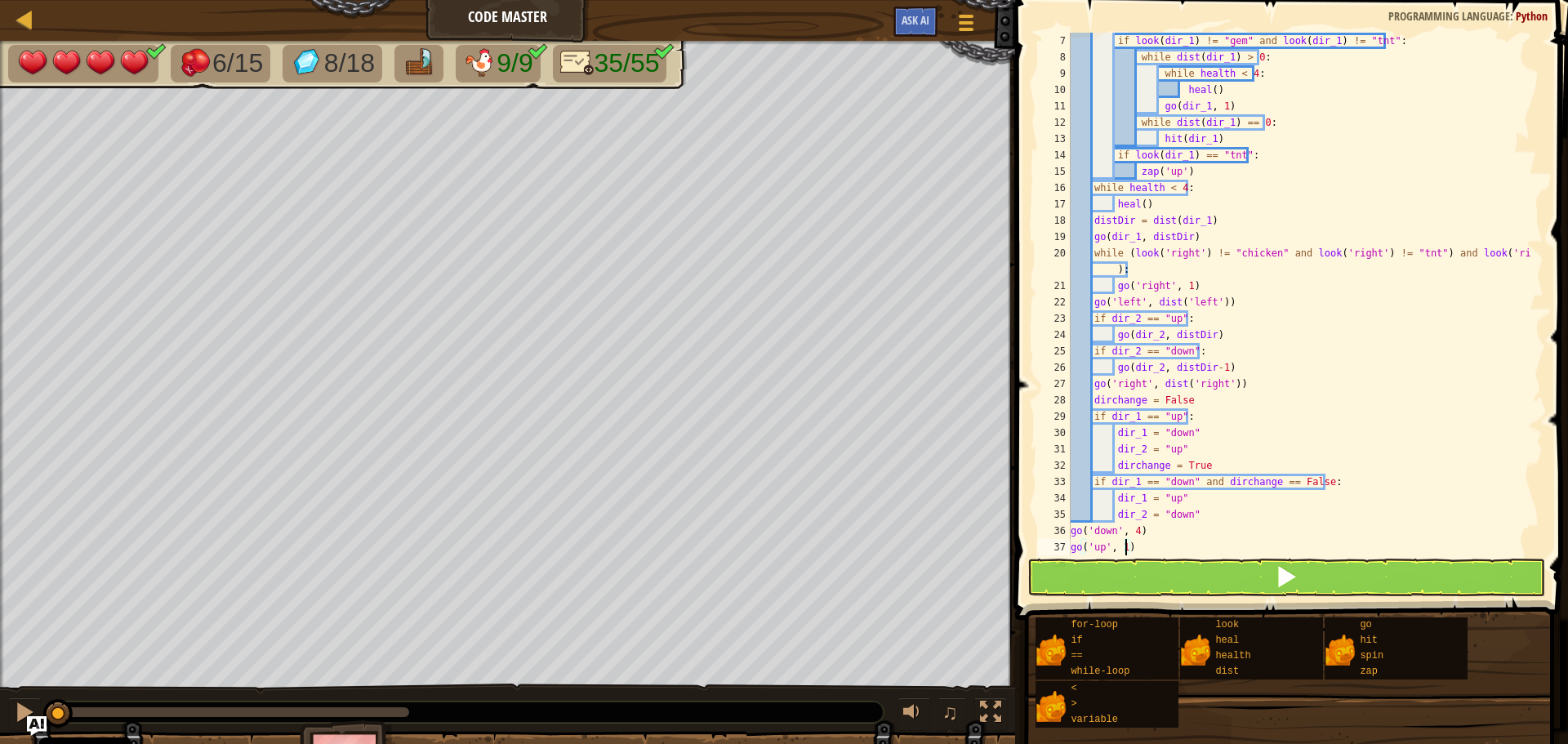
type textarea "go('up', 3)"
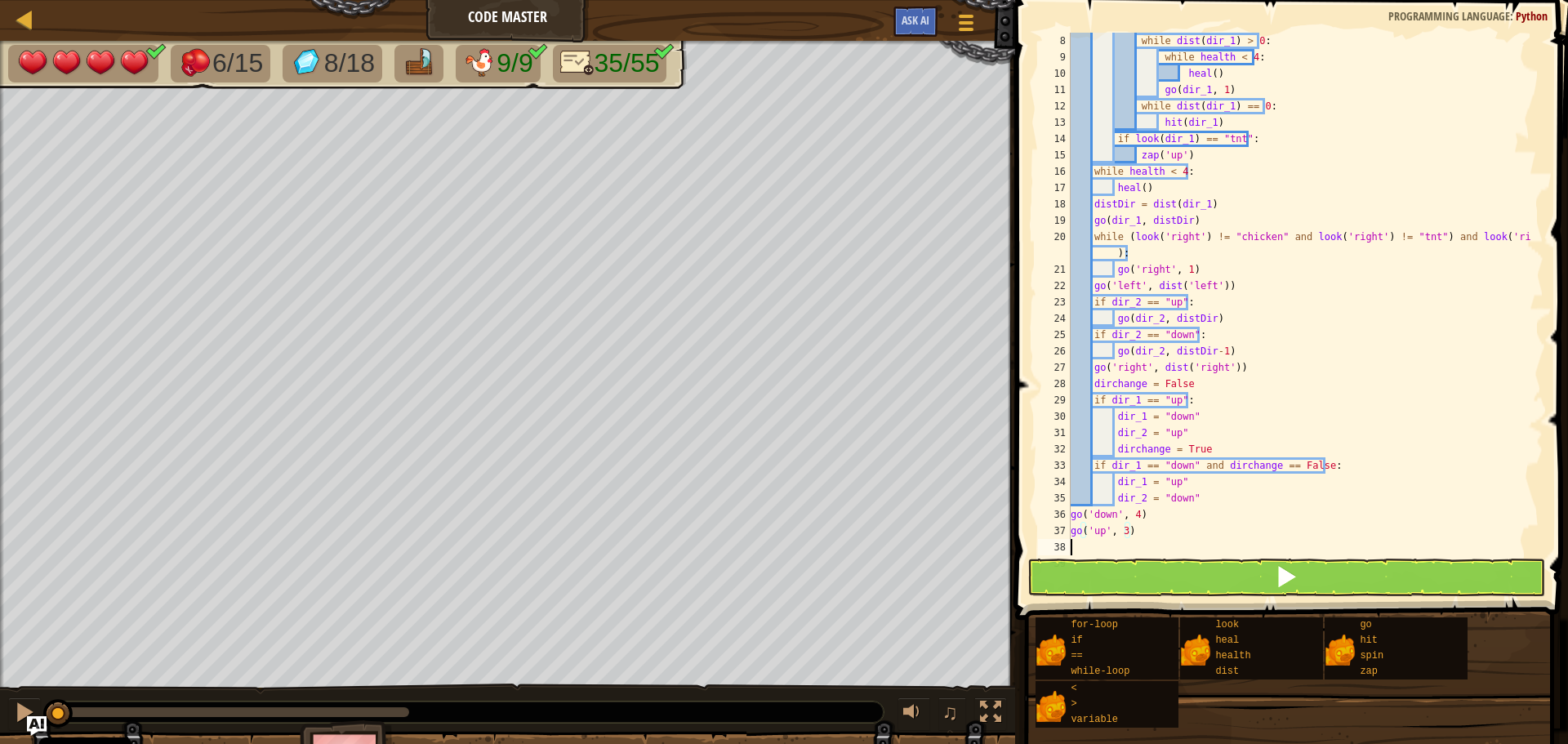
scroll to position [115, 0]
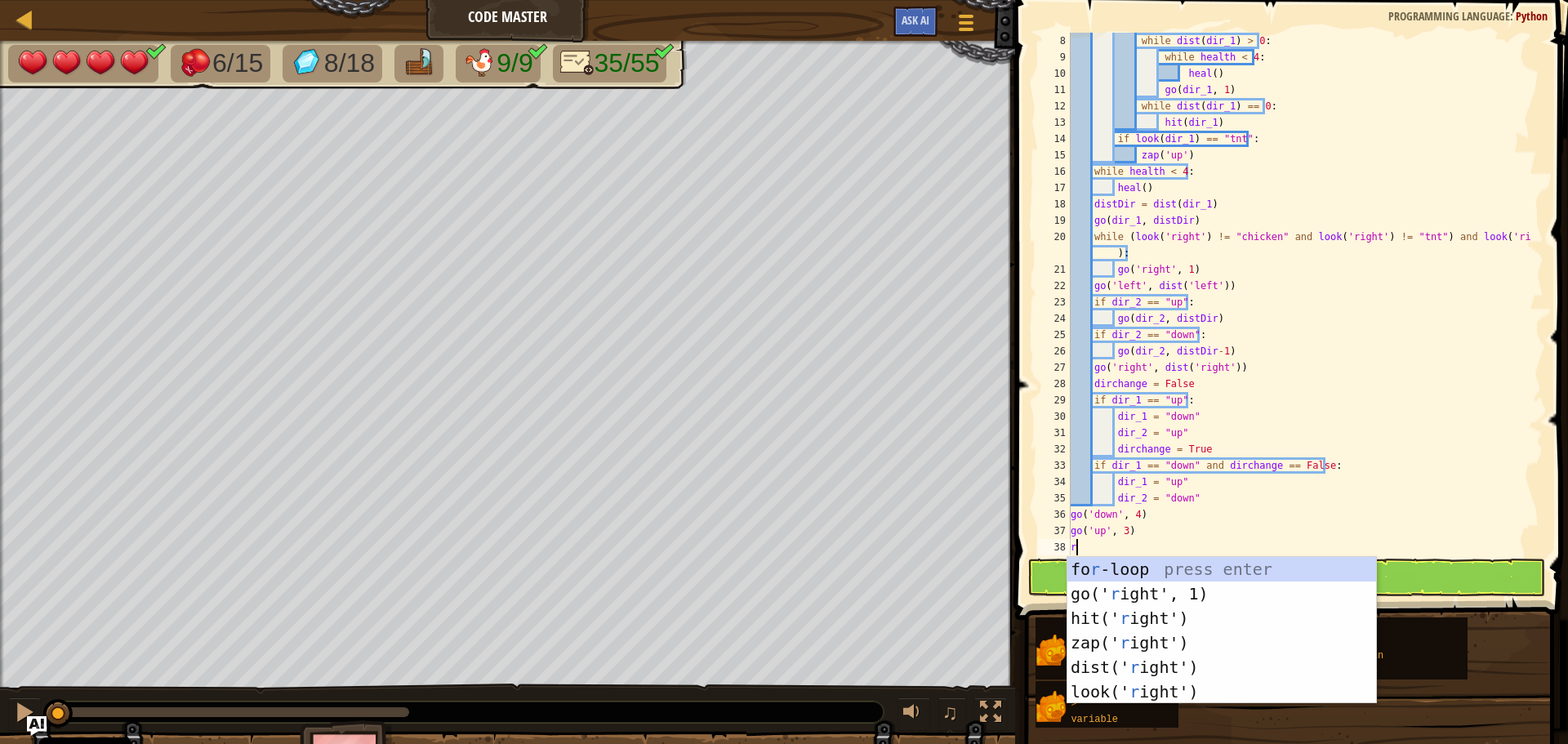
type textarea "ri"
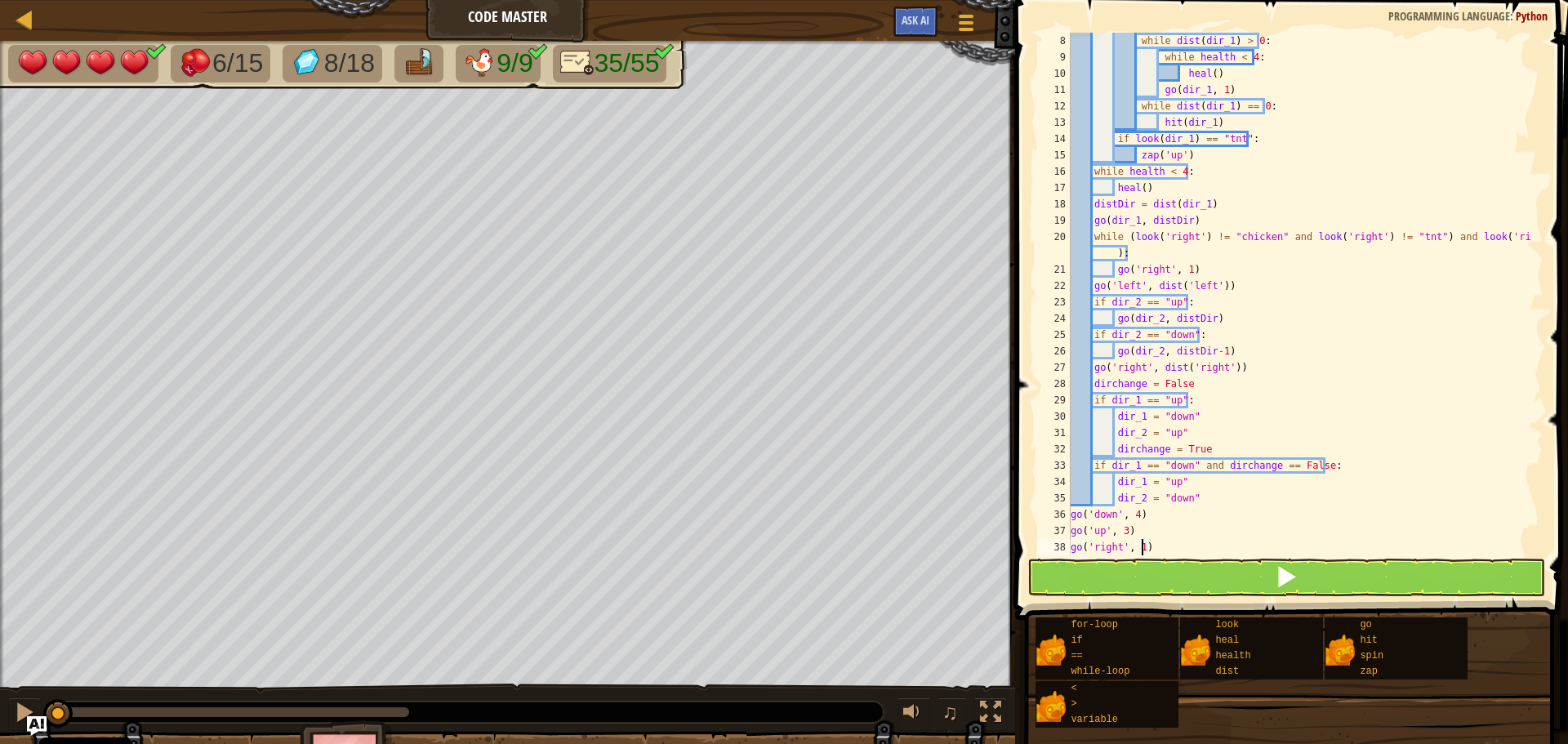
type textarea "go('right', 2)"
type textarea "hi"
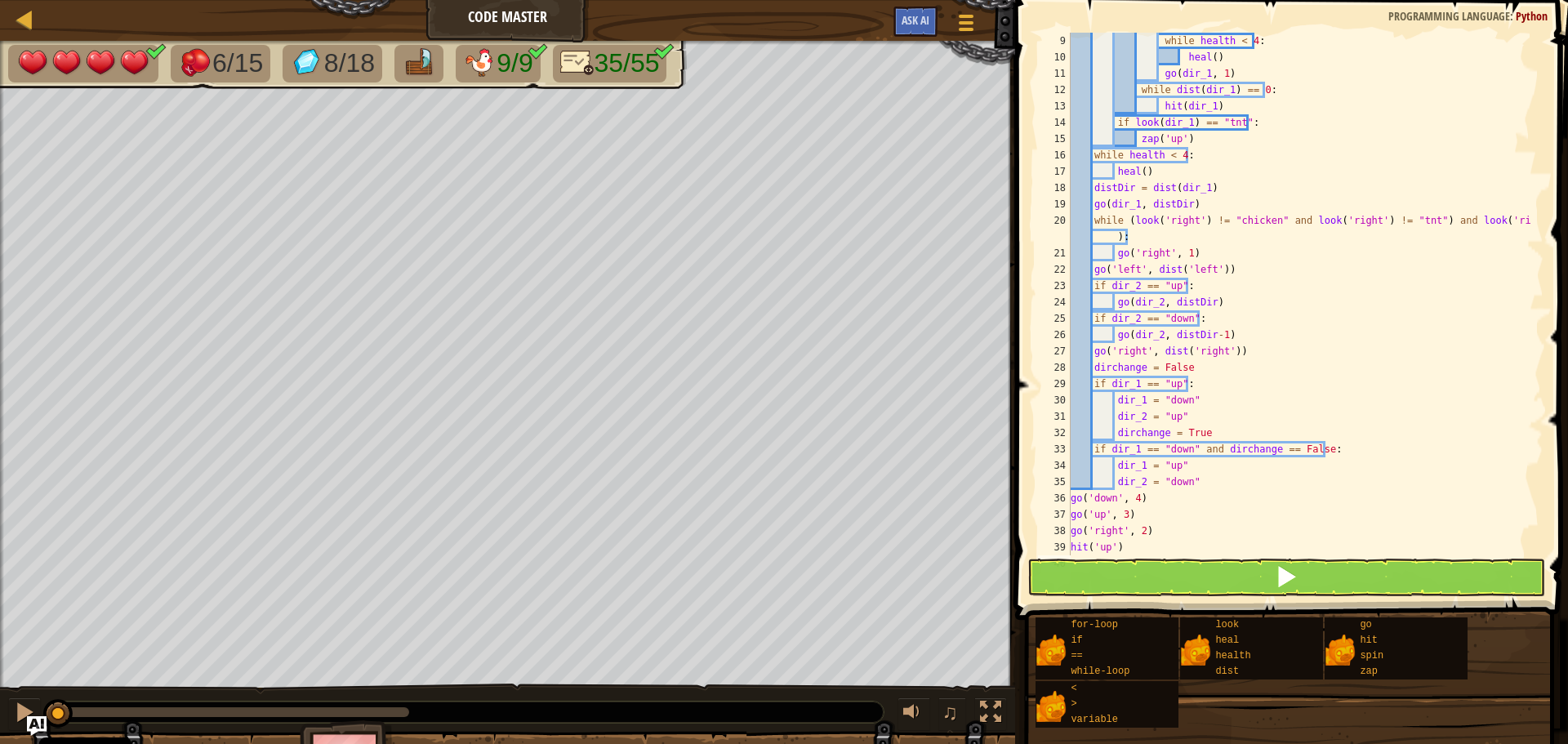
scroll to position [164, 0]
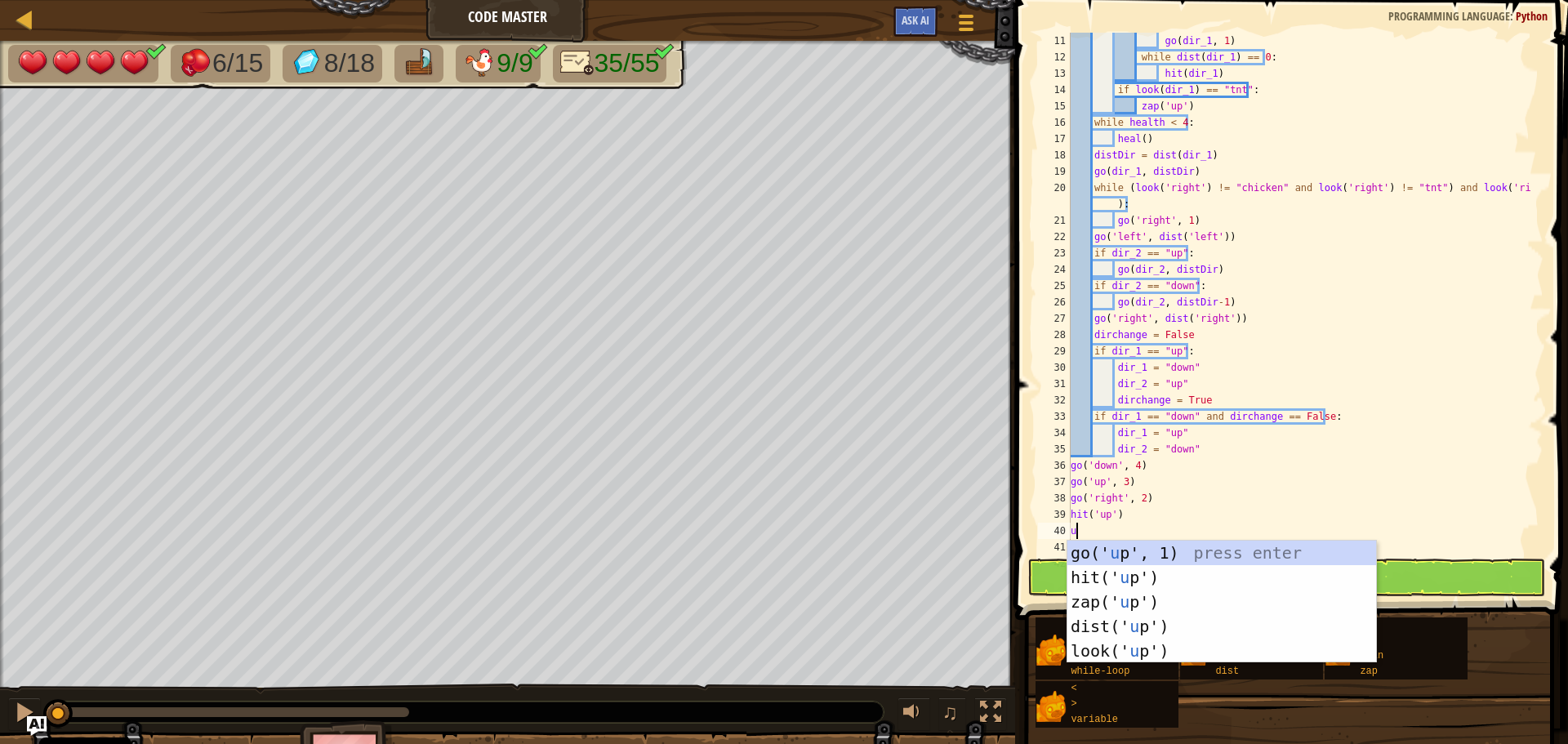
type textarea "up"
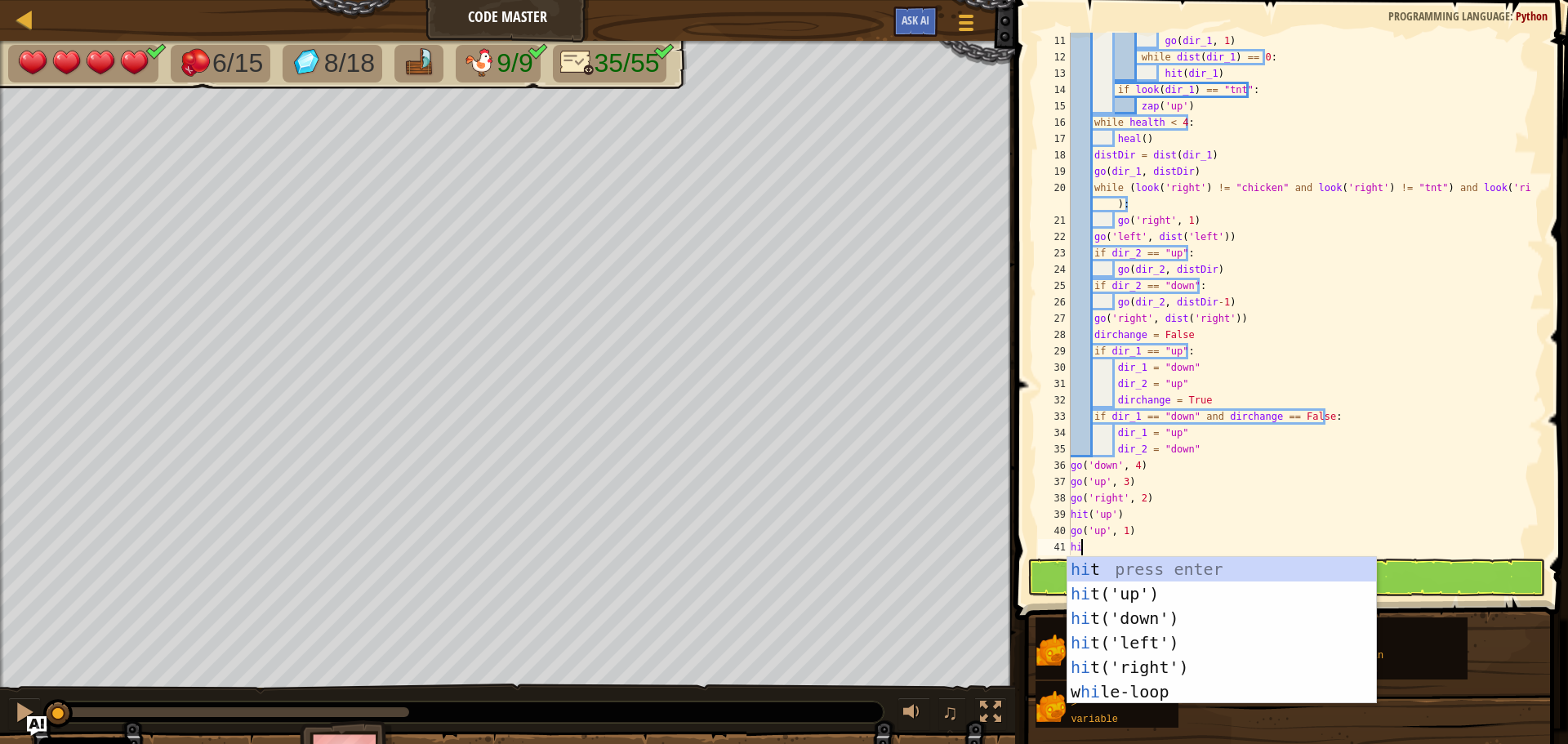
type textarea "h"
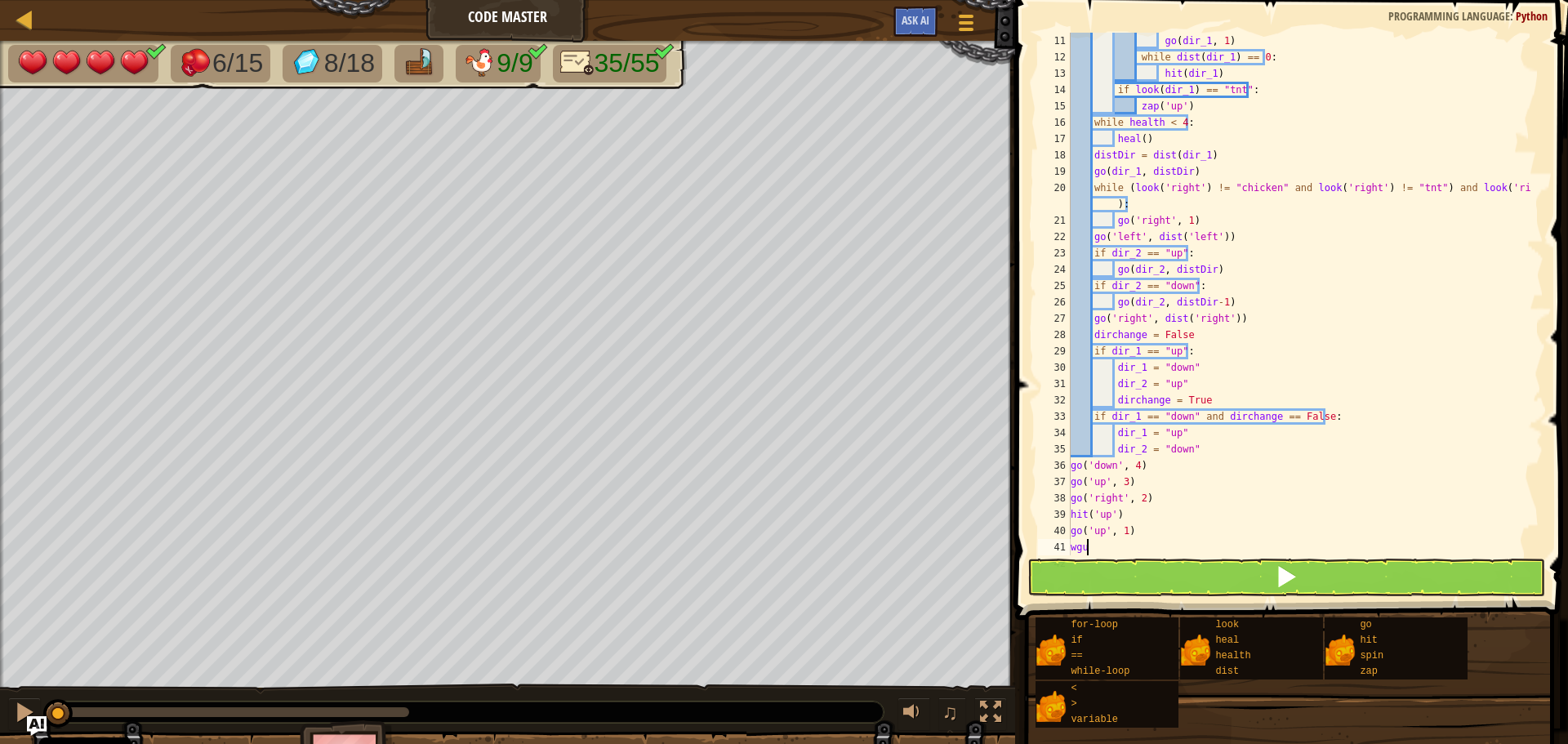
scroll to position [8, 0]
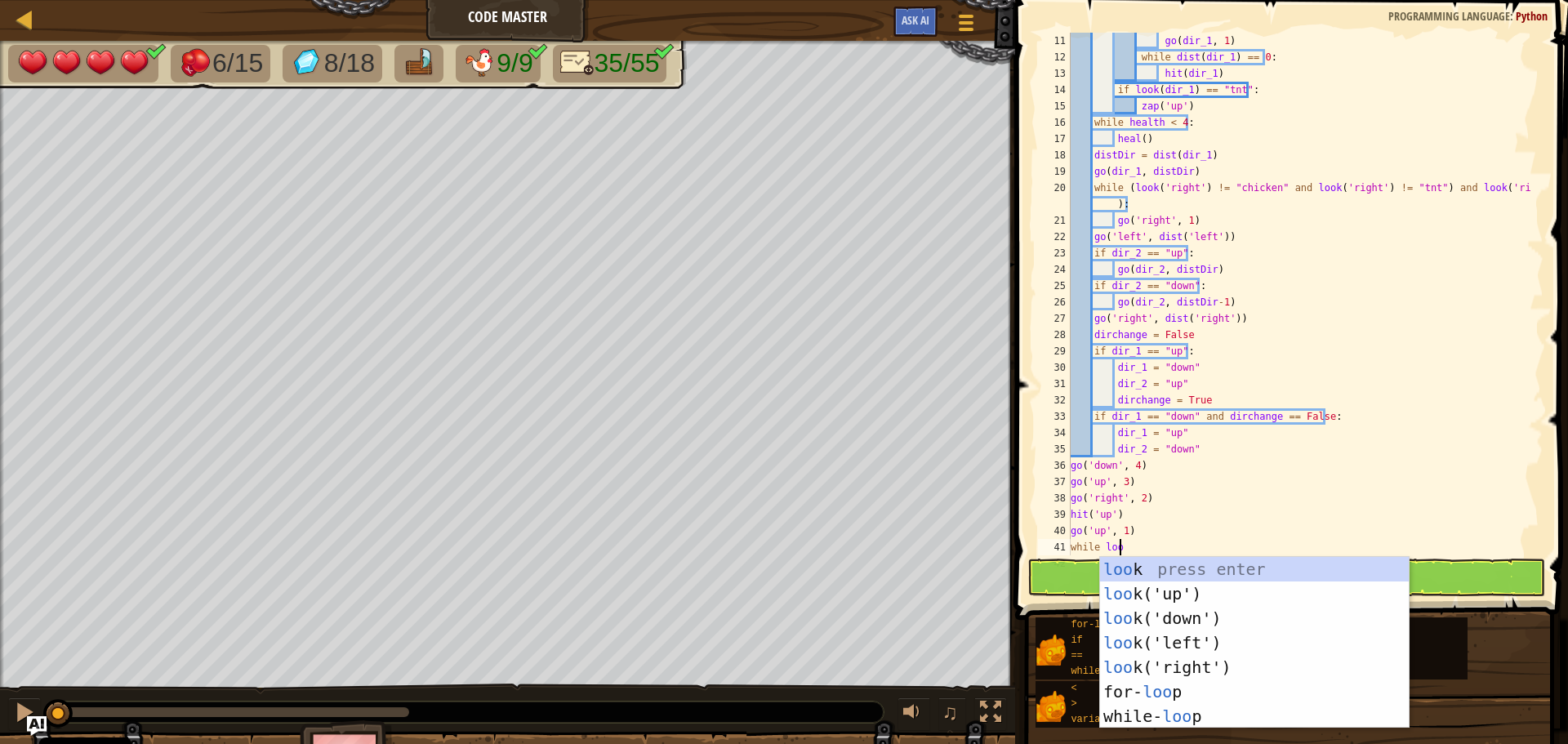
type textarea "while look"
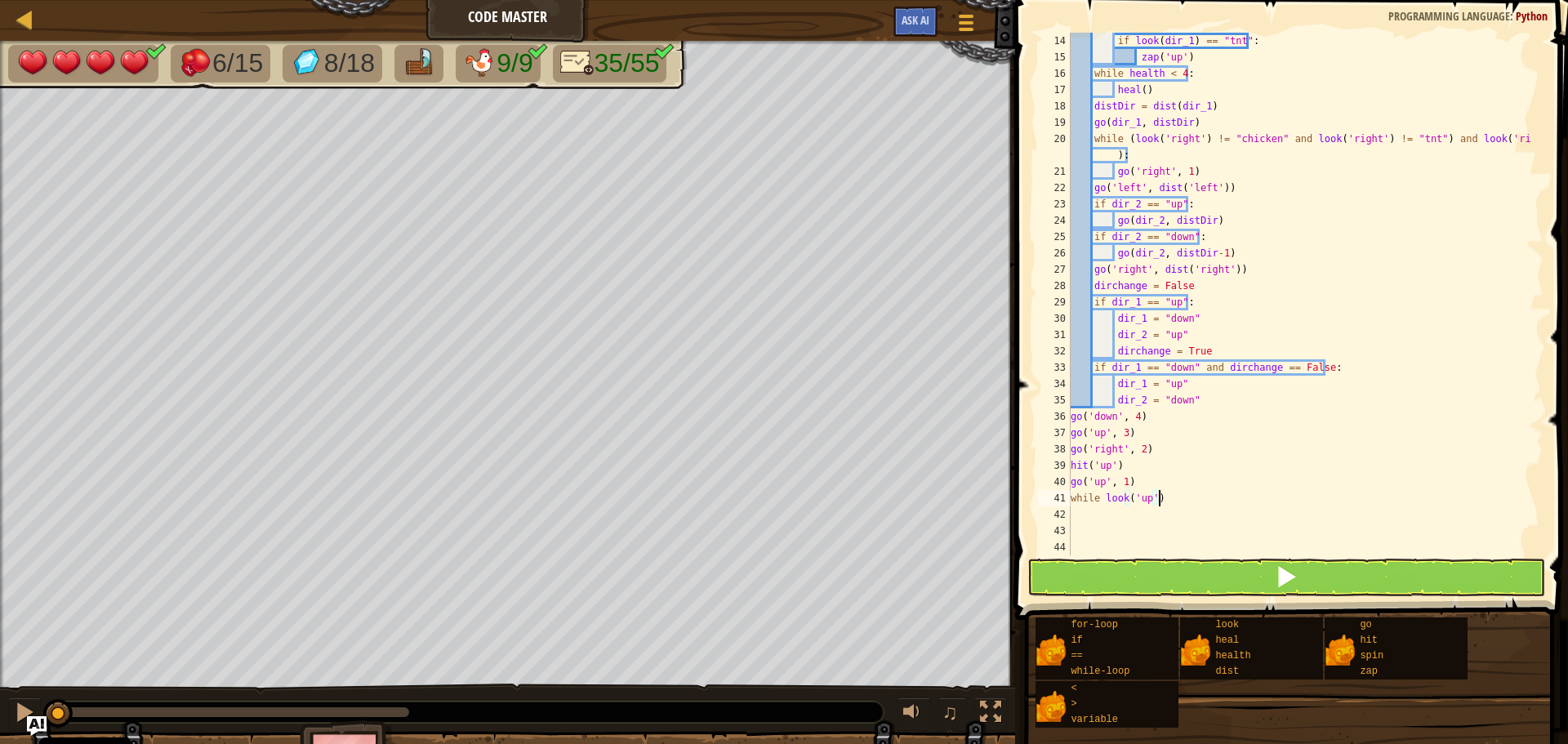
scroll to position [213, 0]
type textarea "while look('up') == "cube":"
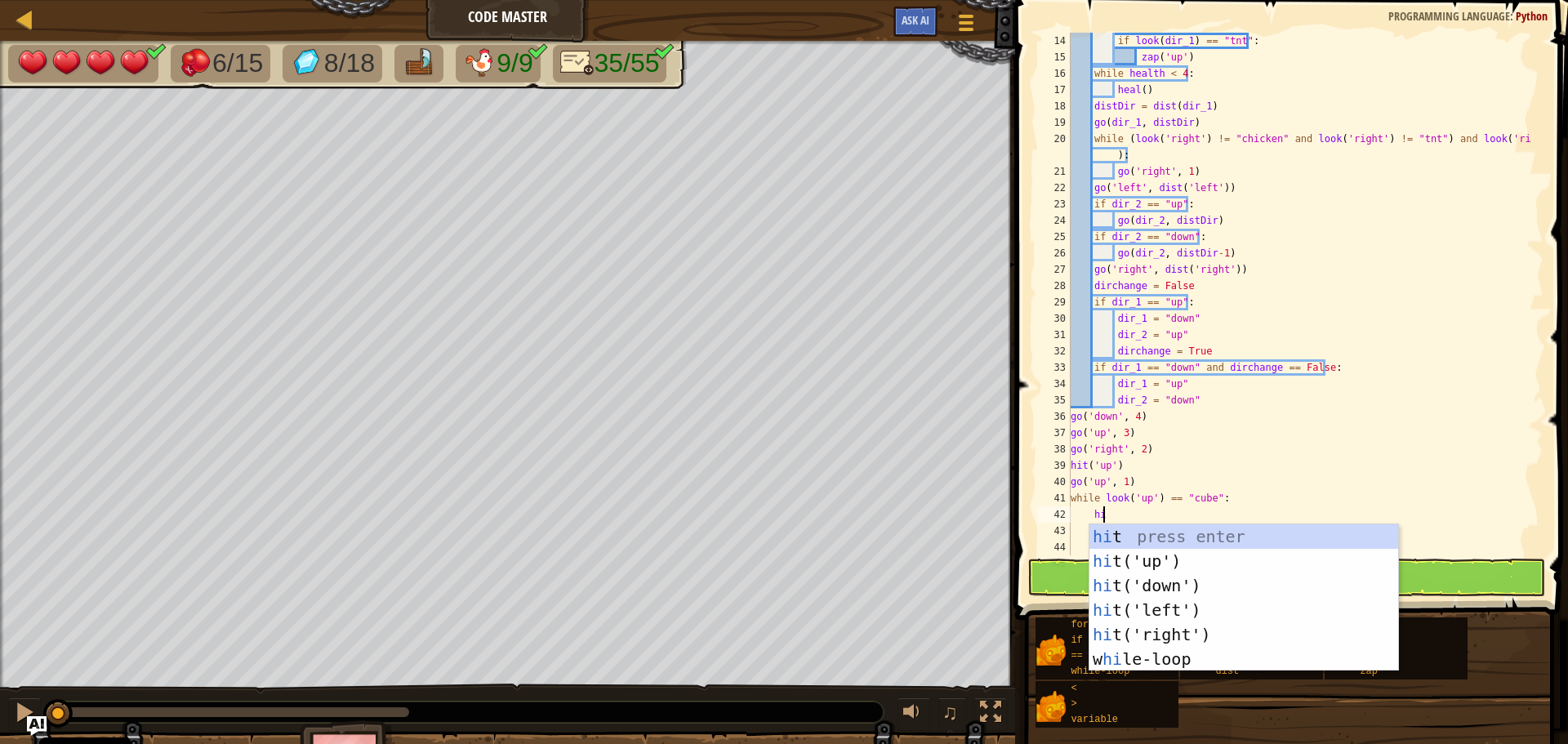
type textarea "hit"
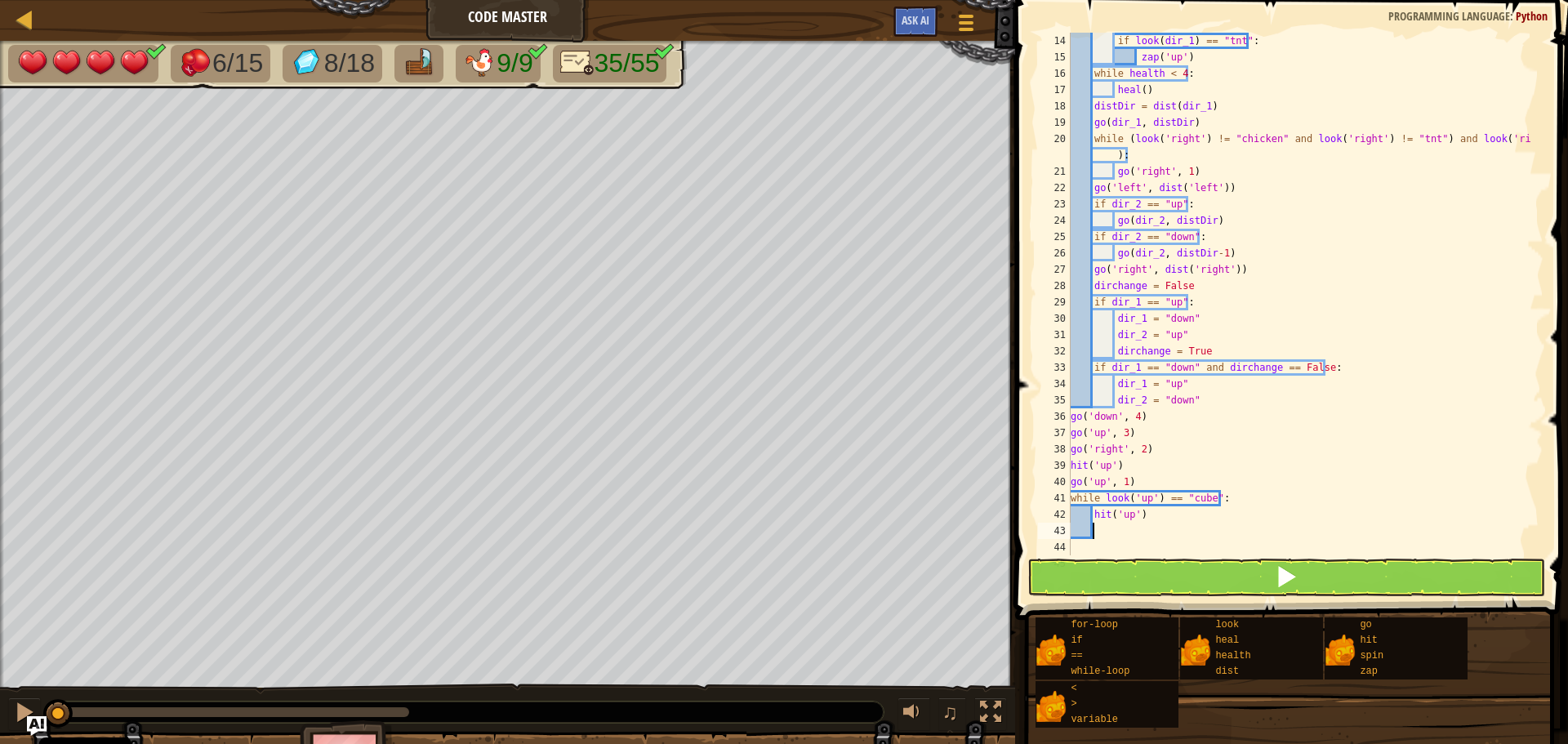
scroll to position [8, 0]
type textarea "hit('up')"
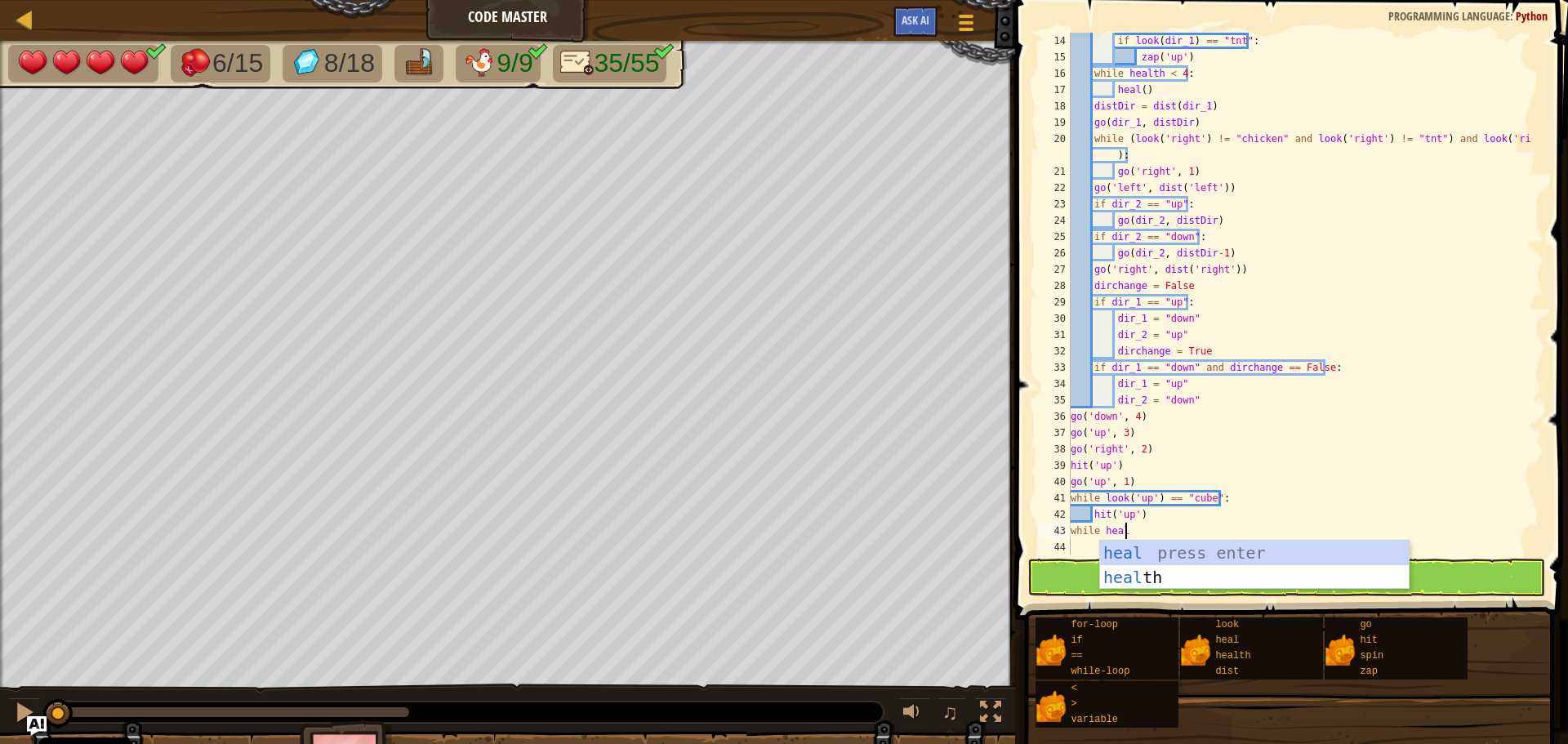
scroll to position [8, 4]
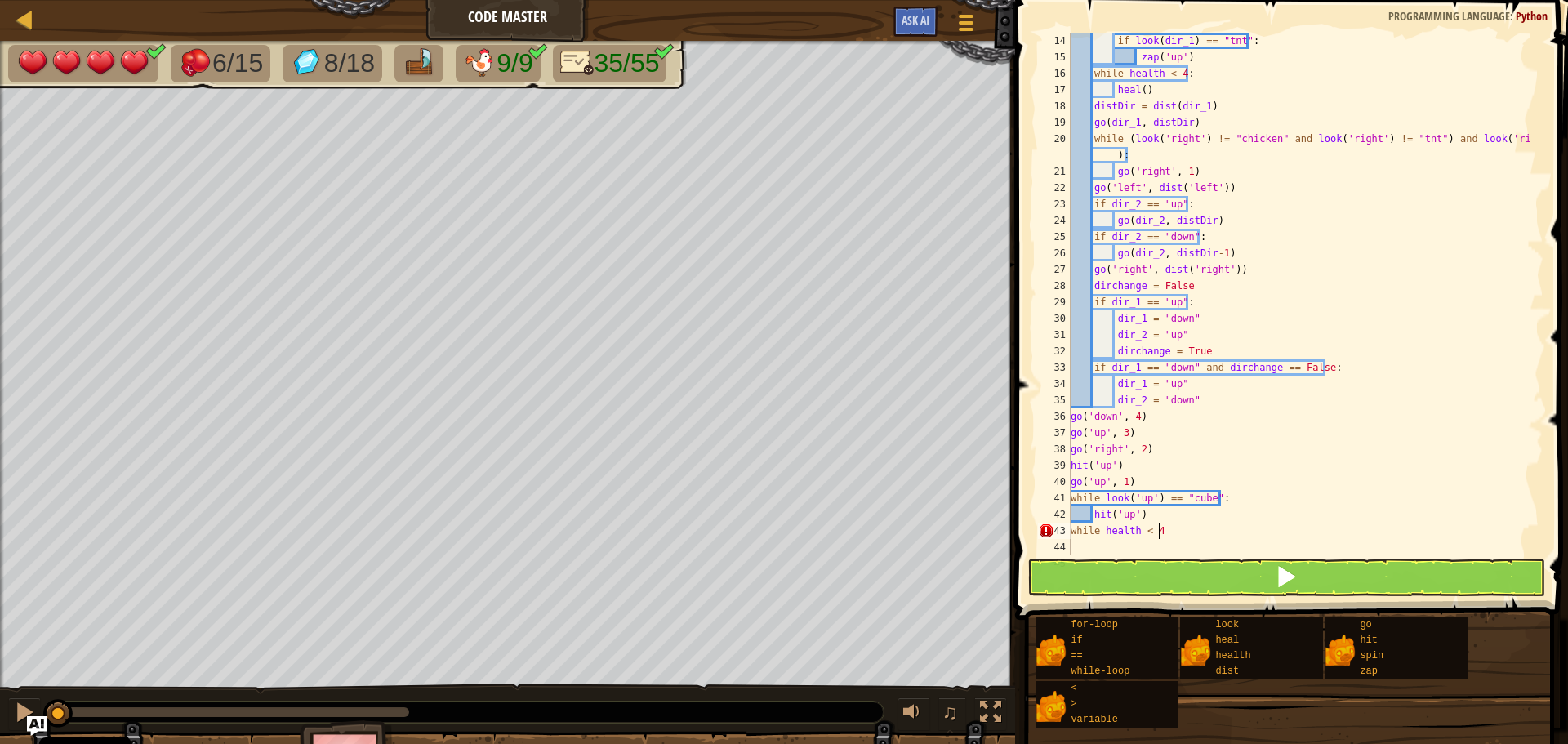
type textarea "while health < 4:"
click at [1162, 586] on button at bounding box center [1286, 577] width 518 height 38
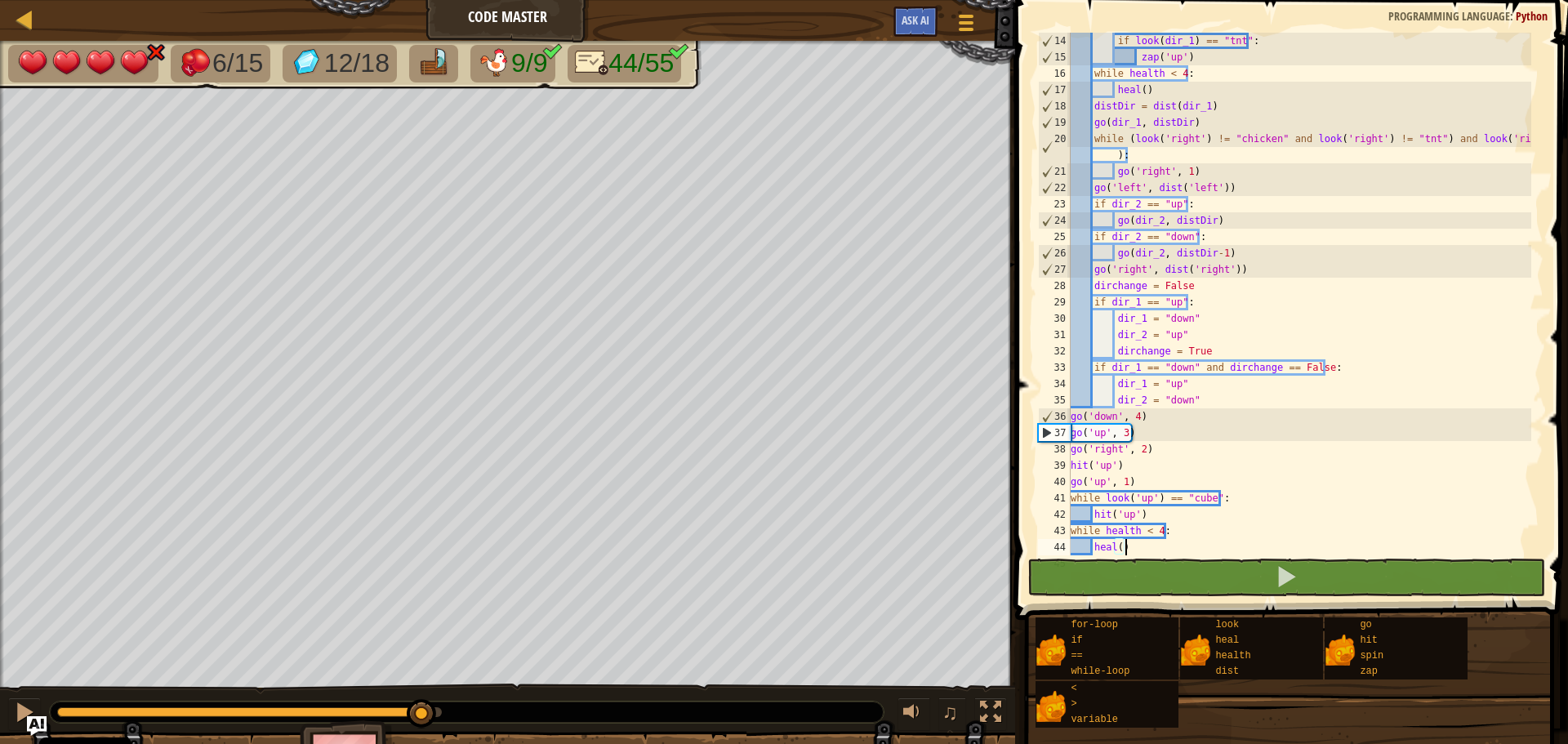
drag, startPoint x: 70, startPoint y: 716, endPoint x: 186, endPoint y: 706, distance: 116.4
click at [188, 706] on div at bounding box center [467, 712] width 834 height 21
click at [1122, 434] on div "if look ( dir_1 ) == "tnt" : zap ( 'up' ) while health < 4 : heal ( ) distDir =…" at bounding box center [1299, 310] width 464 height 555
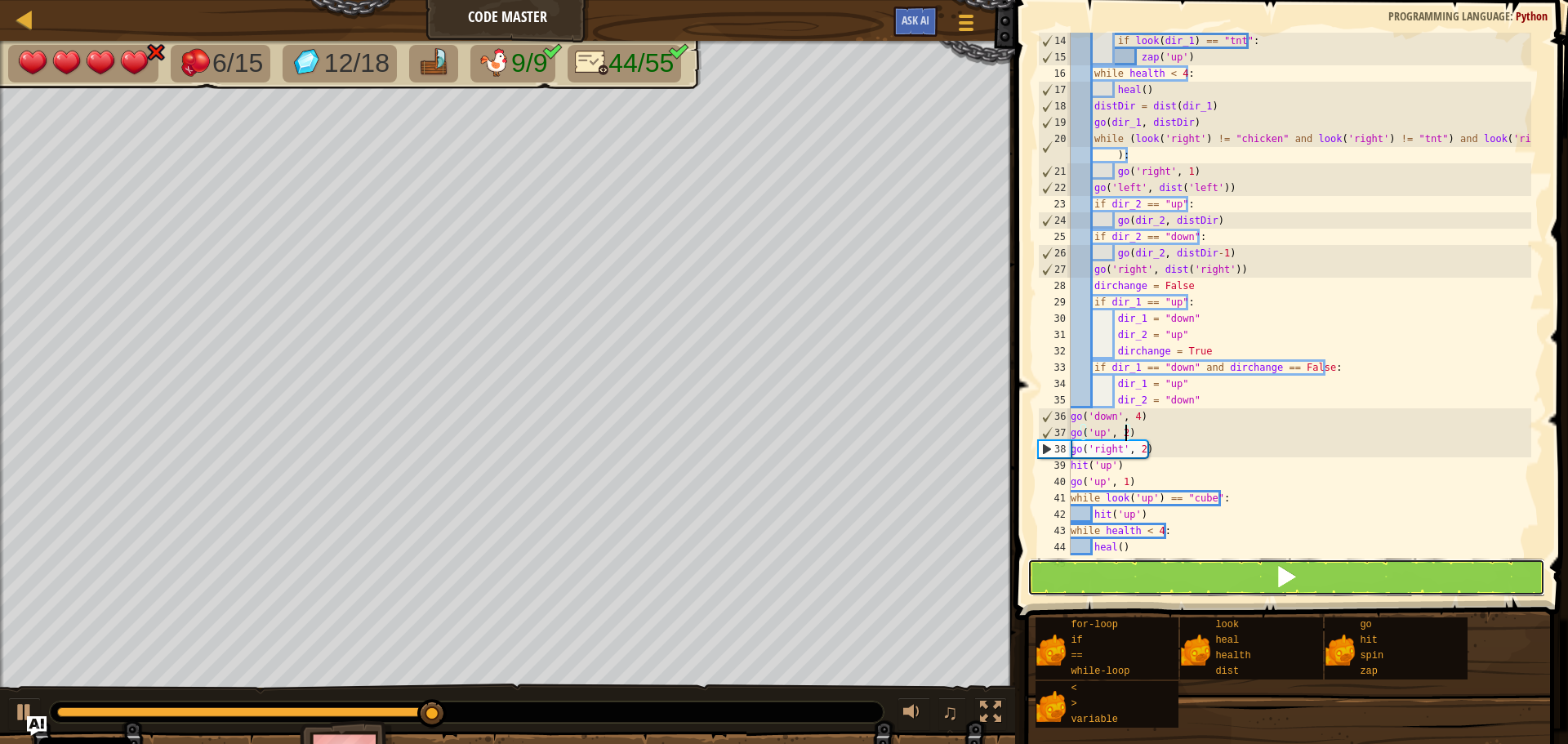
drag, startPoint x: 1154, startPoint y: 559, endPoint x: 1161, endPoint y: 565, distance: 9.2
click at [1155, 560] on button at bounding box center [1286, 577] width 518 height 38
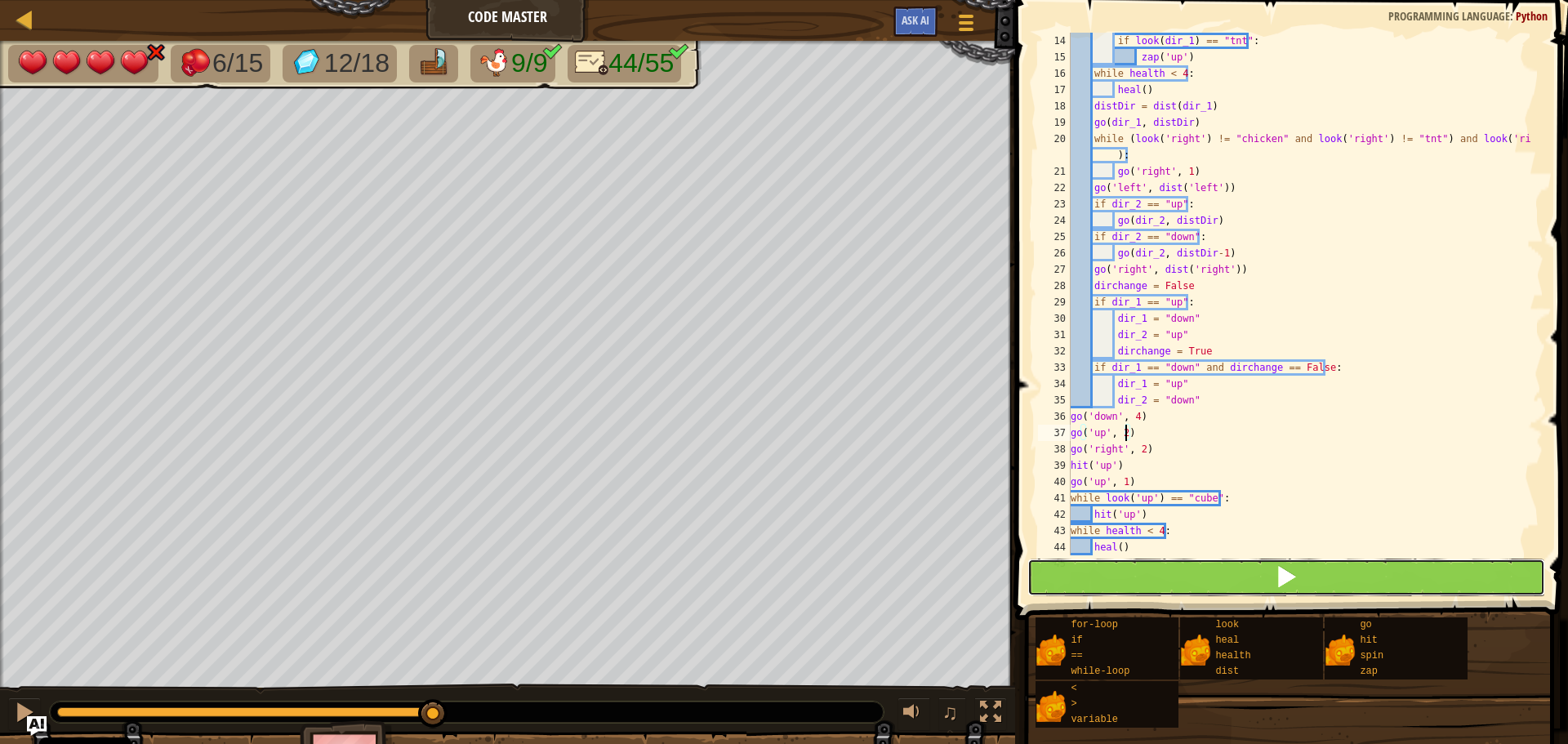
click at [1161, 565] on button at bounding box center [1286, 577] width 518 height 38
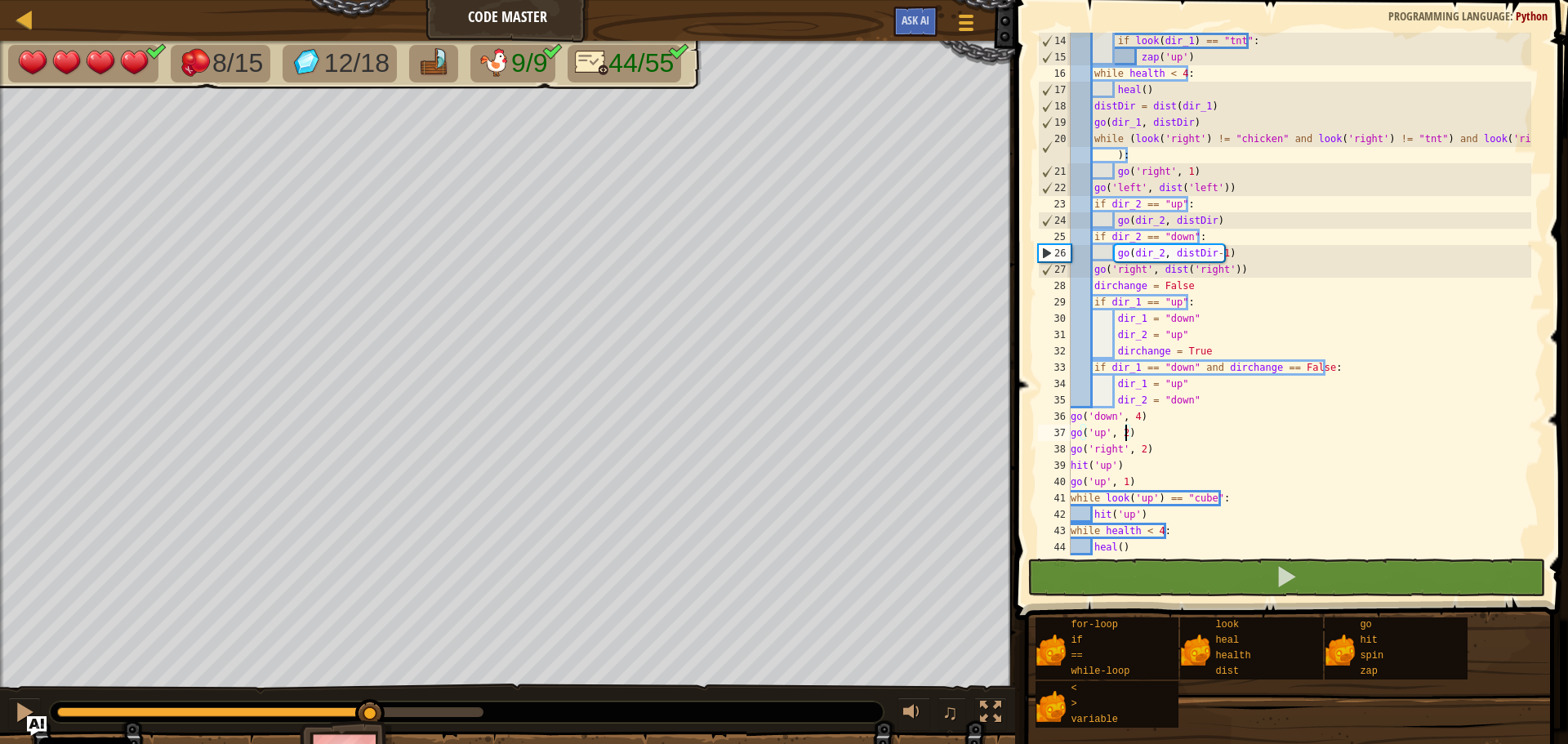
drag, startPoint x: 64, startPoint y: 706, endPoint x: 214, endPoint y: 704, distance: 150.0
click at [214, 704] on div at bounding box center [467, 712] width 834 height 21
type textarea "go('up', 2 )"
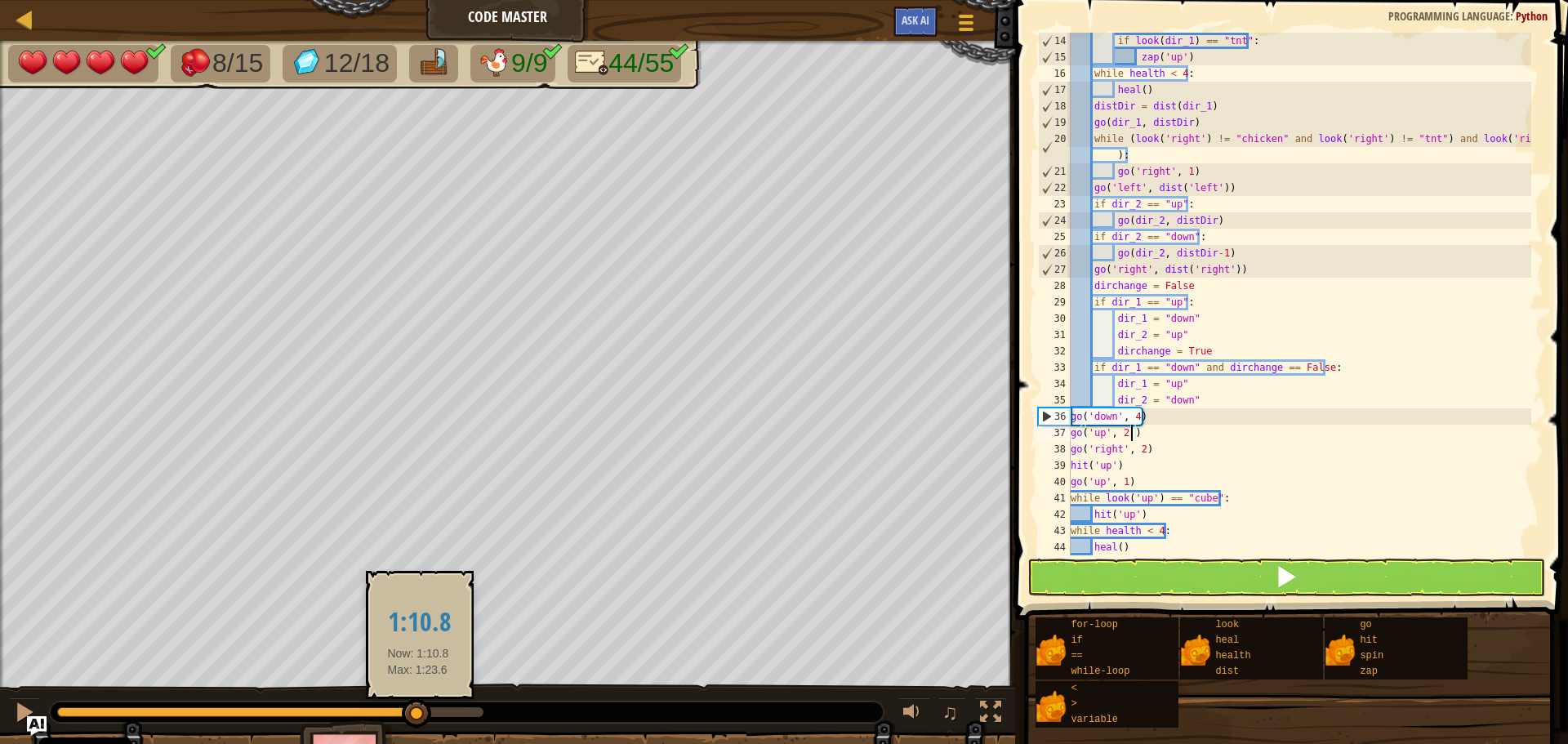
drag, startPoint x: 386, startPoint y: 708, endPoint x: 418, endPoint y: 710, distance: 32.1
click at [418, 710] on div at bounding box center [416, 713] width 30 height 30
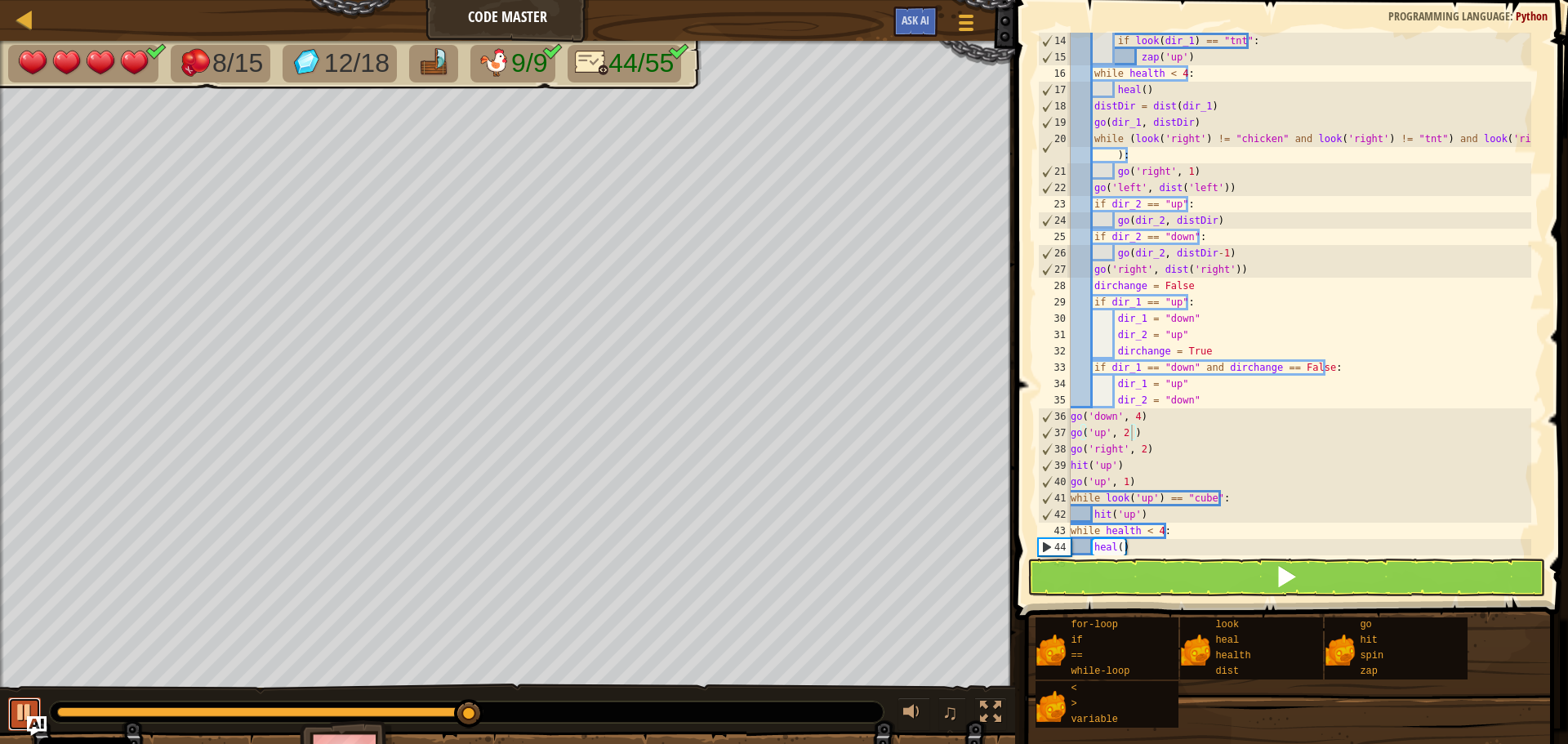
click at [19, 707] on div at bounding box center [24, 712] width 21 height 21
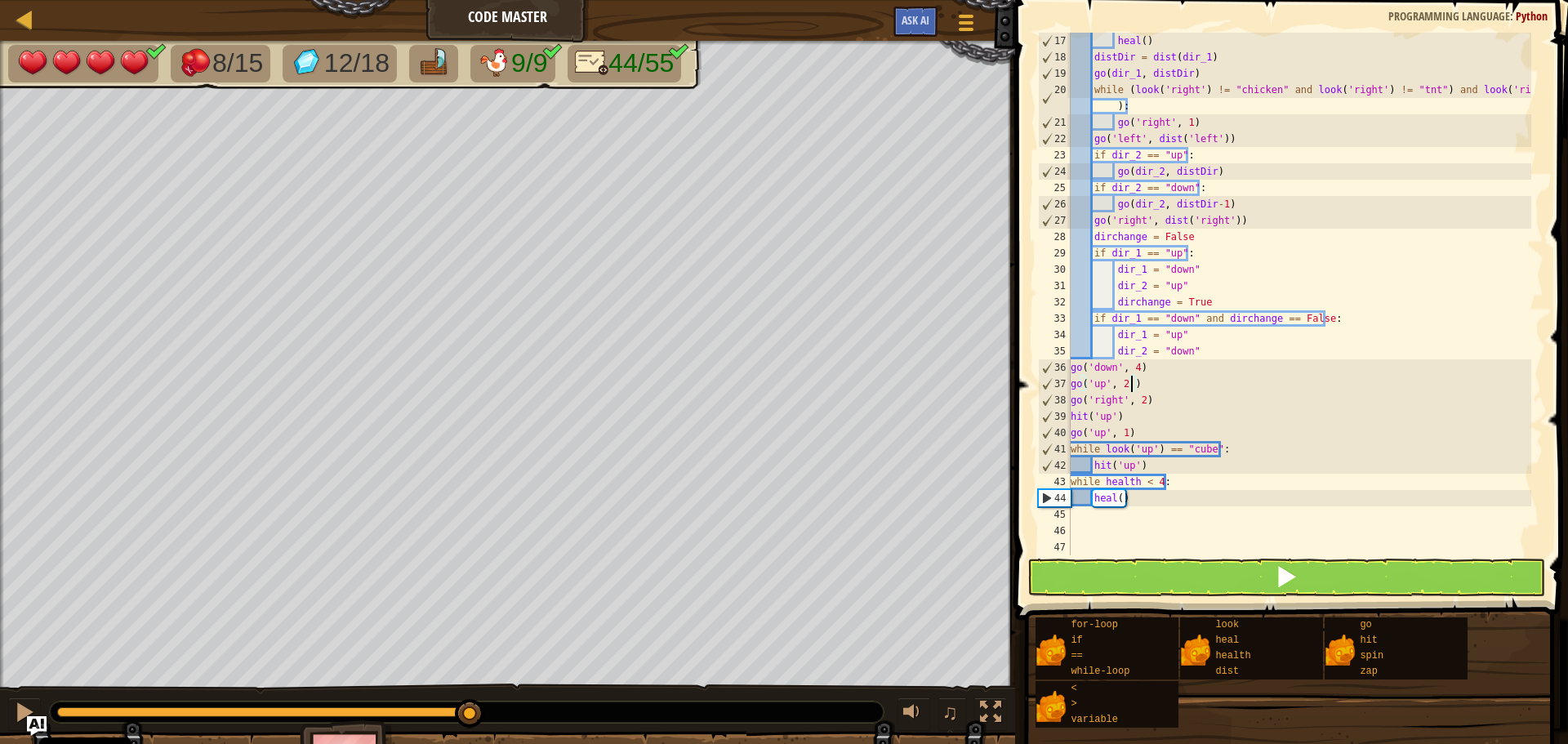
click at [1128, 527] on div "heal ( ) distDir = dist ( dir_1 ) go ( dir_1 , distDir ) while ( look ( 'right'…" at bounding box center [1299, 310] width 464 height 555
click at [1144, 512] on div "heal ( ) distDir = dist ( dir_1 ) go ( dir_1 , distDir ) while ( look ( 'right'…" at bounding box center [1299, 310] width 464 height 555
type textarea "up"
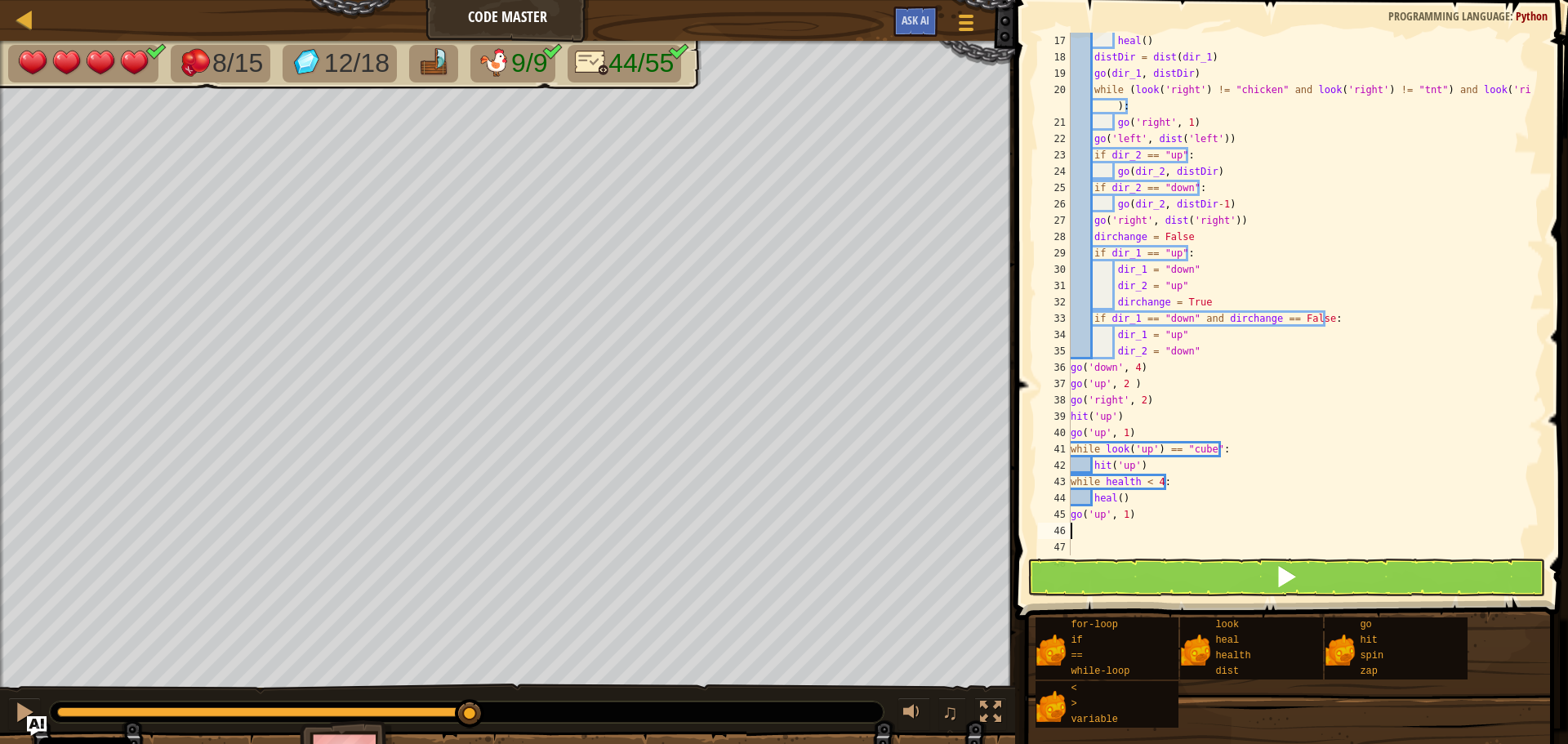
type textarea "r"
type textarea "go('right', 2)"
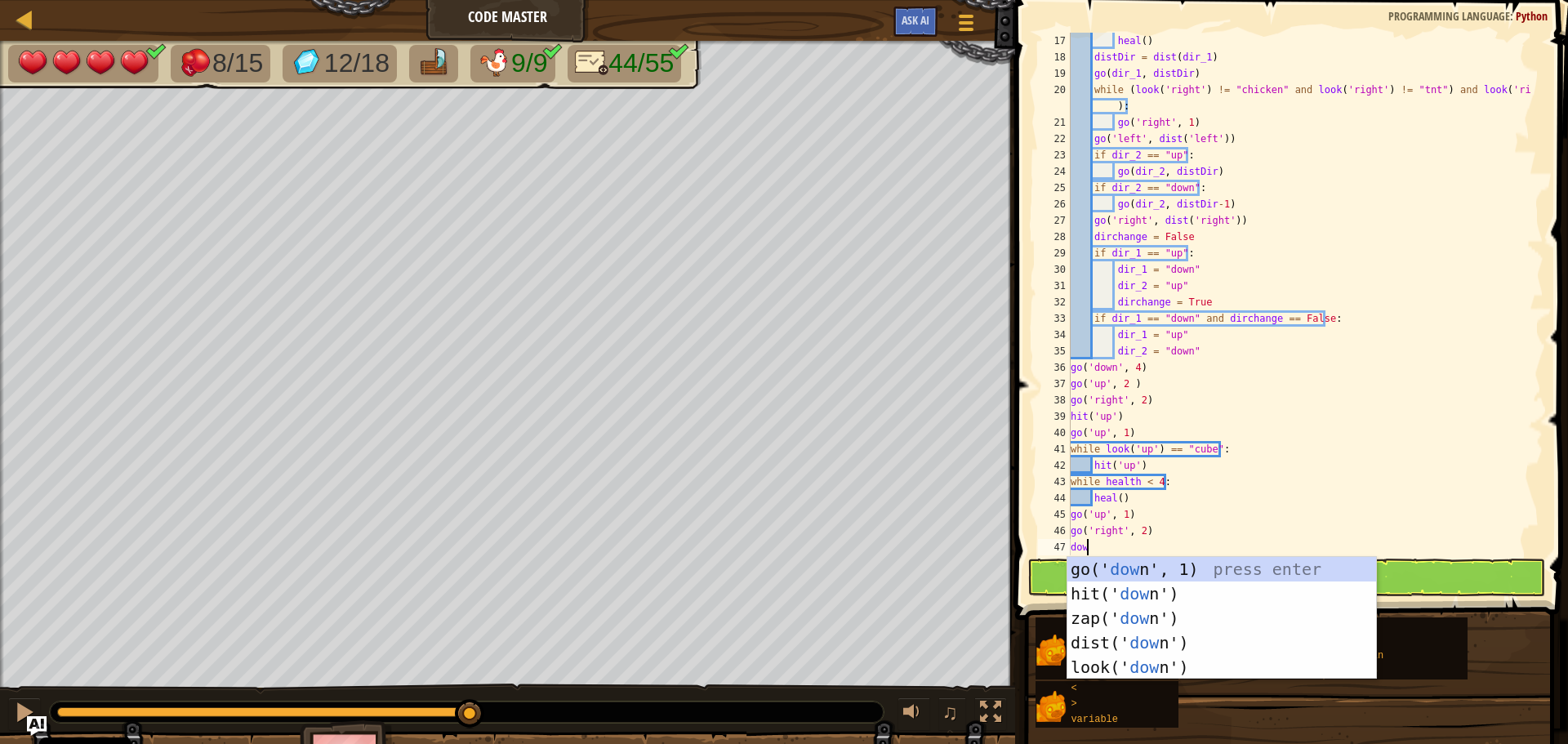
type textarea "down"
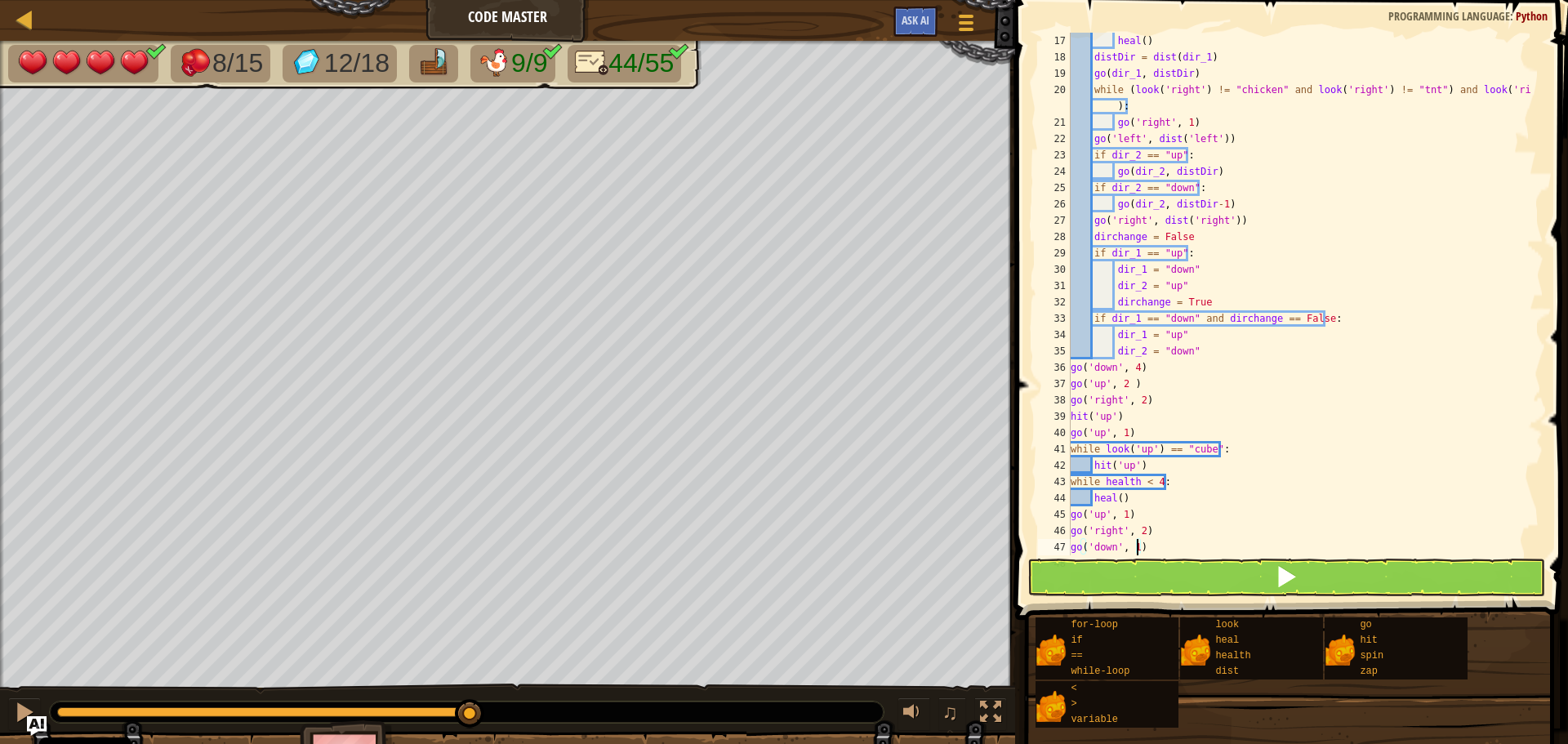
type textarea "go('down', 2)"
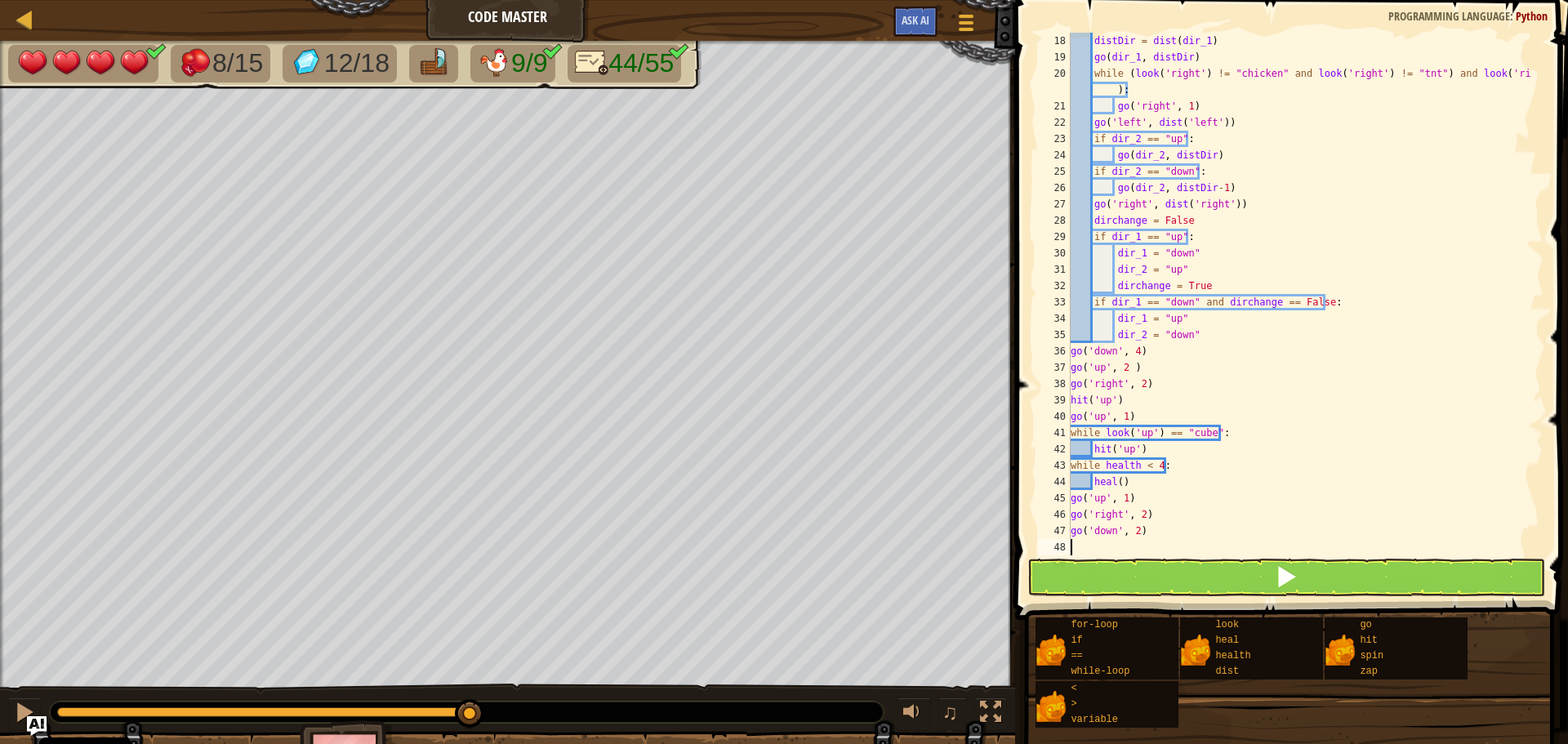
scroll to position [277, 0]
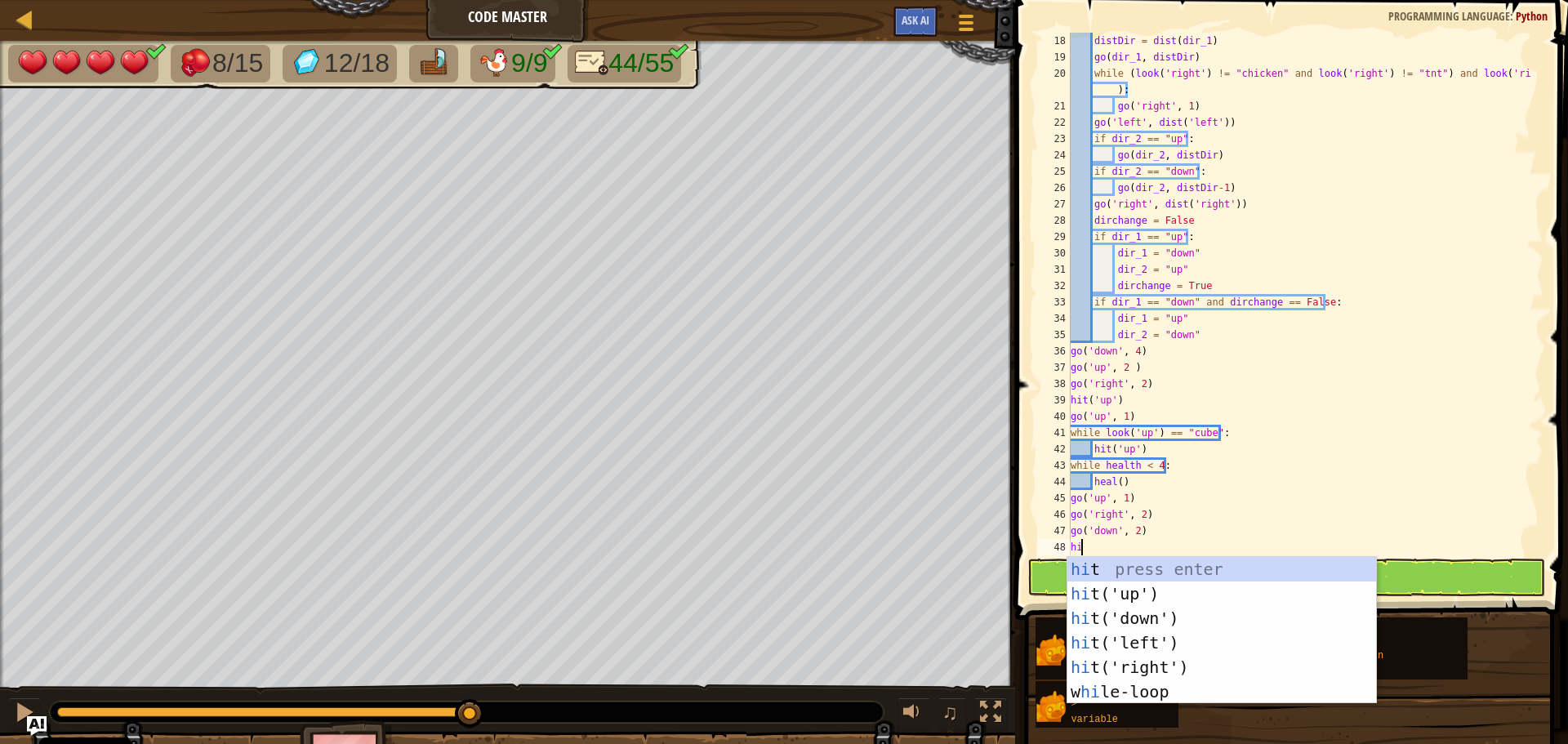
type textarea "hit"
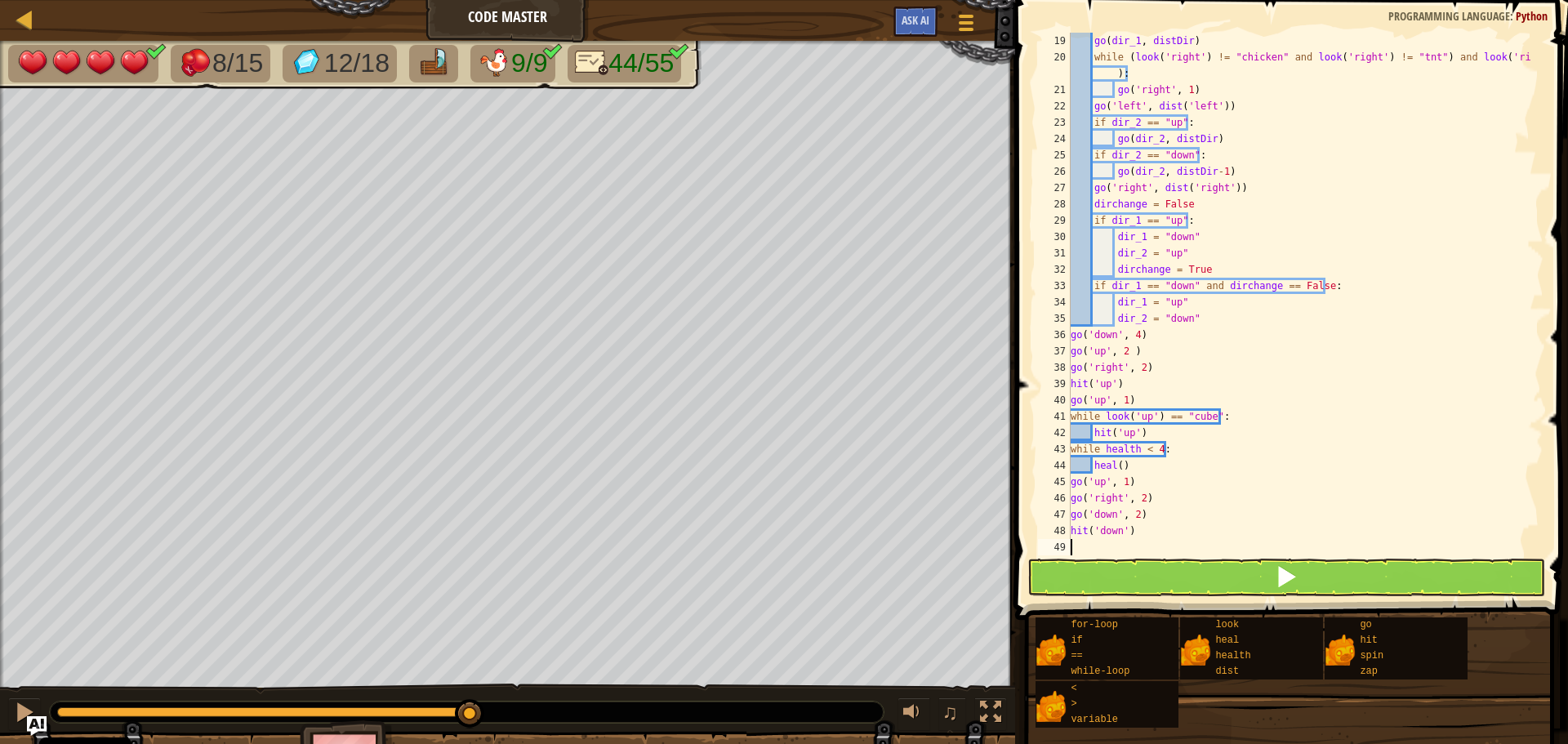
scroll to position [294, 0]
click at [1139, 579] on button at bounding box center [1286, 577] width 518 height 38
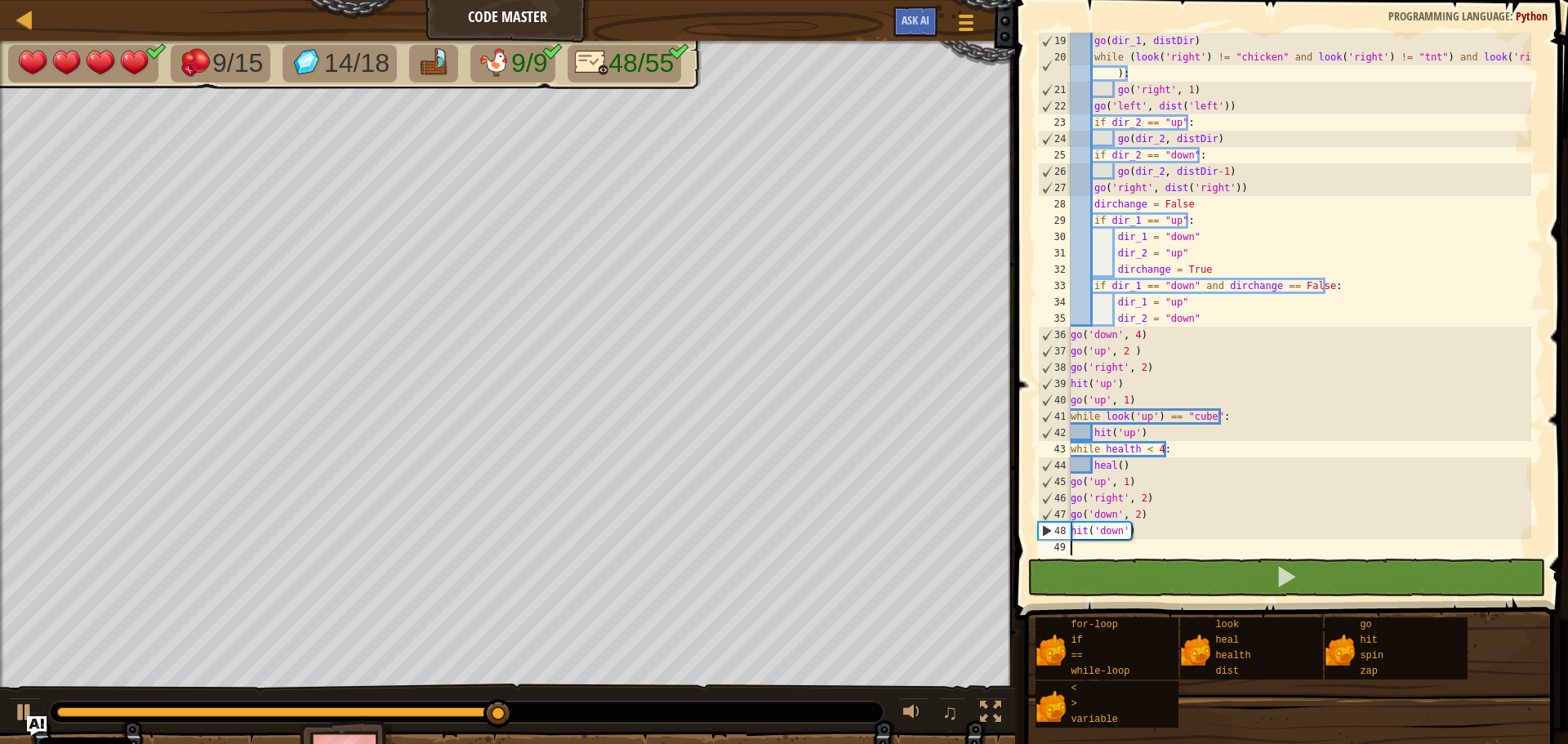
click at [1111, 539] on div "go ( dir_1 , distDir ) while ( look ( 'right' ) != "chicken" and look ( 'right'…" at bounding box center [1299, 310] width 464 height 555
click at [1102, 546] on div "go ( dir_1 , distDir ) while ( look ( 'right' ) != "chicken" and look ( 'right'…" at bounding box center [1299, 310] width 464 height 555
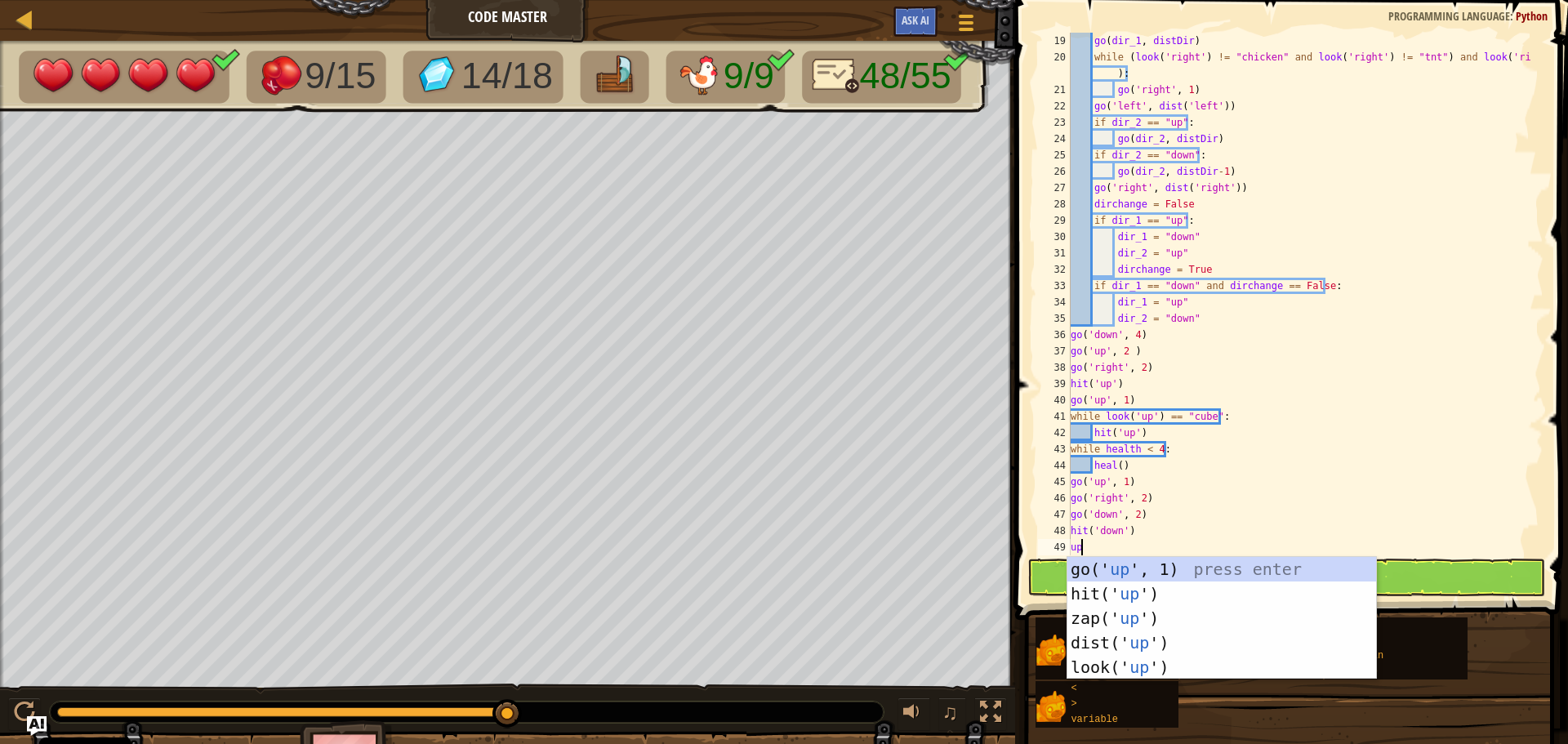
type textarea "u"
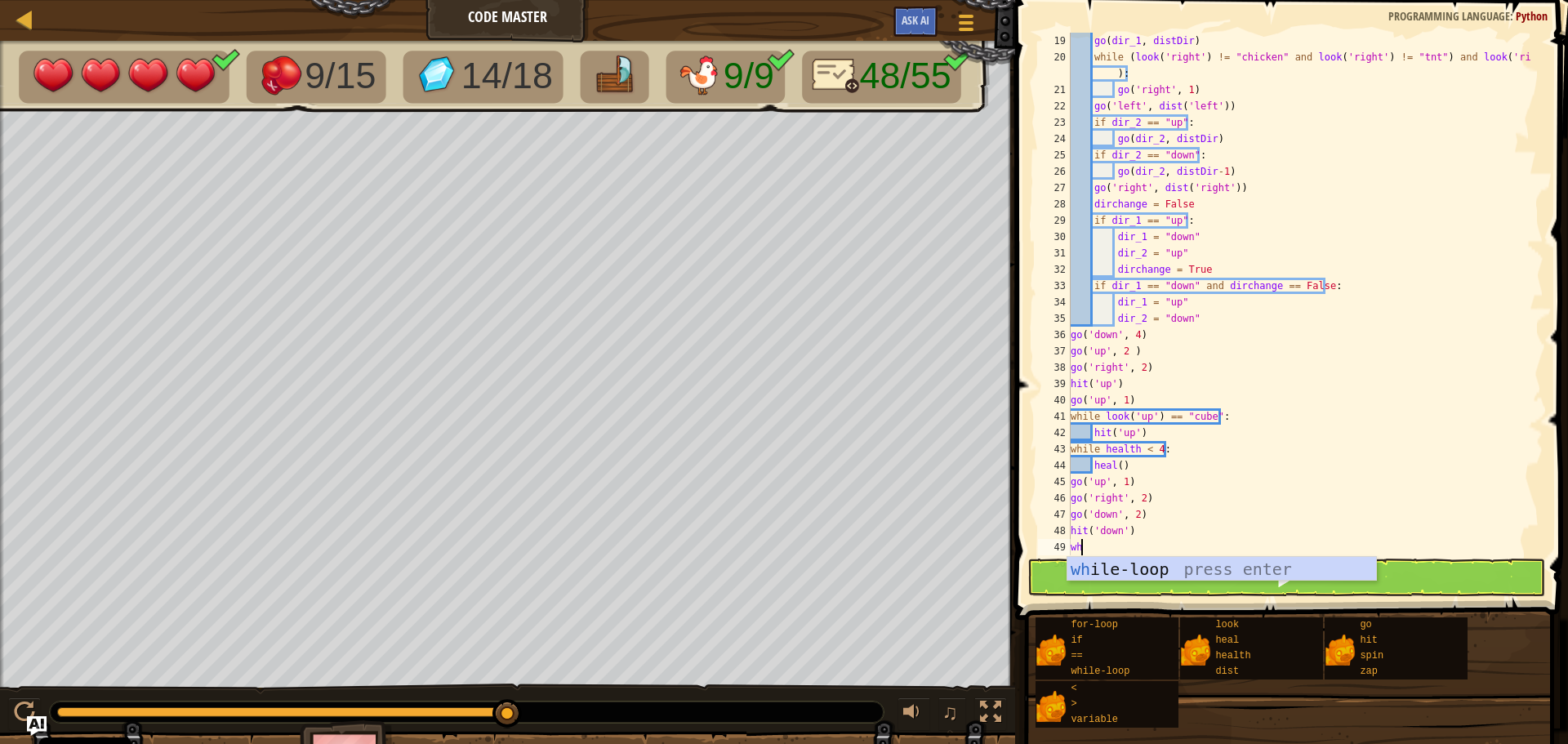
scroll to position [8, 1]
type textarea "while look('left'):"
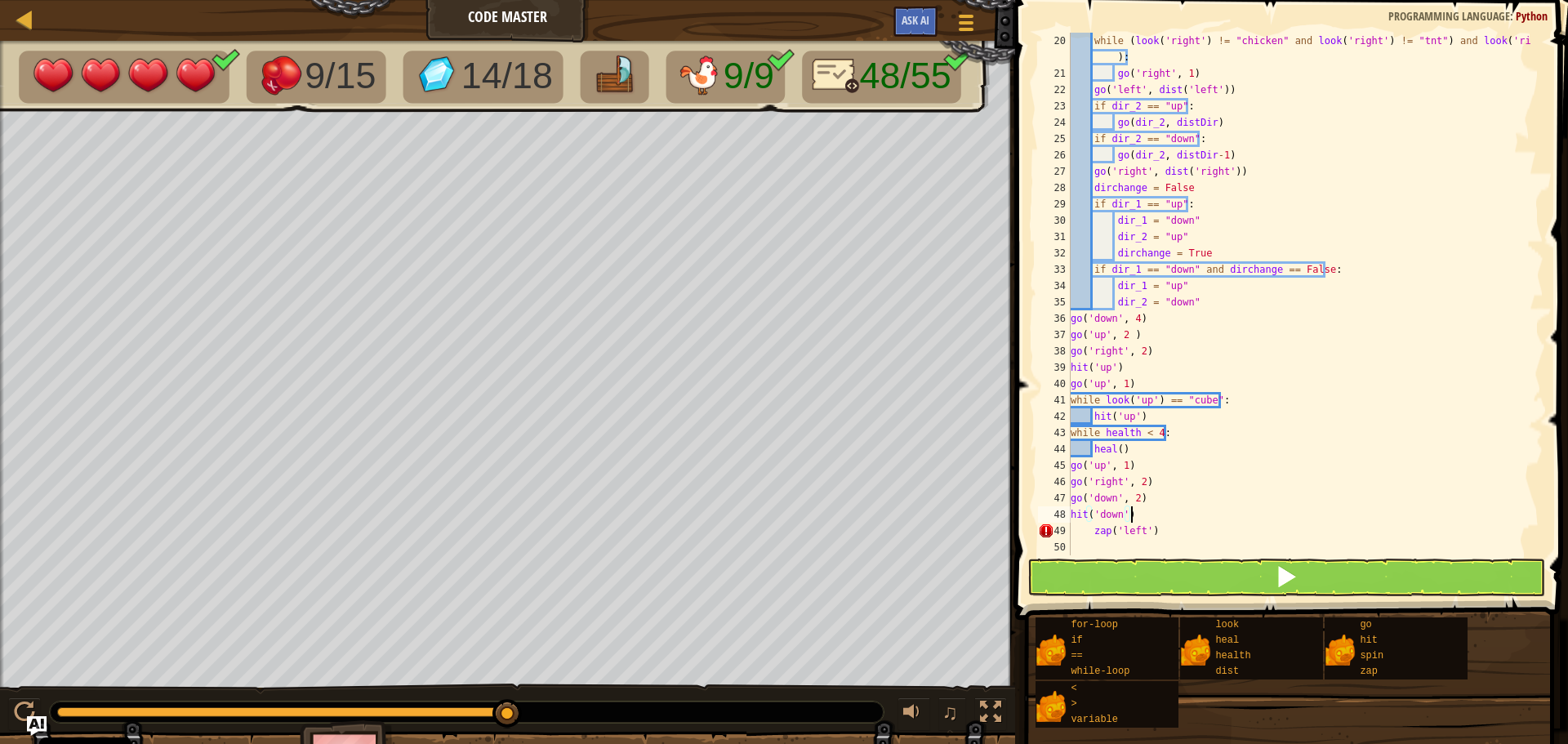
scroll to position [310, 0]
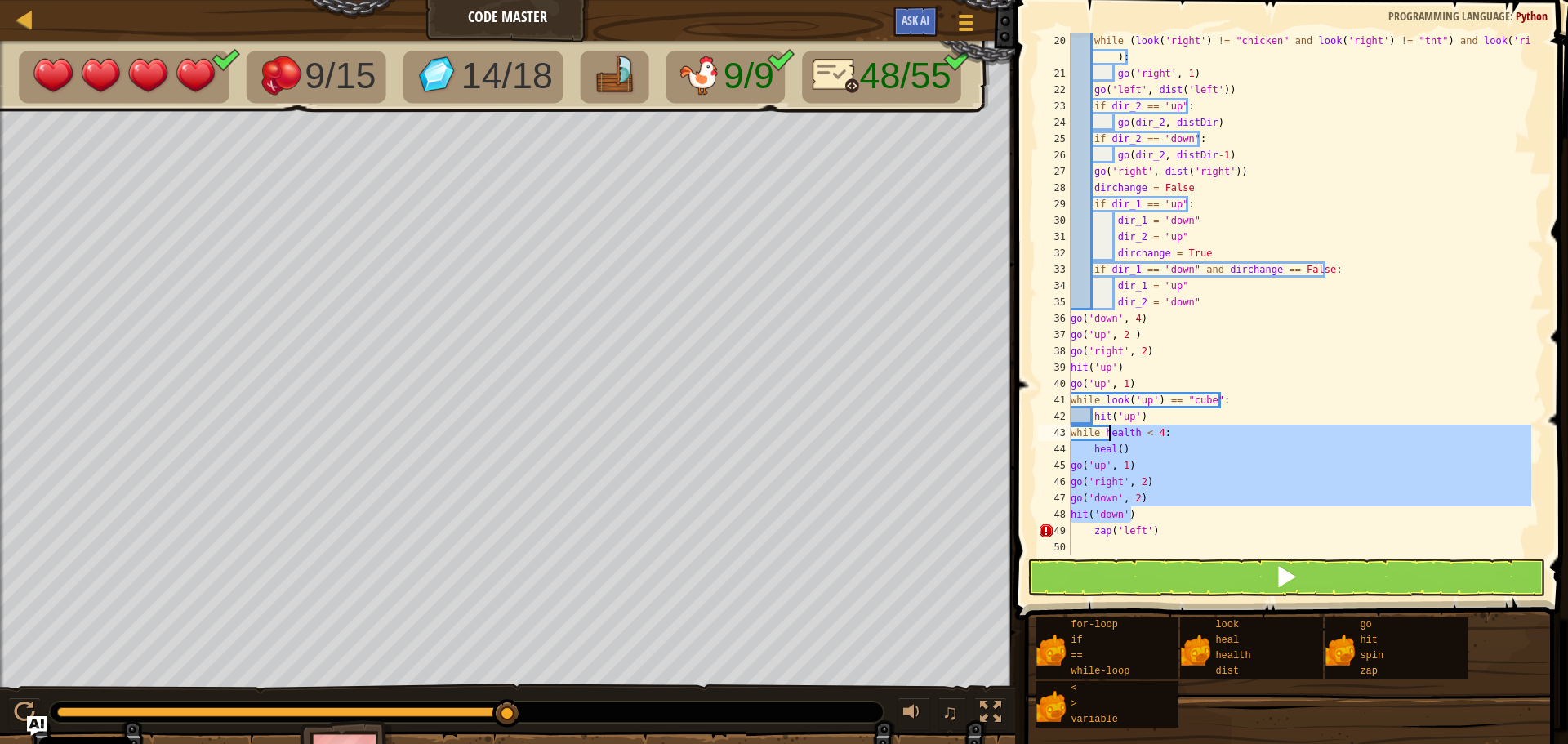
drag, startPoint x: 1200, startPoint y: 516, endPoint x: 1112, endPoint y: 431, distance: 122.3
click at [1112, 431] on div "while ( look ( 'right' ) != "chicken" and look ( 'right' ) != "tnt" ) and look …" at bounding box center [1299, 319] width 464 height 572
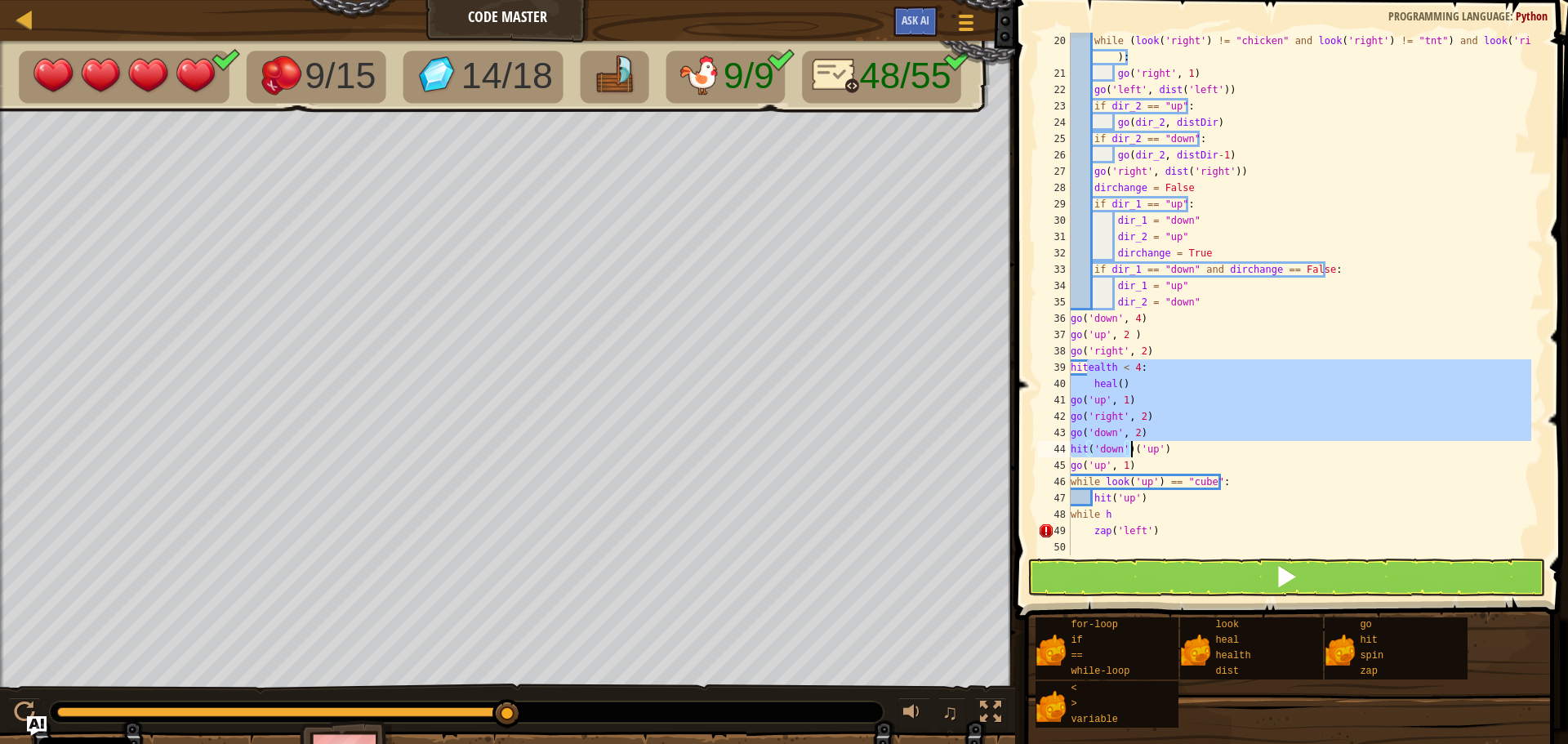
click at [1091, 399] on div "while ( look ( 'right' ) != "chicken" and look ( 'right' ) != "tnt" ) and look …" at bounding box center [1299, 294] width 464 height 523
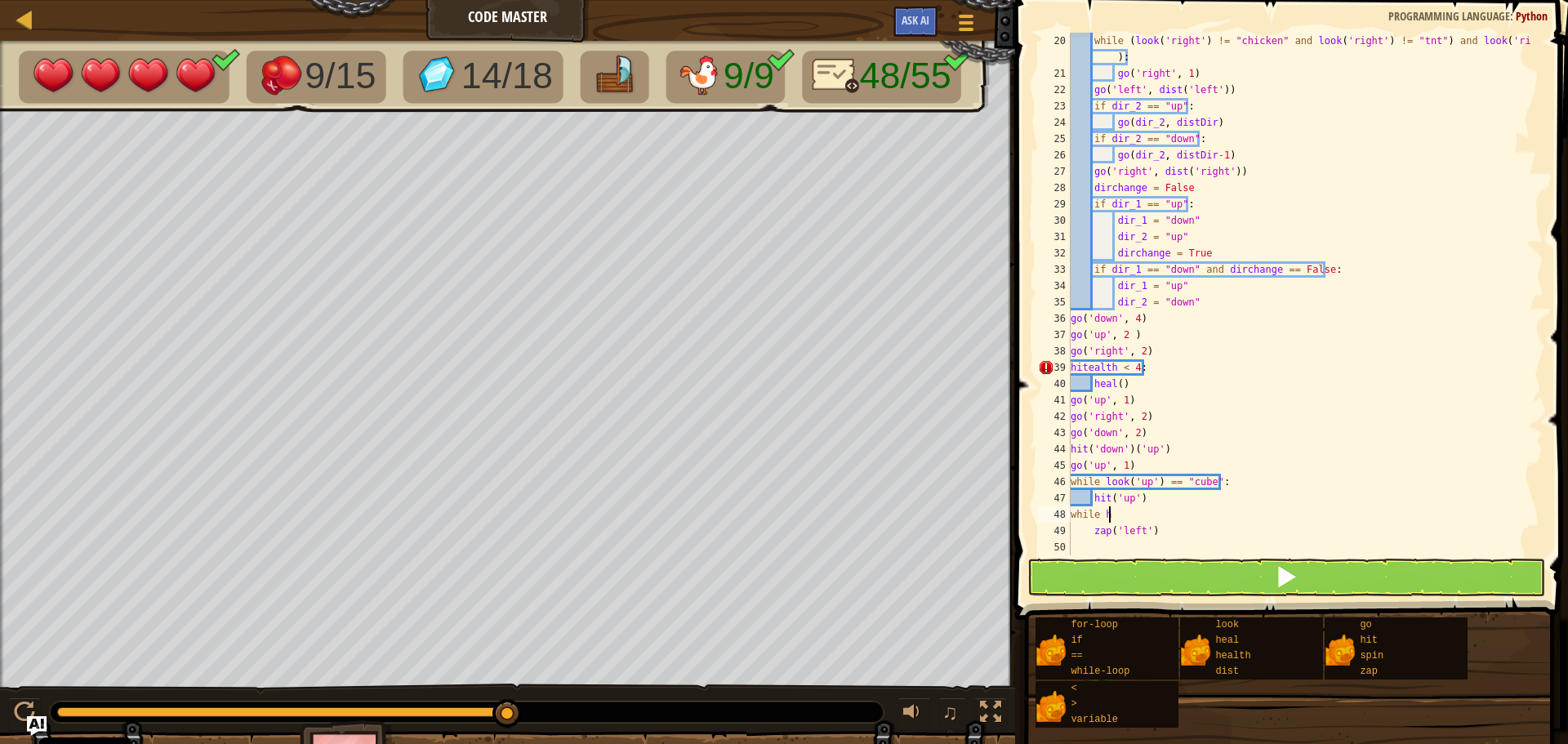
drag, startPoint x: 1155, startPoint y: 521, endPoint x: 1121, endPoint y: 482, distance: 51.7
click at [1119, 477] on div "while ( look ( 'right' ) != "chicken" and look ( 'right' ) != "tnt" ) and look …" at bounding box center [1299, 319] width 464 height 572
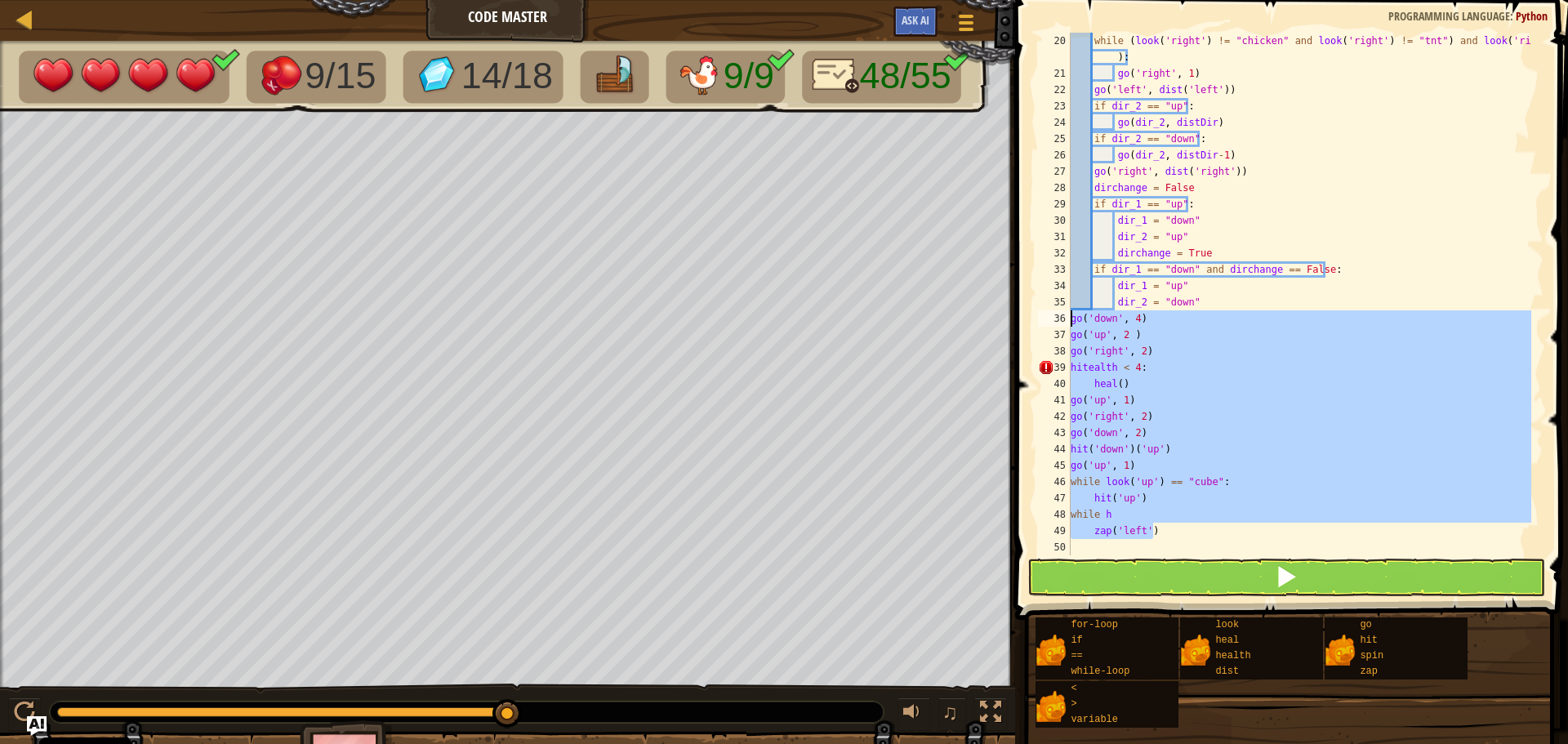
drag, startPoint x: 1170, startPoint y: 535, endPoint x: 1053, endPoint y: 317, distance: 247.4
click at [1053, 317] on div "while look('up') == "cube": hit('up') 20 21 22 23 24 25 26 27 28 29 30 31 32 33…" at bounding box center [1289, 294] width 509 height 523
type textarea "go('down', 4) go('up', 2 )"
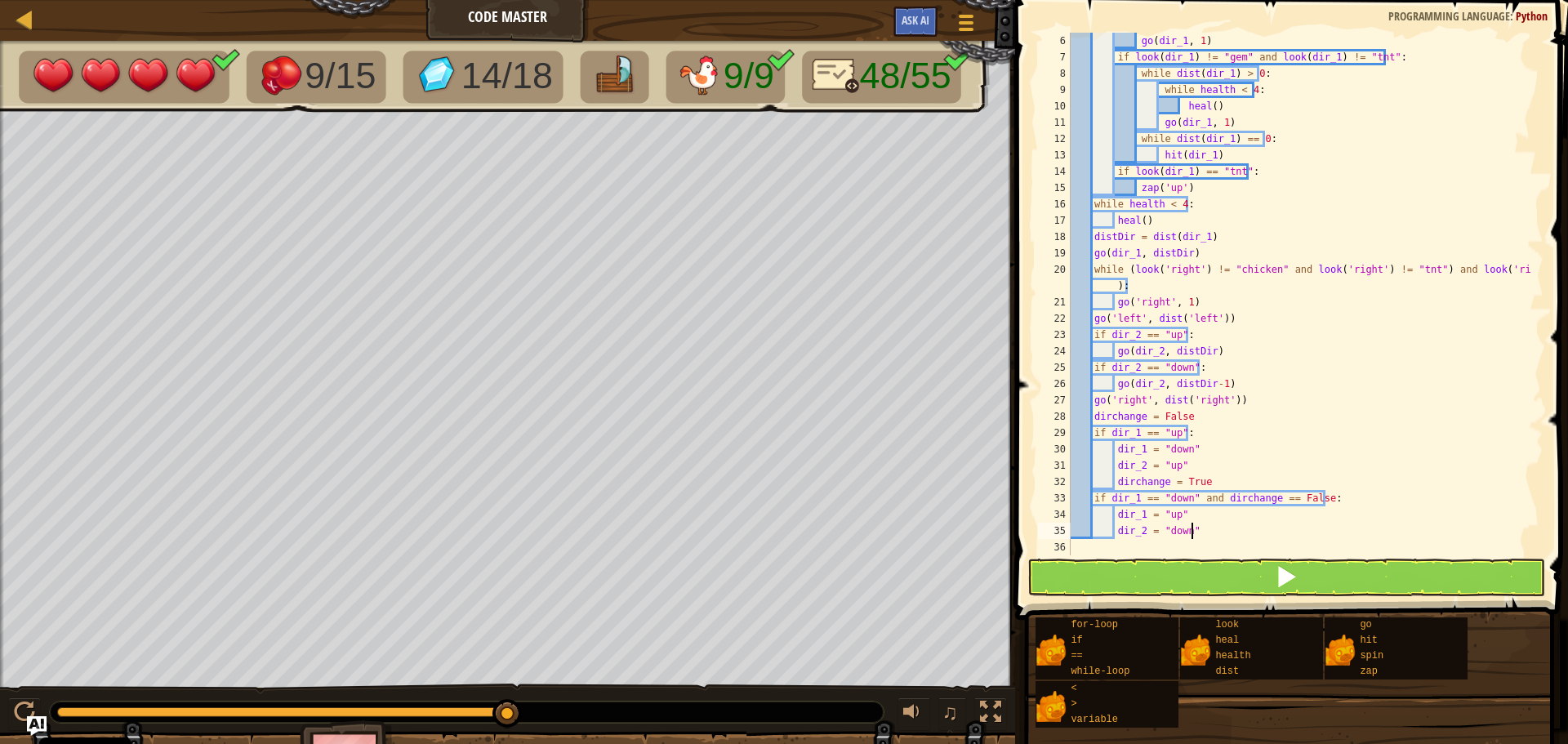
scroll to position [0, 0]
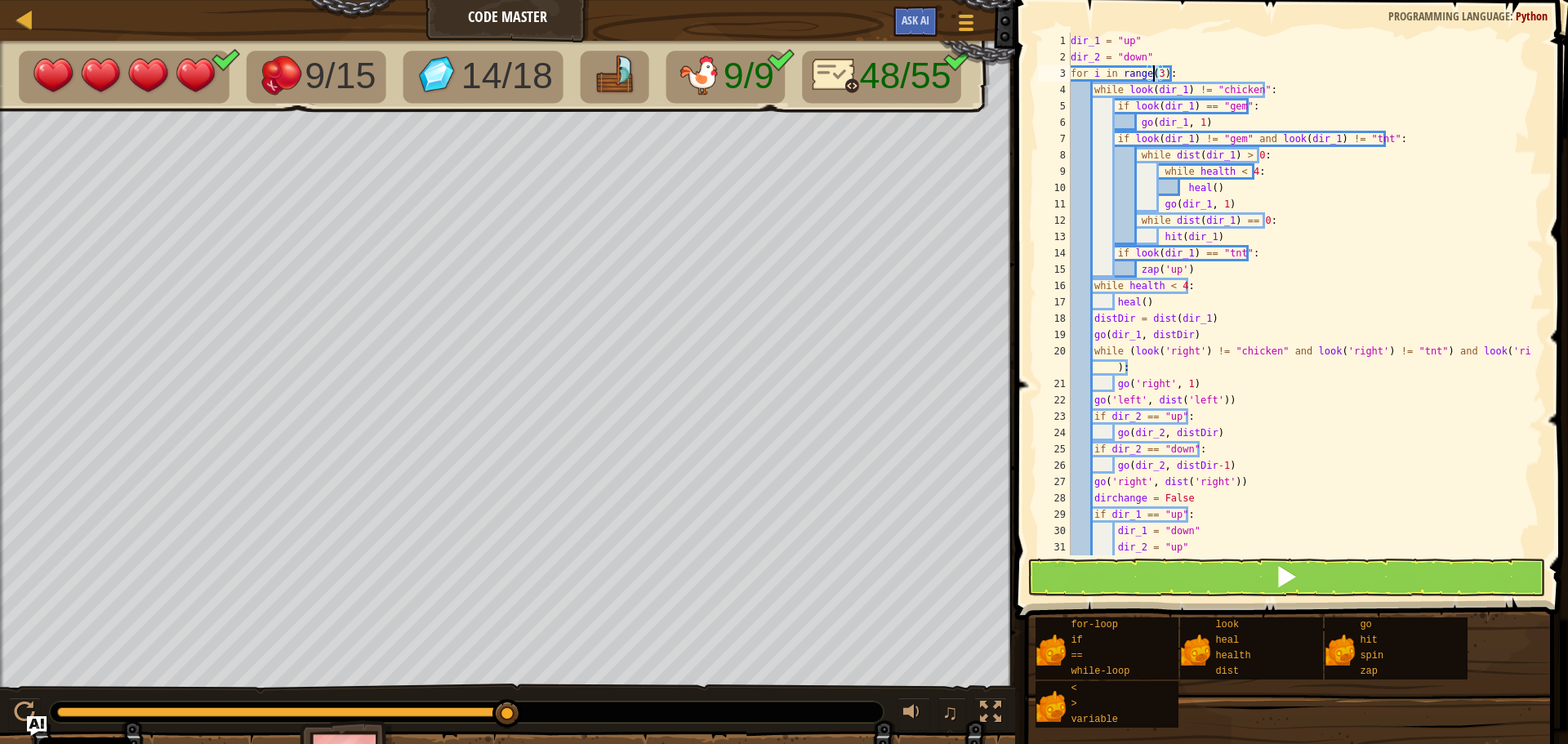
click at [1155, 70] on div "dir_1 = "up" dir_2 = "down" for i in range ( 3 ) : while look ( dir_1 ) != "chi…" at bounding box center [1299, 310] width 464 height 555
type textarea "for i in range(4):"
